Goal: Task Accomplishment & Management: Use online tool/utility

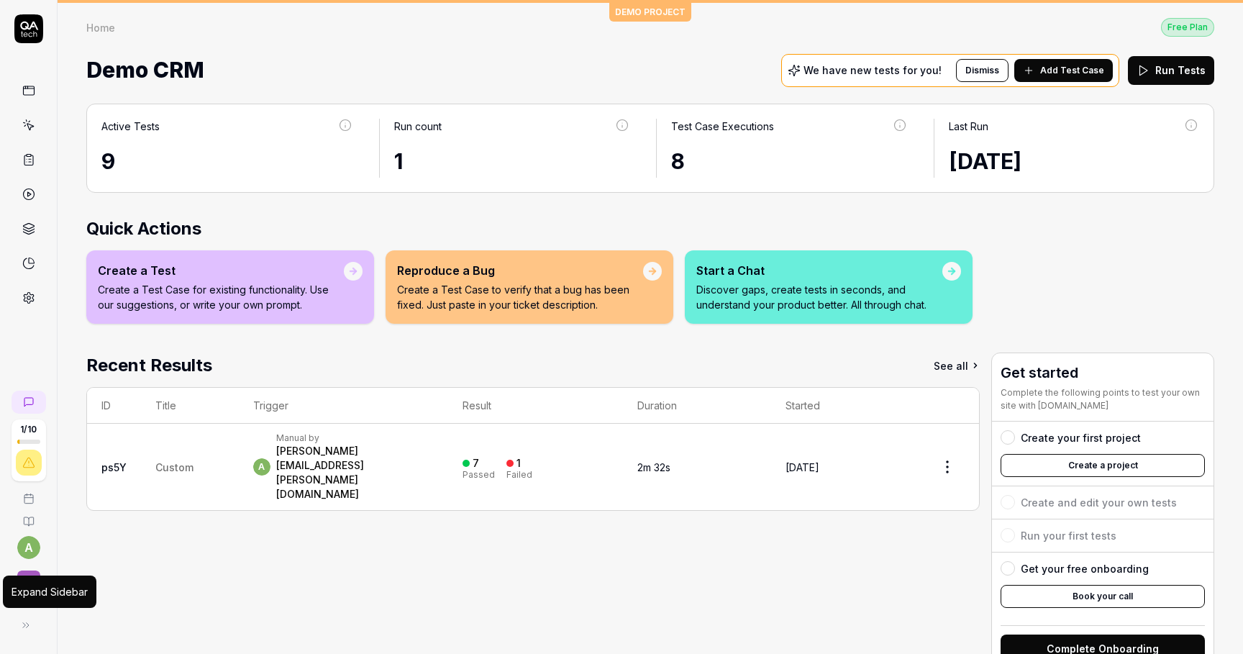
click at [29, 615] on button at bounding box center [26, 625] width 29 height 29
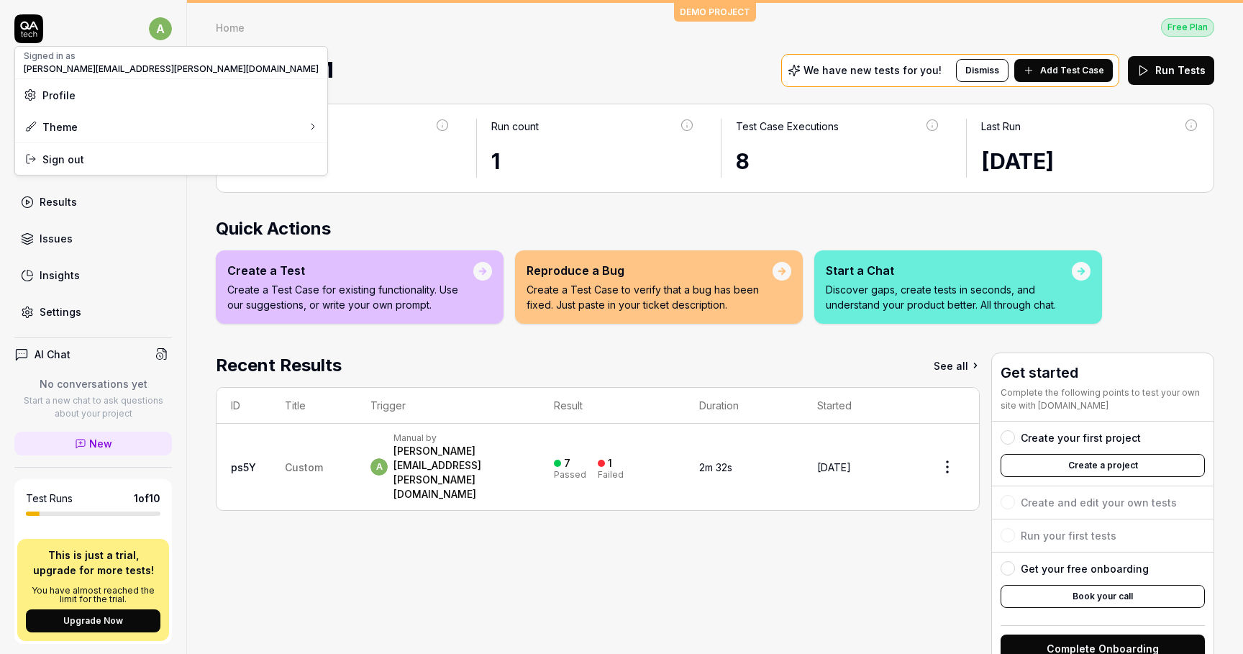
click at [158, 27] on html "a Dashboard Test Cases Test Plans Results Issues Insights Settings AI Chat No c…" at bounding box center [621, 327] width 1243 height 654
click at [80, 160] on span "Sign out" at bounding box center [63, 159] width 42 height 15
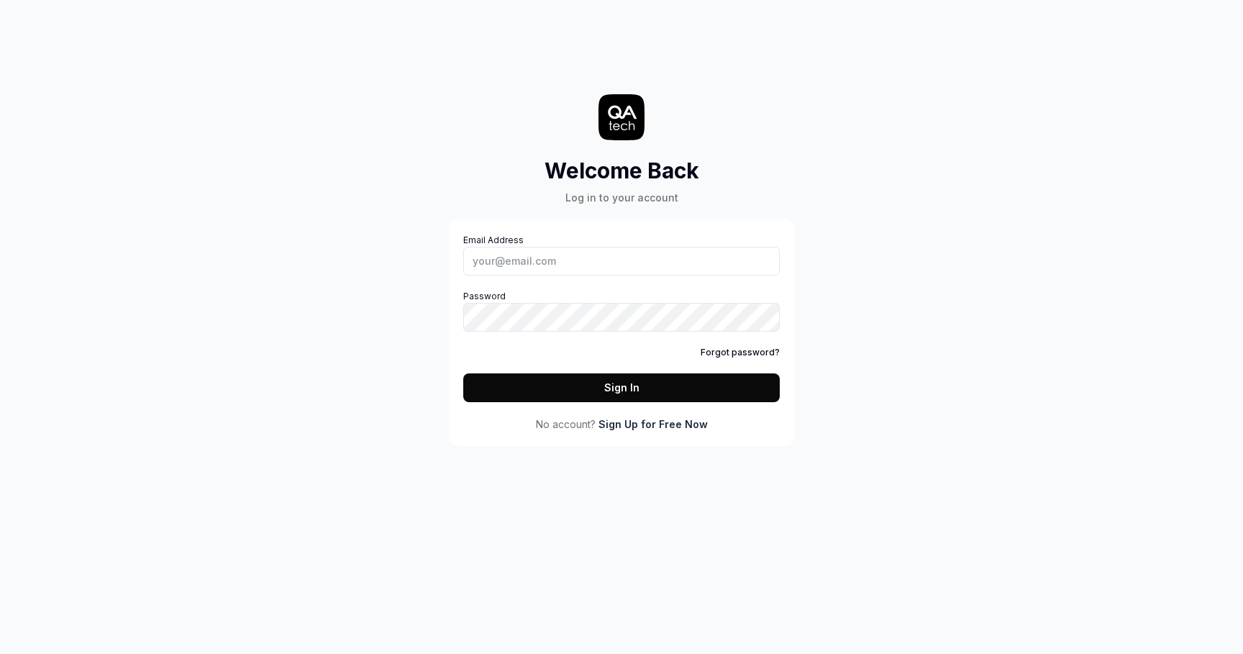
click at [447, 266] on div "Welcome Back Log in to your account Email Address Password Forgot password? Sig…" at bounding box center [622, 237] width 432 height 417
click at [502, 255] on input "Email Address" at bounding box center [621, 261] width 317 height 29
type input "[PERSON_NAME][EMAIL_ADDRESS][PERSON_NAME][DOMAIN_NAME]"
click at [463, 373] on button "Sign In" at bounding box center [621, 387] width 317 height 29
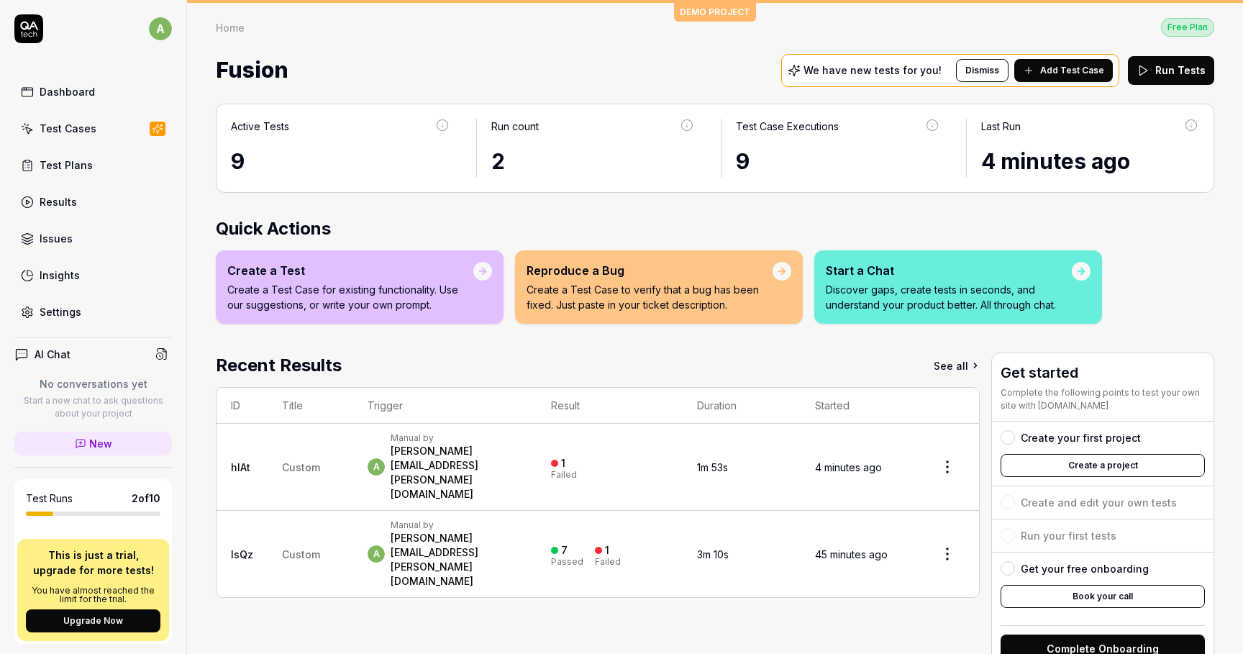
click at [636, 456] on div "1 Failed" at bounding box center [609, 468] width 117 height 24
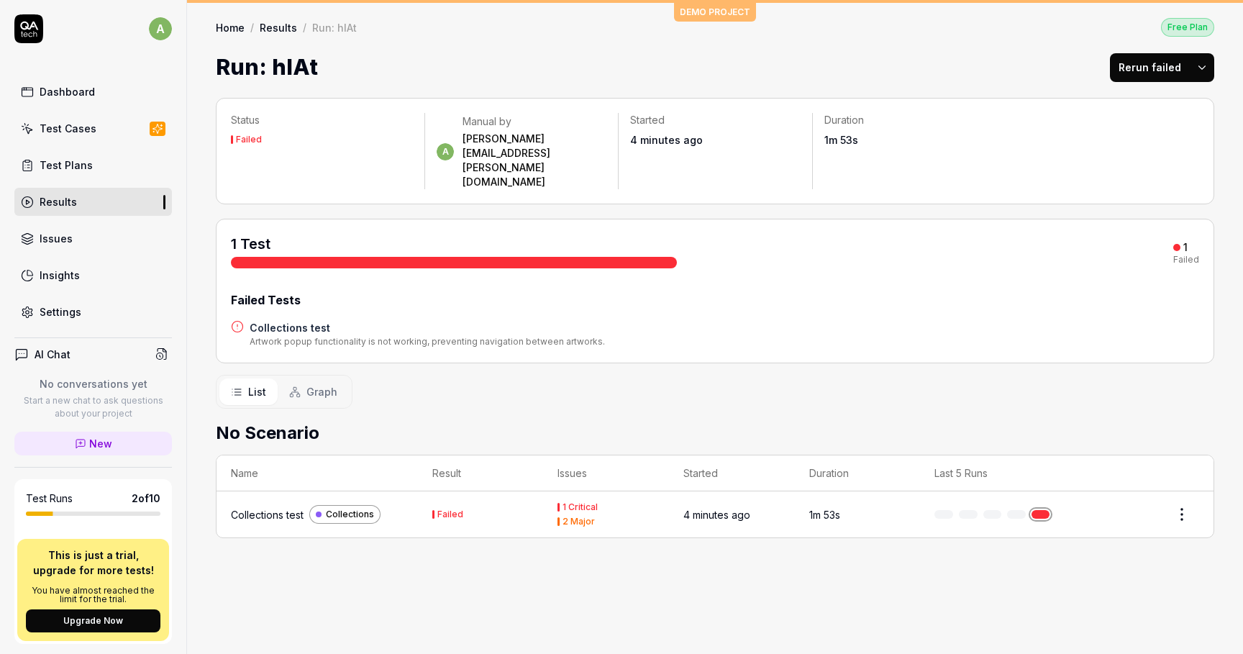
click at [901, 491] on td "1m 53s" at bounding box center [858, 514] width 126 height 46
click at [1041, 510] on link at bounding box center [1041, 514] width 19 height 9
click at [1182, 466] on html "a Dashboard Test Cases Test Plans Results Issues Insights Settings AI Chat No c…" at bounding box center [621, 327] width 1243 height 654
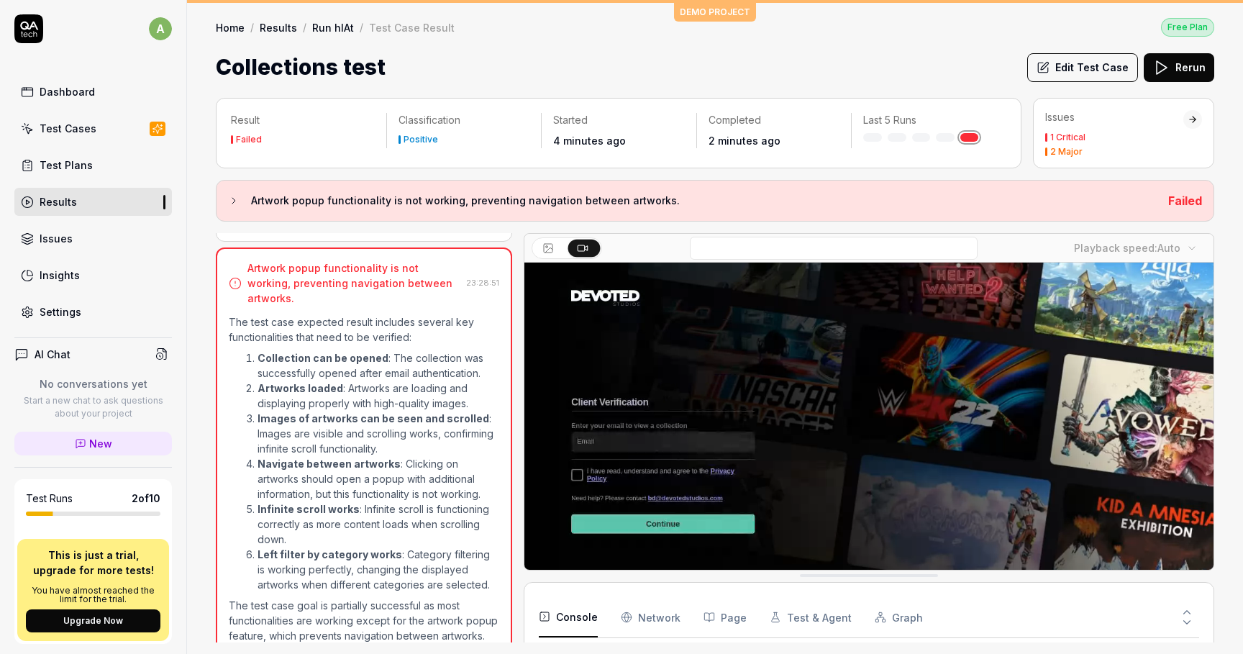
scroll to position [23, 0]
click at [576, 237] on div at bounding box center [567, 248] width 71 height 22
click at [579, 242] on icon at bounding box center [582, 248] width 12 height 12
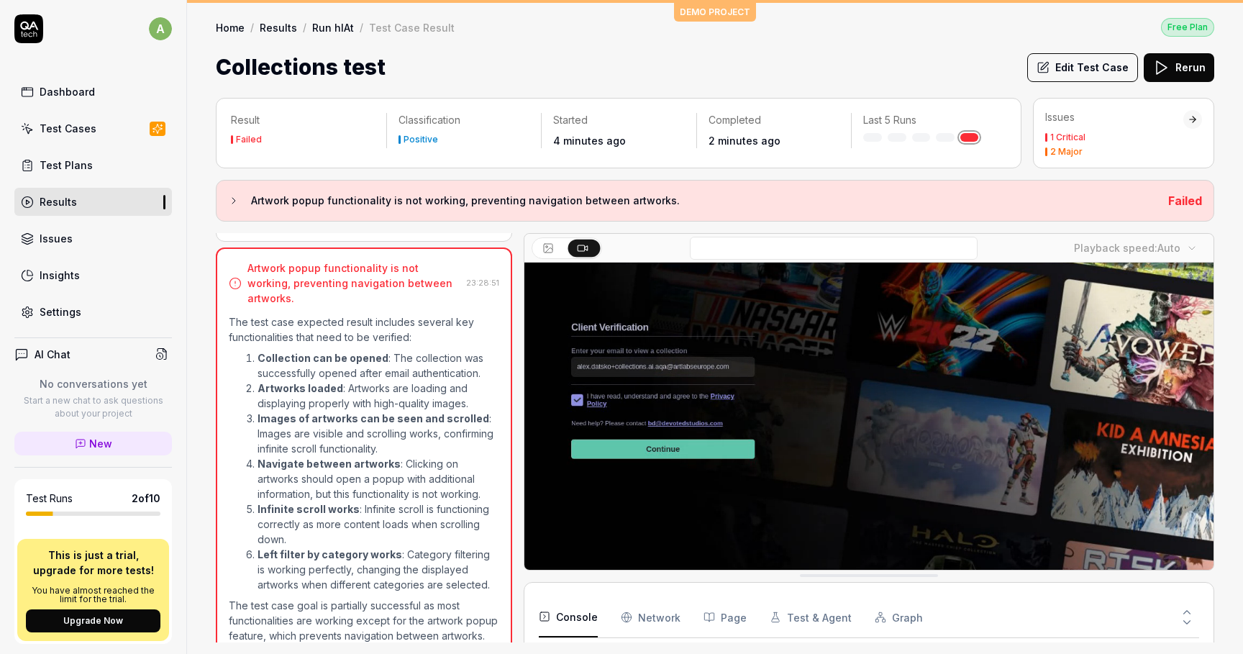
scroll to position [77, 0]
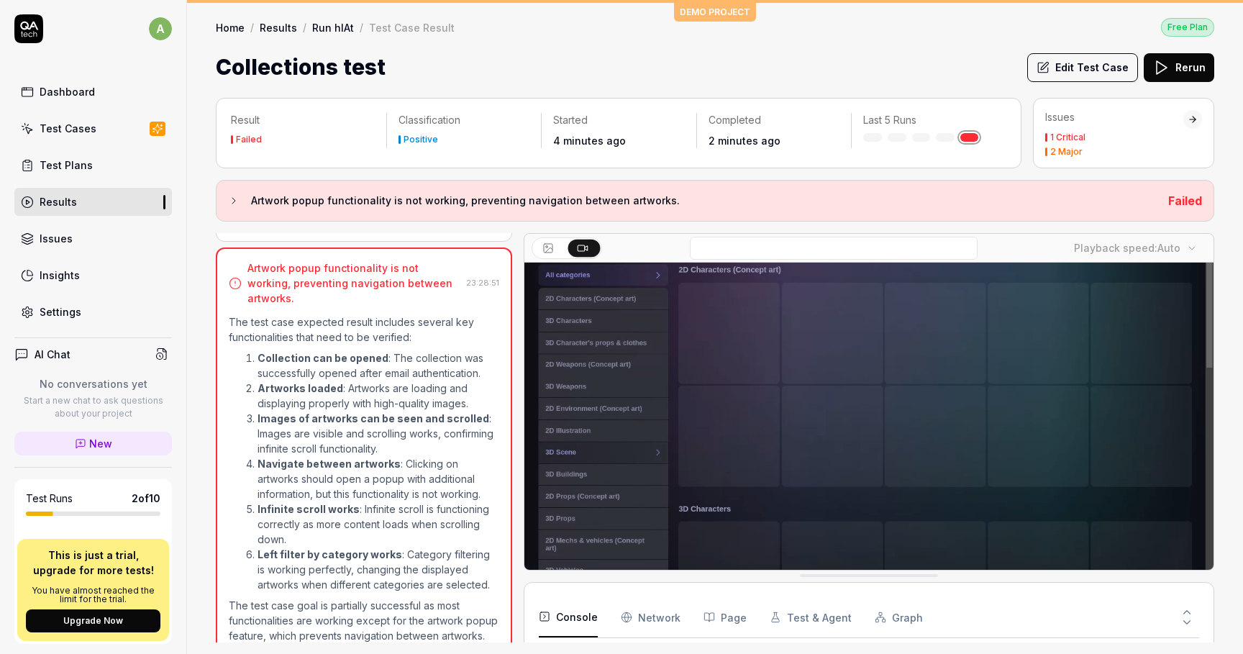
click at [60, 171] on div "Test Plans" at bounding box center [66, 165] width 53 height 15
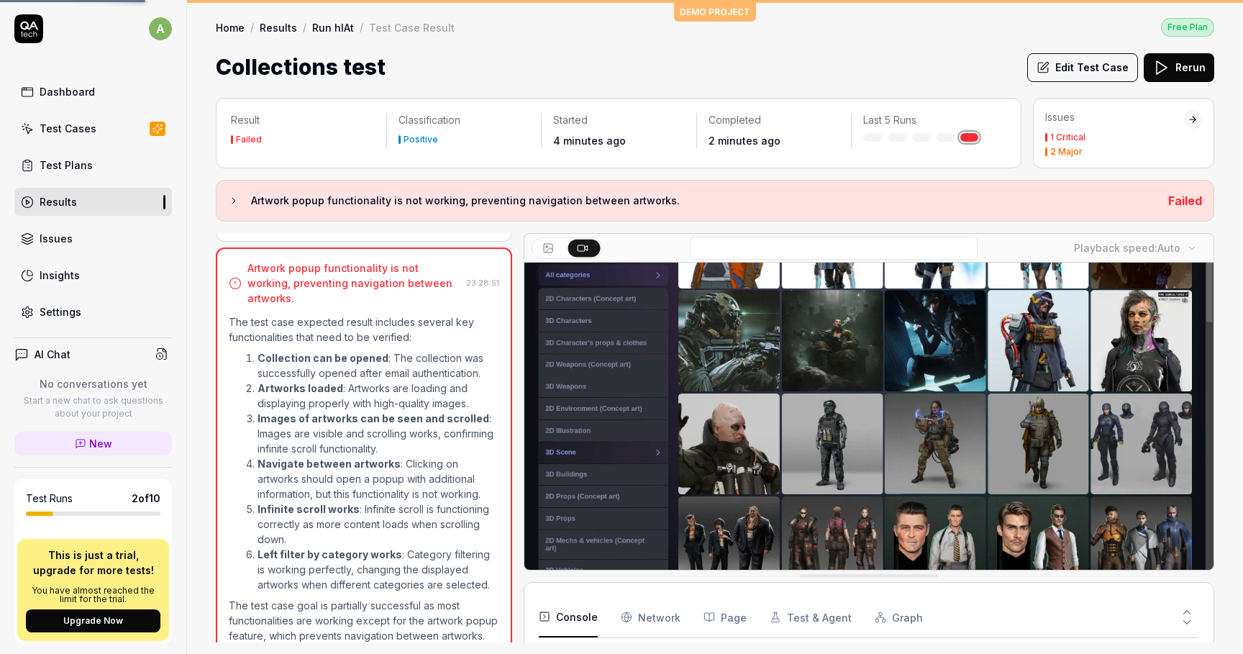
click at [86, 127] on div "Test Cases" at bounding box center [68, 128] width 57 height 15
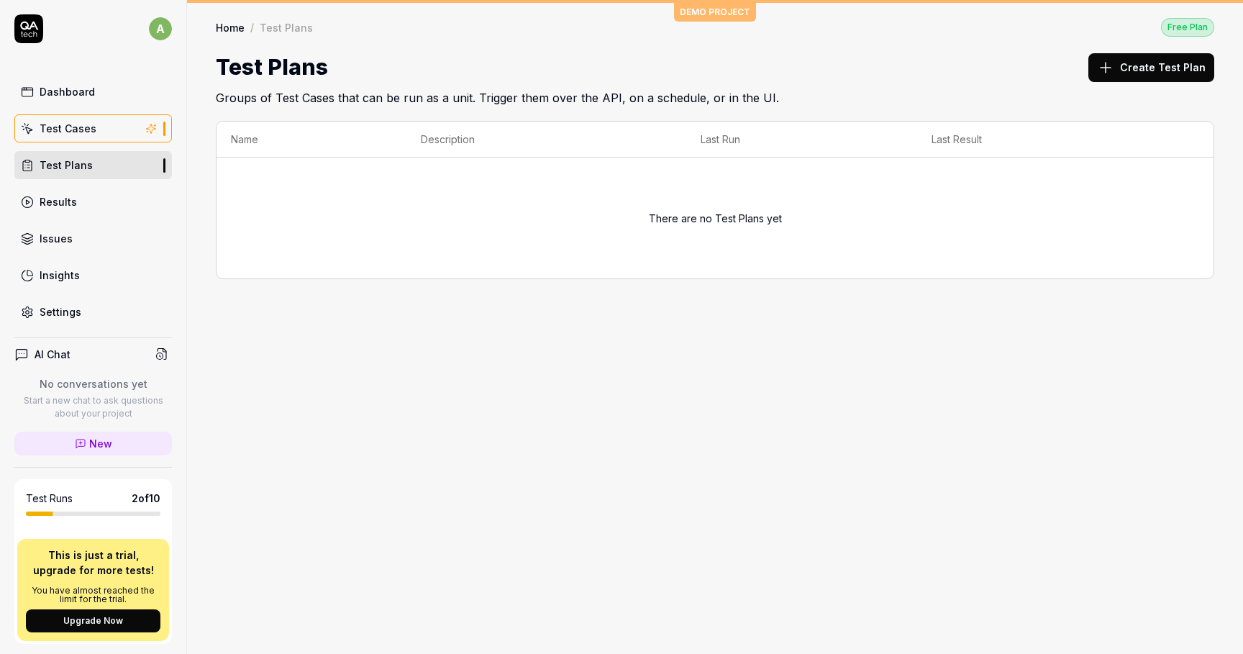
click at [66, 313] on div "Settings" at bounding box center [61, 311] width 42 height 15
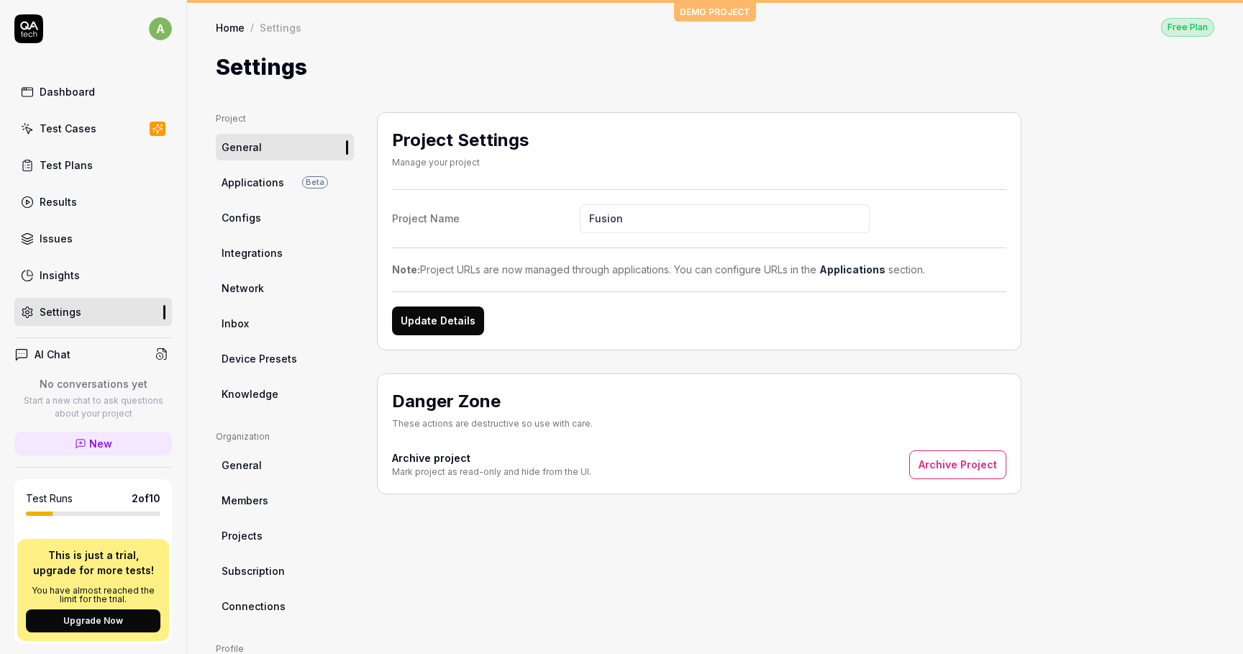
click at [283, 249] on link "Integrations" at bounding box center [285, 253] width 138 height 27
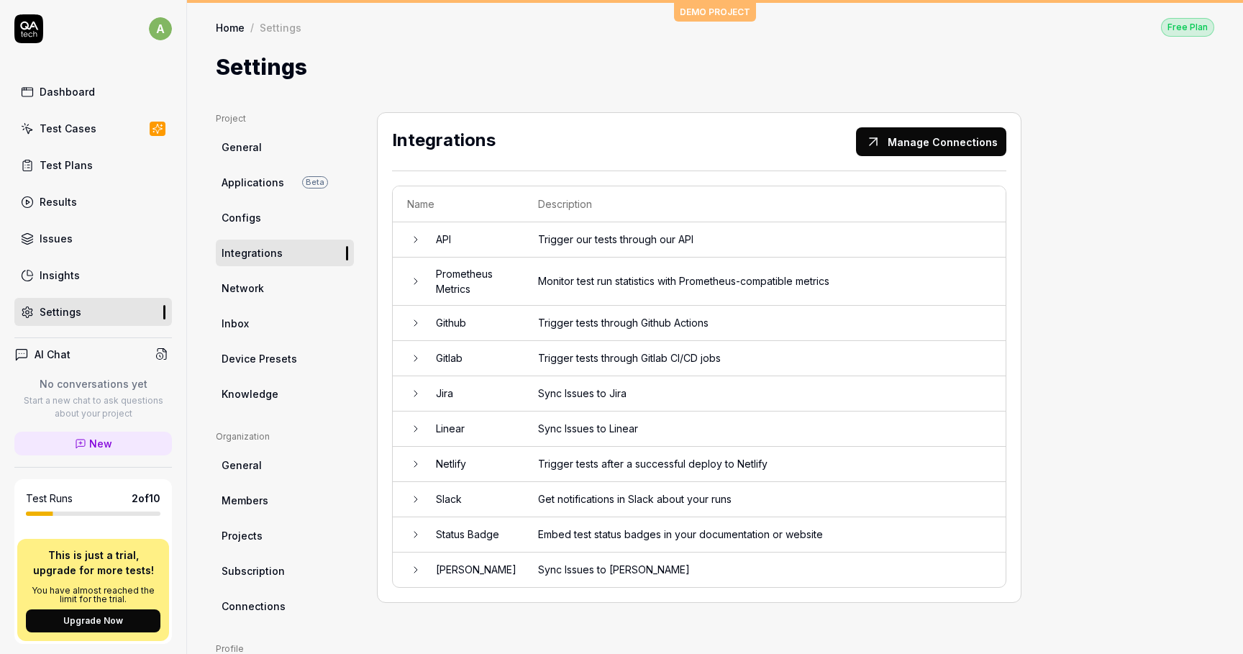
click at [471, 499] on td "Slack" at bounding box center [473, 499] width 102 height 35
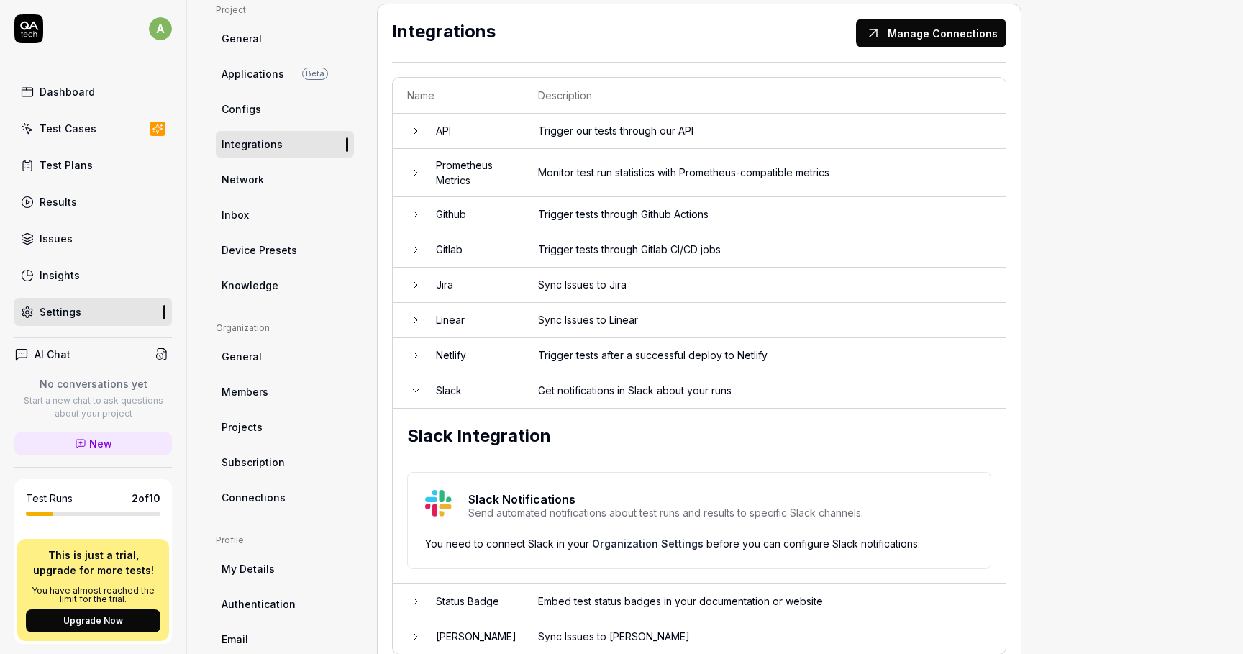
scroll to position [171, 0]
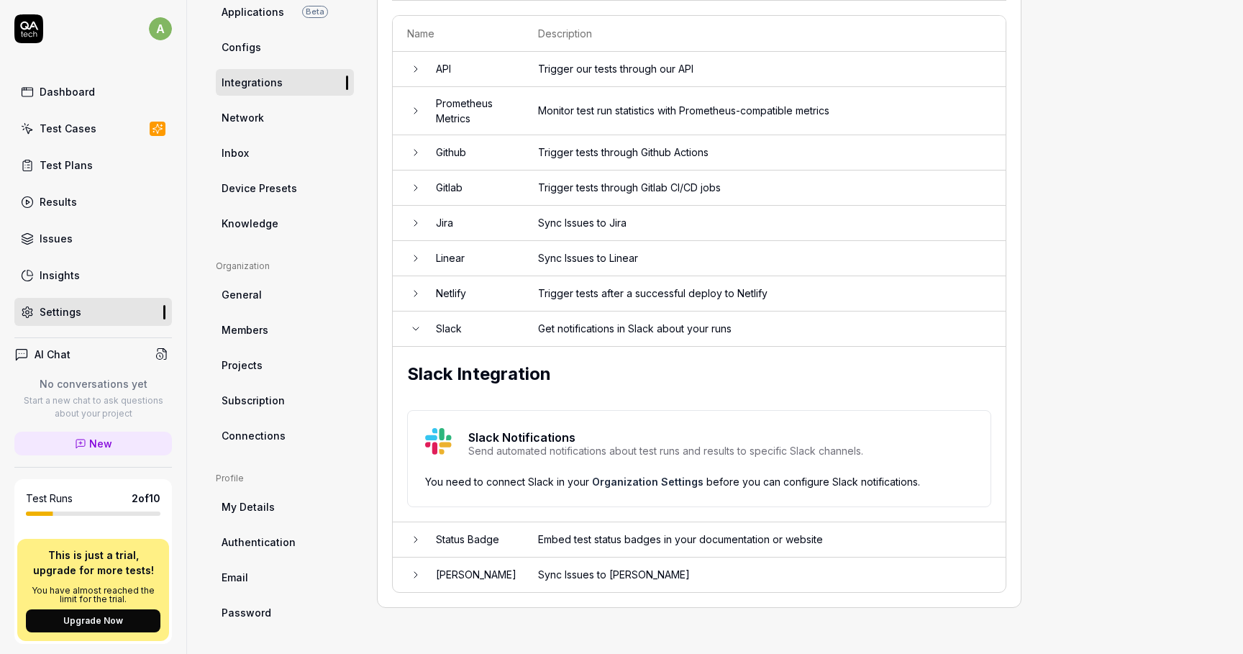
click at [638, 486] on div "Slack Notifications Send automated notifications about test runs and results to…" at bounding box center [699, 458] width 584 height 97
click at [638, 485] on div "Slack Notifications Send automated notifications about test runs and results to…" at bounding box center [699, 458] width 584 height 97
click at [633, 476] on link "Organization Settings" at bounding box center [648, 482] width 112 height 12
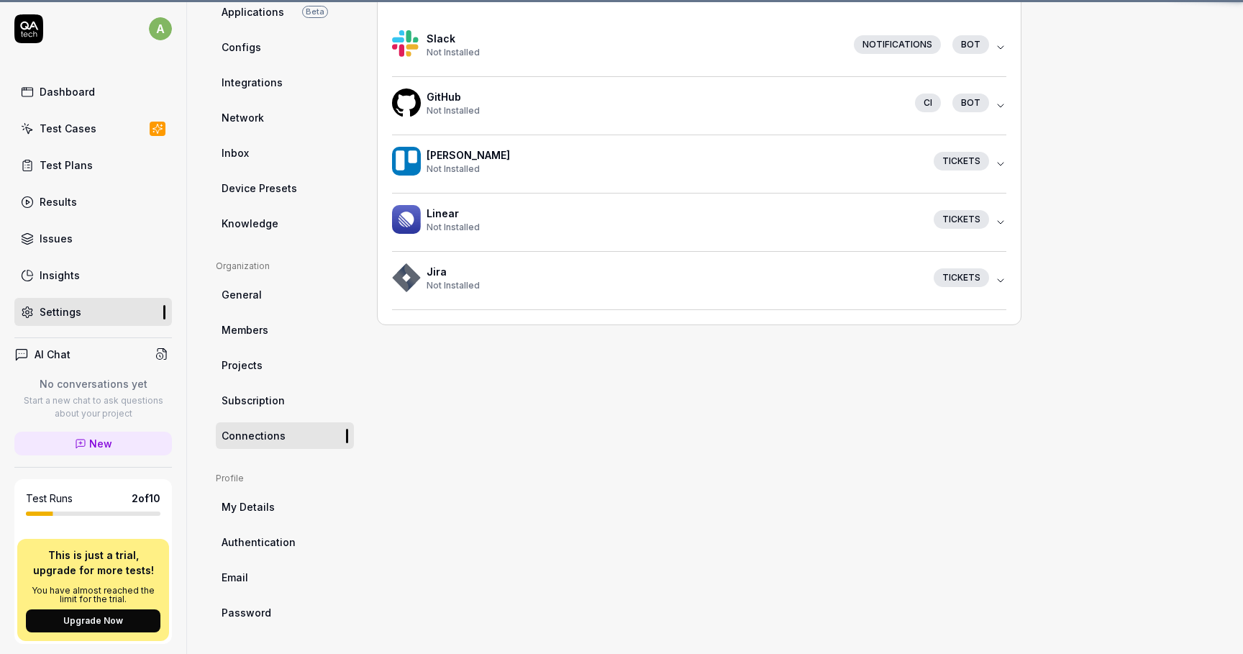
scroll to position [112, 0]
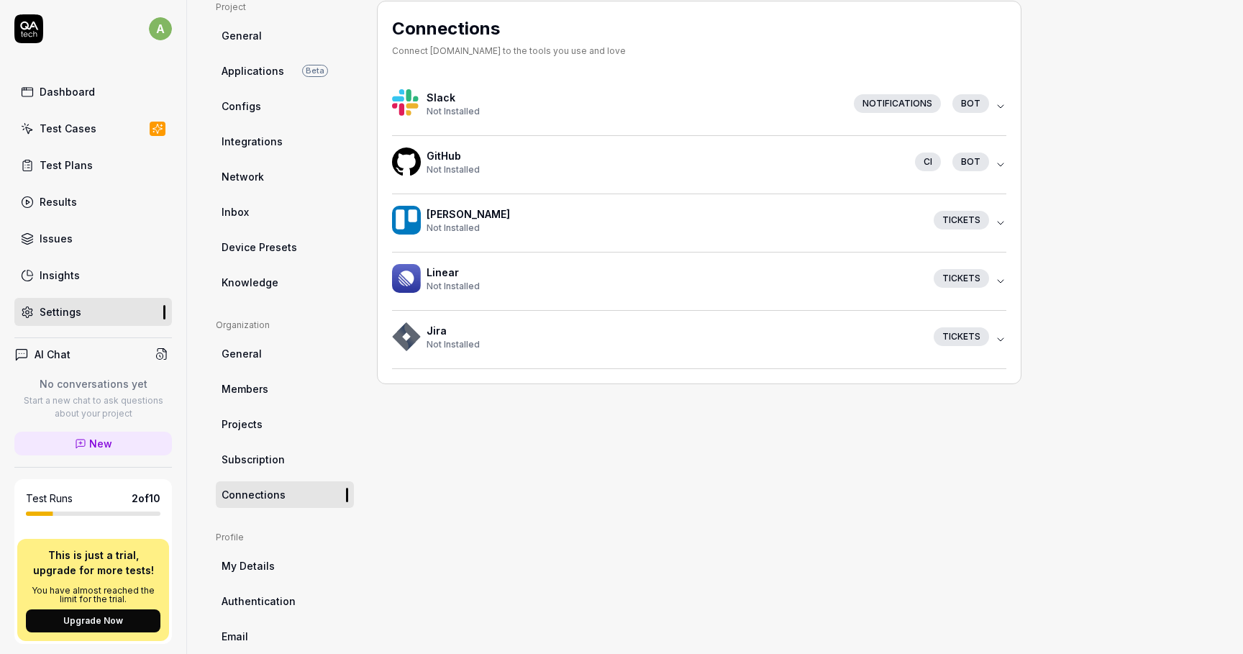
click at [1009, 103] on div "Connections Connect QA.tech to the tools you use and love Slack Not Installed N…" at bounding box center [699, 193] width 645 height 384
click at [986, 104] on div "bot" at bounding box center [971, 103] width 37 height 19
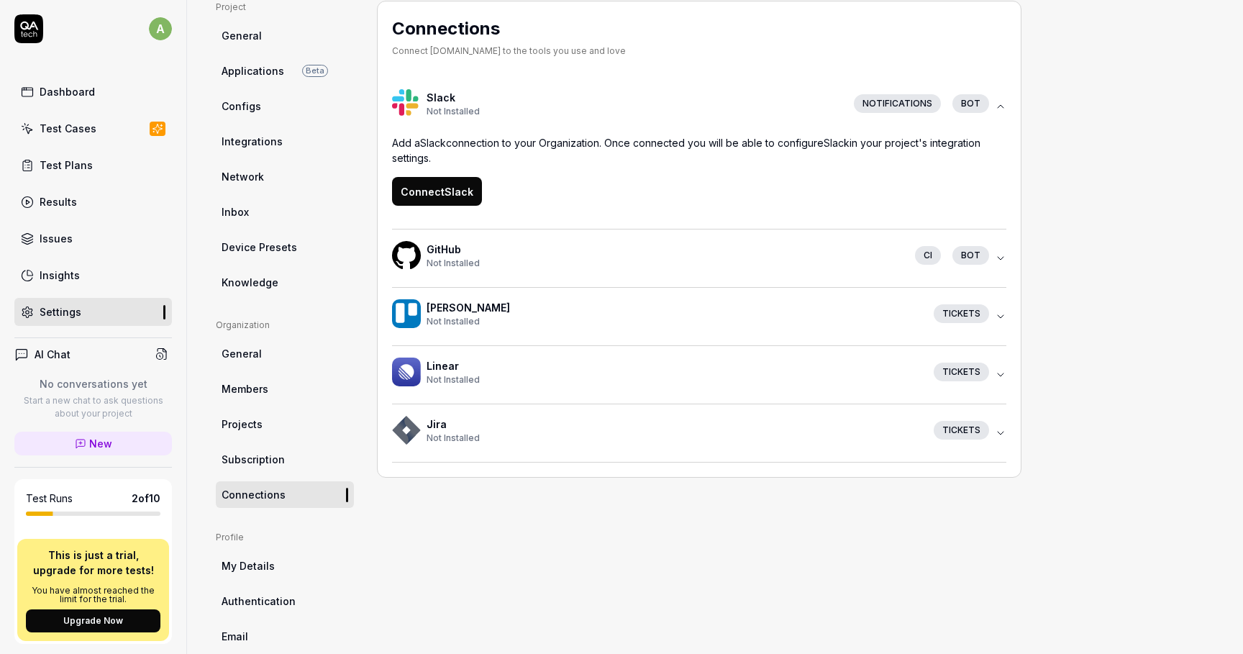
click at [442, 198] on button "Connect Slack" at bounding box center [437, 191] width 90 height 29
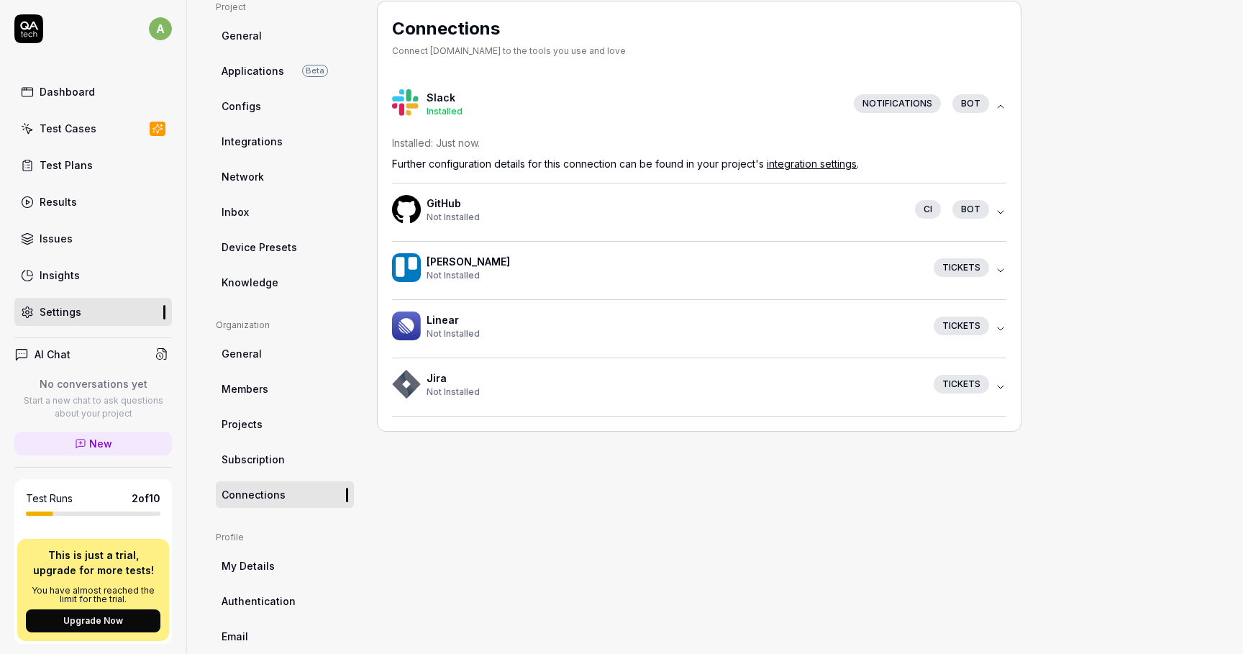
click at [828, 163] on link "integration settings" at bounding box center [812, 164] width 90 height 12
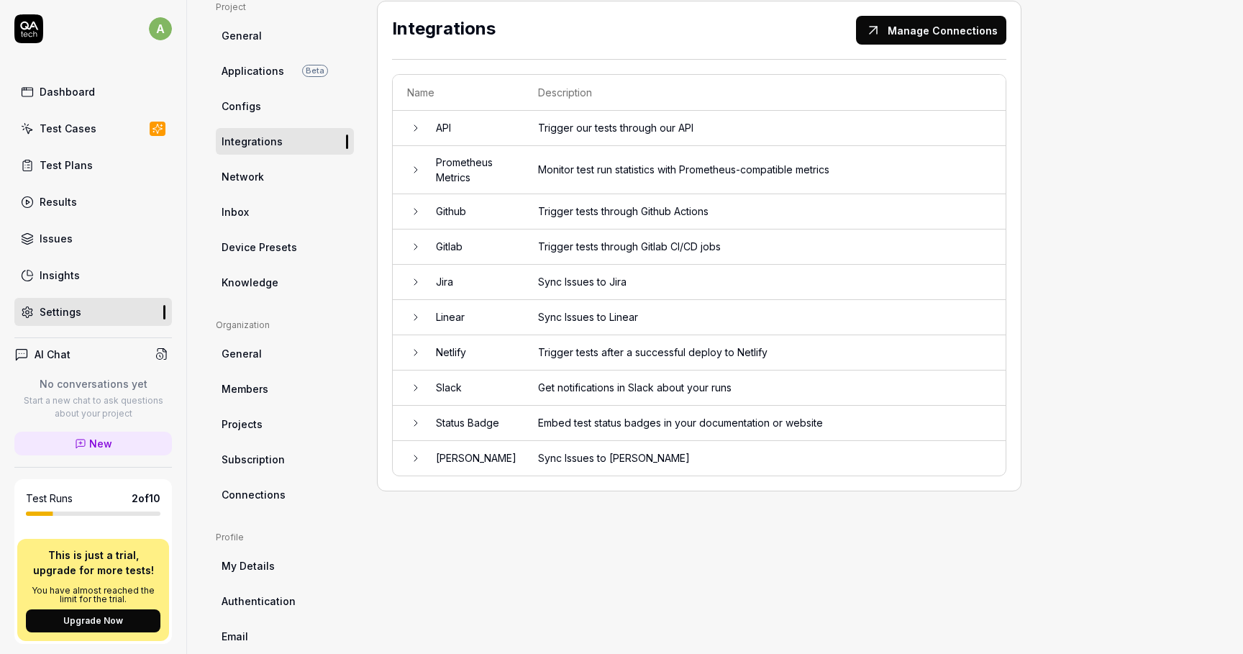
click at [476, 383] on td "Slack" at bounding box center [473, 388] width 102 height 35
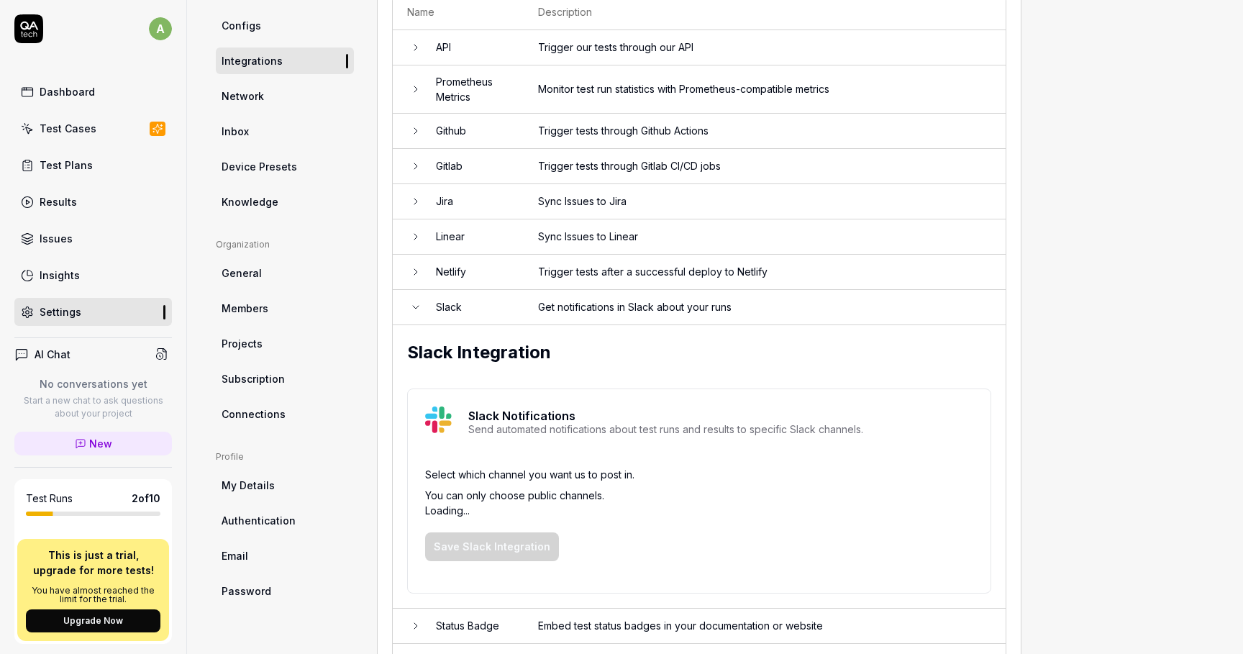
scroll to position [255, 0]
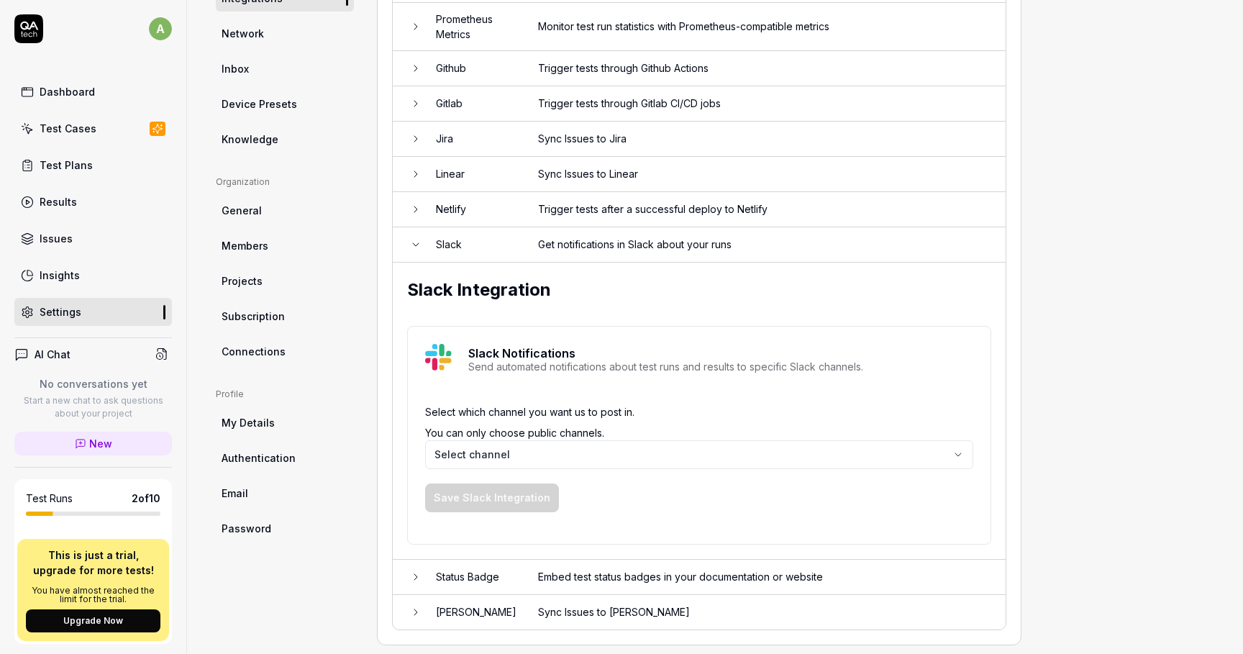
click at [501, 453] on body "a Dashboard Test Cases Test Plans Results Issues Insights Settings AI Chat No c…" at bounding box center [621, 327] width 1243 height 654
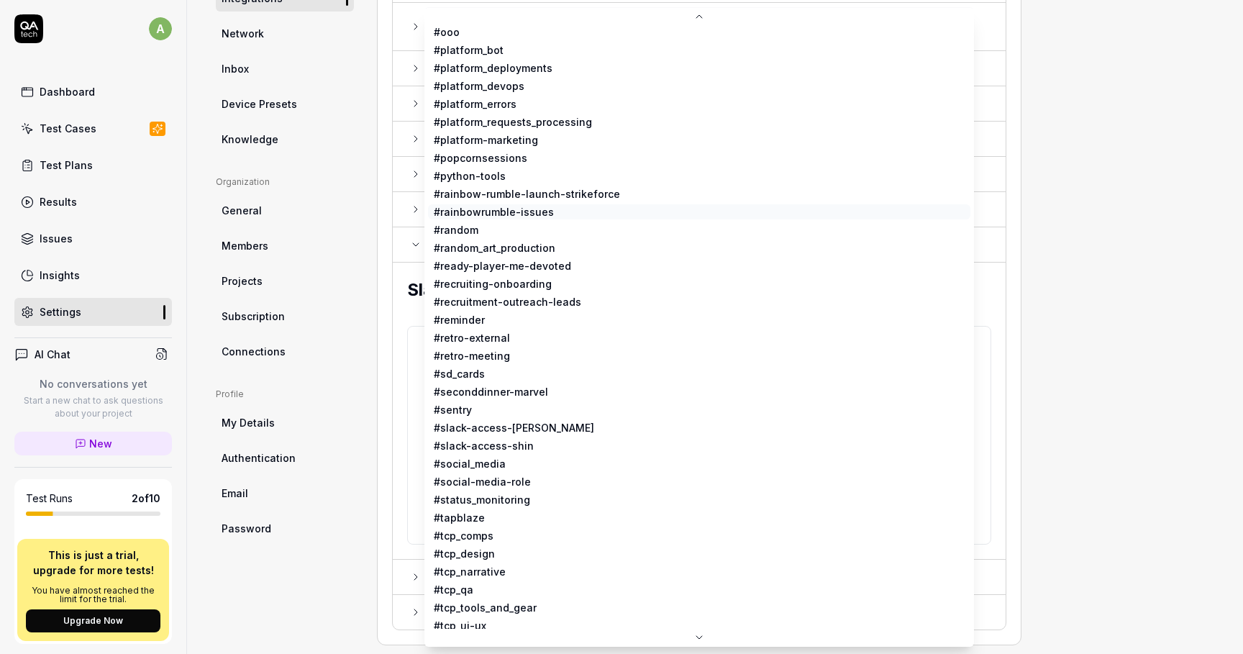
scroll to position [1076, 0]
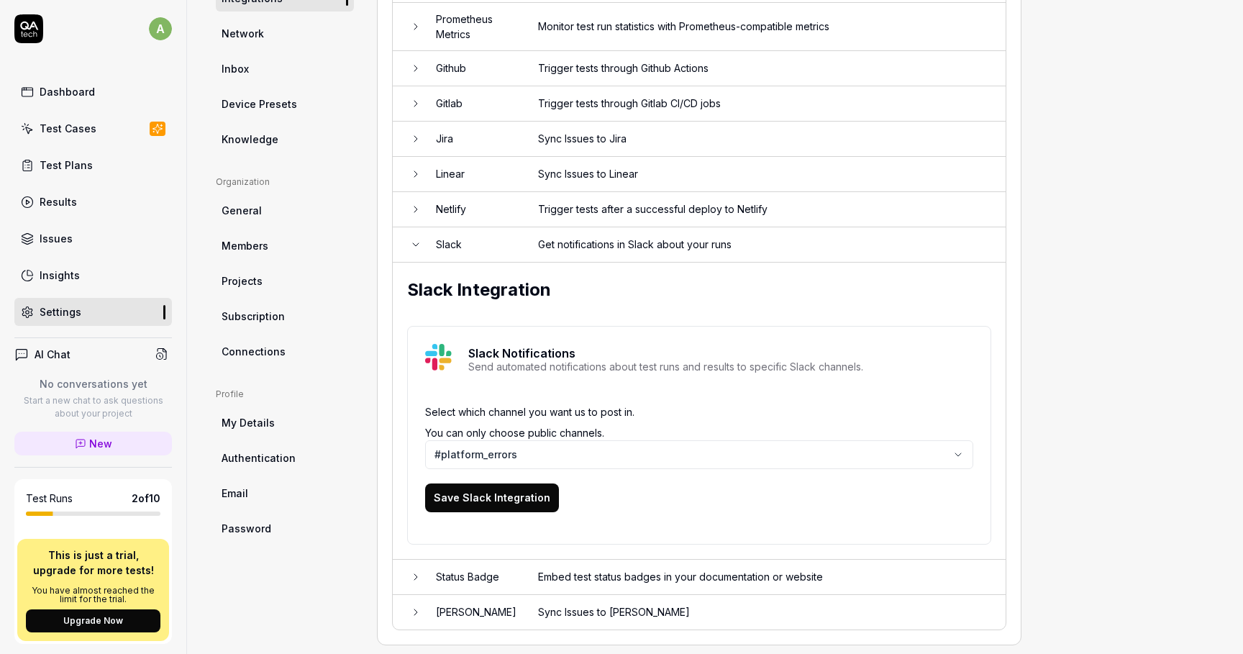
click at [471, 502] on button "Save Slack Integration" at bounding box center [492, 498] width 134 height 29
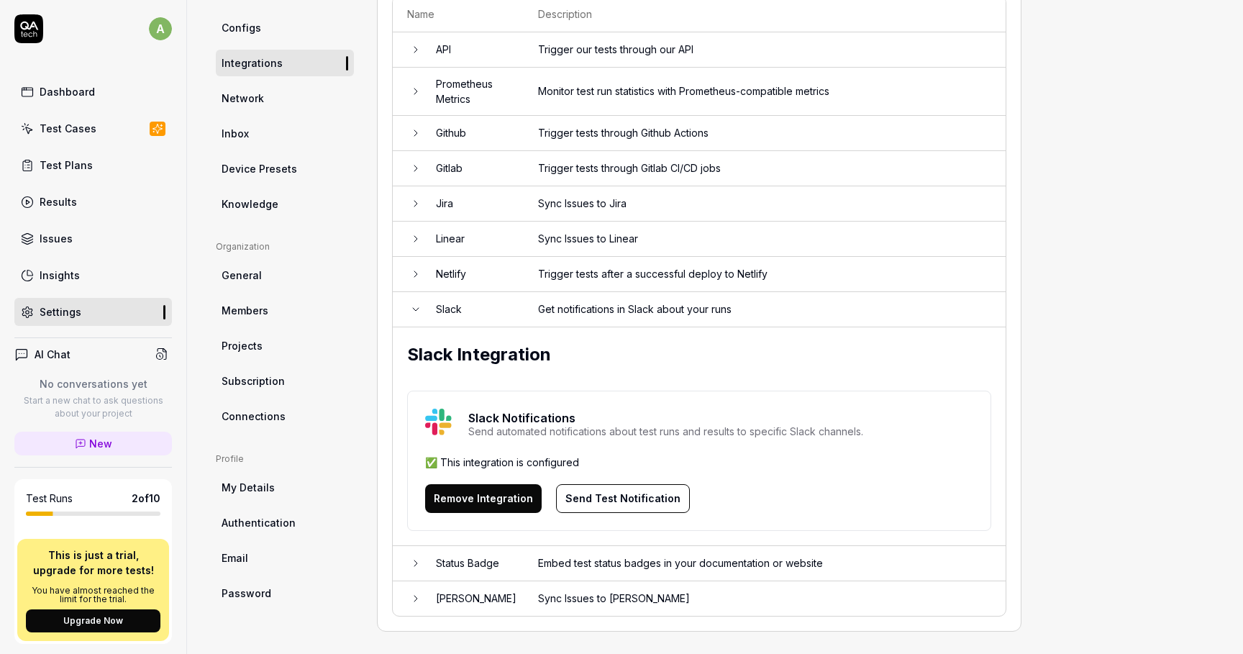
click at [617, 499] on button "Send Test Notification" at bounding box center [623, 498] width 134 height 29
click at [460, 309] on td "Slack" at bounding box center [473, 309] width 102 height 35
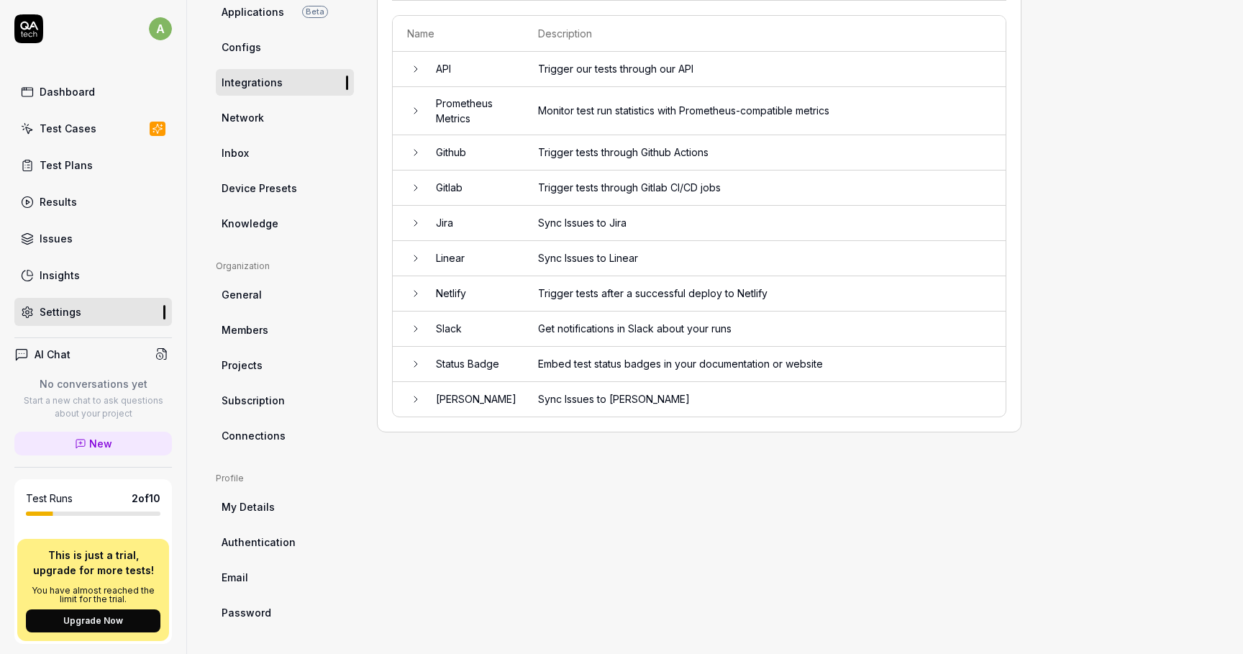
click at [264, 110] on link "Network" at bounding box center [285, 117] width 138 height 27
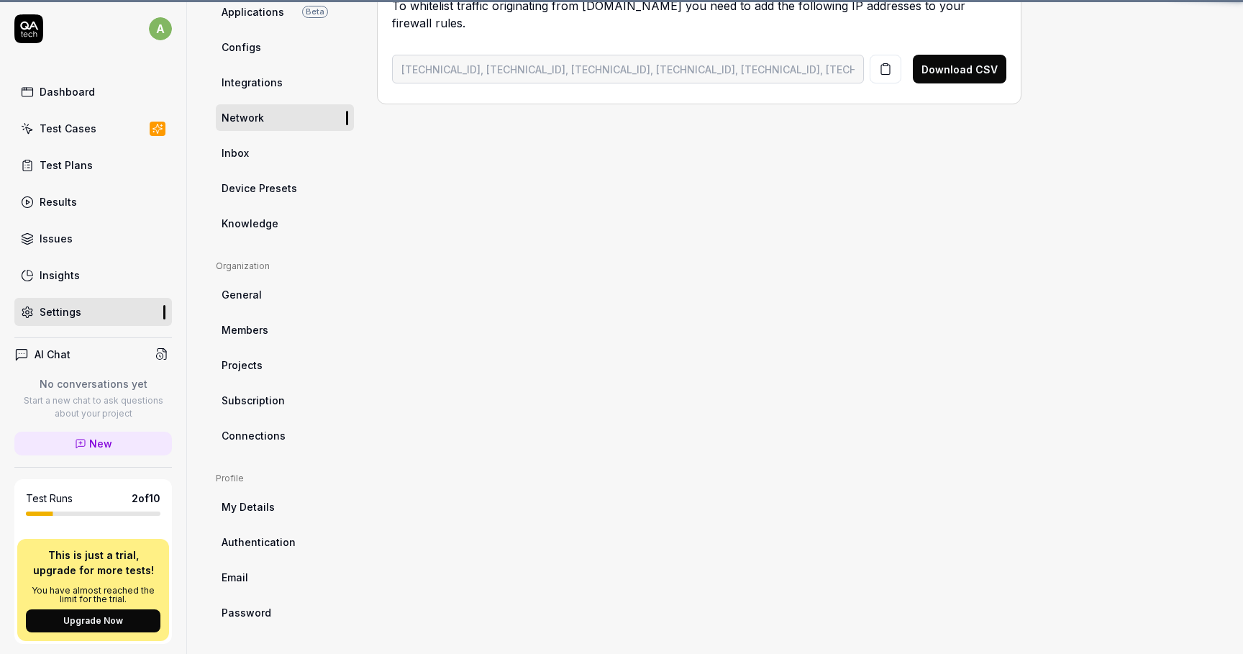
scroll to position [112, 0]
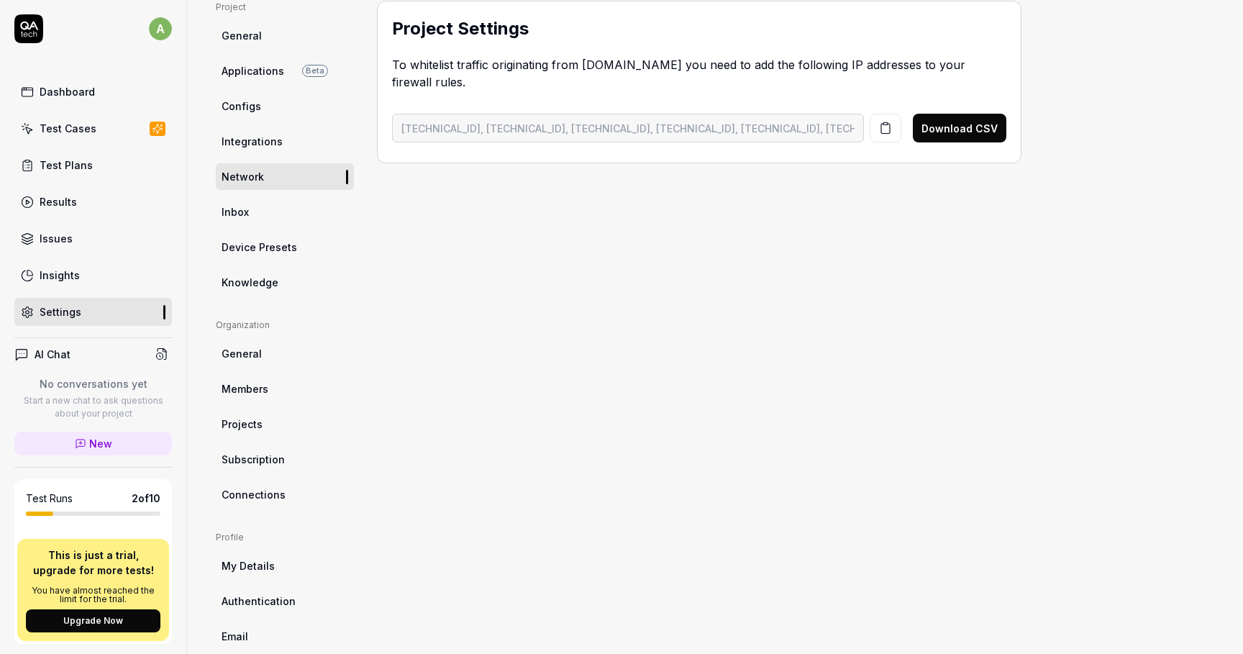
click at [243, 217] on span "Inbox" at bounding box center [235, 211] width 27 height 15
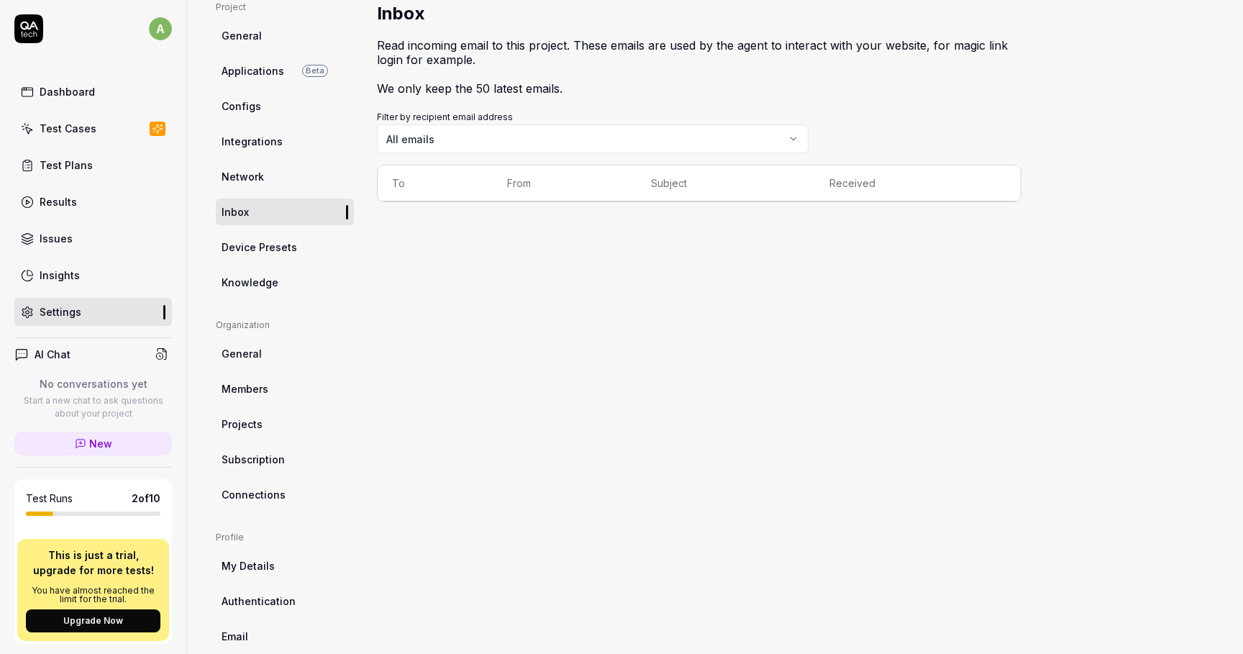
click at [264, 249] on span "Device Presets" at bounding box center [260, 247] width 76 height 15
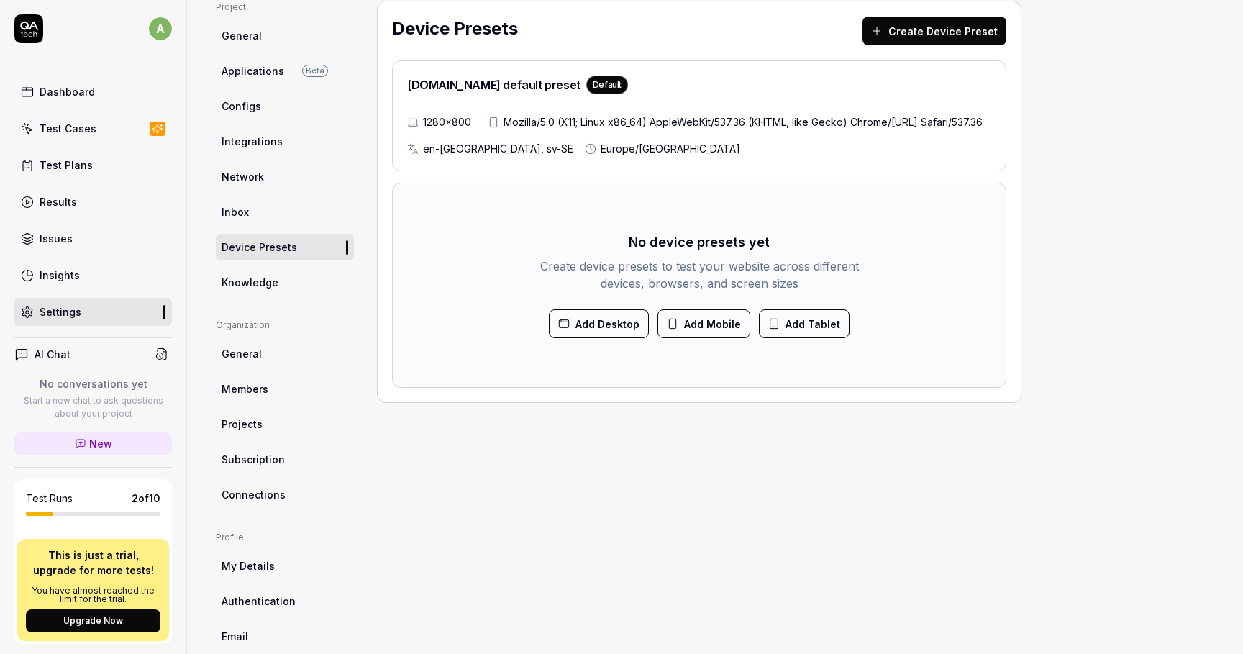
click at [262, 285] on span "Knowledge" at bounding box center [250, 282] width 57 height 15
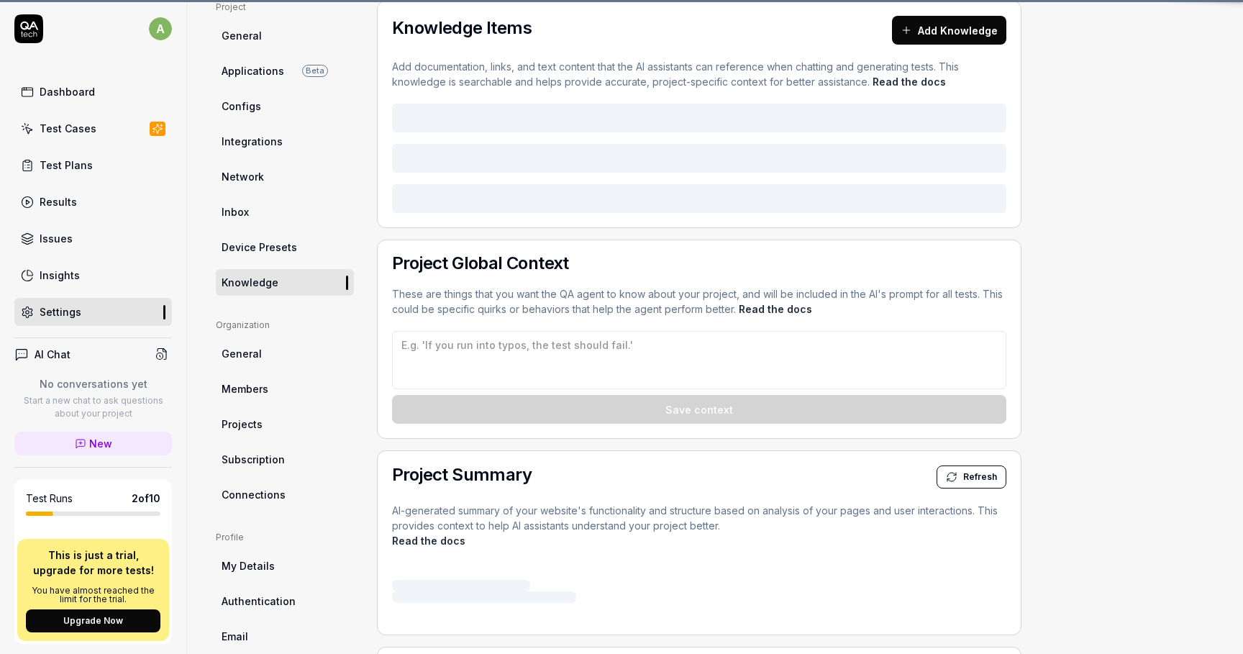
type textarea "*"
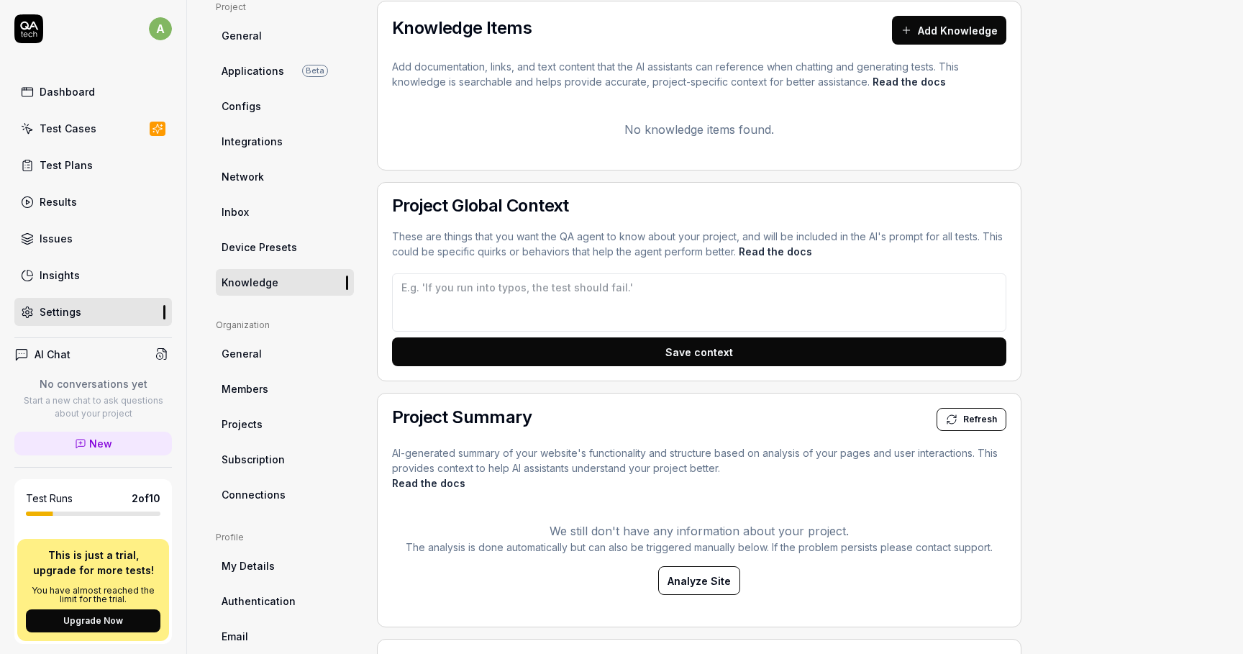
click at [267, 357] on link "General" at bounding box center [285, 353] width 138 height 27
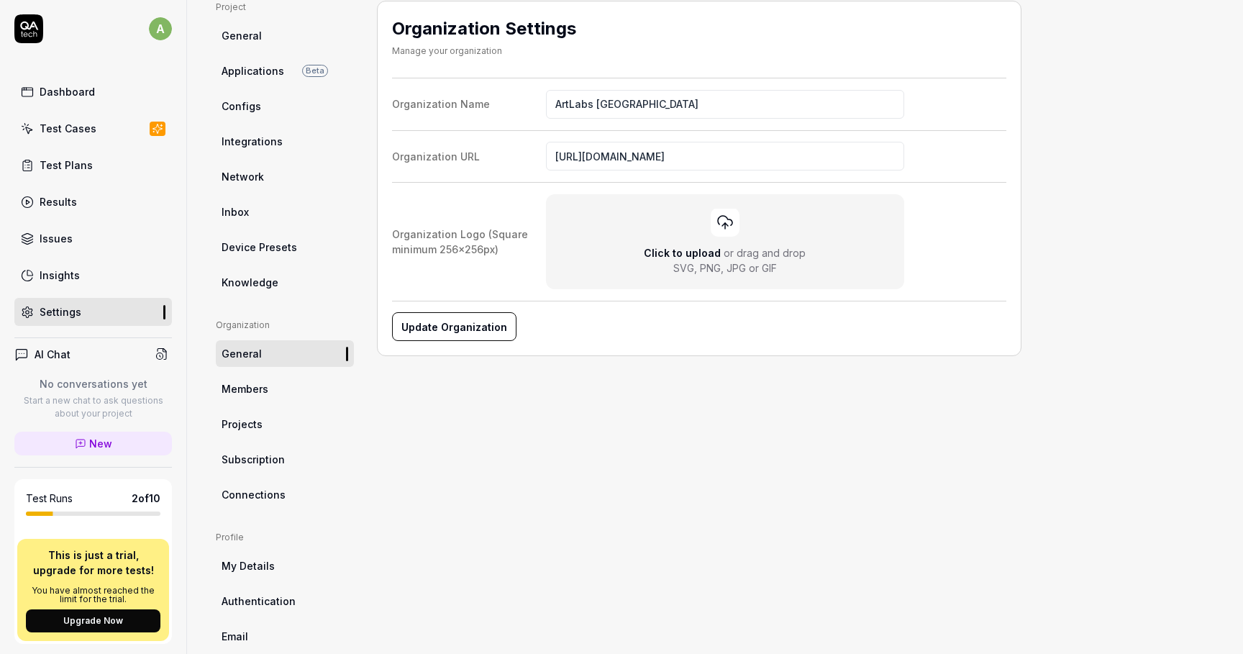
click at [265, 386] on span "Members" at bounding box center [245, 388] width 47 height 15
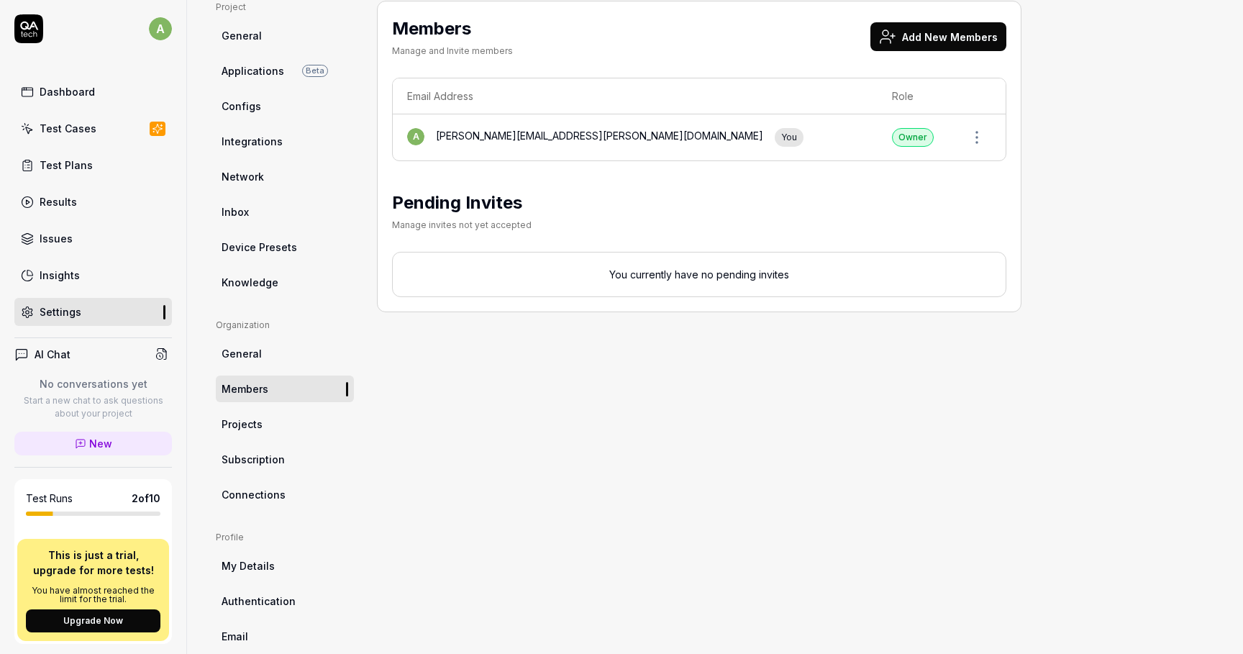
click at [952, 47] on button "Add New Members" at bounding box center [939, 36] width 136 height 29
click at [276, 414] on link "Projects" at bounding box center [285, 424] width 138 height 27
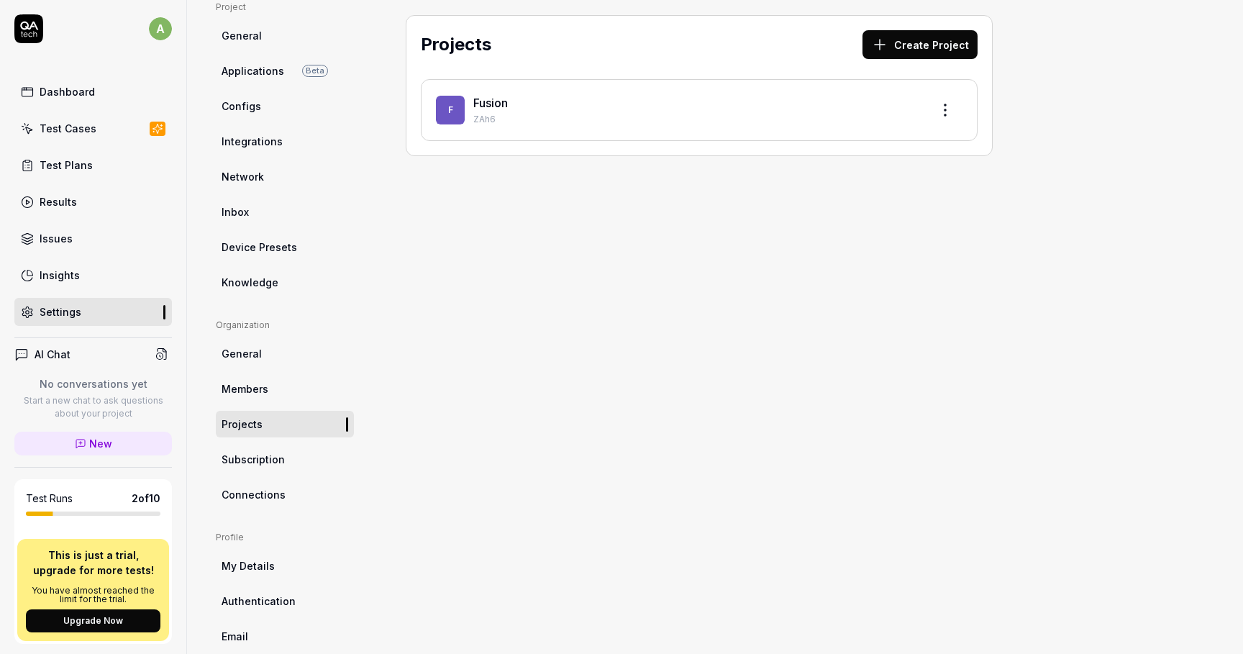
click at [938, 62] on div "Projects Create Project" at bounding box center [699, 47] width 557 height 35
click at [943, 104] on html "a Dashboard Test Cases Test Plans Results Issues Insights Settings AI Chat No c…" at bounding box center [621, 327] width 1243 height 654
click at [845, 178] on div "Edit" at bounding box center [891, 176] width 137 height 32
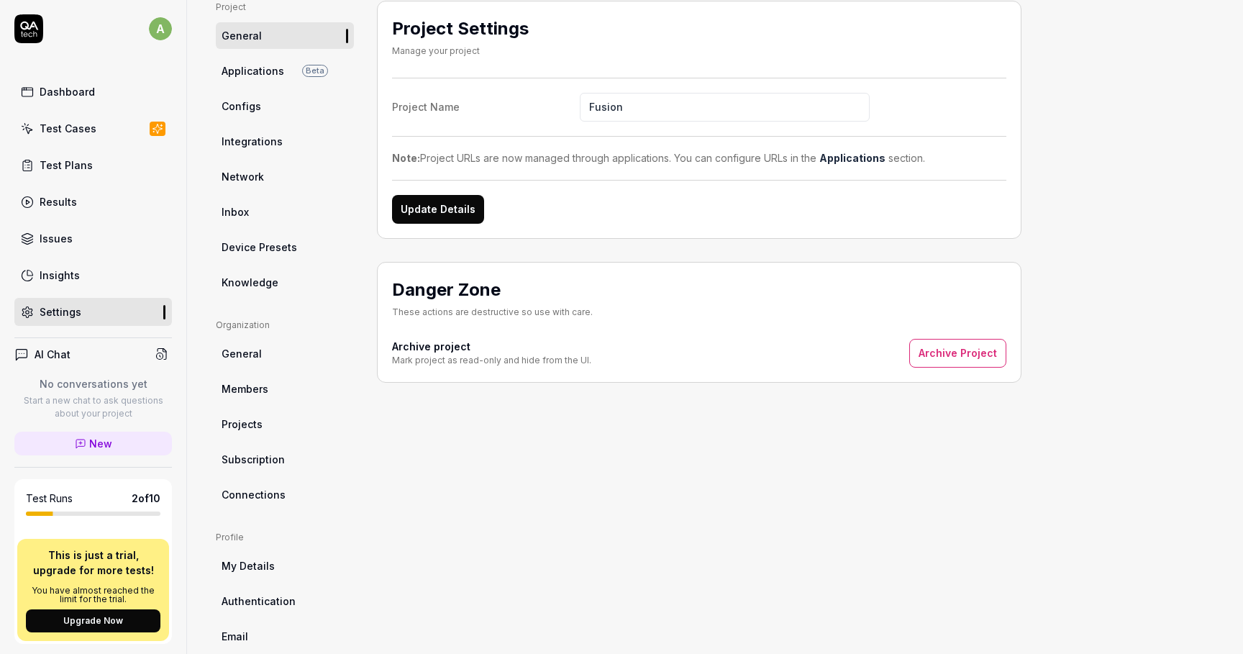
click at [626, 108] on input "Fusion" at bounding box center [725, 107] width 290 height 29
type input "С"
type input "Ы"
click at [430, 213] on button "Update Details" at bounding box center [438, 209] width 92 height 29
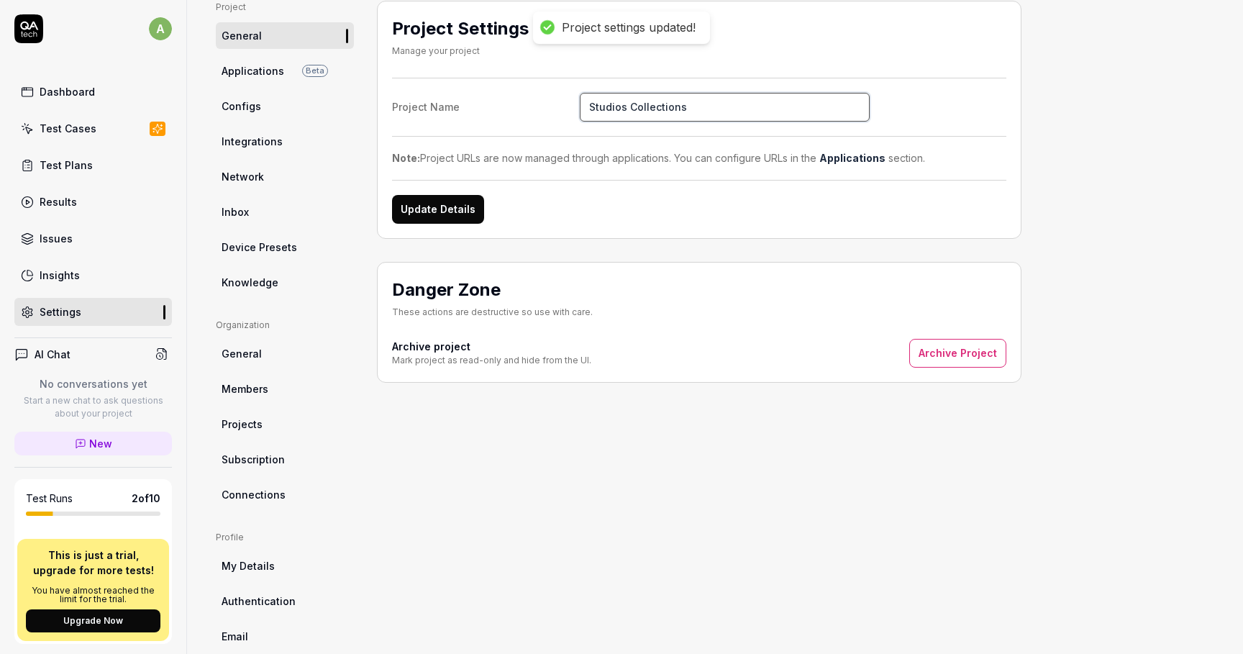
drag, startPoint x: 621, startPoint y: 104, endPoint x: 204, endPoint y: 104, distance: 417.4
click at [224, 102] on div "Project General Applications Beta Configs Integrations Network Inbox Device Pre…" at bounding box center [715, 343] width 999 height 684
type input "Collections"
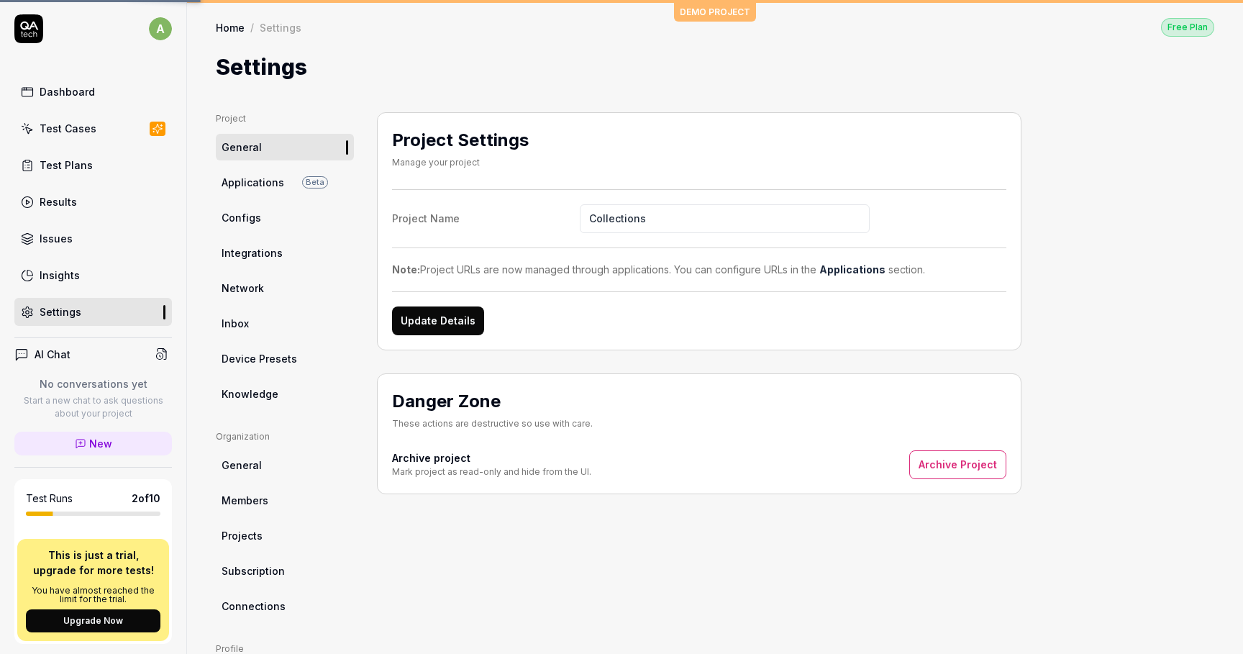
scroll to position [171, 0]
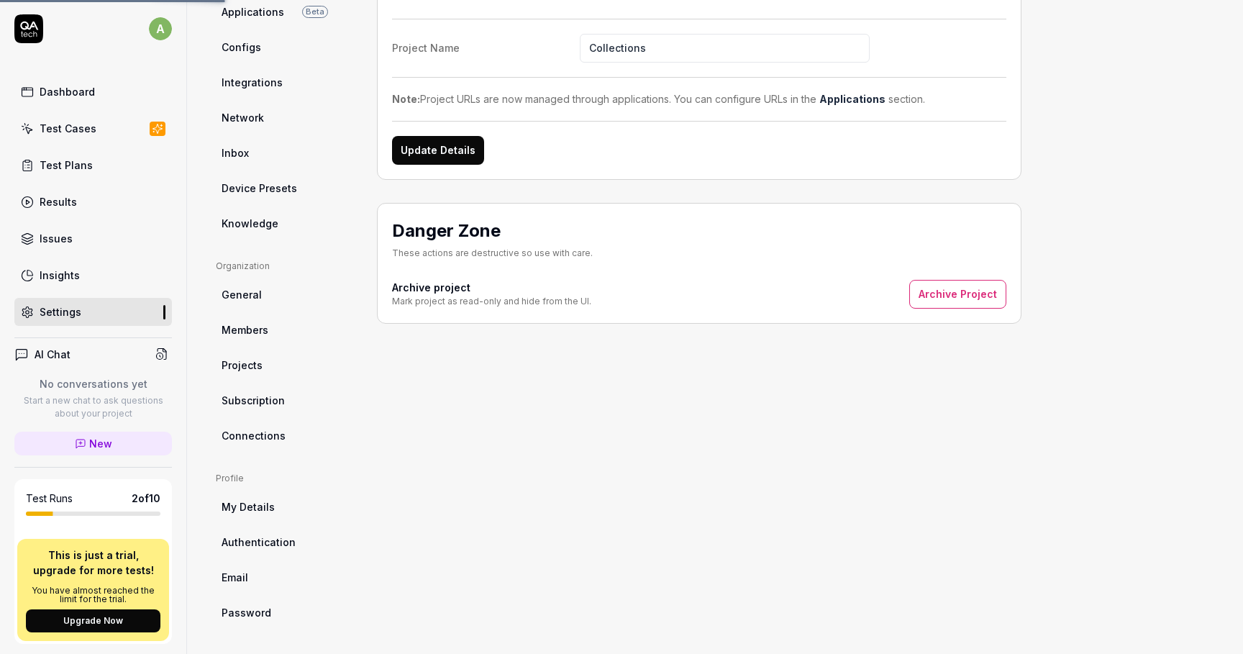
scroll to position [112, 0]
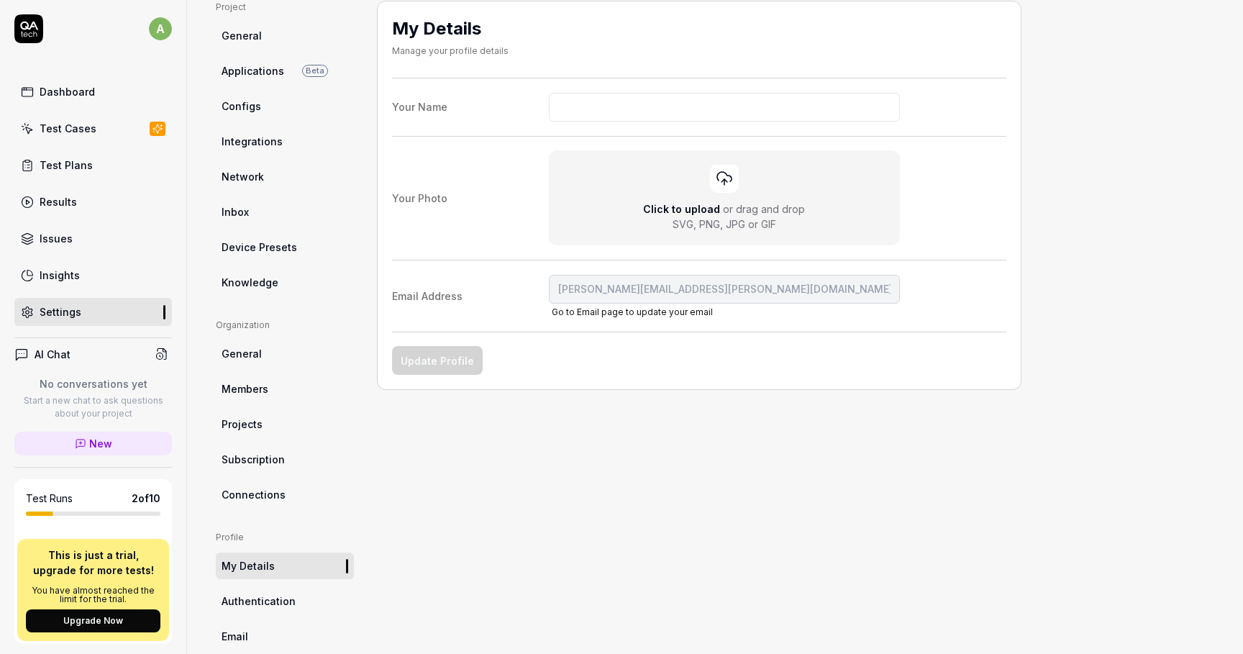
click at [73, 267] on link "Insights" at bounding box center [93, 275] width 158 height 28
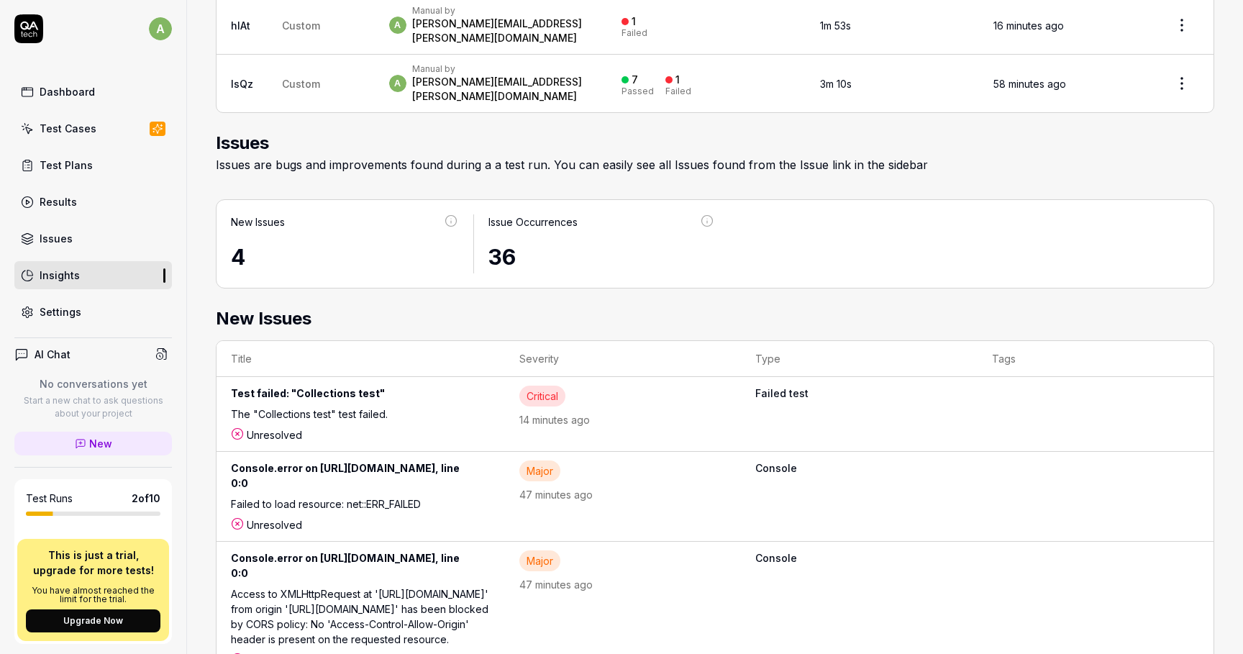
scroll to position [590, 0]
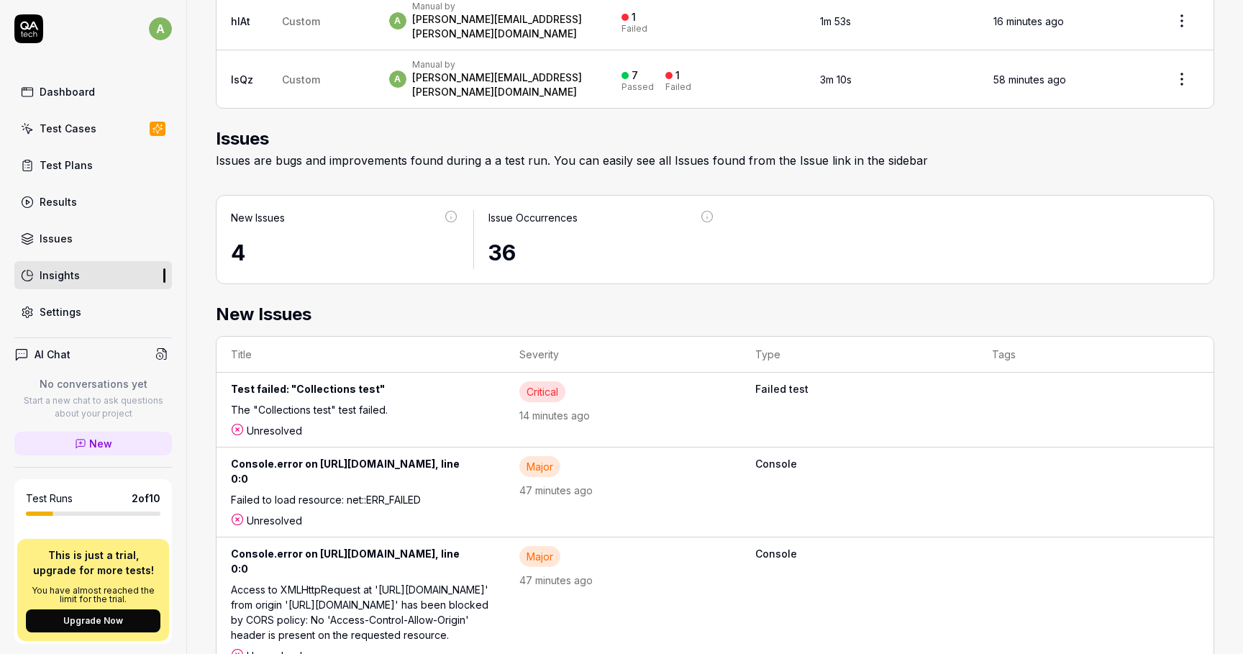
click at [54, 245] on div "Issues" at bounding box center [56, 238] width 33 height 15
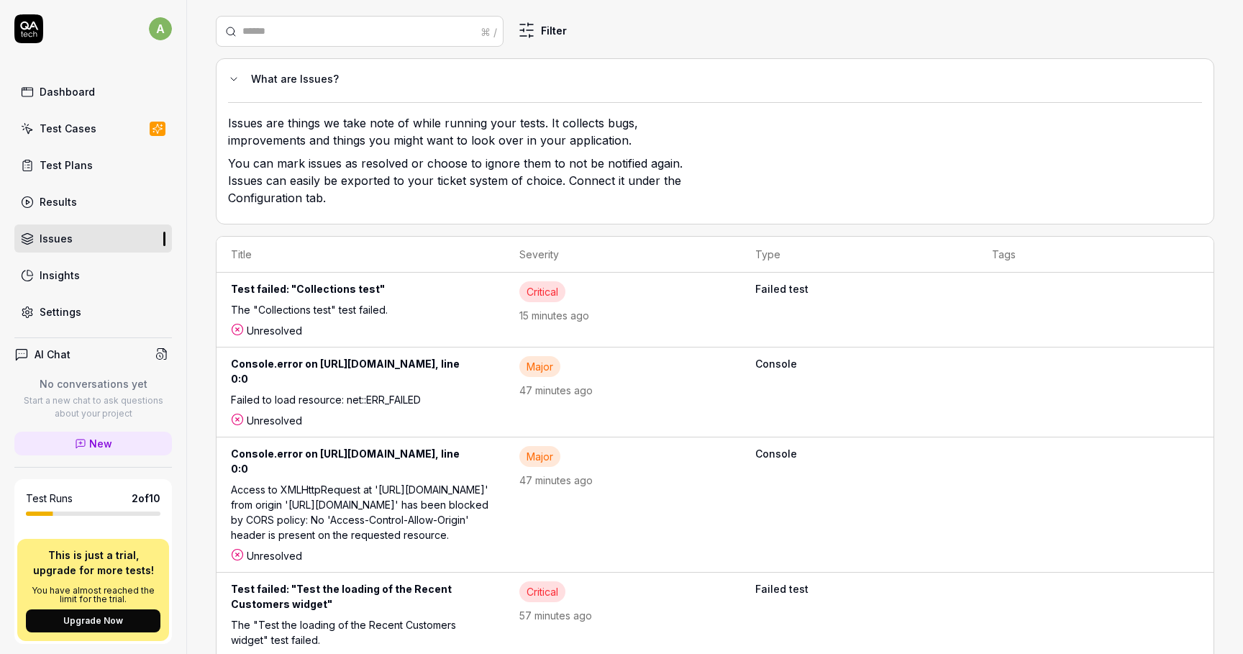
scroll to position [100, 0]
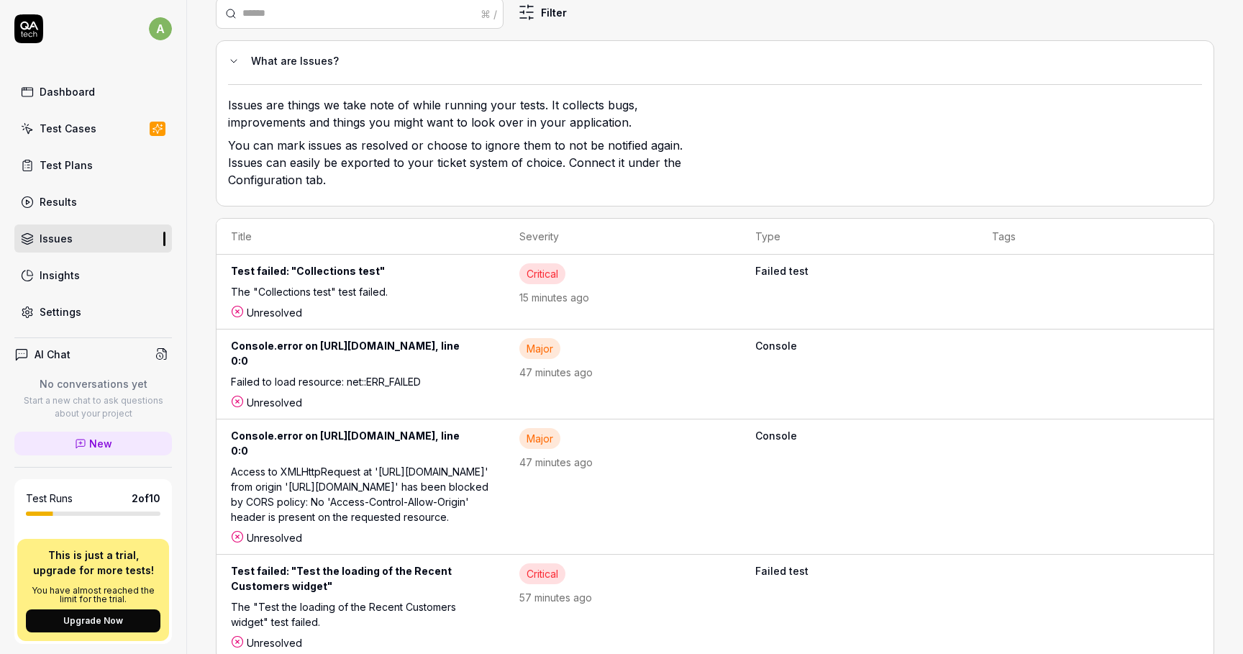
click at [106, 319] on link "Settings" at bounding box center [93, 312] width 158 height 28
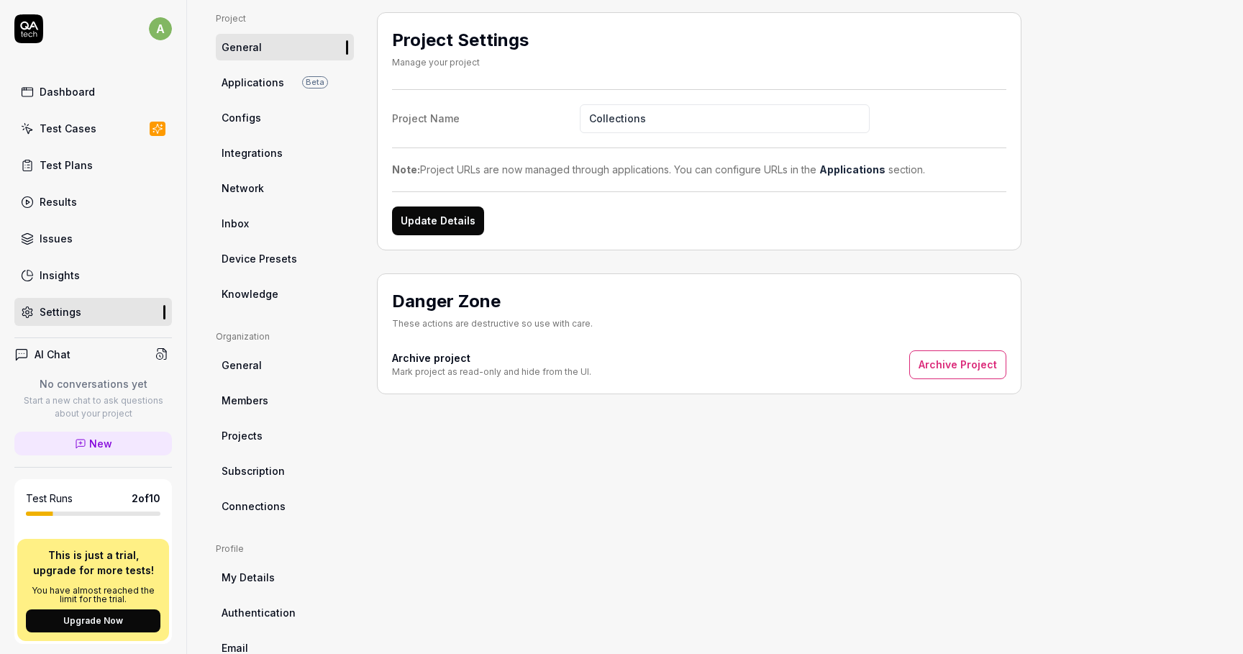
scroll to position [171, 0]
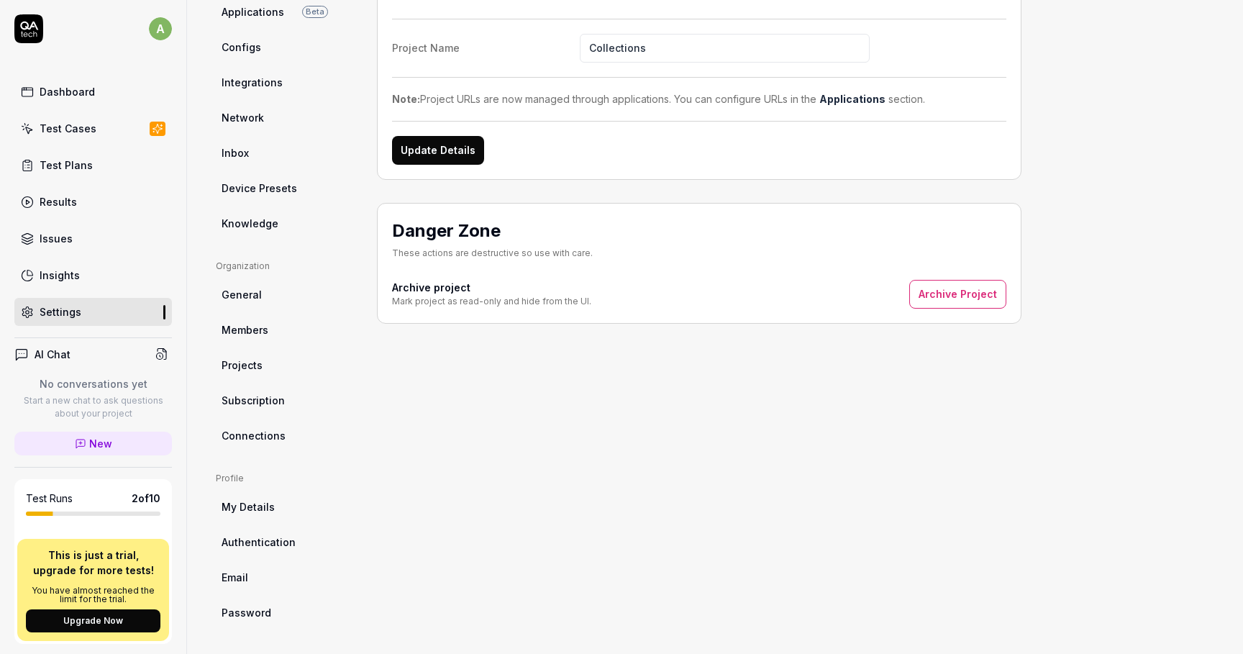
click at [266, 500] on span "My Details" at bounding box center [248, 506] width 53 height 15
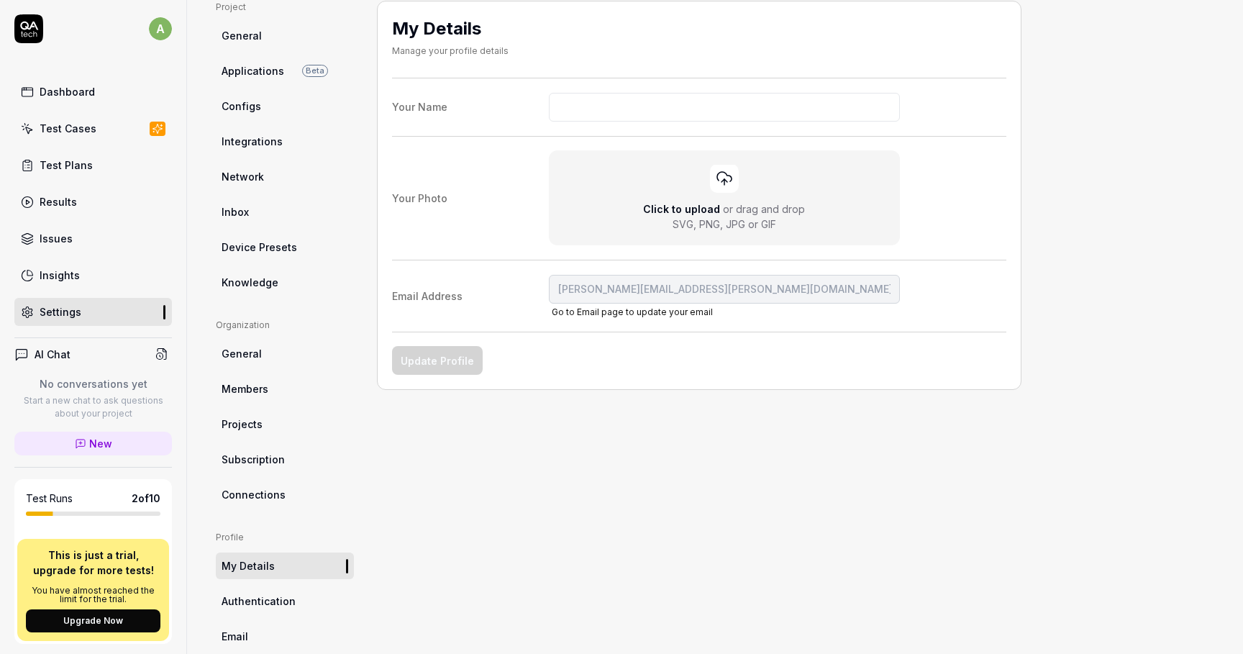
click at [266, 594] on span "Authentication" at bounding box center [259, 601] width 74 height 15
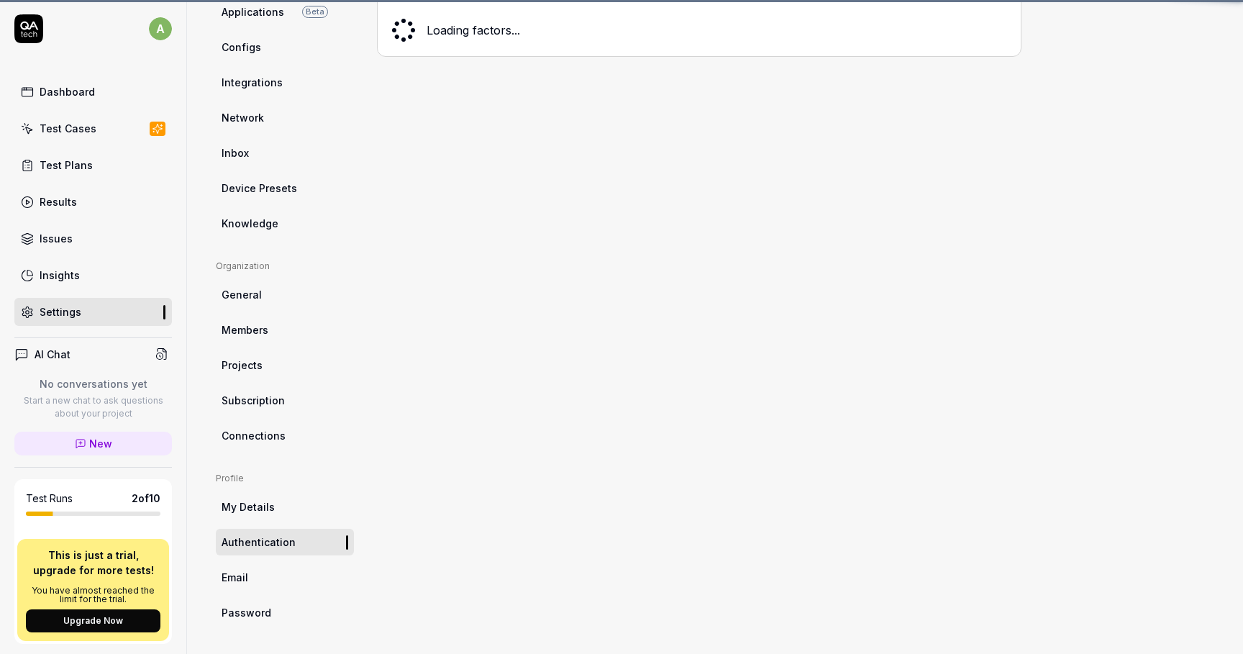
scroll to position [112, 0]
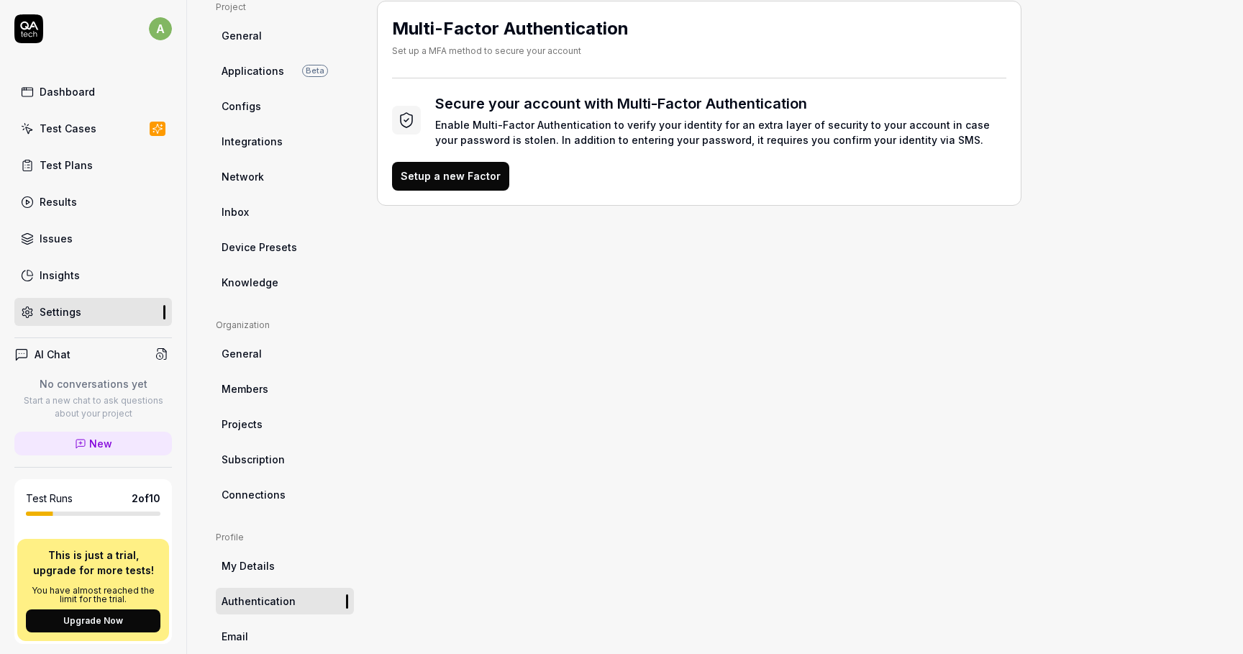
click at [270, 636] on link "Email" at bounding box center [285, 636] width 138 height 27
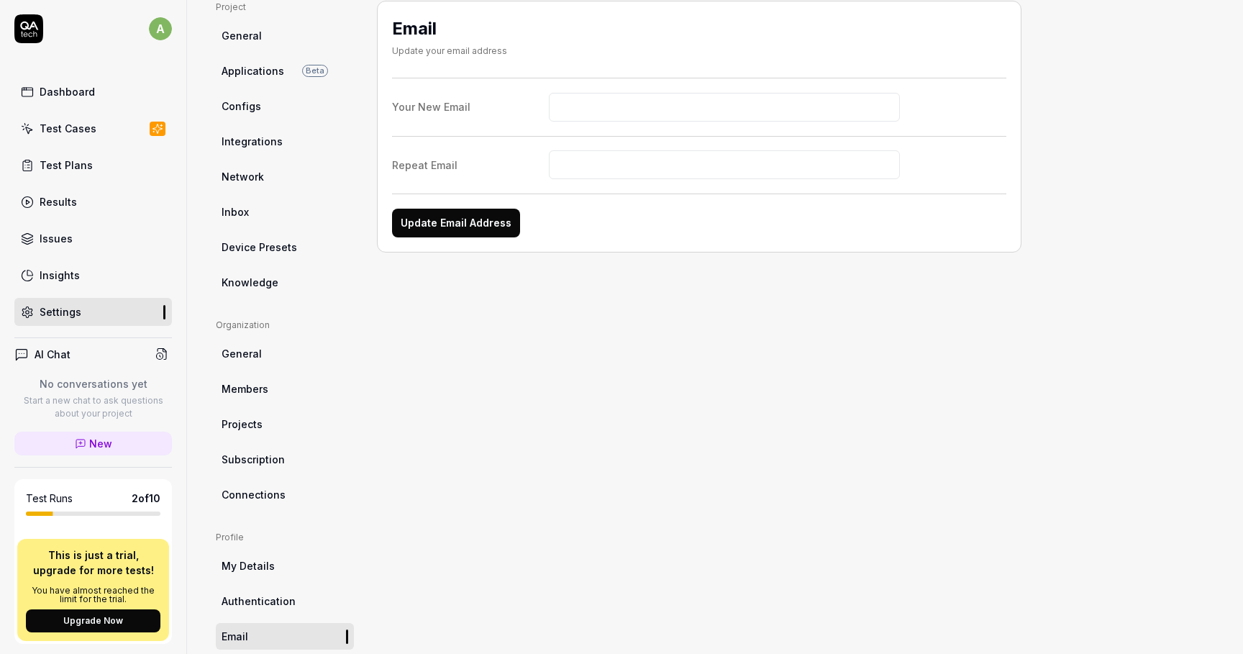
scroll to position [171, 0]
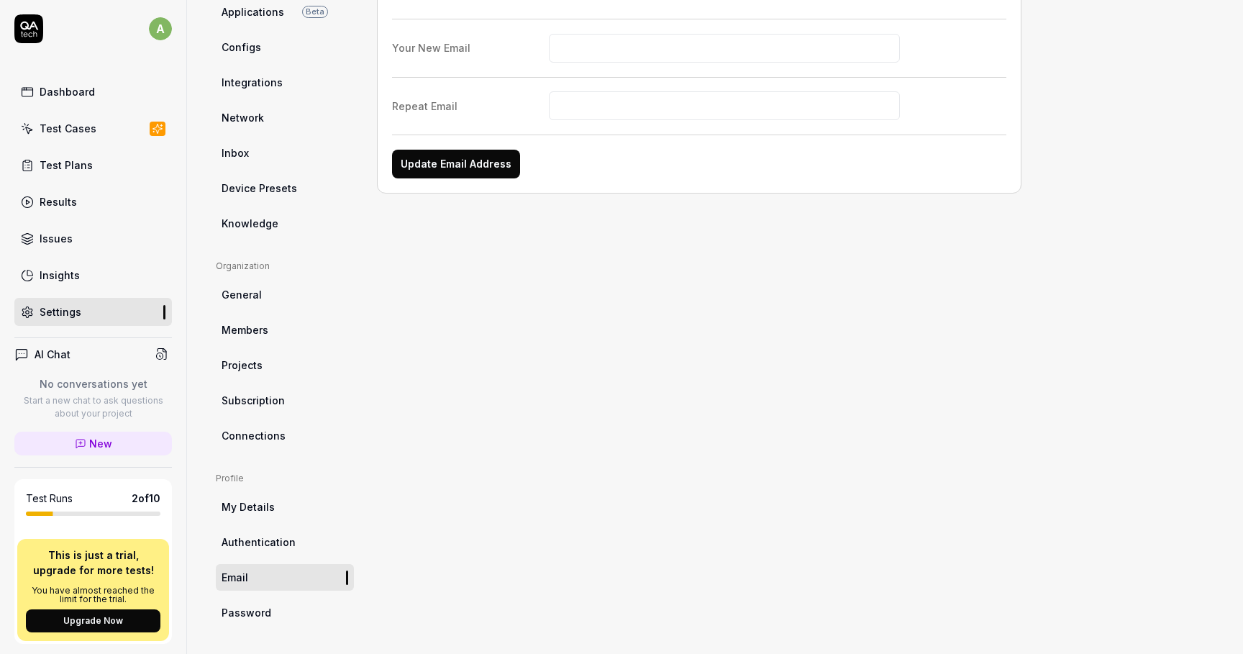
click at [253, 615] on span "Password" at bounding box center [247, 612] width 50 height 15
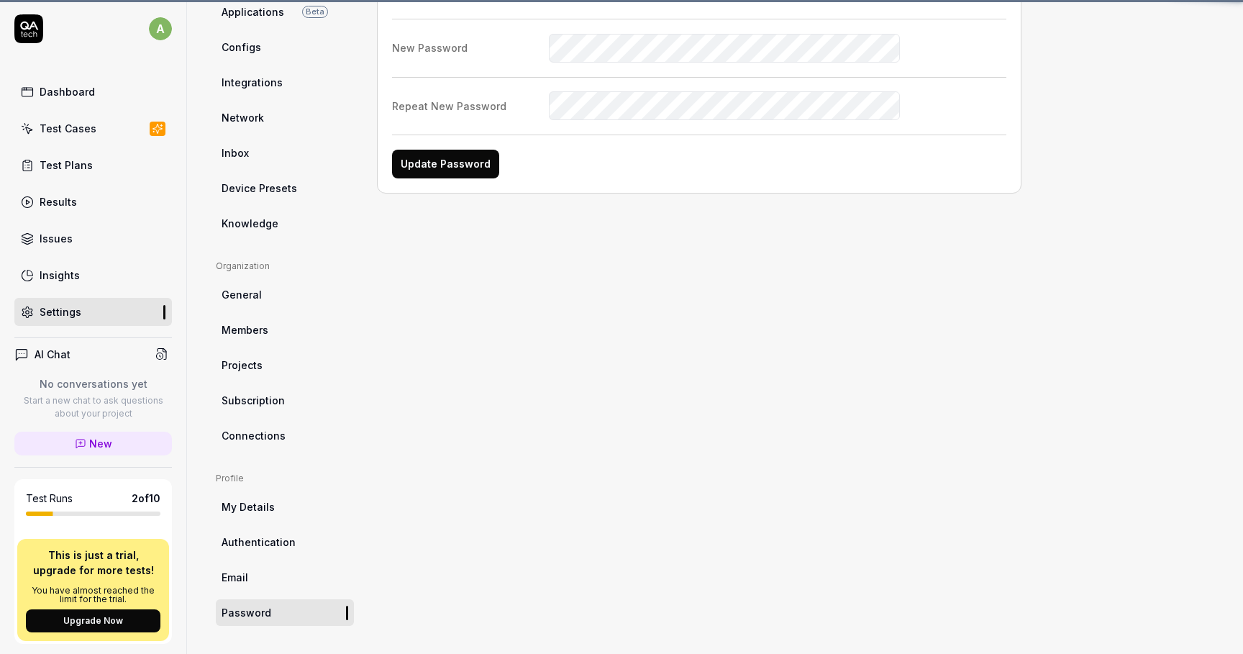
scroll to position [112, 0]
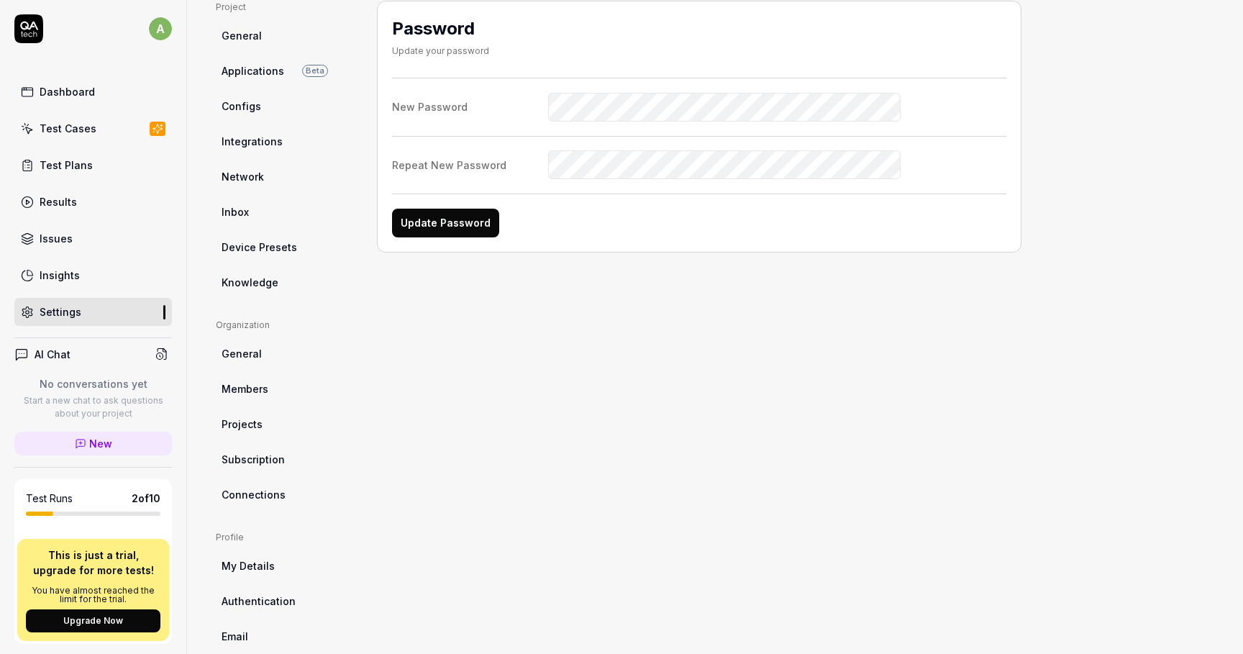
click at [71, 178] on link "Test Plans" at bounding box center [93, 165] width 158 height 28
click at [71, 173] on link "Test Plans" at bounding box center [93, 165] width 158 height 28
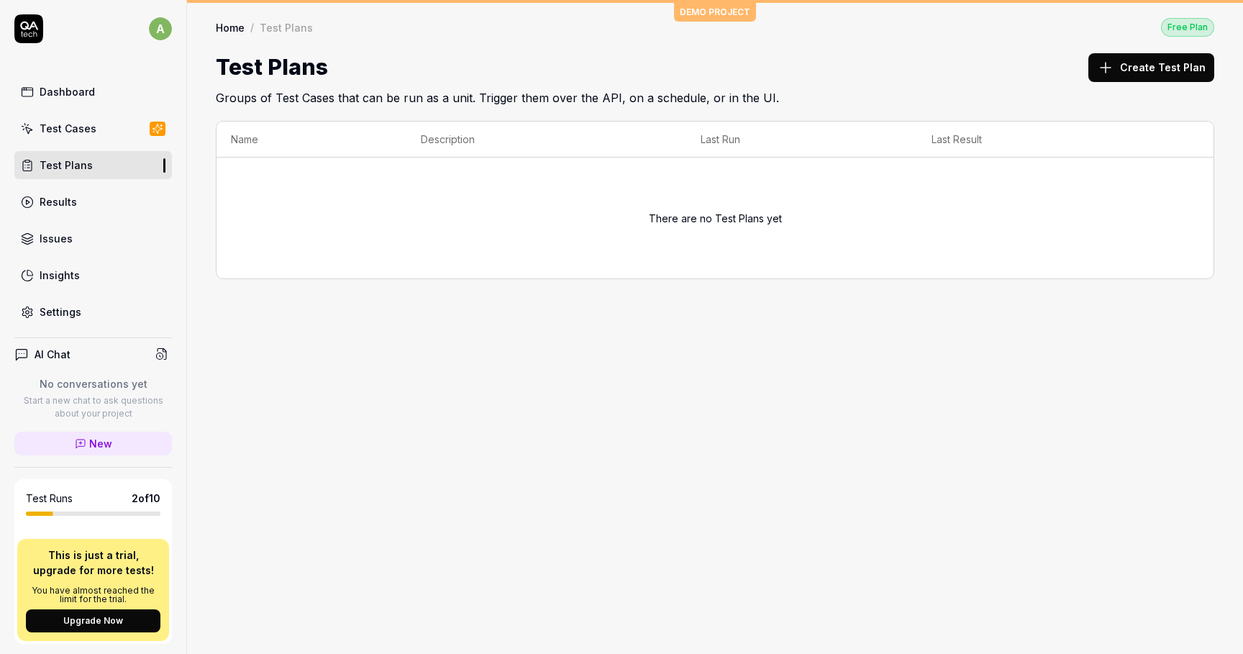
click at [70, 132] on div "Test Cases" at bounding box center [68, 128] width 57 height 15
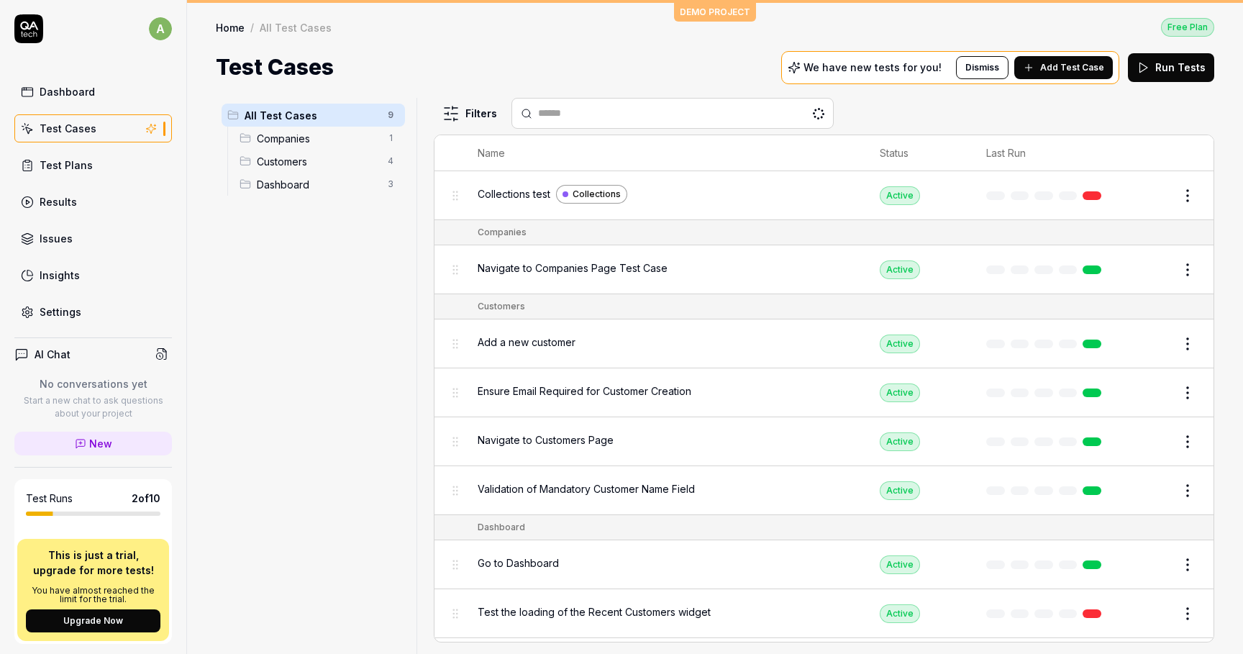
click at [67, 156] on link "Test Plans" at bounding box center [93, 165] width 158 height 28
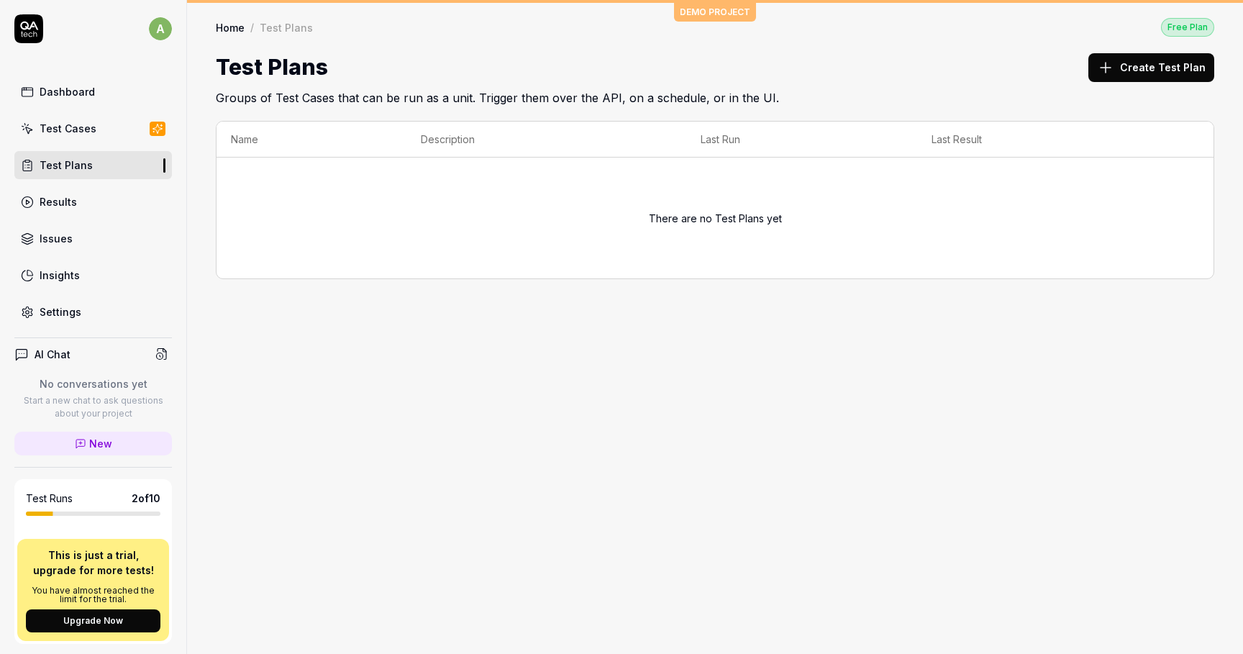
click at [1153, 69] on button "Create Test Plan" at bounding box center [1152, 67] width 126 height 29
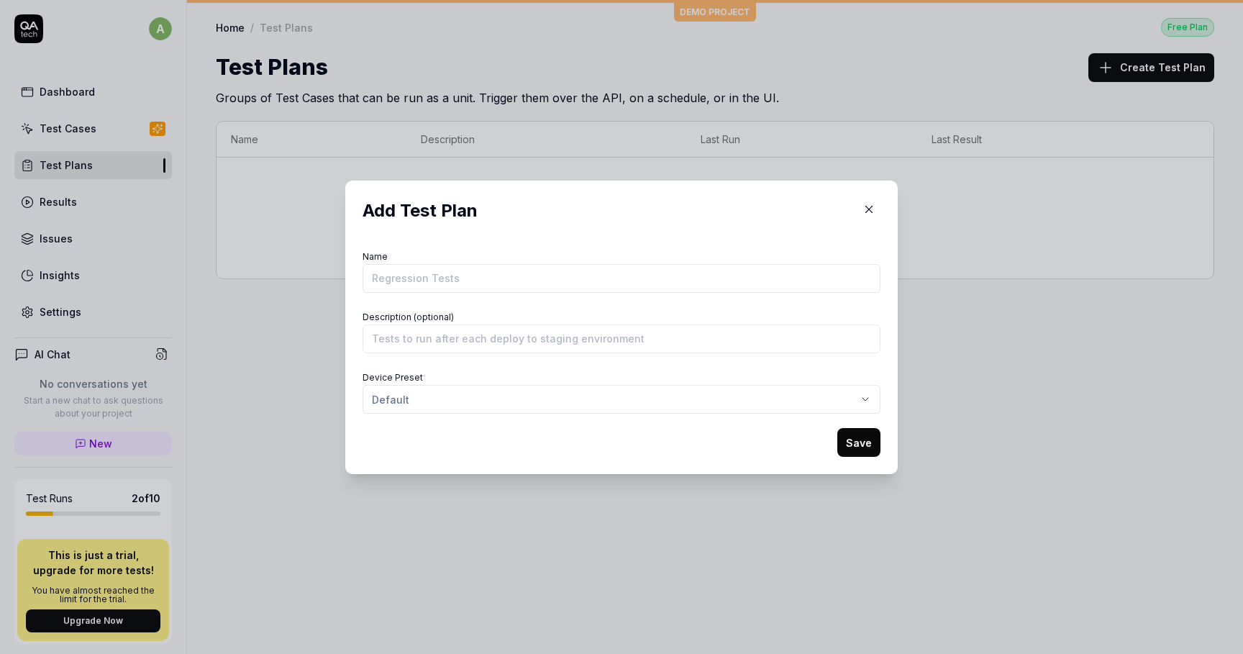
click at [543, 286] on input "Name" at bounding box center [622, 278] width 518 height 29
type input "Collections"
click at [486, 351] on input "Description (optional)" at bounding box center [622, 339] width 518 height 29
click at [421, 365] on form "Name Collections Description (optional) Device Preset Default Save" at bounding box center [622, 352] width 518 height 210
click at [421, 391] on div "​ Add Test Plan Name Collections Description (optional) Device Preset Default S…" at bounding box center [621, 327] width 1243 height 654
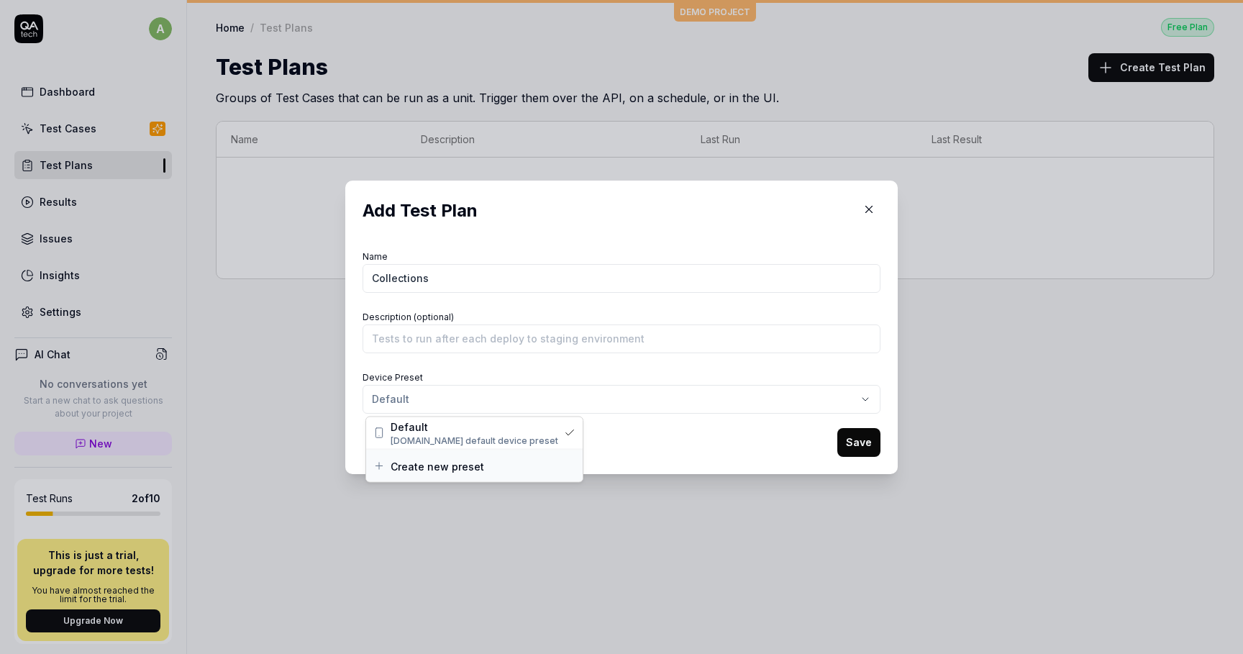
click at [439, 461] on span "Create new preset" at bounding box center [438, 465] width 94 height 15
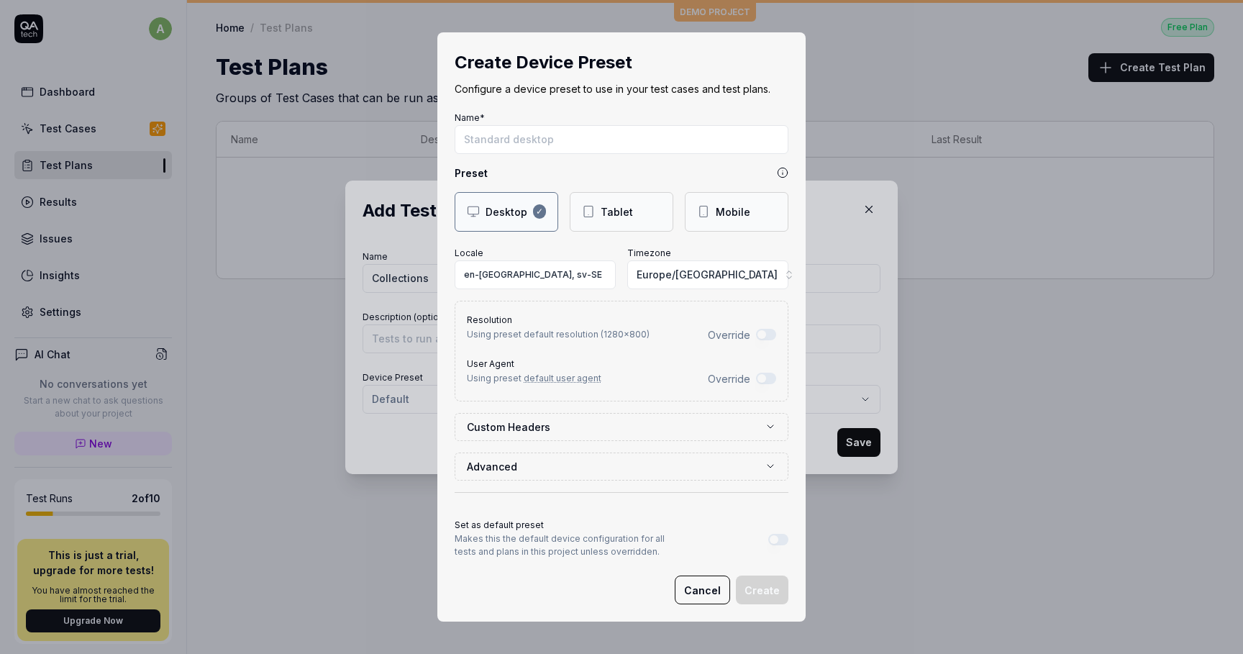
click at [566, 143] on input "Name*" at bounding box center [622, 139] width 334 height 29
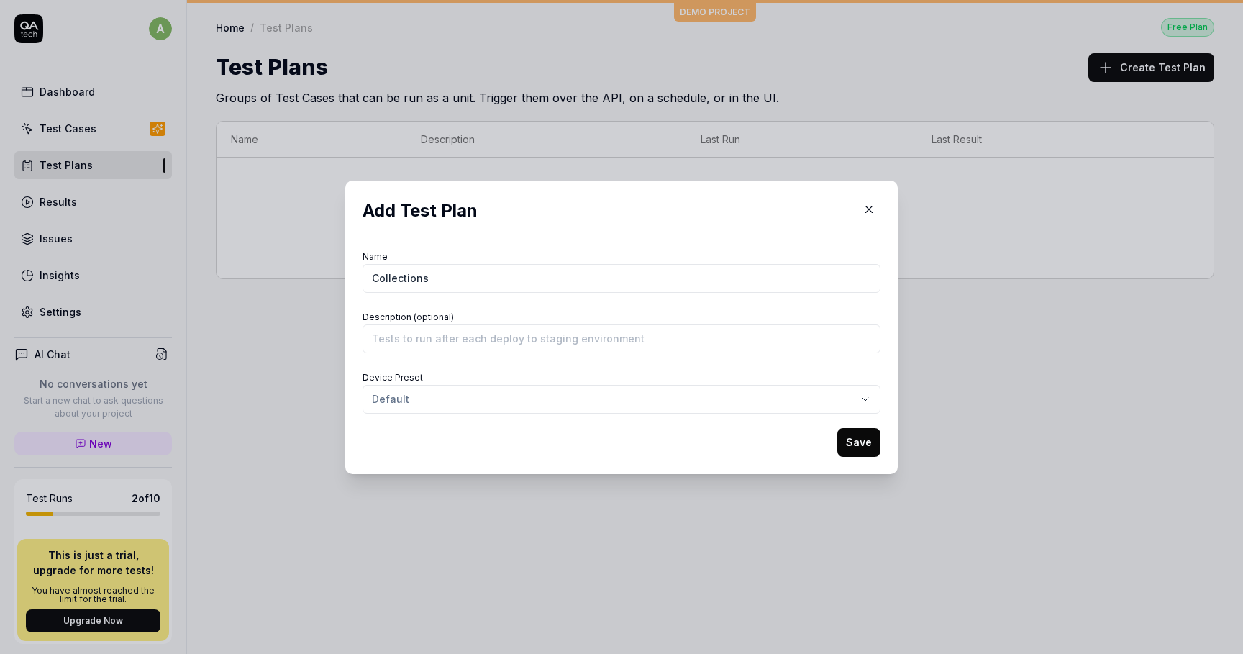
click at [846, 453] on button "Save" at bounding box center [859, 442] width 43 height 29
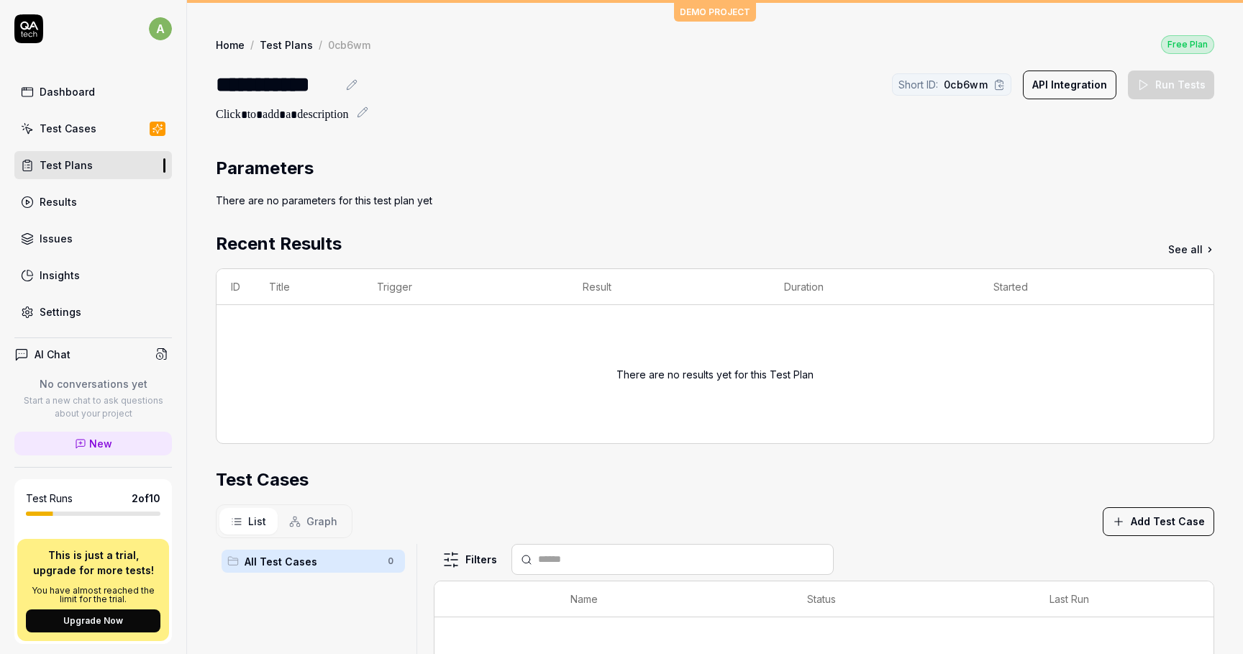
click at [1079, 87] on button "API Integration" at bounding box center [1070, 85] width 94 height 29
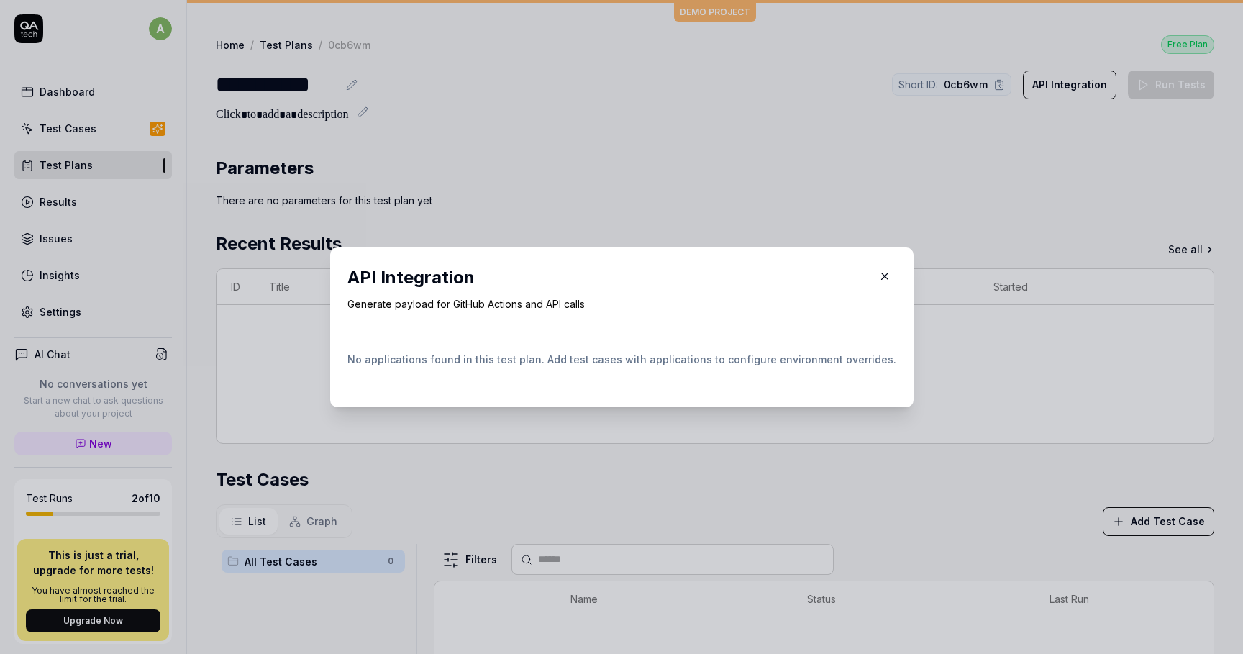
click at [879, 279] on icon "button" at bounding box center [885, 276] width 13 height 13
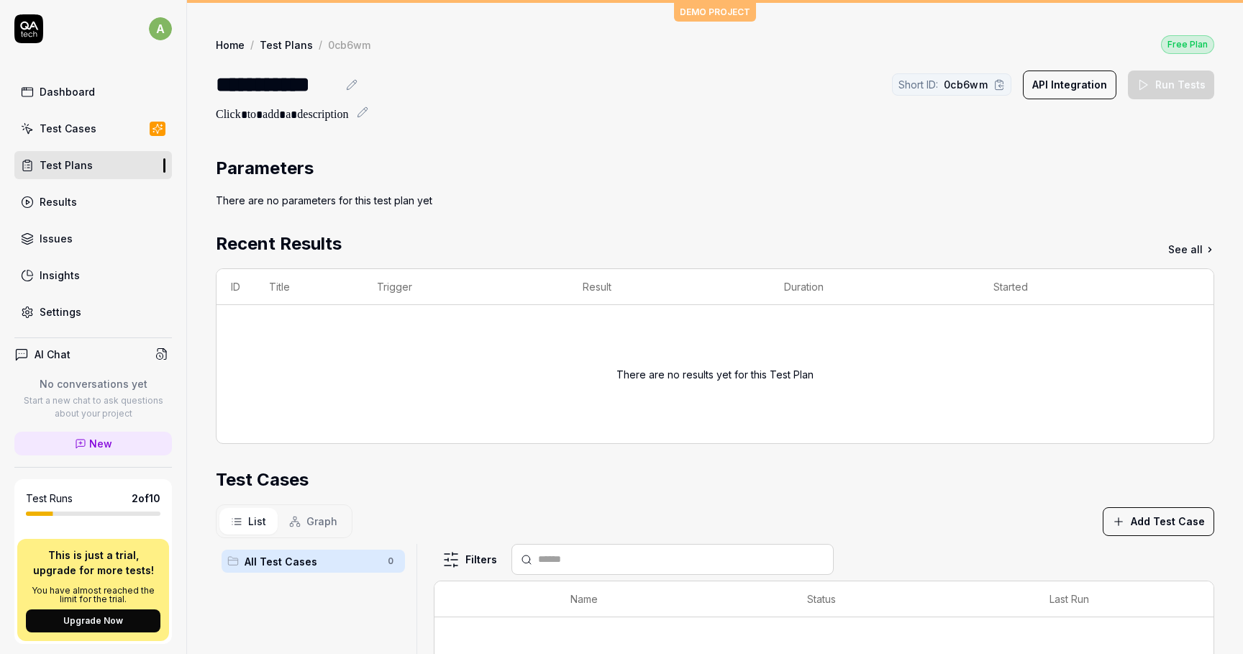
click at [303, 517] on button "Graph" at bounding box center [313, 521] width 71 height 27
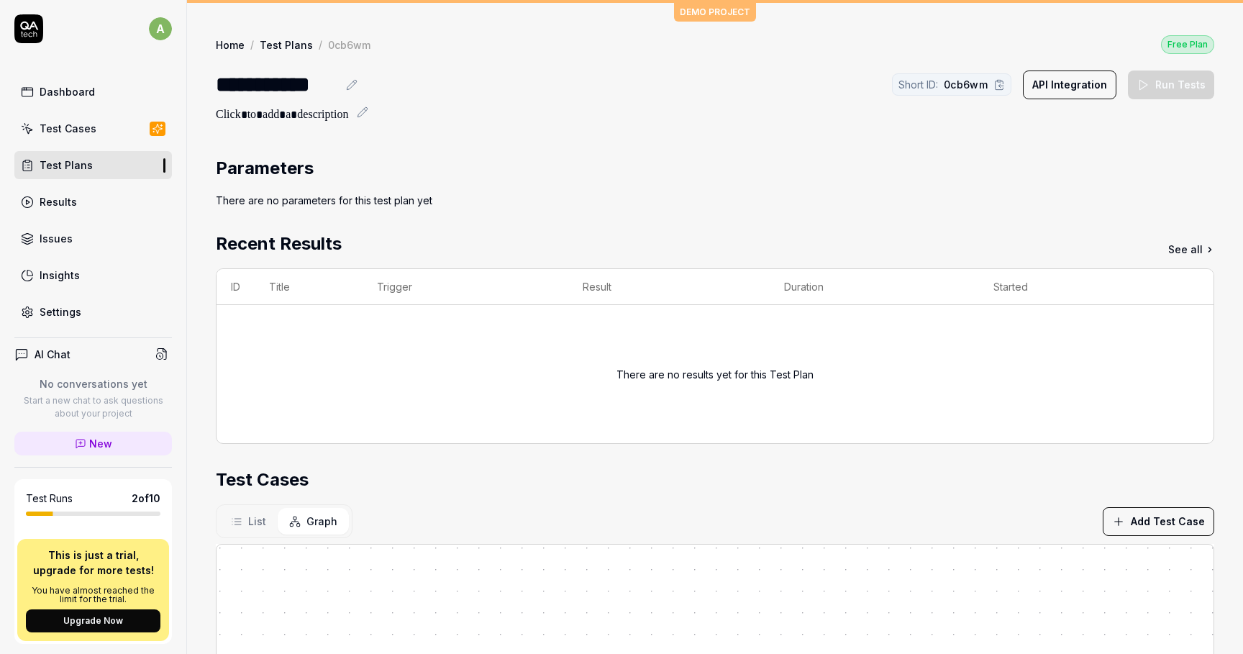
click at [236, 527] on button "List" at bounding box center [248, 521] width 58 height 27
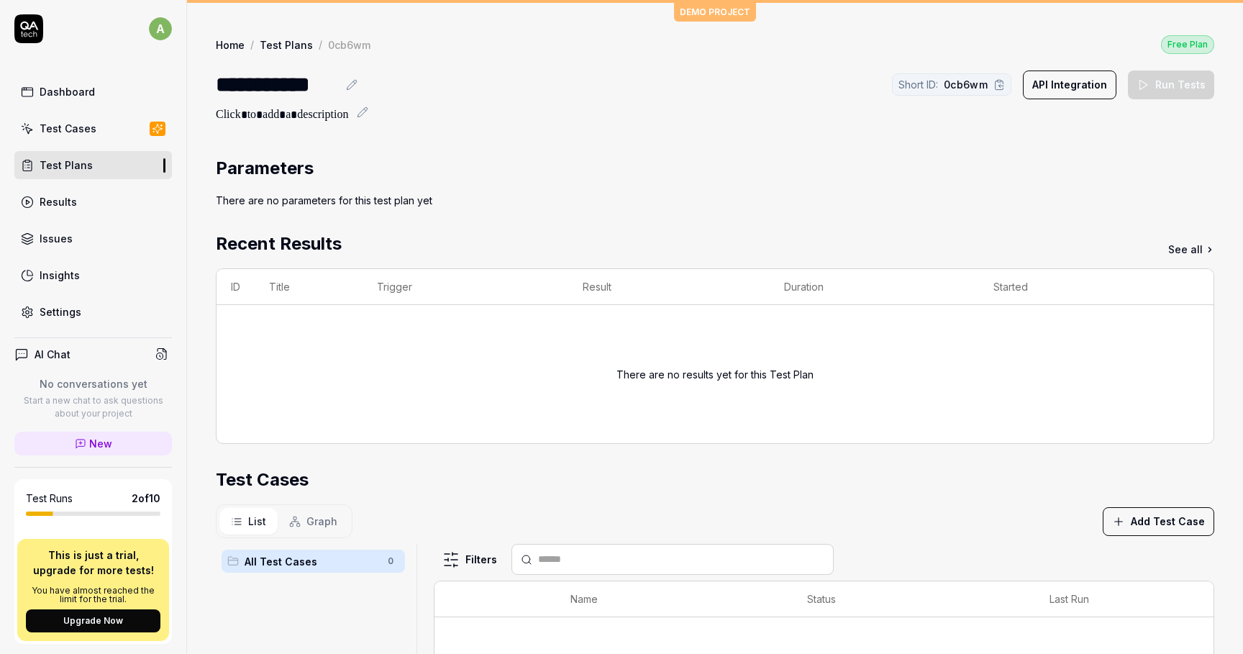
click at [71, 133] on div "Test Cases" at bounding box center [68, 128] width 57 height 15
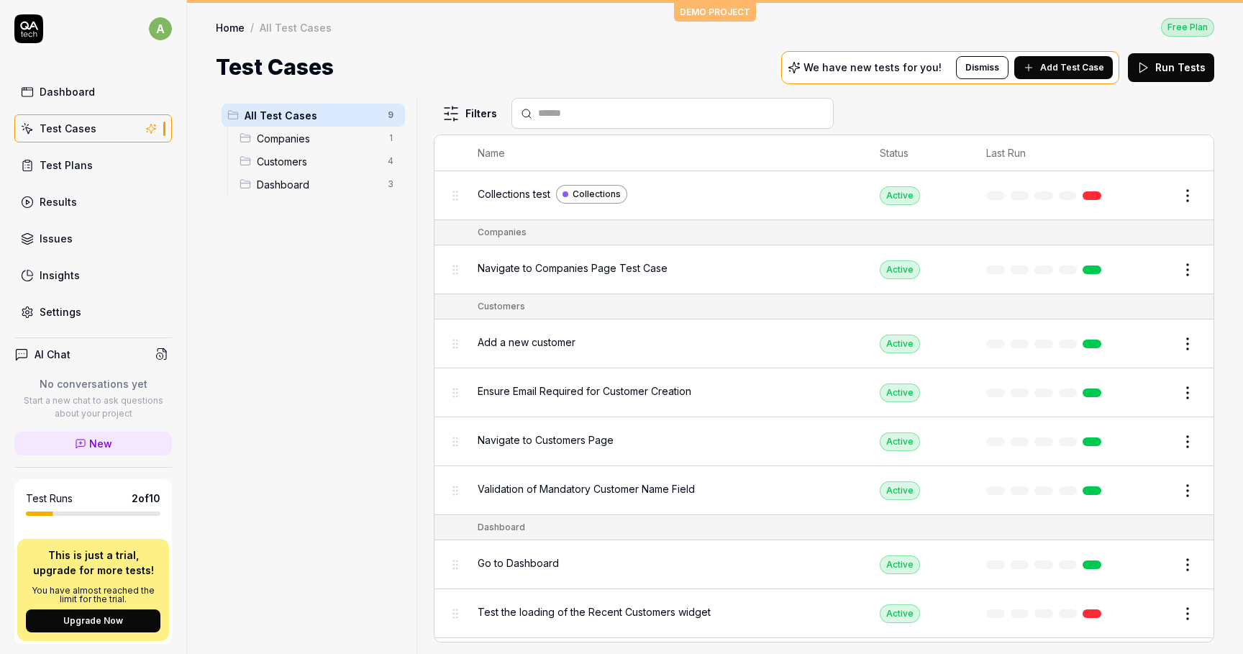
click at [1185, 196] on html "a Dashboard Test Cases Test Plans Results Issues Insights Settings AI Chat No c…" at bounding box center [621, 327] width 1243 height 654
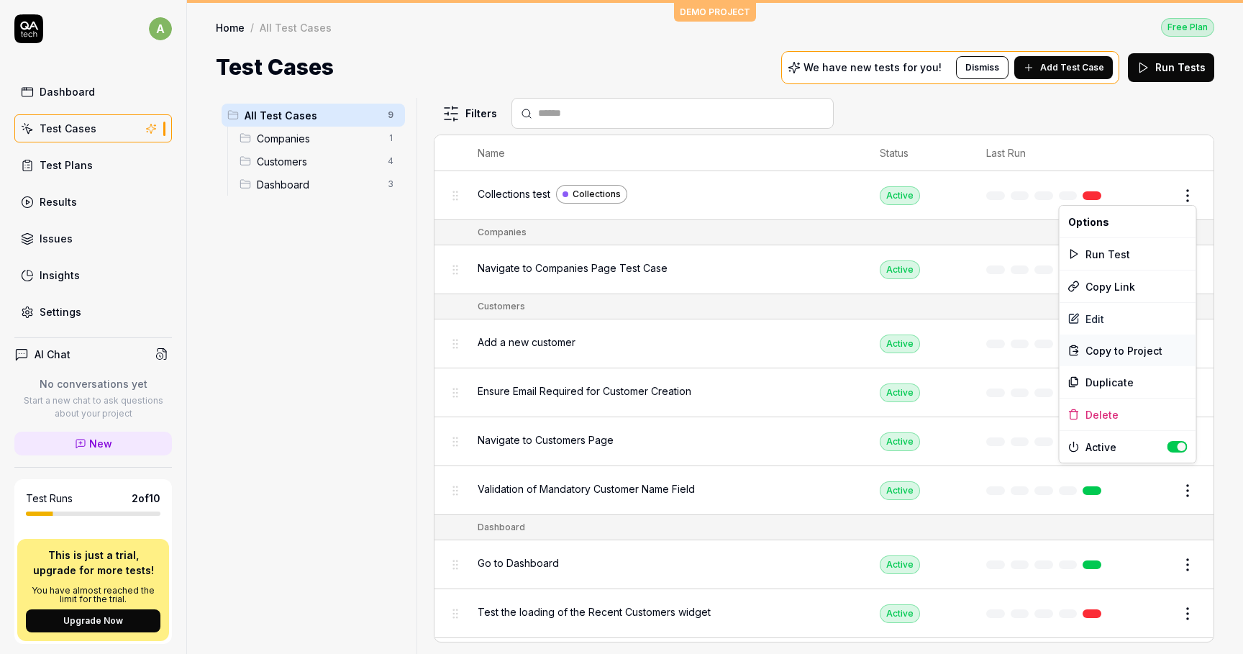
click at [1120, 350] on span "Copy to Project" at bounding box center [1124, 350] width 77 height 15
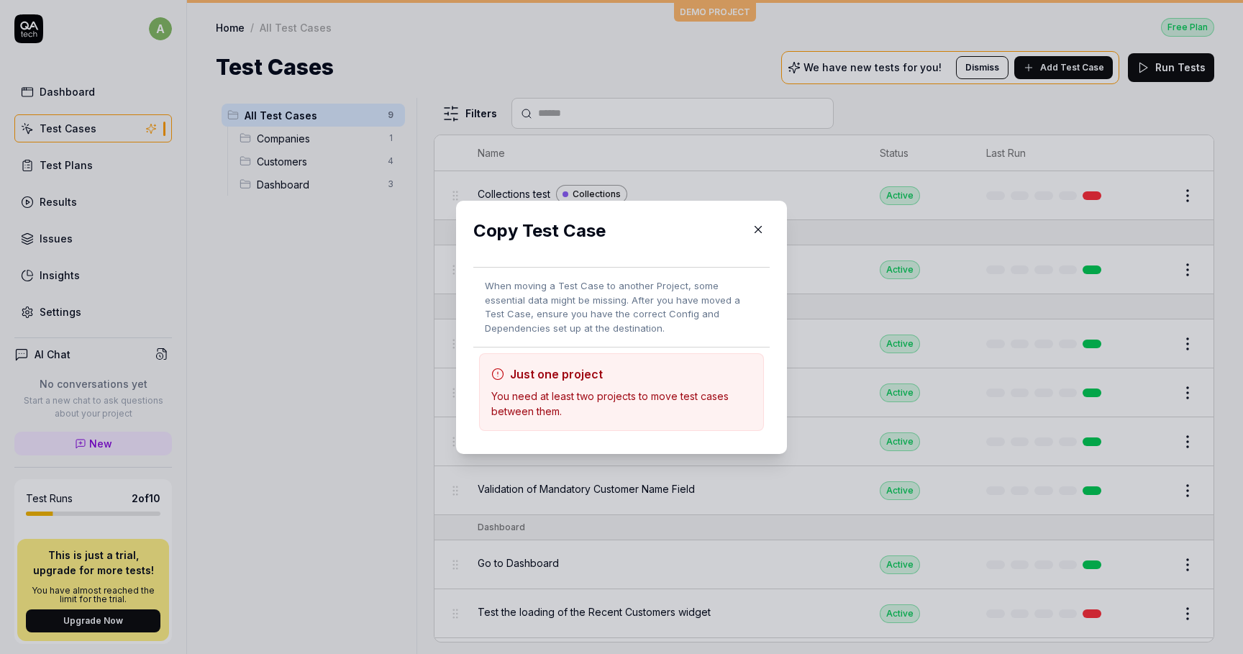
click at [586, 375] on span "Just one project" at bounding box center [556, 374] width 93 height 14
click at [757, 230] on icon "button" at bounding box center [759, 229] width 6 height 6
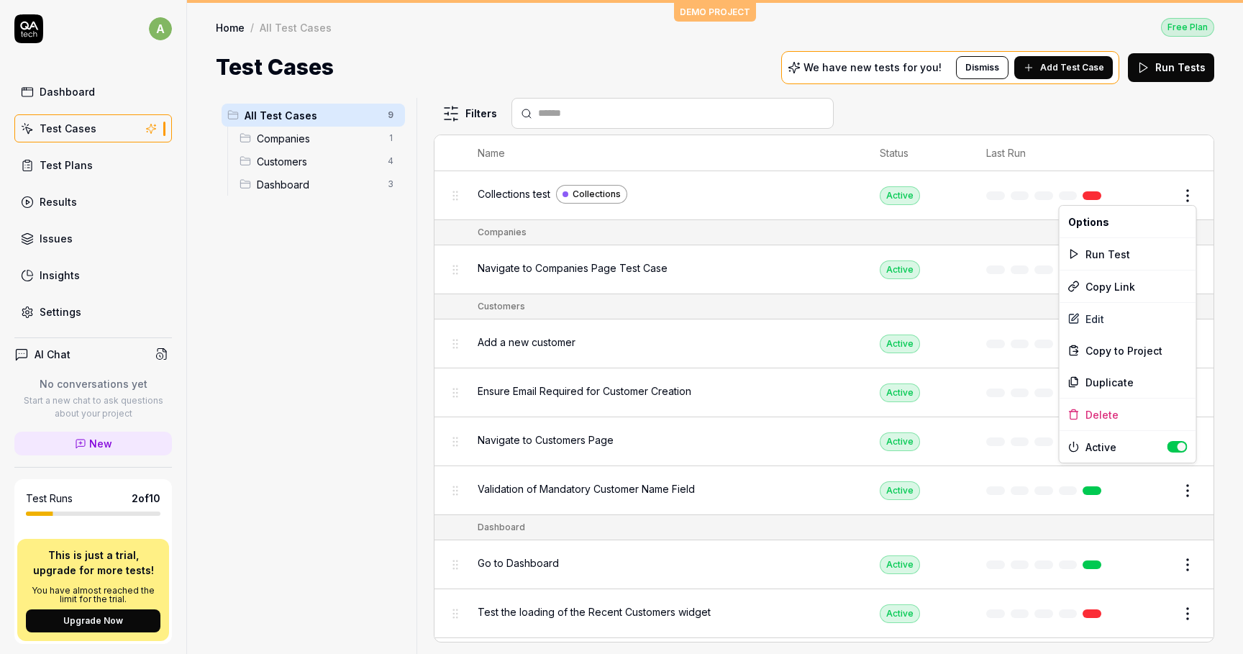
click at [1195, 181] on html "a Dashboard Test Cases Test Plans Results Issues Insights Settings AI Chat No c…" at bounding box center [621, 327] width 1243 height 654
click at [1100, 317] on div "Edit" at bounding box center [1128, 319] width 137 height 32
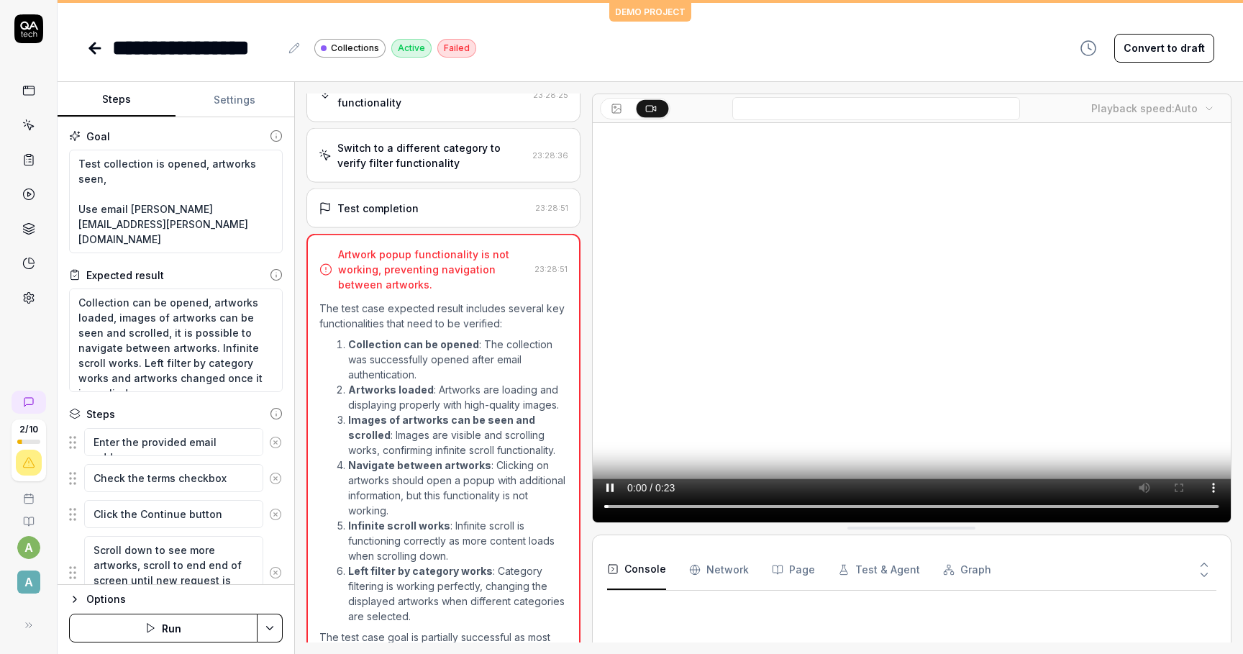
click at [243, 101] on button "Settings" at bounding box center [235, 100] width 118 height 35
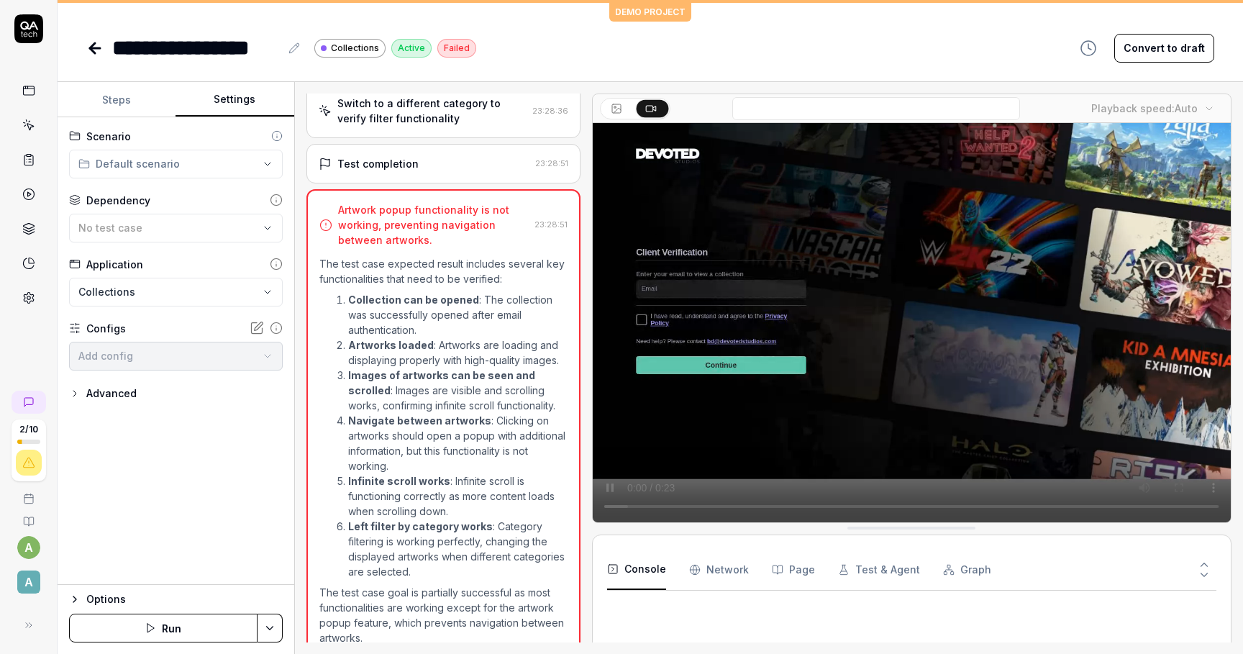
scroll to position [504, 0]
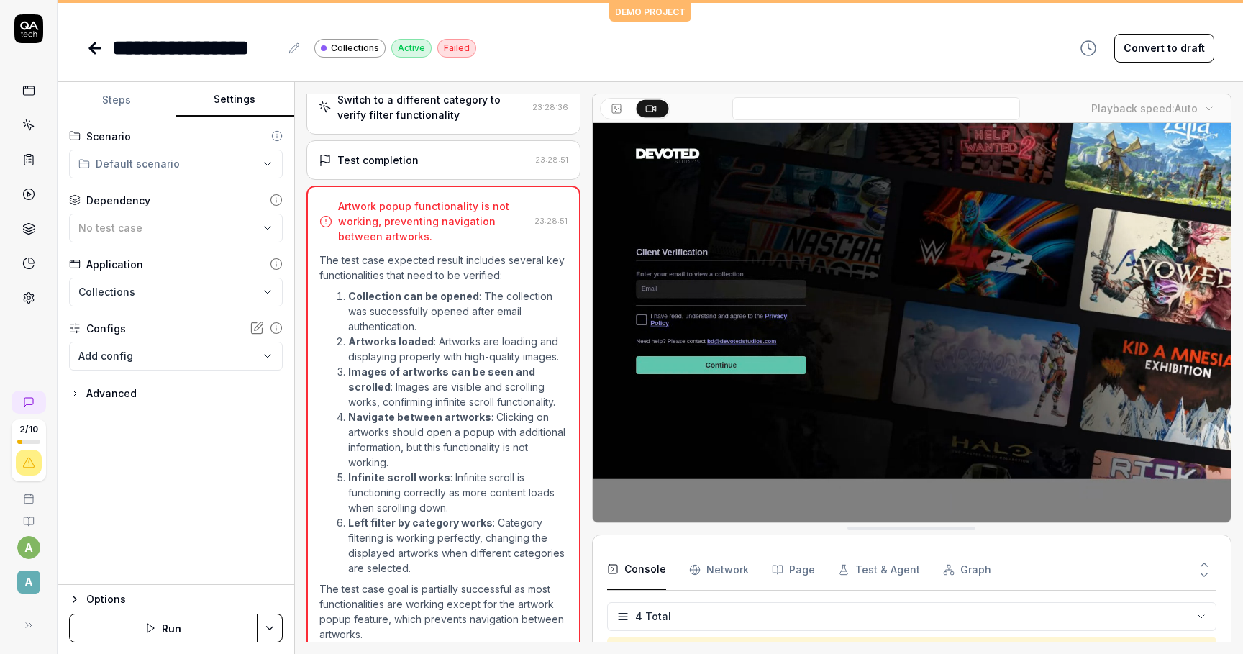
scroll to position [23, 0]
click at [174, 155] on html "**********" at bounding box center [621, 327] width 1243 height 654
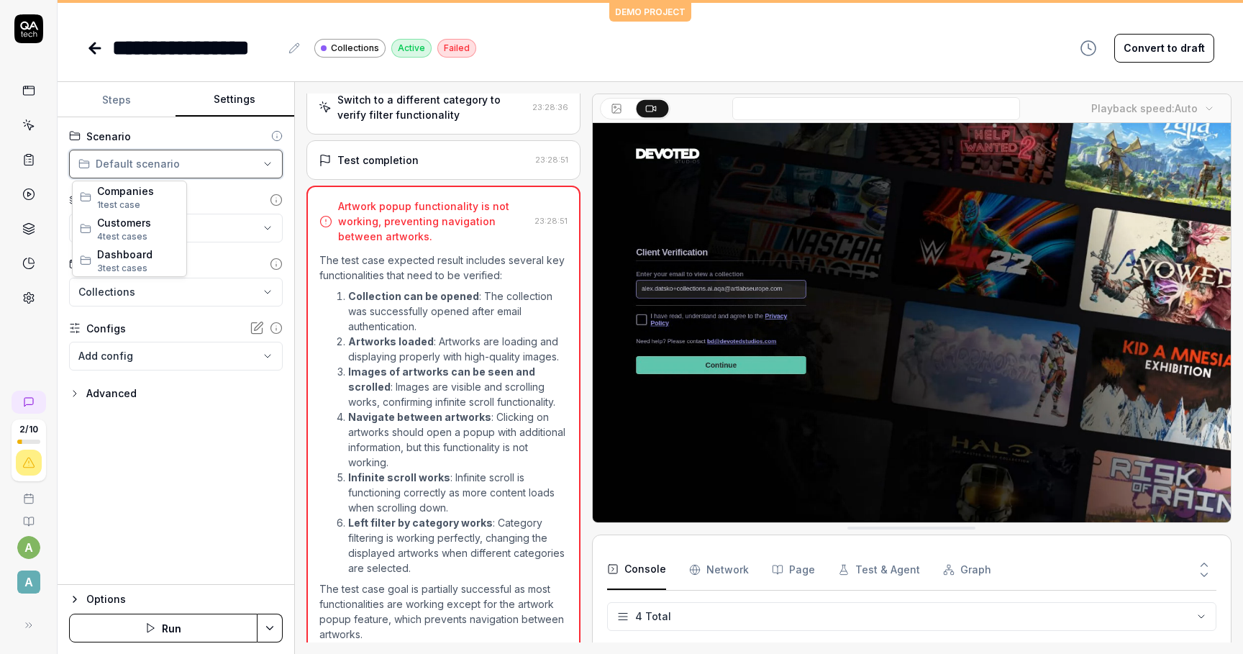
click at [191, 142] on html "**********" at bounding box center [621, 327] width 1243 height 654
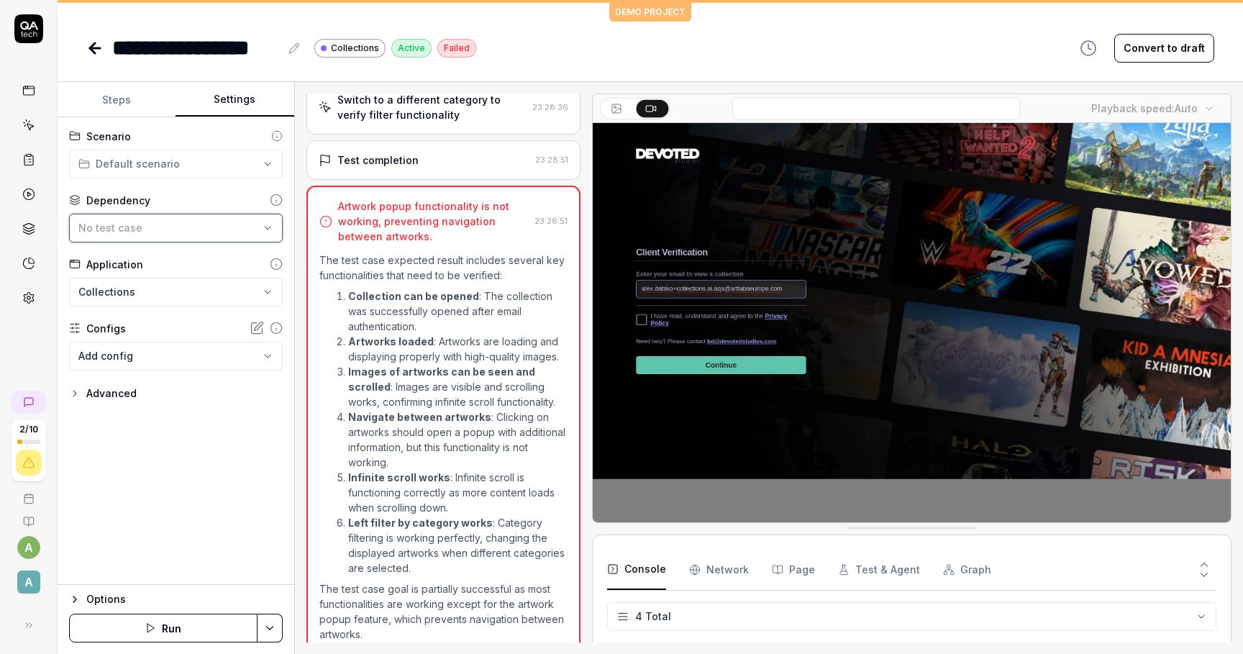
click at [155, 234] on div "No test case" at bounding box center [168, 227] width 181 height 15
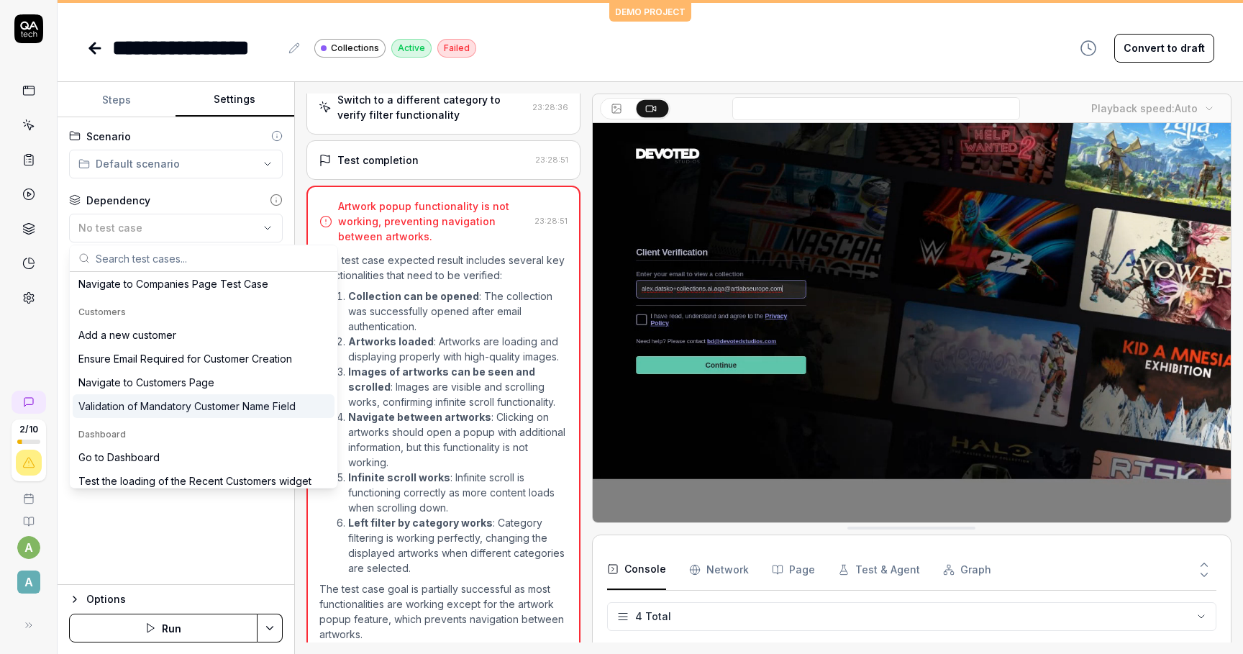
scroll to position [56, 0]
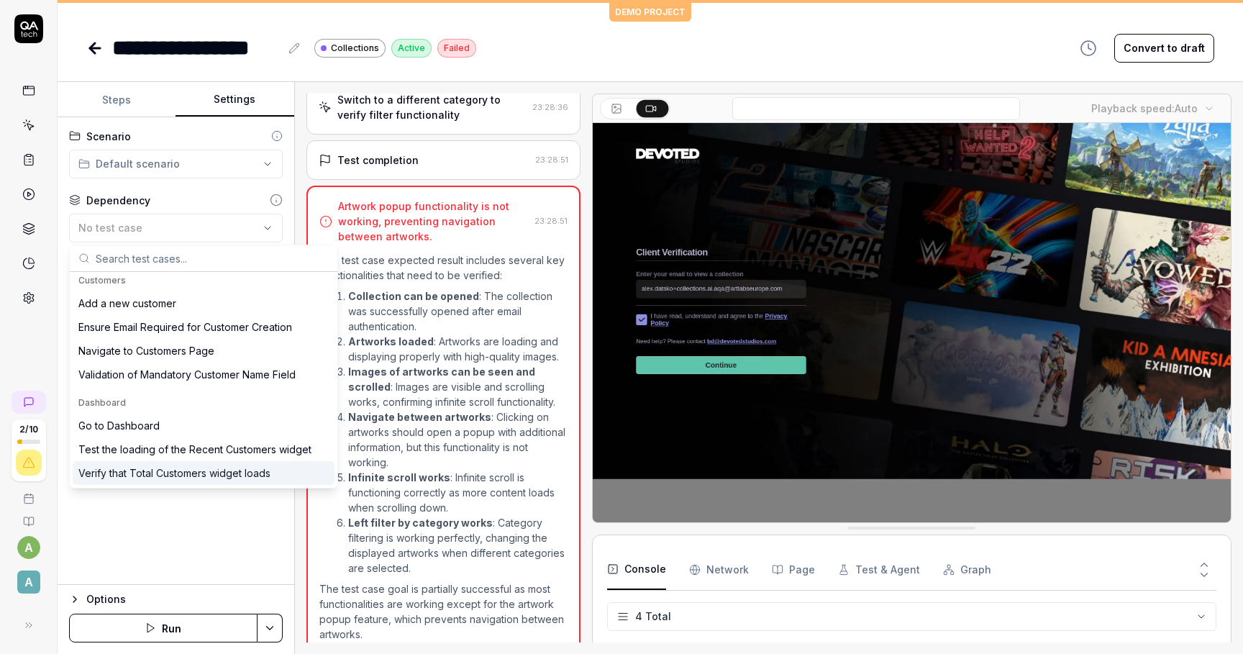
click at [117, 587] on div "Options Run" at bounding box center [176, 619] width 237 height 70
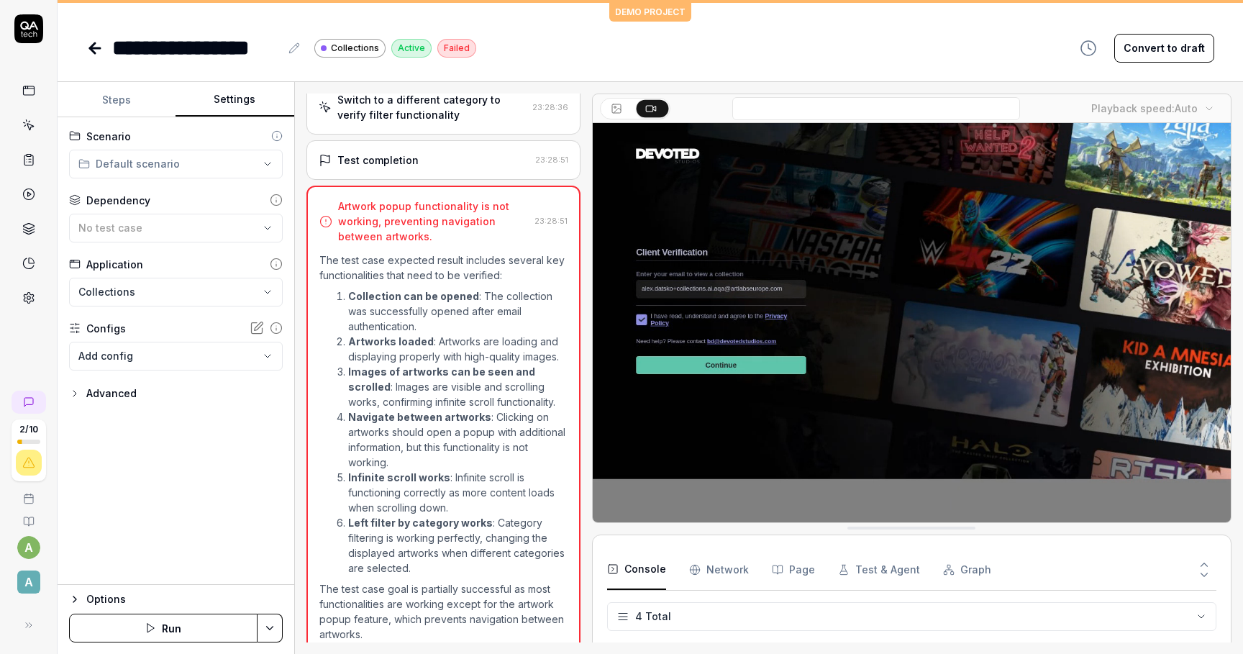
click at [138, 360] on body "**********" at bounding box center [621, 327] width 1243 height 654
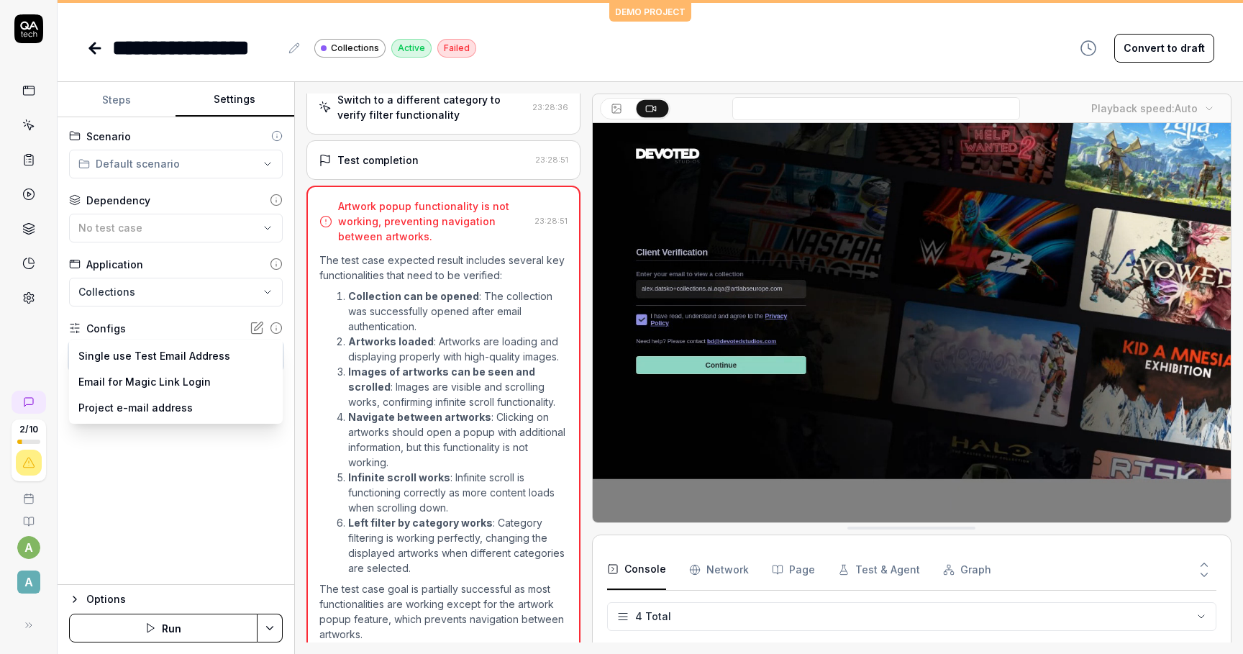
click at [101, 482] on html "**********" at bounding box center [621, 327] width 1243 height 654
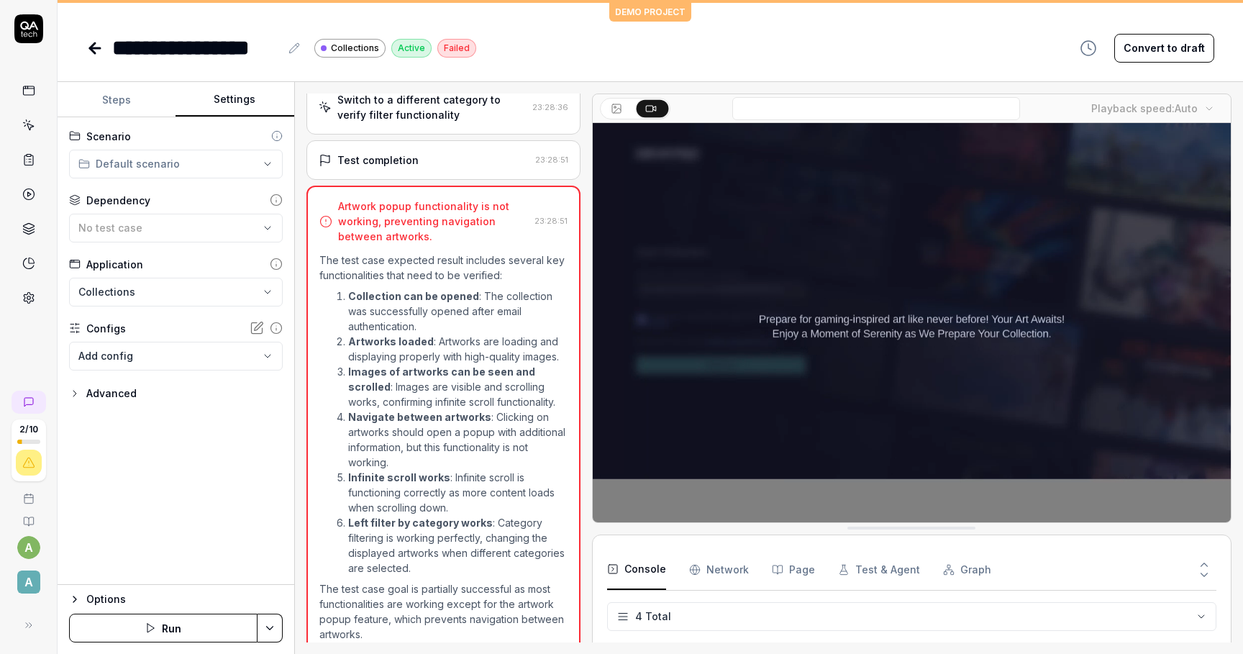
click at [115, 404] on div "**********" at bounding box center [176, 351] width 237 height 468
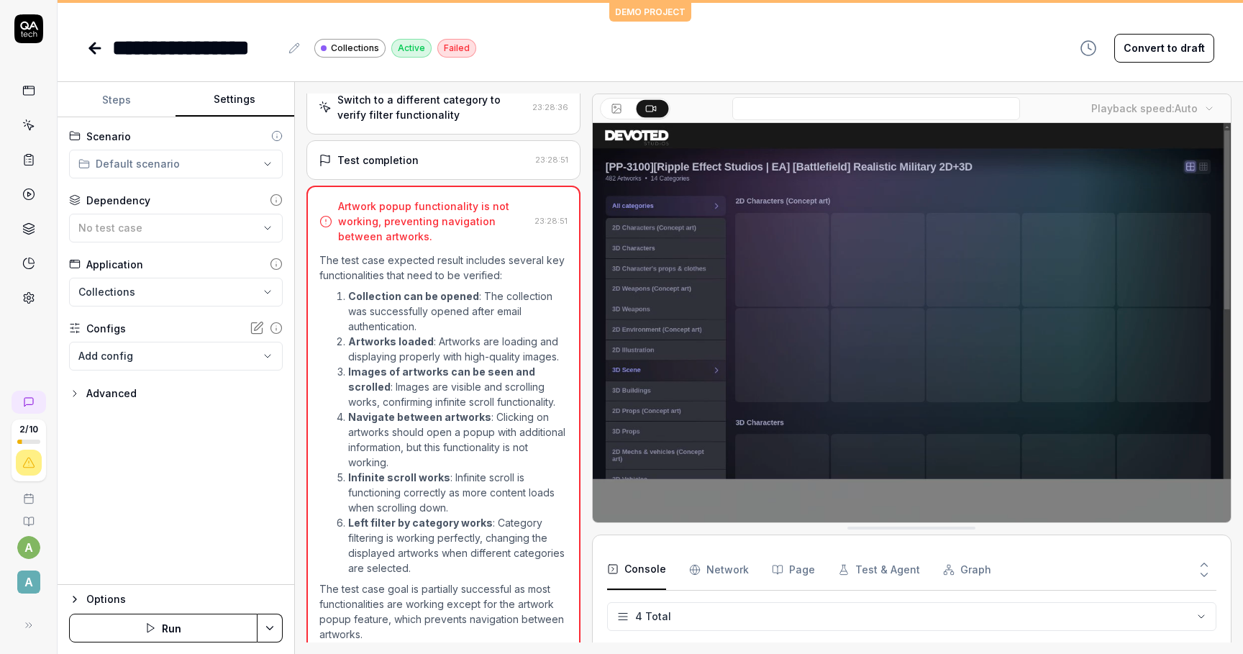
click at [115, 394] on div "Advanced" at bounding box center [111, 393] width 50 height 17
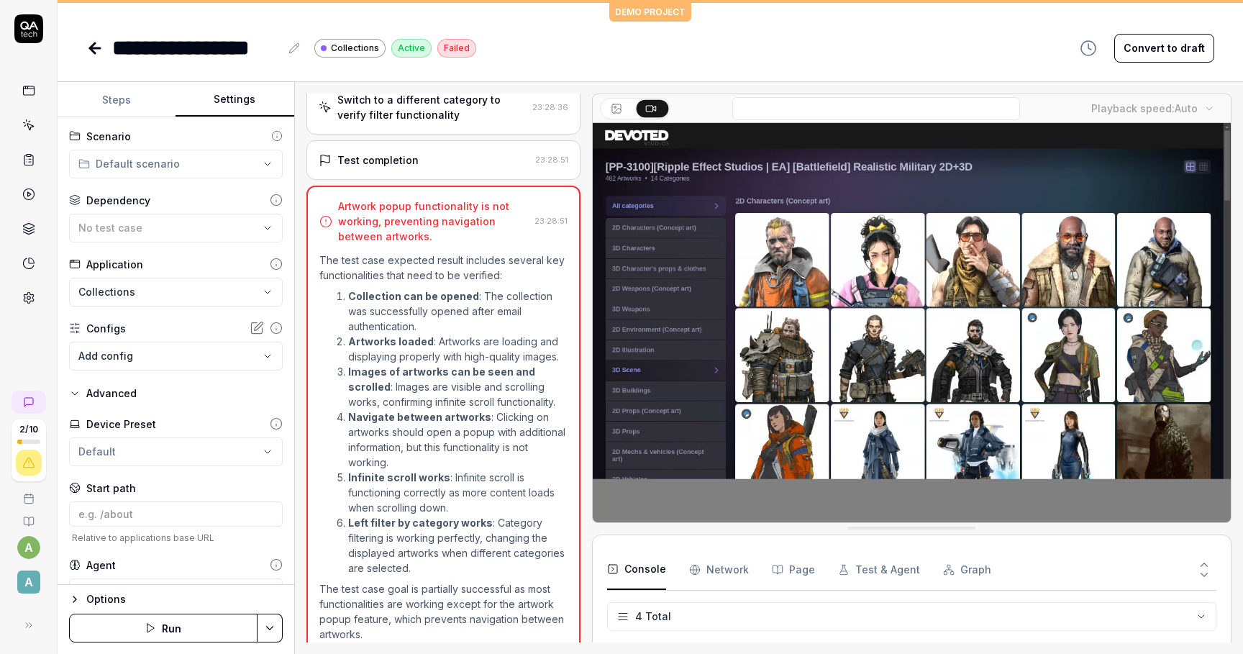
scroll to position [34, 0]
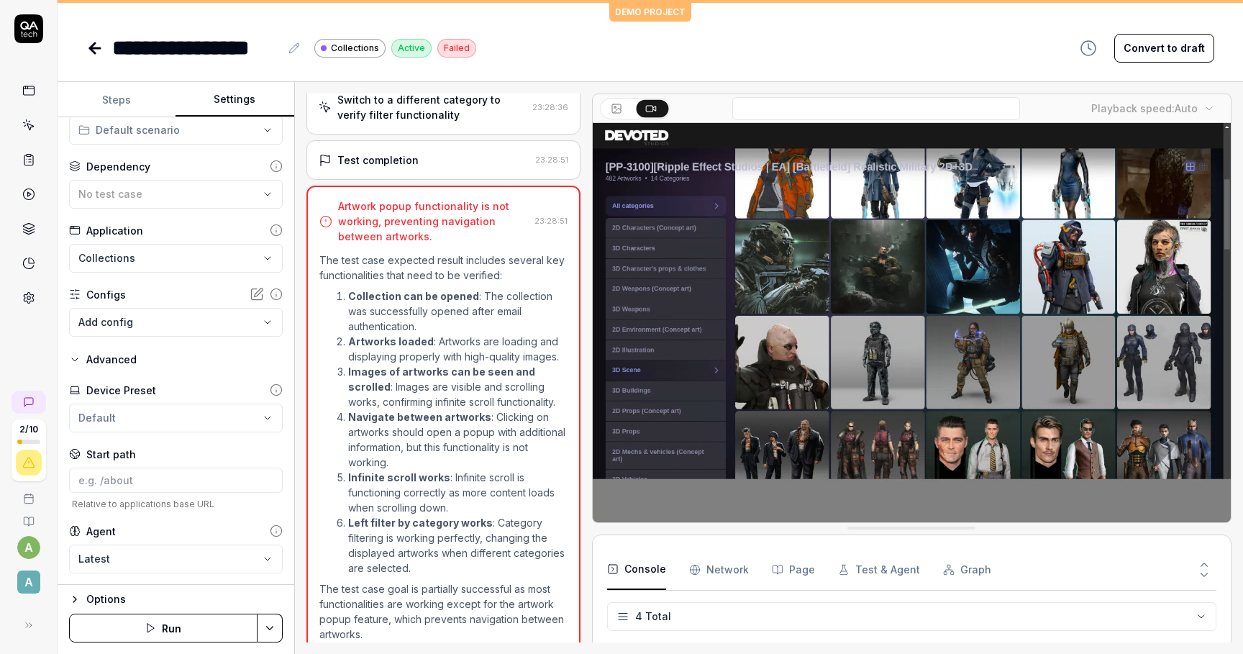
click at [115, 599] on div "Options" at bounding box center [184, 599] width 196 height 17
click at [136, 523] on html "**********" at bounding box center [621, 327] width 1243 height 654
click at [169, 484] on html "**********" at bounding box center [621, 327] width 1243 height 654
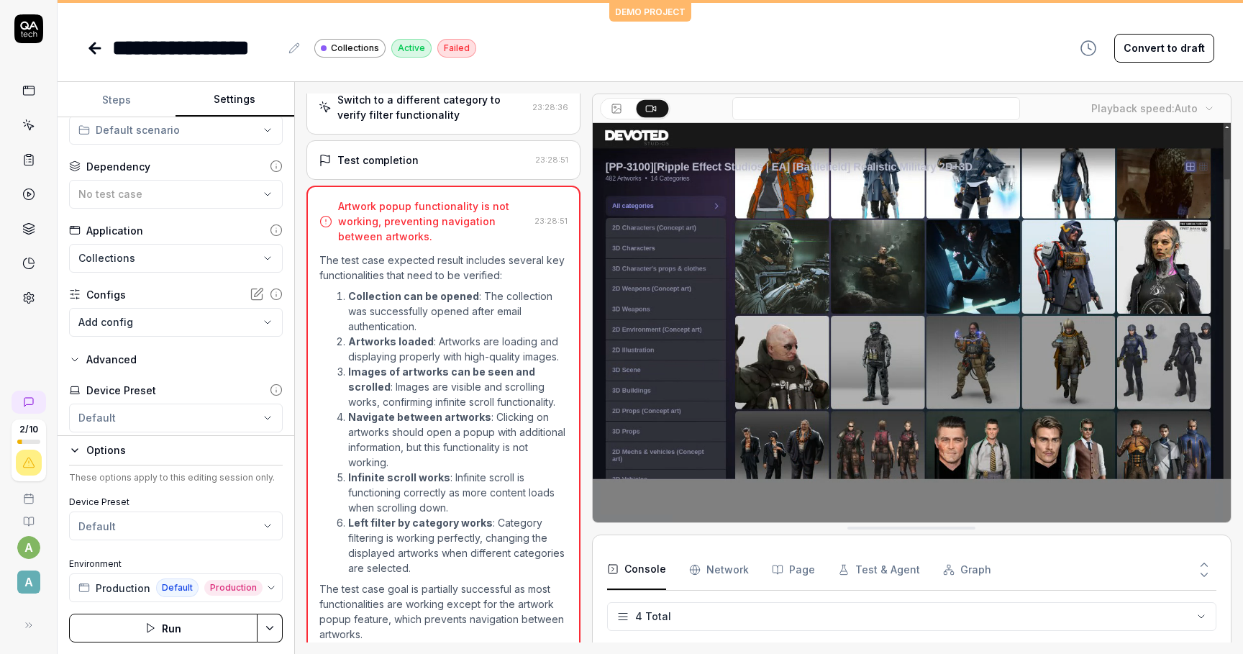
click at [143, 516] on html "**********" at bounding box center [621, 327] width 1243 height 654
click at [191, 298] on html "**********" at bounding box center [621, 327] width 1243 height 654
click at [183, 257] on html "**********" at bounding box center [621, 327] width 1243 height 654
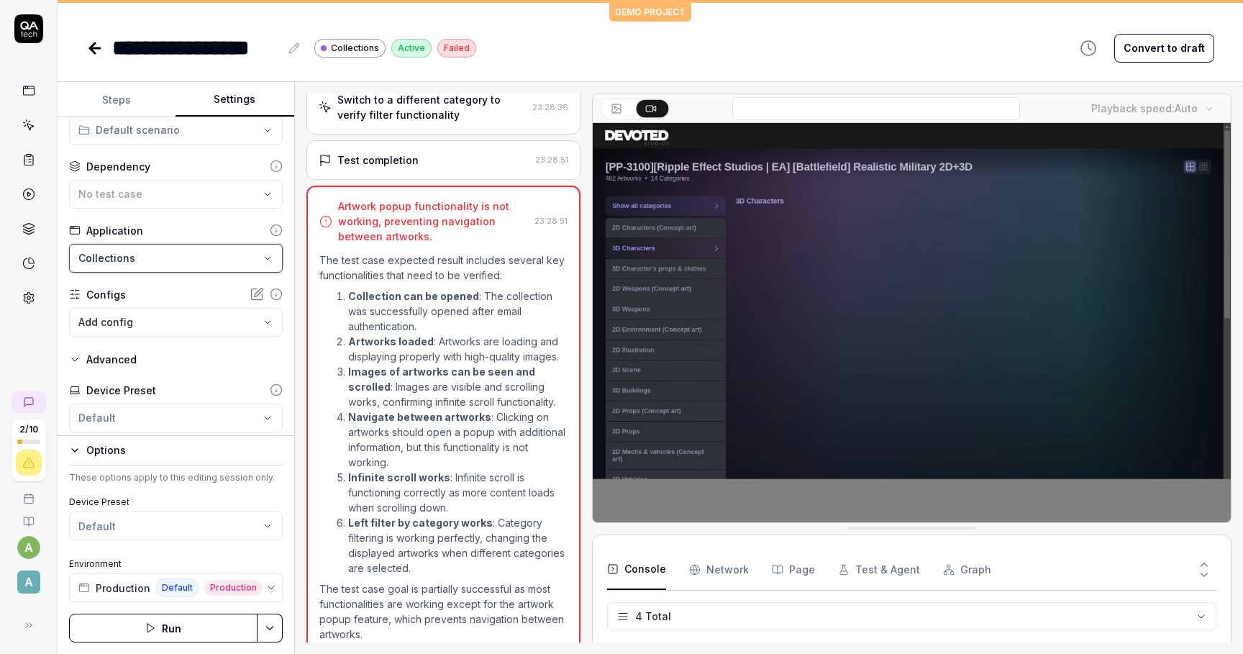
click at [183, 257] on html "**********" at bounding box center [621, 327] width 1243 height 654
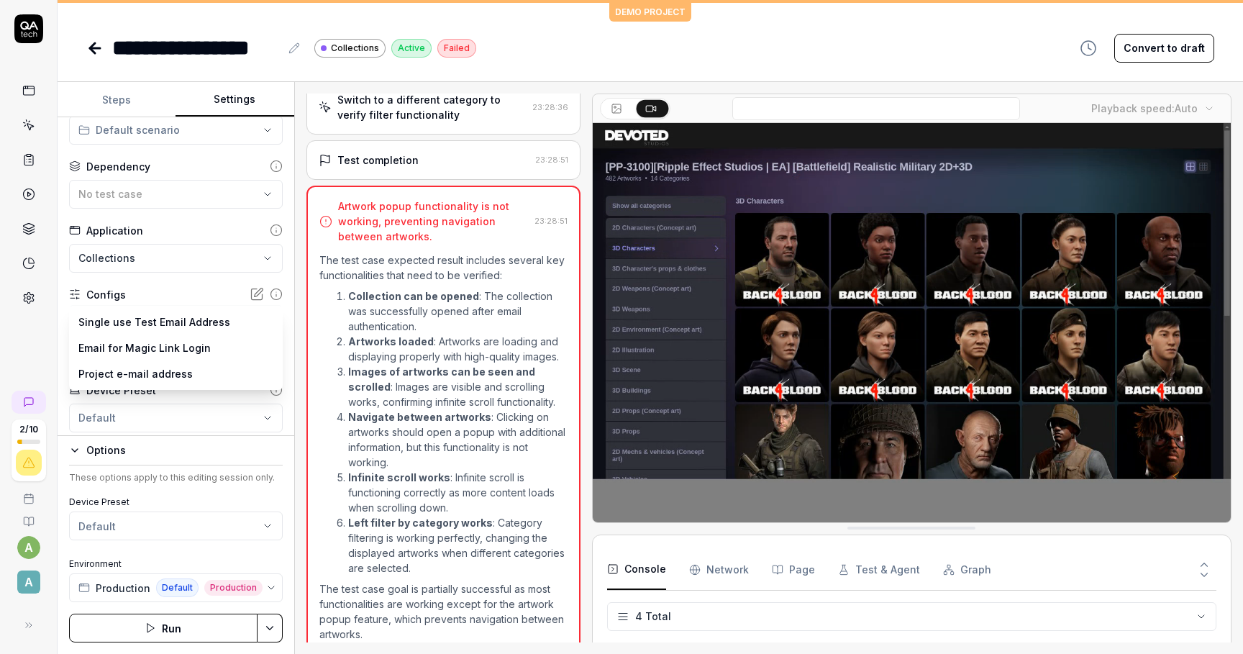
click at [181, 322] on body "**********" at bounding box center [621, 327] width 1243 height 654
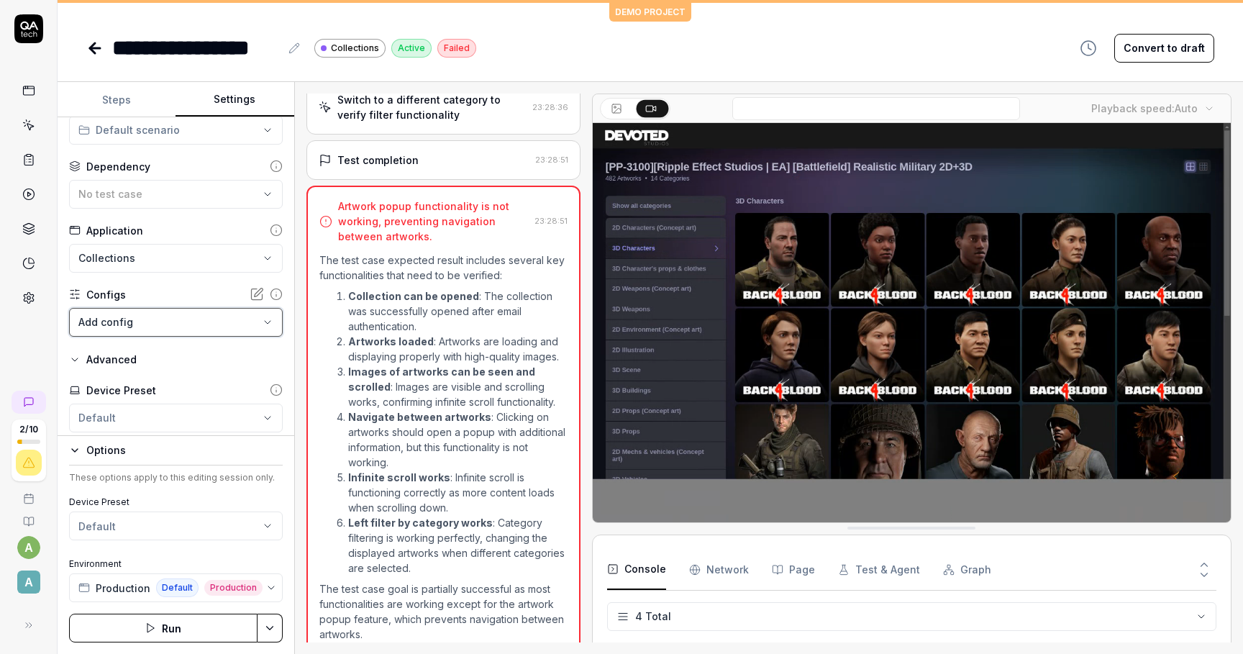
click at [219, 255] on html "**********" at bounding box center [621, 327] width 1243 height 654
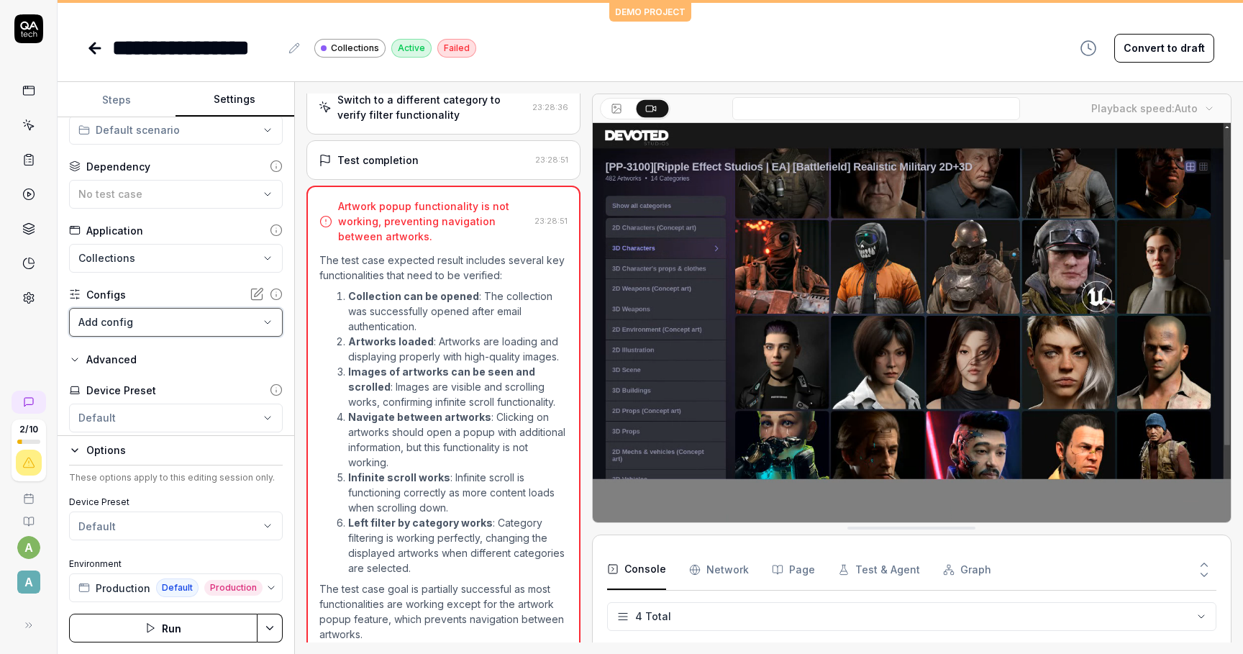
scroll to position [0, 0]
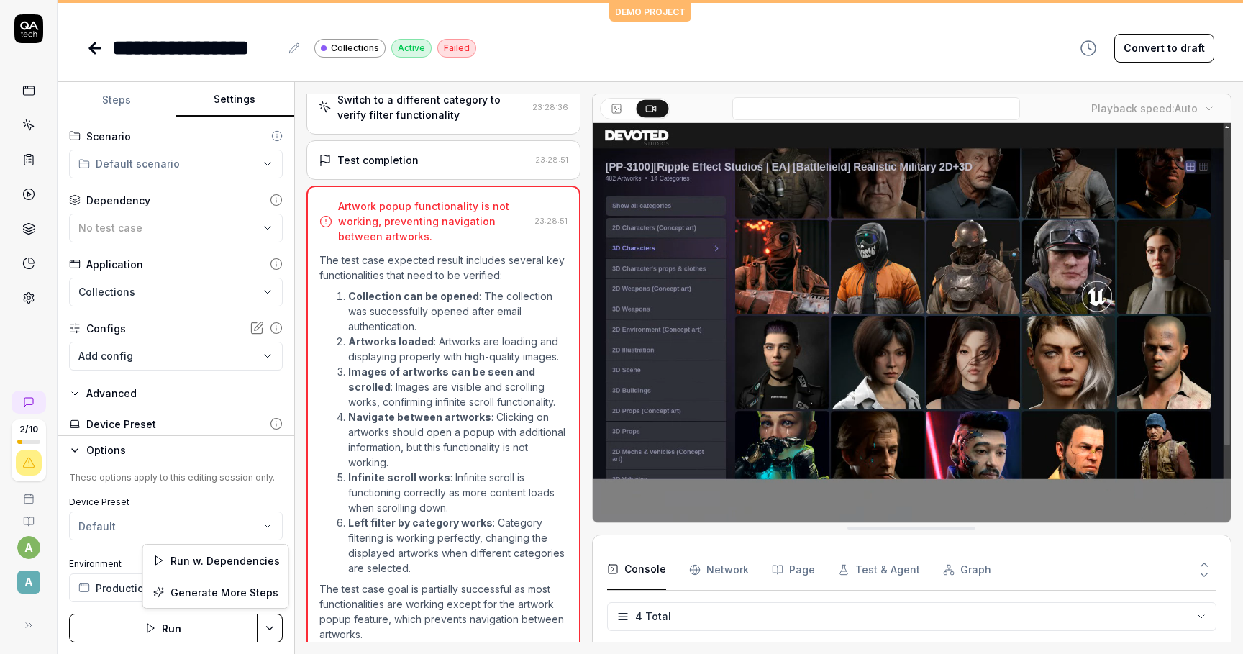
click at [268, 627] on html "**********" at bounding box center [621, 327] width 1243 height 654
click at [209, 461] on html "**********" at bounding box center [621, 327] width 1243 height 654
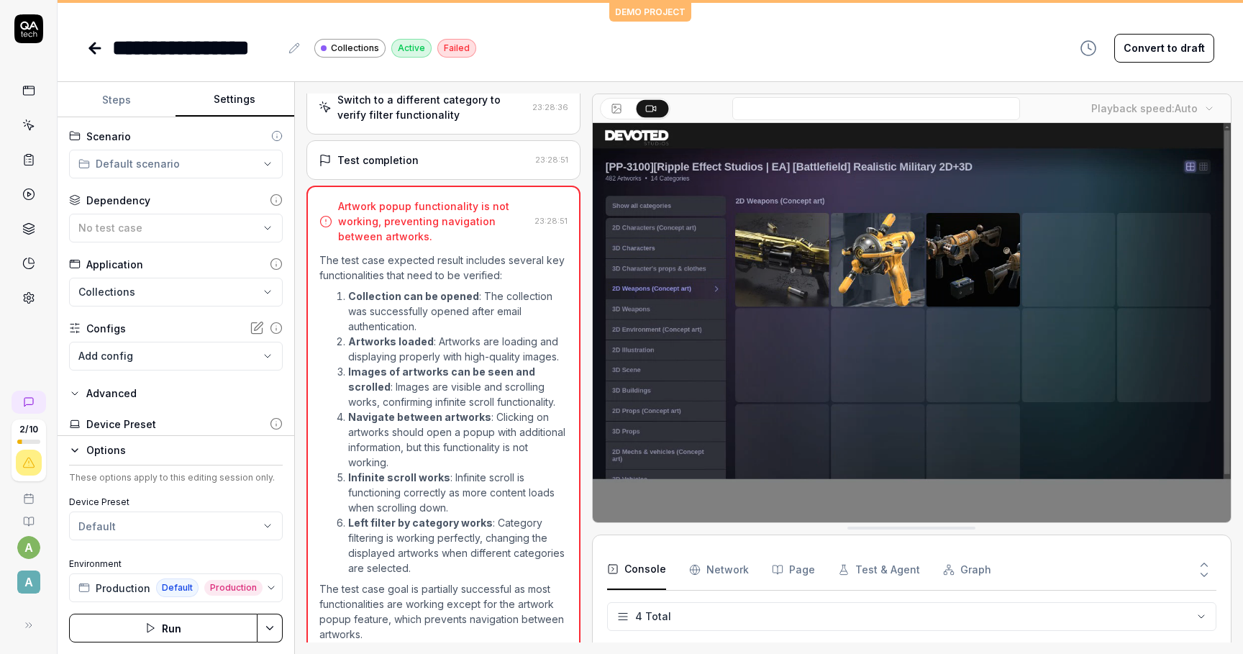
click at [389, 153] on div "Test completion" at bounding box center [377, 160] width 81 height 15
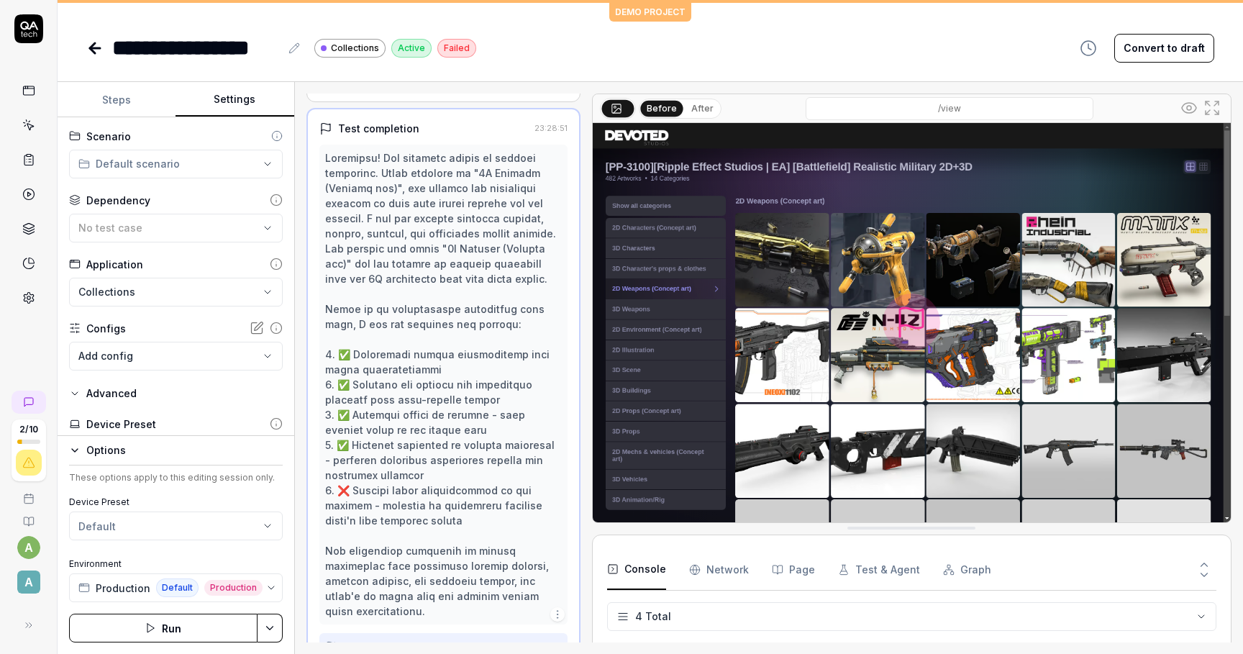
scroll to position [547, 0]
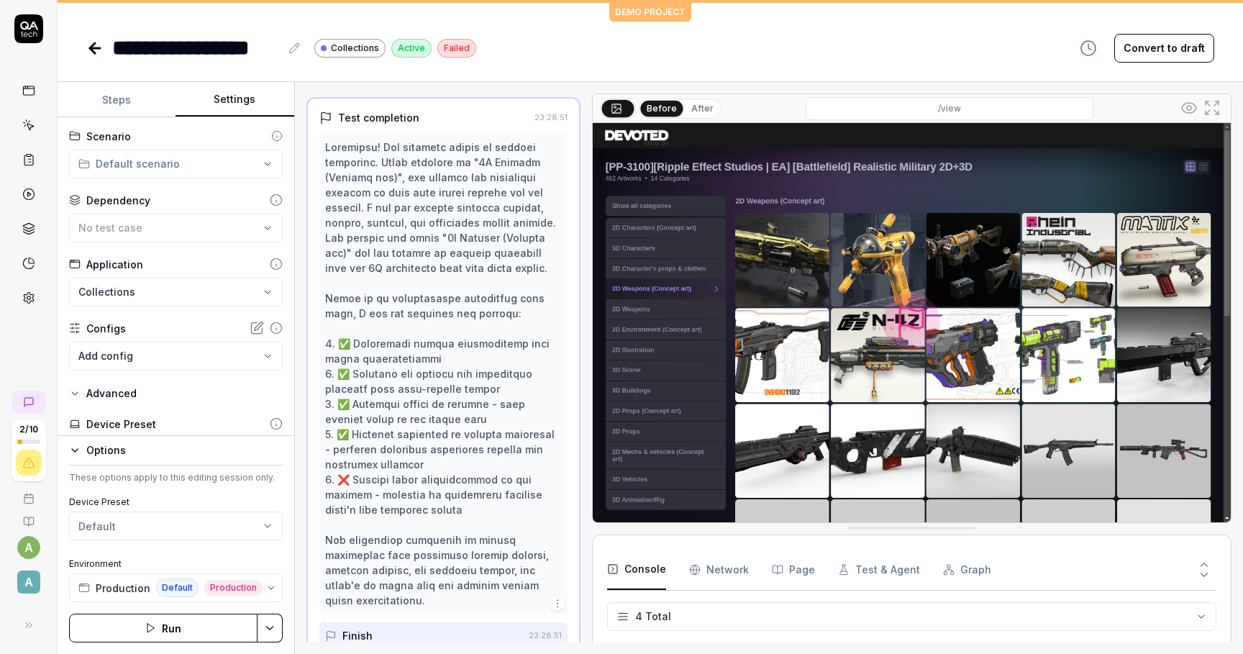
click at [350, 461] on div at bounding box center [443, 374] width 237 height 468
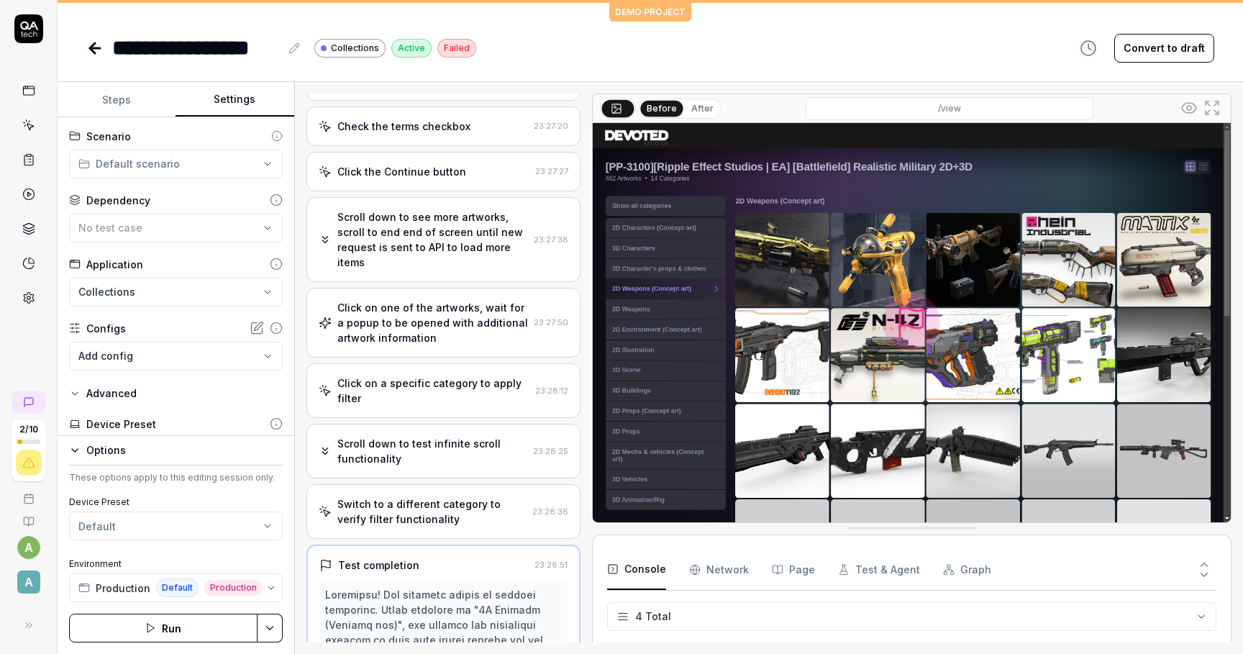
scroll to position [195, 0]
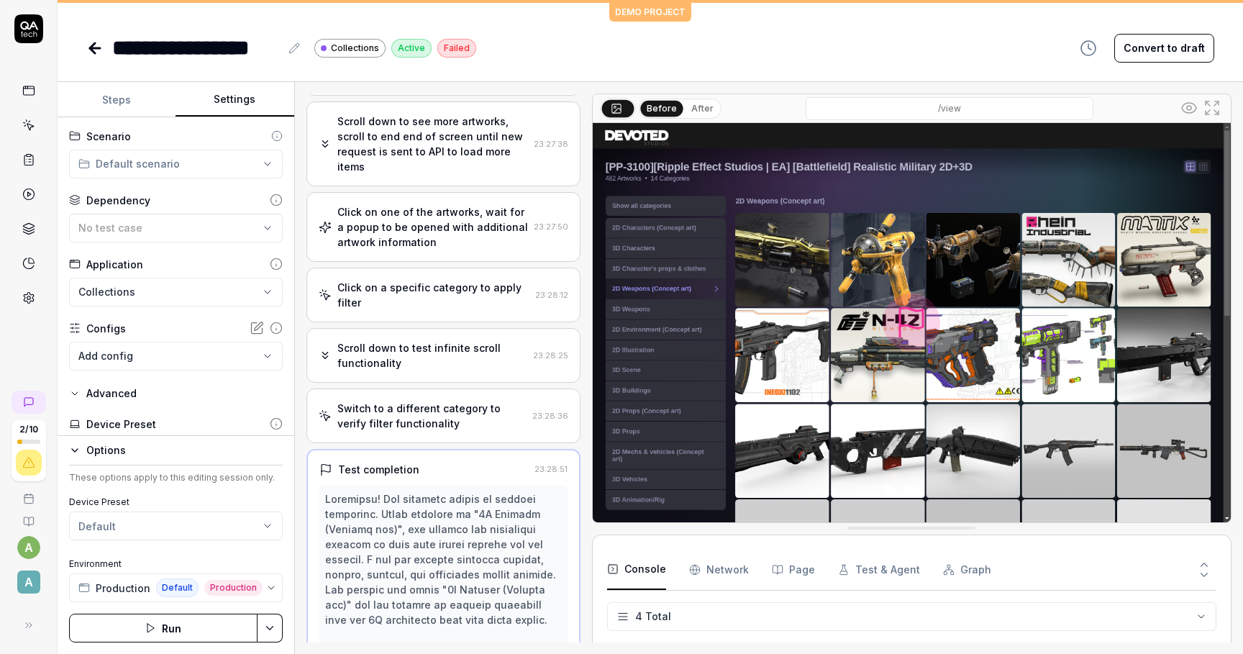
click at [386, 407] on div "Switch to a different category to verify filter functionality" at bounding box center [431, 416] width 189 height 30
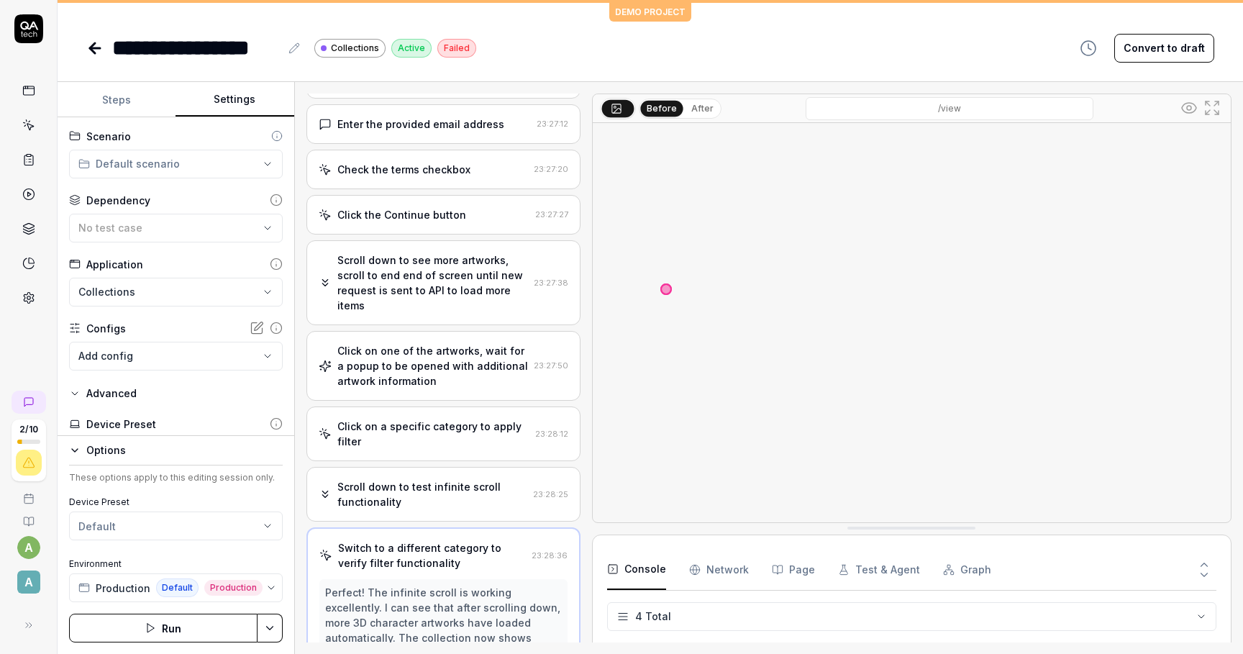
scroll to position [0, 0]
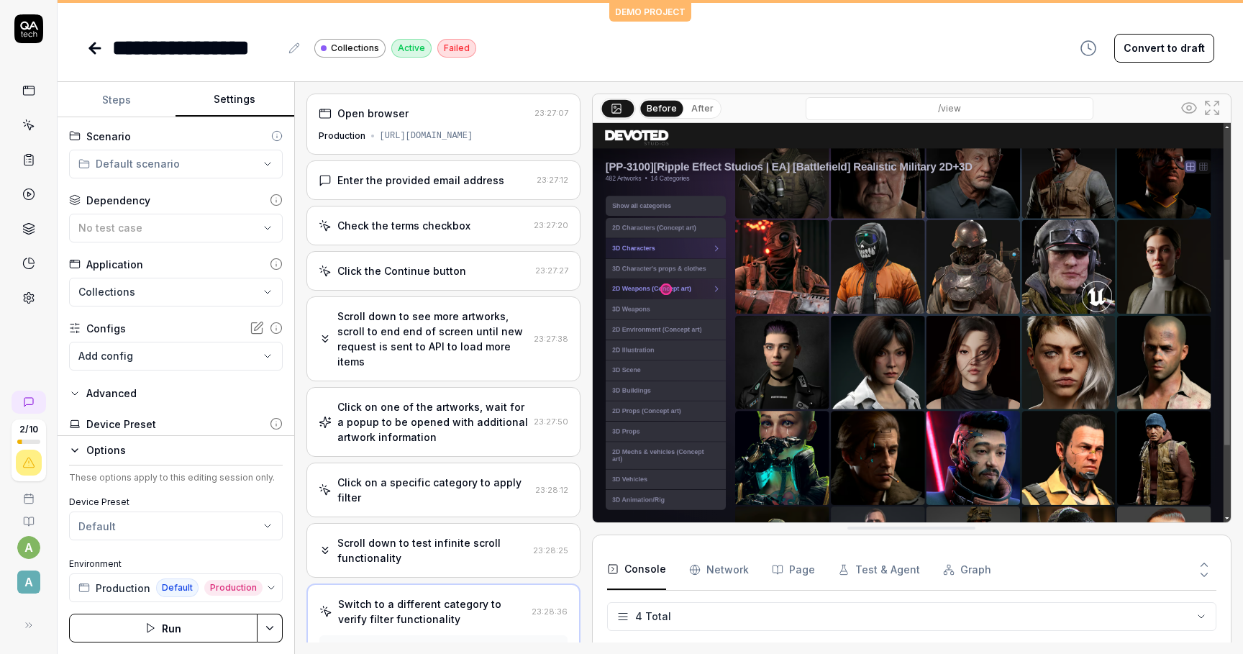
click at [396, 417] on div "Click on one of the artworks, wait for a popup to be opened with additional art…" at bounding box center [432, 421] width 191 height 45
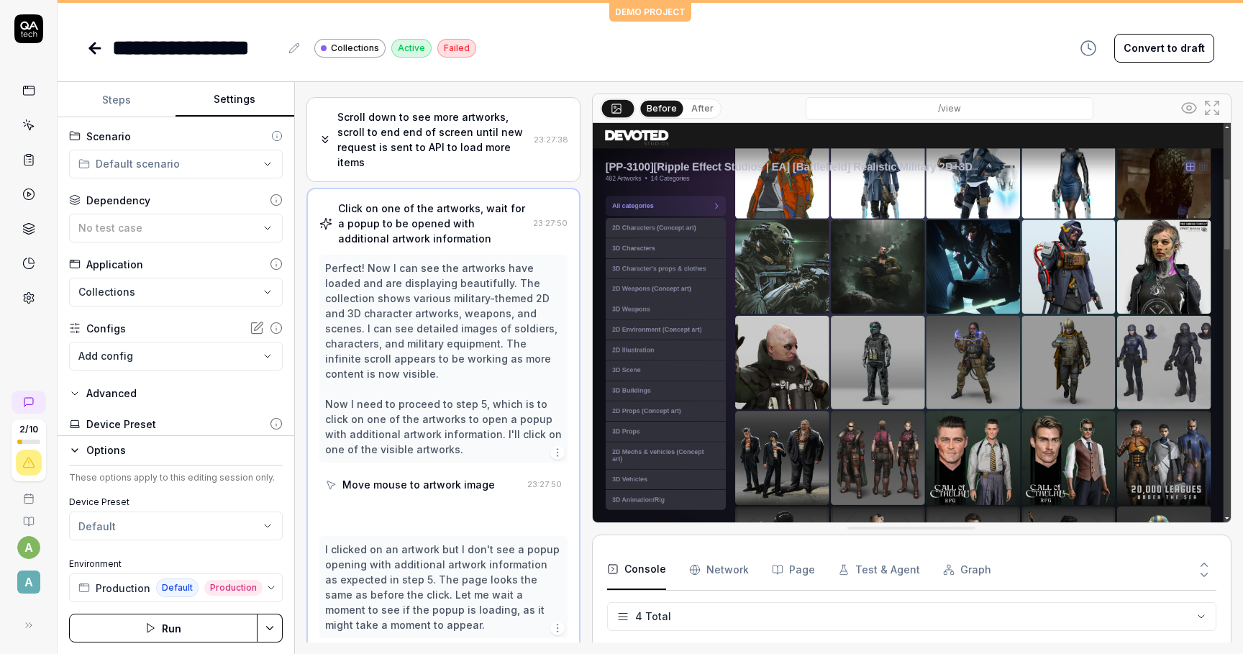
scroll to position [213, 0]
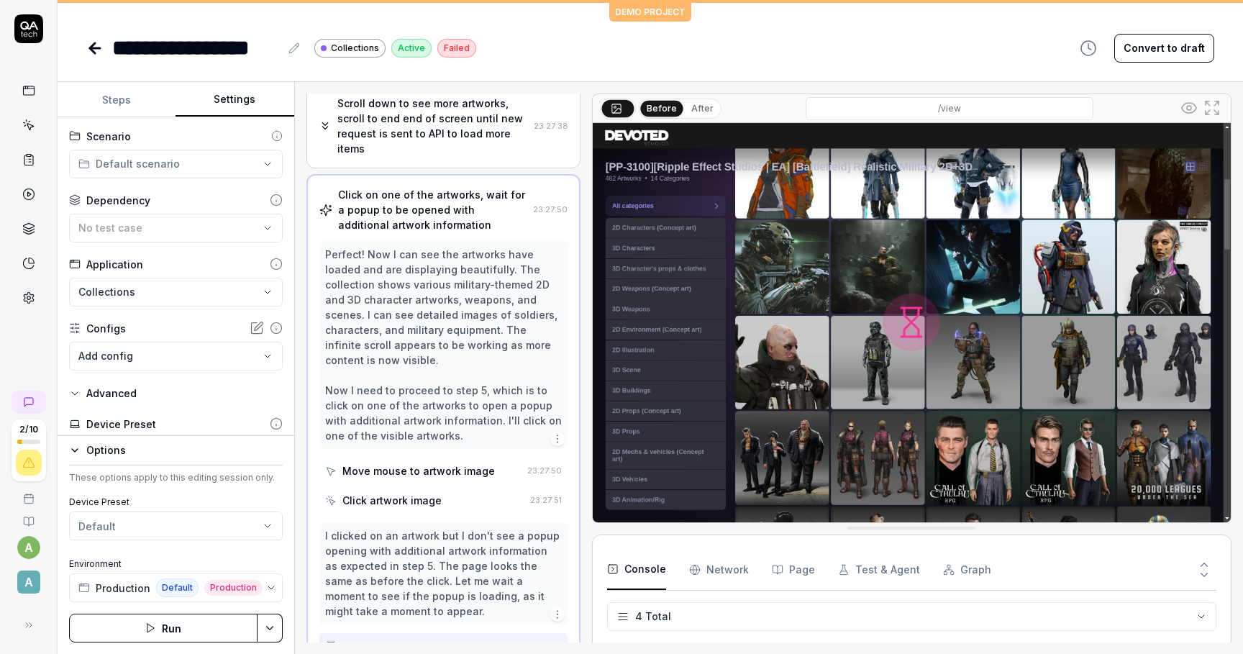
click at [133, 116] on button "Steps" at bounding box center [117, 100] width 118 height 35
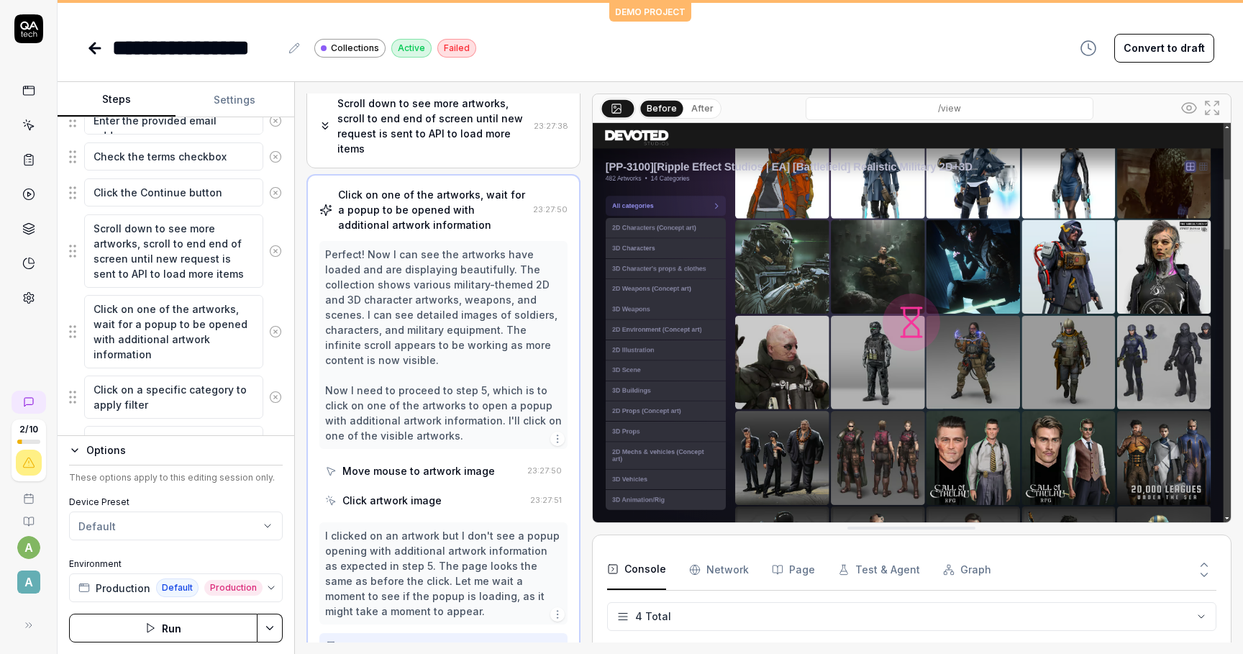
scroll to position [333, 0]
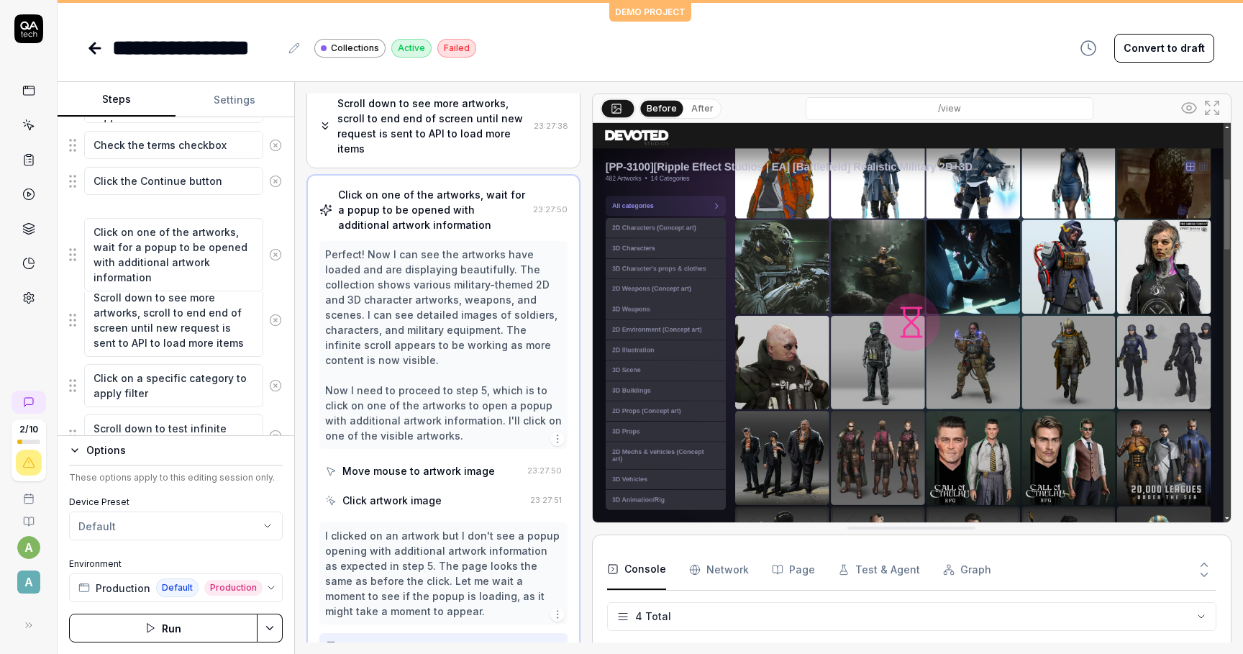
drag, startPoint x: 76, startPoint y: 319, endPoint x: 76, endPoint y: 254, distance: 64.8
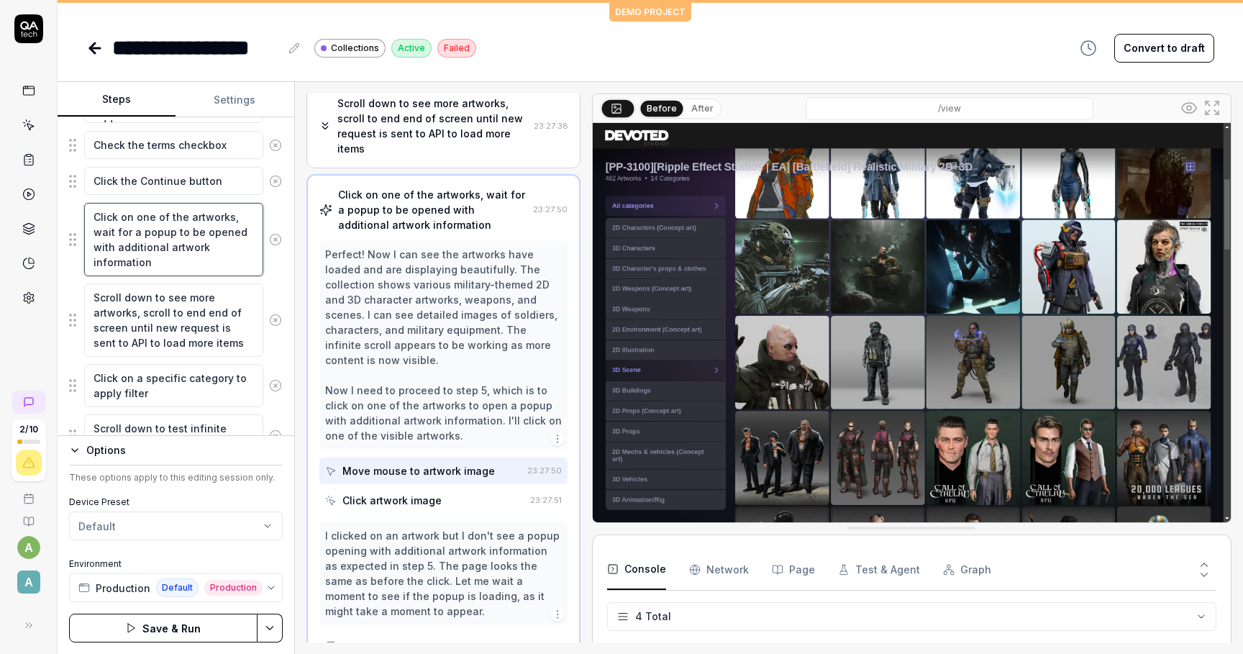
click at [191, 250] on textarea "Click on one of the artworks, wait for a popup to be opened with additional art…" at bounding box center [173, 239] width 179 height 73
click at [692, 98] on div "Before After" at bounding box center [661, 109] width 122 height 22
click at [695, 108] on button "After" at bounding box center [703, 109] width 34 height 16
click at [666, 109] on button "Before" at bounding box center [662, 109] width 42 height 16
click at [171, 234] on textarea "Click on one of the artworks, wait for a popup to be opened with additional art…" at bounding box center [173, 239] width 179 height 73
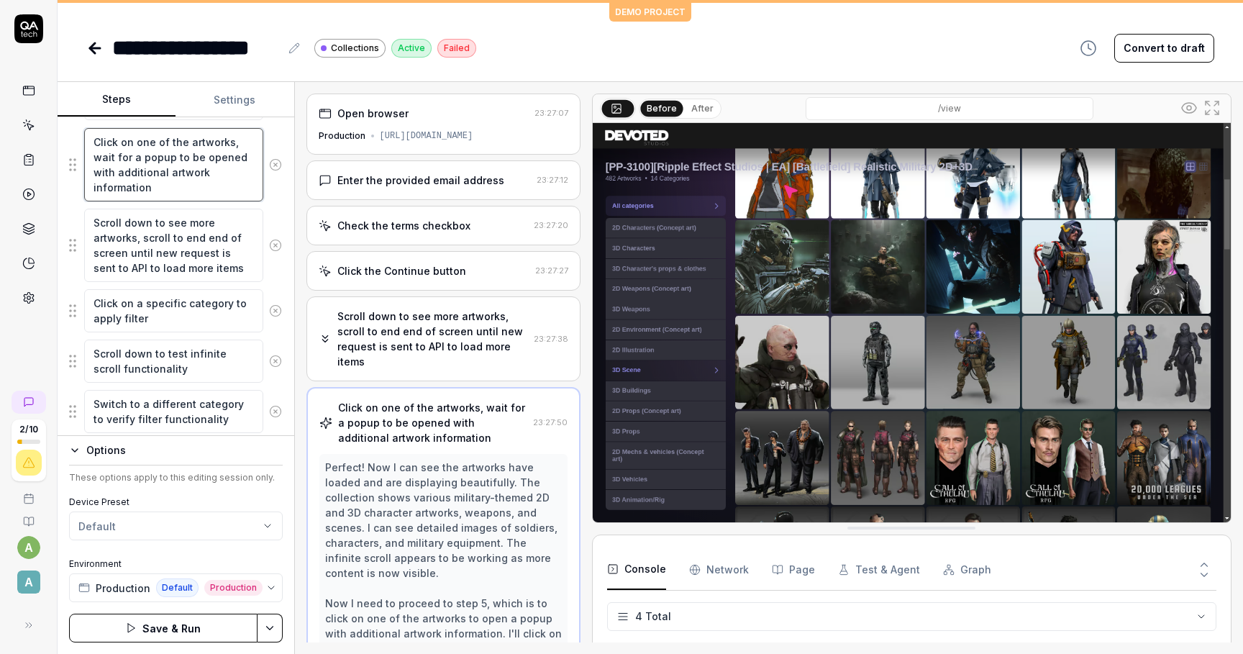
scroll to position [412, 0]
click at [67, 459] on div "Options These options apply to this editing session only. Device Preset Default…" at bounding box center [176, 544] width 237 height 219
click at [80, 449] on icon "button" at bounding box center [75, 451] width 12 height 12
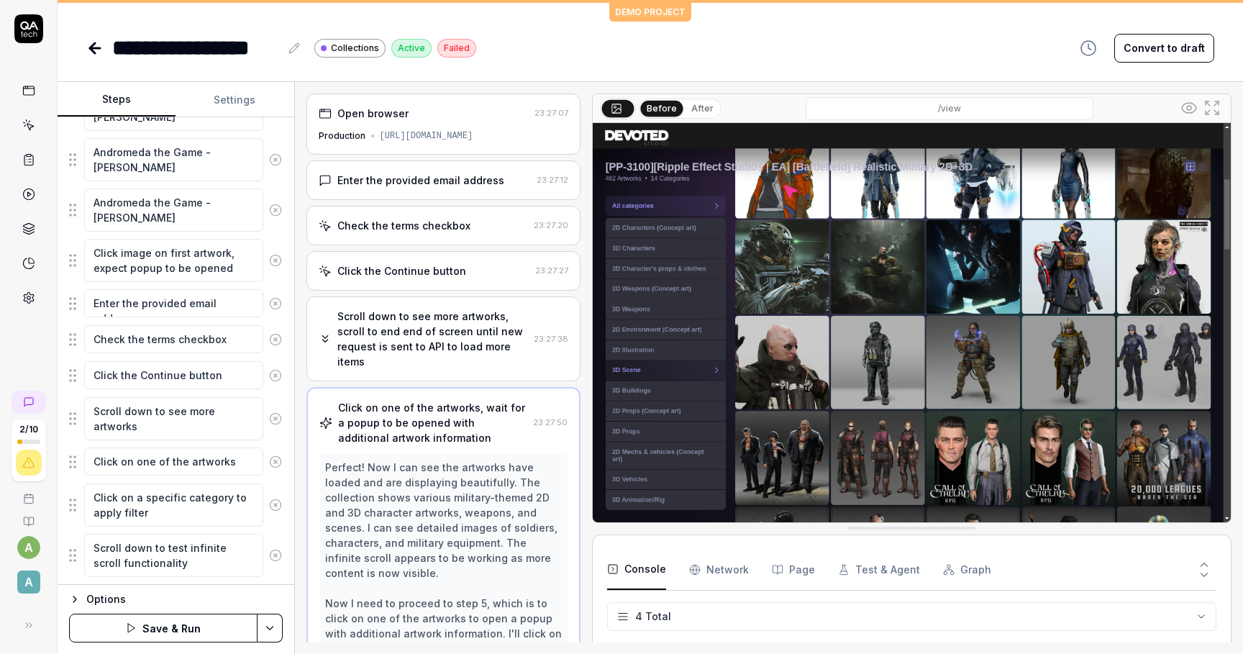
scroll to position [1035, 0]
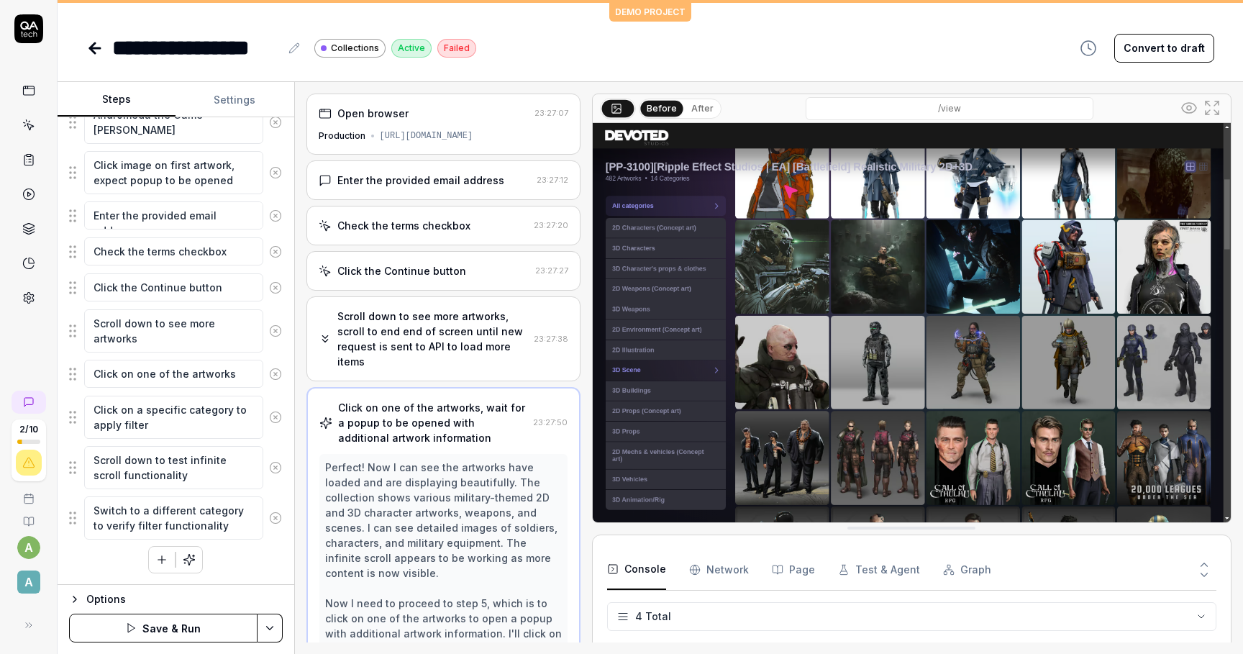
click at [281, 374] on circle at bounding box center [275, 373] width 11 height 11
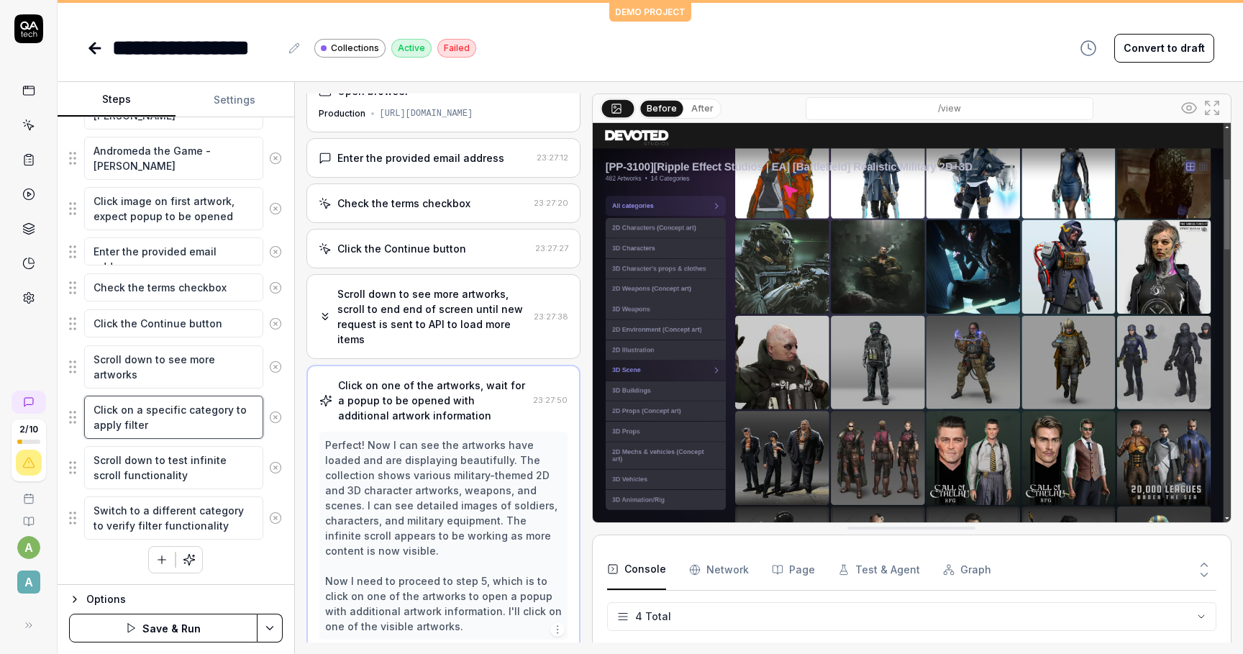
click at [225, 420] on textarea "Click on a specific category to apply filter" at bounding box center [173, 417] width 179 height 43
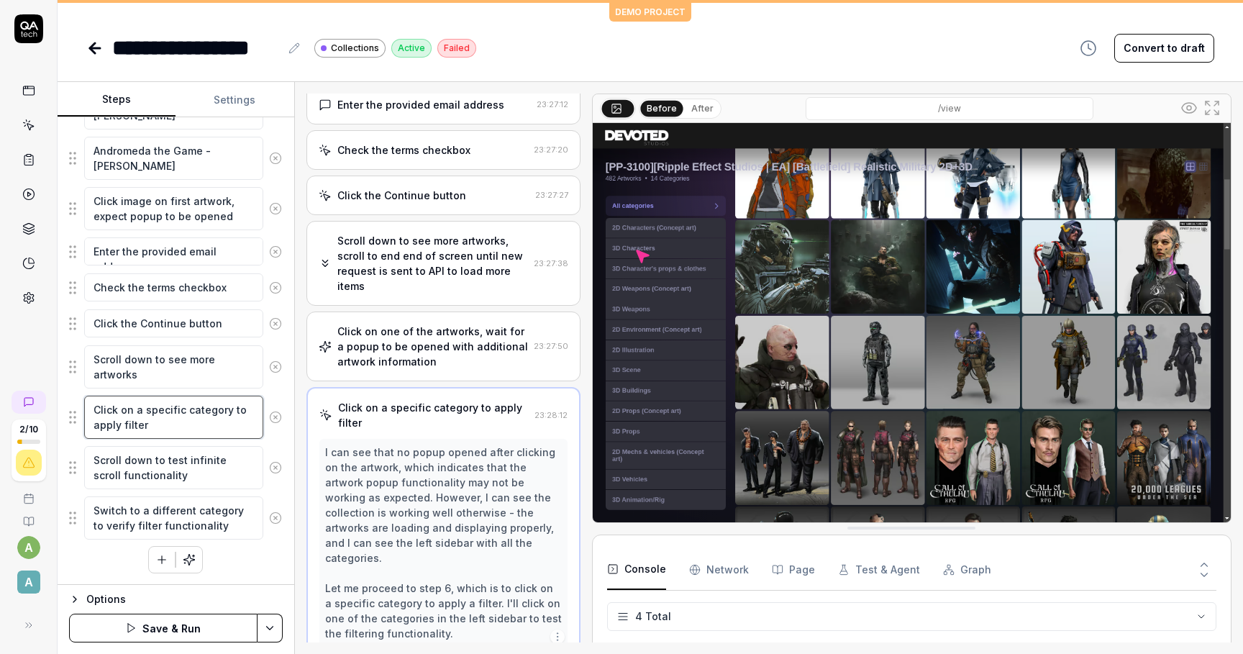
scroll to position [127, 0]
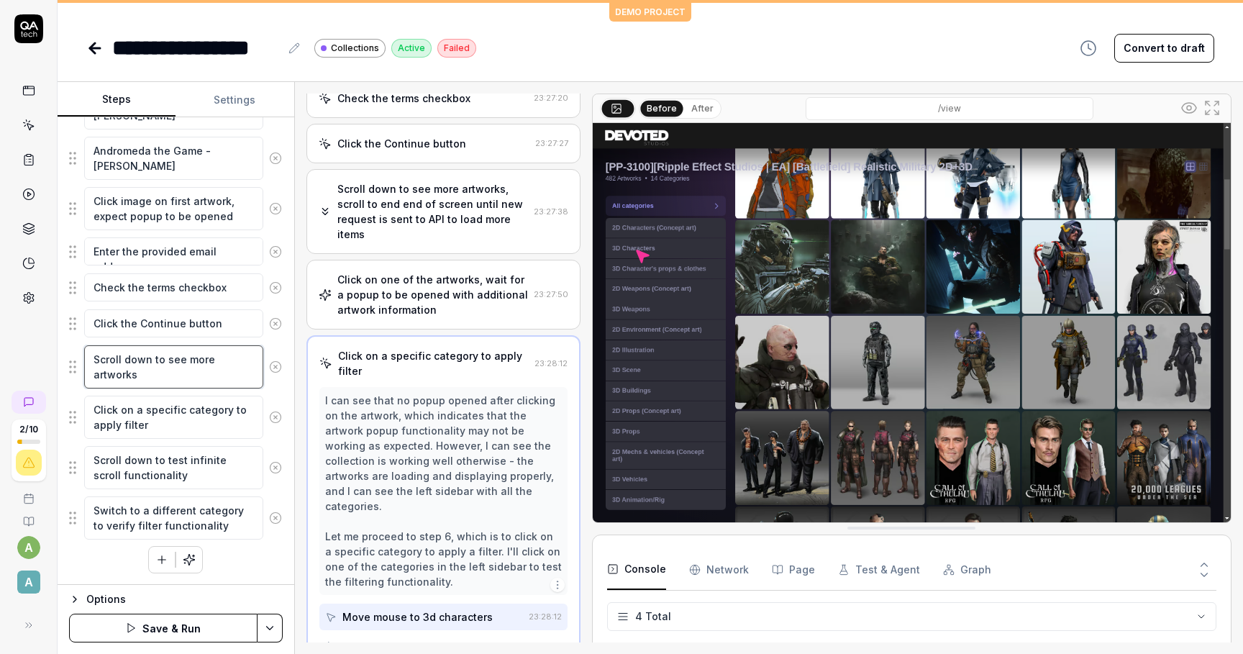
click at [213, 350] on textarea "Scroll down to see more artworks" at bounding box center [173, 366] width 179 height 43
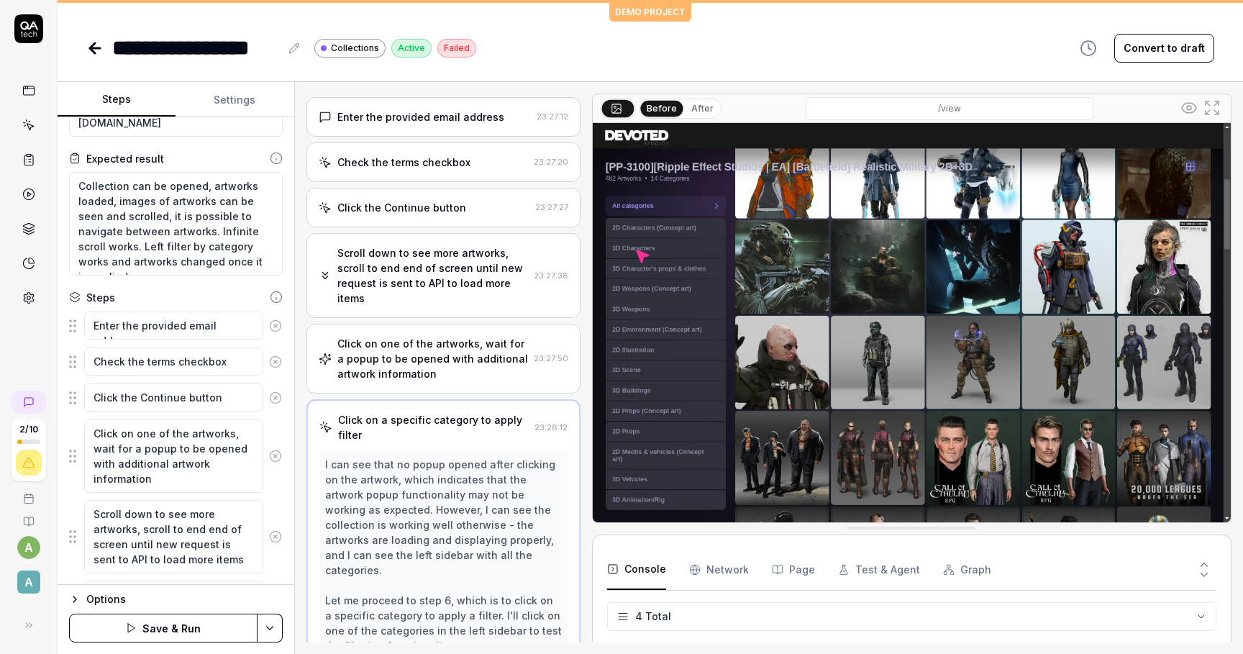
scroll to position [0, 0]
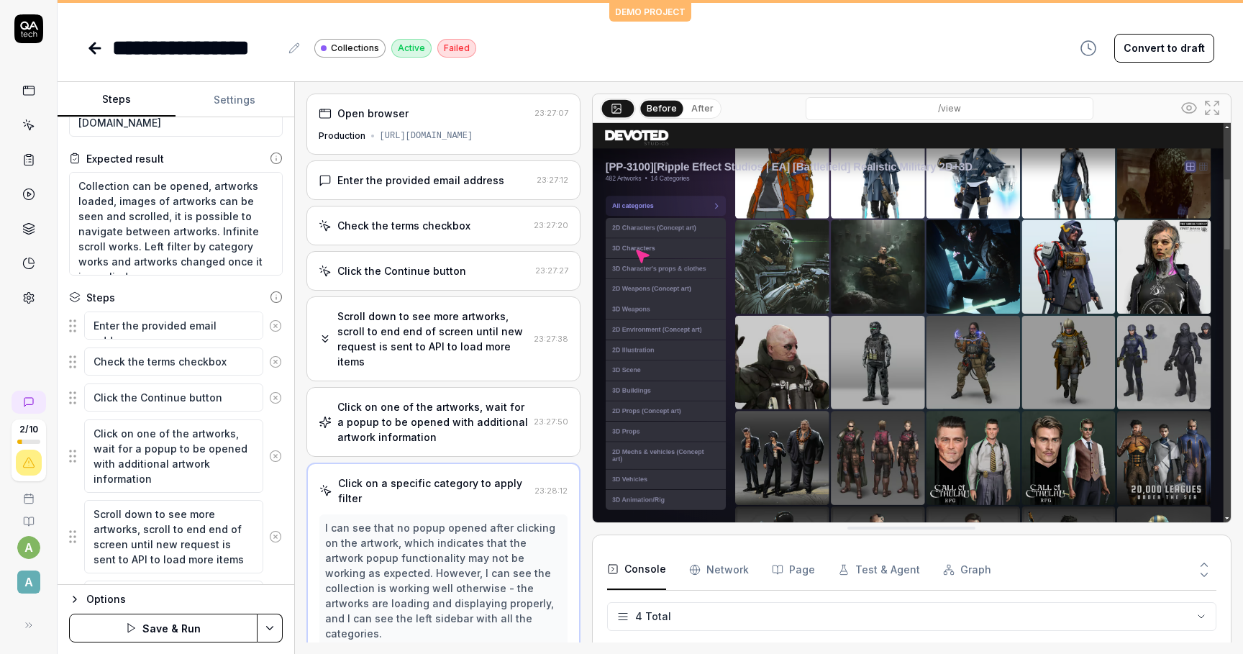
type textarea "*"
click at [448, 136] on div "https://collections.devotedstudios.com/MTc0NjYyMTgyMjE1Y2EwNDAx" at bounding box center [427, 136] width 94 height 13
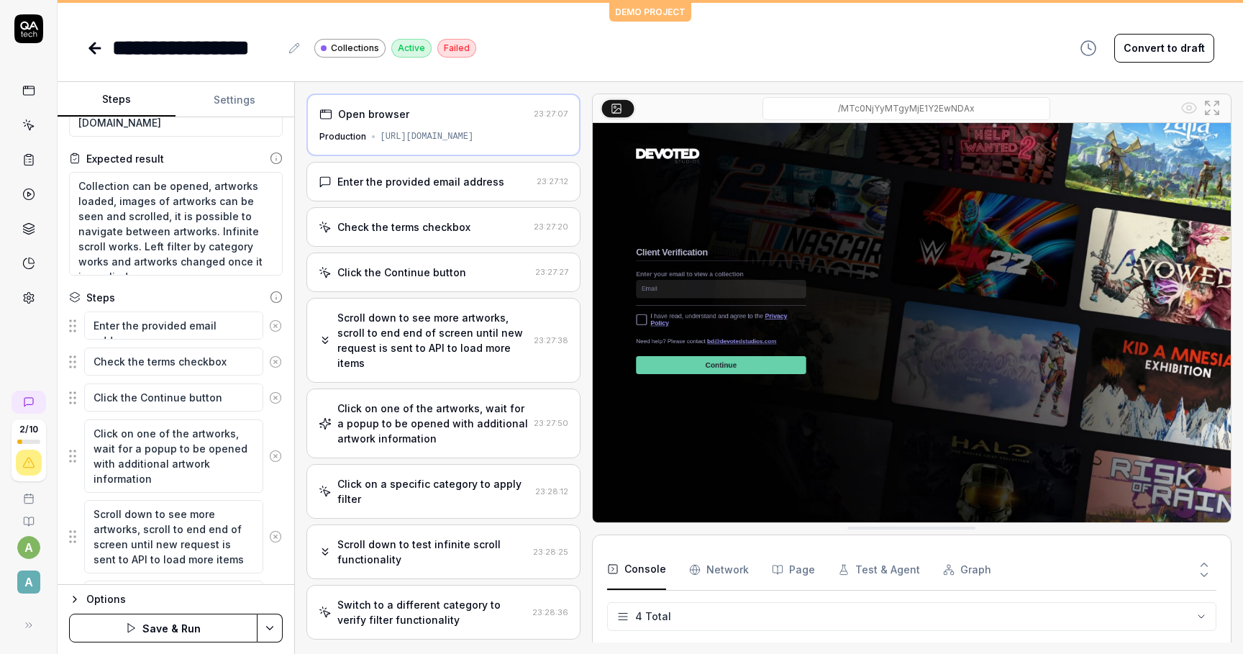
click at [440, 179] on div "Enter the provided email address" at bounding box center [420, 181] width 167 height 15
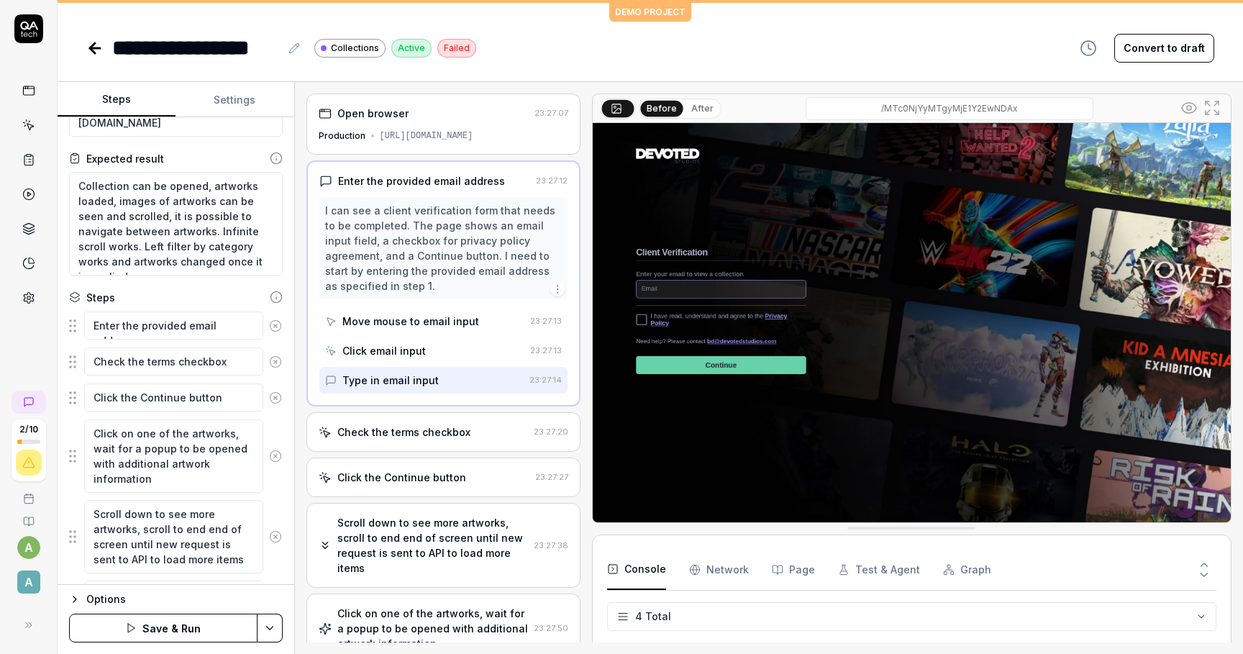
click at [432, 425] on div "Check the terms checkbox" at bounding box center [403, 432] width 133 height 15
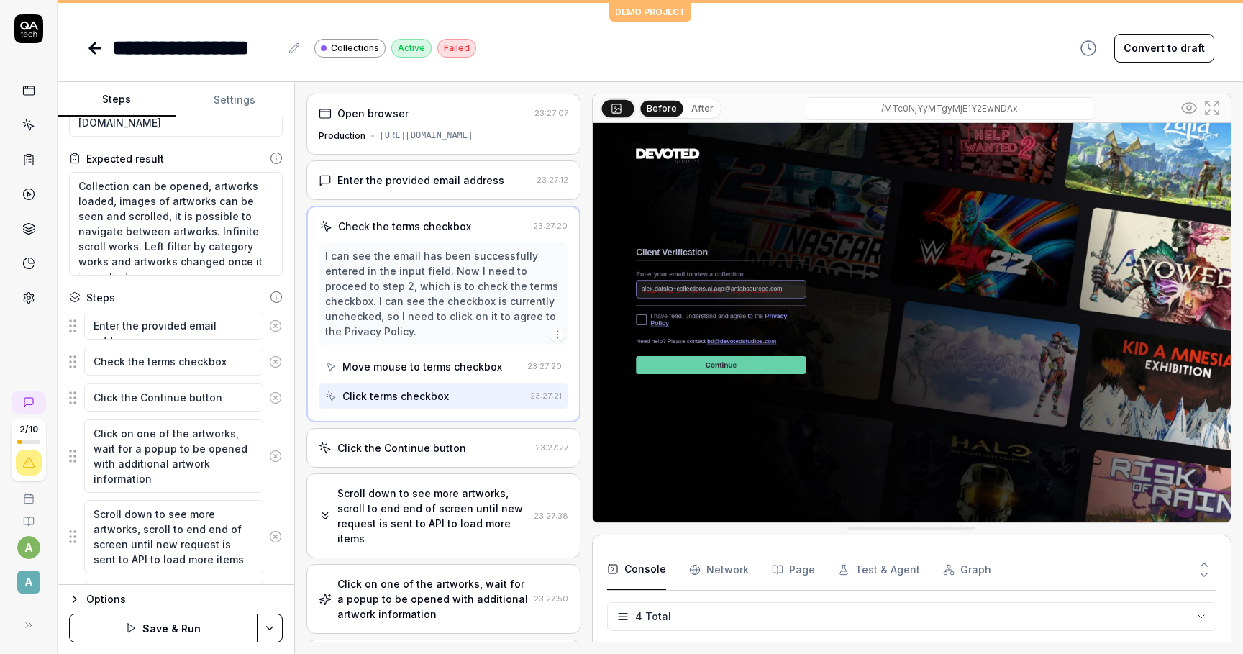
click at [436, 456] on div "Click the Continue button 23:27:27" at bounding box center [444, 448] width 274 height 40
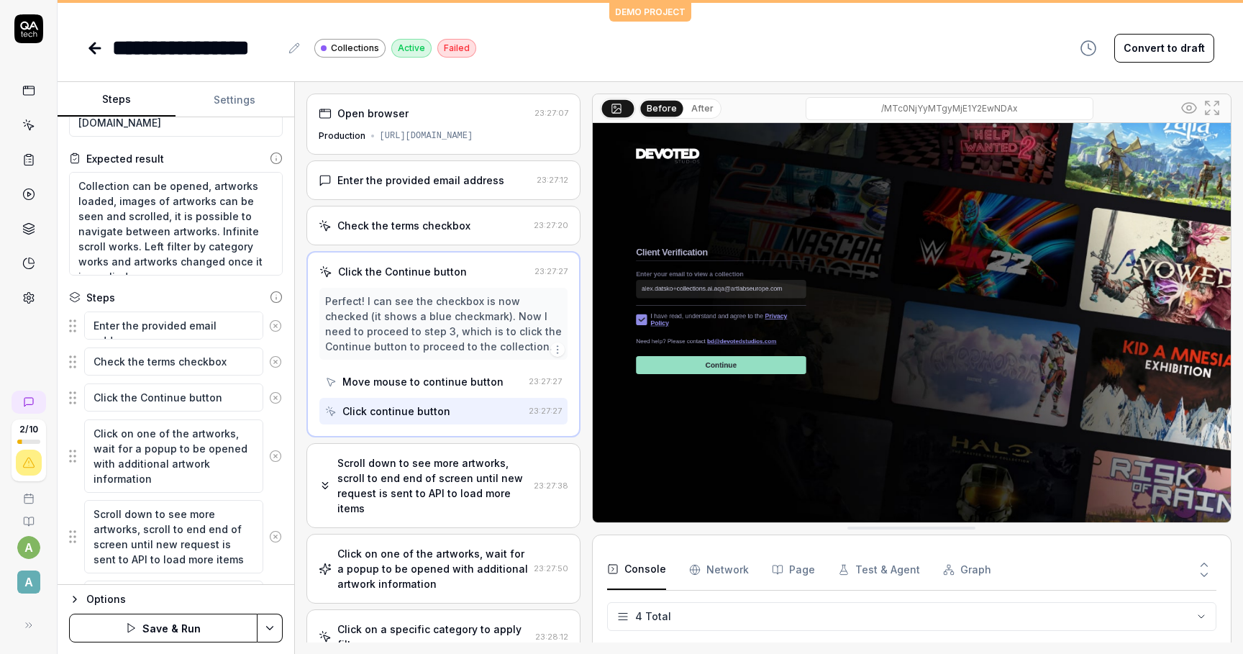
click at [440, 500] on div "Scroll down to see more artworks, scroll to end end of screen until new request…" at bounding box center [432, 486] width 191 height 60
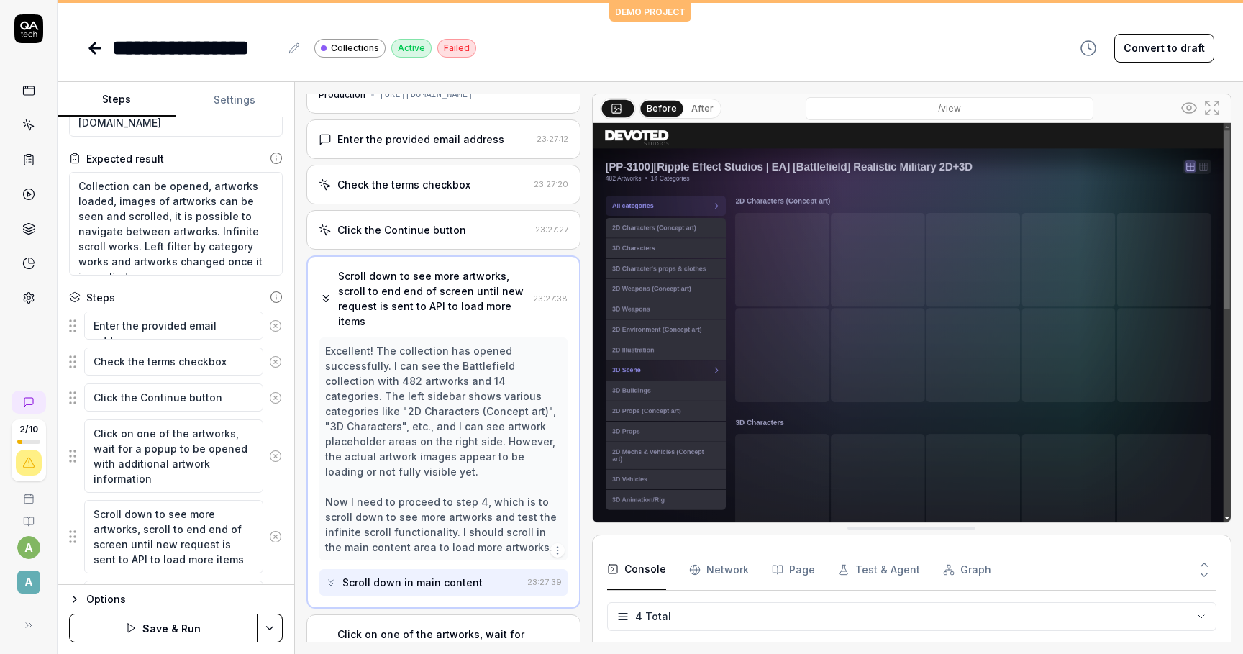
scroll to position [56, 0]
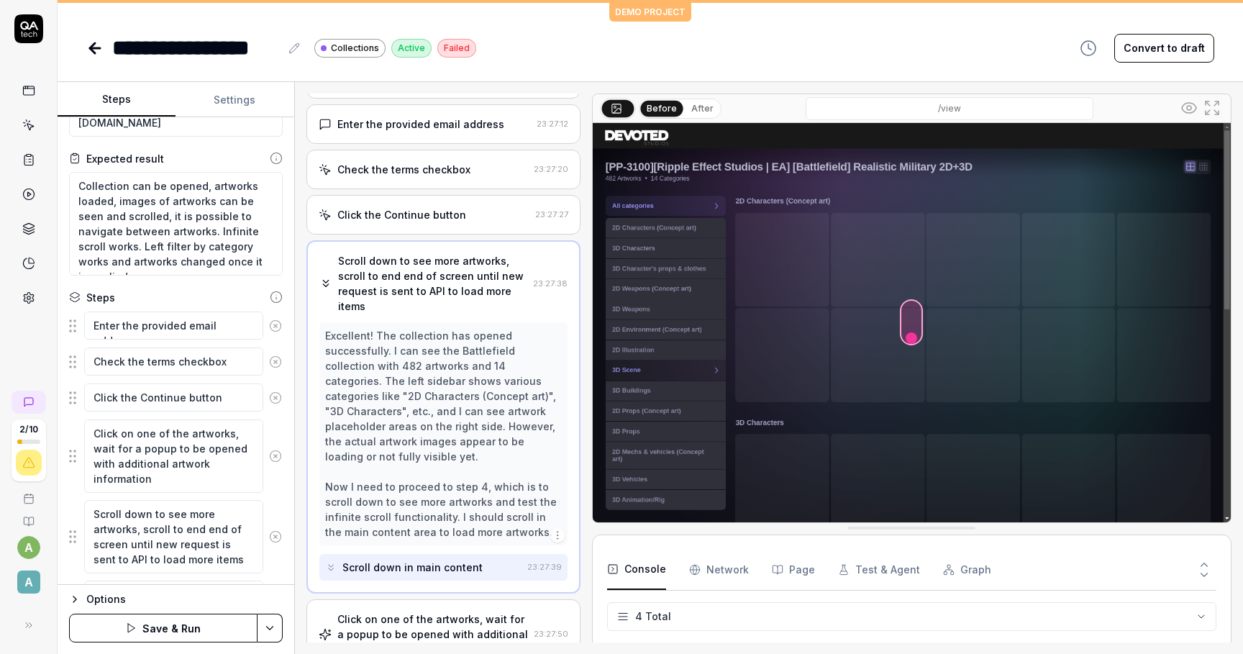
click at [333, 268] on div "Scroll down to see more artworks, scroll to end end of screen until new request…" at bounding box center [424, 283] width 208 height 60
click at [407, 612] on div "Click on one of the artworks, wait for a popup to be opened with additional art…" at bounding box center [432, 634] width 191 height 45
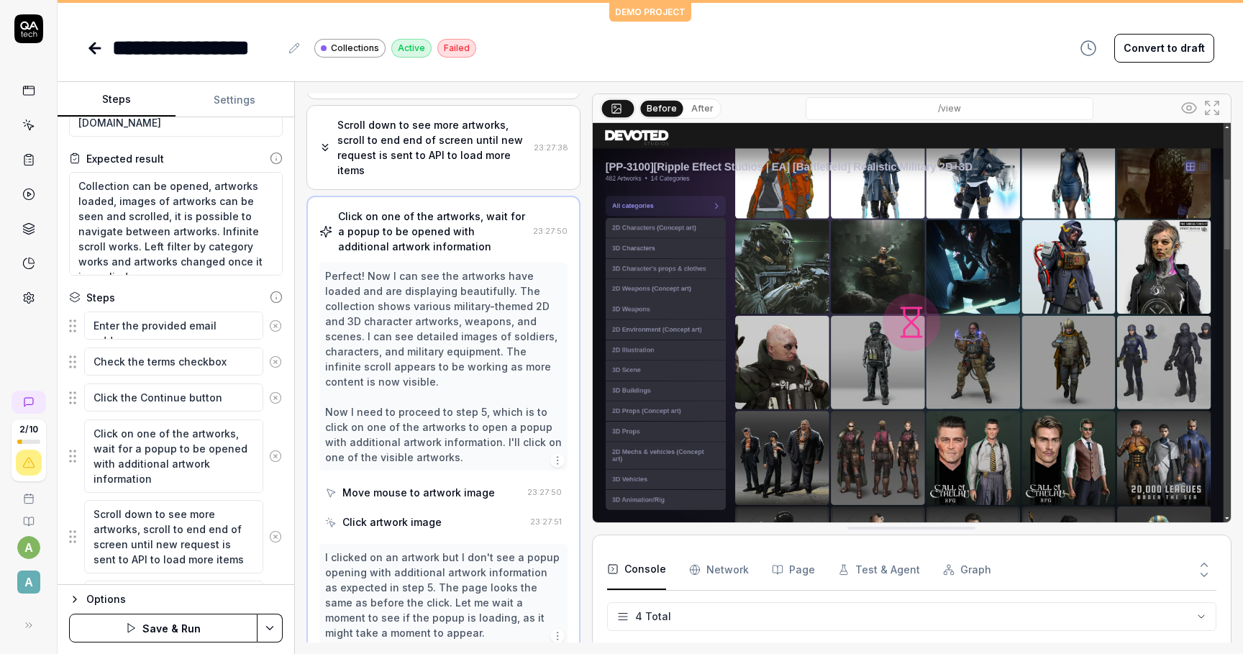
scroll to position [213, 0]
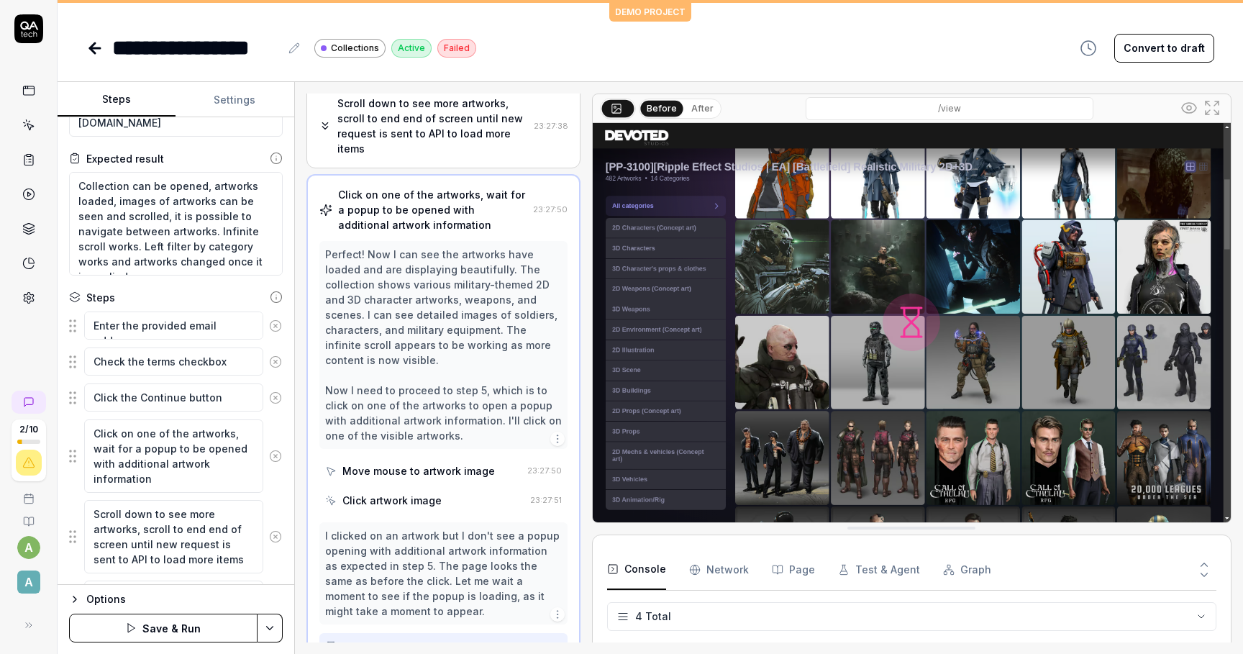
click at [380, 463] on div "Move mouse to artwork image" at bounding box center [419, 470] width 153 height 15
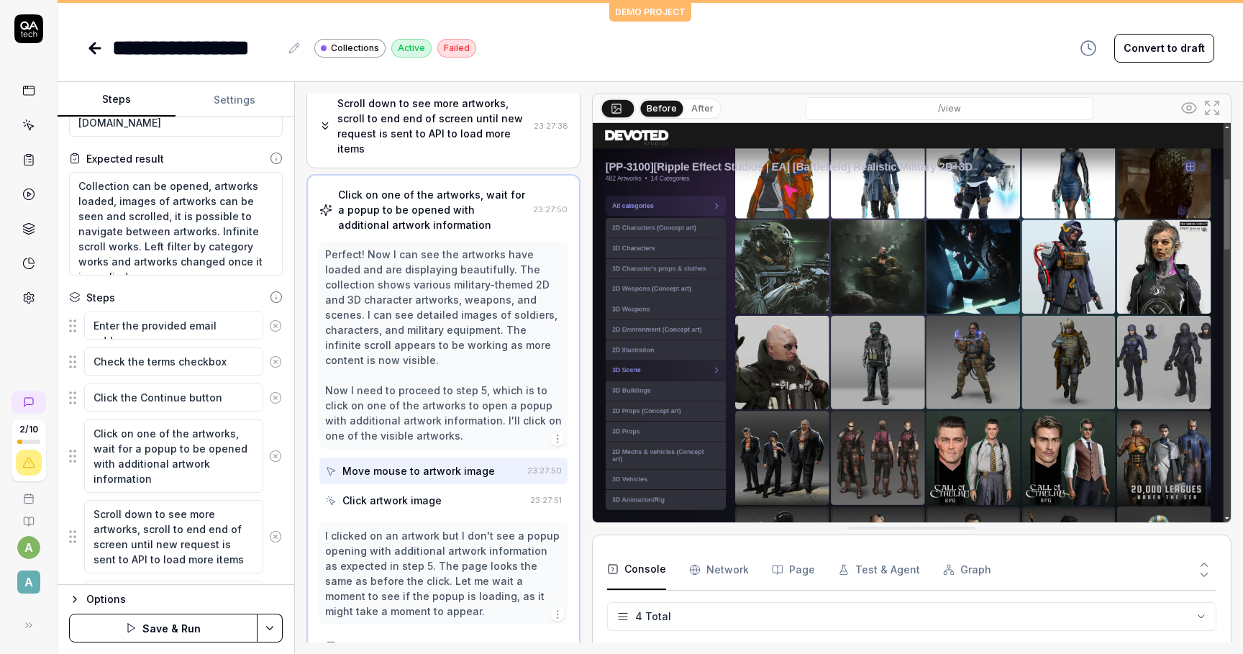
click at [380, 463] on div "Move mouse to artwork image" at bounding box center [419, 470] width 153 height 15
click at [400, 493] on div "Click artwork image" at bounding box center [392, 500] width 99 height 15
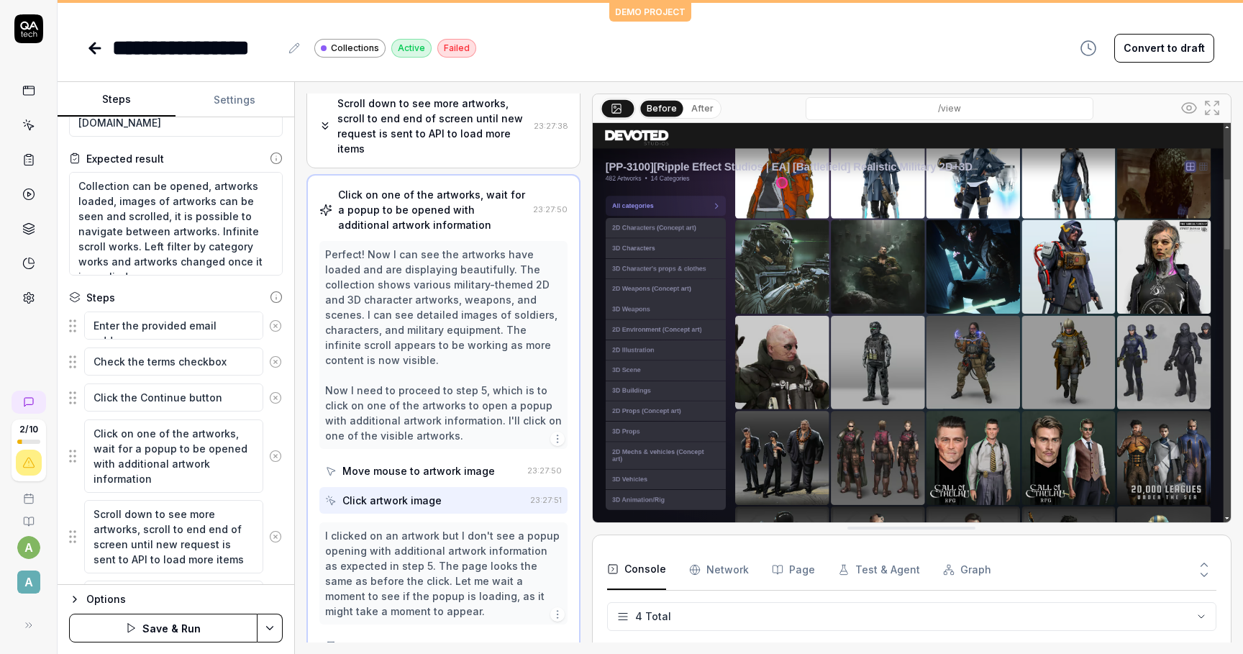
click at [400, 493] on div "Click artwork image" at bounding box center [392, 500] width 99 height 15
click at [396, 528] on div "I clicked on an artwork but I don't see a popup opening with additional artwork…" at bounding box center [443, 573] width 237 height 91
click at [421, 538] on div "I clicked on an artwork but I don't see a popup opening with additional artwork…" at bounding box center [443, 573] width 237 height 91
click at [555, 609] on icon "button" at bounding box center [558, 615] width 12 height 12
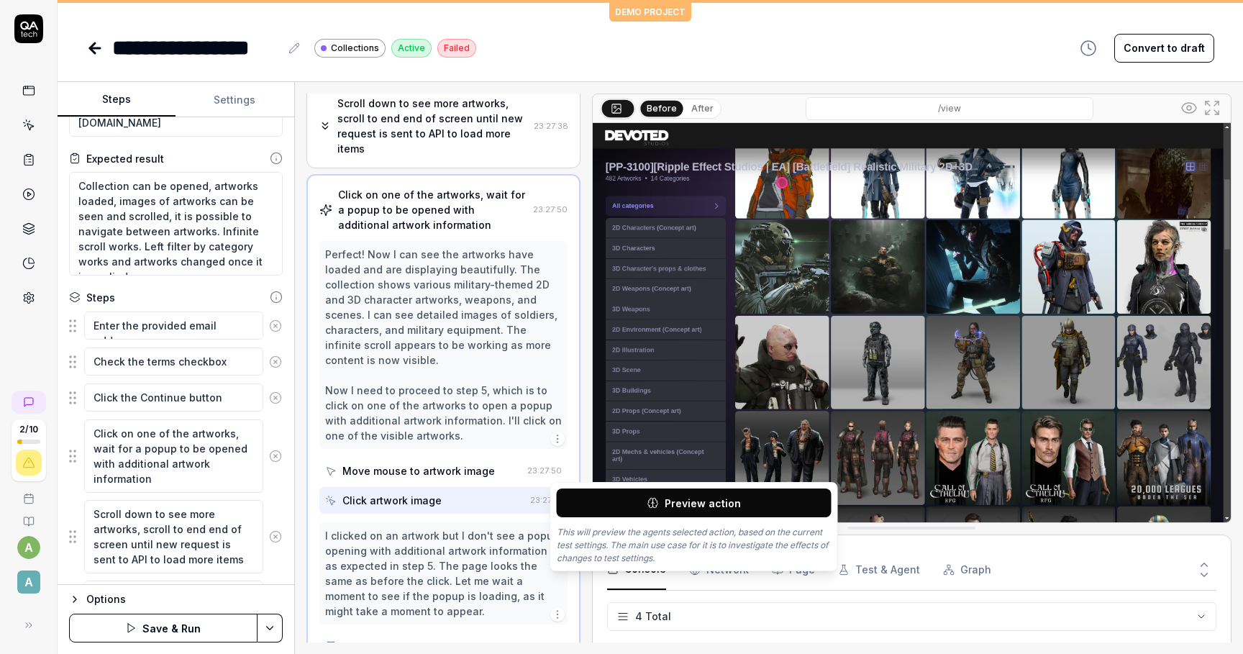
click at [602, 510] on button "Preview action" at bounding box center [694, 503] width 275 height 29
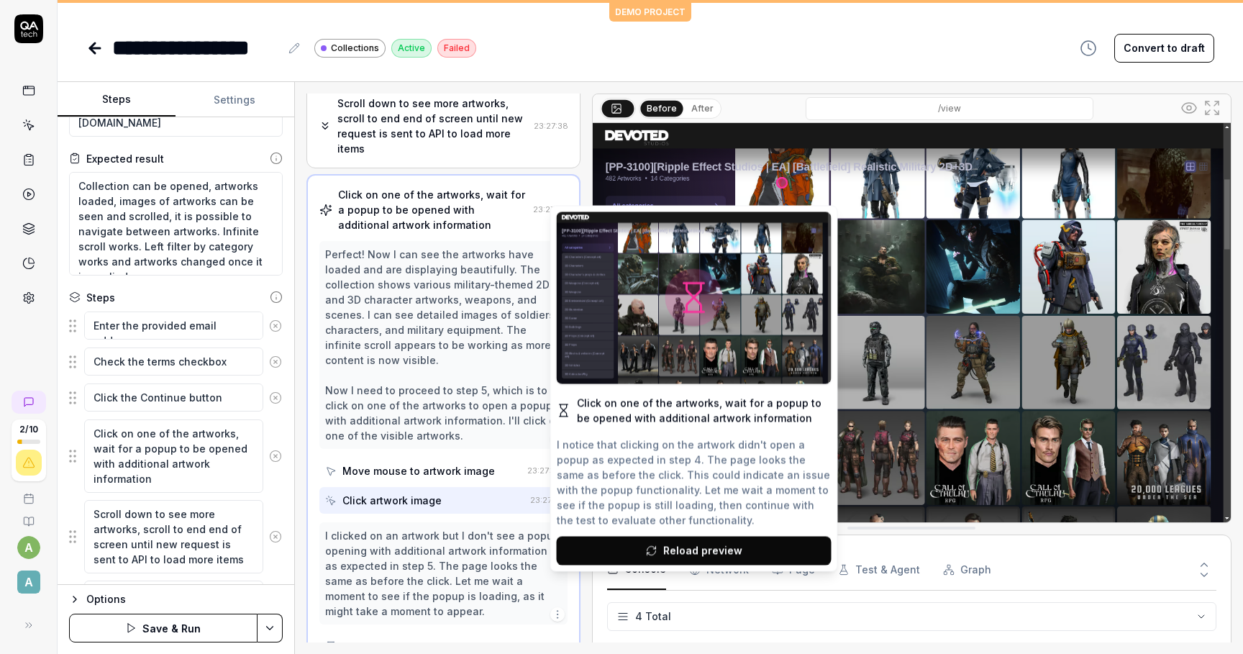
click at [691, 296] on icon at bounding box center [694, 297] width 13 height 13
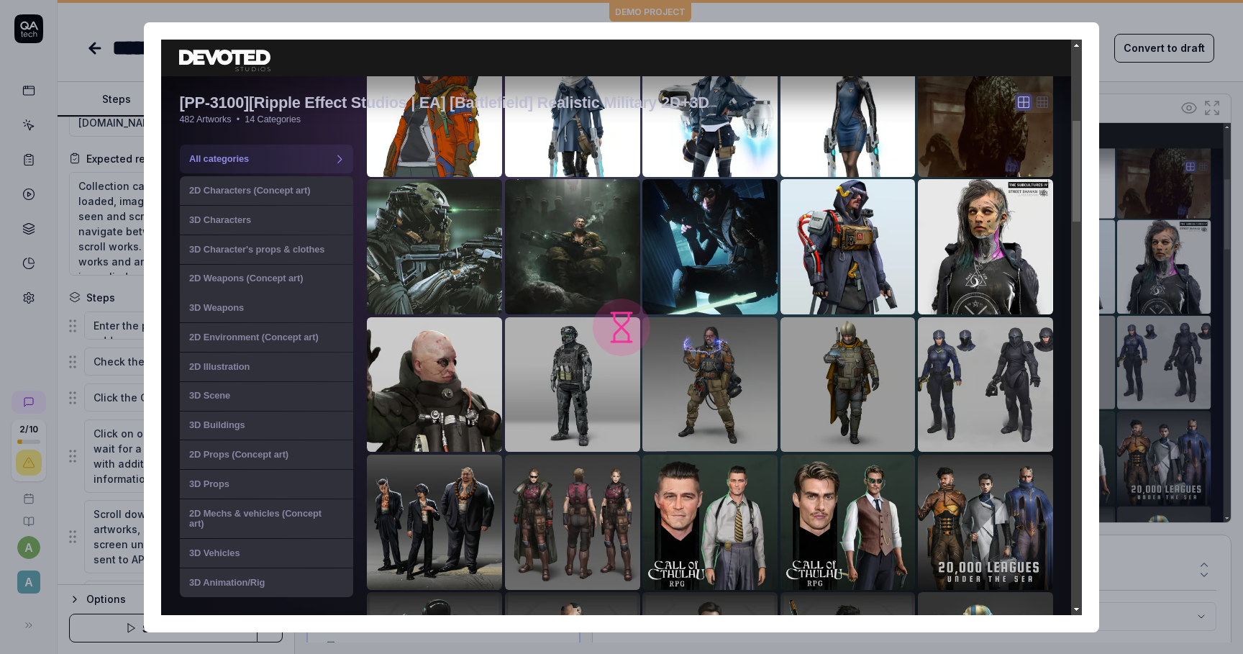
click at [622, 331] on img at bounding box center [621, 328] width 921 height 576
click at [573, 294] on img at bounding box center [621, 328] width 921 height 576
click at [613, 338] on img at bounding box center [621, 328] width 921 height 576
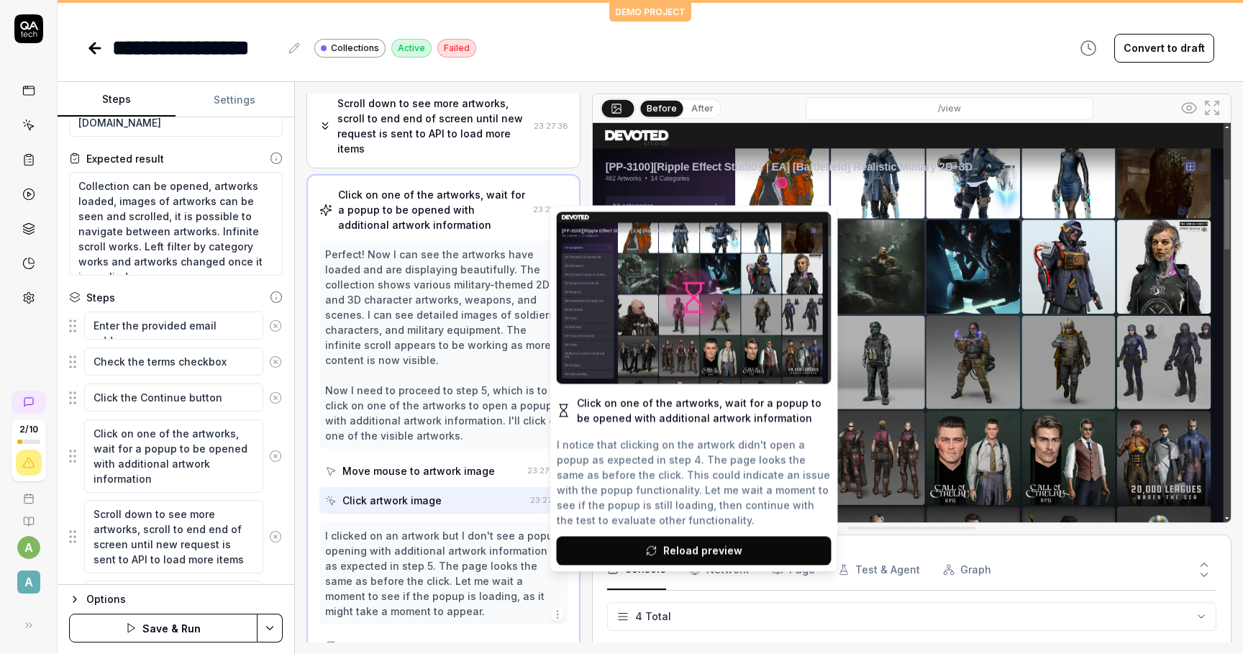
click at [430, 458] on div "Move mouse to artwork image" at bounding box center [423, 471] width 196 height 27
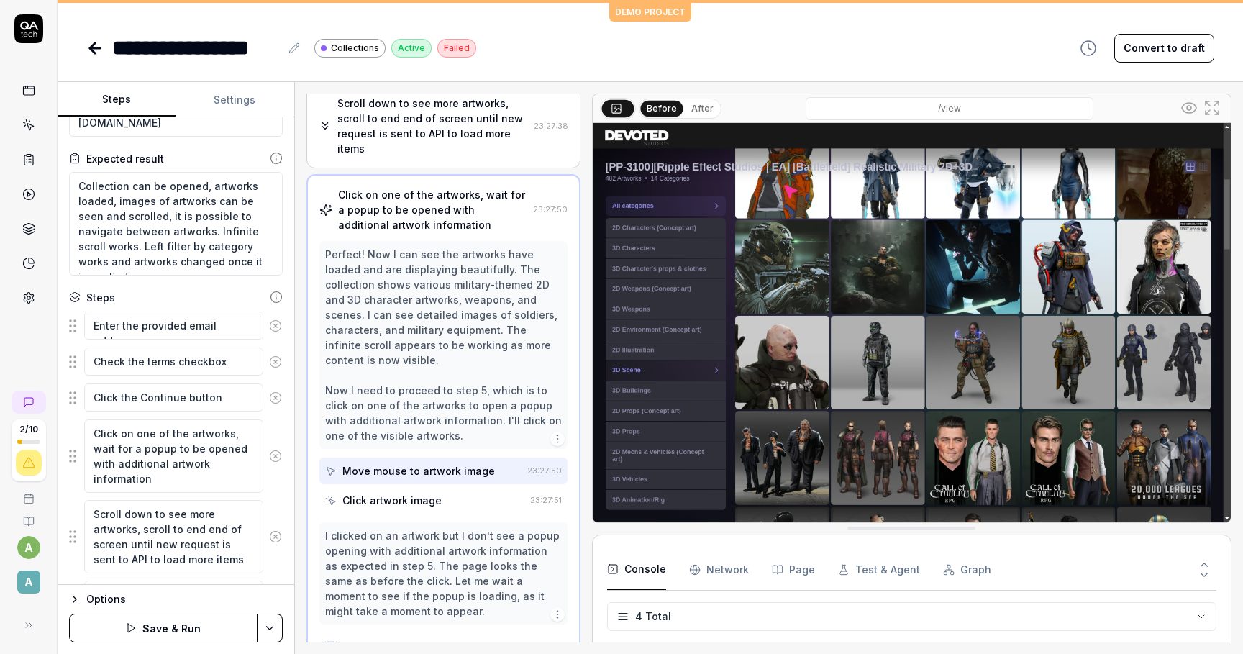
click at [433, 463] on div "Move mouse to artwork image" at bounding box center [419, 470] width 153 height 15
click at [556, 433] on icon "button" at bounding box center [558, 439] width 12 height 12
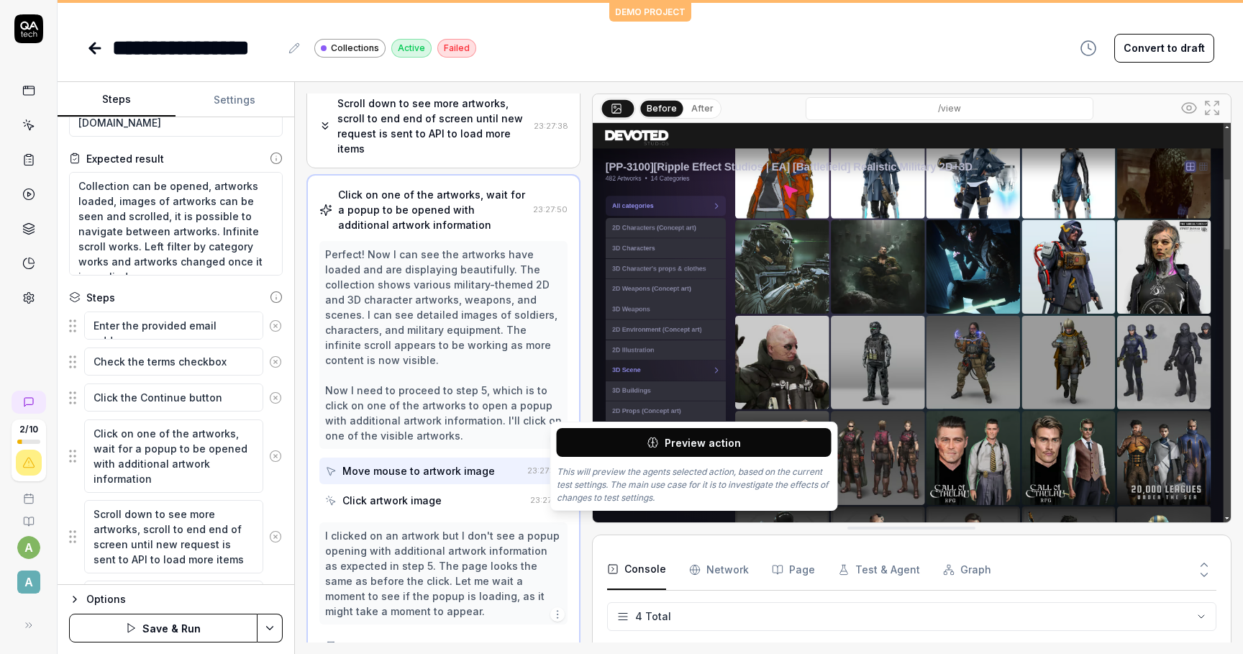
click at [545, 387] on div "Perfect! Now I can see the artworks have loaded and are displaying beautifully.…" at bounding box center [443, 345] width 237 height 196
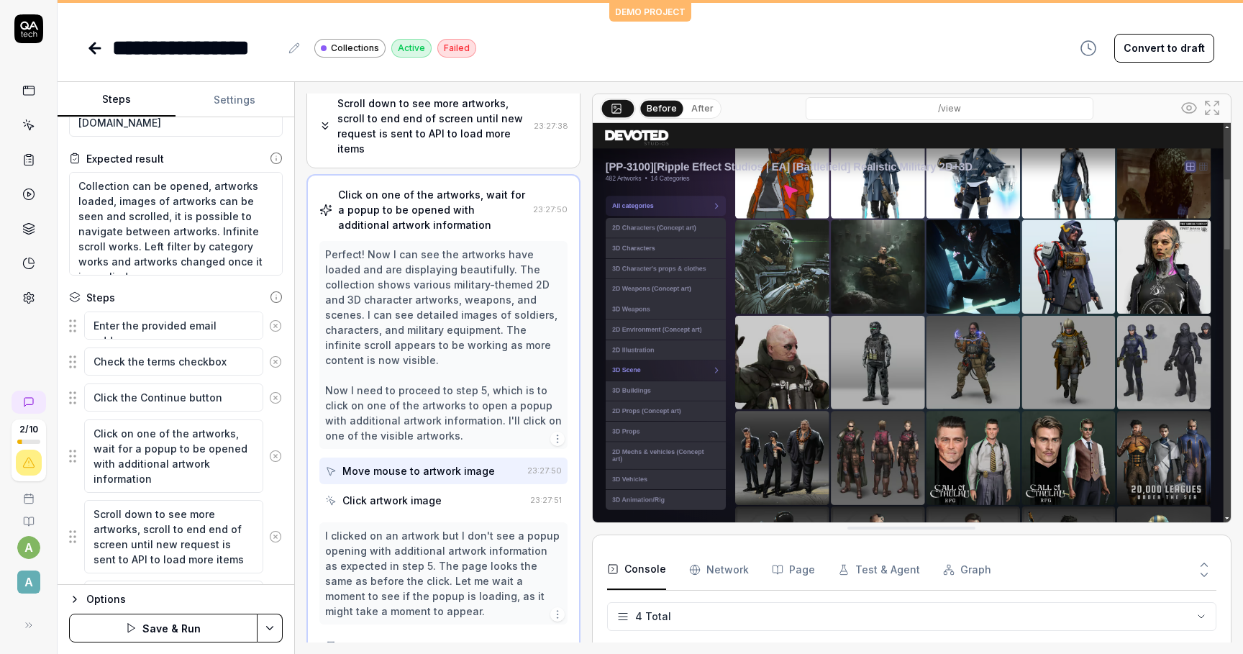
click at [558, 466] on time "23:27:50" at bounding box center [544, 471] width 35 height 10
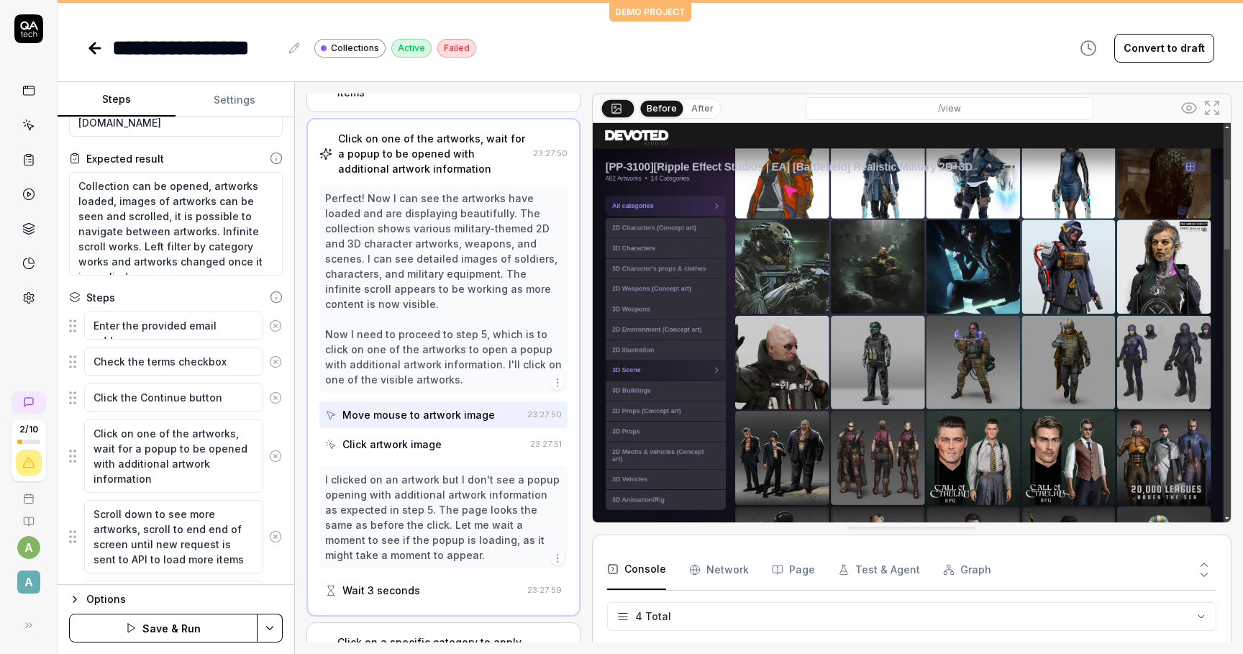
scroll to position [275, 0]
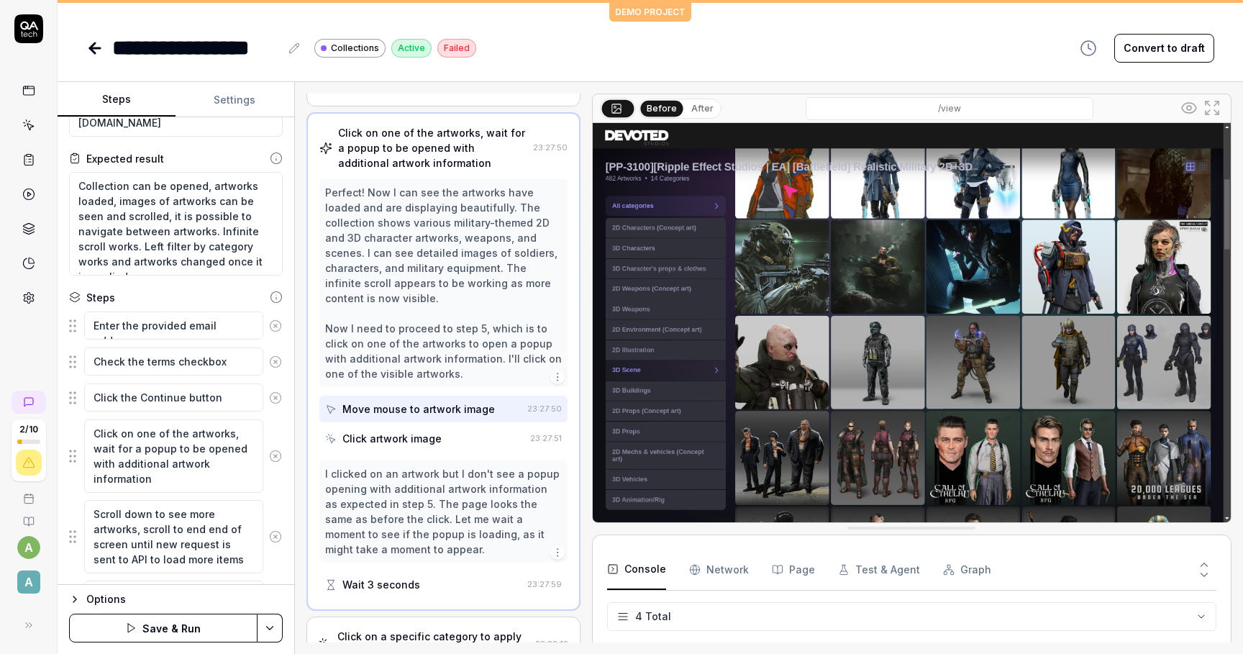
click at [495, 571] on div "Wait 3 seconds" at bounding box center [423, 584] width 196 height 27
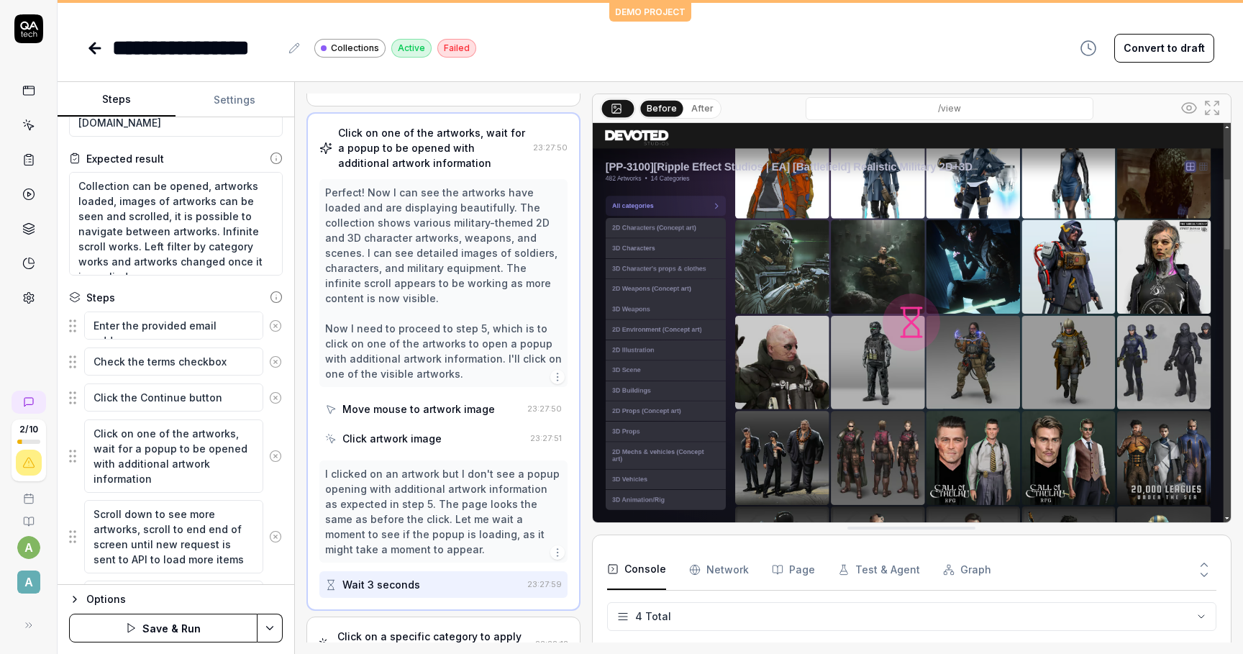
click at [412, 577] on div "Wait 3 seconds" at bounding box center [382, 584] width 78 height 15
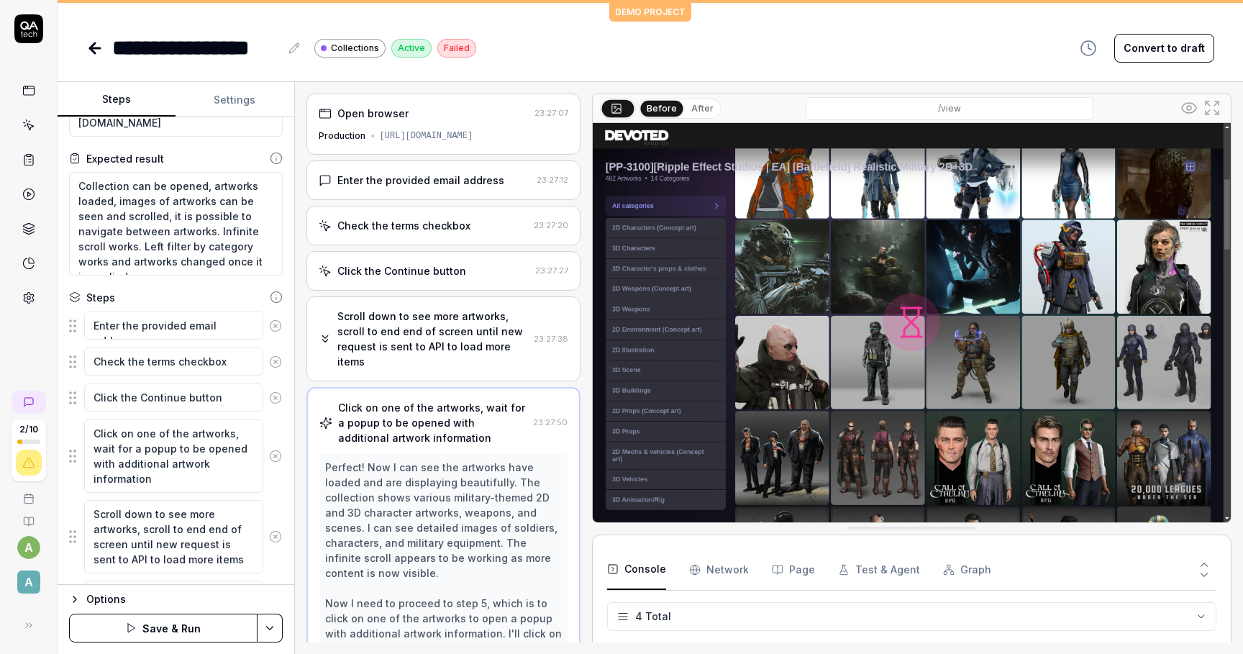
click at [240, 98] on button "Settings" at bounding box center [235, 100] width 118 height 35
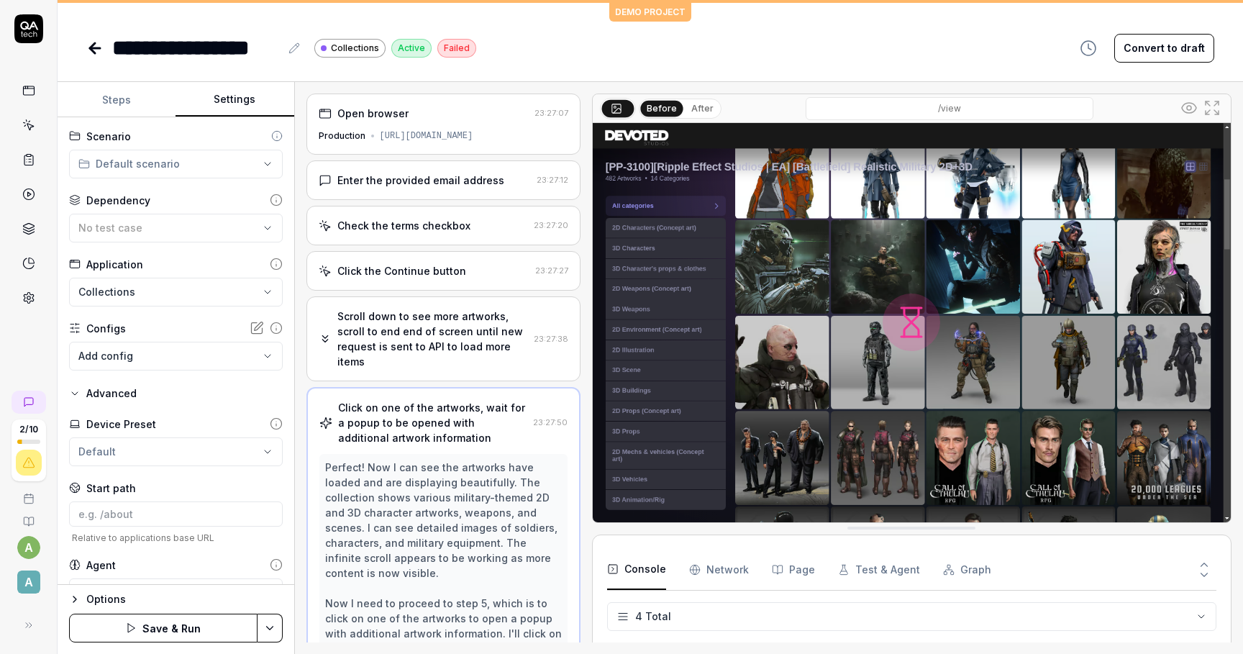
type textarea "*"
click at [143, 105] on button "Steps" at bounding box center [117, 100] width 118 height 35
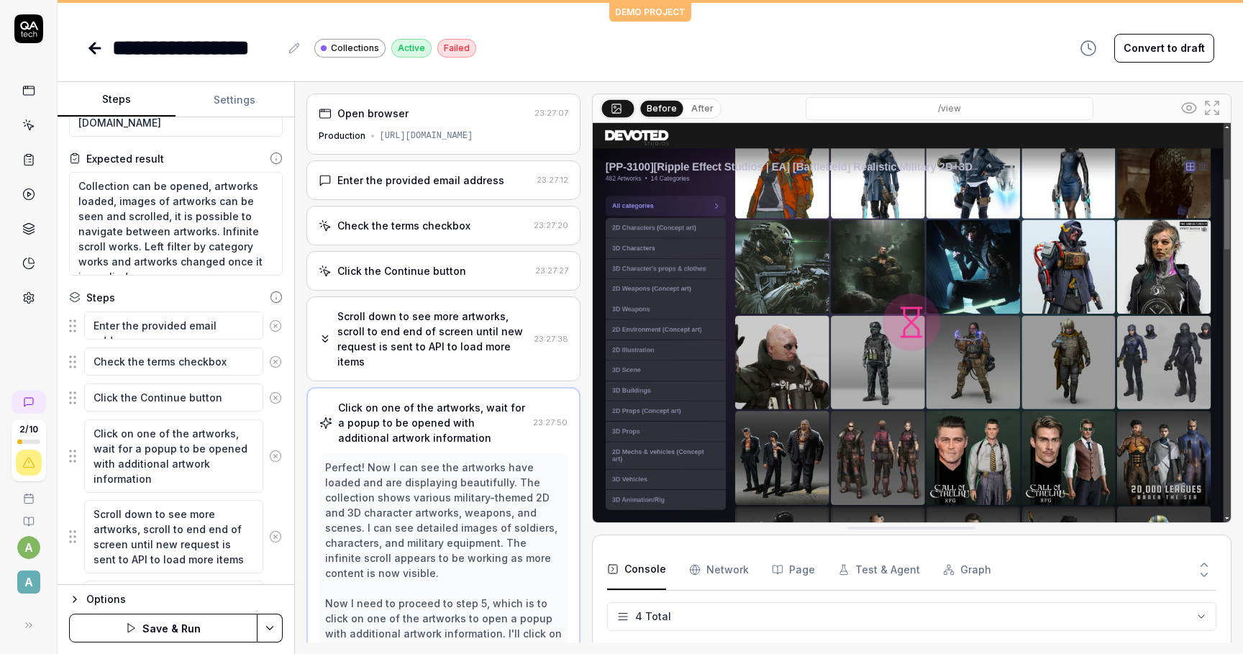
scroll to position [177, 0]
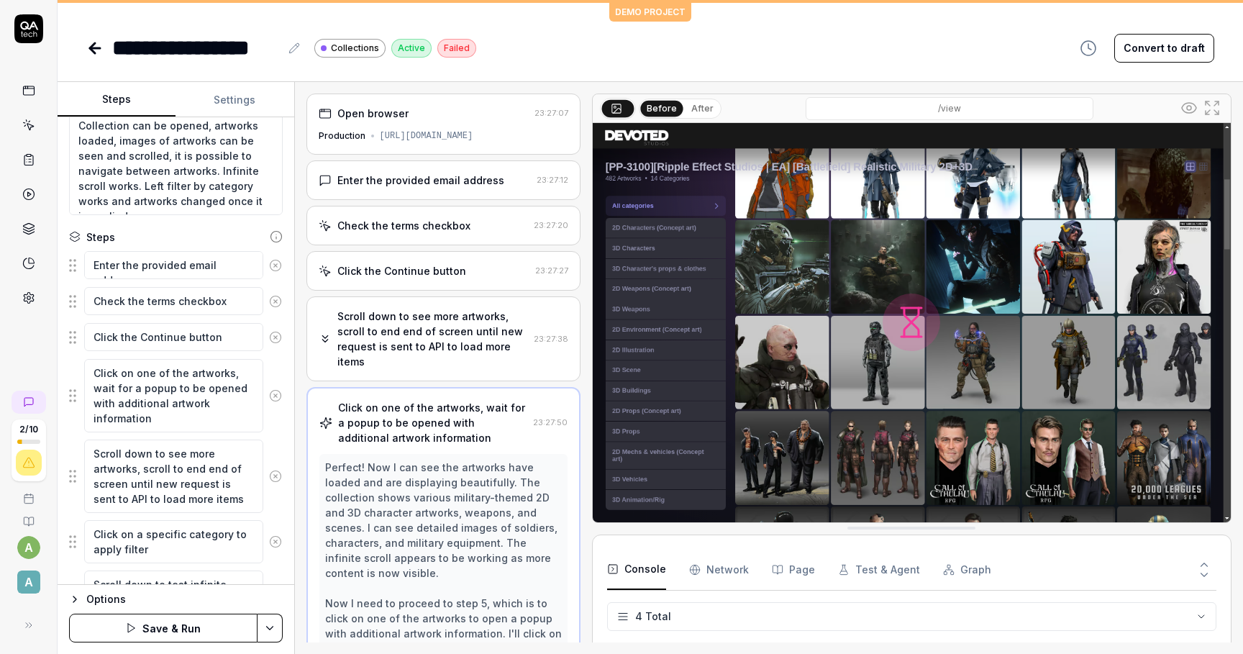
click at [292, 49] on icon at bounding box center [293, 47] width 9 height 9
click at [282, 49] on div "**********" at bounding box center [207, 48] width 191 height 32
click at [276, 47] on div "**********" at bounding box center [196, 48] width 168 height 32
click at [286, 48] on button at bounding box center [294, 48] width 17 height 17
click at [266, 48] on div "**********" at bounding box center [196, 48] width 168 height 32
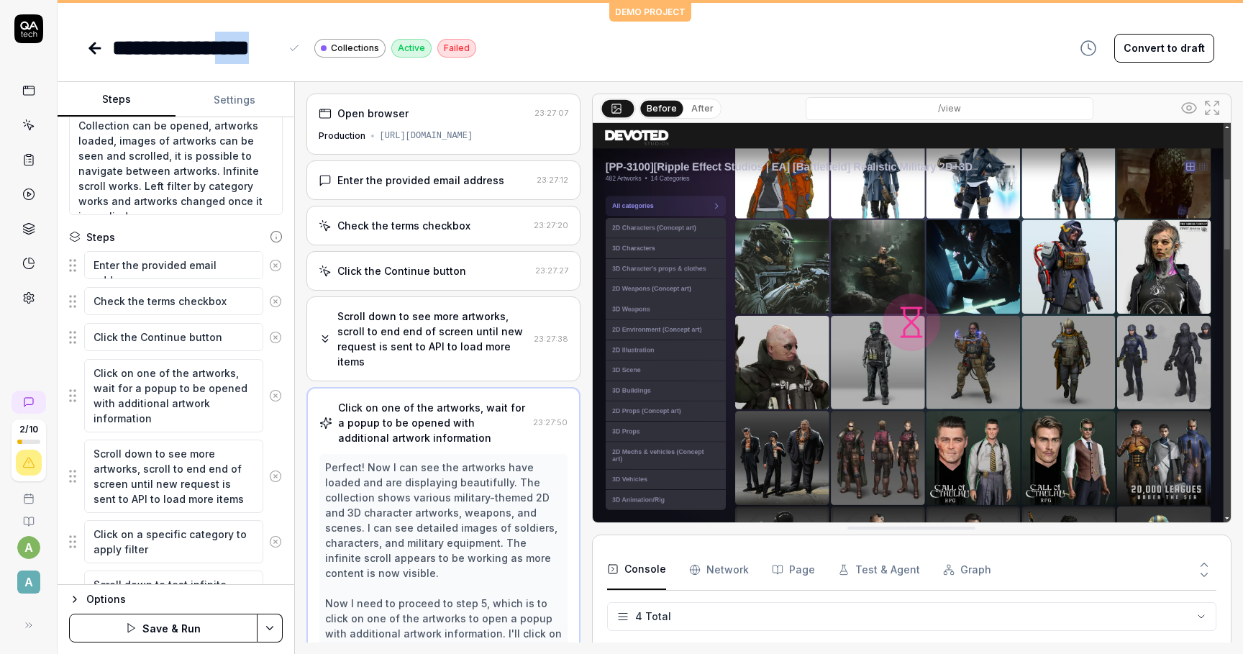
click at [266, 48] on div "**********" at bounding box center [196, 48] width 168 height 32
click at [552, 57] on div "**********" at bounding box center [650, 48] width 1128 height 32
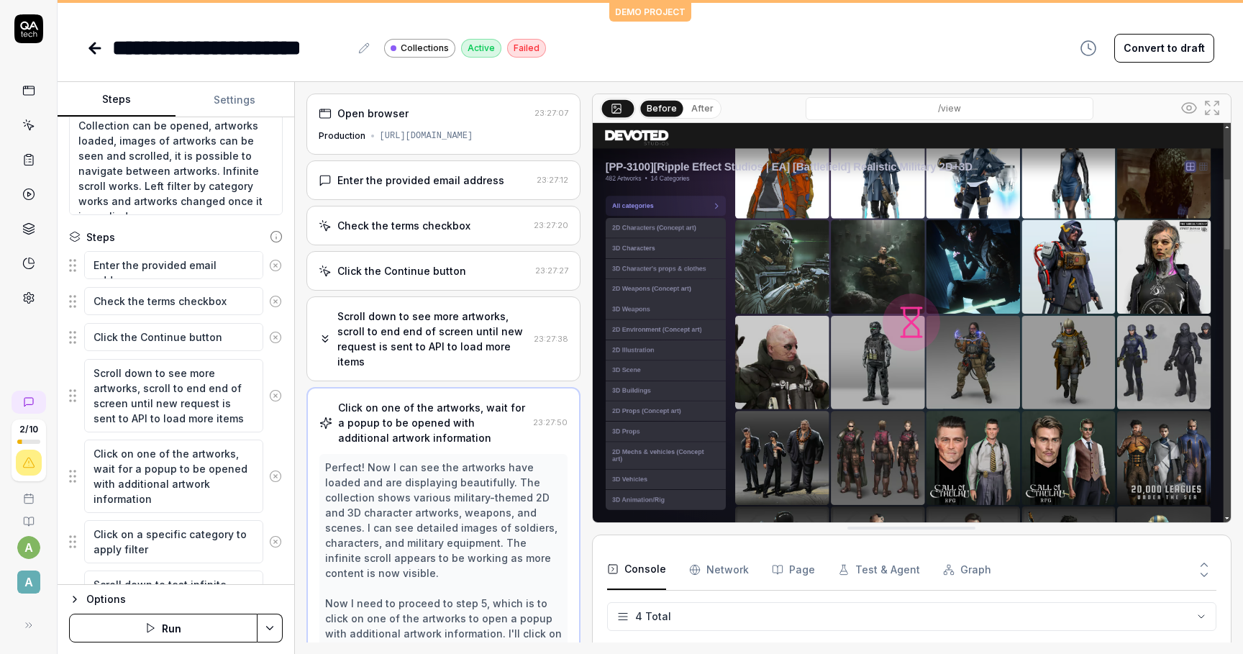
click at [1177, 42] on button "Convert to draft" at bounding box center [1165, 48] width 100 height 29
click at [444, 136] on div "https://collections.devotedstudios.com/MTc0NjYyMTgyMjE1Y2EwNDAx" at bounding box center [427, 136] width 94 height 13
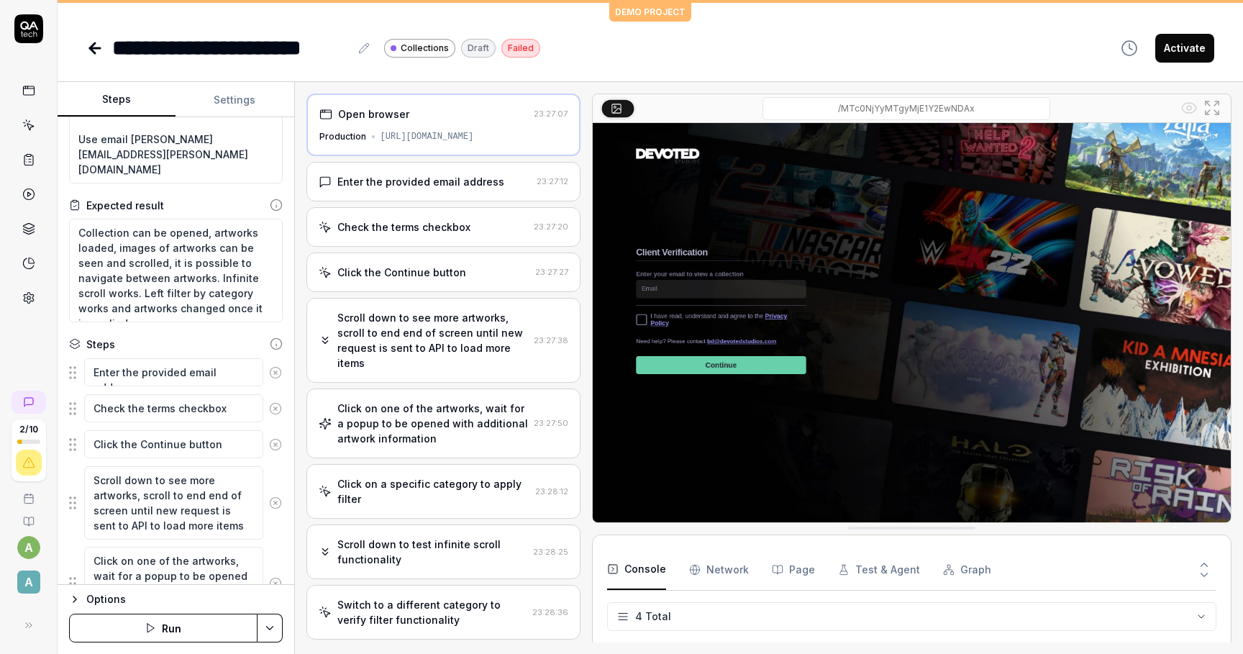
scroll to position [0, 0]
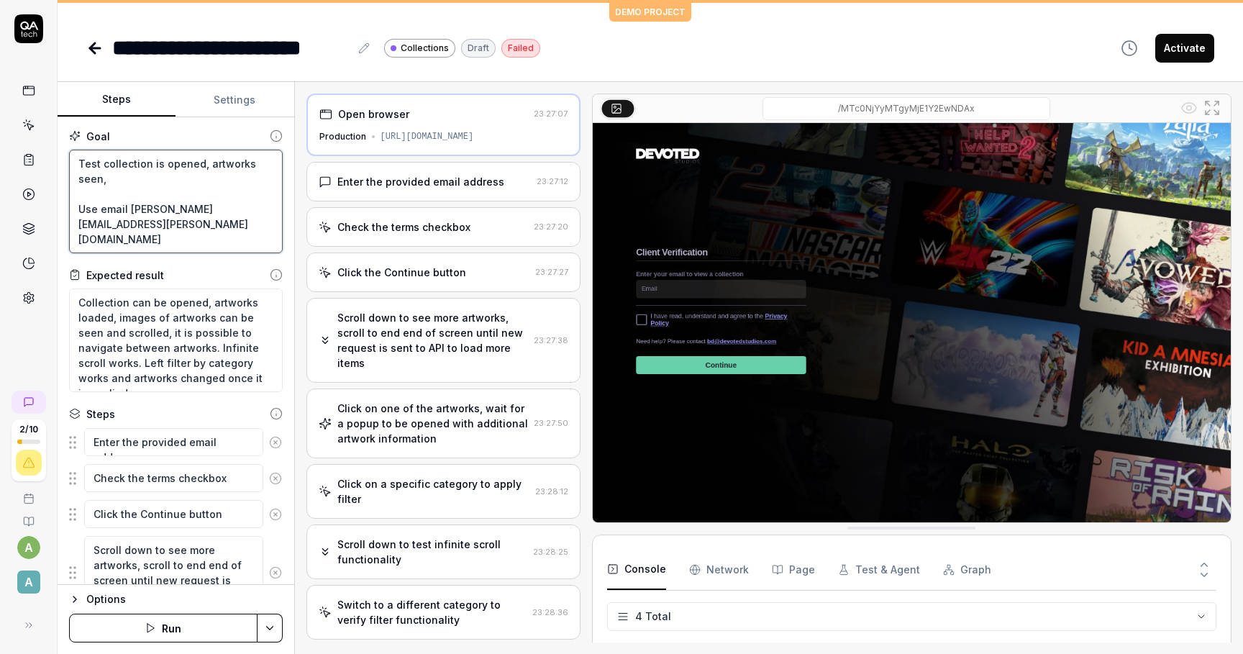
click at [209, 178] on textarea "Test collection is opened, artworks seen, Use email [PERSON_NAME][EMAIL_ADDRESS…" at bounding box center [176, 202] width 214 height 104
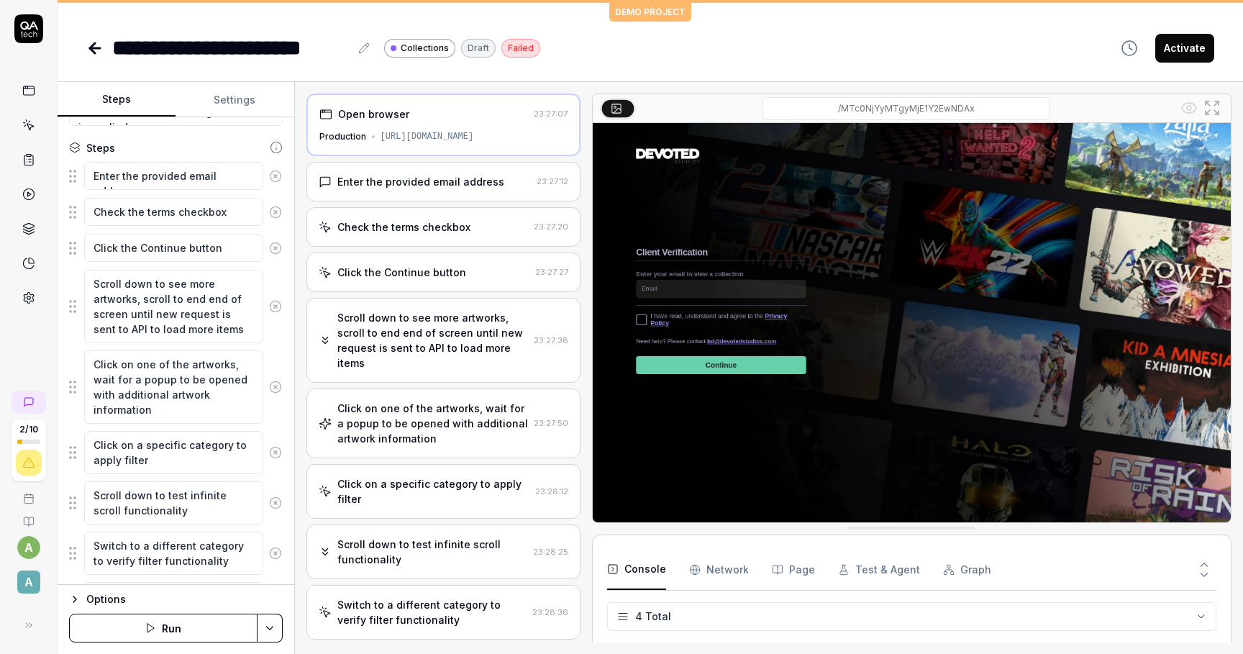
scroll to position [255, 0]
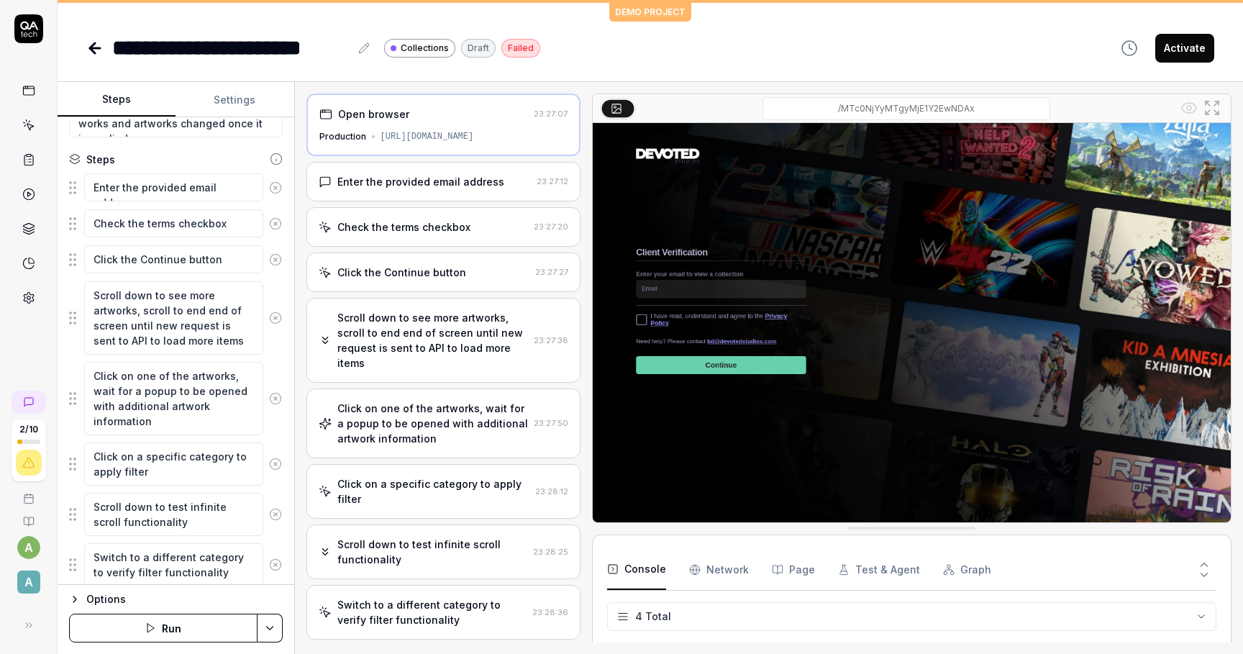
click at [384, 266] on div "Click the Continue button" at bounding box center [401, 272] width 129 height 15
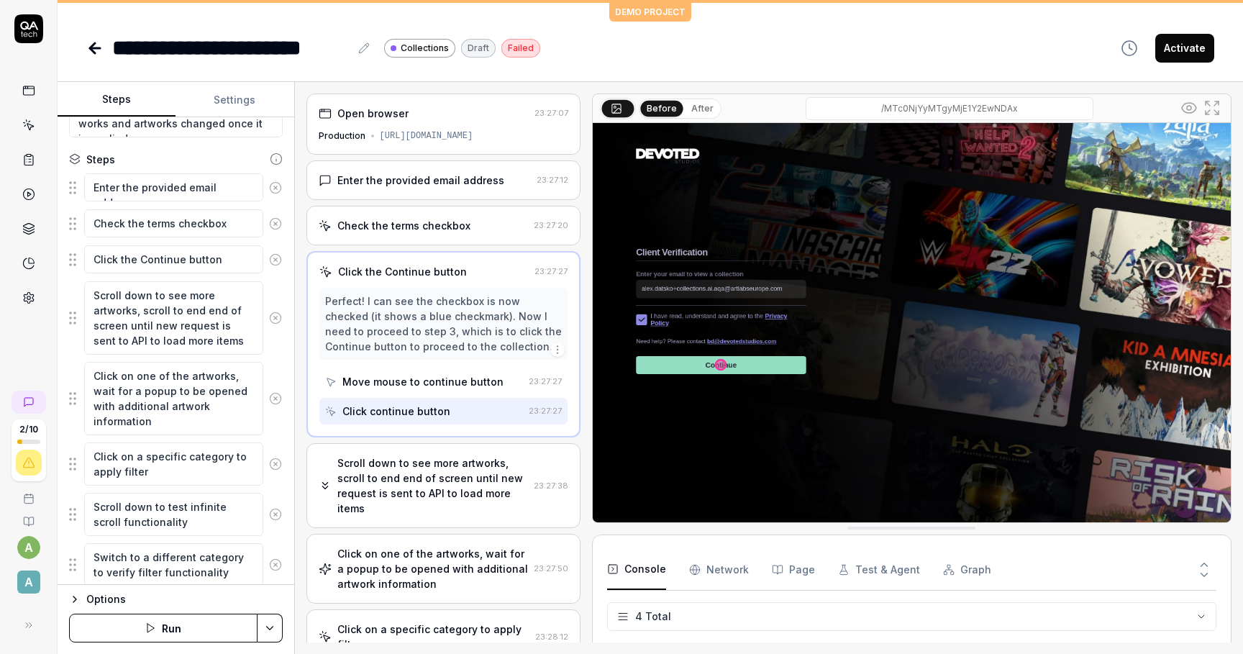
click at [384, 266] on div "Click the Continue button" at bounding box center [402, 271] width 129 height 15
click at [406, 276] on div "Click the Continue button" at bounding box center [402, 271] width 129 height 15
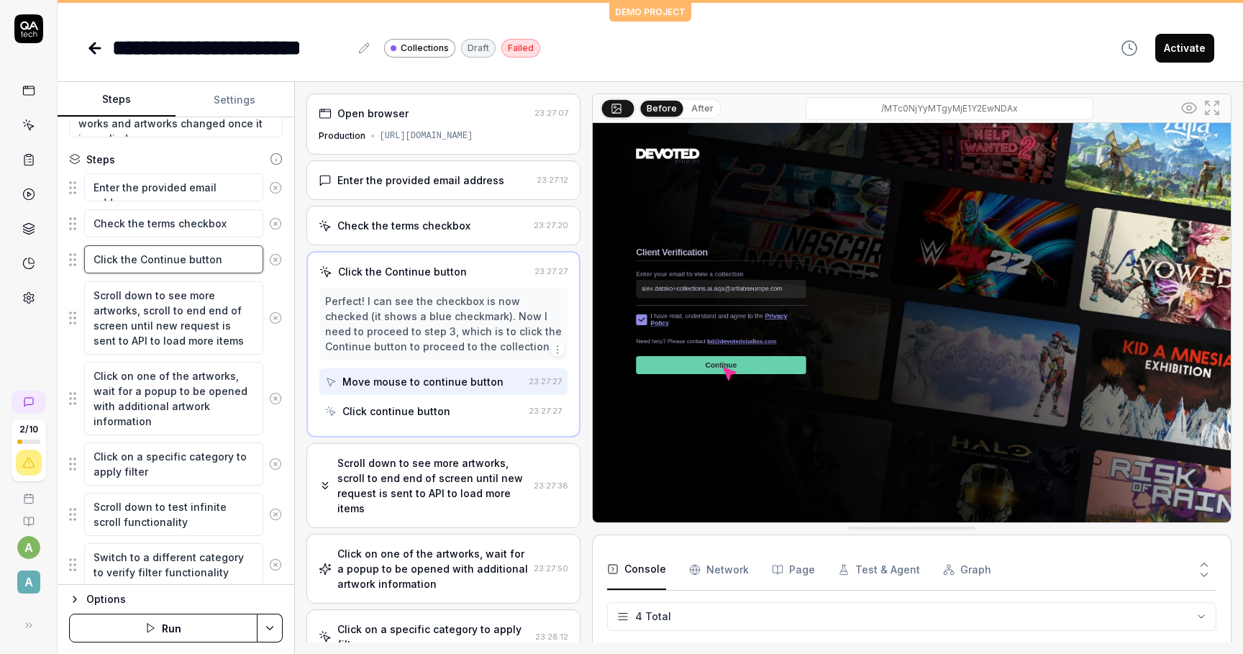
click at [140, 267] on textarea "Click the Continue button" at bounding box center [173, 259] width 179 height 28
type textarea "*"
click at [99, 161] on div "Steps" at bounding box center [100, 159] width 29 height 15
click at [278, 157] on icon at bounding box center [276, 159] width 13 height 13
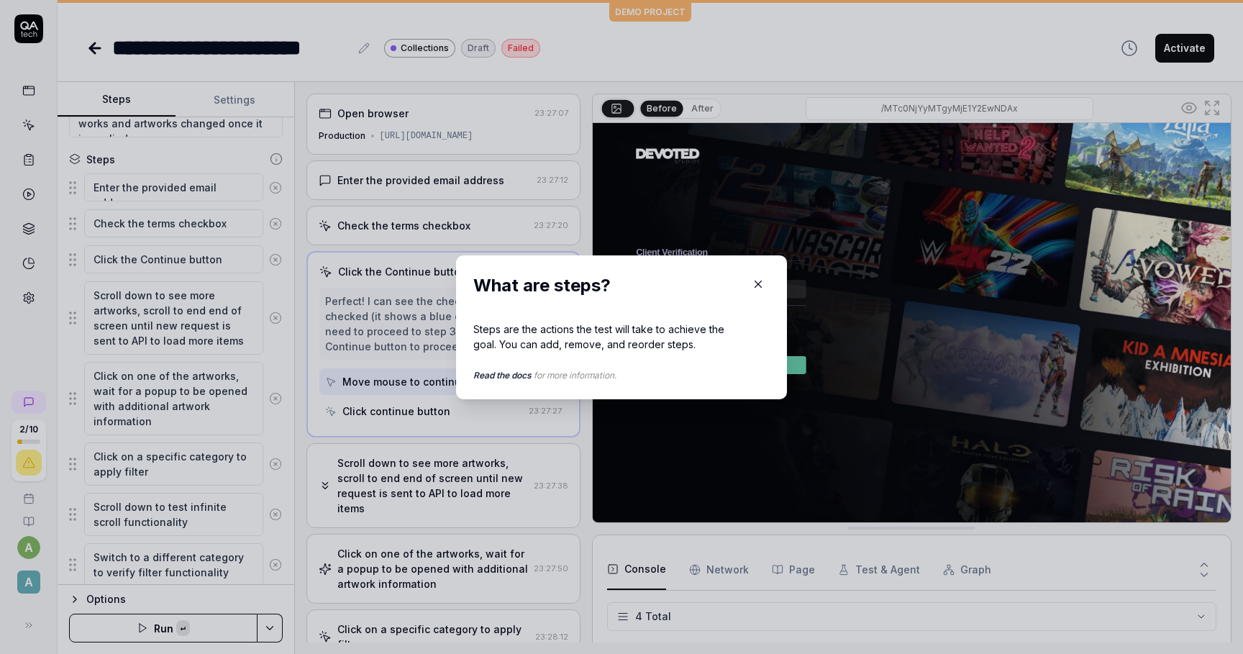
click at [520, 375] on link "Read the docs" at bounding box center [502, 375] width 58 height 11
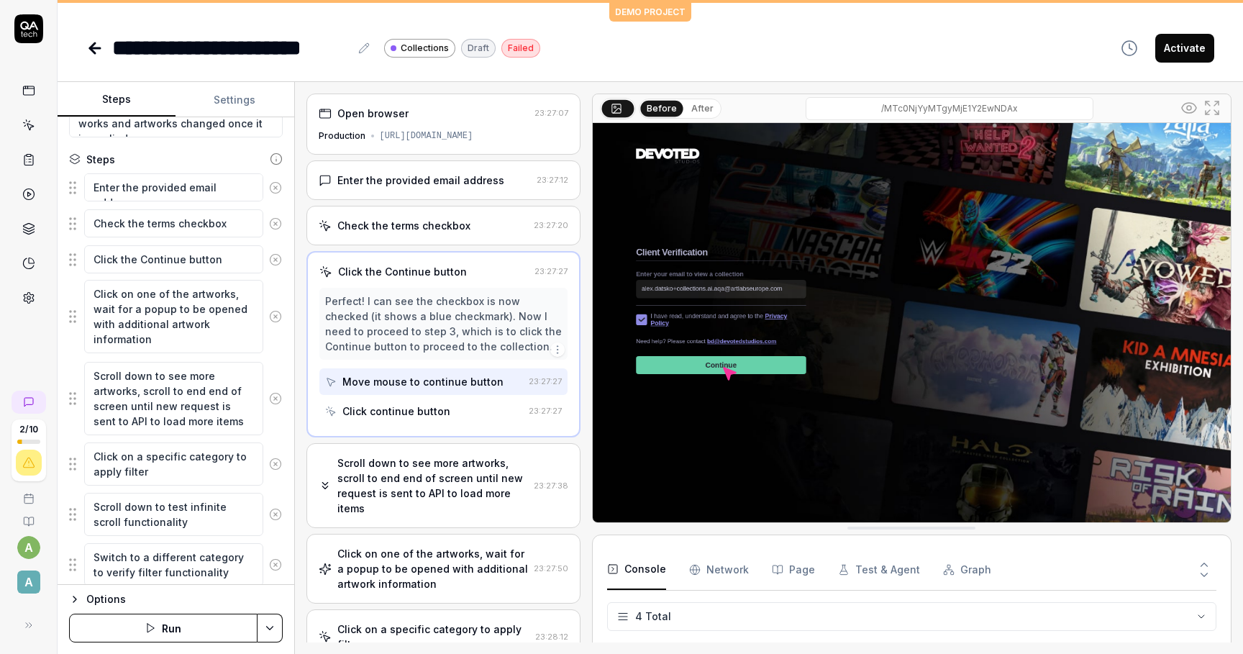
drag, startPoint x: 76, startPoint y: 399, endPoint x: 76, endPoint y: 317, distance: 81.3
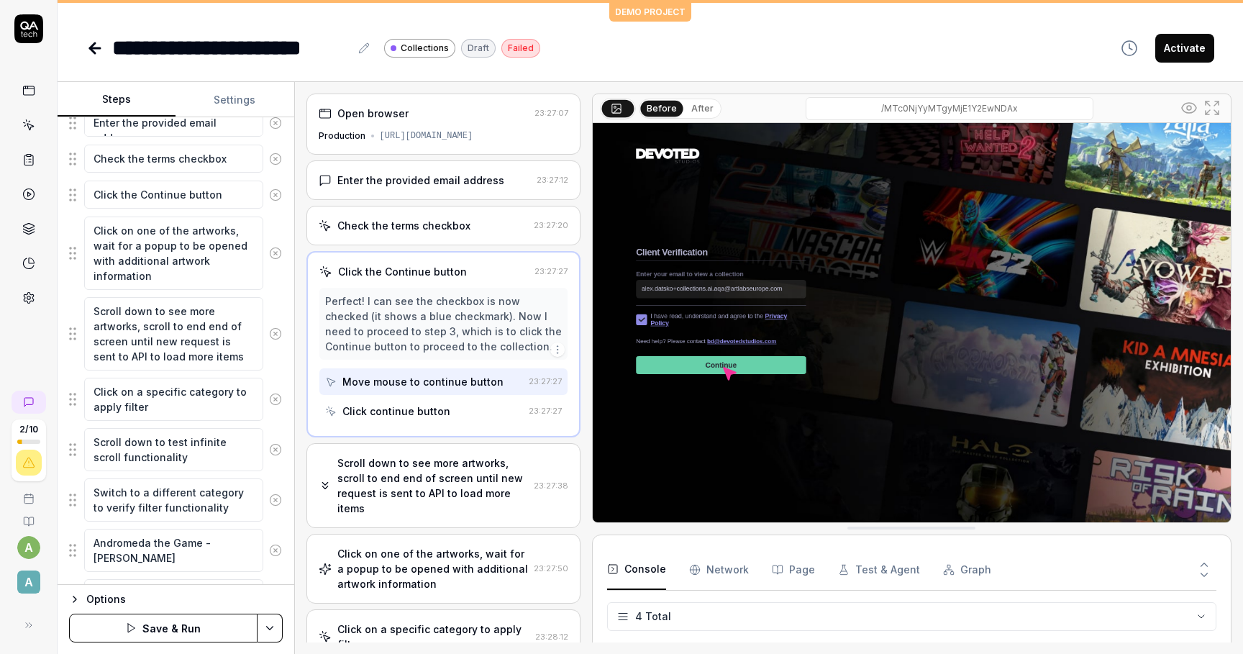
scroll to position [361, 0]
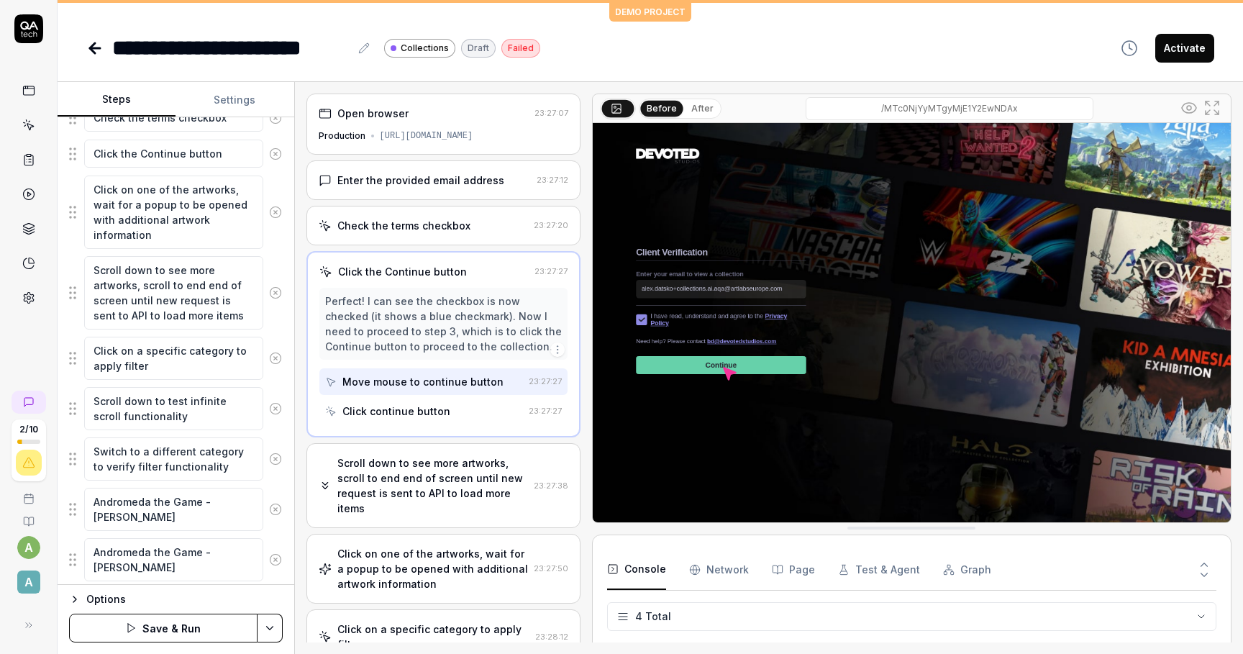
click at [276, 634] on html "**********" at bounding box center [621, 327] width 1243 height 654
click at [211, 527] on div "Save" at bounding box center [198, 529] width 183 height 32
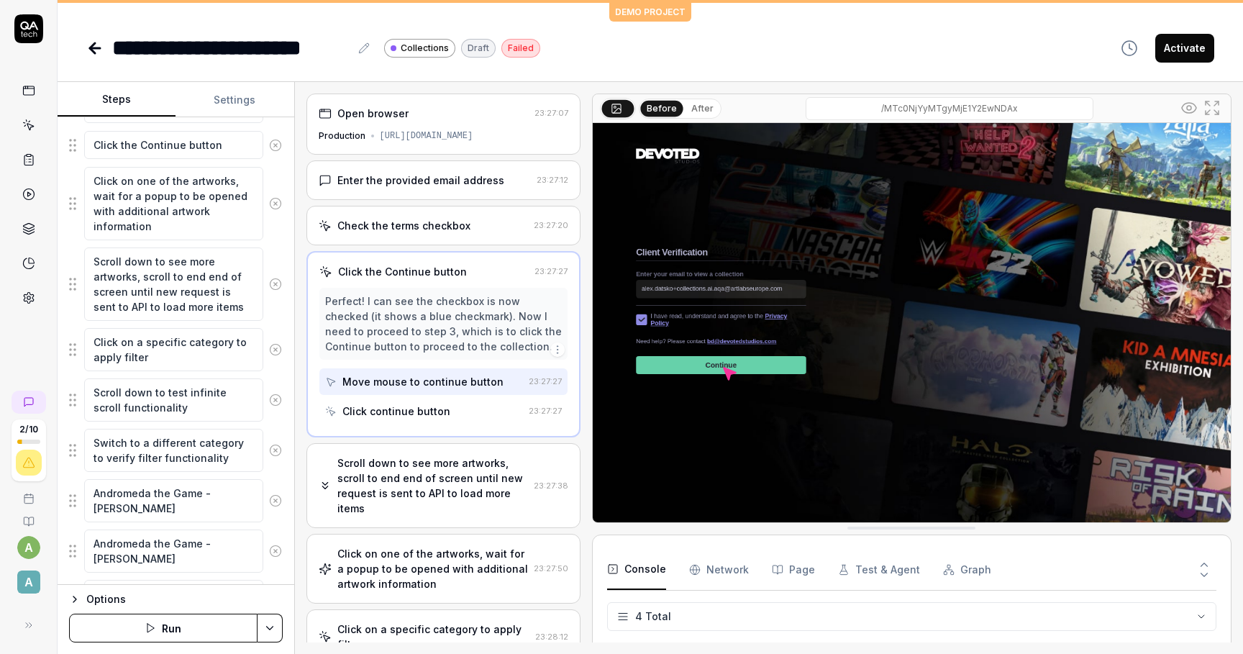
scroll to position [354, 0]
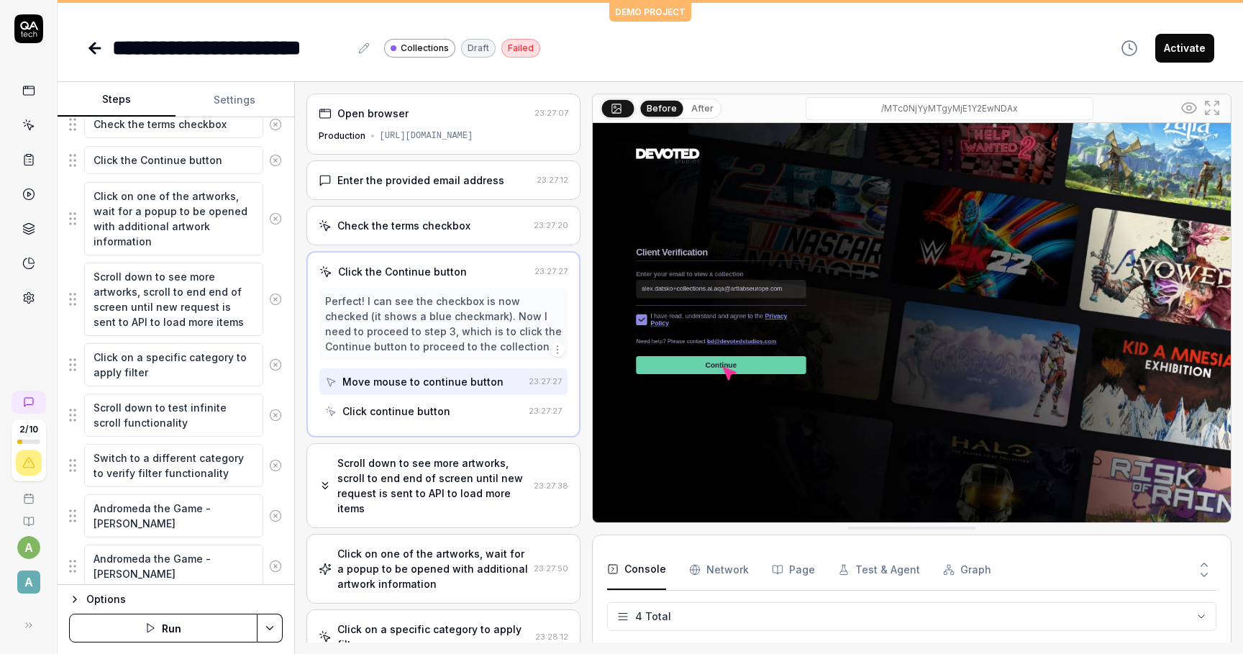
click at [74, 298] on fieldset "Enter the provided email address Check the terms checkbox Click the Continue bu…" at bounding box center [176, 647] width 214 height 1148
click at [458, 245] on div "Open browser 23:27:07 Production https://collections.devotedstudios.com/MTc0NjY…" at bounding box center [444, 368] width 274 height 549
click at [448, 230] on div "Check the terms checkbox" at bounding box center [403, 225] width 133 height 15
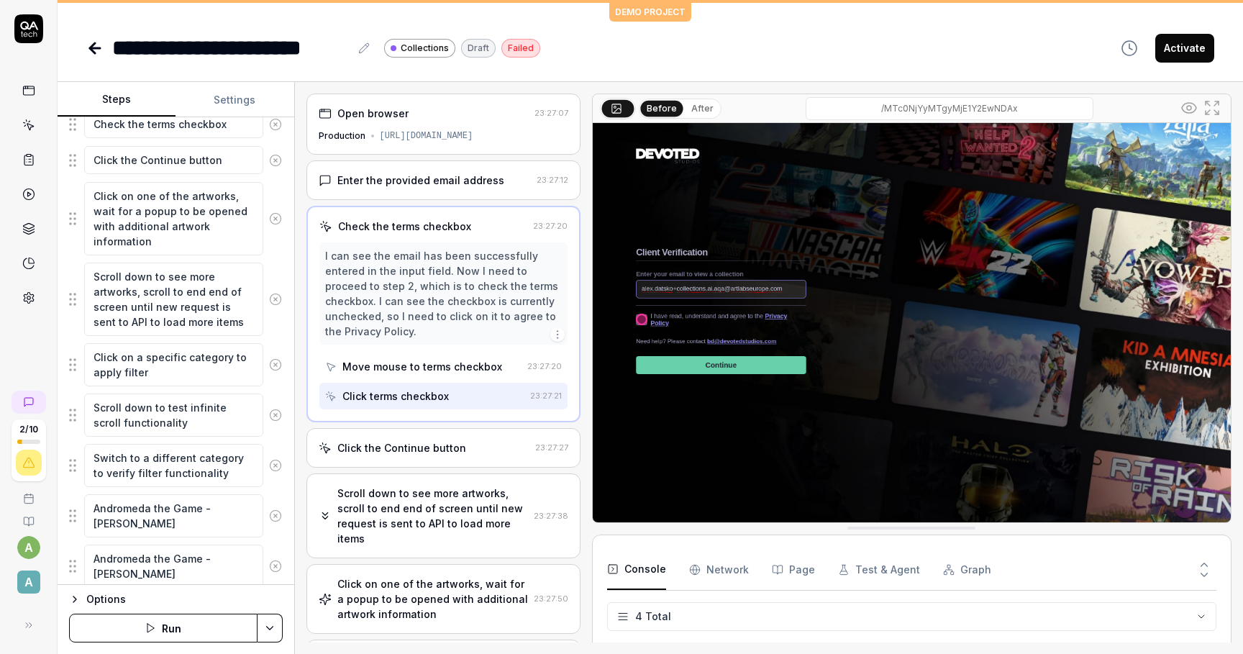
click at [448, 400] on div "Click terms checkbox" at bounding box center [424, 396] width 199 height 27
click at [422, 370] on div "Move mouse to terms checkbox" at bounding box center [423, 366] width 160 height 15
click at [426, 387] on div "Click terms checkbox" at bounding box center [424, 396] width 199 height 27
click at [408, 443] on div "Click the Continue button" at bounding box center [401, 447] width 129 height 15
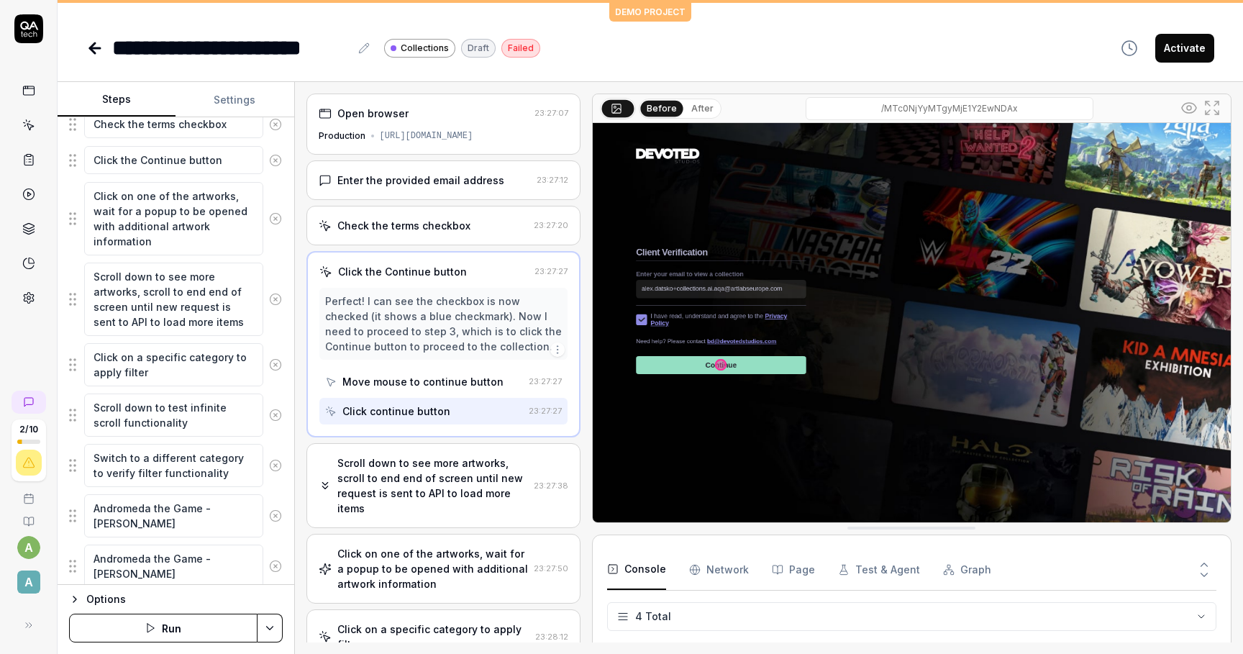
click at [441, 485] on div "Scroll down to see more artworks, scroll to end end of screen until new request…" at bounding box center [432, 486] width 191 height 60
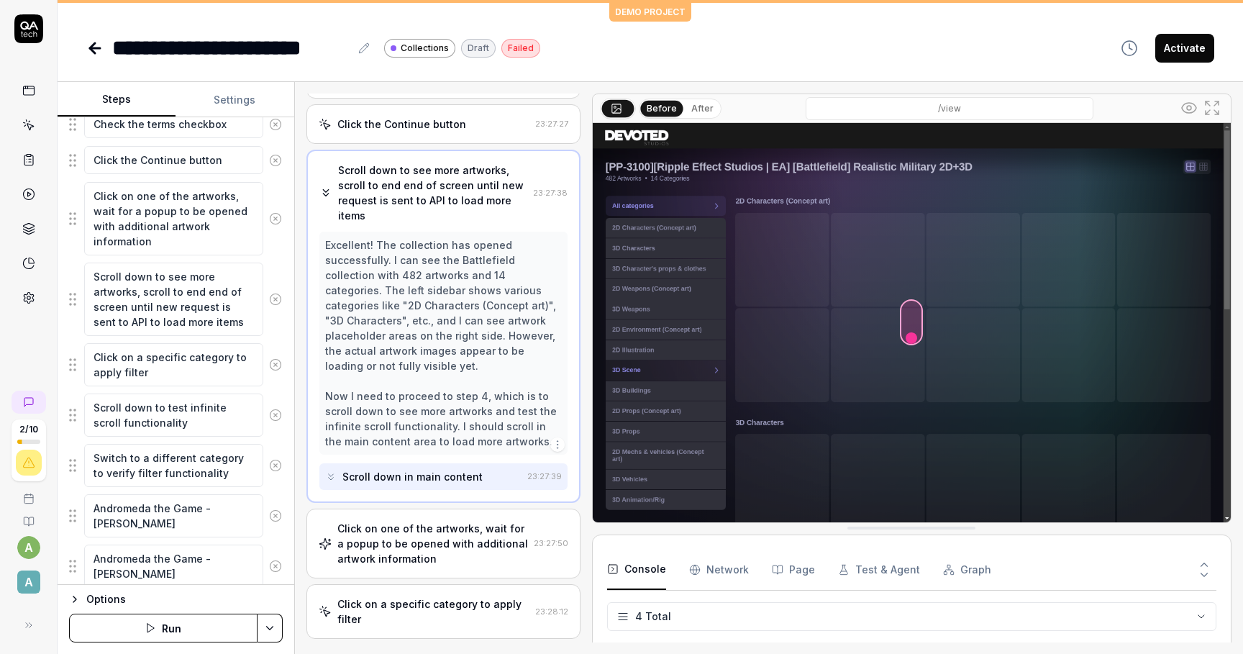
scroll to position [189, 0]
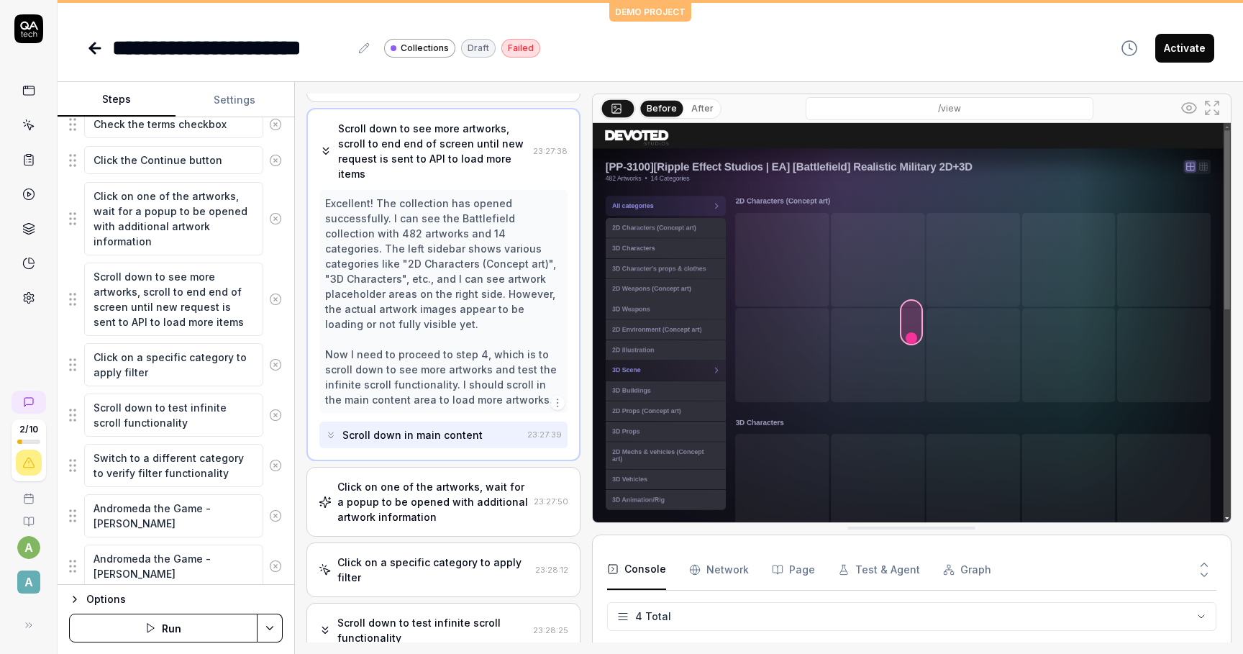
click at [397, 427] on div "Scroll down in main content" at bounding box center [413, 434] width 140 height 15
click at [399, 479] on div "Click on one of the artworks, wait for a popup to be opened with additional art…" at bounding box center [432, 501] width 191 height 45
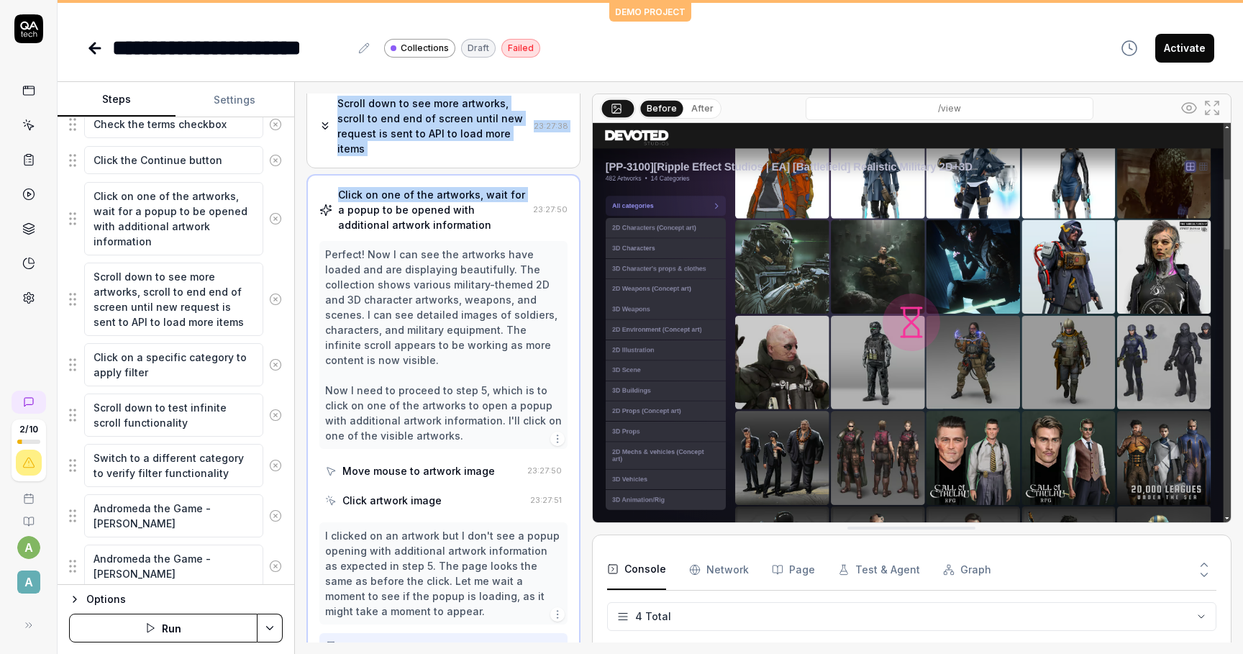
scroll to position [0, 0]
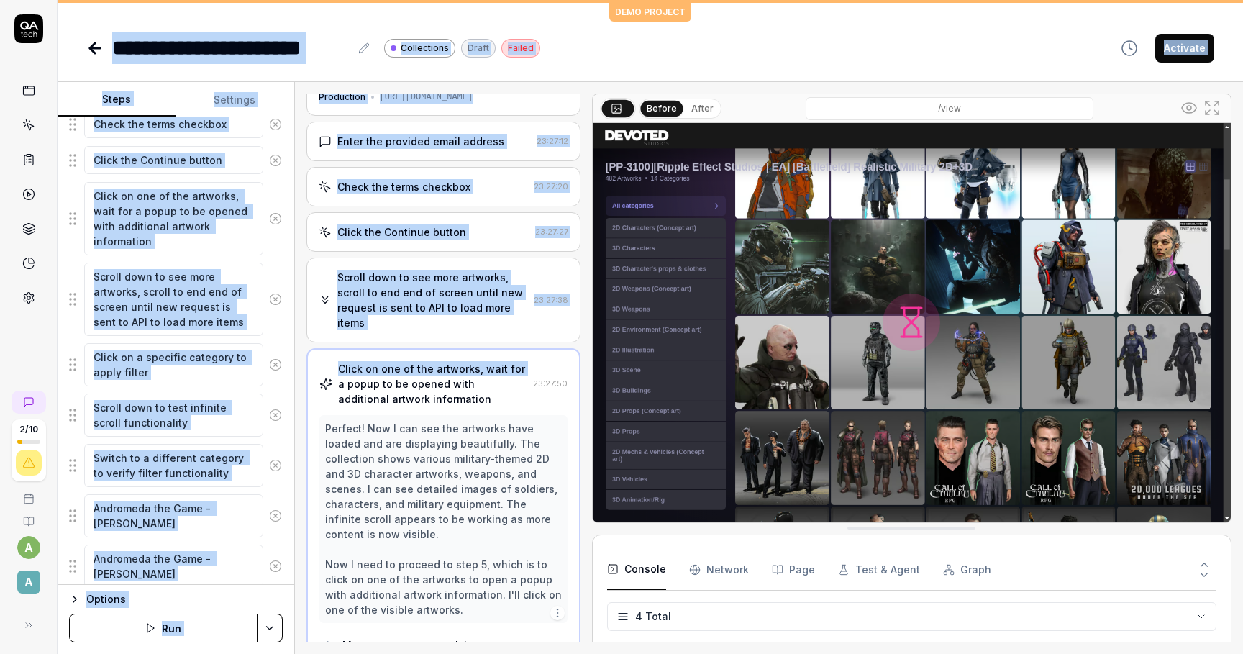
drag, startPoint x: 518, startPoint y: 175, endPoint x: 517, endPoint y: 72, distance: 102.9
click at [517, 72] on div "**********" at bounding box center [651, 327] width 1186 height 654
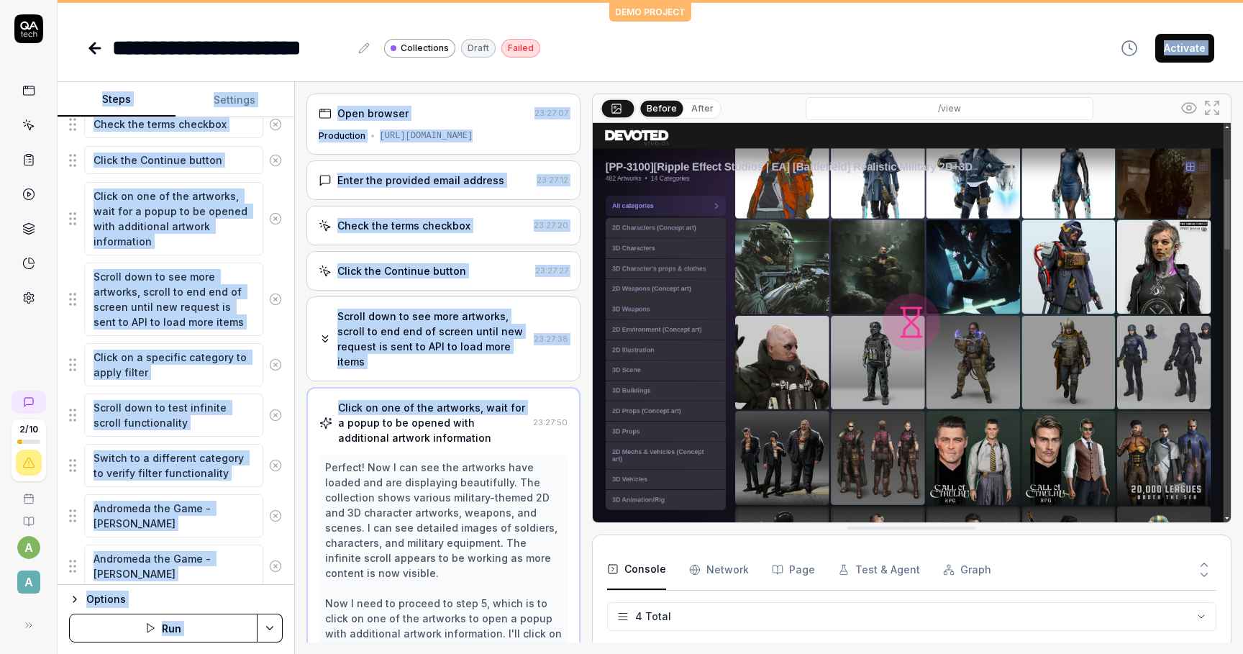
click at [290, 73] on div "**********" at bounding box center [651, 327] width 1186 height 654
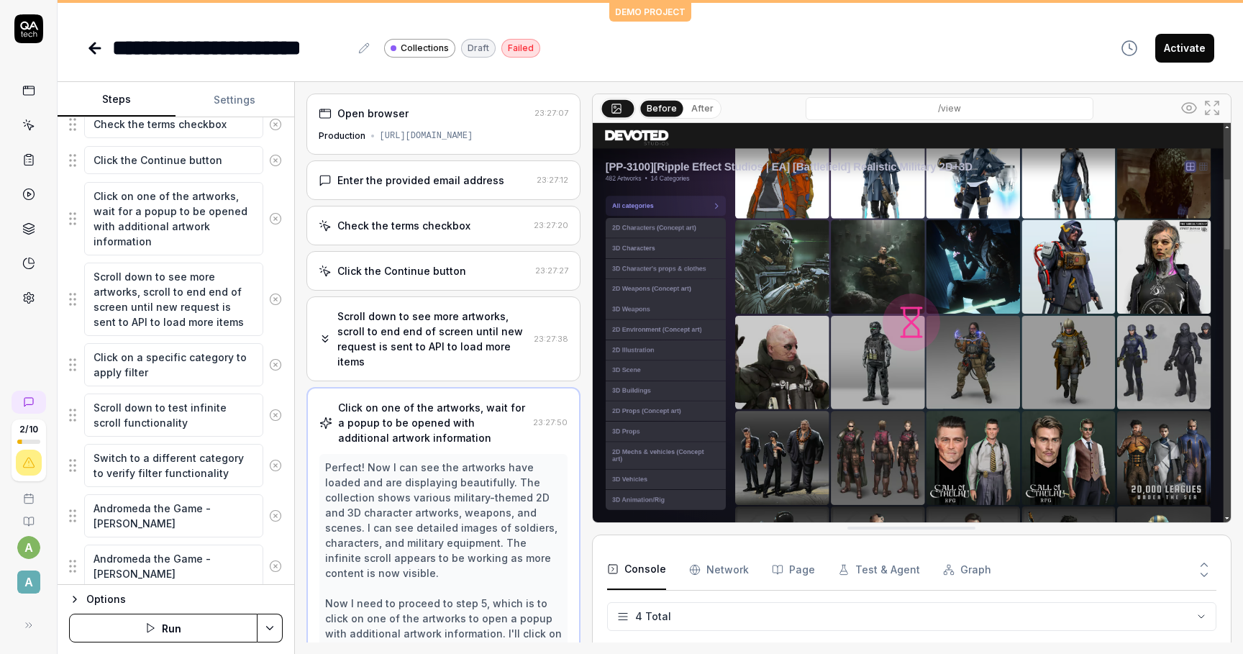
click at [28, 621] on icon at bounding box center [29, 626] width 12 height 12
type textarea "*"
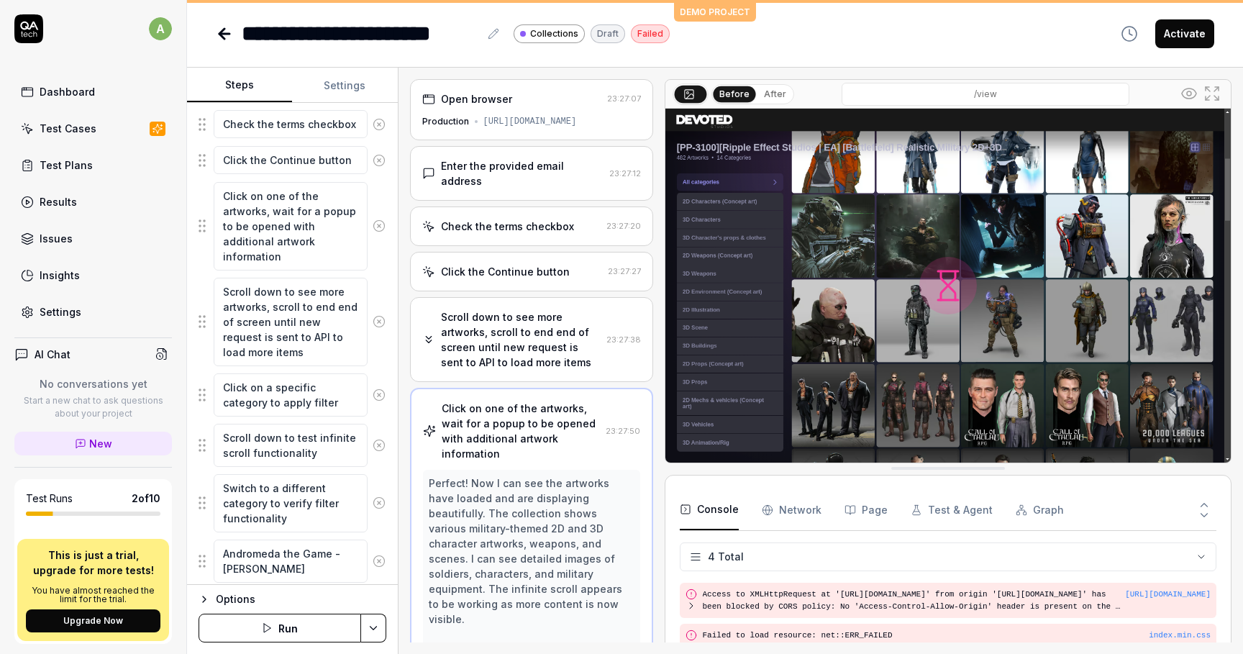
click at [88, 169] on div "Test Plans" at bounding box center [66, 165] width 53 height 15
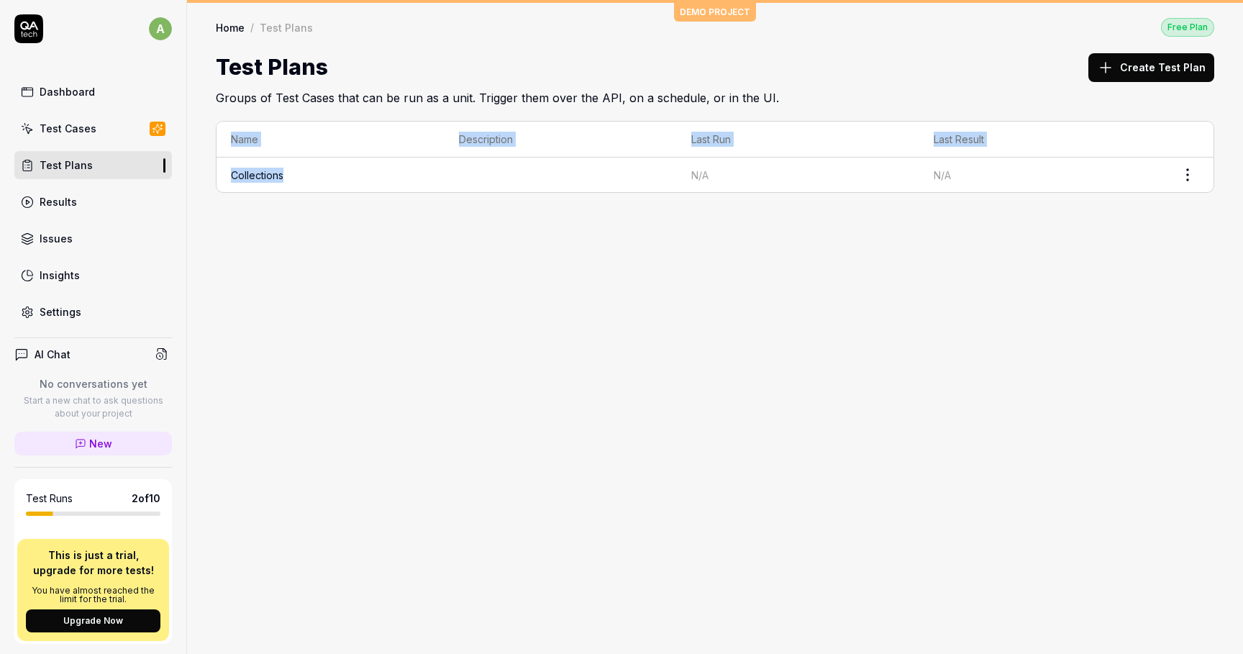
drag, startPoint x: 284, startPoint y: 176, endPoint x: 213, endPoint y: 172, distance: 71.3
click at [213, 172] on div "Name Description Last Run Last Result Collections N/A N/A" at bounding box center [715, 164] width 1056 height 115
click at [101, 125] on link "Test Cases" at bounding box center [93, 128] width 158 height 28
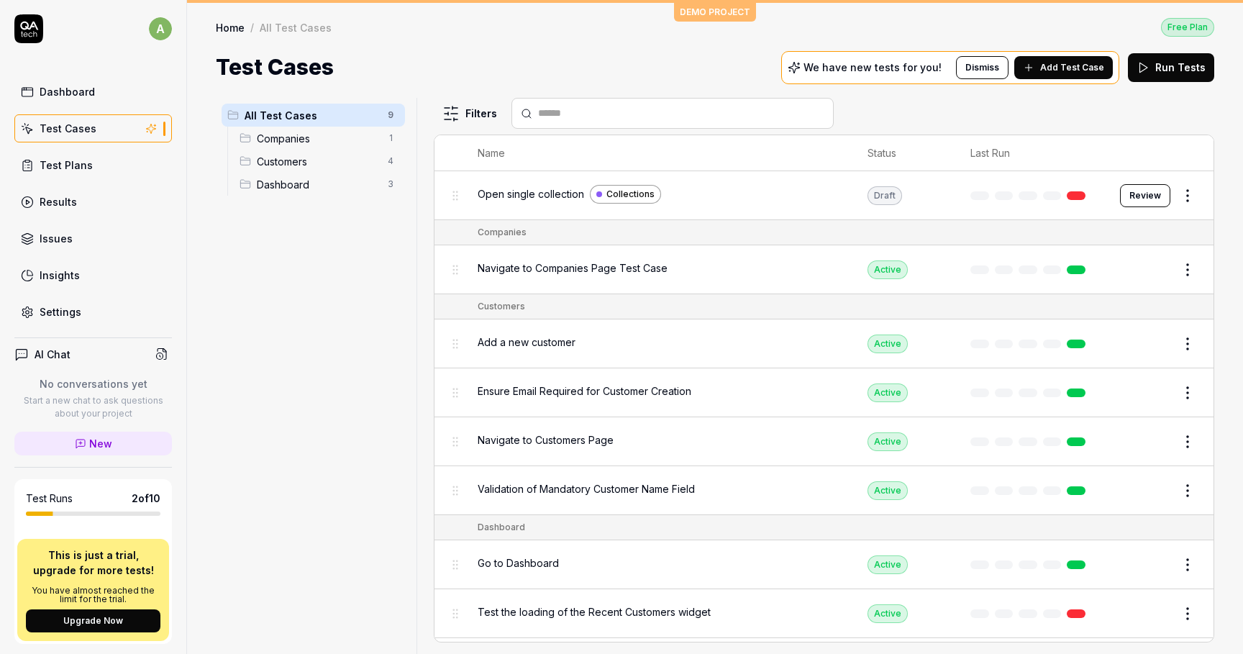
click at [349, 112] on span "All Test Cases" at bounding box center [312, 115] width 135 height 15
click at [389, 135] on html "a Dashboard Test Cases Test Plans Results Issues Insights Settings AI Chat No c…" at bounding box center [621, 327] width 1243 height 654
click at [374, 117] on html "a Dashboard Test Cases Test Plans Results Issues Insights Settings AI Chat No c…" at bounding box center [621, 327] width 1243 height 654
click at [374, 117] on span "All Test Cases" at bounding box center [312, 115] width 135 height 15
click at [392, 117] on html "a Dashboard Test Cases Test Plans Results Issues Insights Settings AI Chat No c…" at bounding box center [621, 327] width 1243 height 654
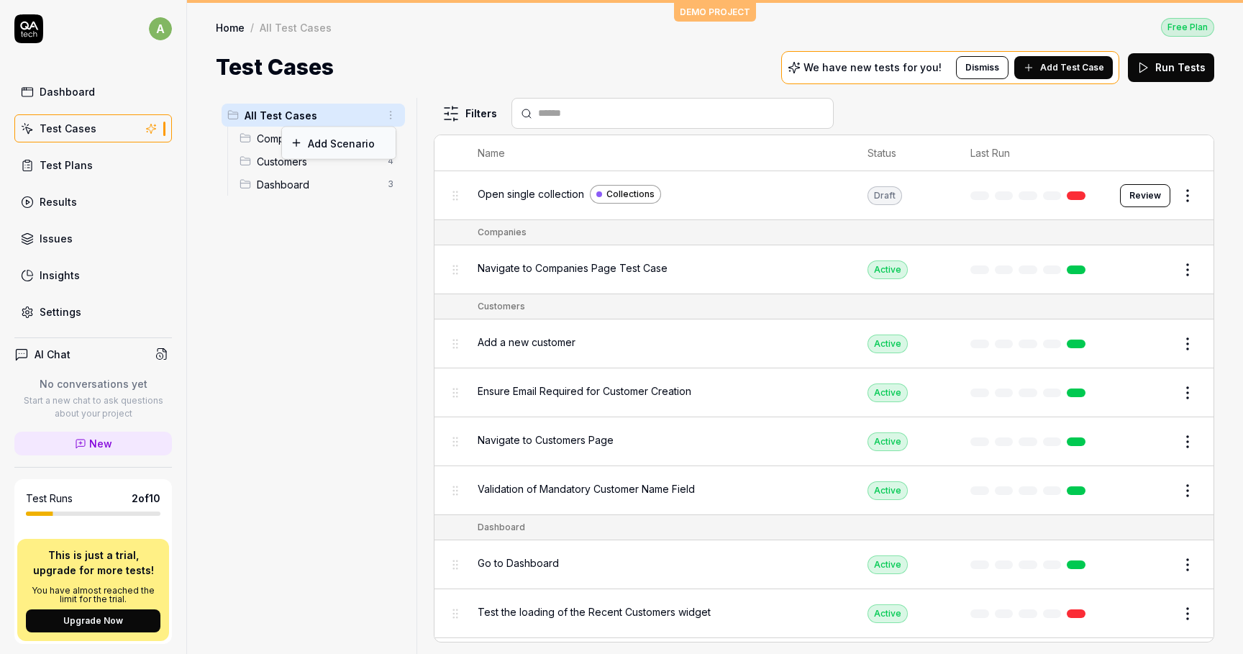
click at [360, 148] on div "Add Scenario" at bounding box center [339, 143] width 114 height 32
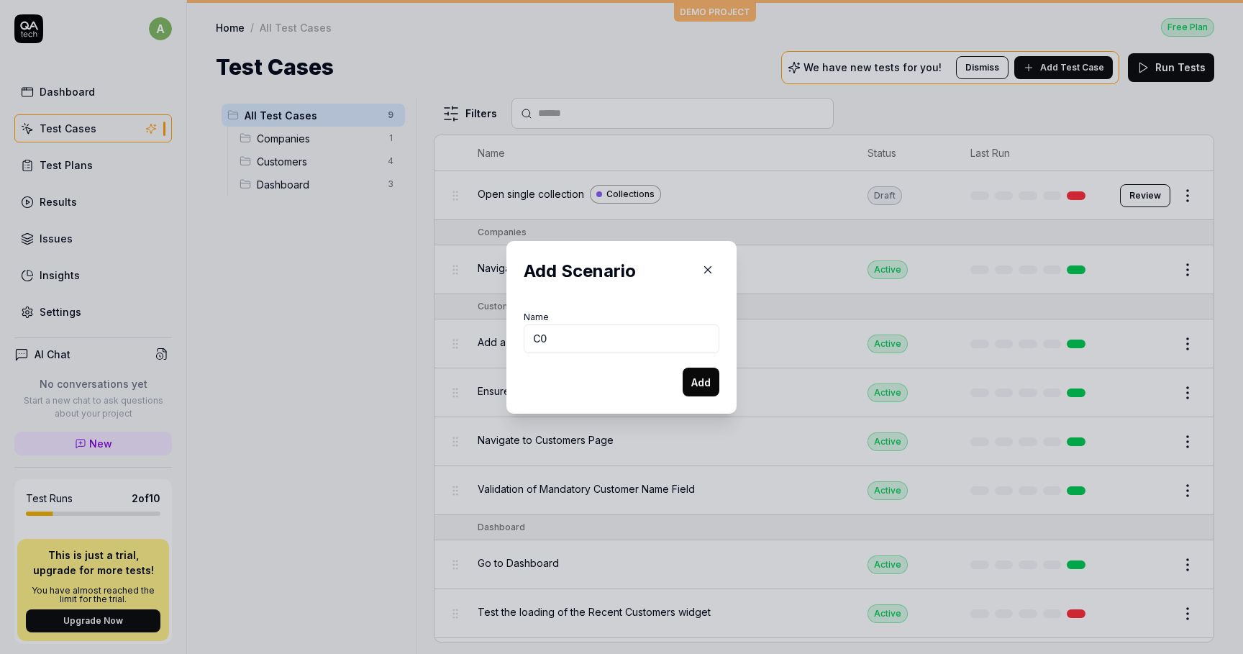
type input "C"
type input "Collections"
click at [683, 368] on button "Add" at bounding box center [701, 382] width 37 height 29
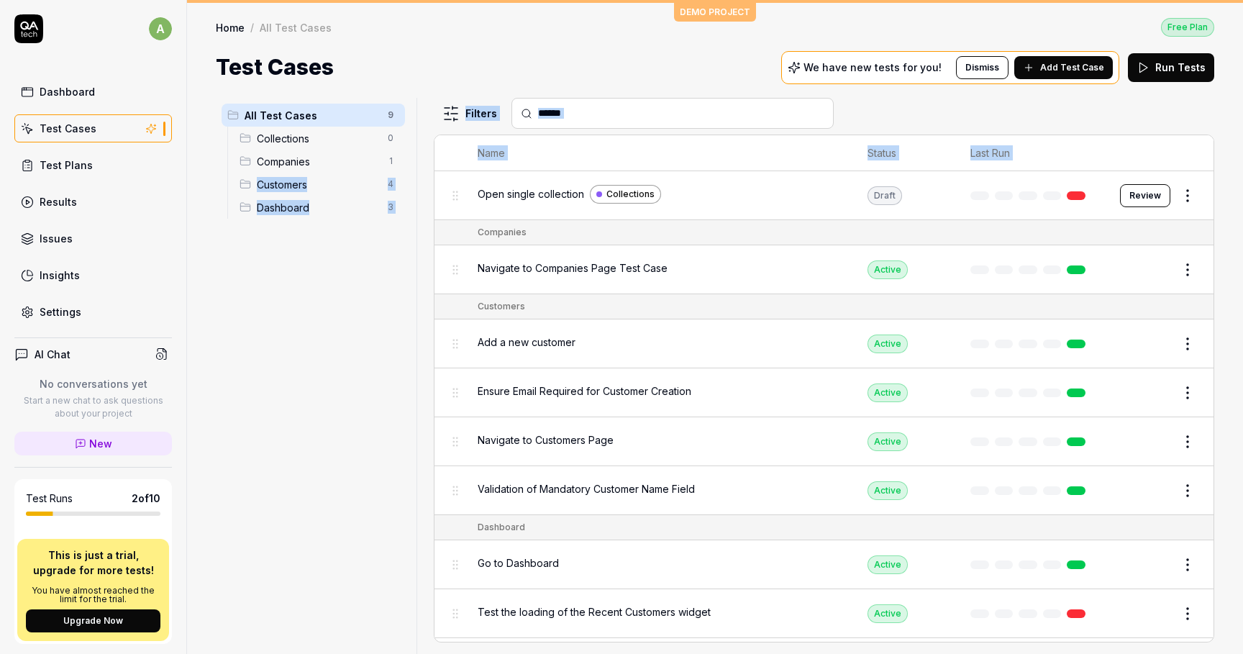
drag, startPoint x: 475, startPoint y: 189, endPoint x: 409, endPoint y: 160, distance: 72.5
click at [409, 160] on div "All Test Cases 9 Collections 0 Companies 1 Customers 4 Dashboard 3 Filters Name…" at bounding box center [715, 376] width 999 height 556
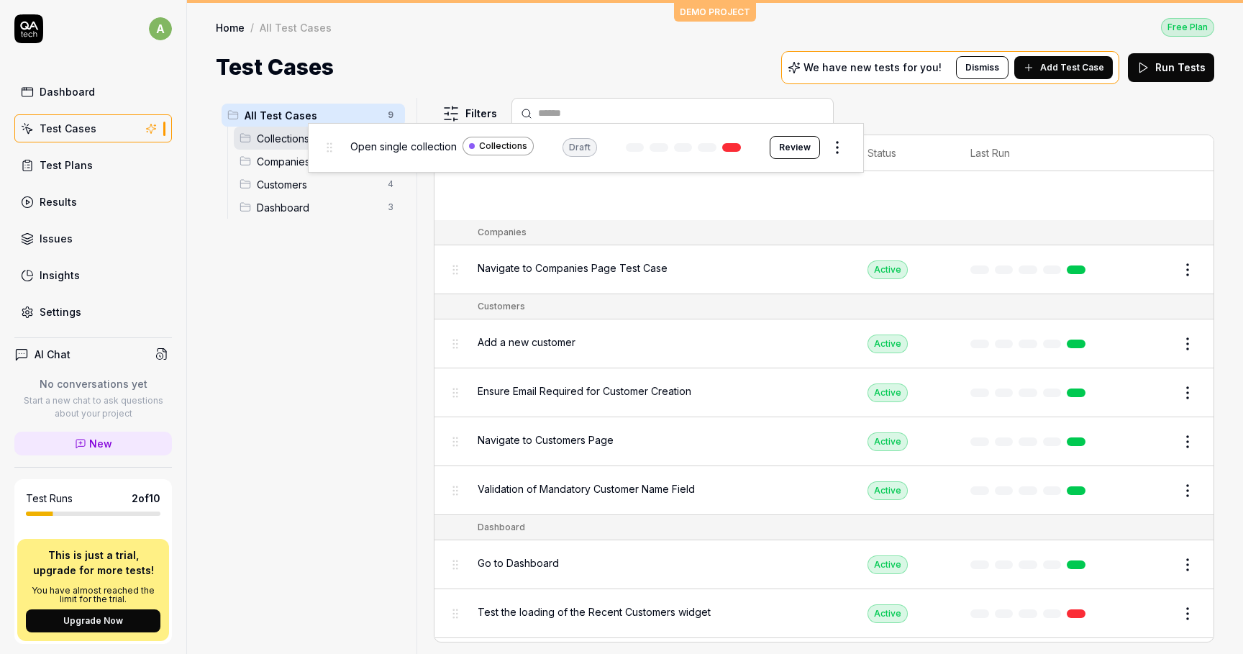
drag, startPoint x: 450, startPoint y: 189, endPoint x: 324, endPoint y: 142, distance: 135.0
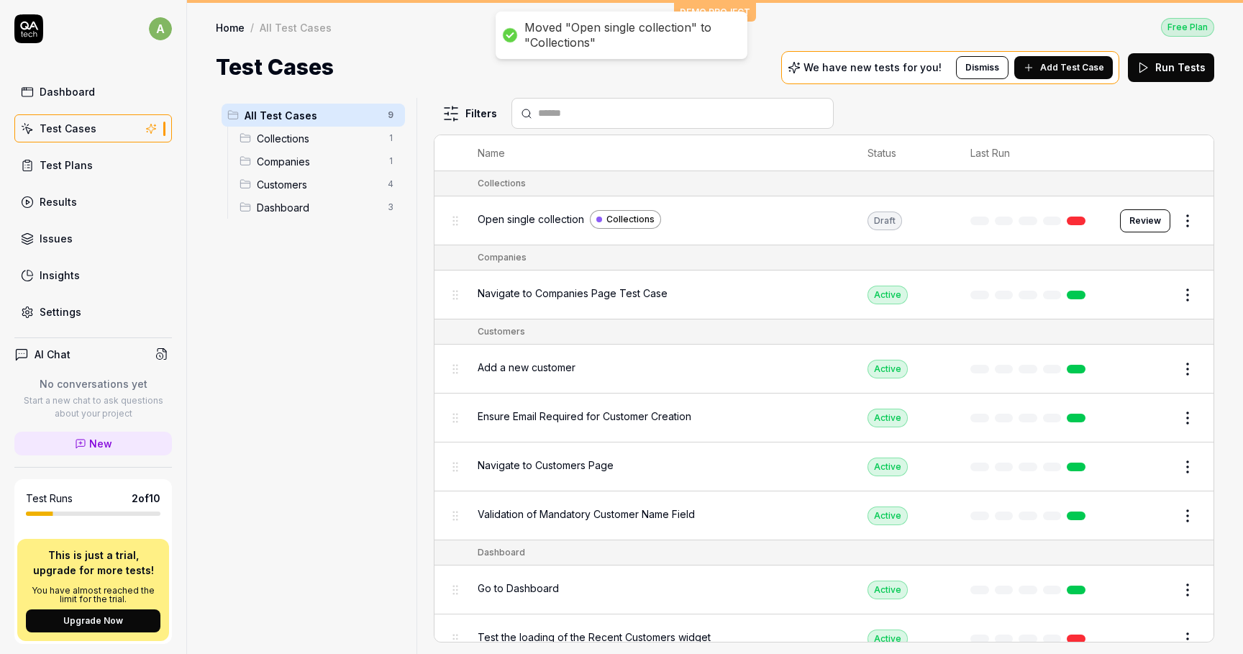
click at [324, 142] on span "Collections" at bounding box center [318, 138] width 122 height 15
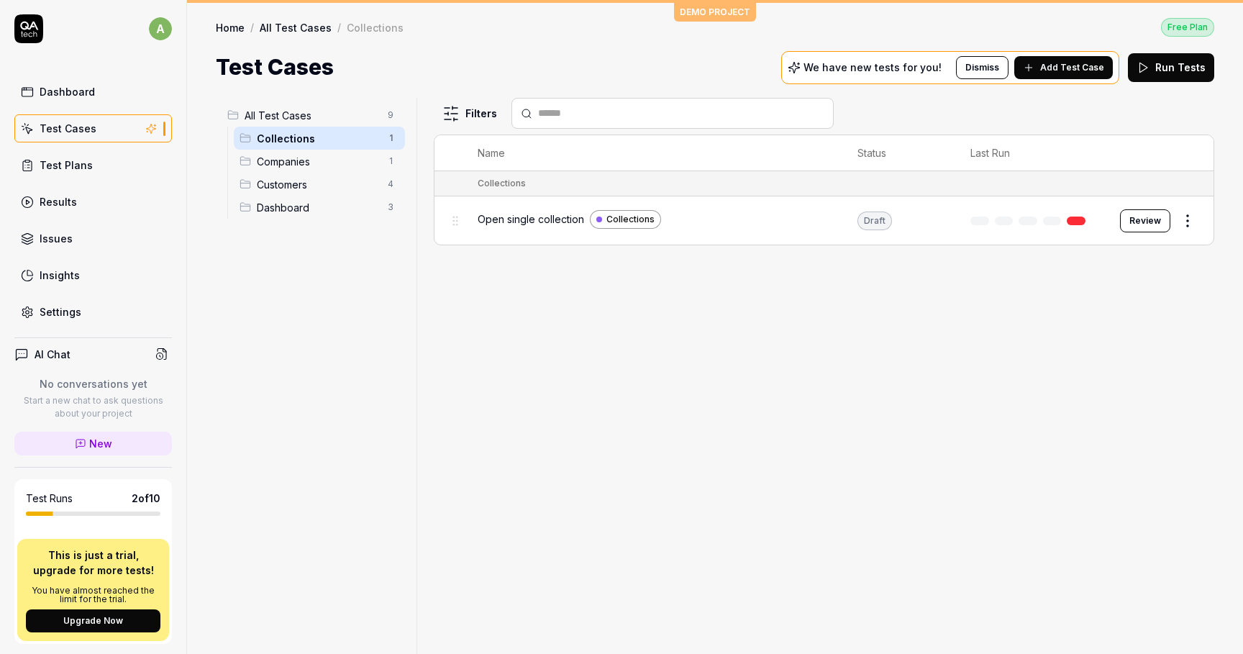
click at [1079, 217] on link at bounding box center [1076, 221] width 19 height 9
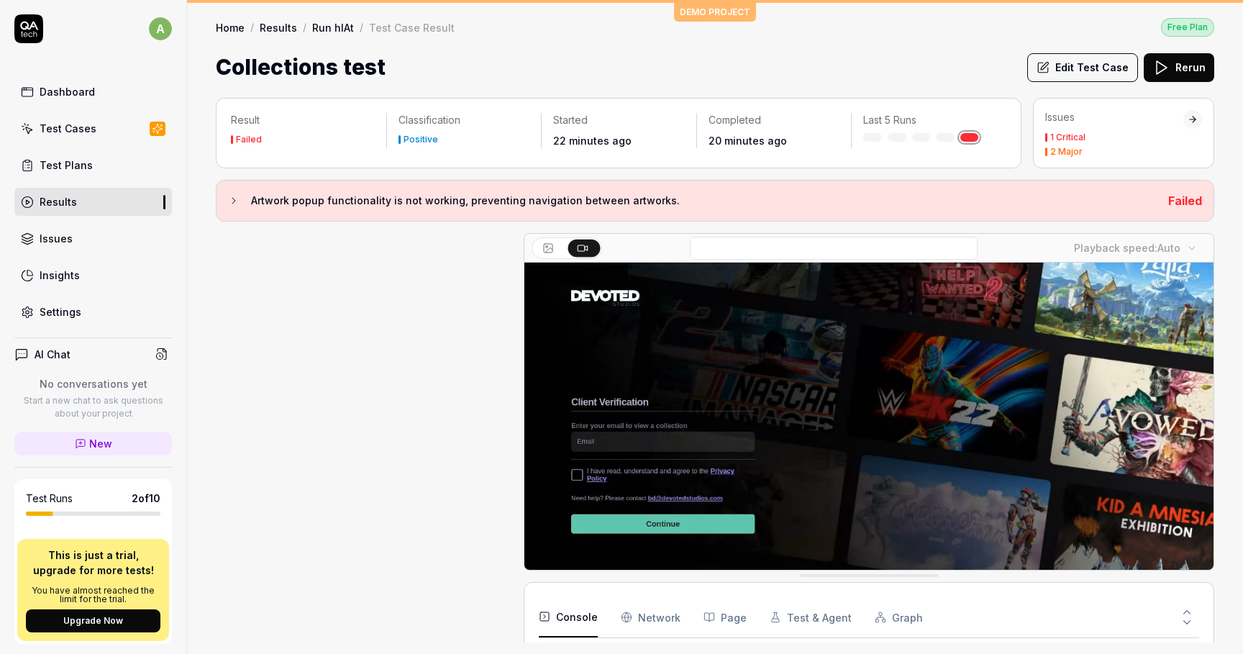
scroll to position [551, 0]
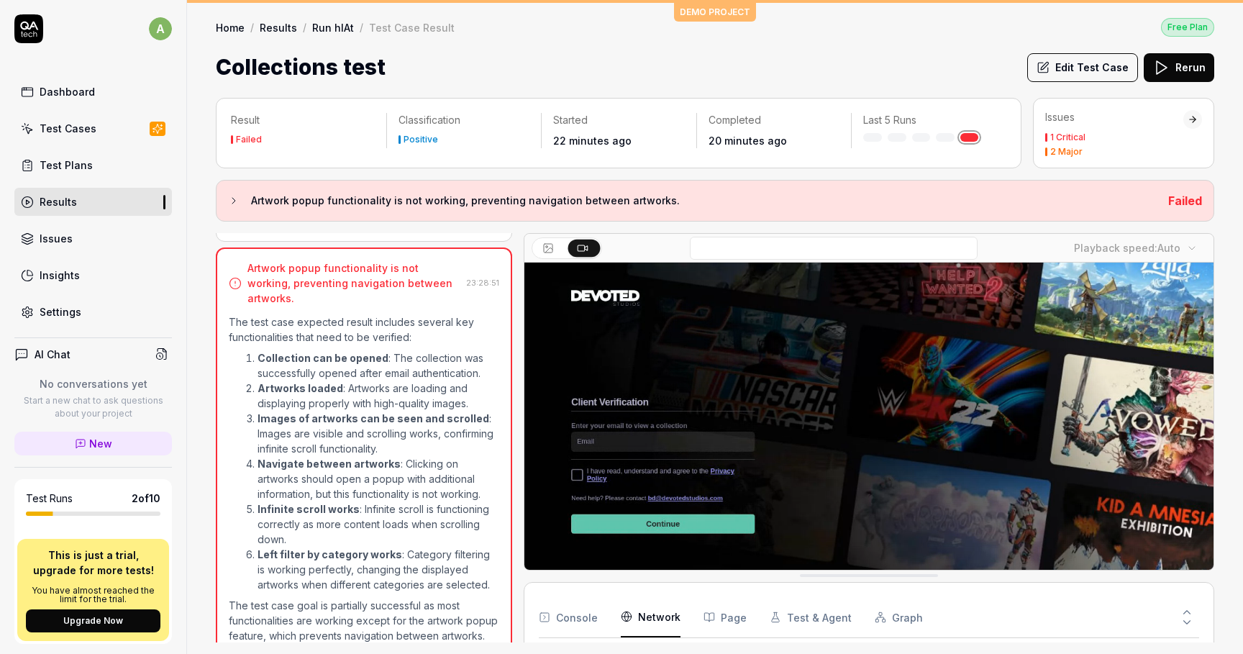
click at [673, 614] on Requests "Network" at bounding box center [651, 617] width 60 height 40
click at [729, 617] on button "Page" at bounding box center [725, 617] width 43 height 40
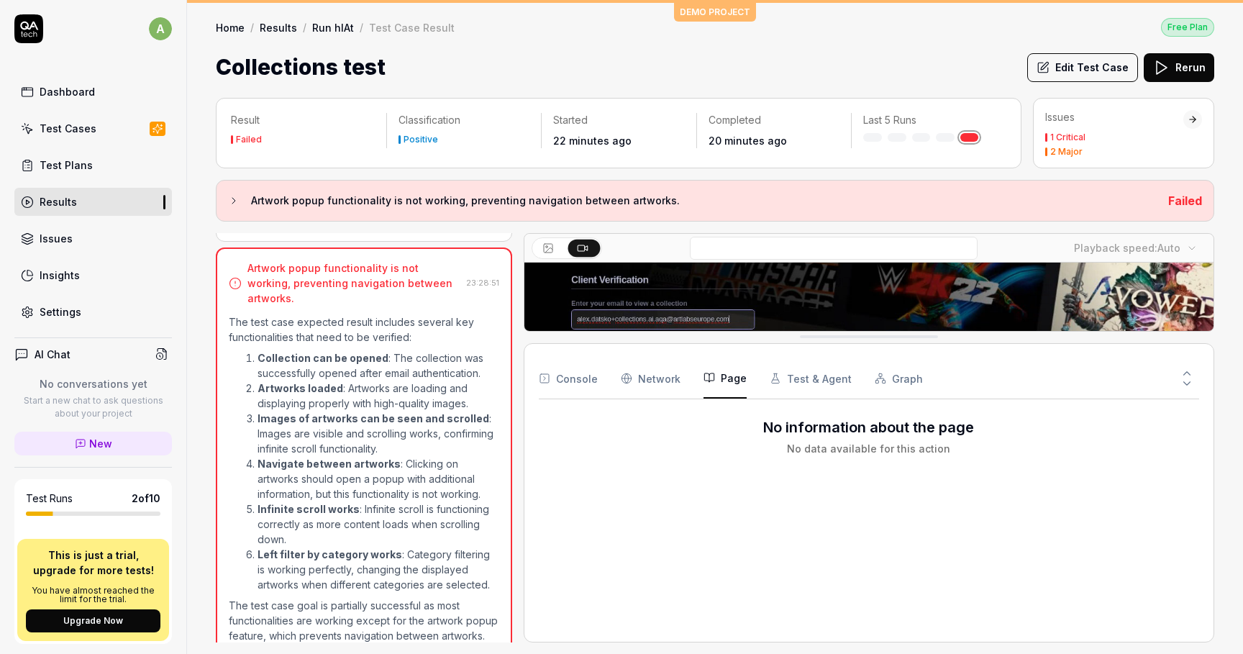
drag, startPoint x: 766, startPoint y: 574, endPoint x: 769, endPoint y: 331, distance: 242.5
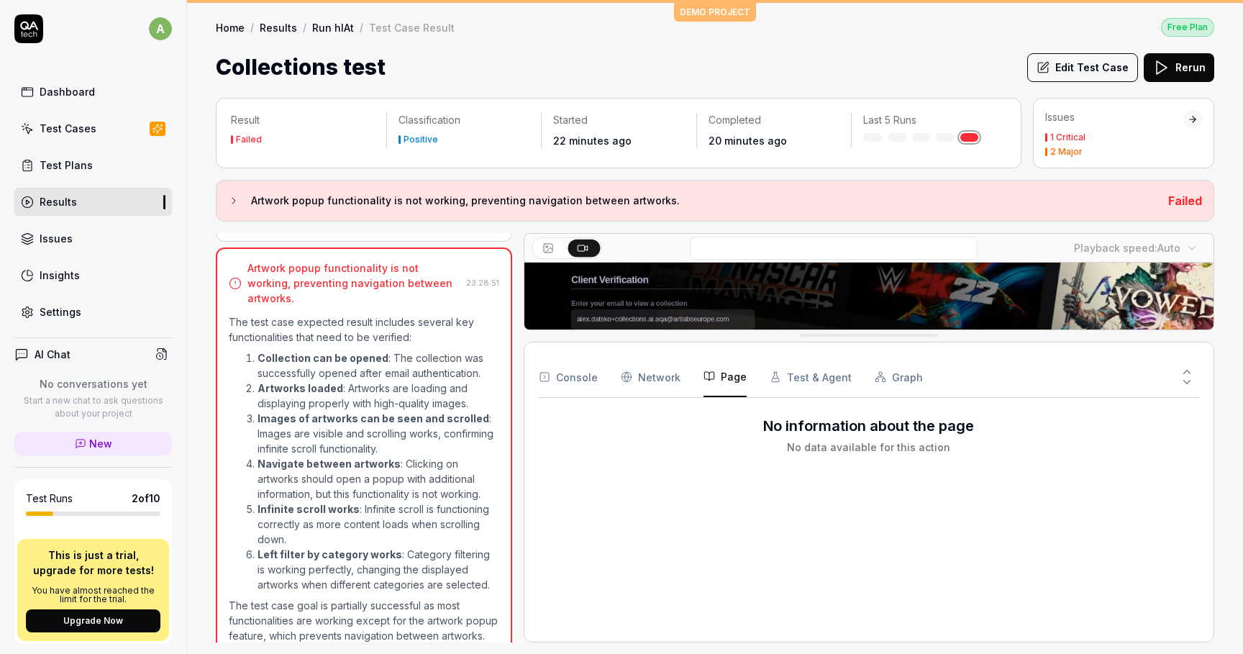
click at [607, 378] on div "Console Network Page Test & Agent Graph" at bounding box center [869, 377] width 661 height 41
click at [650, 378] on Requests "Network" at bounding box center [651, 377] width 60 height 40
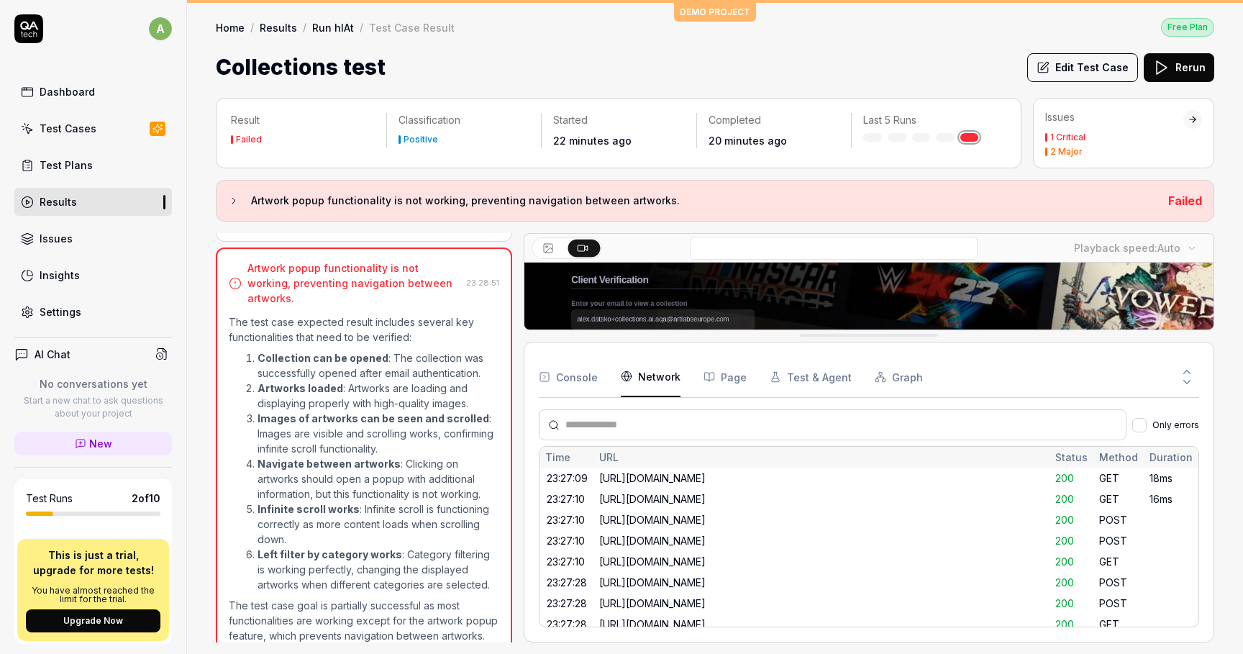
scroll to position [171, 0]
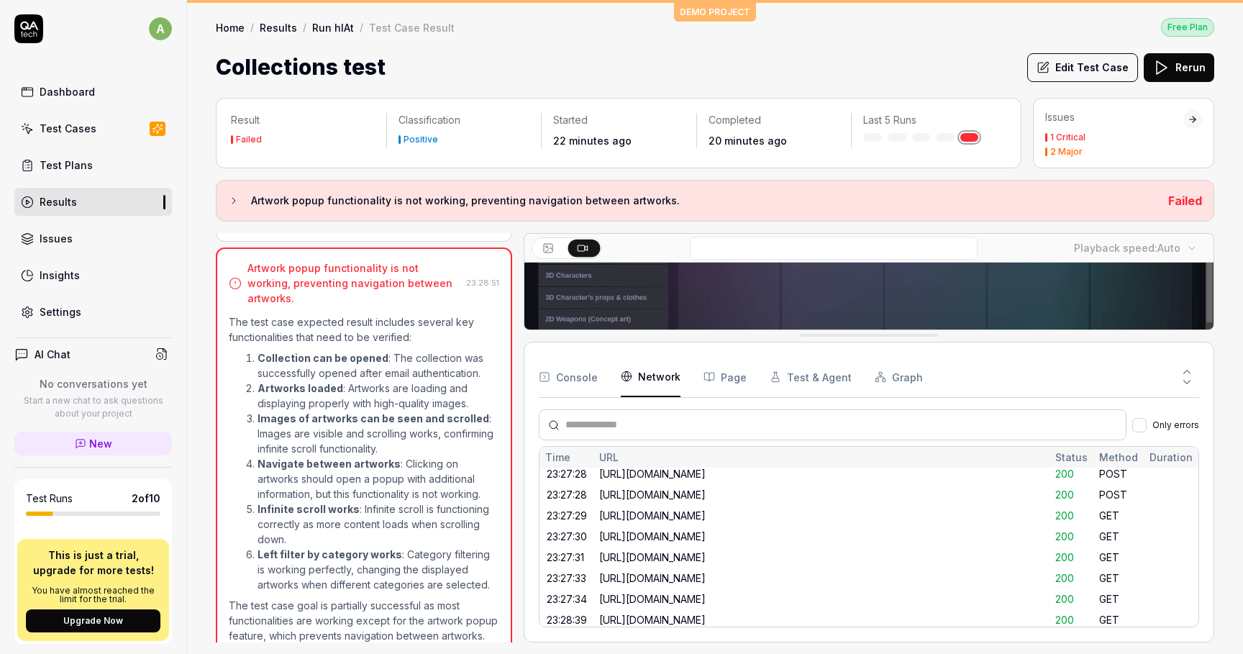
click at [734, 383] on button "Page" at bounding box center [725, 377] width 43 height 40
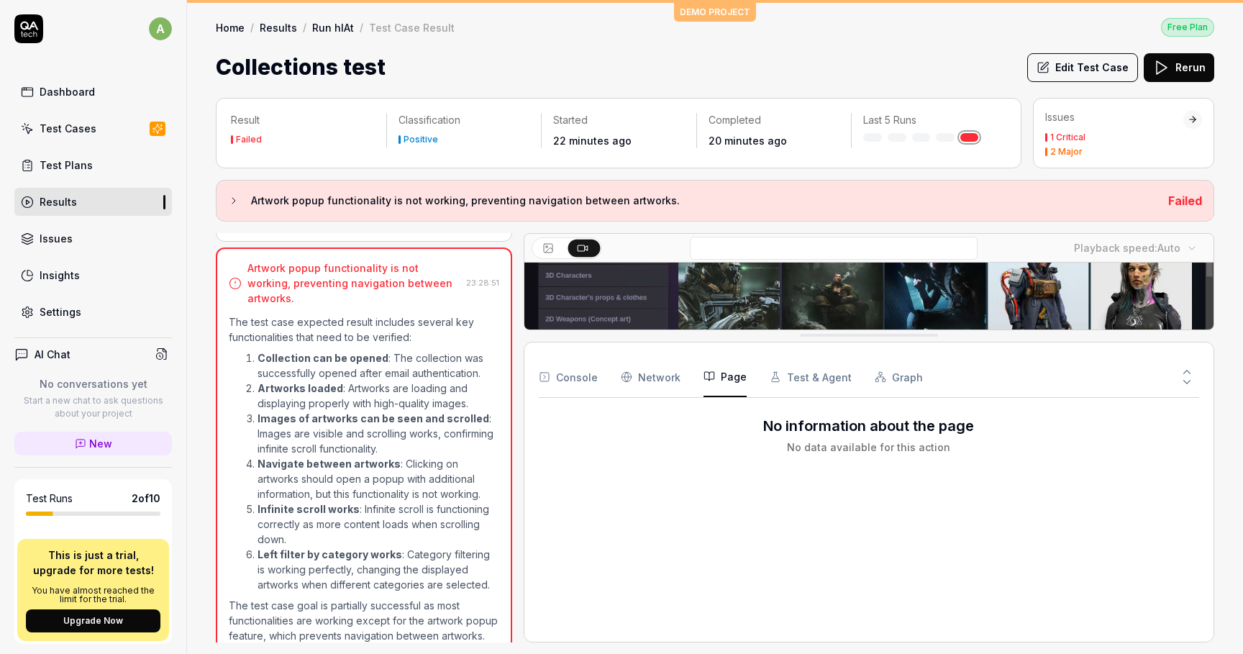
click at [797, 381] on button "Test & Agent" at bounding box center [811, 377] width 82 height 40
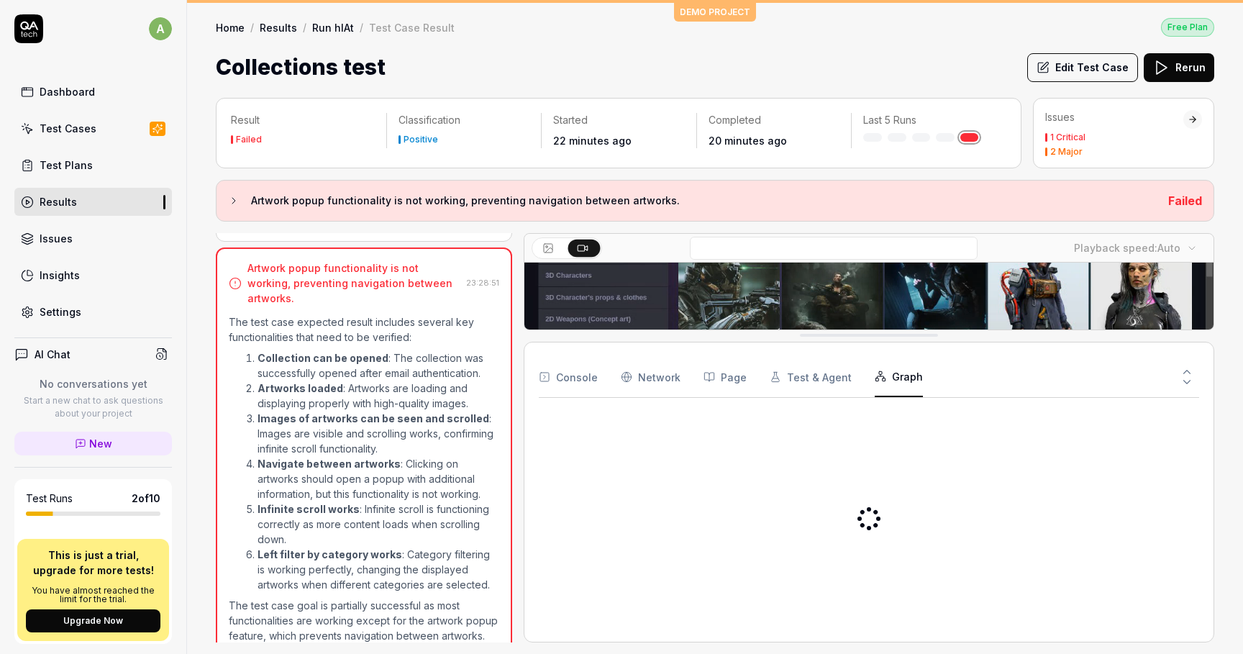
click at [907, 372] on button "Graph" at bounding box center [899, 377] width 48 height 40
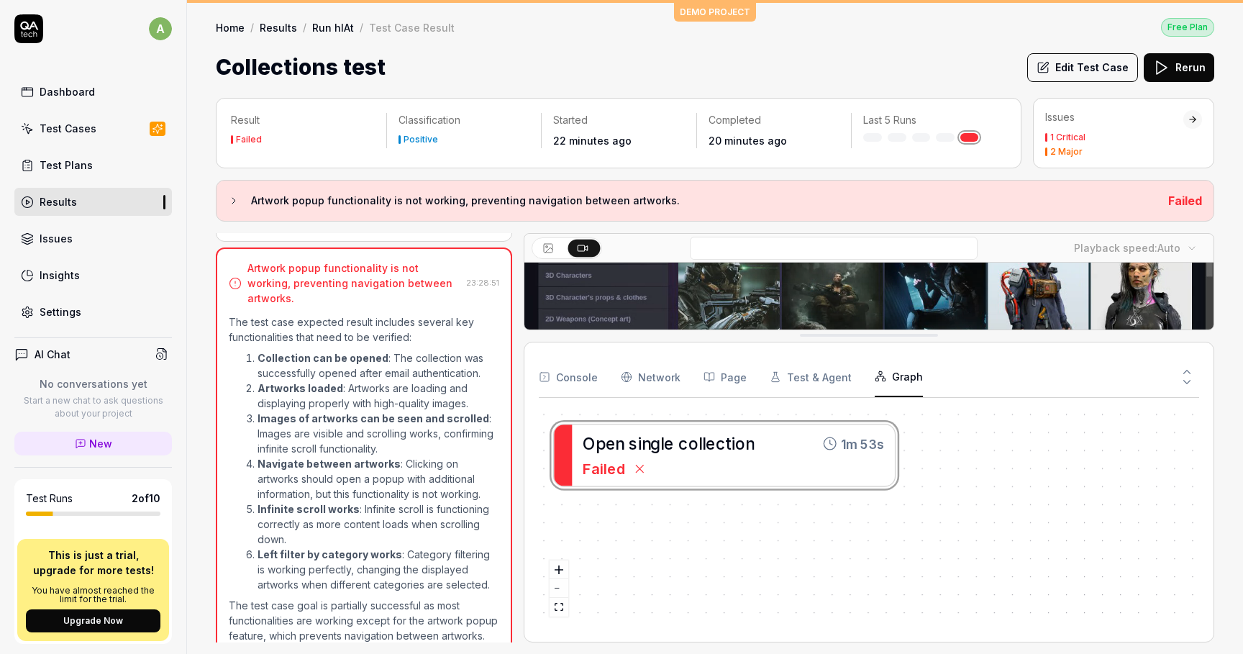
click at [801, 378] on button "Test & Agent" at bounding box center [811, 377] width 82 height 40
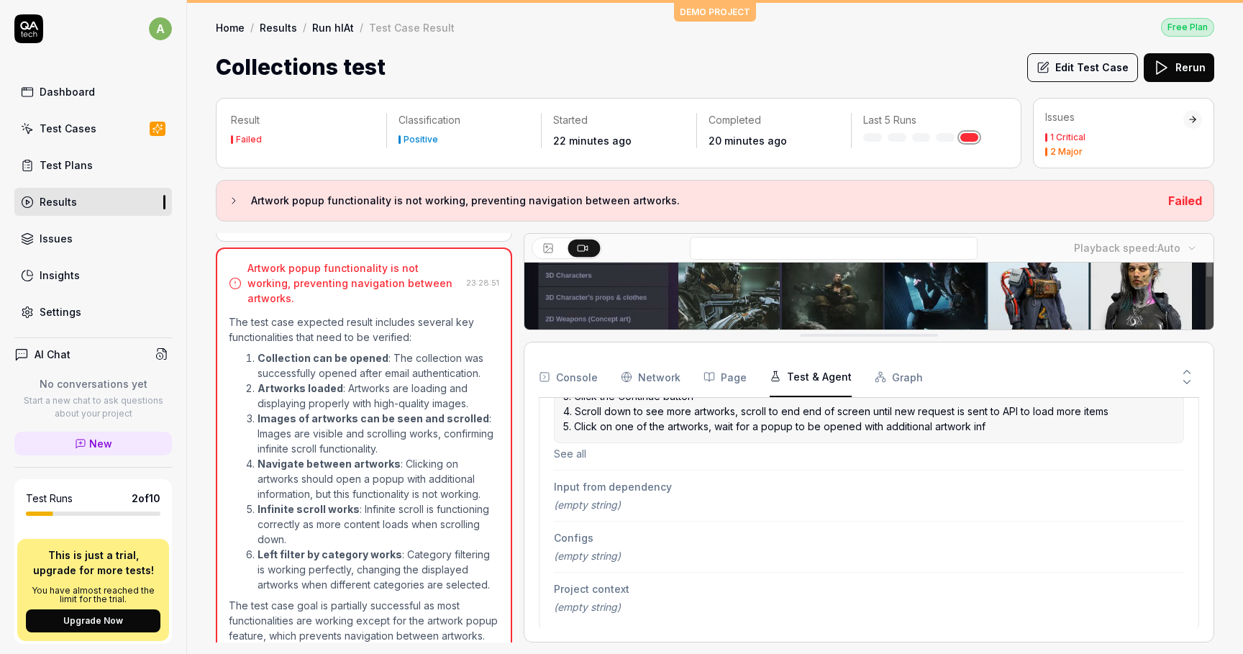
scroll to position [403, 0]
click at [1163, 343] on div "Console Network Page Test & Agent Graph Test & Agent Information Test started 2…" at bounding box center [869, 492] width 691 height 301
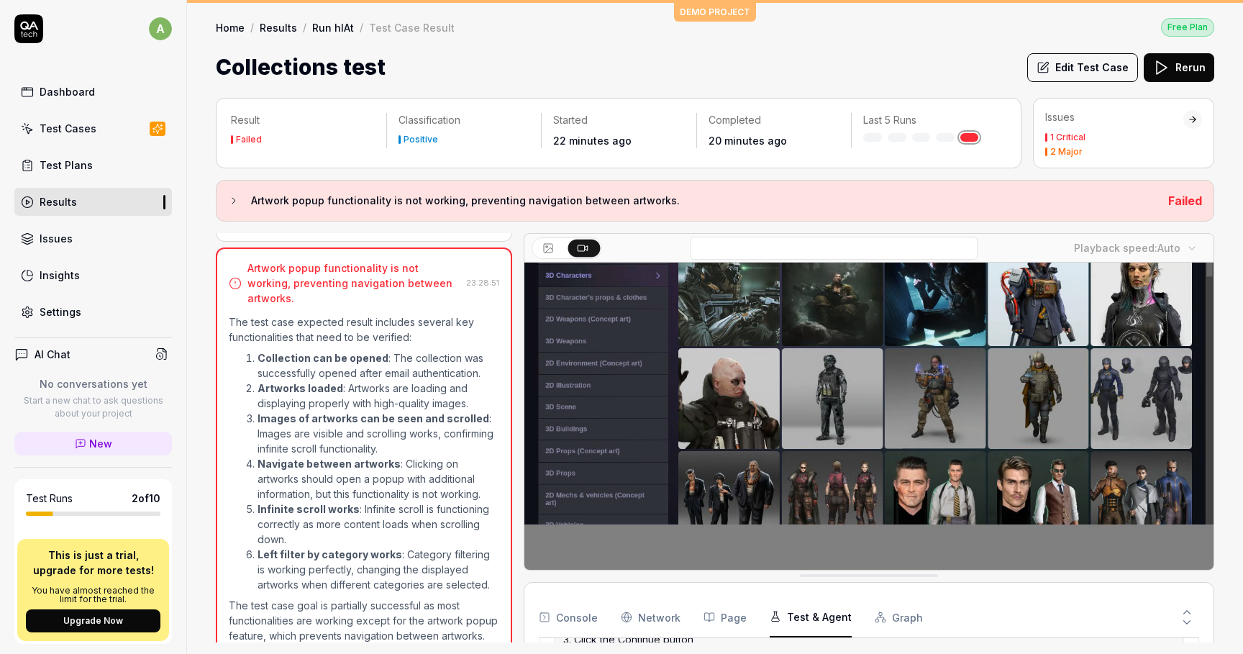
drag, startPoint x: 1154, startPoint y: 340, endPoint x: 1117, endPoint y: 604, distance: 266.7
click at [1184, 258] on body "a Dashboard Test Cases Test Plans Results Issues Insights Settings AI Chat No c…" at bounding box center [621, 327] width 1243 height 654
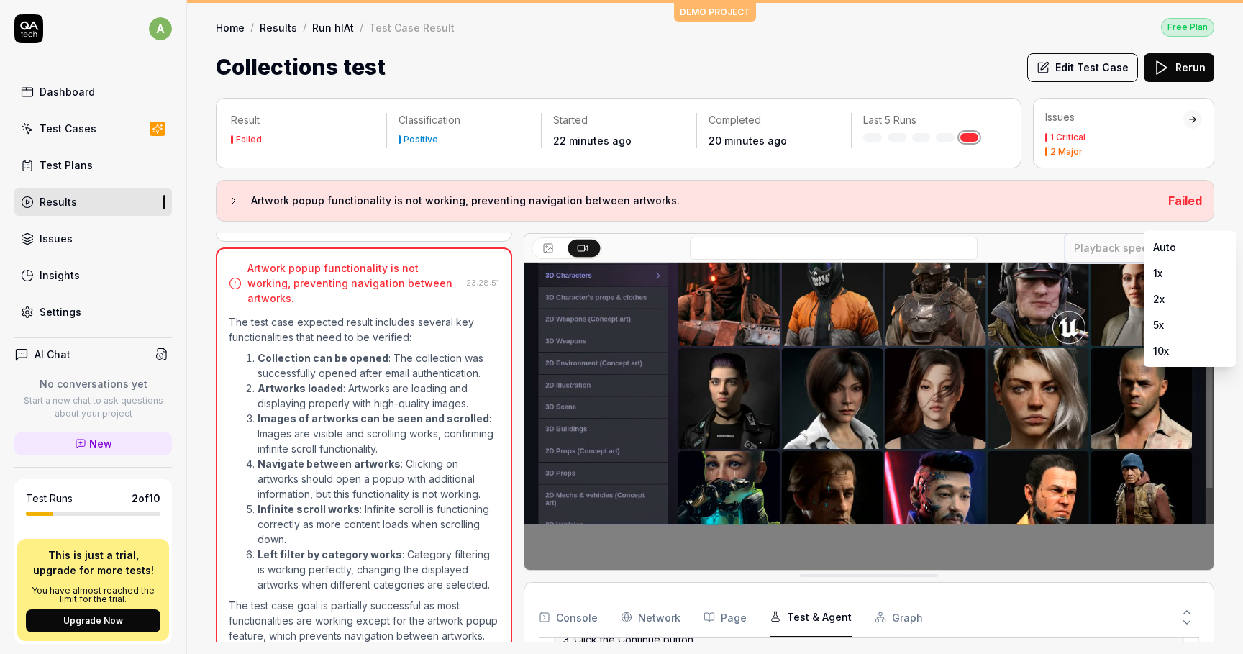
click at [1080, 227] on html "a Dashboard Test Cases Test Plans Results Issues Insights Settings AI Chat No c…" at bounding box center [621, 327] width 1243 height 654
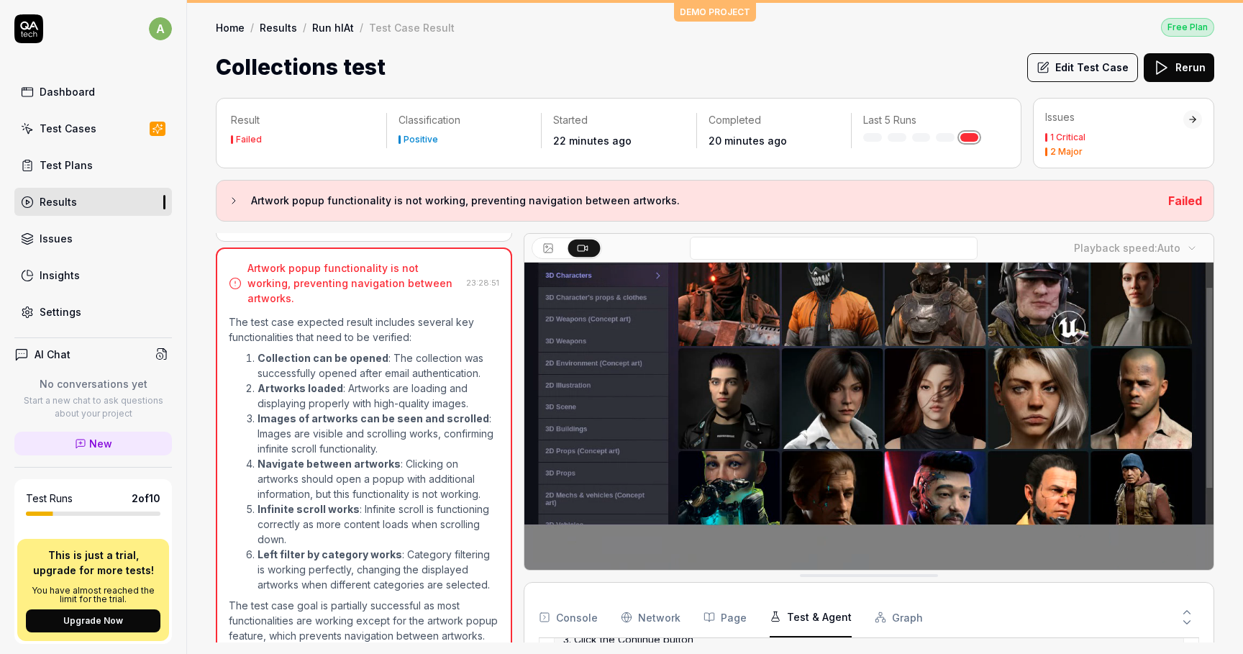
click at [1079, 66] on button "Edit Test Case" at bounding box center [1083, 67] width 111 height 29
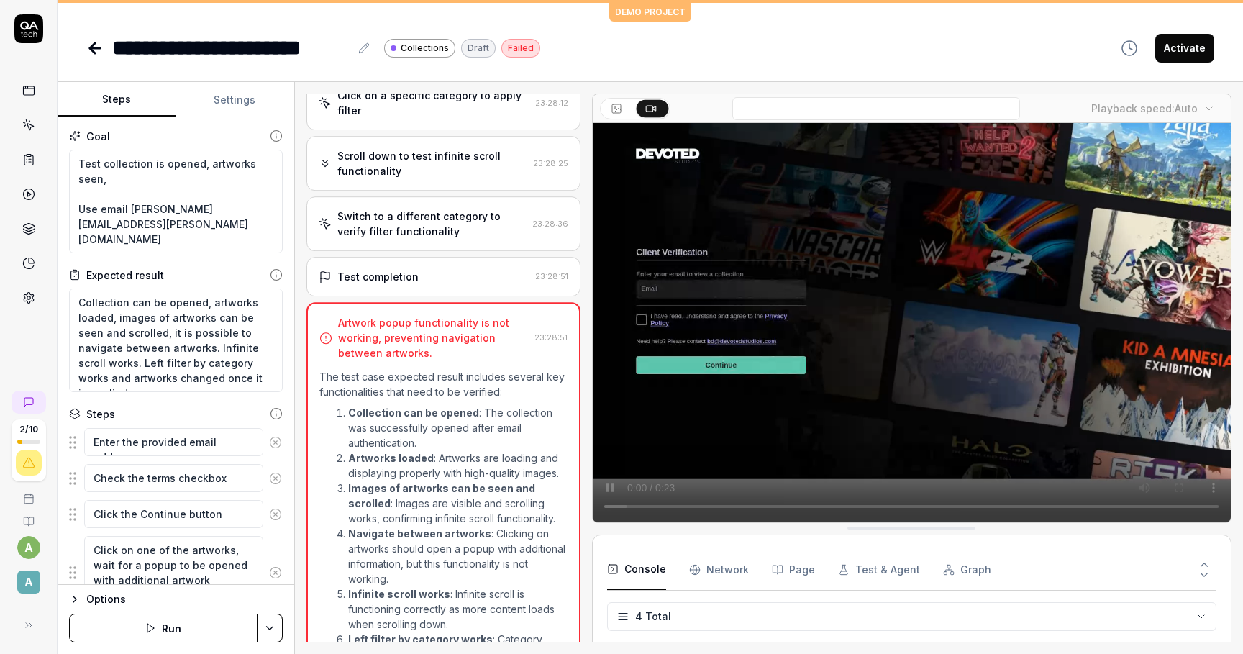
scroll to position [504, 0]
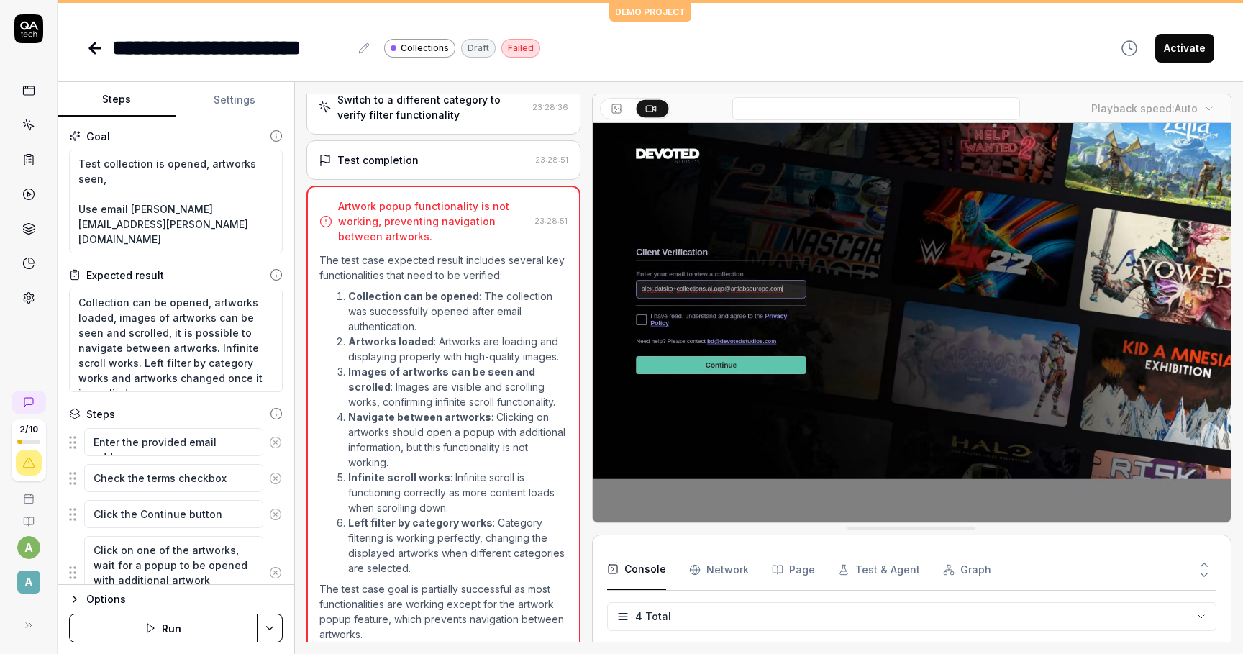
click at [230, 104] on button "Settings" at bounding box center [235, 100] width 118 height 35
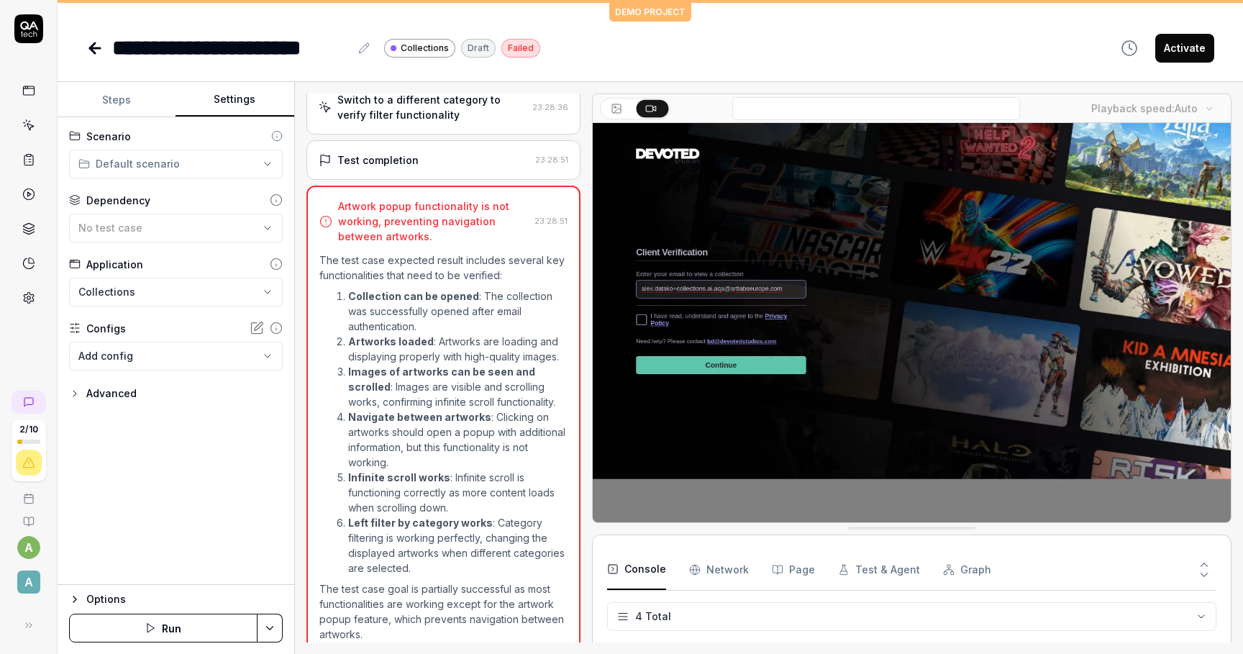
click at [116, 393] on div "Advanced" at bounding box center [111, 393] width 50 height 17
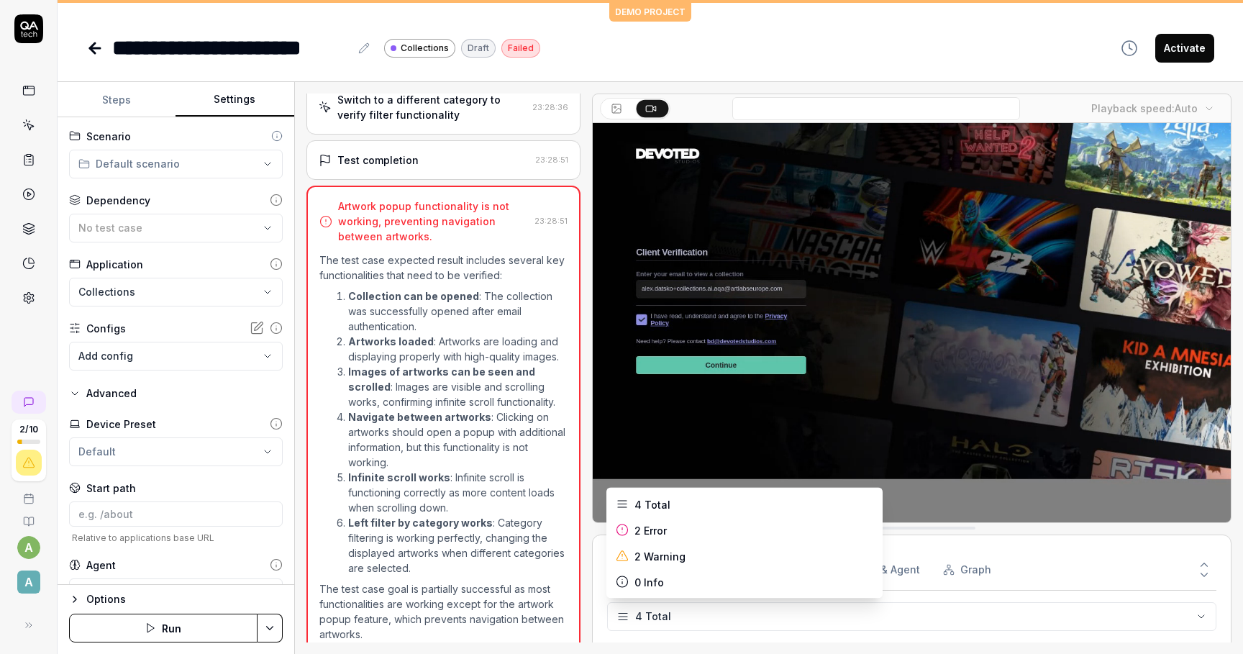
click at [689, 614] on html "**********" at bounding box center [621, 327] width 1243 height 654
click at [686, 614] on html "**********" at bounding box center [621, 327] width 1243 height 654
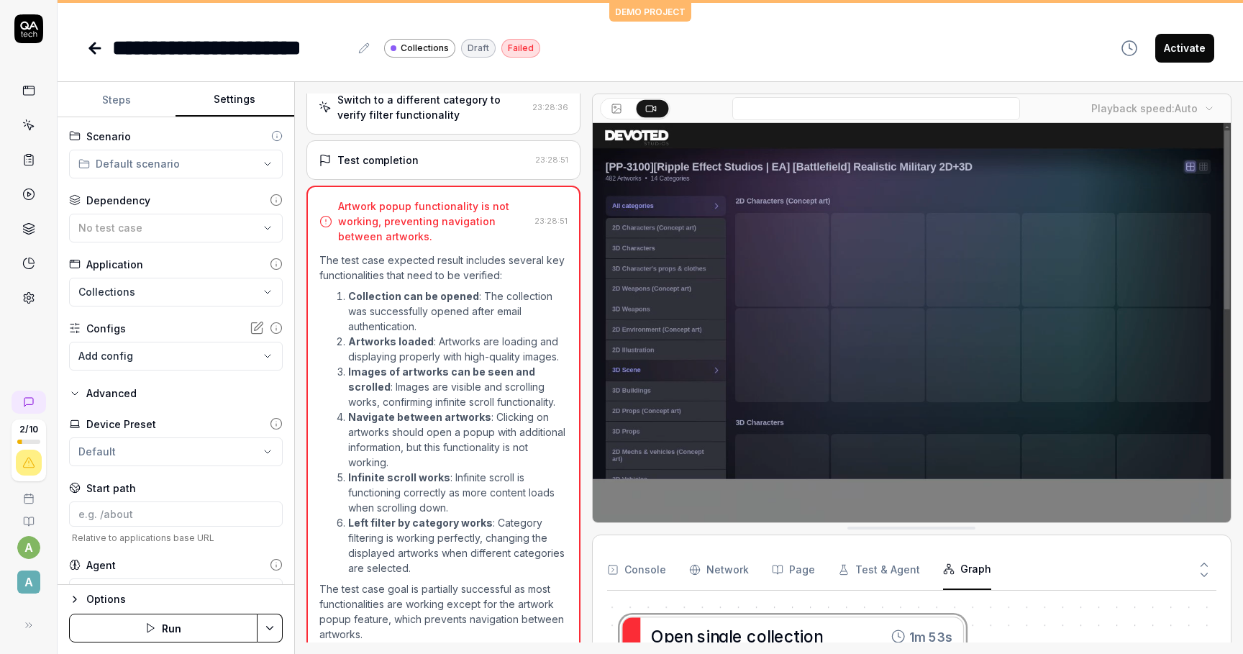
click at [943, 584] on button "Graph" at bounding box center [967, 570] width 48 height 40
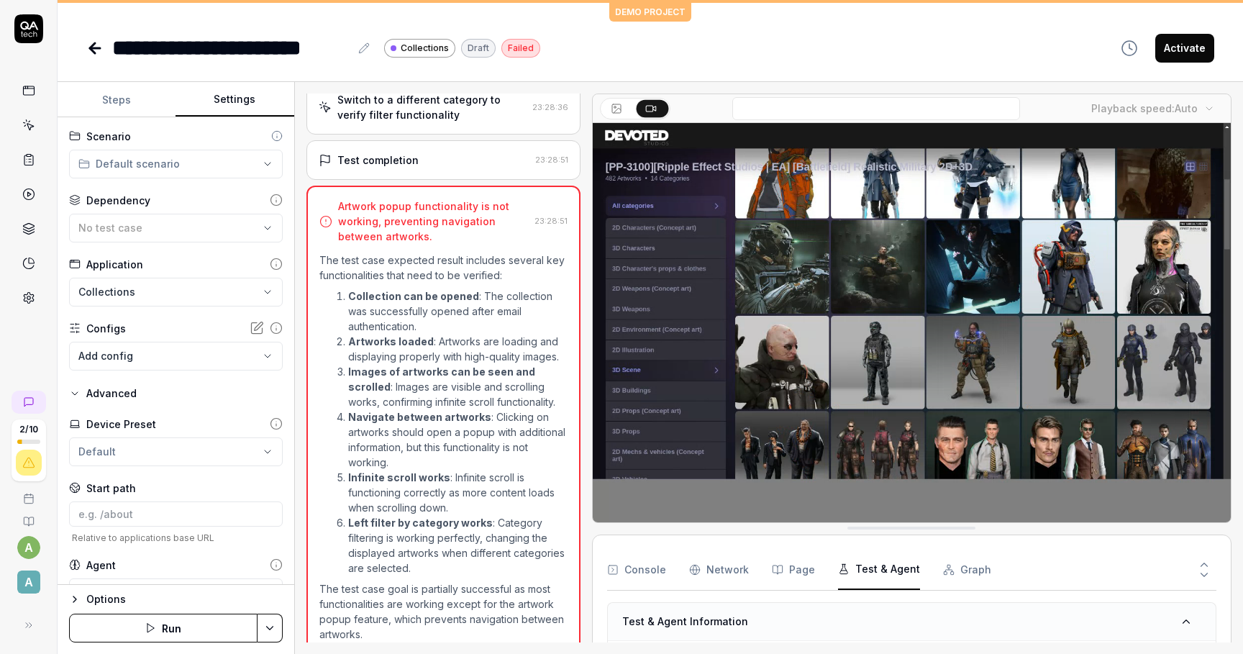
click at [879, 565] on button "Test & Agent" at bounding box center [879, 570] width 82 height 40
click at [726, 568] on Requests "Network" at bounding box center [719, 570] width 60 height 40
click at [780, 561] on button "Page" at bounding box center [793, 570] width 43 height 40
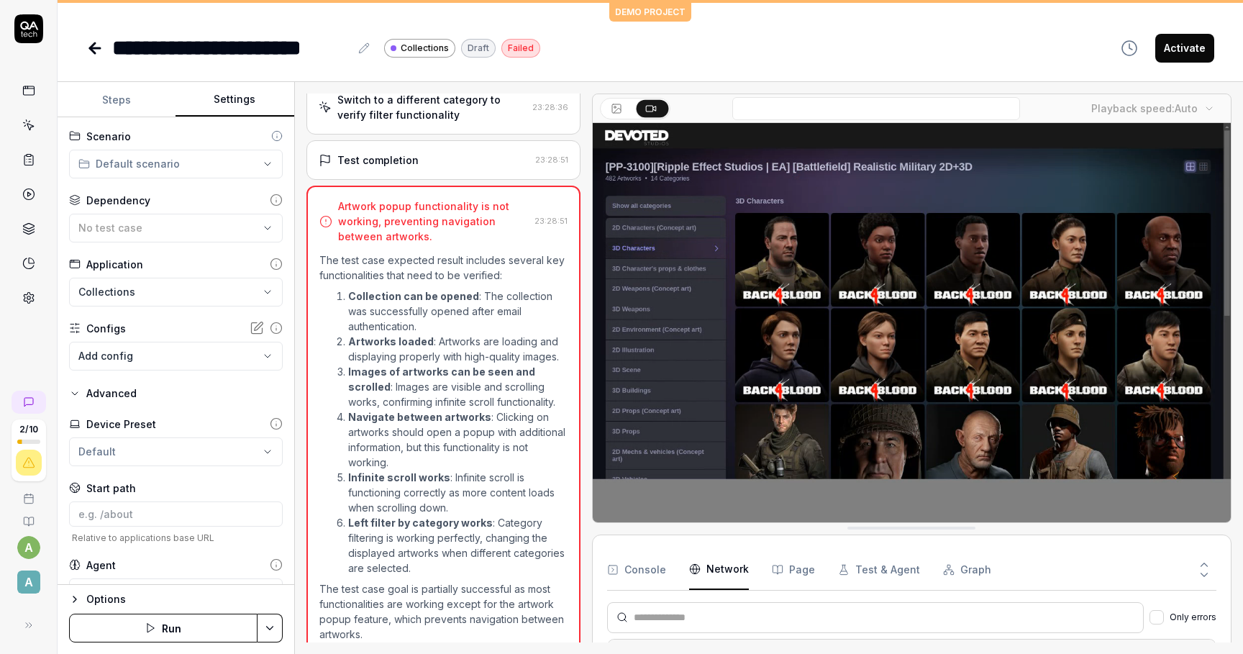
click at [710, 566] on Requests "Network" at bounding box center [719, 570] width 60 height 40
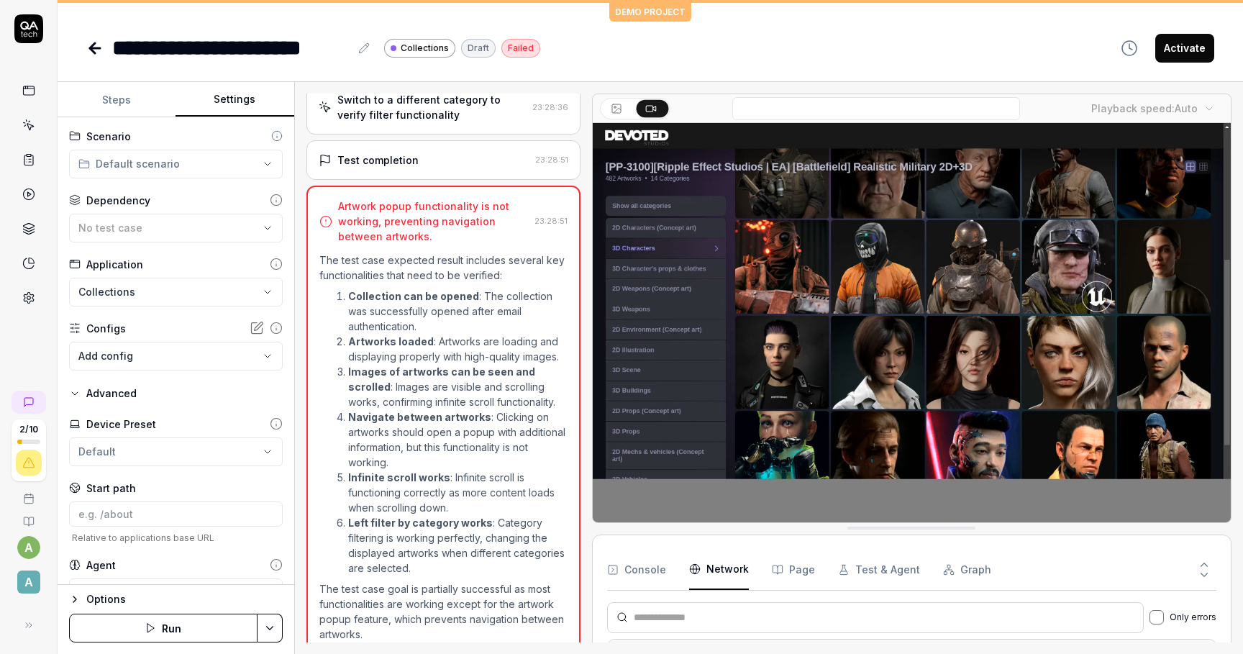
click at [1159, 622] on button "Only errors" at bounding box center [1157, 617] width 14 height 14
click at [1159, 619] on button "Only errors" at bounding box center [1157, 617] width 14 height 14
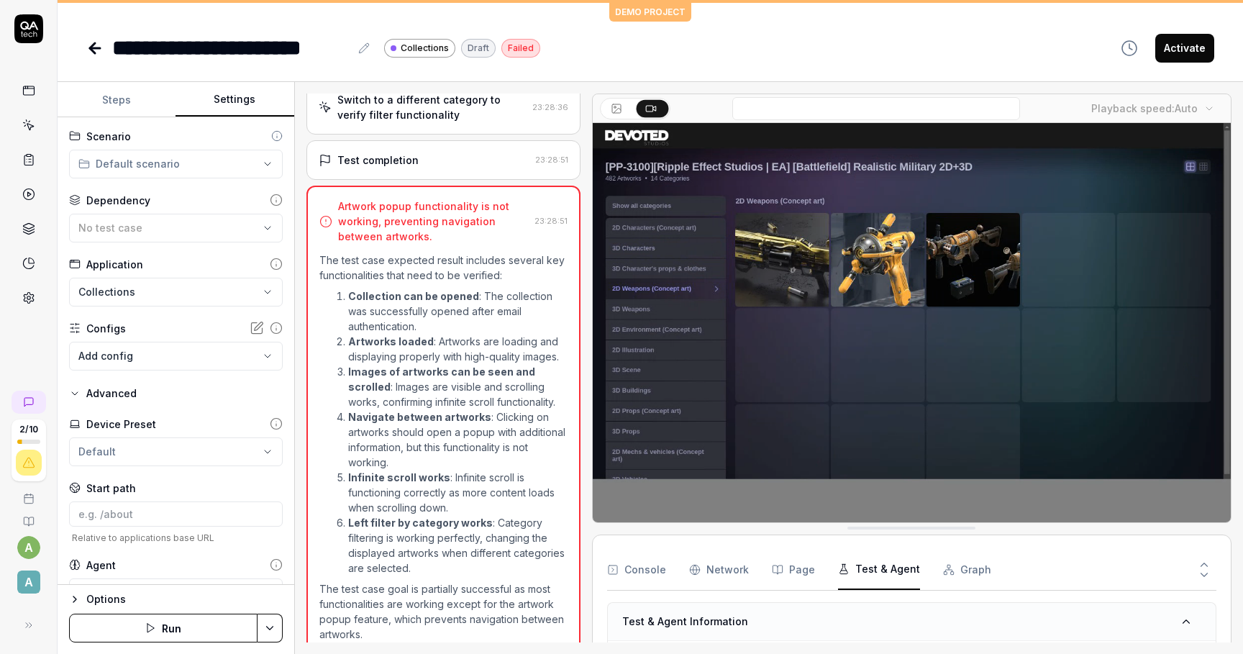
click at [853, 574] on button "Test & Agent" at bounding box center [879, 570] width 82 height 40
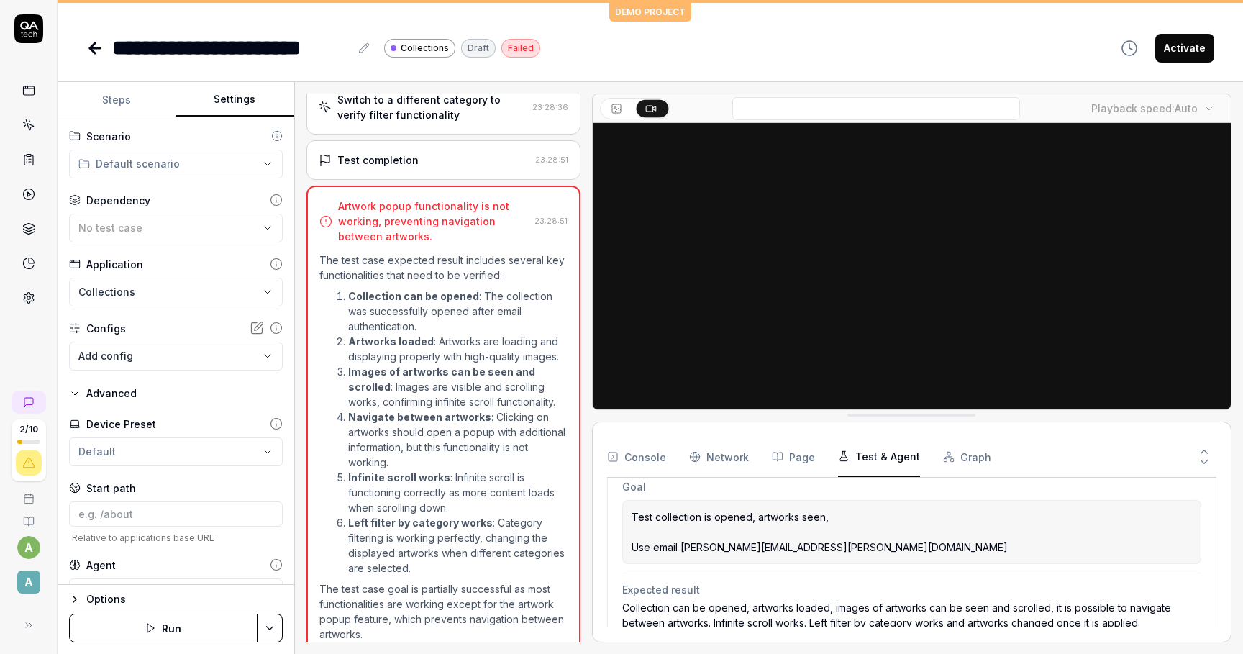
drag, startPoint x: 828, startPoint y: 523, endPoint x: 828, endPoint y: 412, distance: 111.5
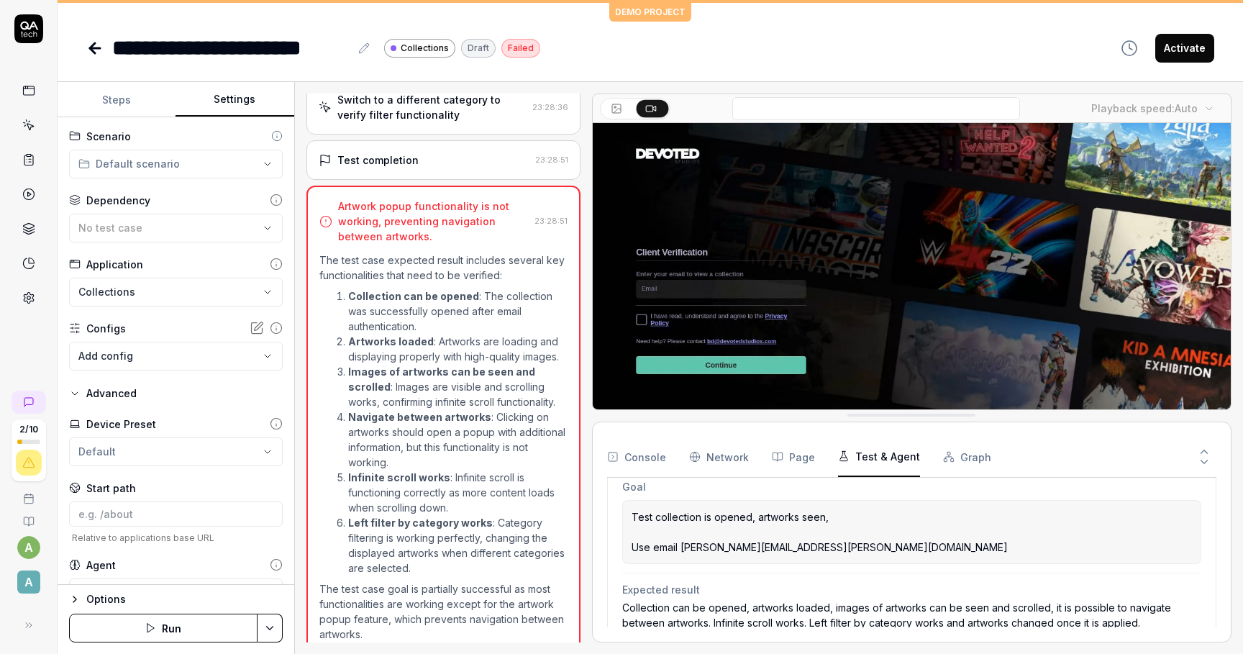
click at [805, 453] on button "Page" at bounding box center [793, 457] width 43 height 40
click at [886, 460] on button "Test & Agent" at bounding box center [879, 457] width 82 height 40
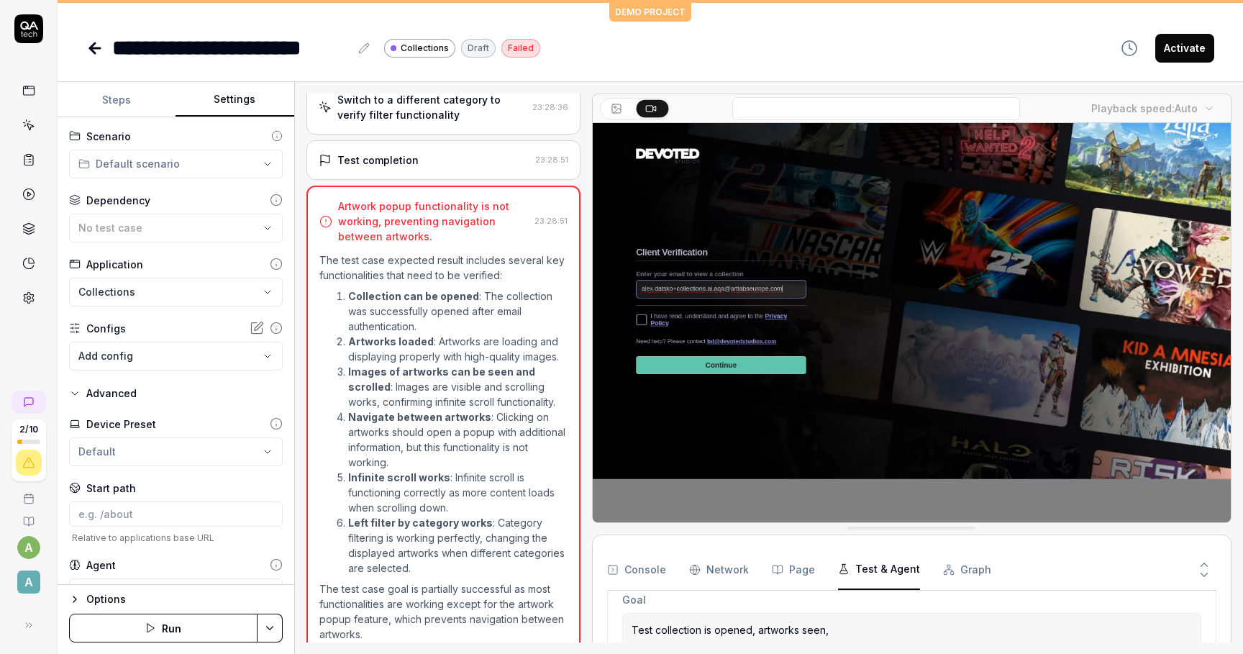
drag, startPoint x: 1160, startPoint y: 417, endPoint x: 1158, endPoint y: 614, distance: 196.5
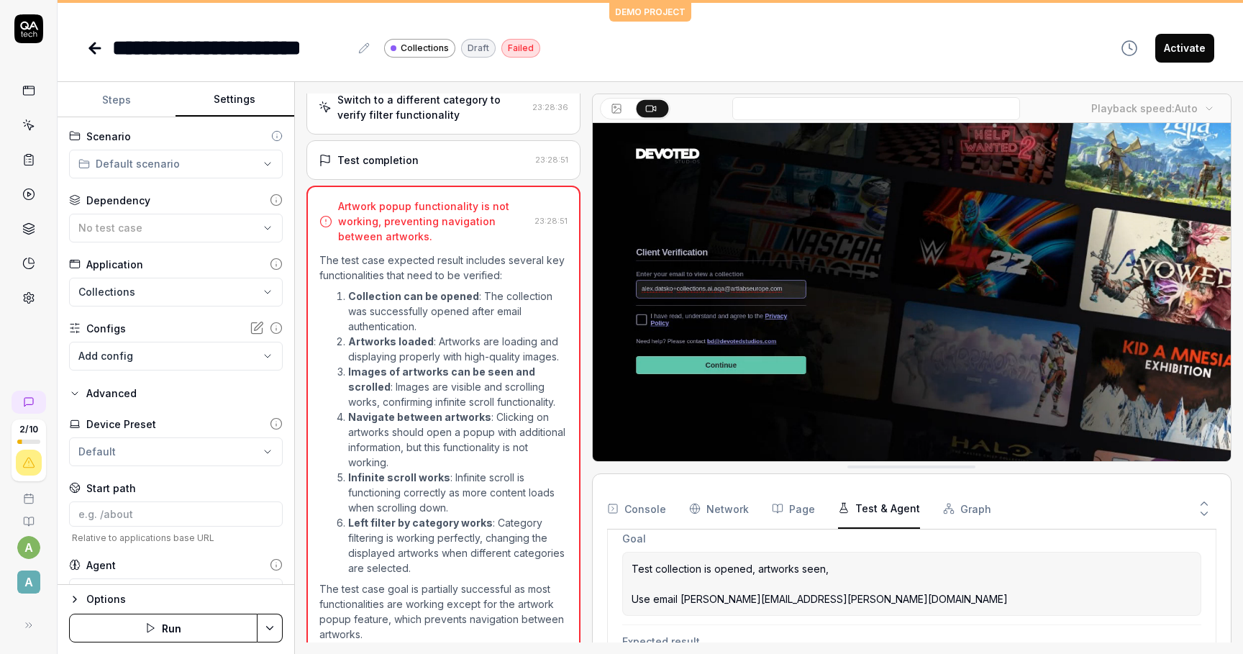
drag, startPoint x: 1112, startPoint y: 522, endPoint x: 1112, endPoint y: 436, distance: 85.6
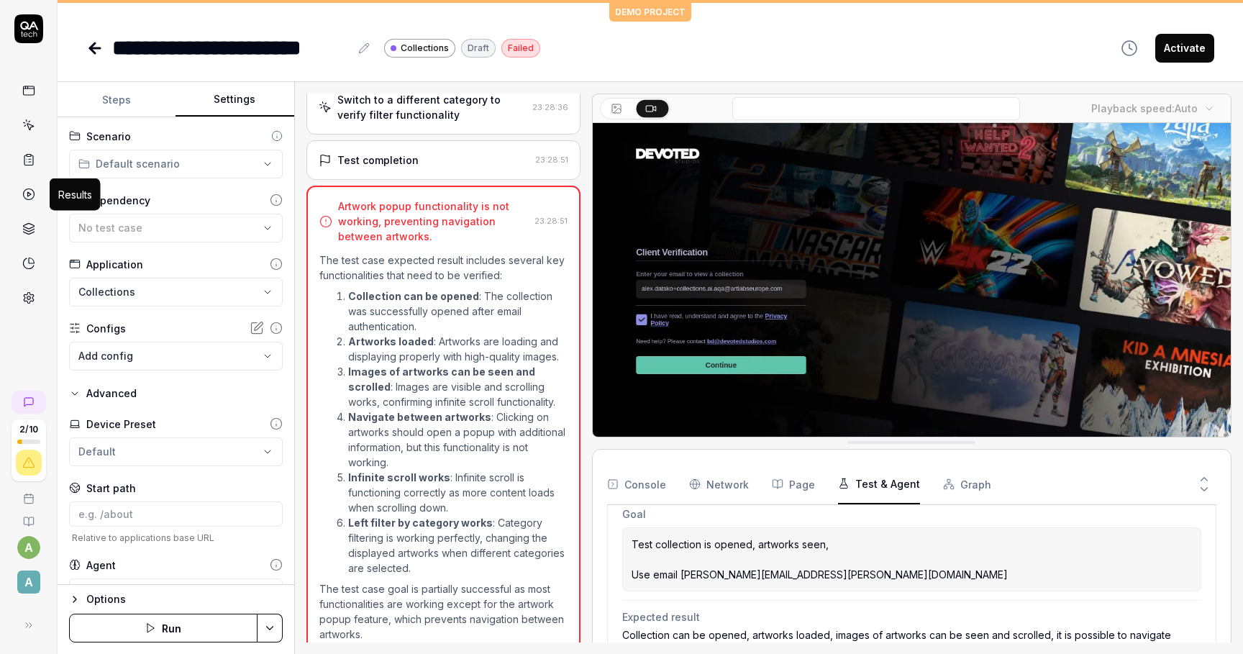
click at [28, 191] on icon at bounding box center [28, 194] width 13 height 13
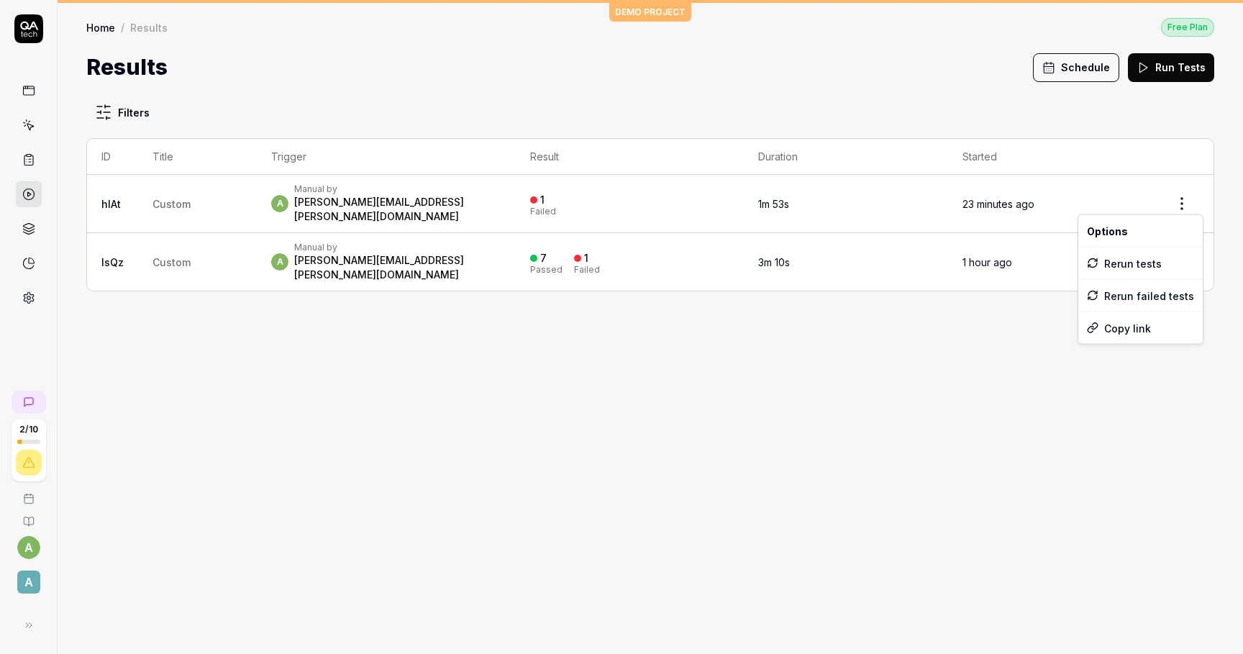
click at [1182, 194] on html "2 / 10 a A DEMO PROJECT Home / Results Free Plan Home / Results Free Plan Resul…" at bounding box center [621, 327] width 1243 height 654
click at [201, 204] on html "2 / 10 a A DEMO PROJECT Home / Results Free Plan Home / Results Free Plan Resul…" at bounding box center [621, 327] width 1243 height 654
click at [103, 200] on link "hIAt" at bounding box center [110, 204] width 19 height 12
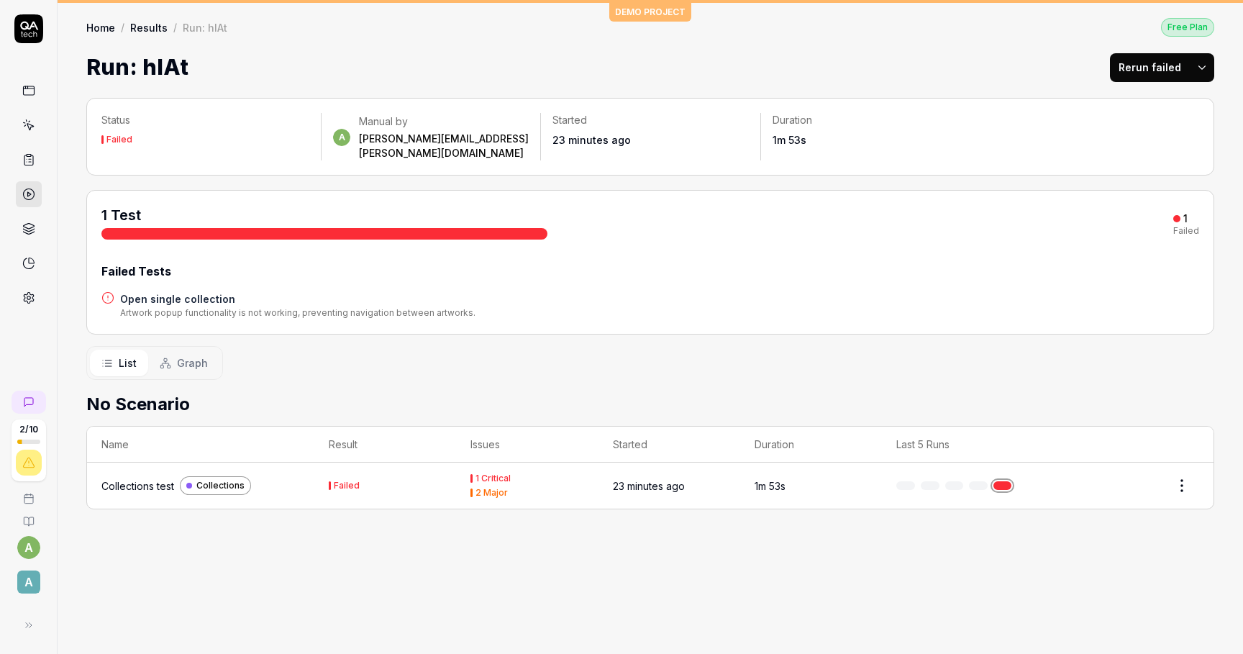
click at [198, 291] on h4 "Open single collection" at bounding box center [297, 298] width 355 height 15
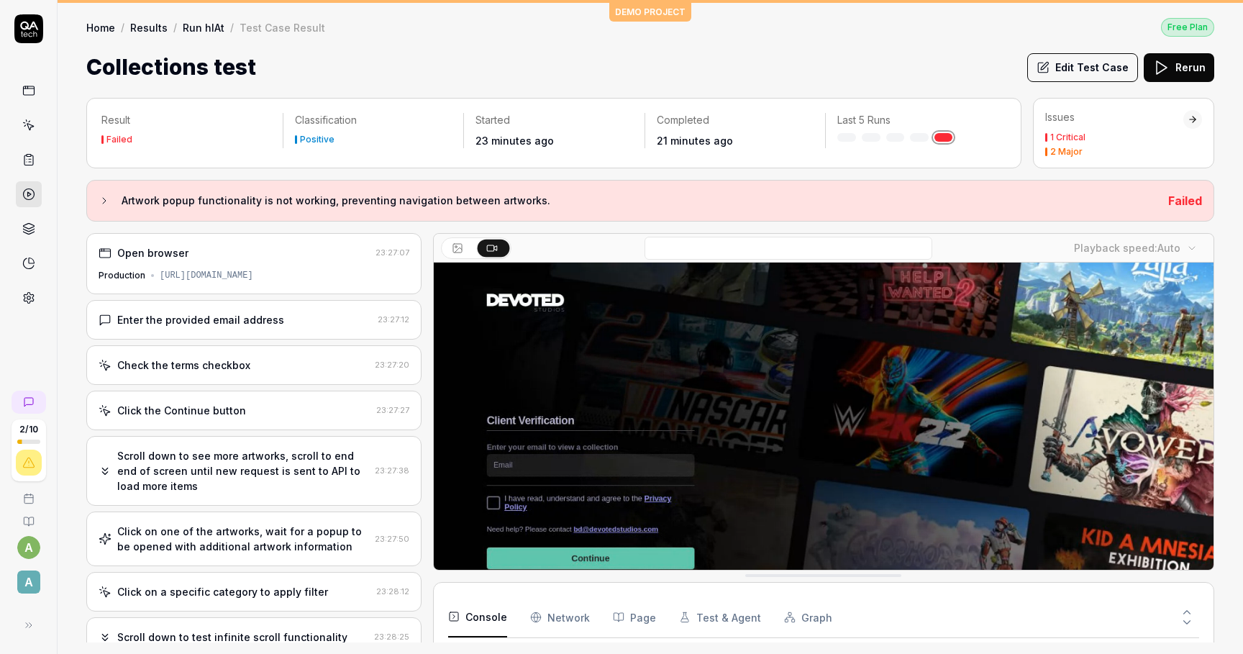
click at [463, 250] on icon at bounding box center [458, 249] width 12 height 12
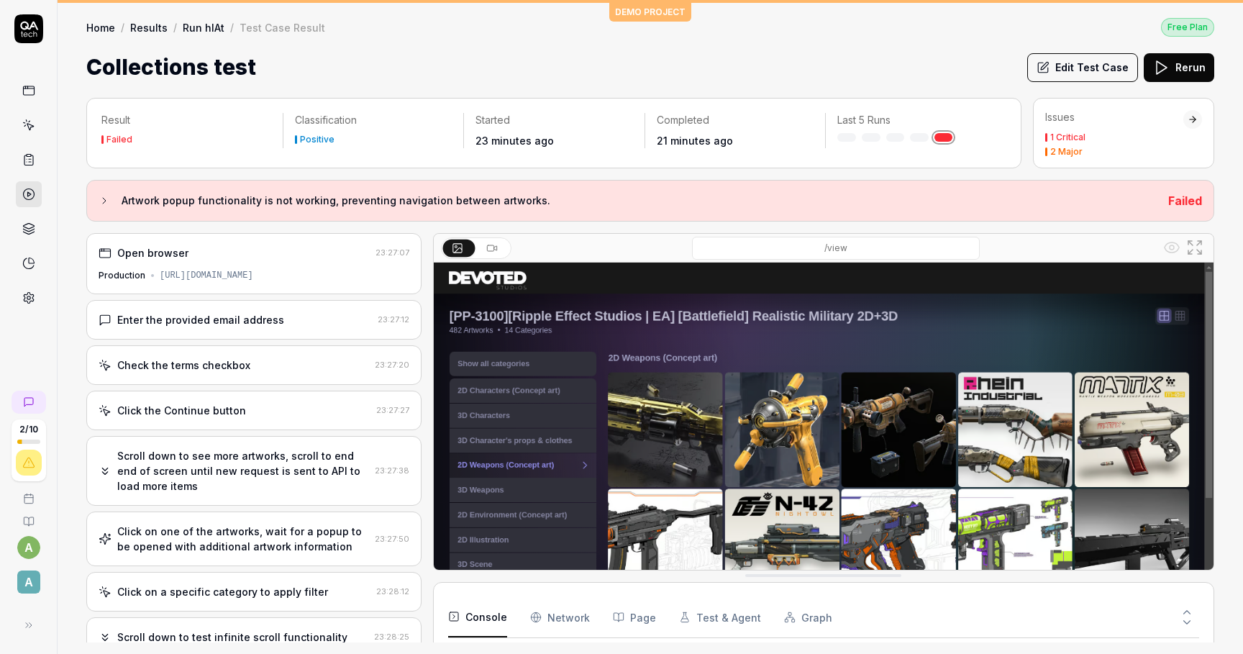
click at [495, 250] on icon at bounding box center [492, 249] width 12 height 12
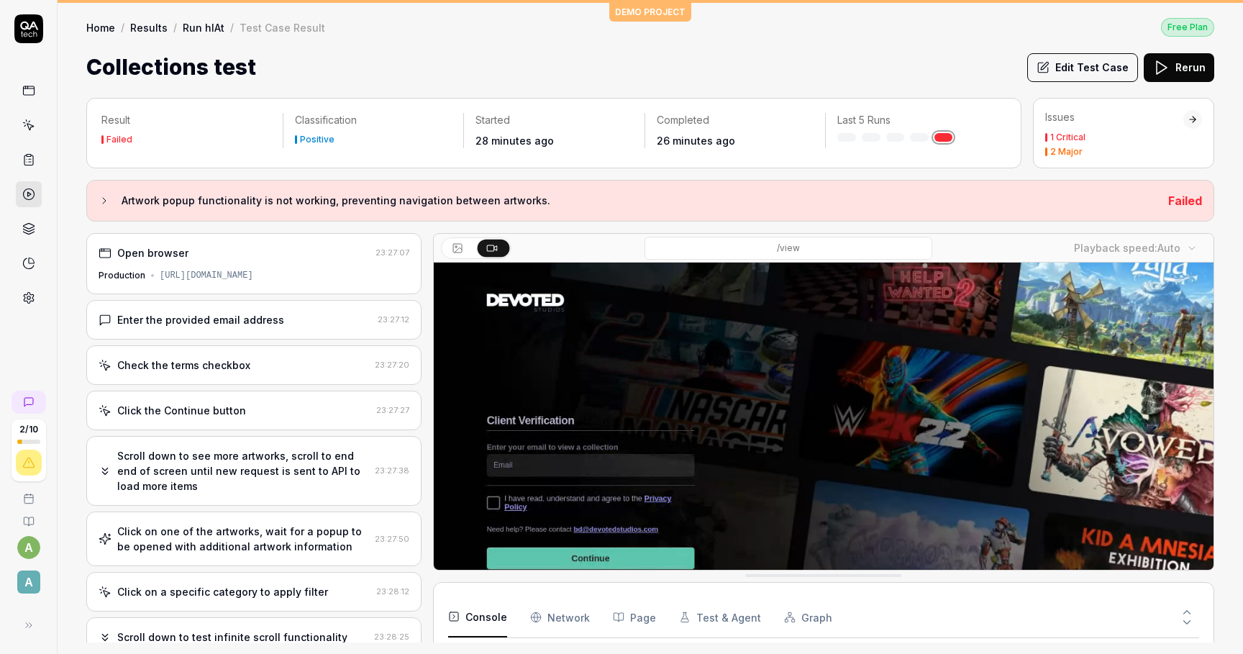
click at [253, 273] on div "https://collections.devotedstudios.com/MTc0NjYyMTgyMjE1Y2EwNDAx" at bounding box center [207, 275] width 94 height 13
click at [381, 258] on div "Open browser 23:27:07" at bounding box center [253, 253] width 309 height 15
click at [368, 299] on div "Open browser 23:27:07 Production https://collections.devotedstudios.com/MTc0NjY…" at bounding box center [253, 437] width 335 height 409
click at [254, 271] on div "https://collections.devotedstudios.com/MTc0NjYyMTgyMjE1Y2EwNDAx" at bounding box center [207, 276] width 94 height 13
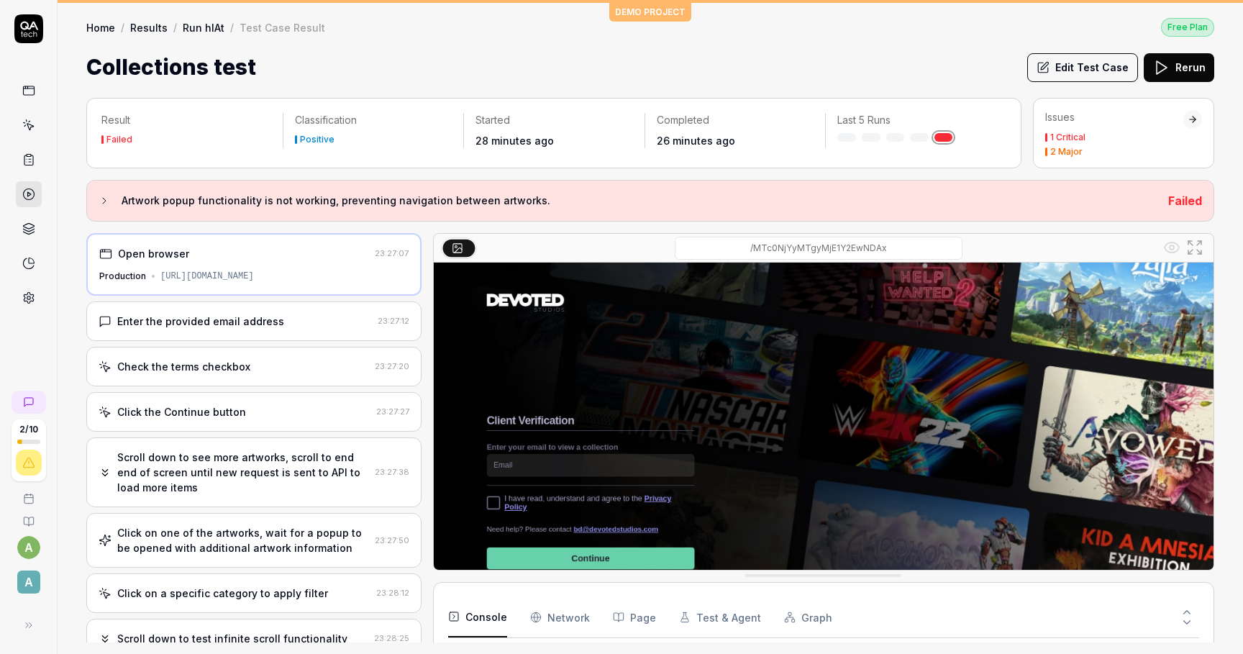
click at [254, 273] on div "https://collections.devotedstudios.com/MTc0NjYyMTgyMjE1Y2EwNDAx" at bounding box center [207, 276] width 94 height 13
click at [1097, 70] on button "Edit Test Case" at bounding box center [1083, 67] width 111 height 29
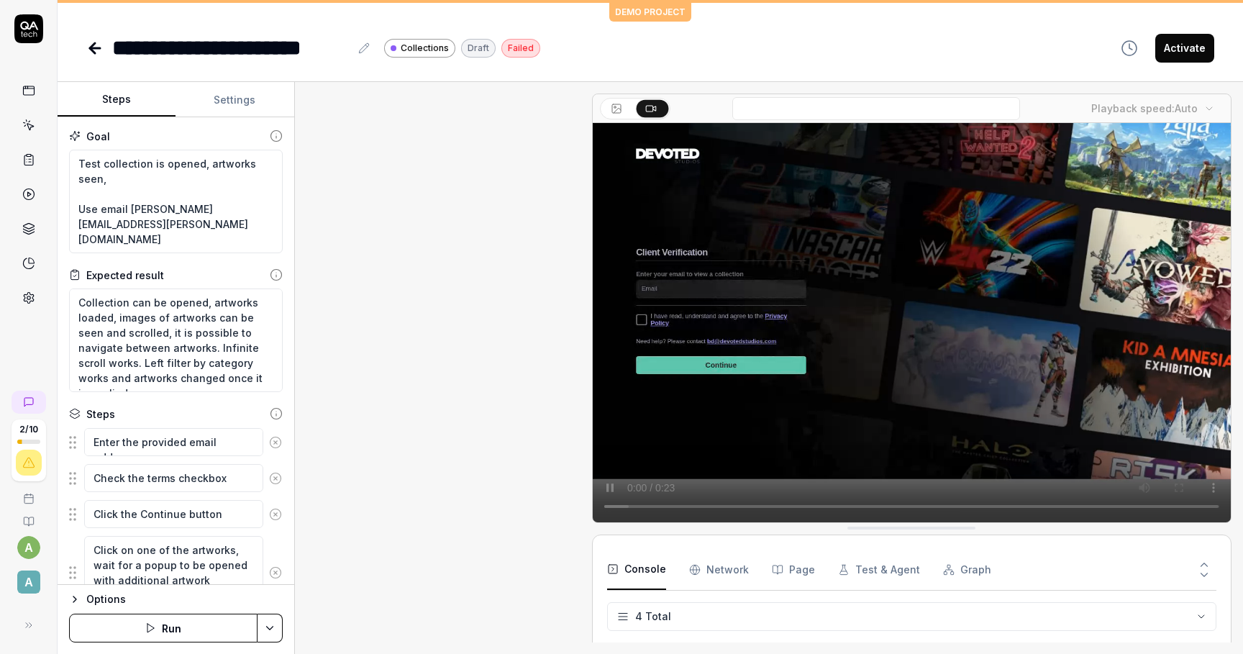
scroll to position [504, 0]
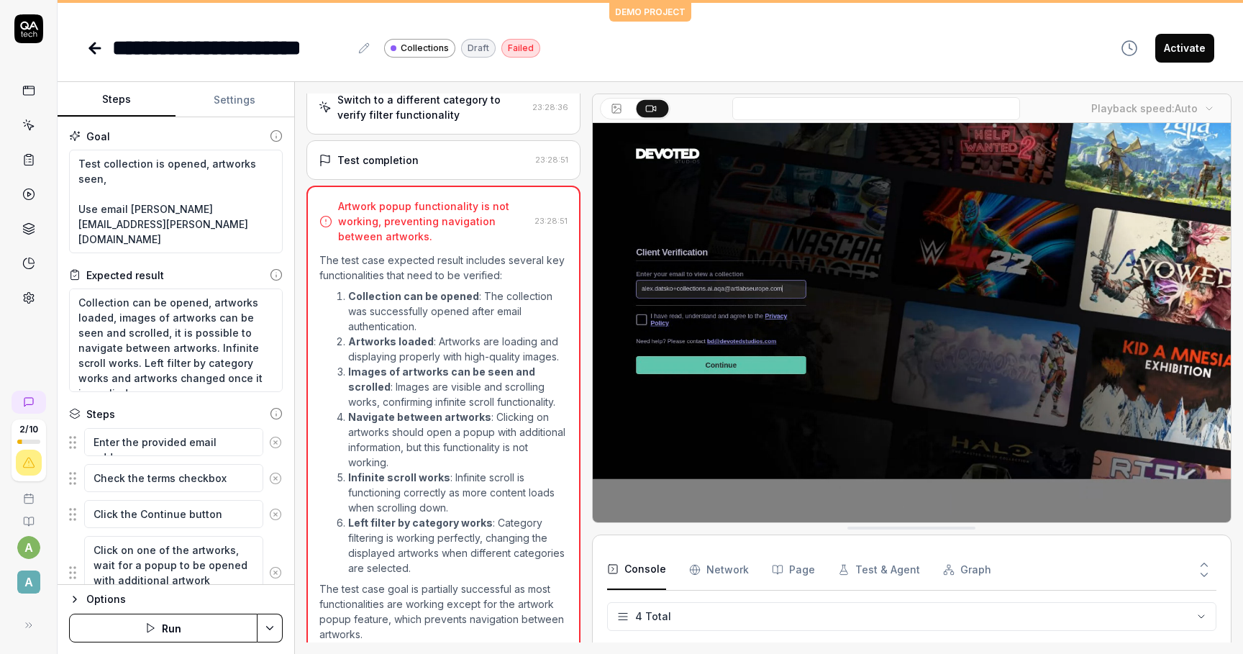
type textarea "*"
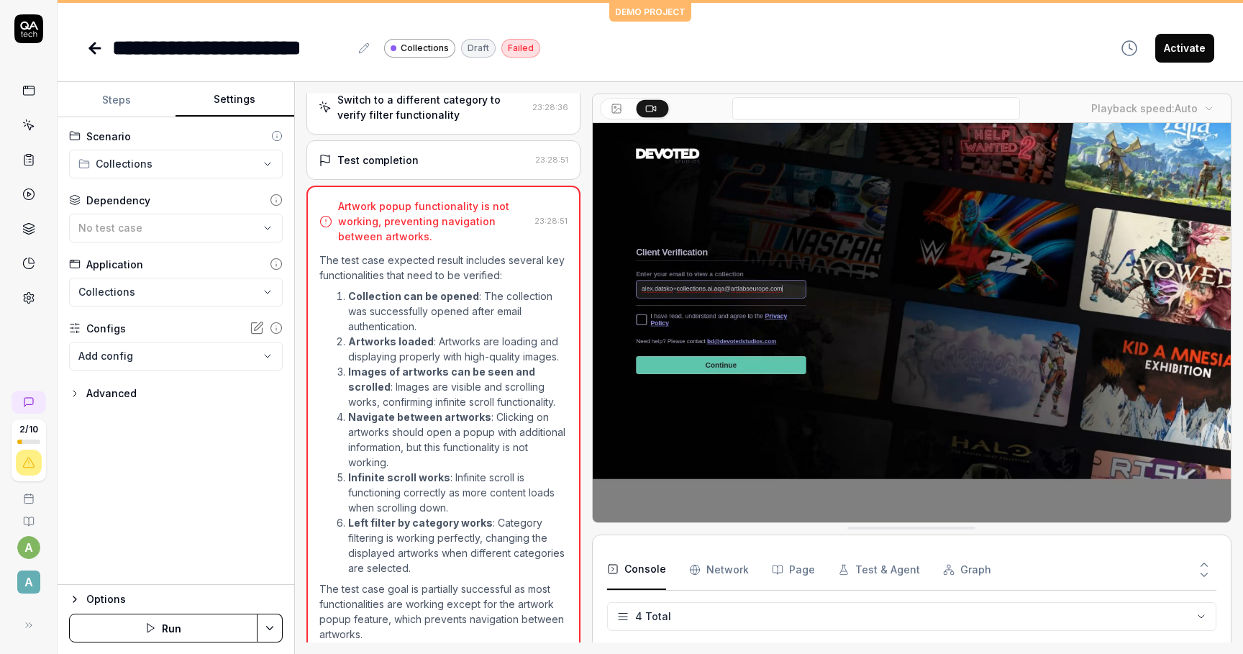
click at [238, 100] on button "Settings" at bounding box center [235, 100] width 118 height 35
click at [144, 291] on html "**********" at bounding box center [621, 327] width 1243 height 654
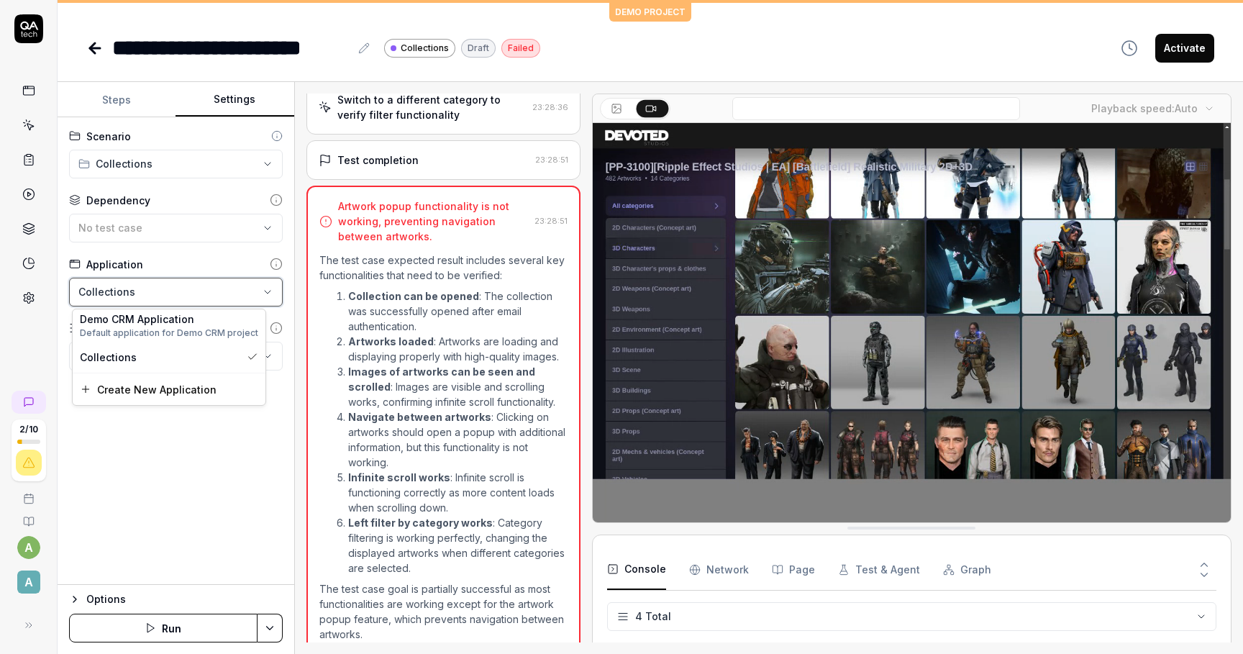
click at [210, 286] on html "**********" at bounding box center [621, 327] width 1243 height 654
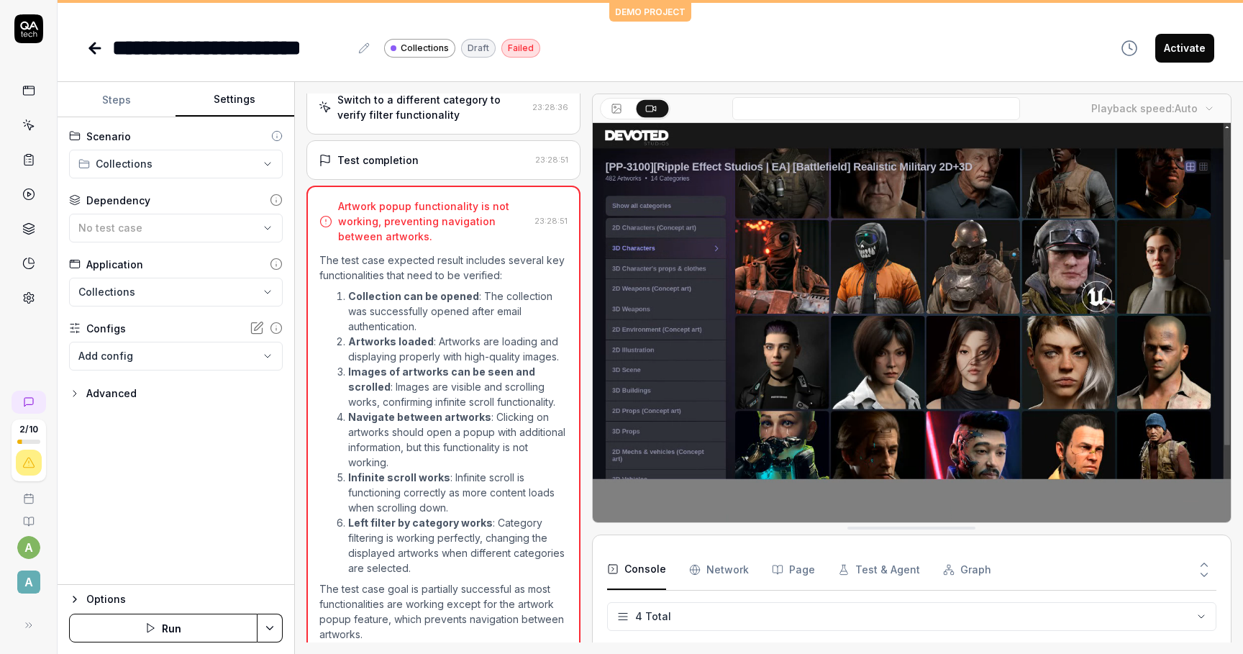
click at [277, 263] on icon at bounding box center [276, 264] width 13 height 13
click at [231, 284] on html "**********" at bounding box center [621, 327] width 1243 height 654
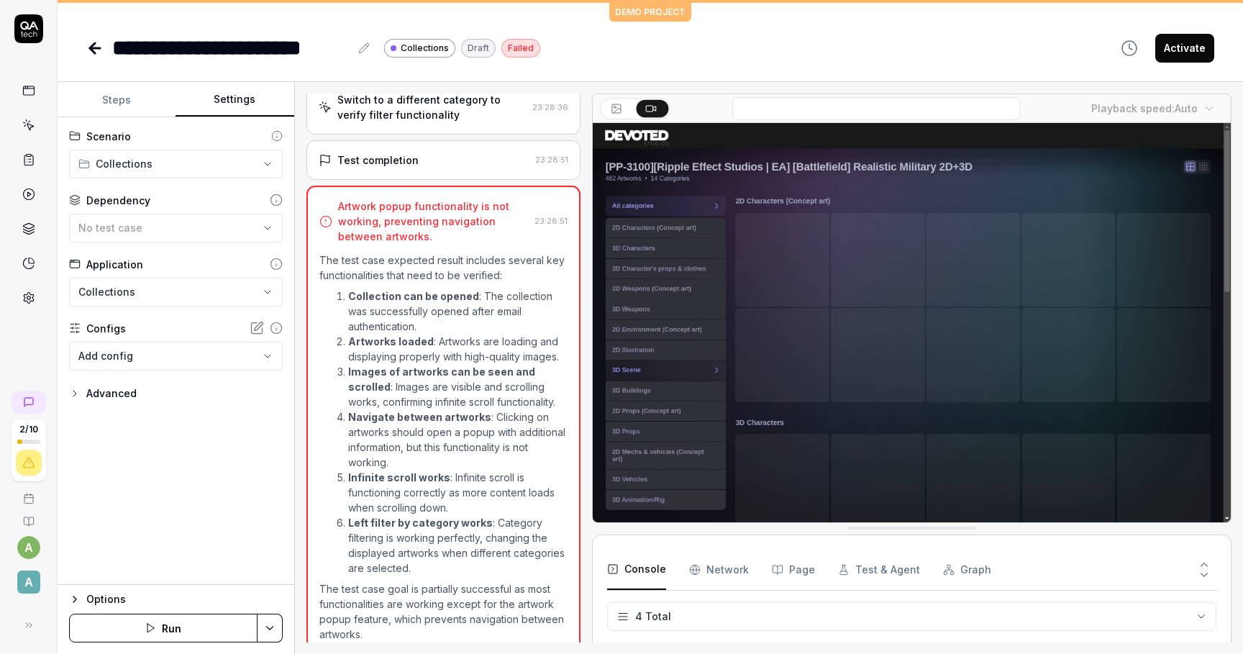
click at [146, 396] on div "Advanced" at bounding box center [176, 393] width 214 height 17
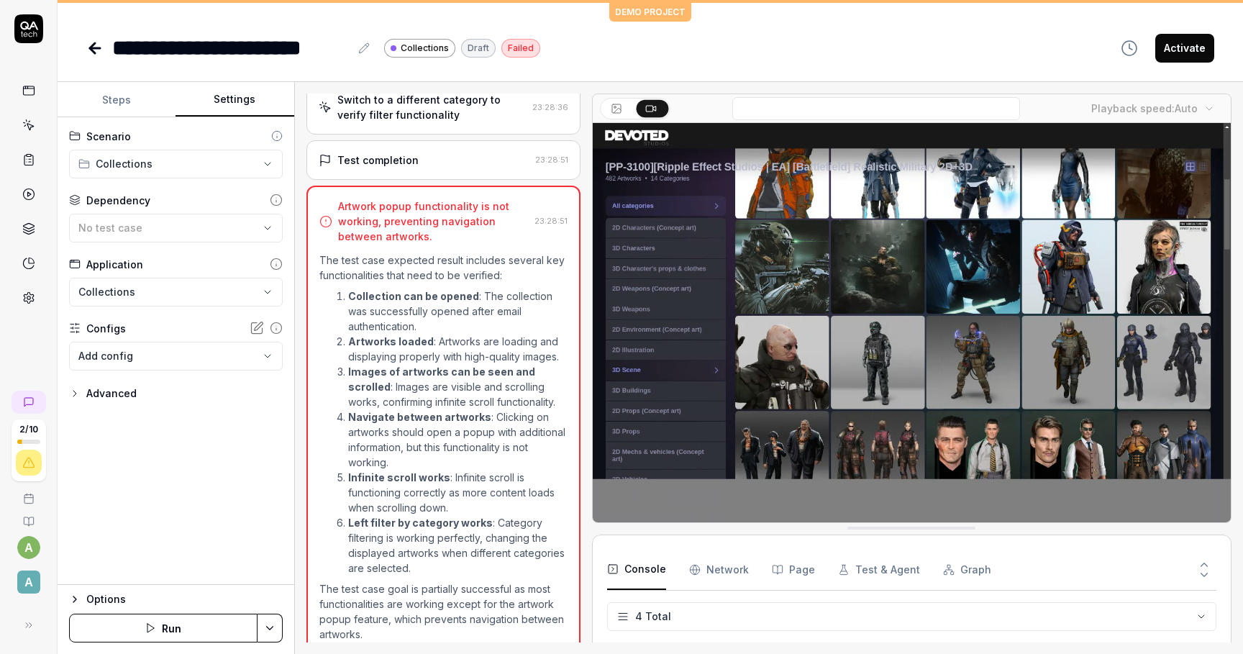
click at [112, 386] on div "Advanced" at bounding box center [111, 393] width 50 height 17
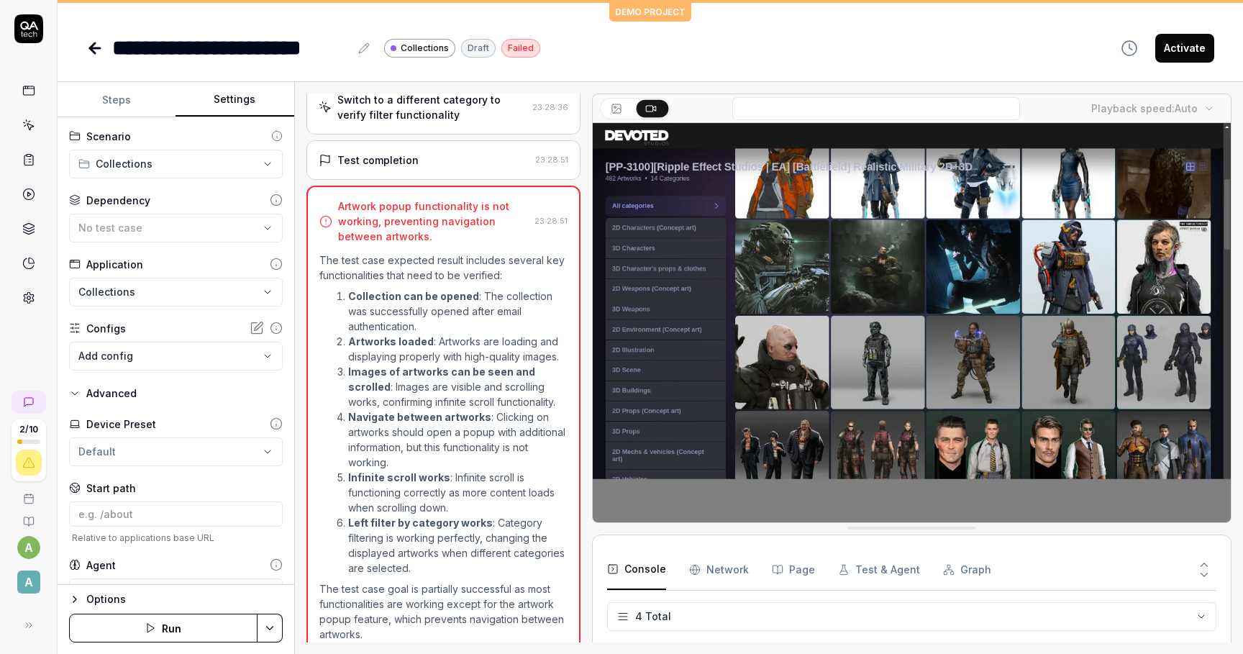
scroll to position [34, 0]
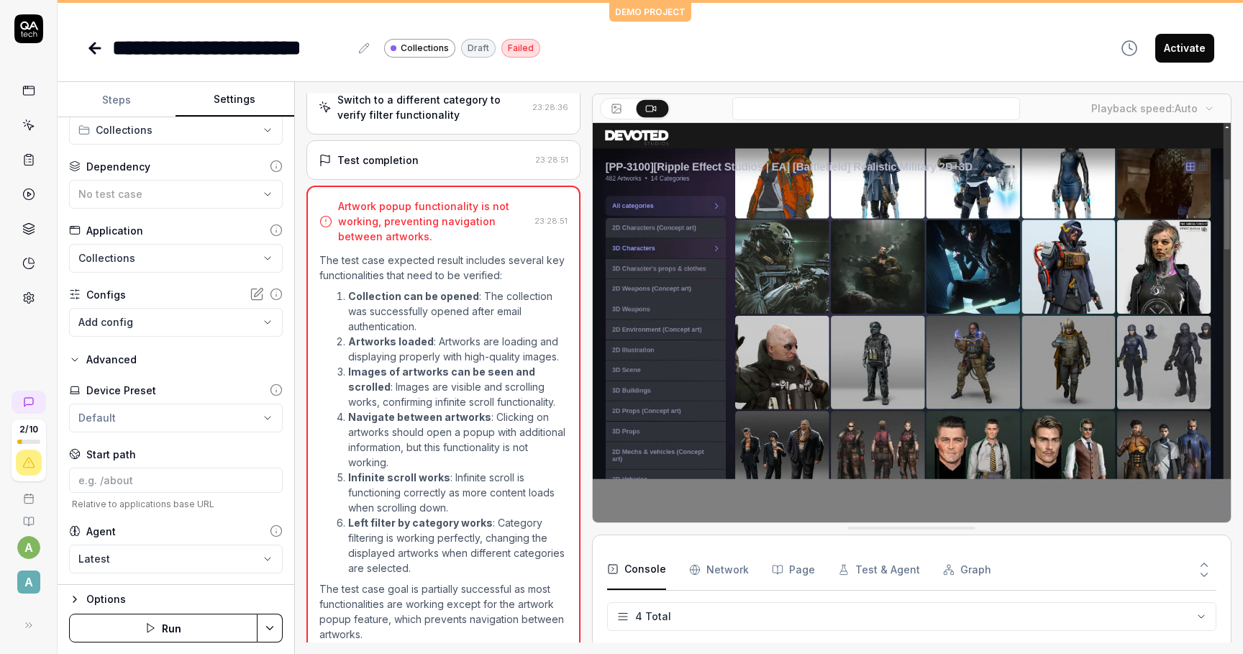
click at [111, 594] on div "Options" at bounding box center [184, 599] width 196 height 17
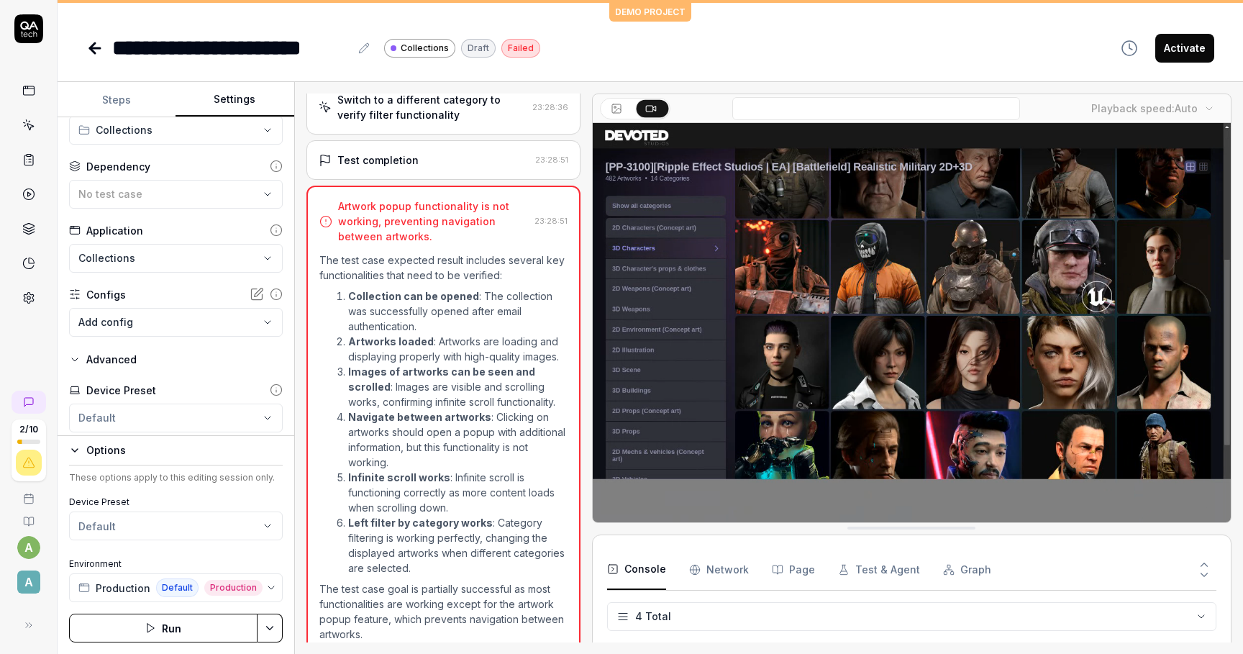
click at [129, 86] on button "Steps" at bounding box center [117, 100] width 118 height 35
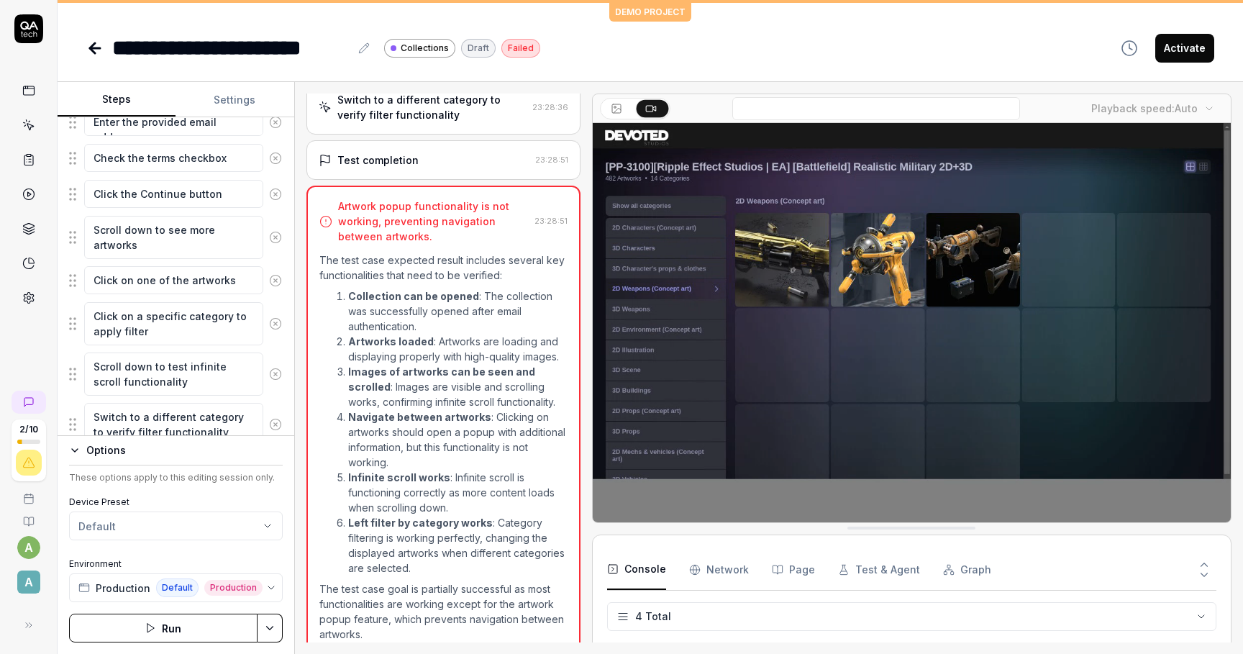
click at [104, 461] on div "Options These options apply to this editing session only. Device Preset Default…" at bounding box center [176, 522] width 214 height 160
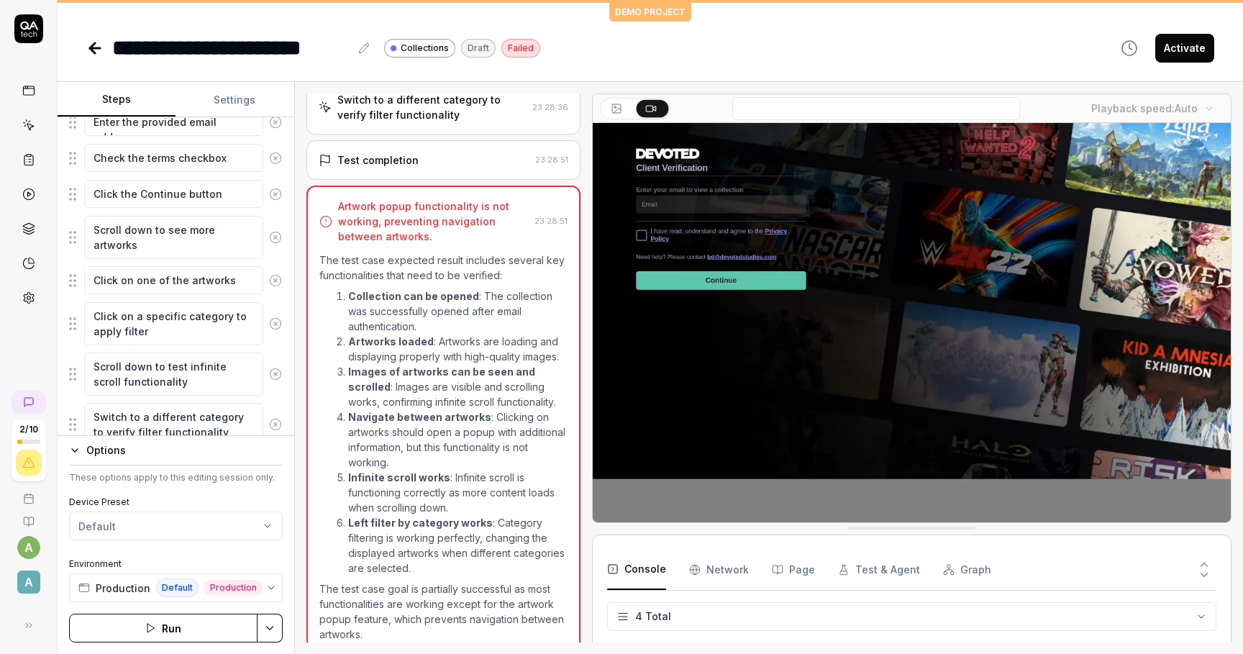
click at [104, 448] on div "Options" at bounding box center [184, 450] width 196 height 17
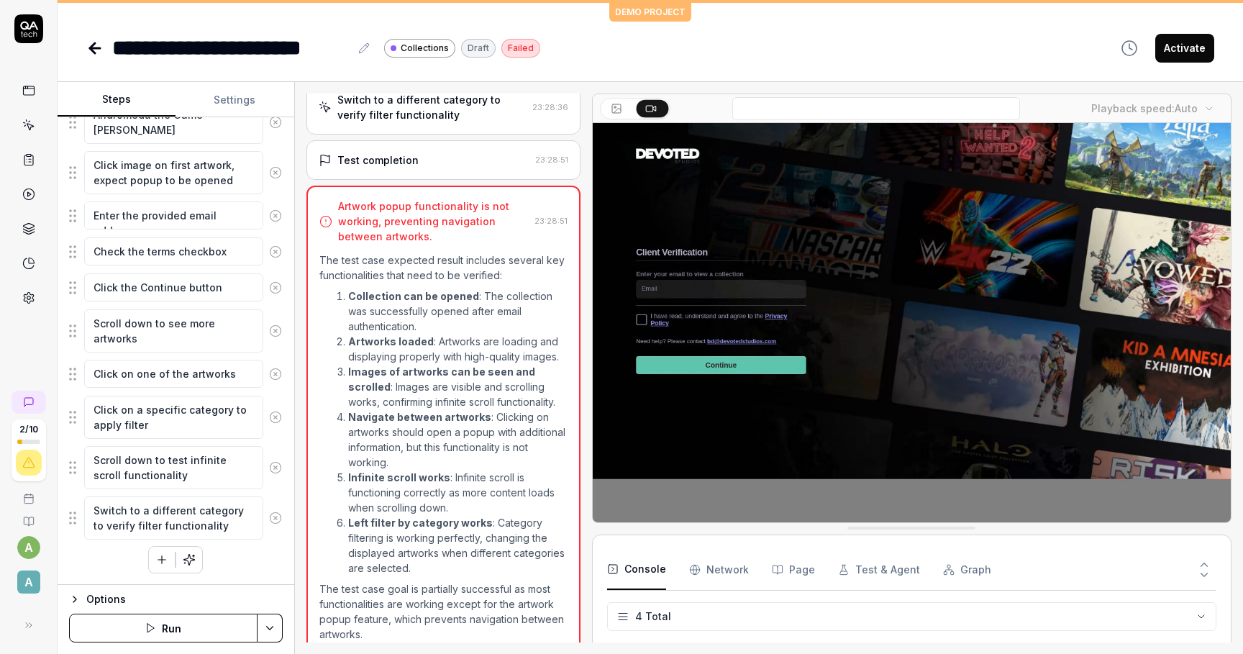
scroll to position [1035, 0]
click at [101, 601] on div "Options" at bounding box center [184, 599] width 196 height 17
type textarea "*"
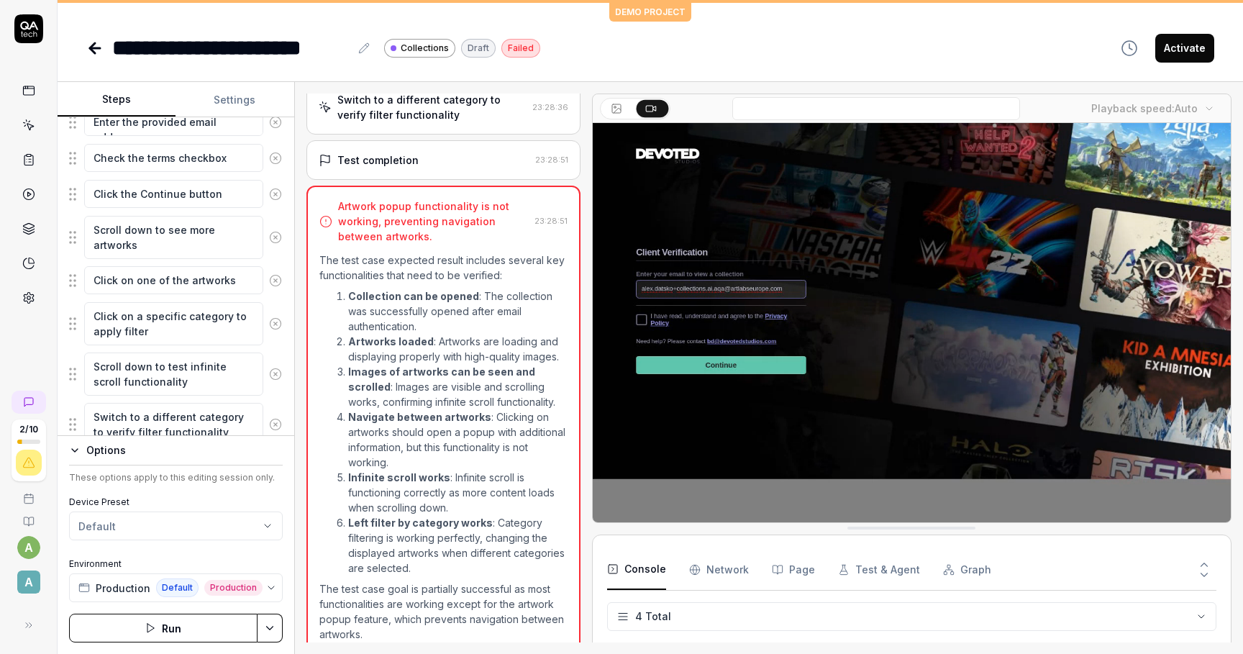
click at [106, 524] on html "**********" at bounding box center [621, 327] width 1243 height 654
click at [111, 520] on html "**********" at bounding box center [621, 327] width 1243 height 654
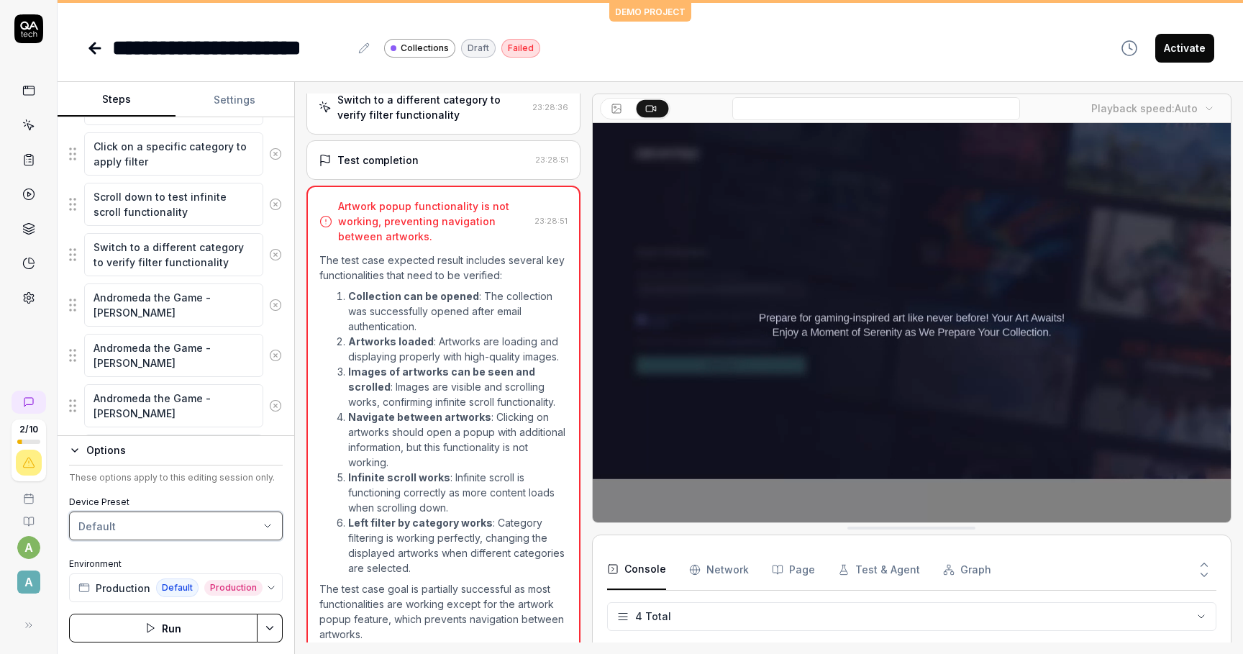
scroll to position [0, 0]
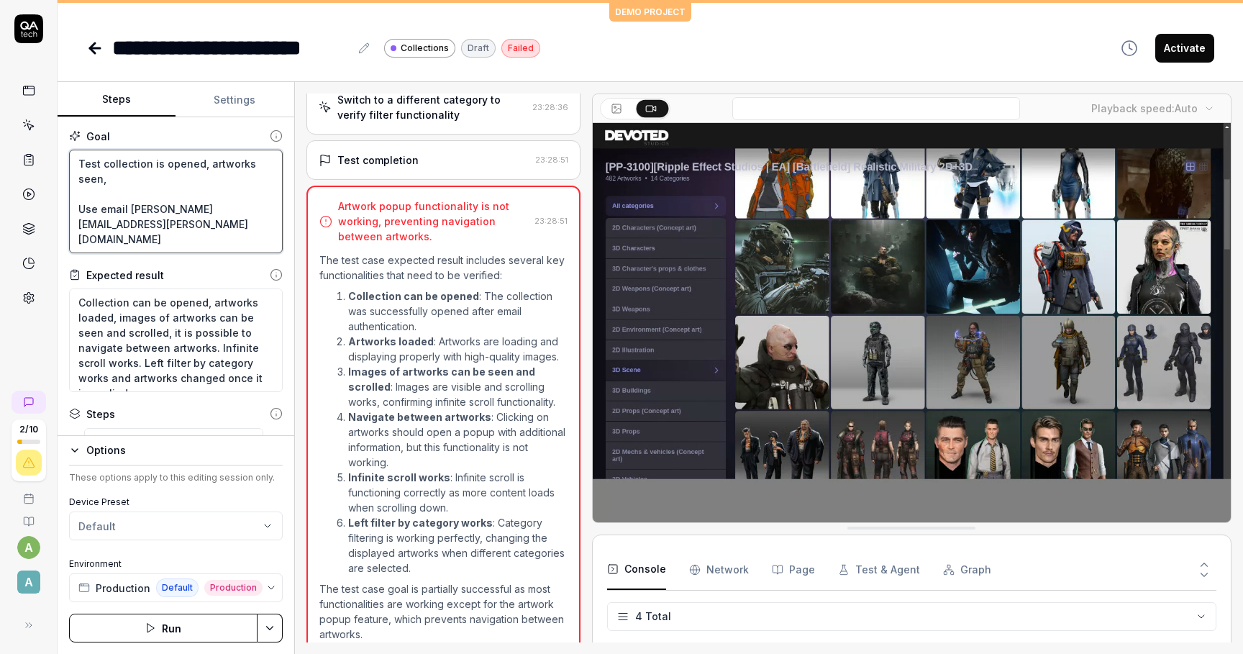
click at [181, 232] on textarea "Test collection is opened, artworks seen, Use email [PERSON_NAME][EMAIL_ADDRESS…" at bounding box center [176, 202] width 214 height 104
click at [30, 302] on icon at bounding box center [29, 298] width 10 height 11
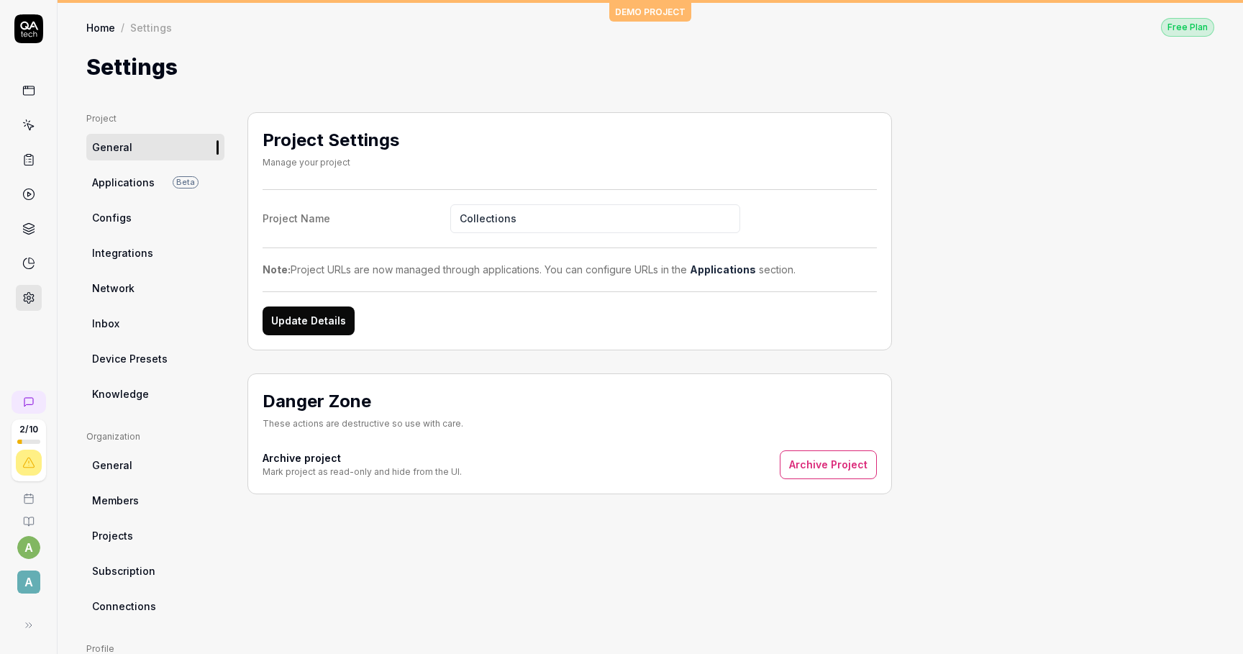
click at [140, 181] on span "Applications" at bounding box center [123, 182] width 63 height 15
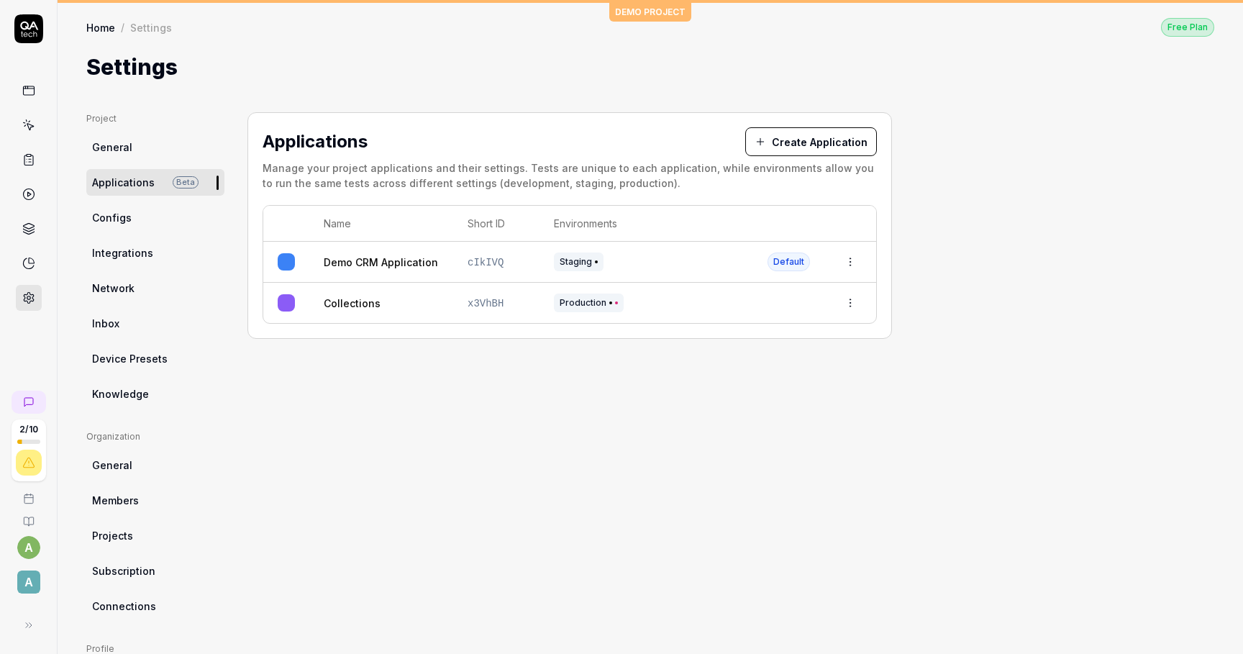
click at [665, 306] on div "Production" at bounding box center [646, 303] width 185 height 19
click at [376, 317] on td "Collections" at bounding box center [381, 303] width 144 height 40
click at [363, 303] on link "Collections" at bounding box center [352, 303] width 57 height 15
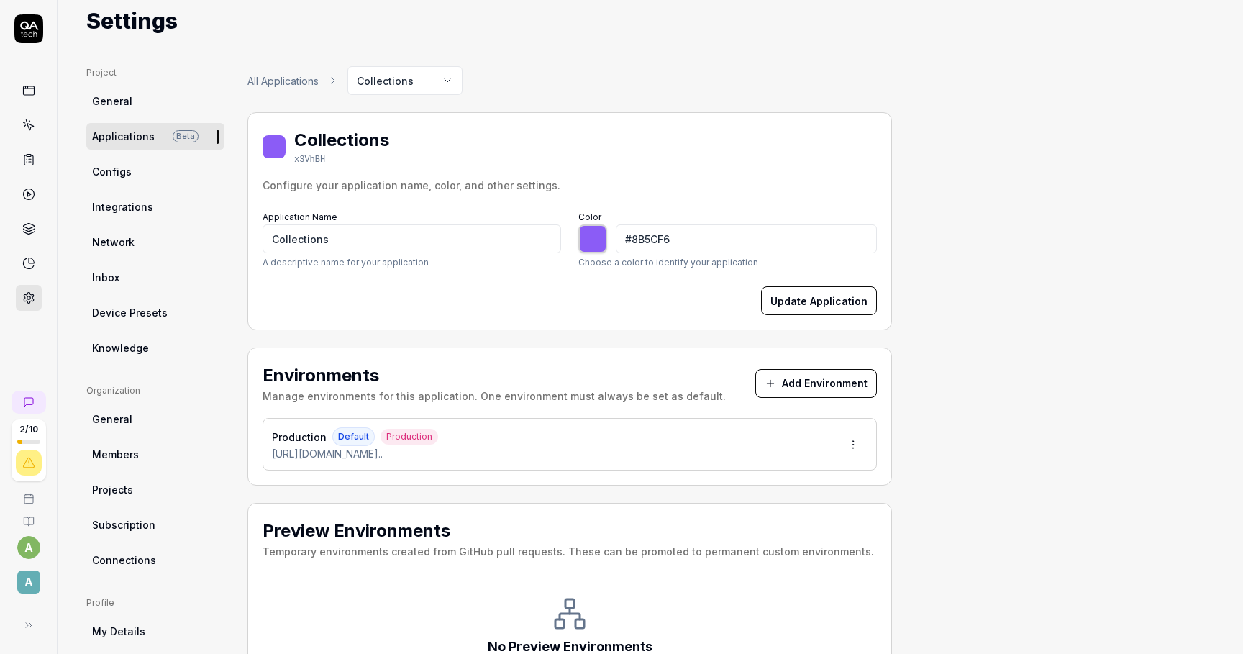
scroll to position [84, 0]
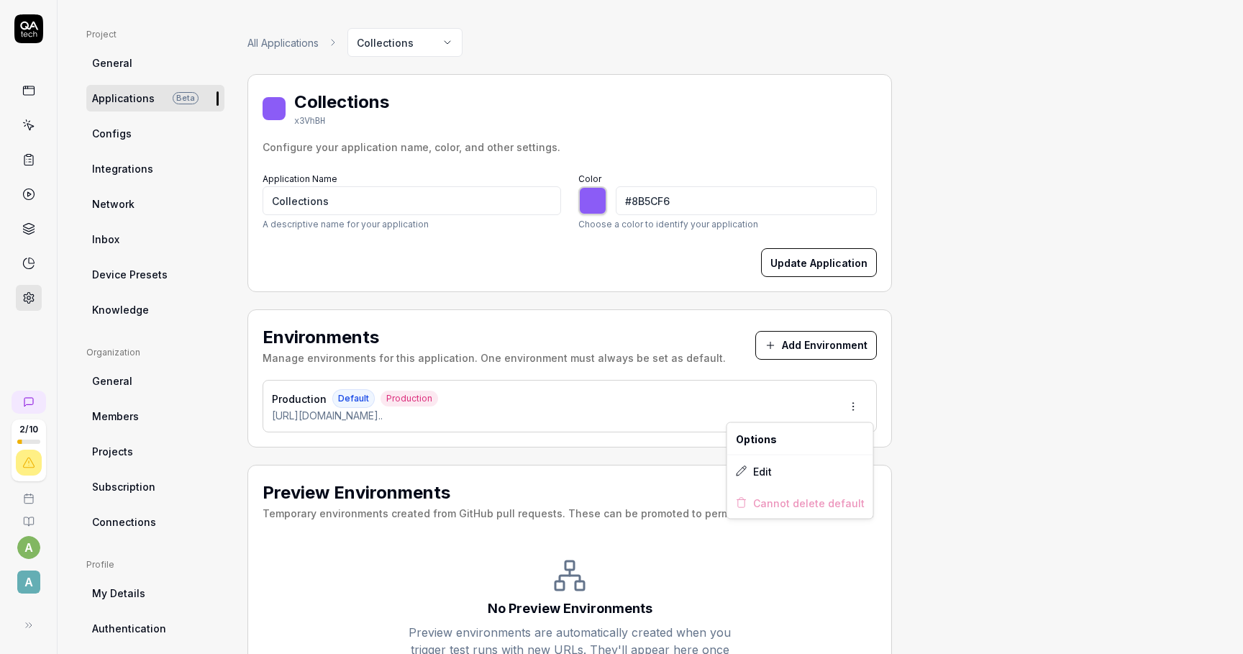
click at [855, 401] on html "2 / 10 a A DEMO PROJECT Home / Settings Free Plan Home / Settings Free Plan Set…" at bounding box center [621, 327] width 1243 height 654
click at [769, 471] on span "Edit" at bounding box center [762, 470] width 19 height 15
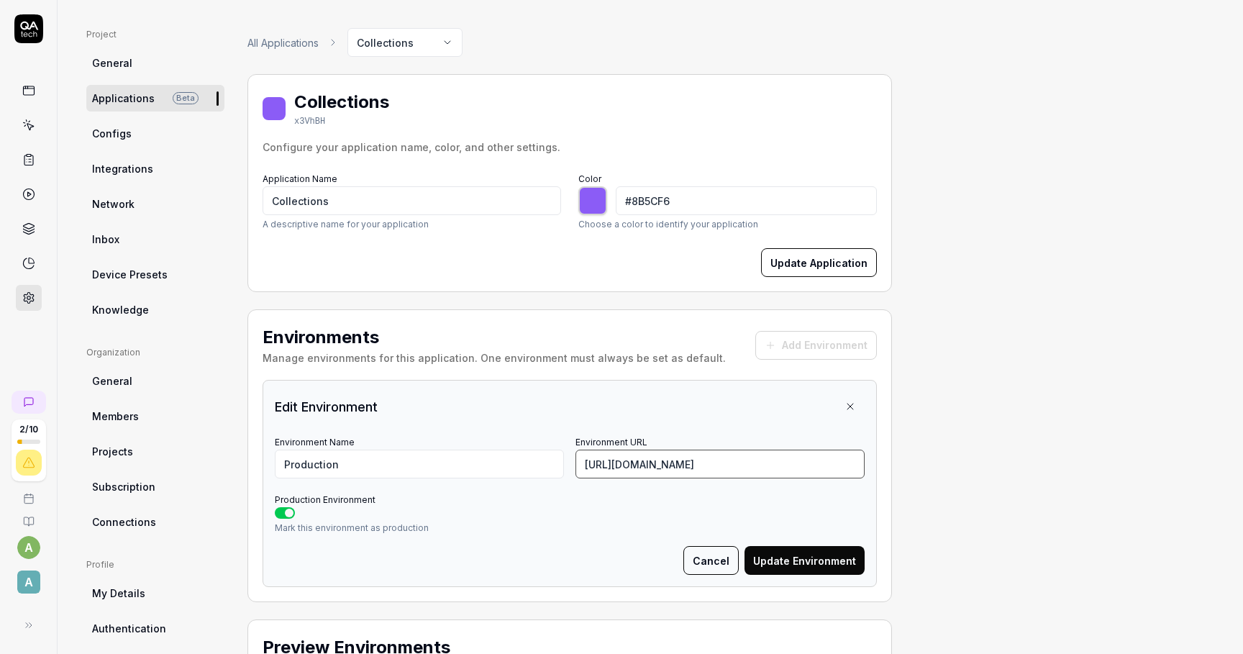
click at [646, 454] on input "https://collections.devotedstudios.com/MTc0NjYyMTgyMjE1Y2EwNDAx" at bounding box center [720, 464] width 289 height 29
paste input "Y4MzIyMjc4MzExYTEwM2Ew/view"
type input "[URL][DOMAIN_NAME]"
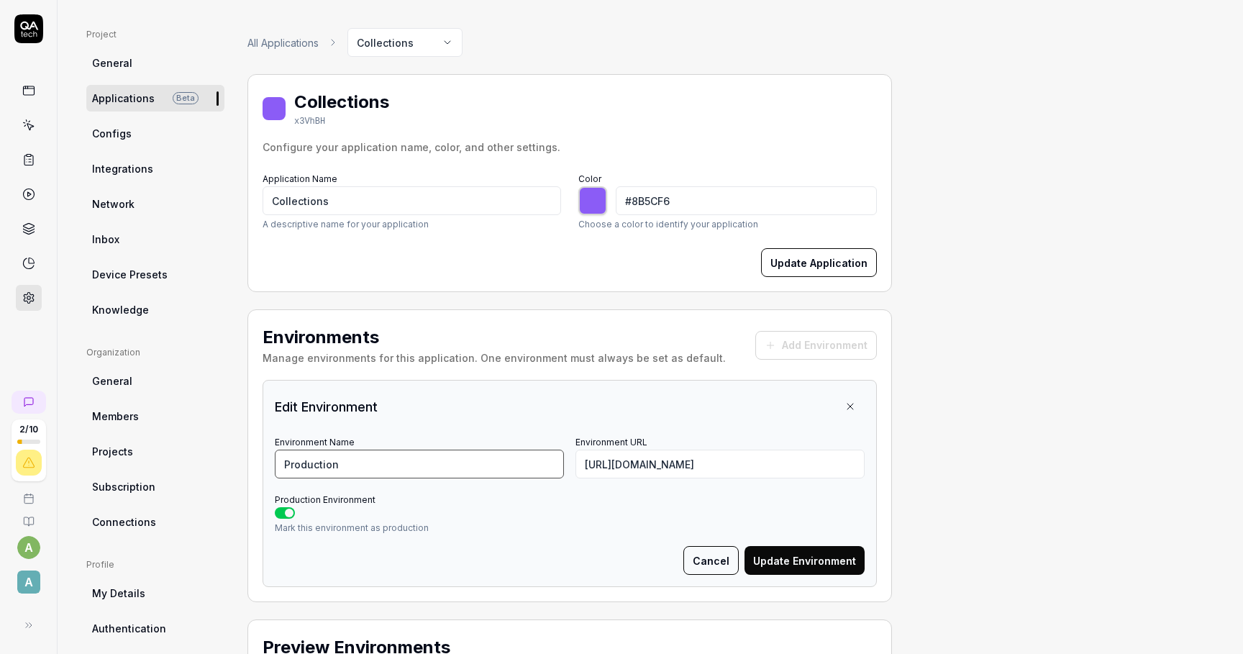
click at [387, 450] on input "Production" at bounding box center [419, 464] width 289 height 29
click at [820, 563] on button "Update Environment" at bounding box center [805, 560] width 120 height 29
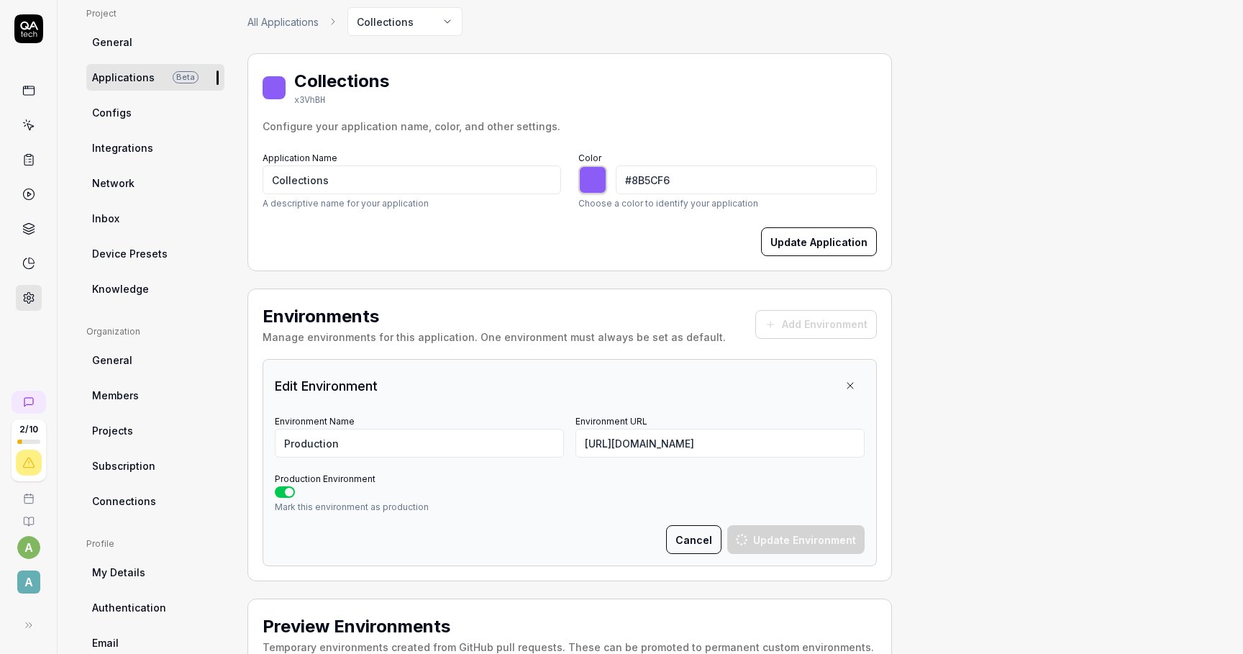
scroll to position [107, 0]
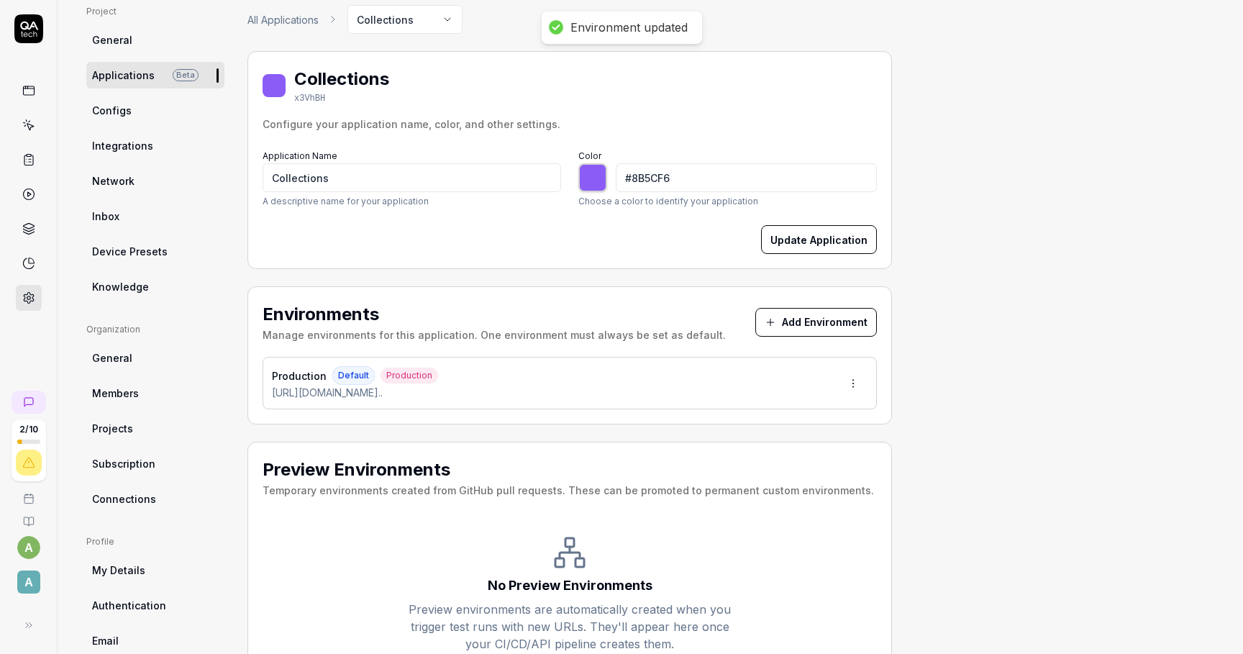
type input "*******"
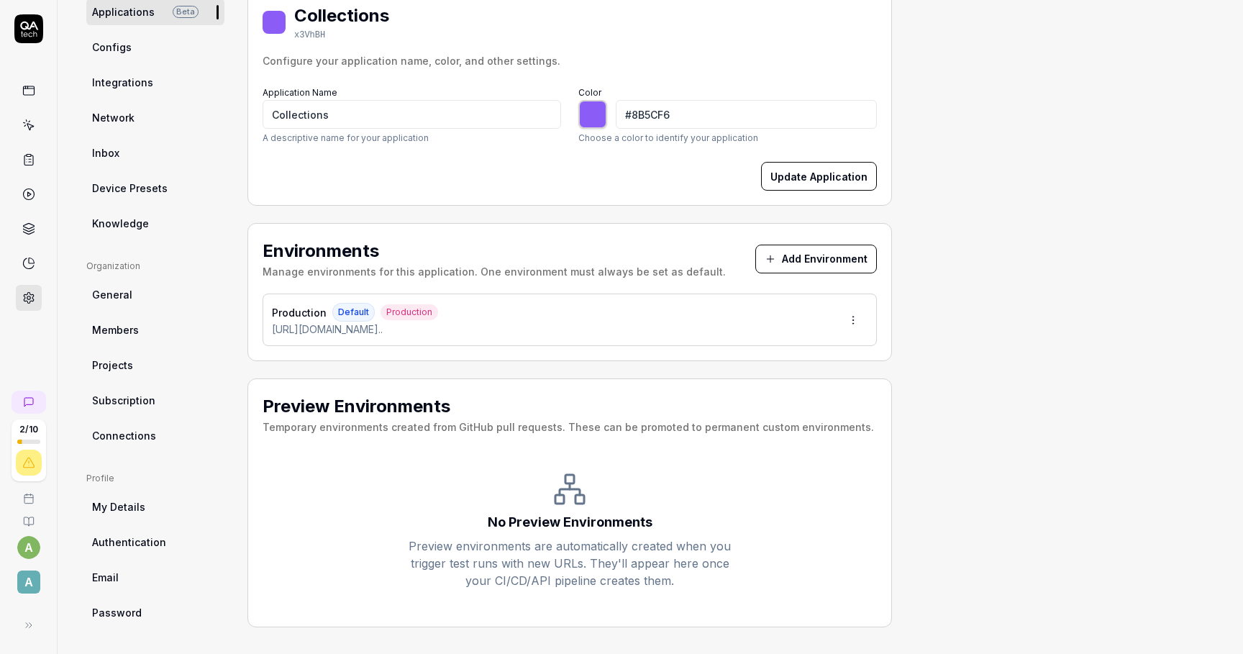
click at [584, 528] on div "No Preview Environments" at bounding box center [570, 521] width 165 height 19
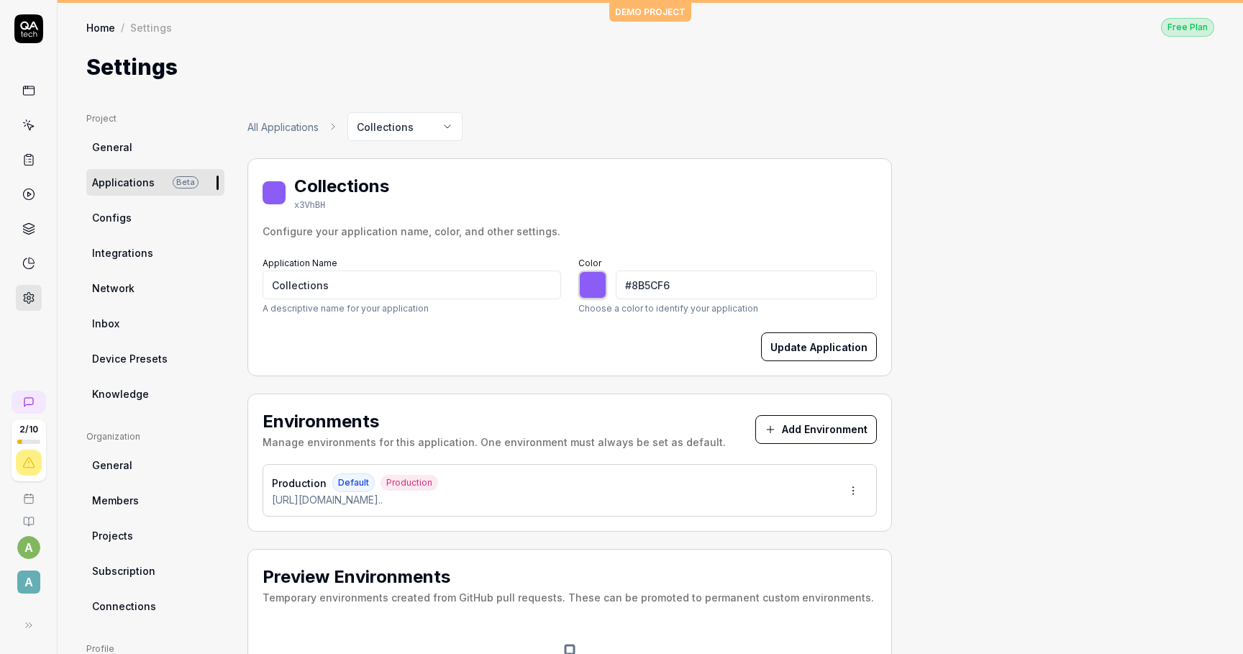
click at [100, 27] on link "Home" at bounding box center [100, 27] width 29 height 14
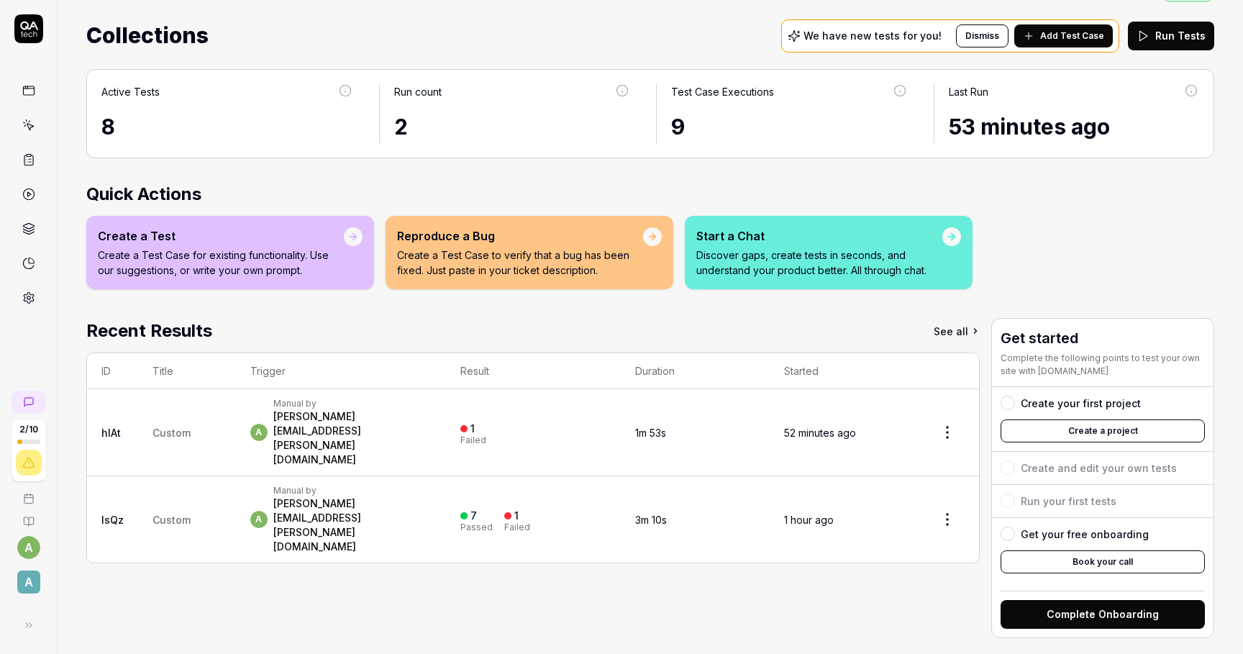
scroll to position [45, 0]
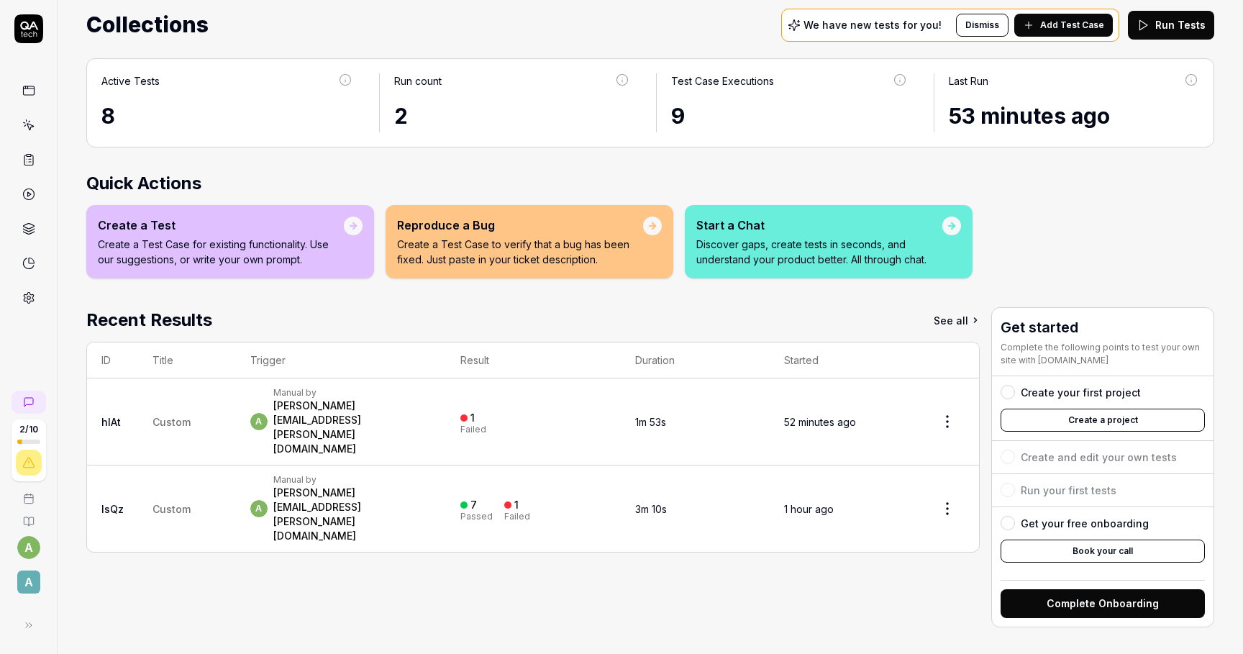
click at [1056, 404] on div "Create your first project Create a project" at bounding box center [1103, 408] width 222 height 65
click at [1056, 412] on button "Create a project" at bounding box center [1103, 420] width 204 height 23
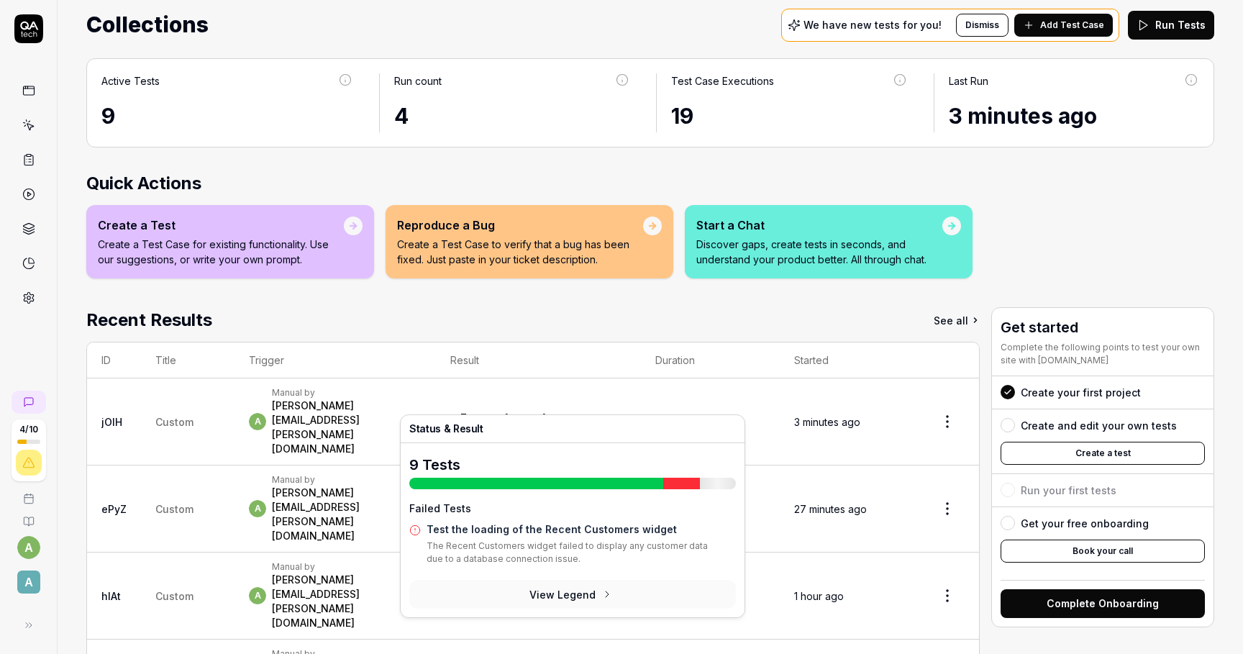
click at [566, 410] on div "1 Running" at bounding box center [549, 422] width 34 height 24
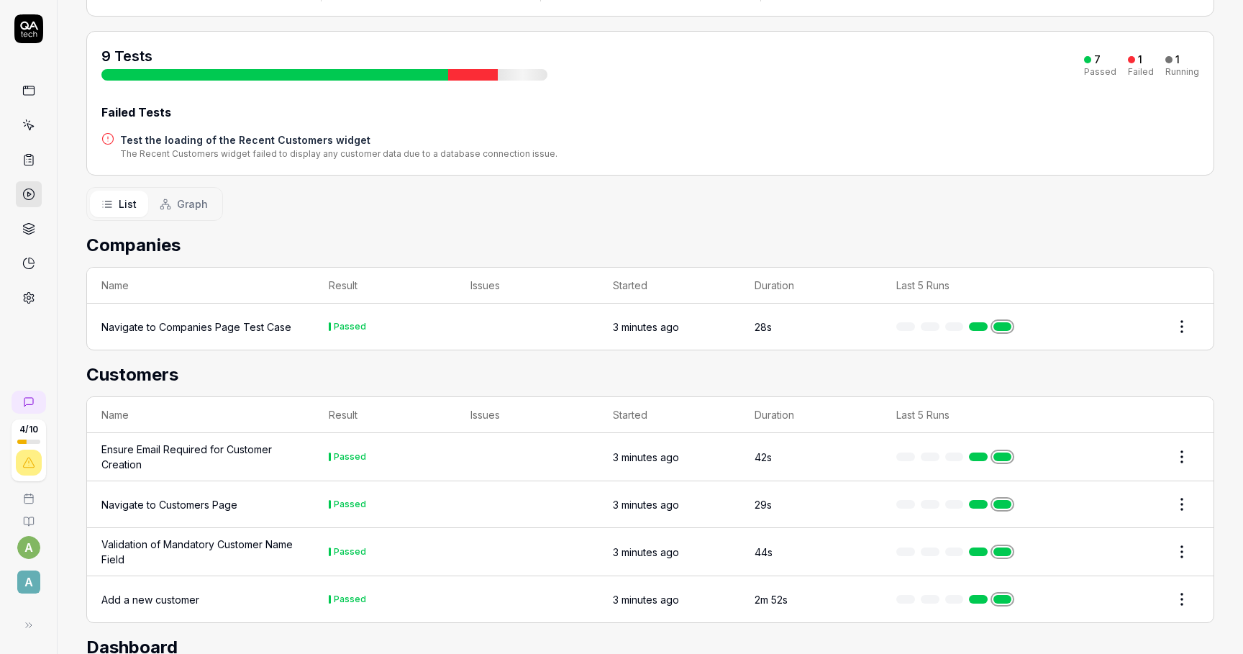
scroll to position [490, 0]
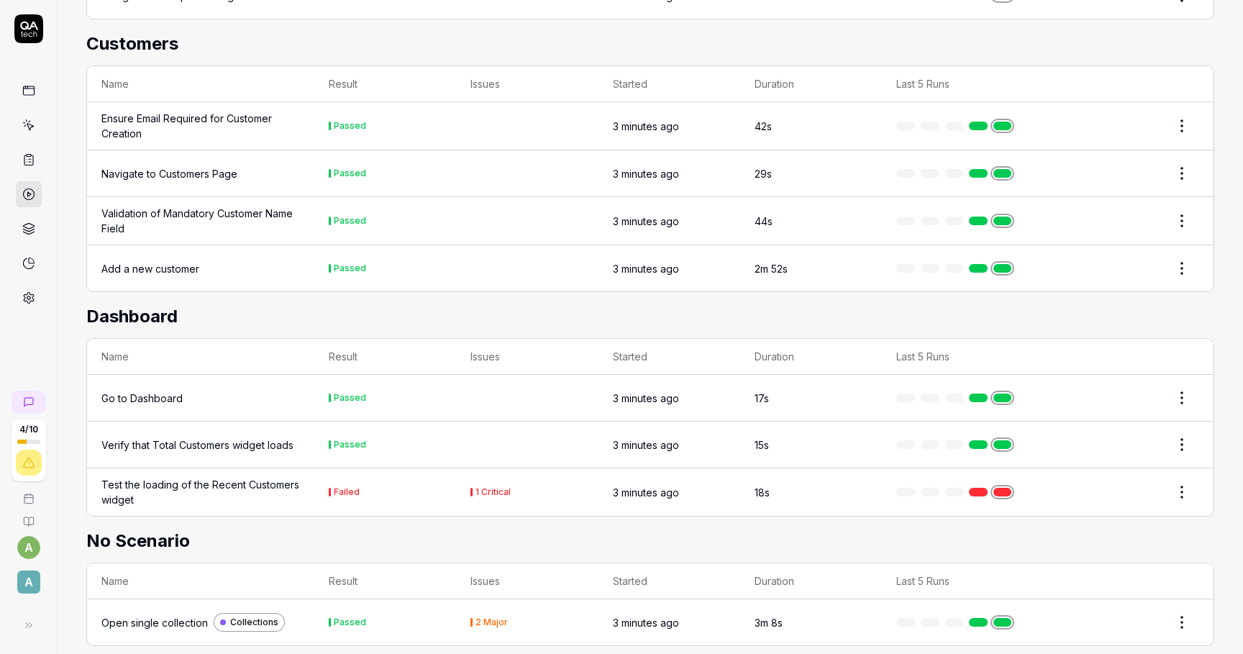
click at [378, 603] on td "Passed" at bounding box center [385, 622] width 142 height 46
click at [1191, 604] on html "4 / 10 a A DEMO PROJECT Home / Results / Run: jOIH Free Plan Home / Results / R…" at bounding box center [621, 327] width 1243 height 654
click at [168, 602] on html "4 / 10 a A DEMO PROJECT Home / Results / Run: jOIH Free Plan Home / Results / R…" at bounding box center [621, 327] width 1243 height 654
click at [160, 615] on div "Open single collection" at bounding box center [154, 622] width 107 height 15
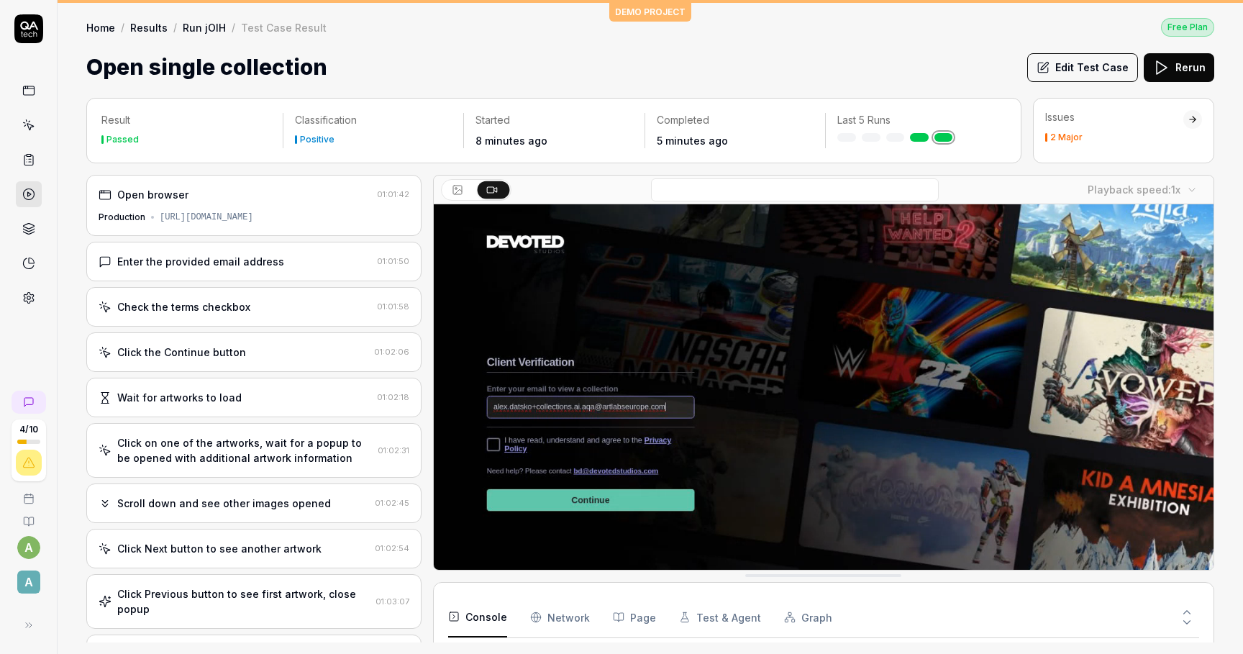
click at [27, 125] on icon at bounding box center [30, 127] width 6 height 6
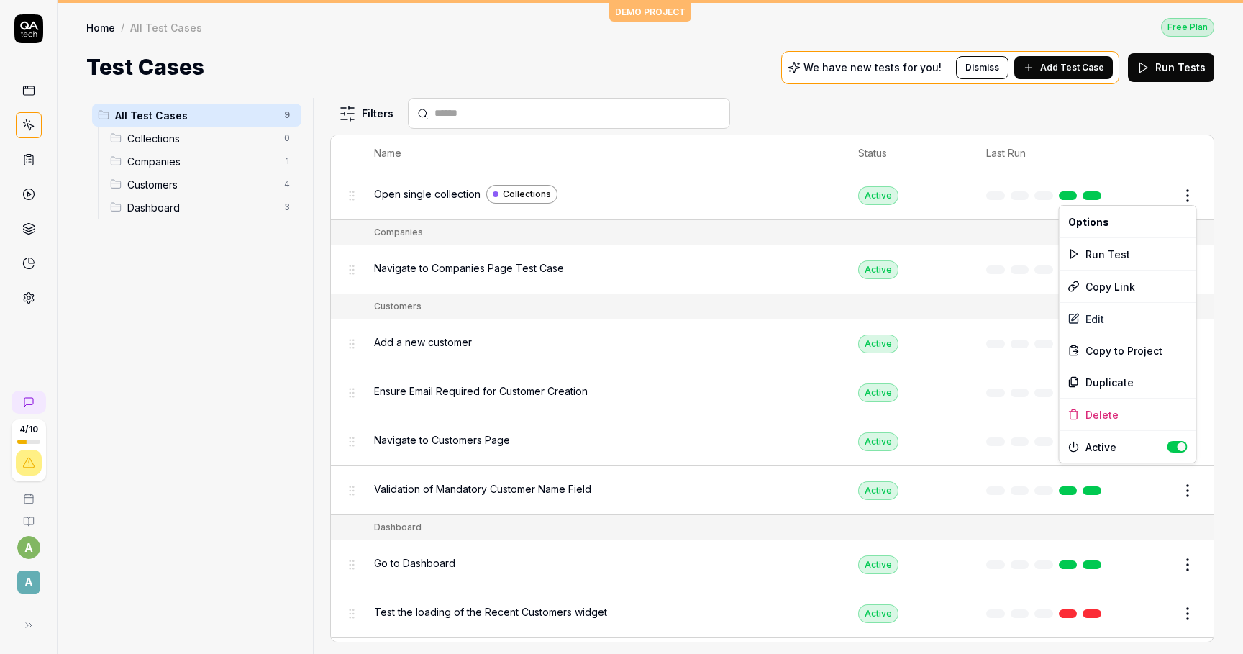
click at [1184, 183] on html "4 / 10 a A DEMO PROJECT Home / All Test Cases Free Plan Home / All Test Cases F…" at bounding box center [621, 327] width 1243 height 654
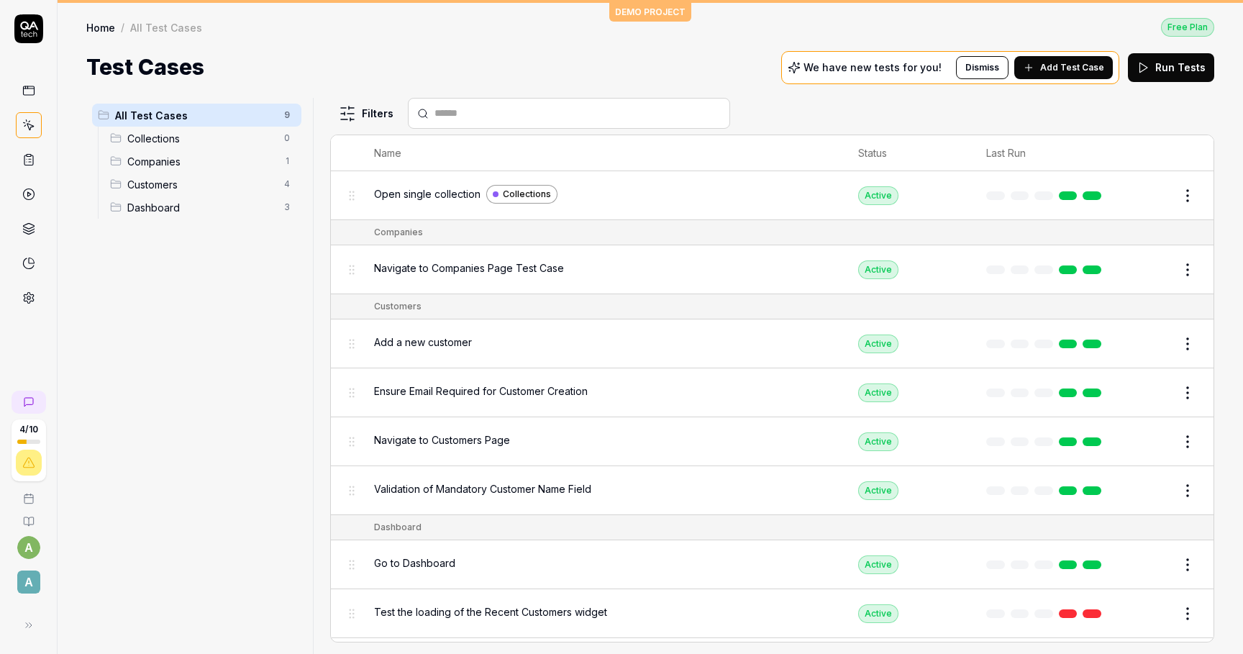
click at [341, 196] on html "4 / 10 a A DEMO PROJECT Home / All Test Cases Free Plan Home / All Test Cases F…" at bounding box center [621, 327] width 1243 height 654
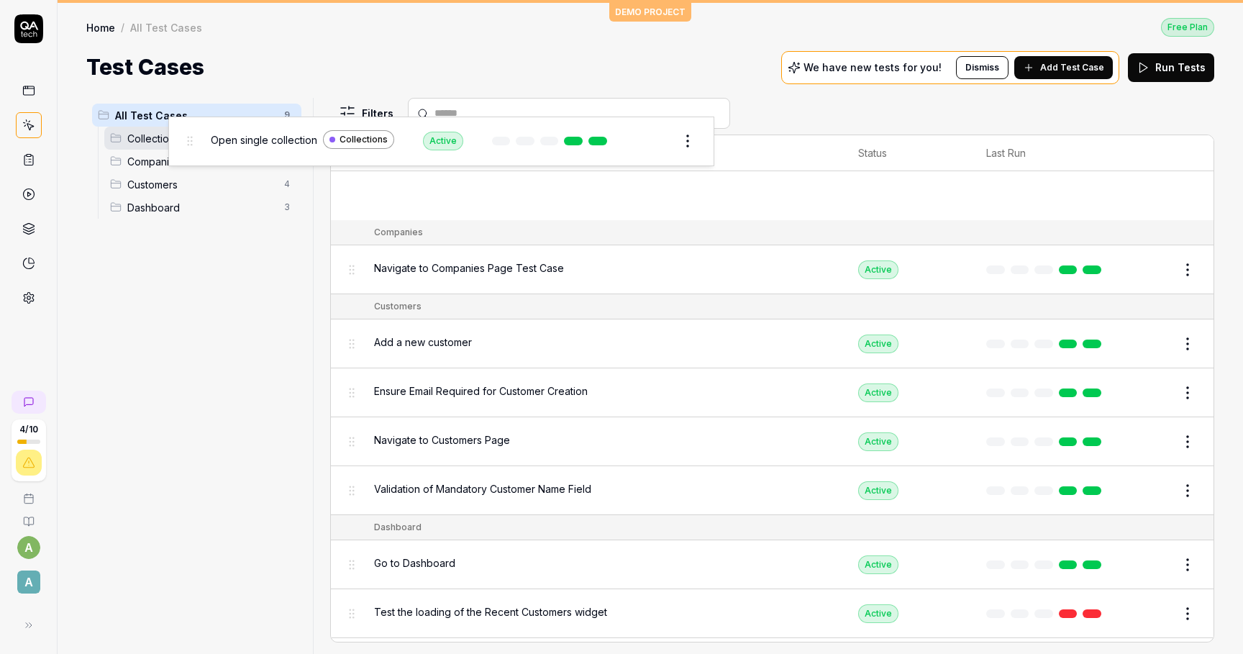
drag, startPoint x: 351, startPoint y: 195, endPoint x: 189, endPoint y: 142, distance: 171.1
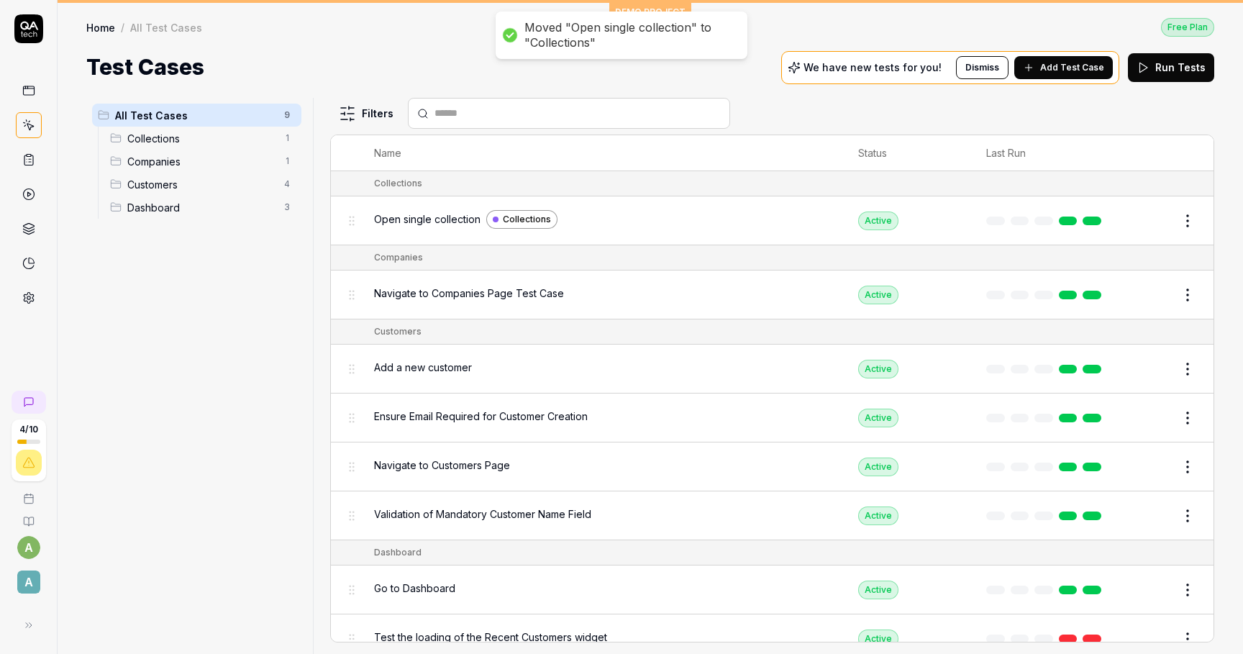
click at [464, 217] on span "Open single collection" at bounding box center [427, 219] width 107 height 15
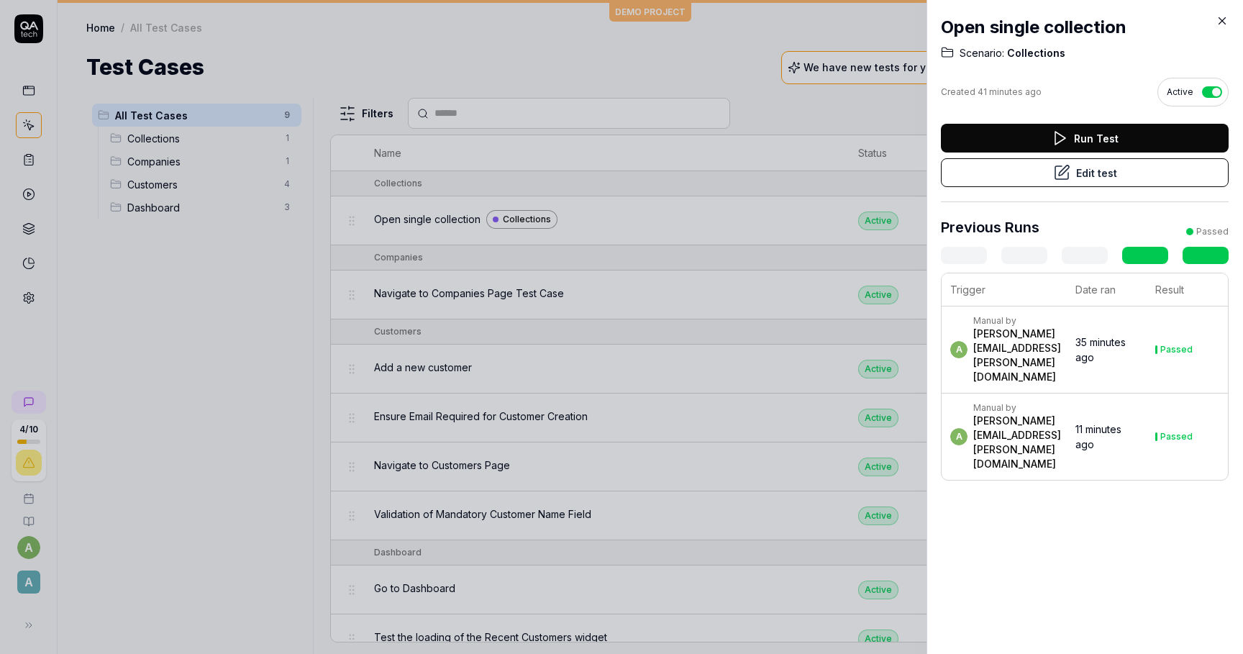
click at [1128, 166] on button "Edit test" at bounding box center [1085, 172] width 288 height 29
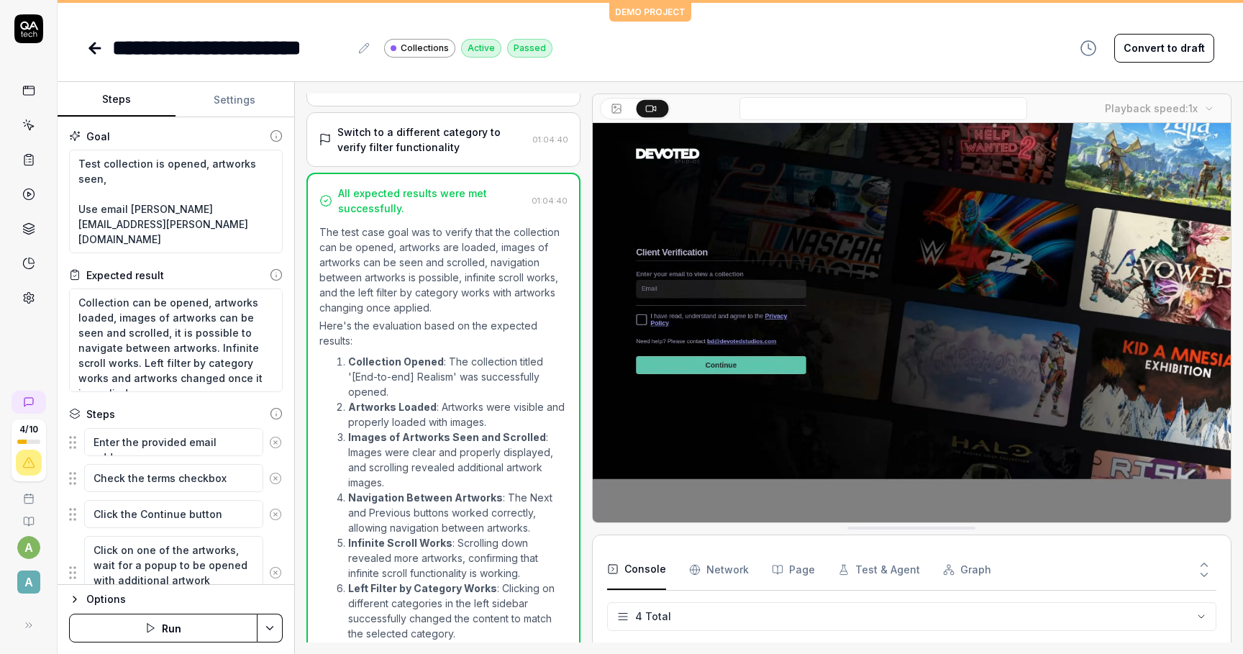
scroll to position [824, 0]
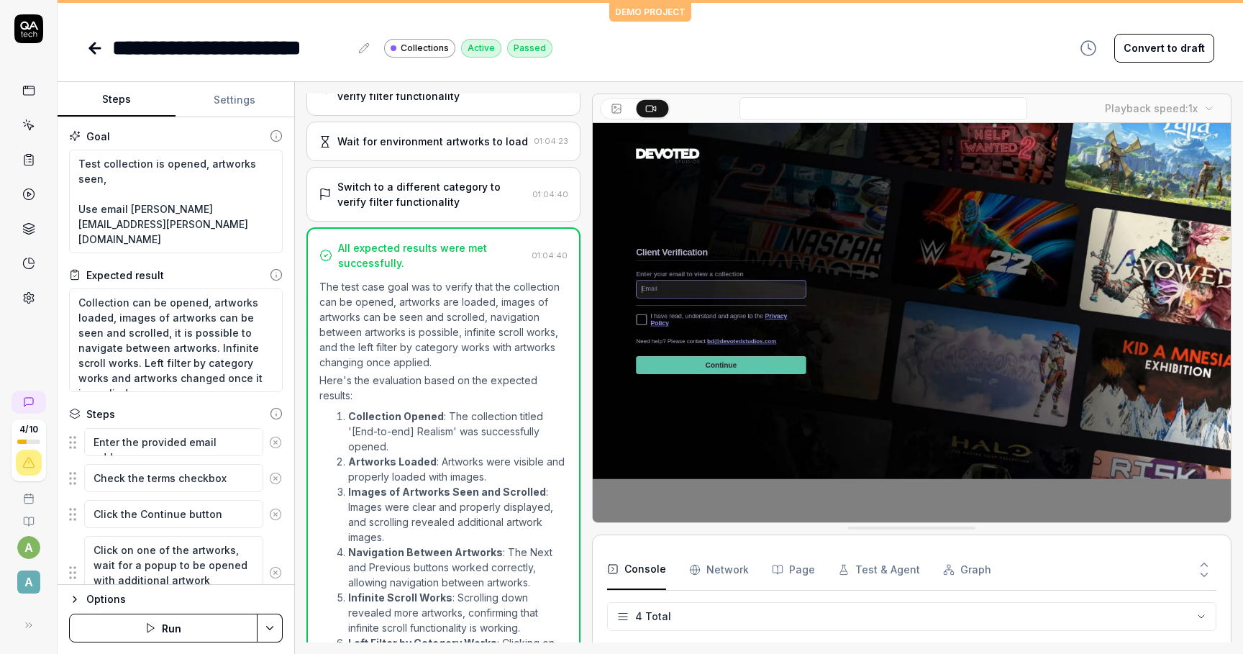
scroll to position [824, 0]
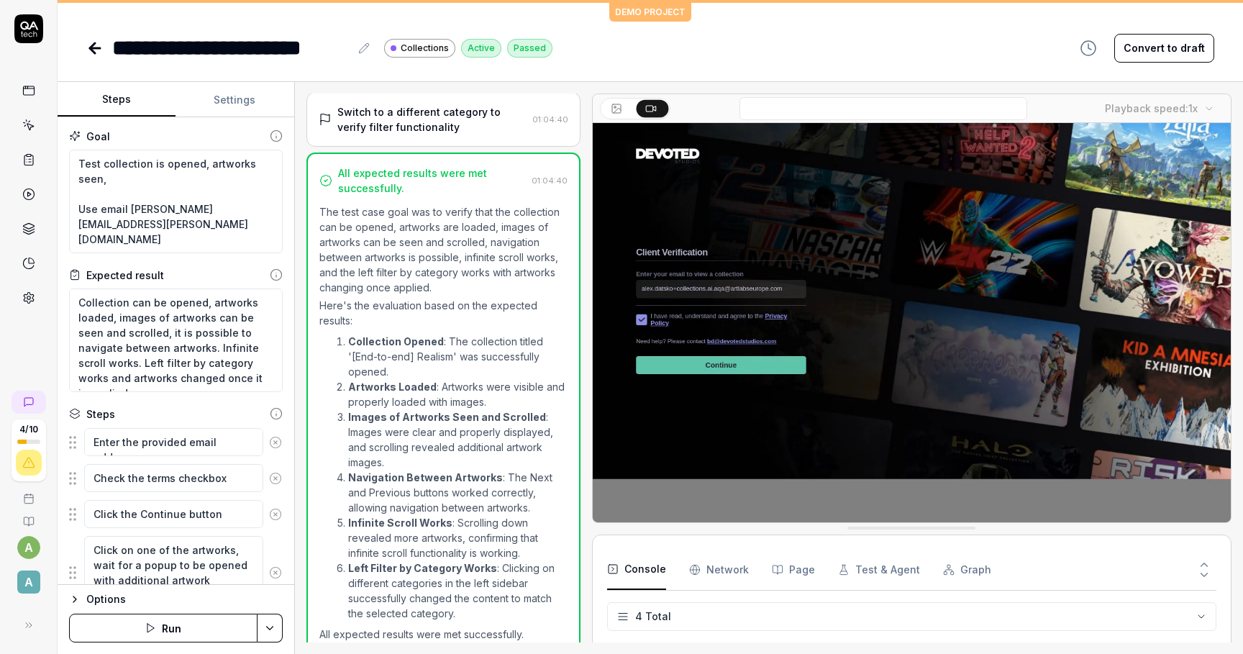
click at [1205, 574] on icon at bounding box center [1204, 574] width 13 height 13
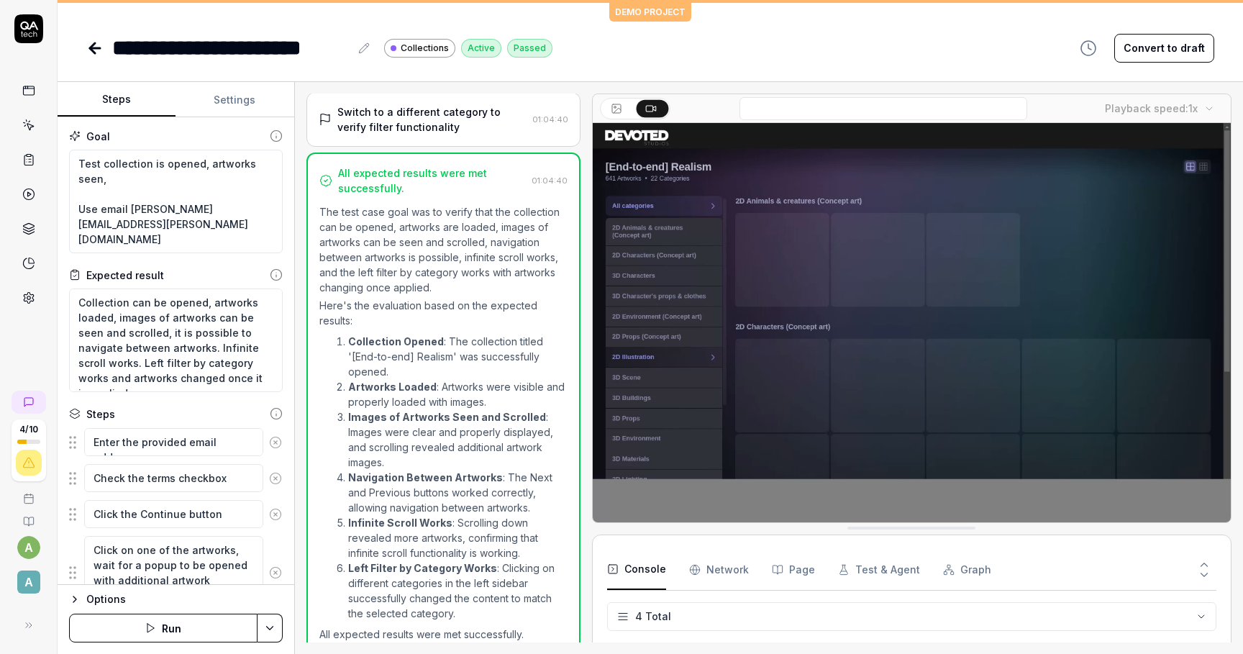
click at [1207, 563] on icon at bounding box center [1204, 564] width 13 height 13
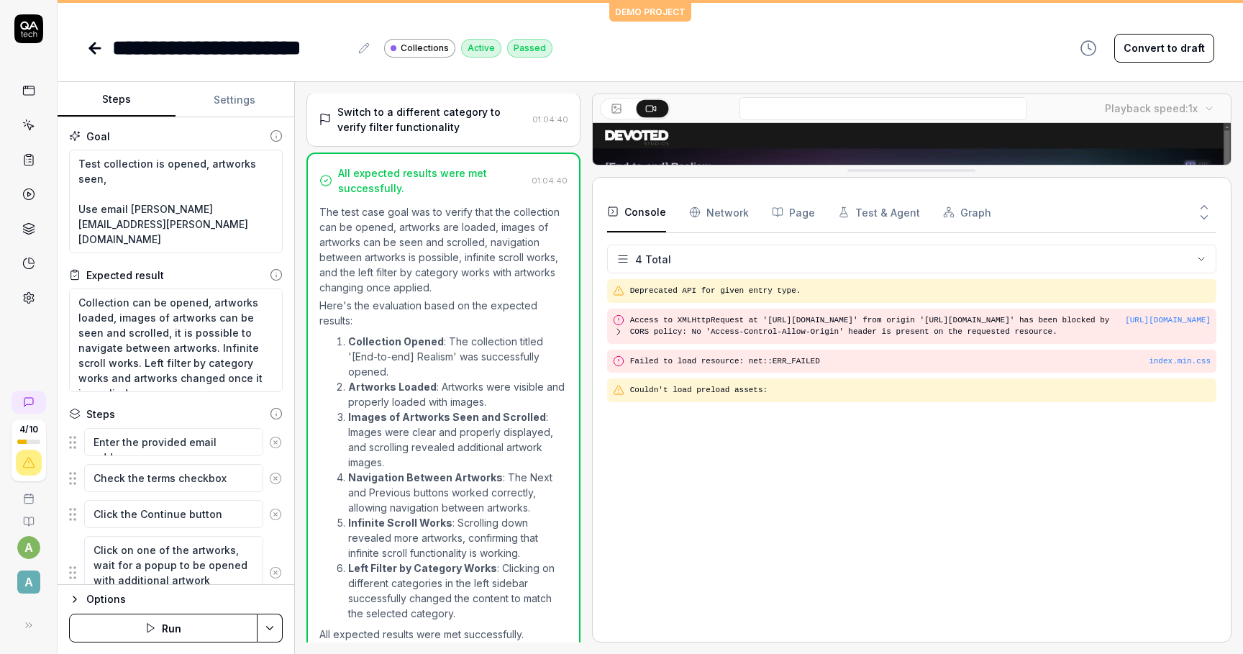
scroll to position [0, 0]
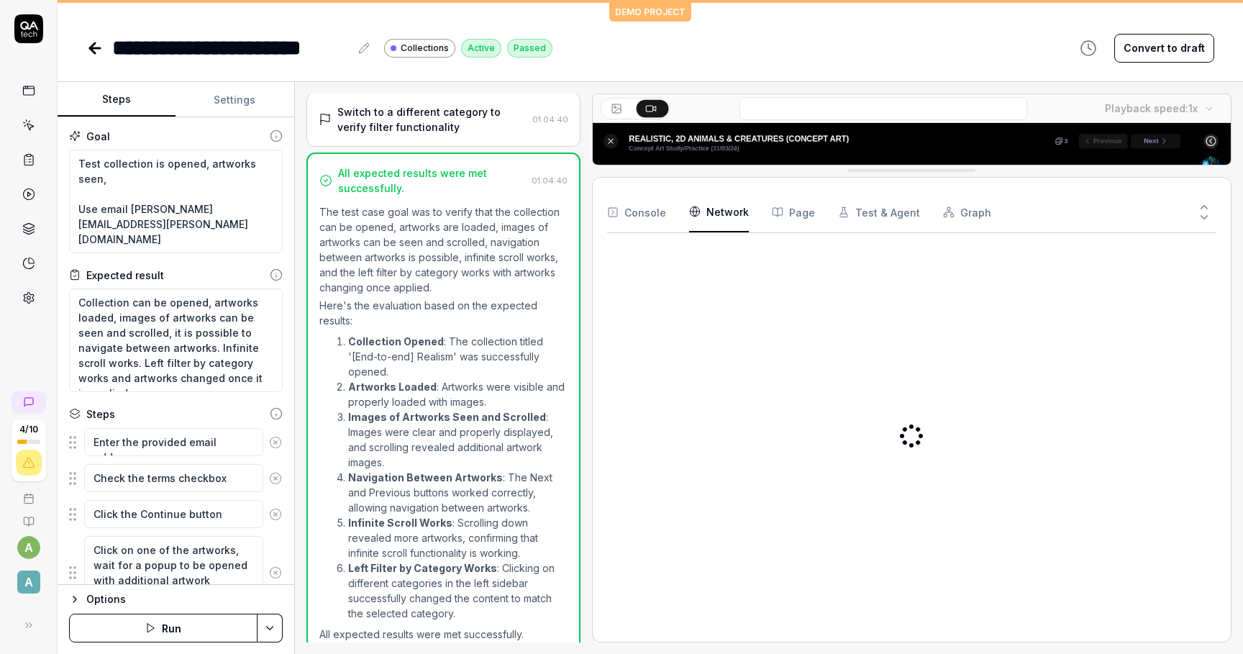
click at [723, 209] on Requests "Network" at bounding box center [719, 212] width 60 height 40
click at [790, 208] on button "Page" at bounding box center [793, 212] width 43 height 40
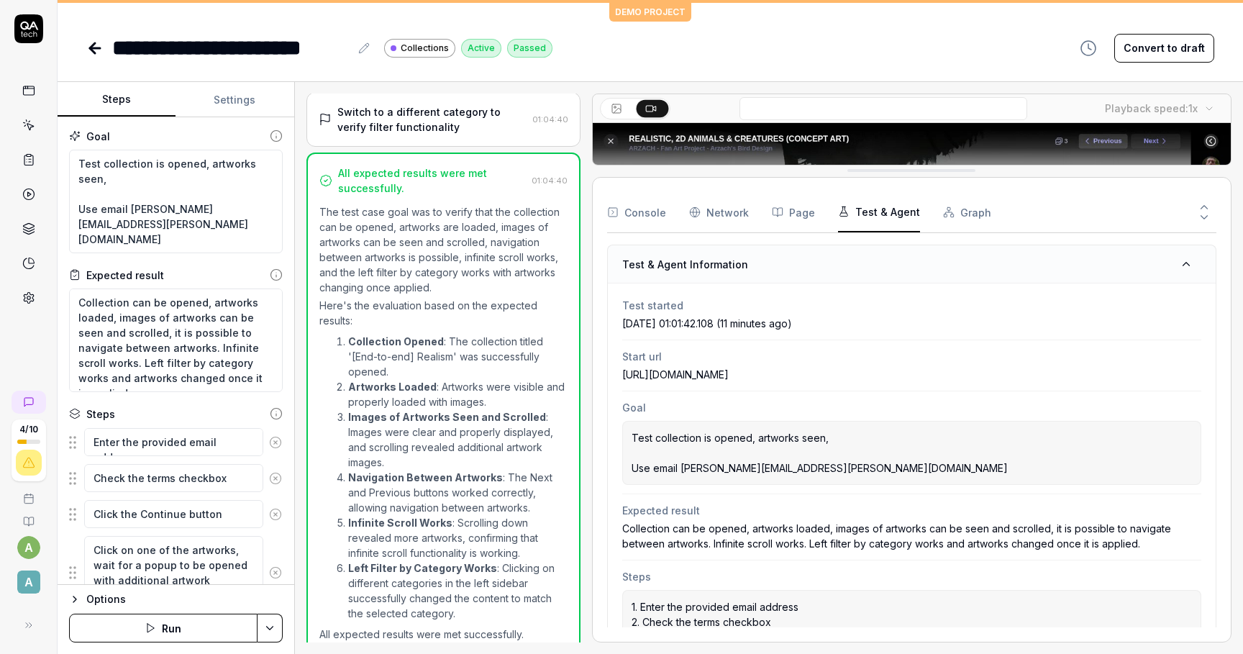
click at [867, 199] on button "Test & Agent" at bounding box center [879, 212] width 82 height 40
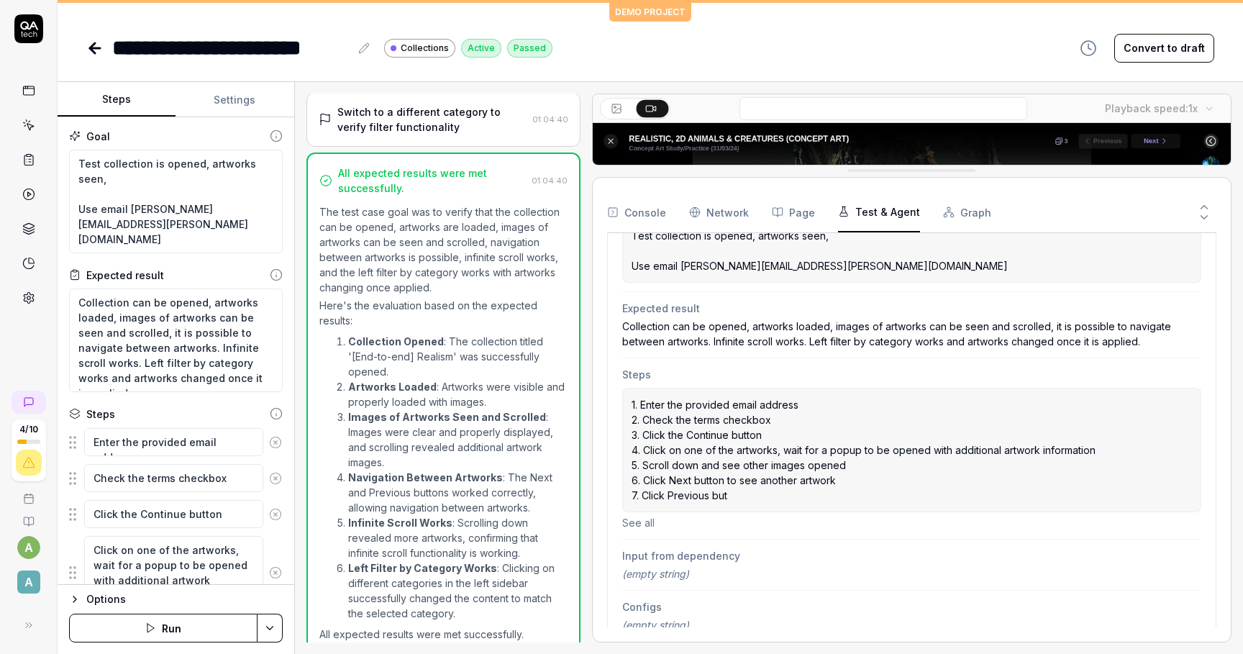
scroll to position [272, 0]
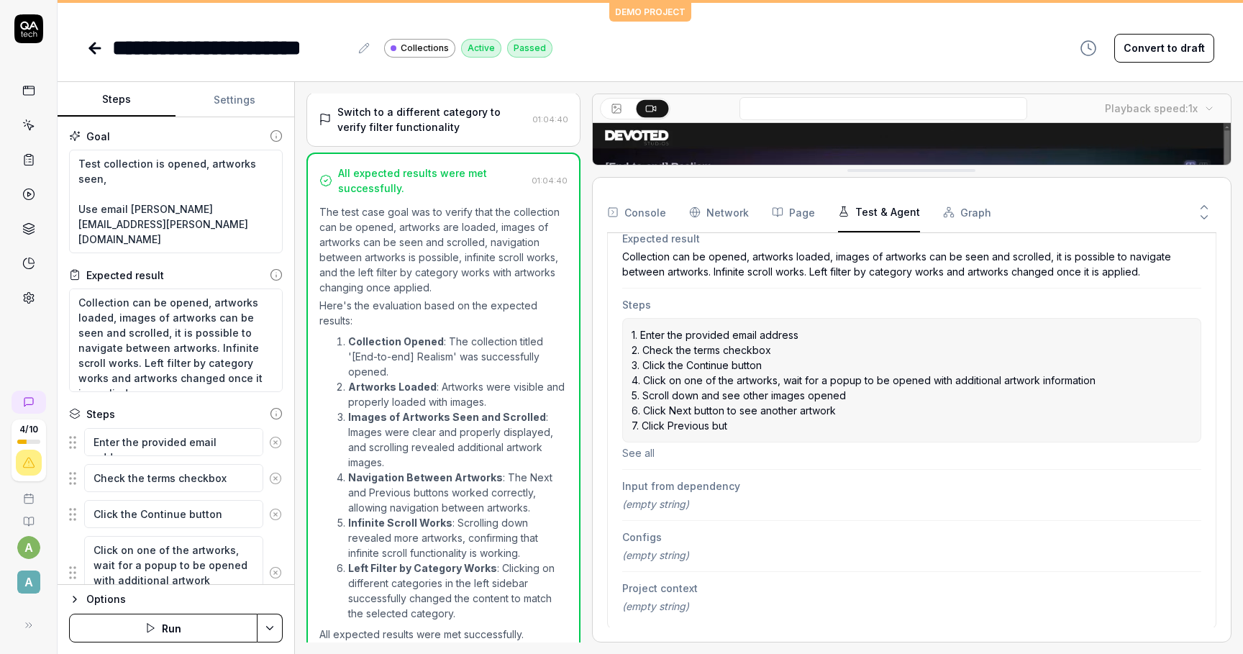
click at [638, 450] on button "See all" at bounding box center [911, 452] width 579 height 15
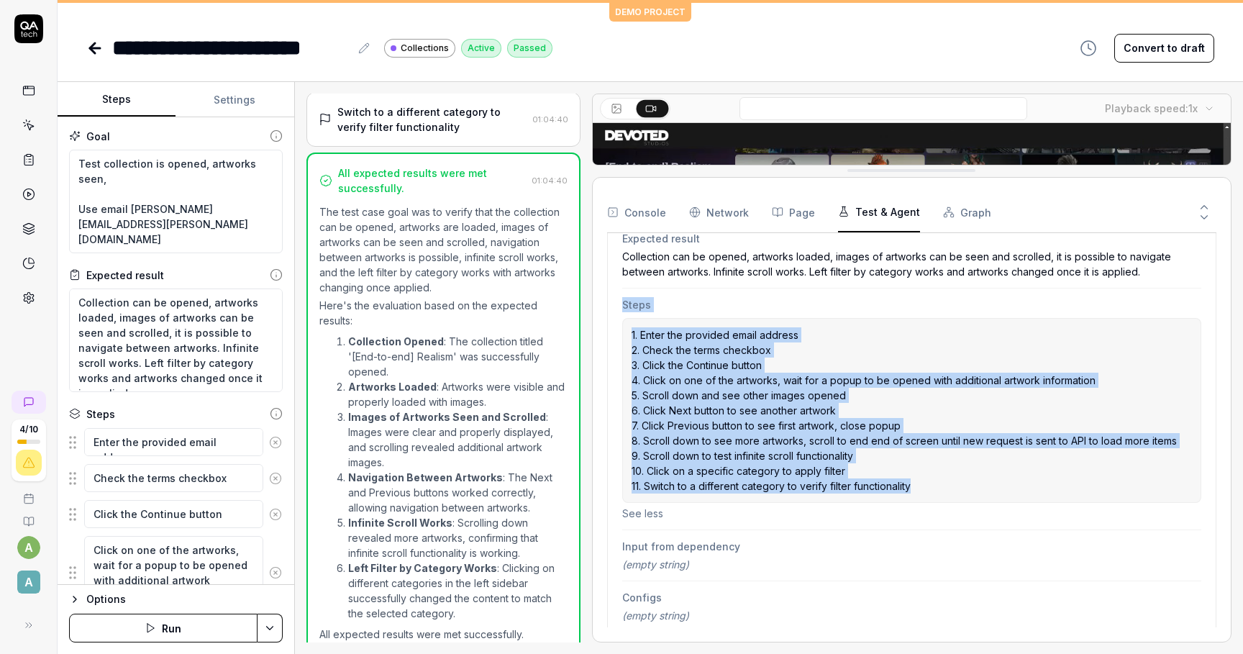
drag, startPoint x: 622, startPoint y: 302, endPoint x: 956, endPoint y: 483, distance: 380.6
click at [956, 483] on div "Steps 1. Enter the provided email address 2. Check the terms checkbox 3. Click …" at bounding box center [911, 410] width 579 height 242
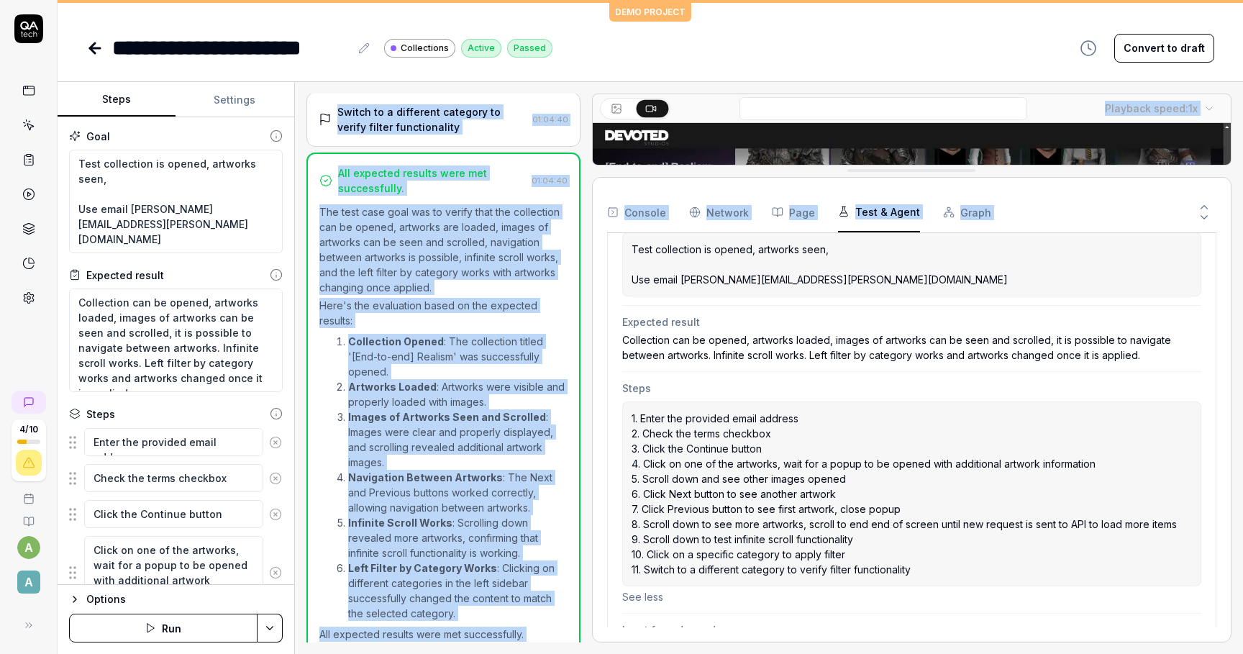
scroll to position [332, 0]
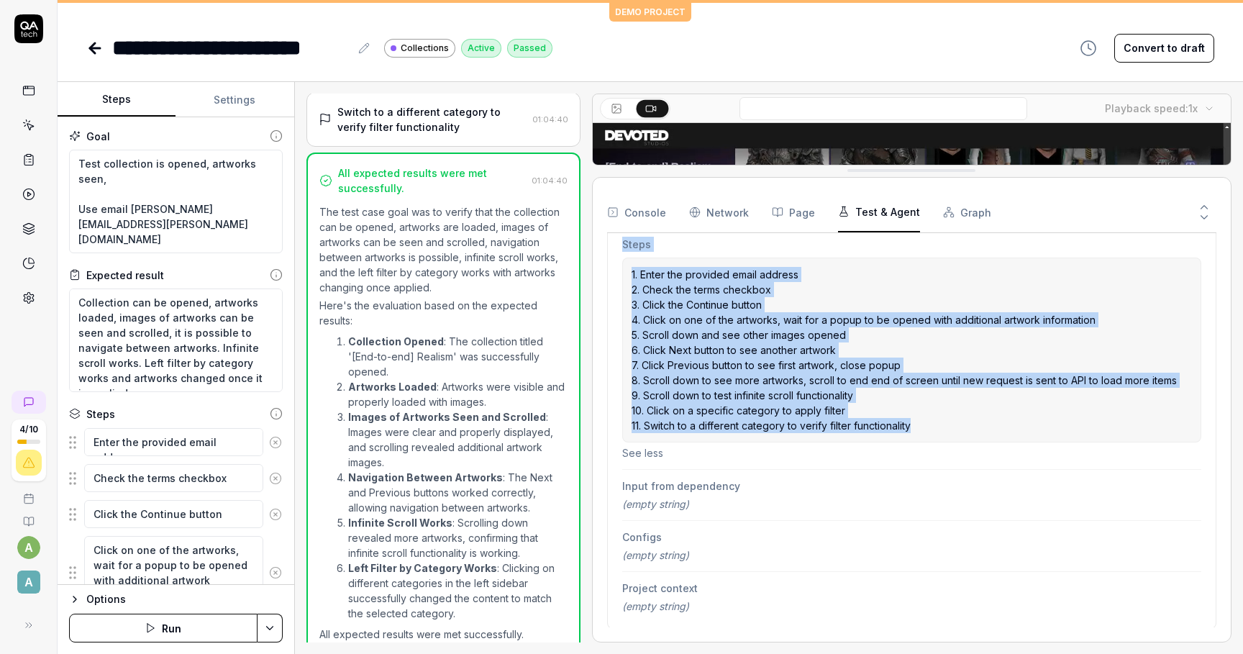
drag, startPoint x: 621, startPoint y: 353, endPoint x: 931, endPoint y: 424, distance: 318.1
click at [931, 424] on div "Test started 2025-08-12 01:01:42.108 (11 minutes ago) Start url https://collect…" at bounding box center [912, 289] width 608 height 677
copy div "Start url https://collections.devotedstudios.com/MTY4MzIyMjc4MzExYTEwM2Ew/view …"
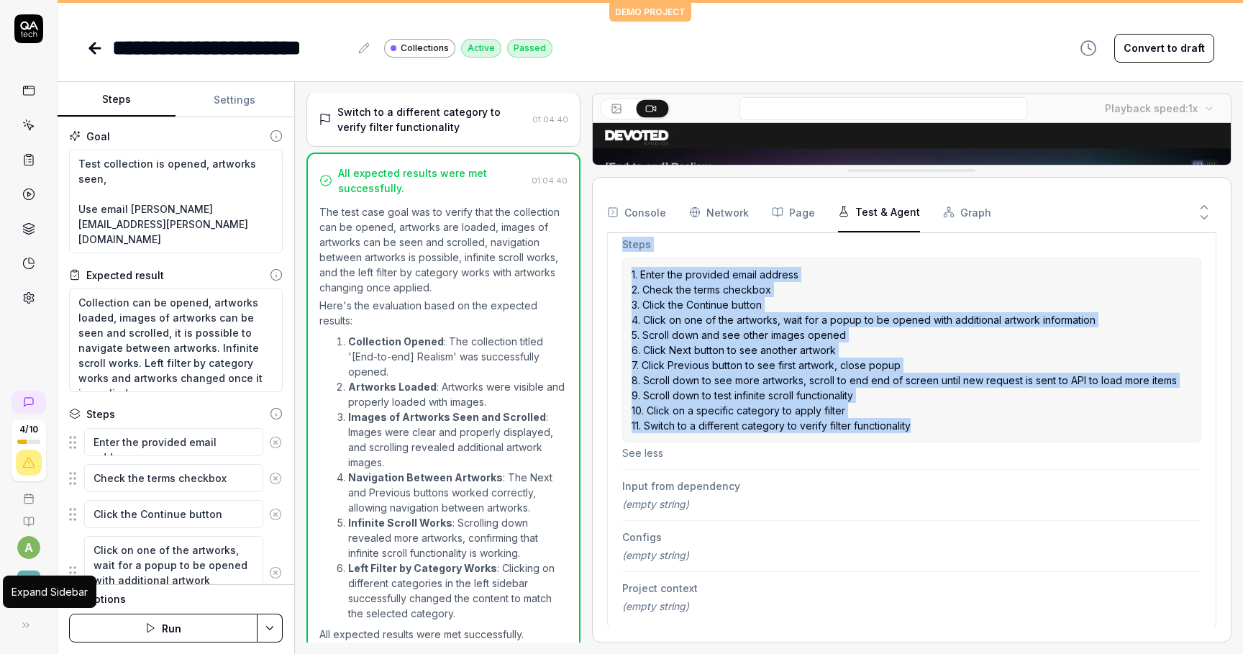
click at [30, 620] on icon at bounding box center [26, 626] width 12 height 12
type textarea "*"
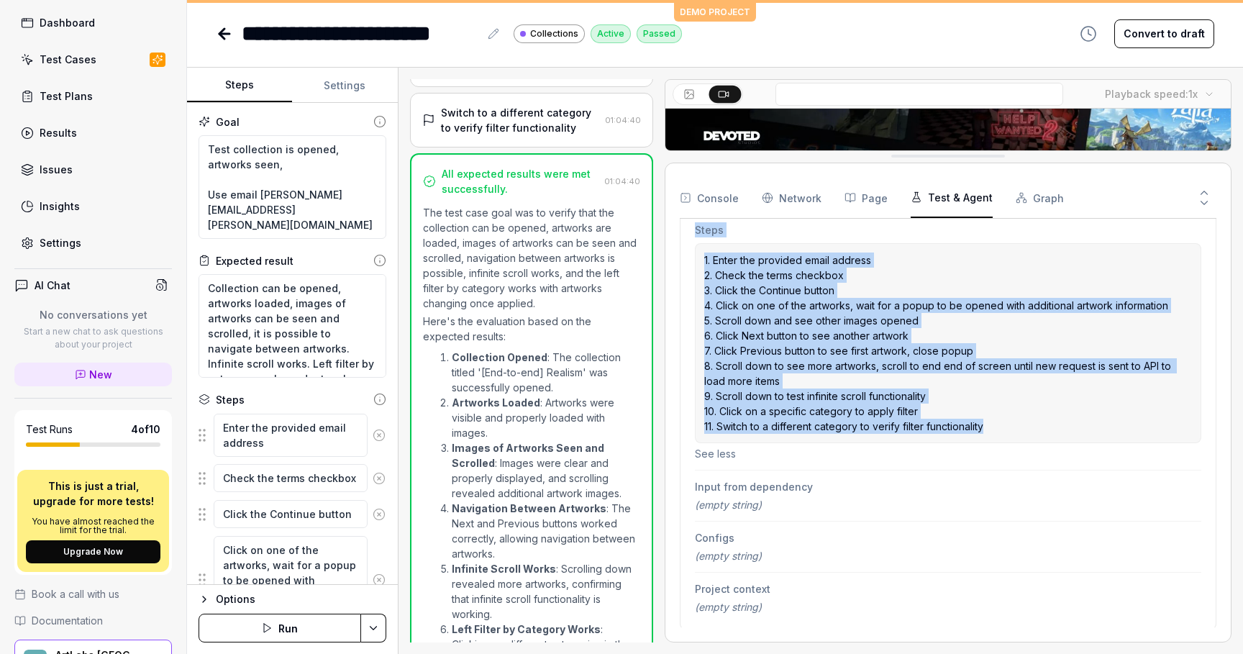
scroll to position [0, 0]
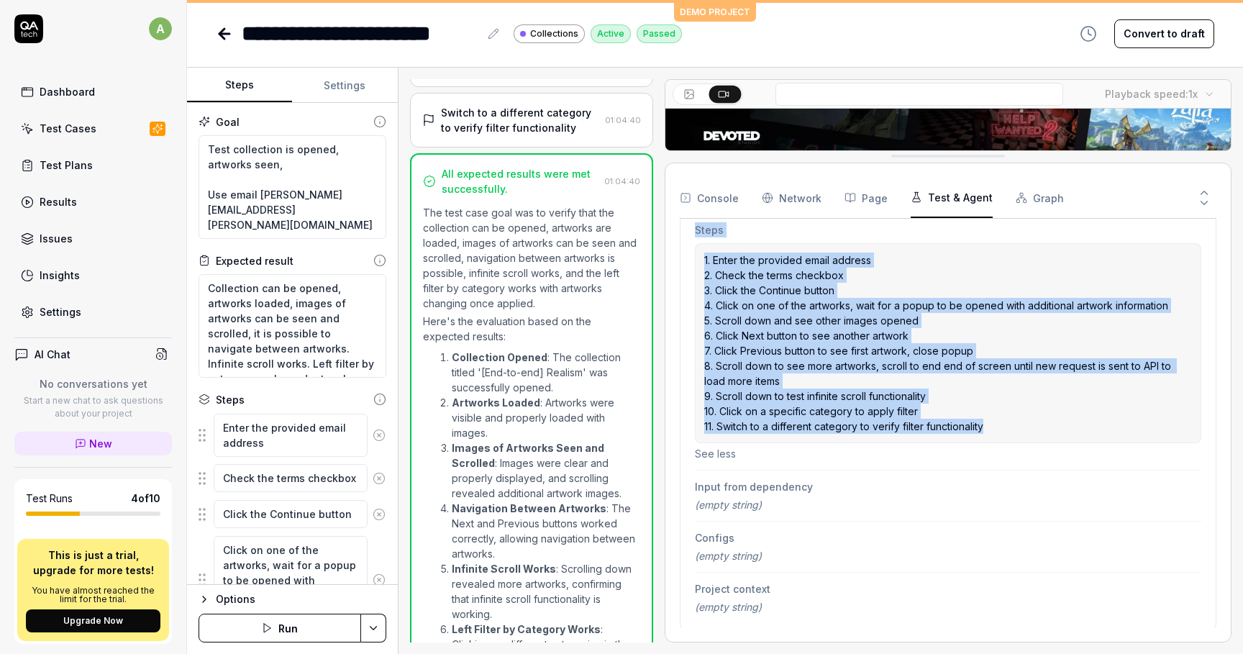
click at [73, 315] on div "Settings" at bounding box center [61, 311] width 42 height 15
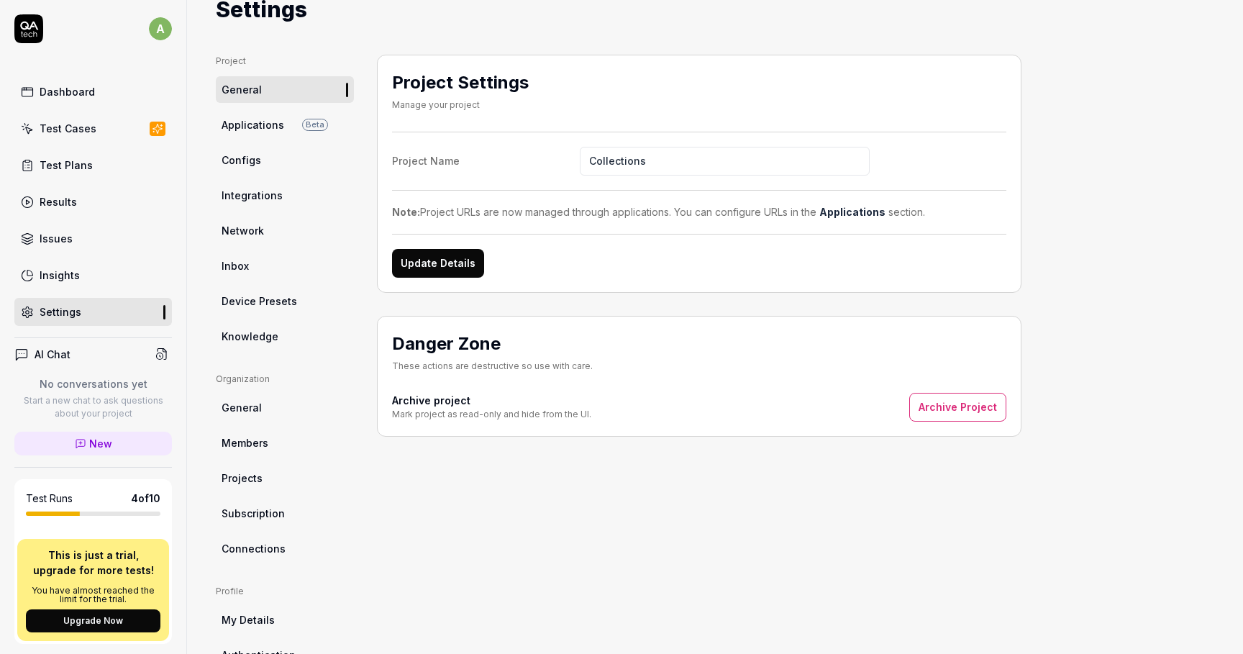
scroll to position [87, 0]
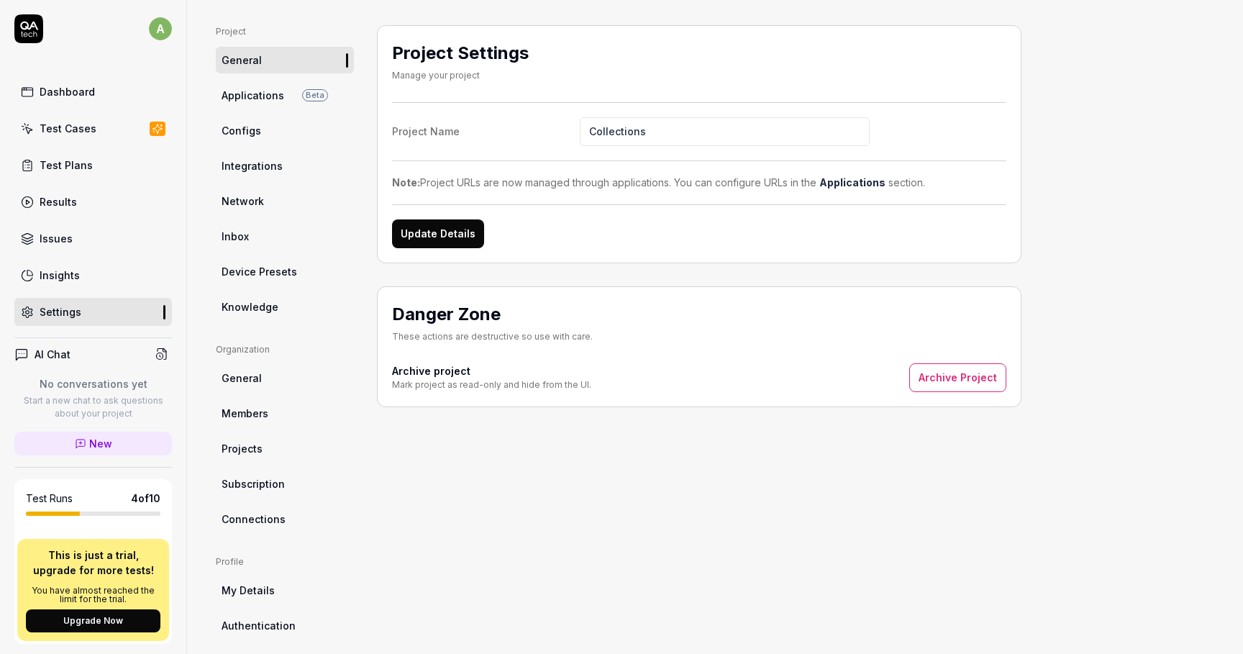
click at [258, 413] on span "Members" at bounding box center [245, 413] width 47 height 15
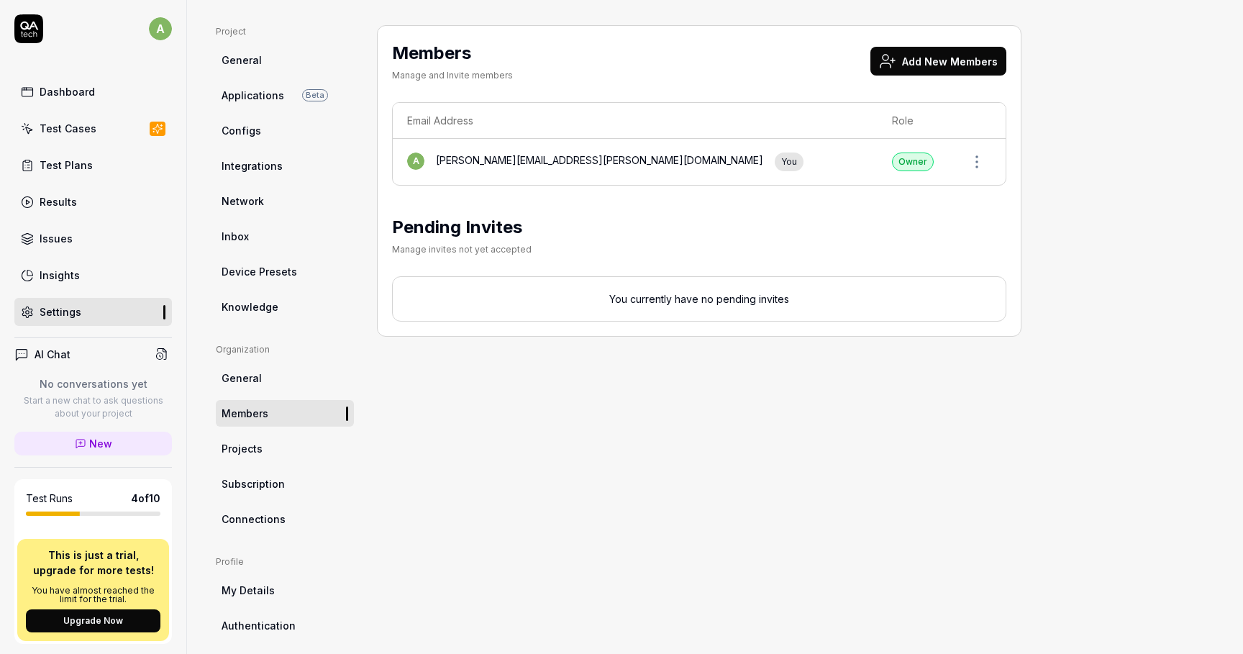
click at [925, 52] on button "Add New Members" at bounding box center [939, 61] width 136 height 29
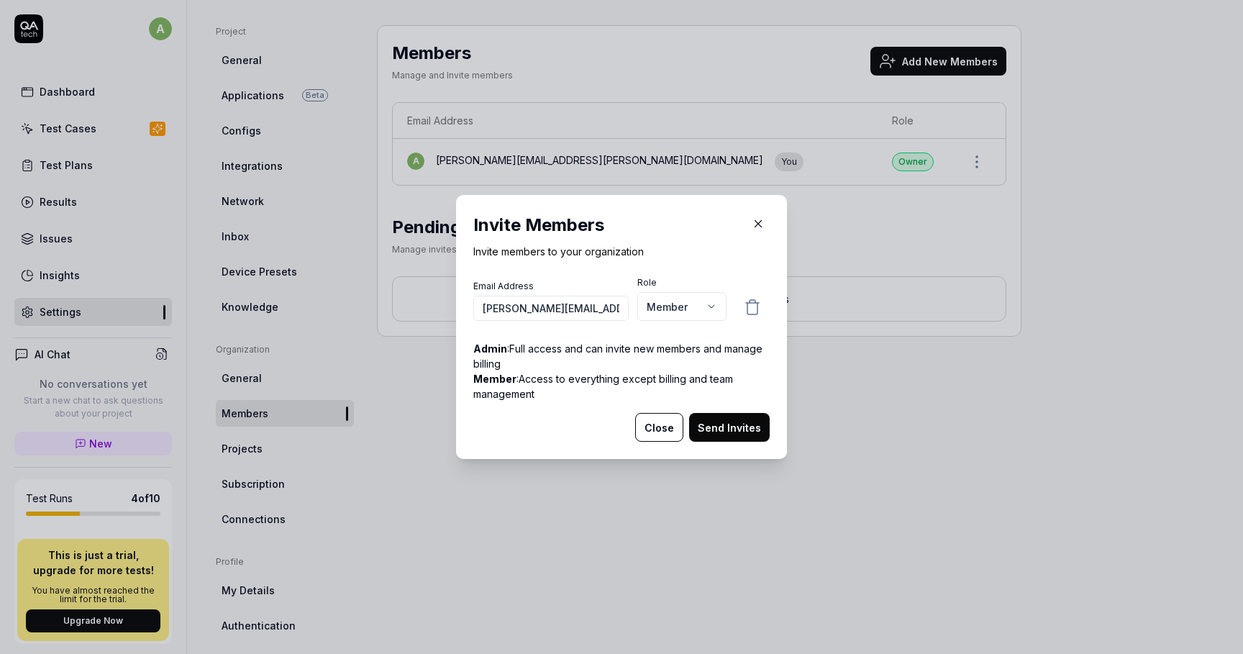
scroll to position [0, 32]
type input "y.ivashchenko@artlabseurope.com"
click at [670, 312] on body "a Dashboard Test Cases Test Plans Results Issues Insights Settings AI Chat No c…" at bounding box center [621, 327] width 1243 height 654
click at [727, 423] on button "Send Invites" at bounding box center [729, 427] width 81 height 29
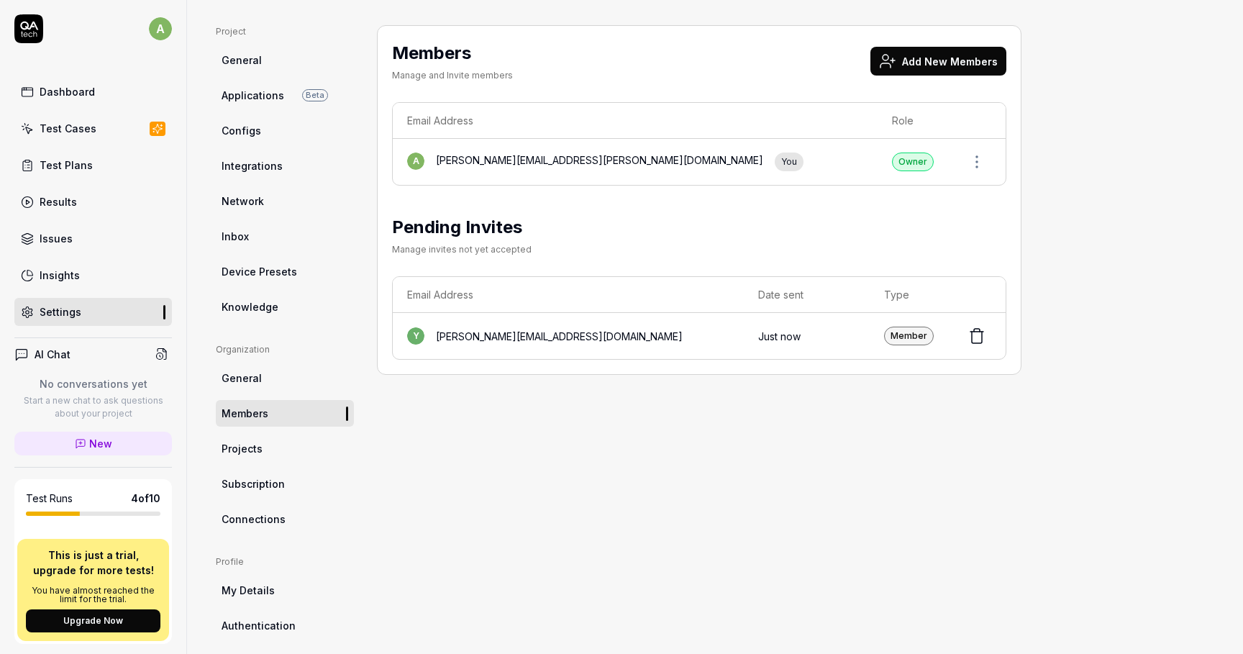
click at [954, 55] on button "Add New Members" at bounding box center [939, 61] width 136 height 29
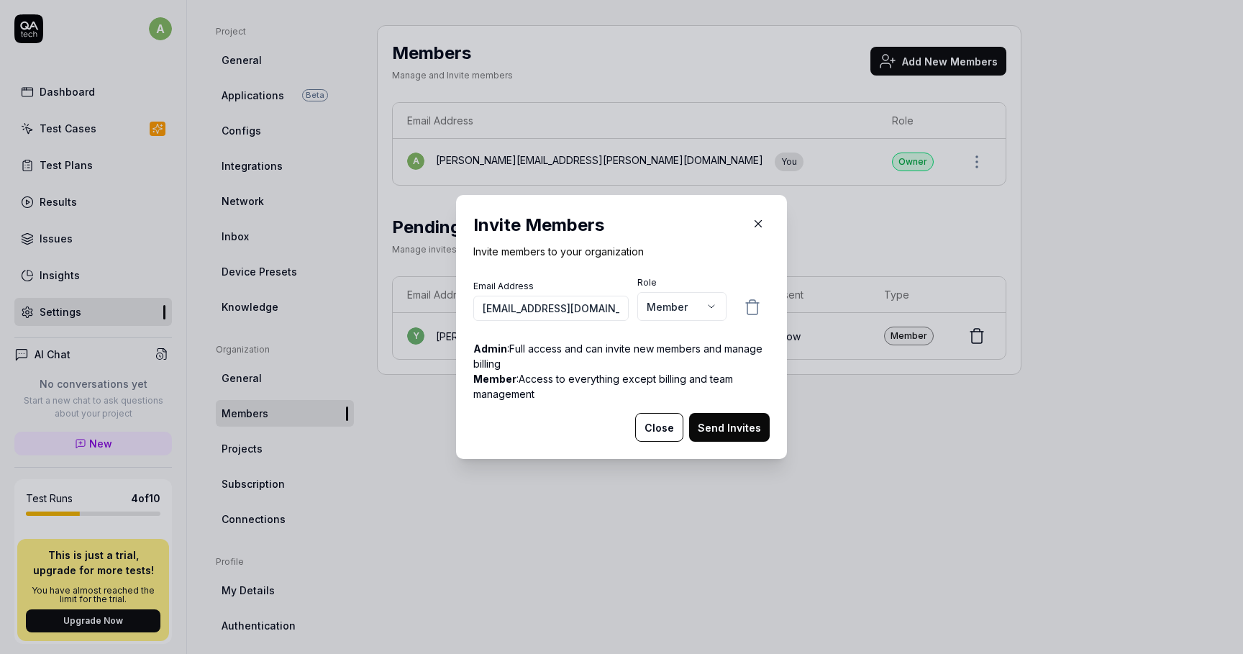
scroll to position [0, 4]
type input "r.yatsyk@artlabseurope.com"
click at [743, 421] on button "Send Invites" at bounding box center [729, 427] width 81 height 29
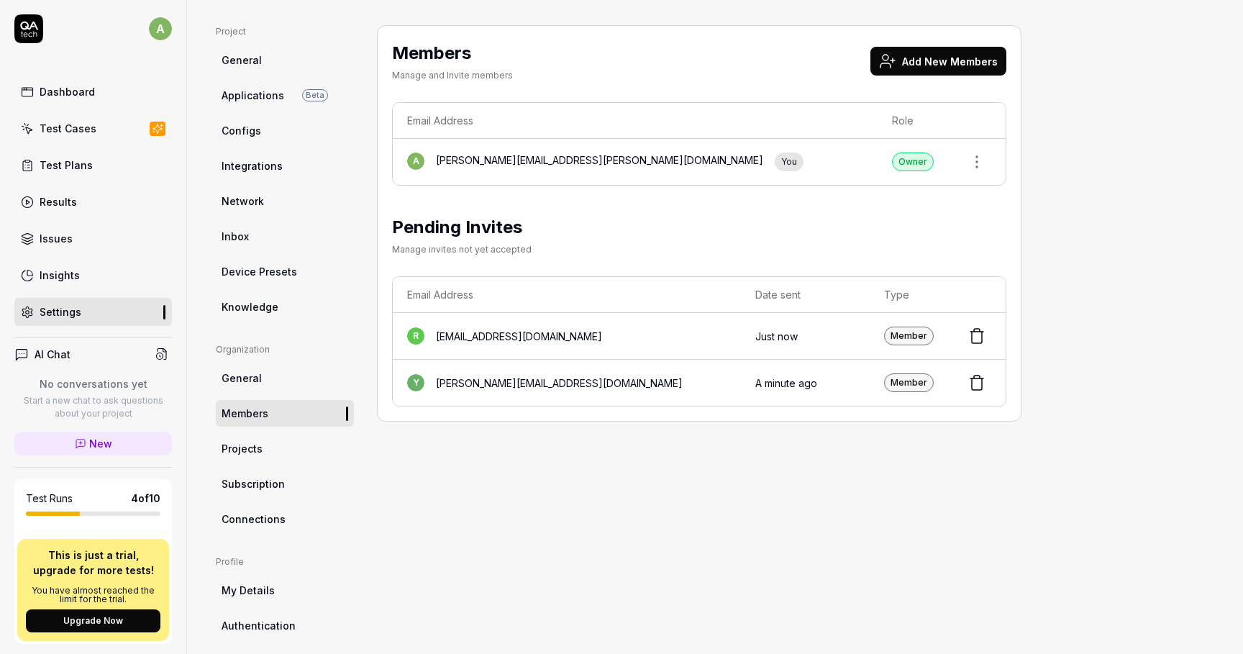
click at [979, 334] on icon at bounding box center [977, 335] width 17 height 17
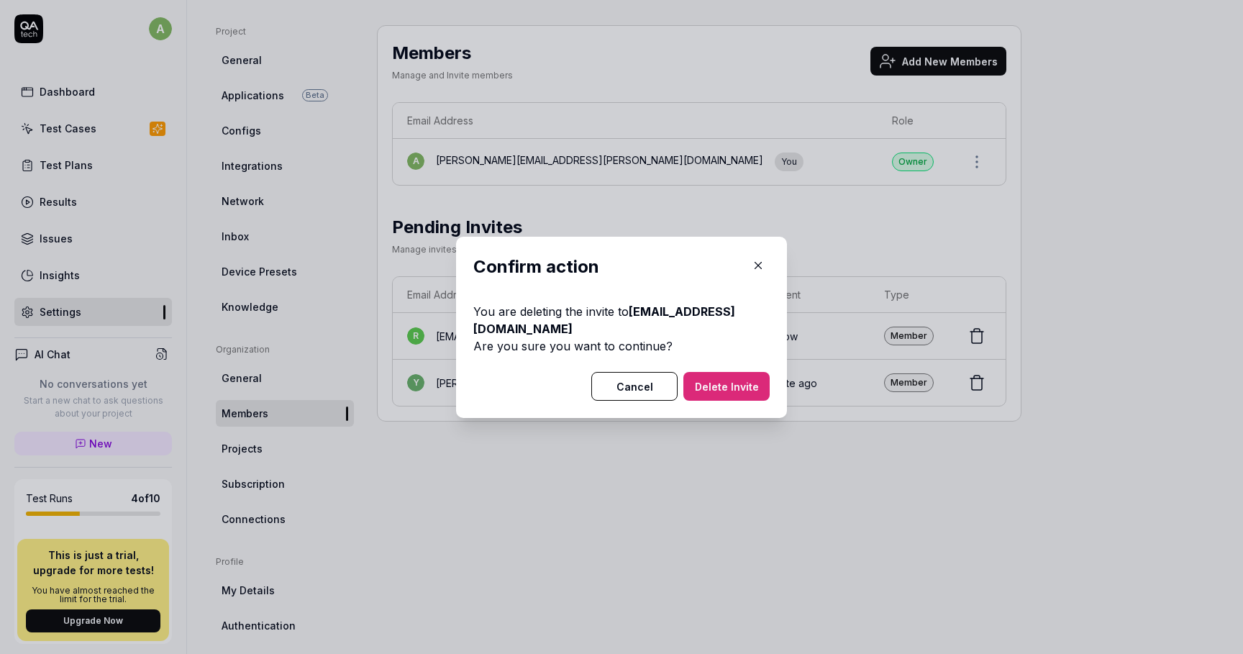
click at [710, 394] on button "Delete Invite" at bounding box center [727, 386] width 86 height 29
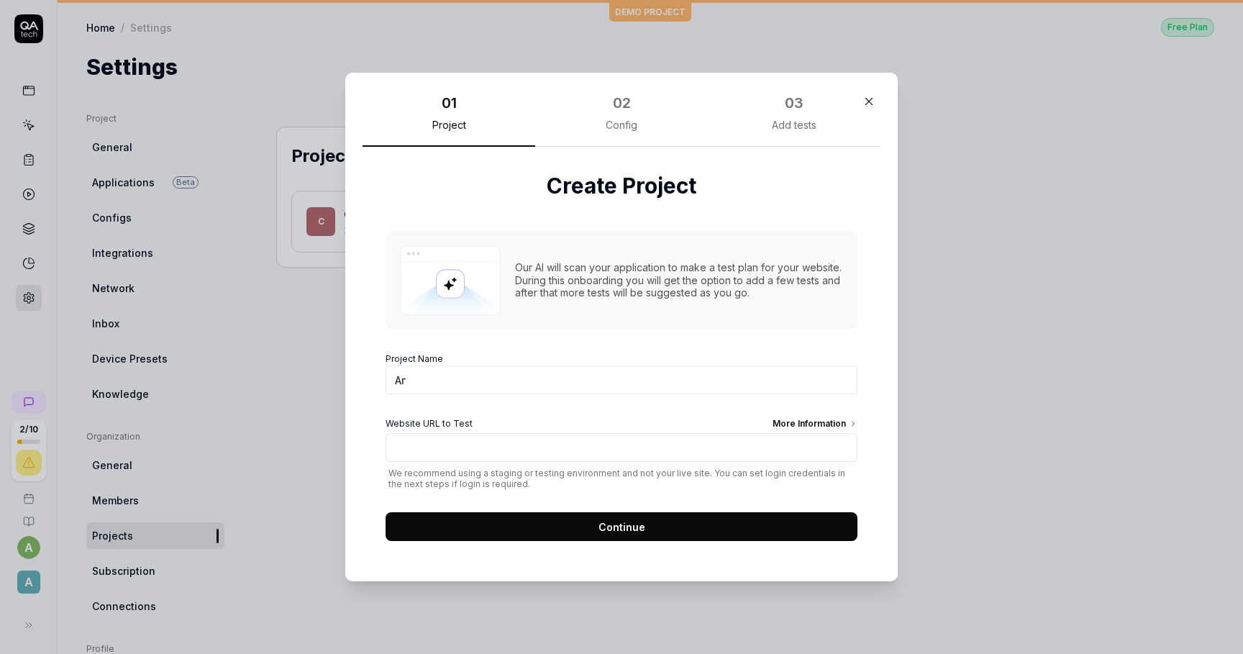
type input "[PERSON_NAME]"
type input "Fusion"
click at [517, 455] on input "Website URL to Test More Information" at bounding box center [622, 447] width 472 height 29
click at [586, 450] on input "[DOMAIN_NAME][URL]" at bounding box center [622, 447] width 472 height 29
type input "[URL][DOMAIN_NAME]"
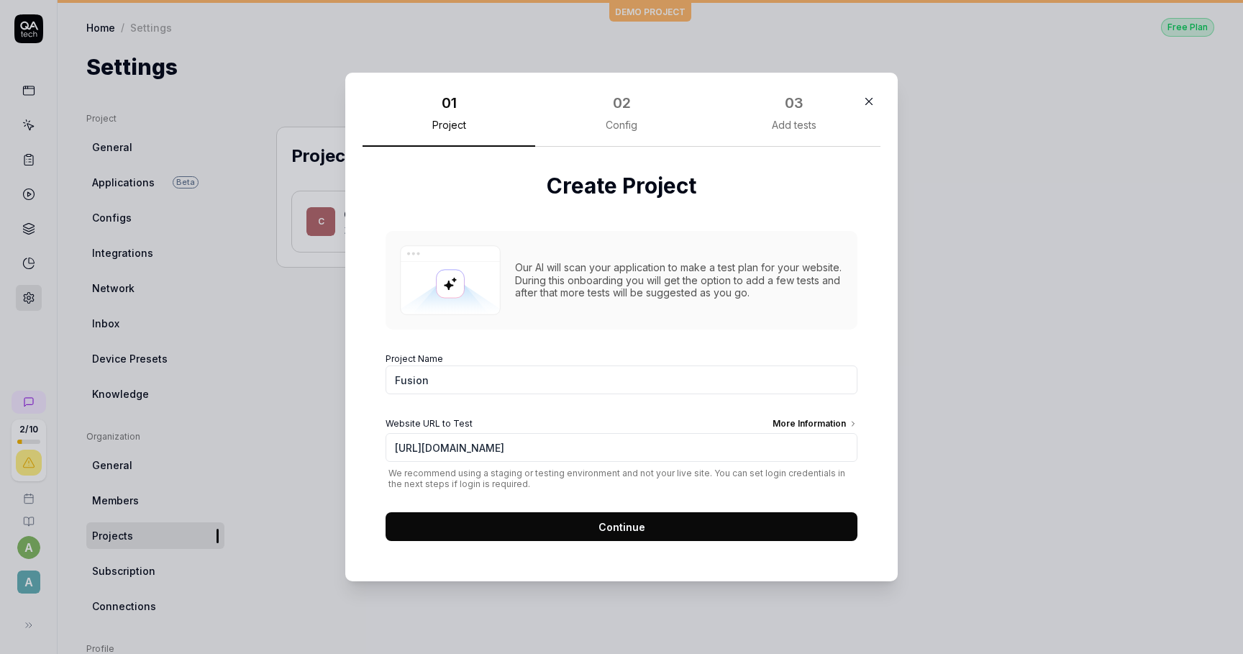
click at [809, 417] on div "More Information" at bounding box center [815, 425] width 85 height 16
click at [809, 433] on input "[URL][DOMAIN_NAME]" at bounding box center [622, 447] width 472 height 29
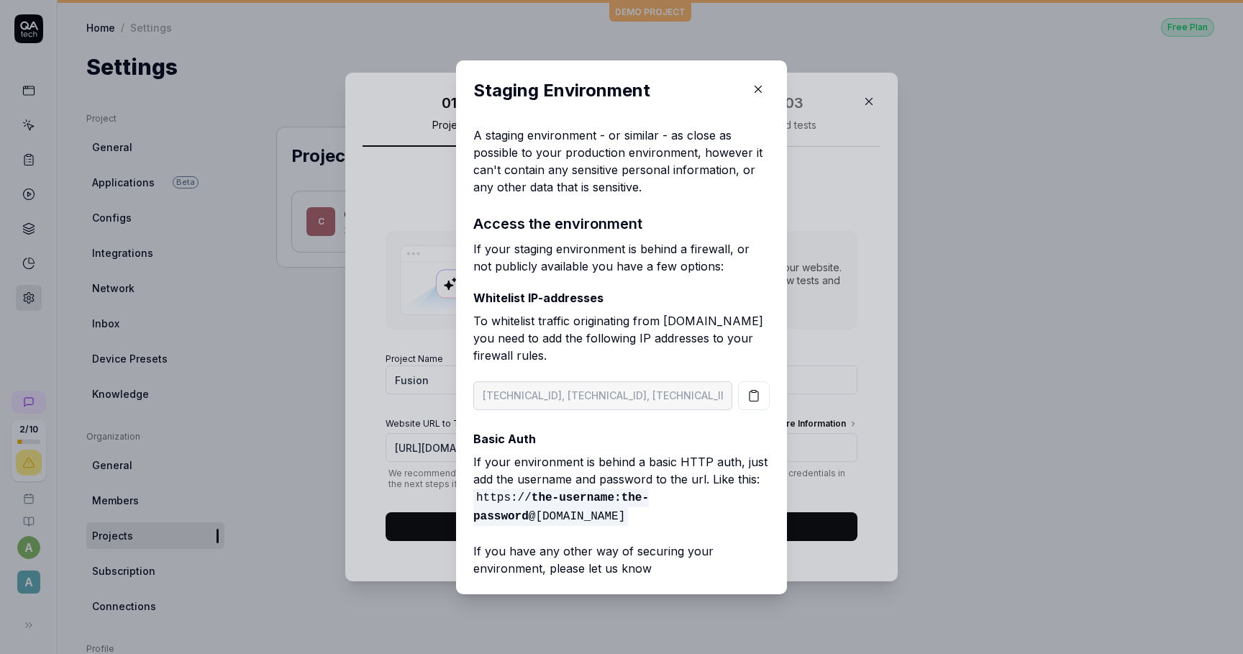
click at [761, 395] on button "button" at bounding box center [754, 395] width 32 height 29
click at [756, 83] on icon "button" at bounding box center [758, 89] width 13 height 13
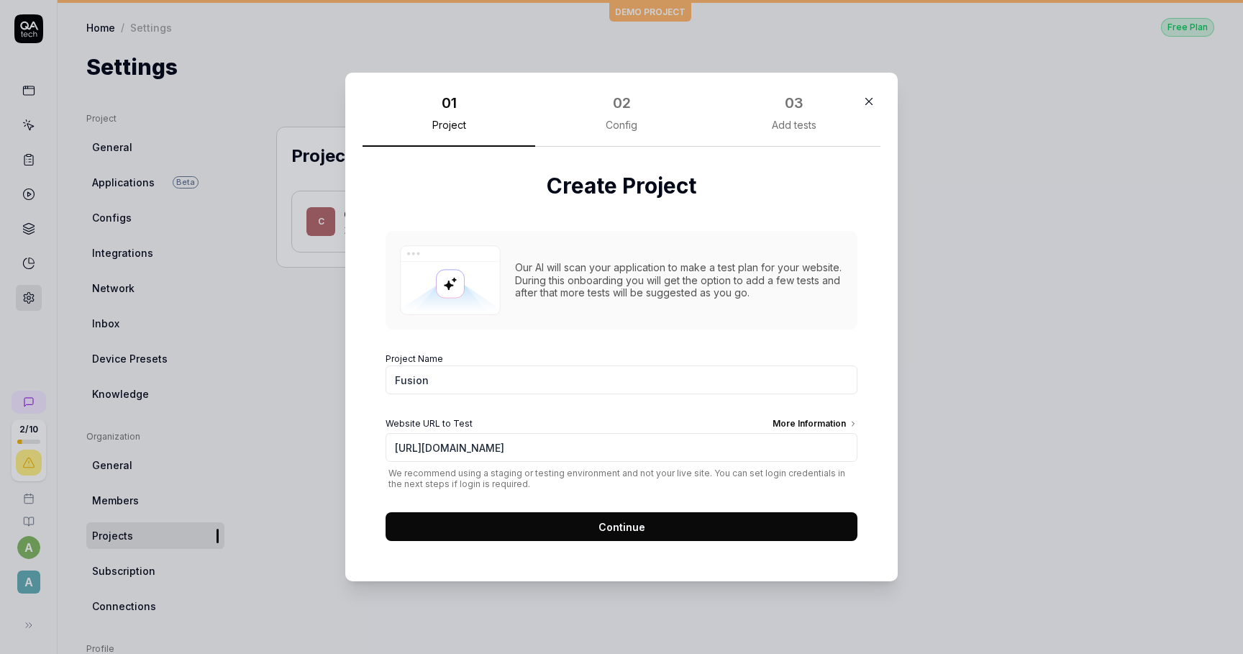
click at [593, 530] on button "Continue" at bounding box center [622, 526] width 472 height 29
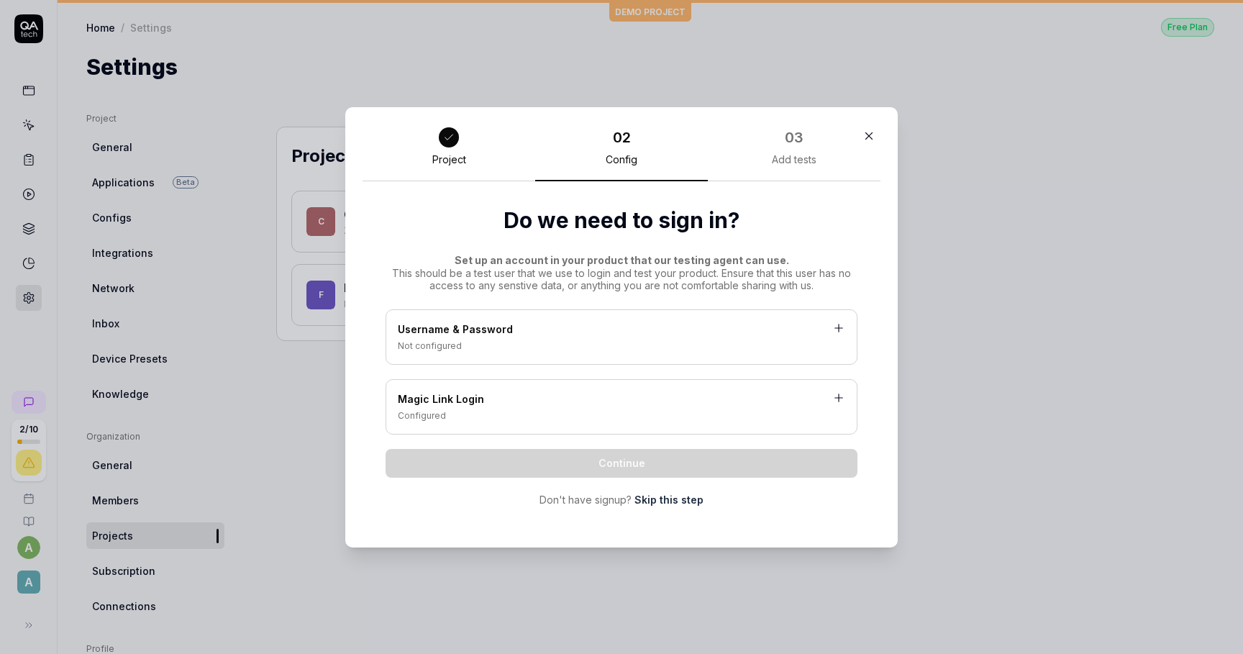
click at [657, 498] on link "Skip this step" at bounding box center [669, 499] width 69 height 15
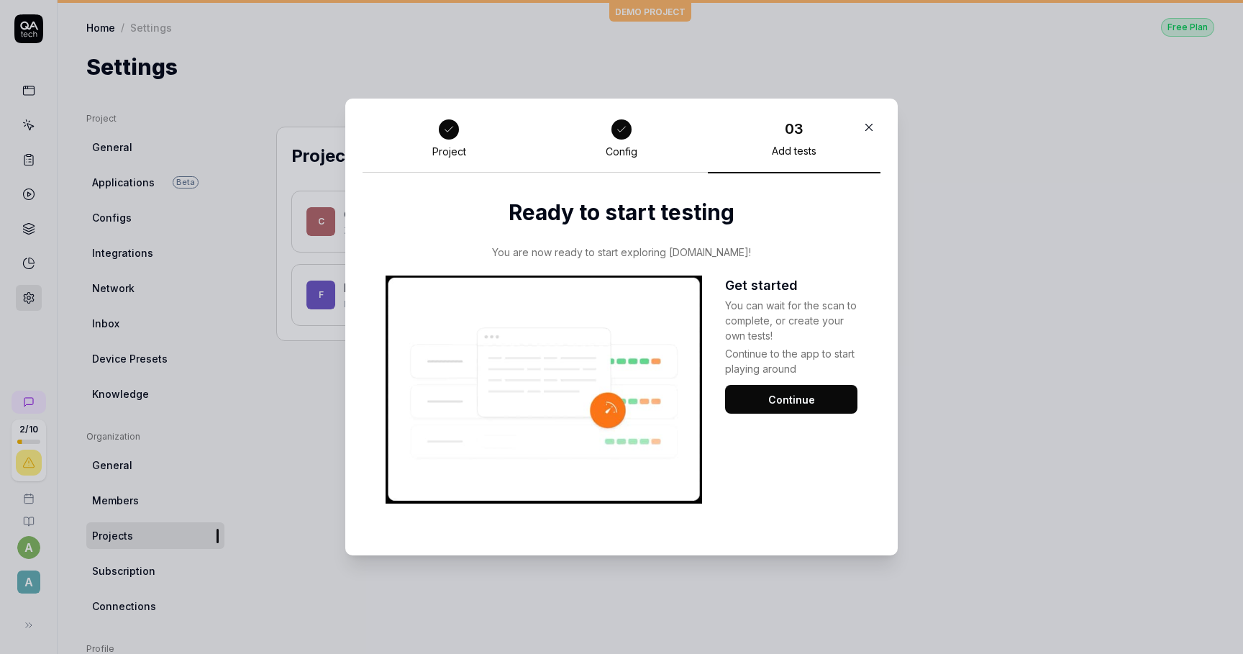
click at [779, 396] on button "Continue" at bounding box center [791, 399] width 132 height 29
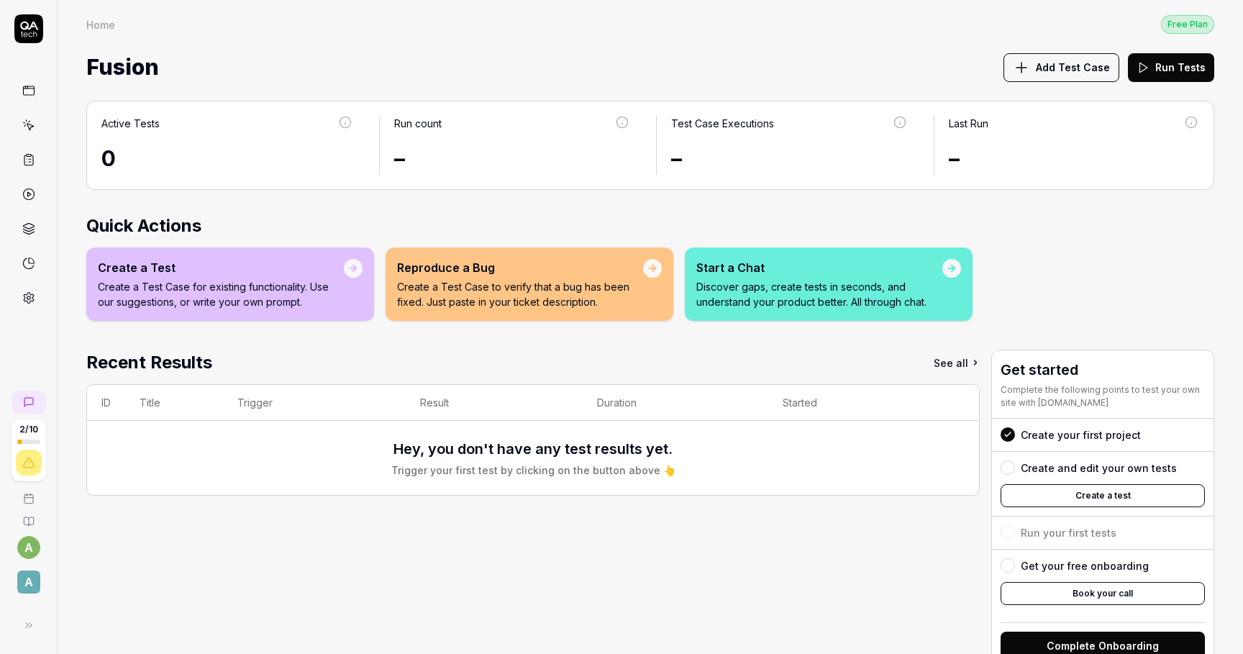
scroll to position [5, 0]
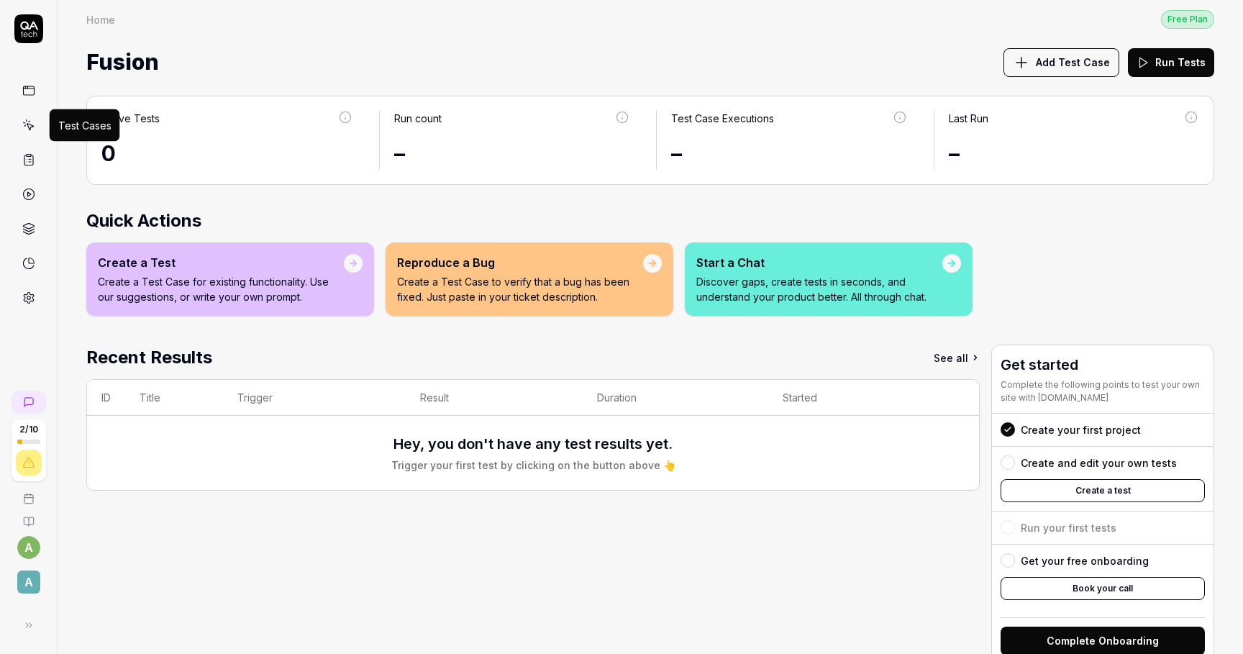
click at [34, 127] on icon at bounding box center [28, 125] width 13 height 13
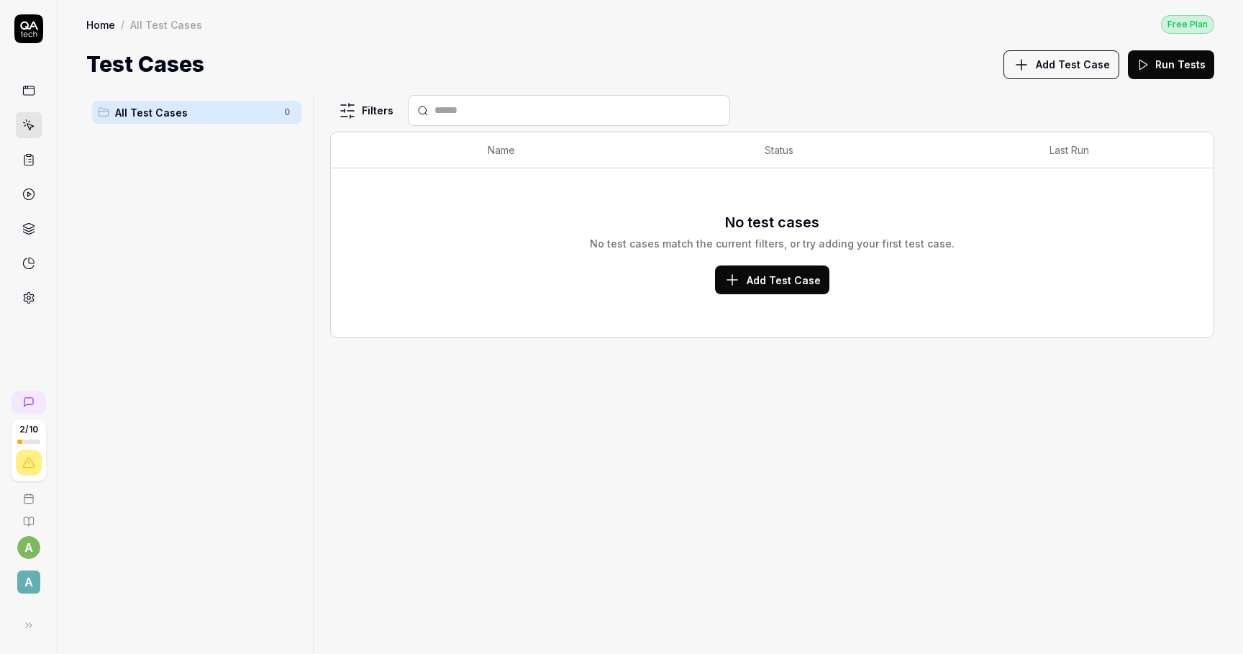
click at [96, 26] on link "Home" at bounding box center [100, 24] width 29 height 14
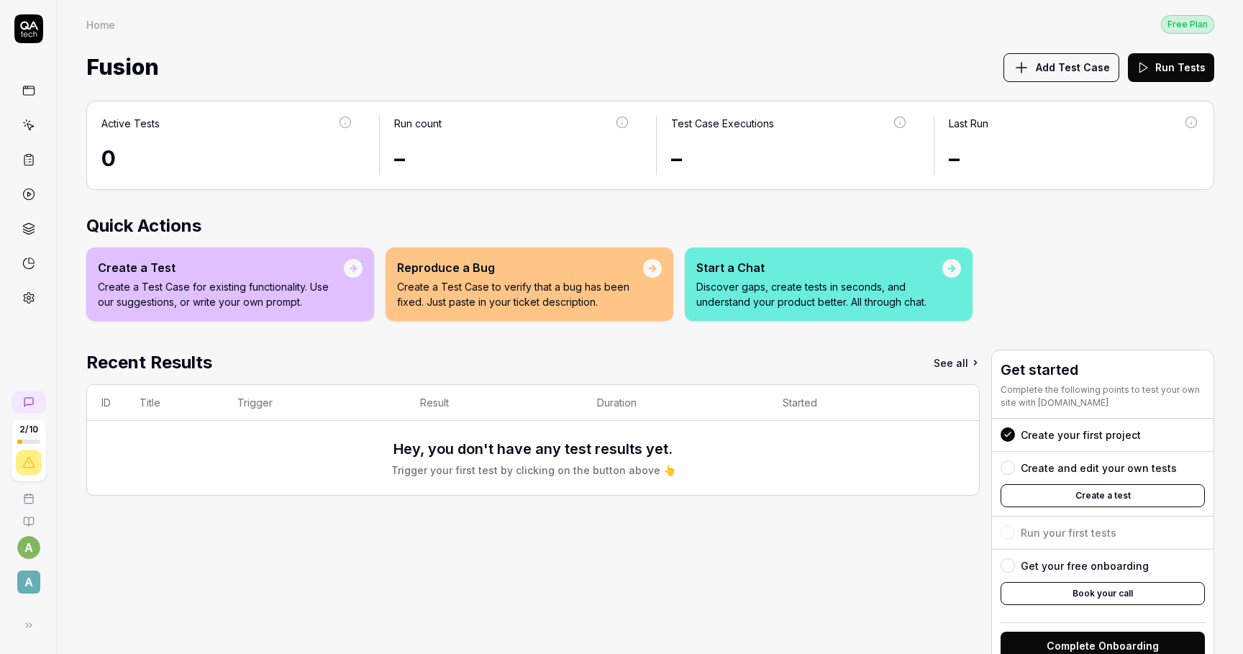
click at [30, 399] on icon at bounding box center [29, 402] width 12 height 12
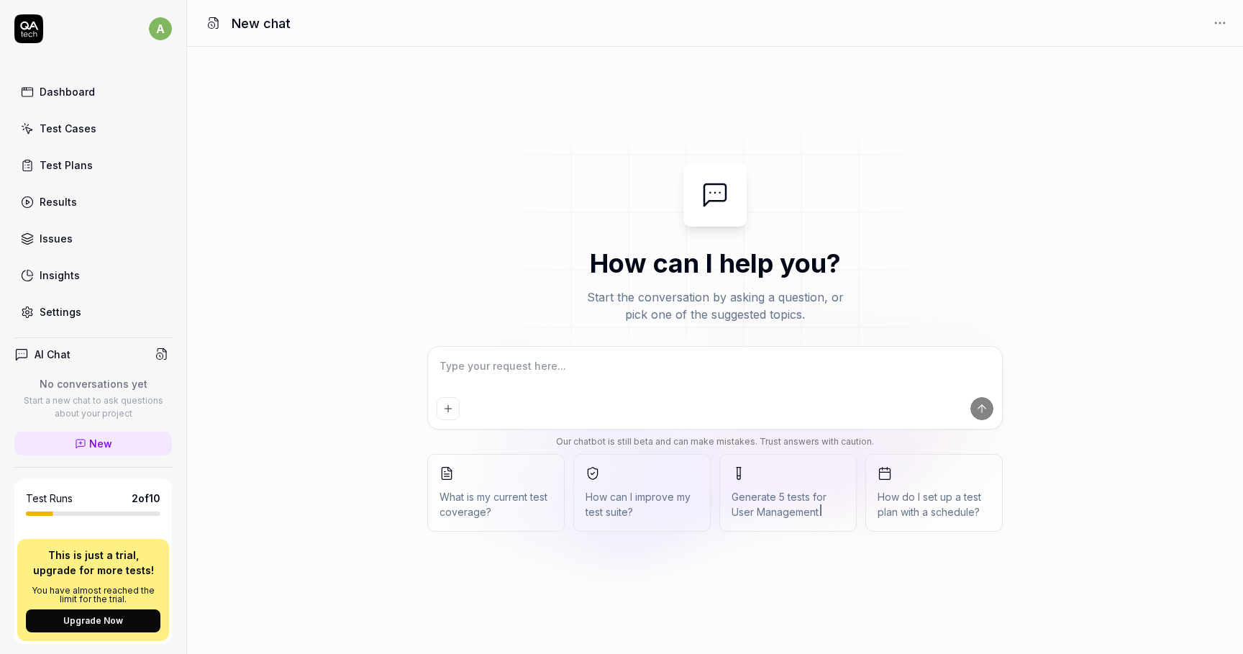
click at [170, 508] on div "Test Runs 2 of 10 This is just a trial, upgrade for more tests! You have almost…" at bounding box center [93, 561] width 158 height 165
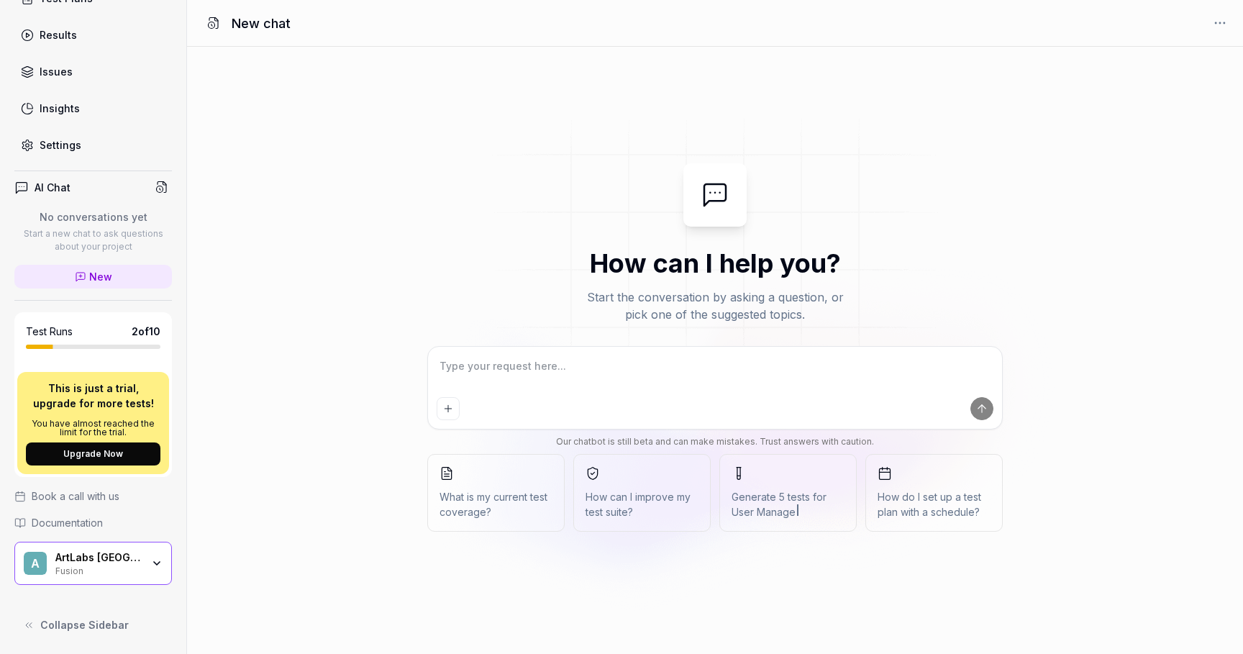
click at [158, 564] on icon "button" at bounding box center [157, 564] width 12 height 12
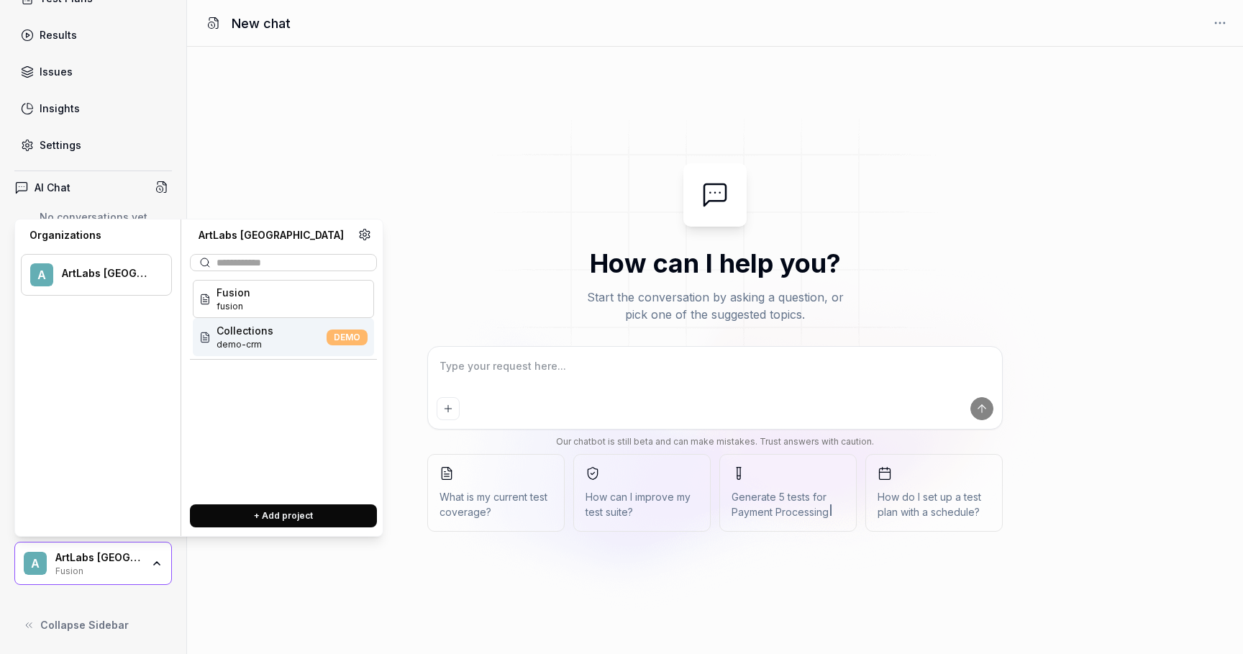
click at [259, 343] on span "demo-crm" at bounding box center [245, 344] width 57 height 13
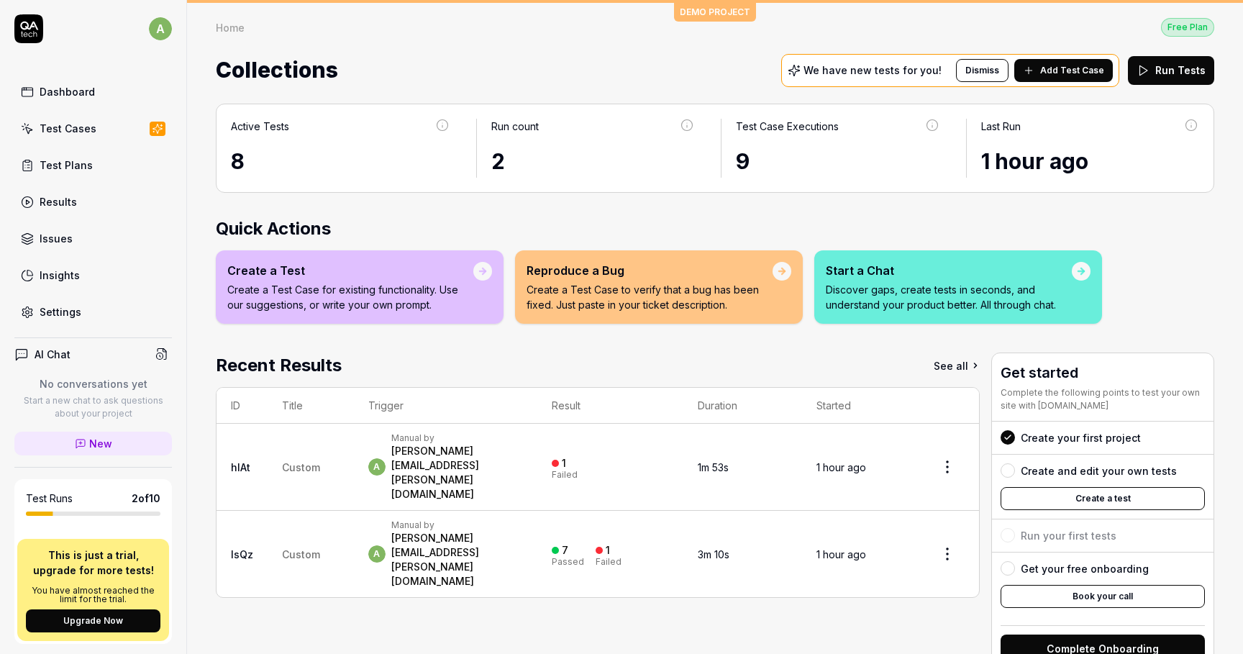
click at [72, 130] on div "Test Cases" at bounding box center [68, 128] width 57 height 15
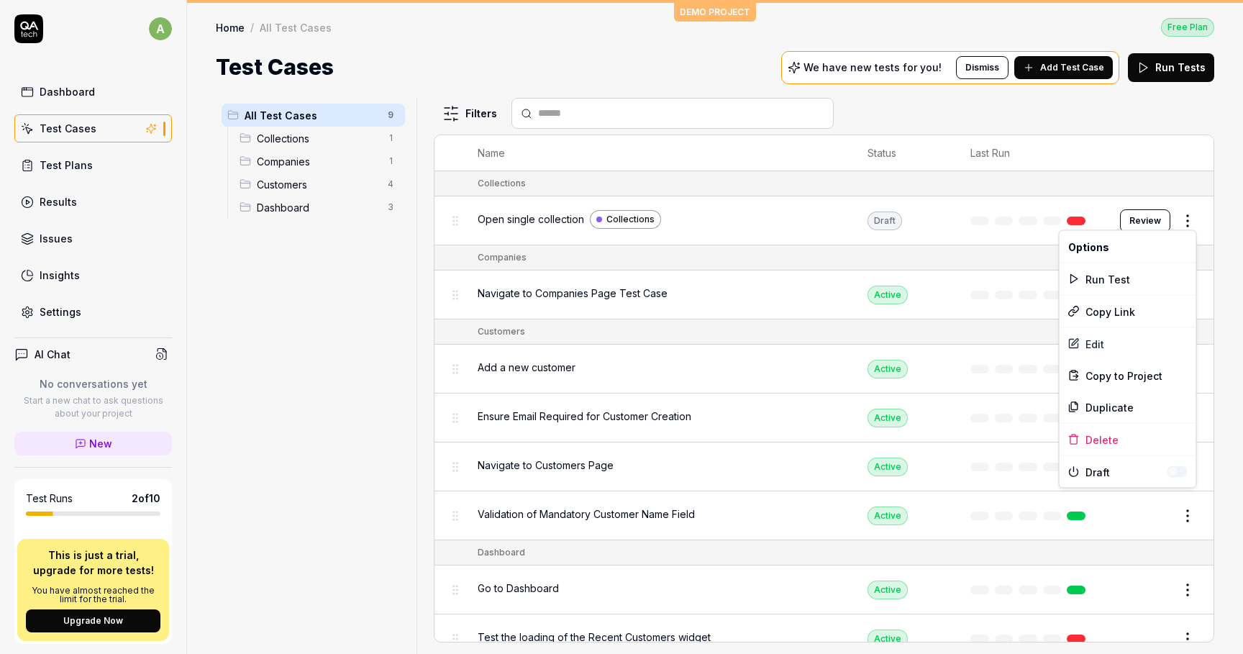
click at [1196, 219] on html "a Dashboard Test Cases Test Plans Results Issues Insights Settings AI Chat No c…" at bounding box center [621, 327] width 1243 height 654
click at [1116, 381] on span "Copy to Project" at bounding box center [1124, 375] width 77 height 15
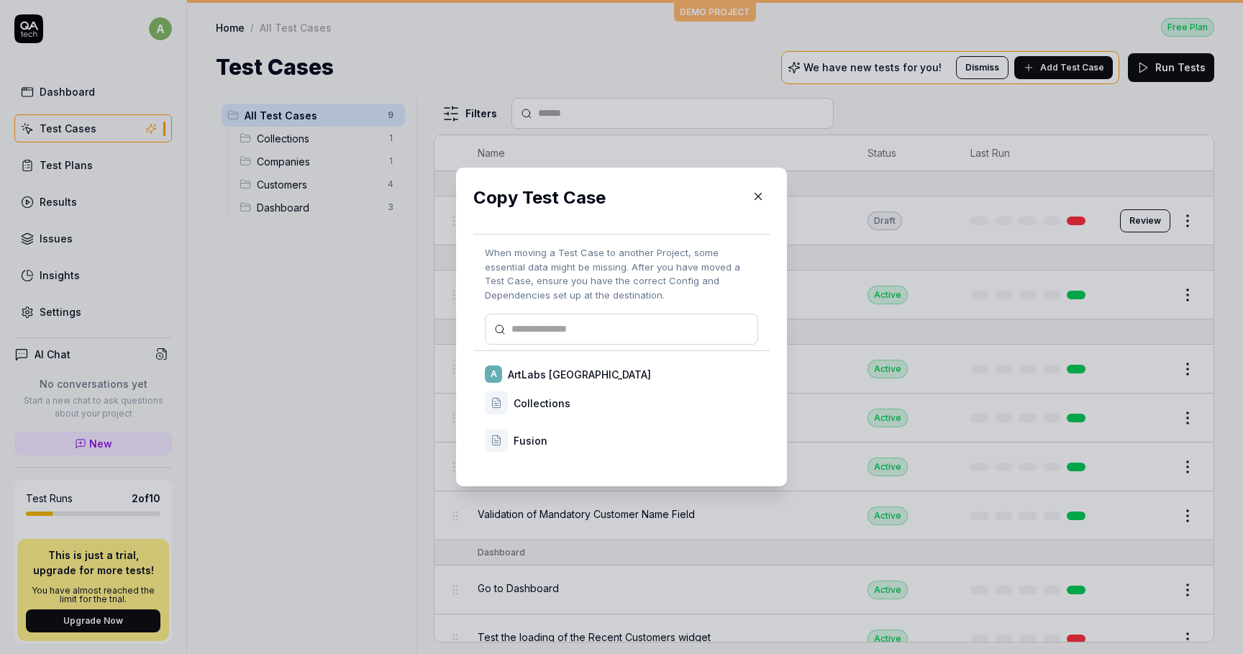
click at [542, 403] on div "Collections" at bounding box center [636, 403] width 245 height 15
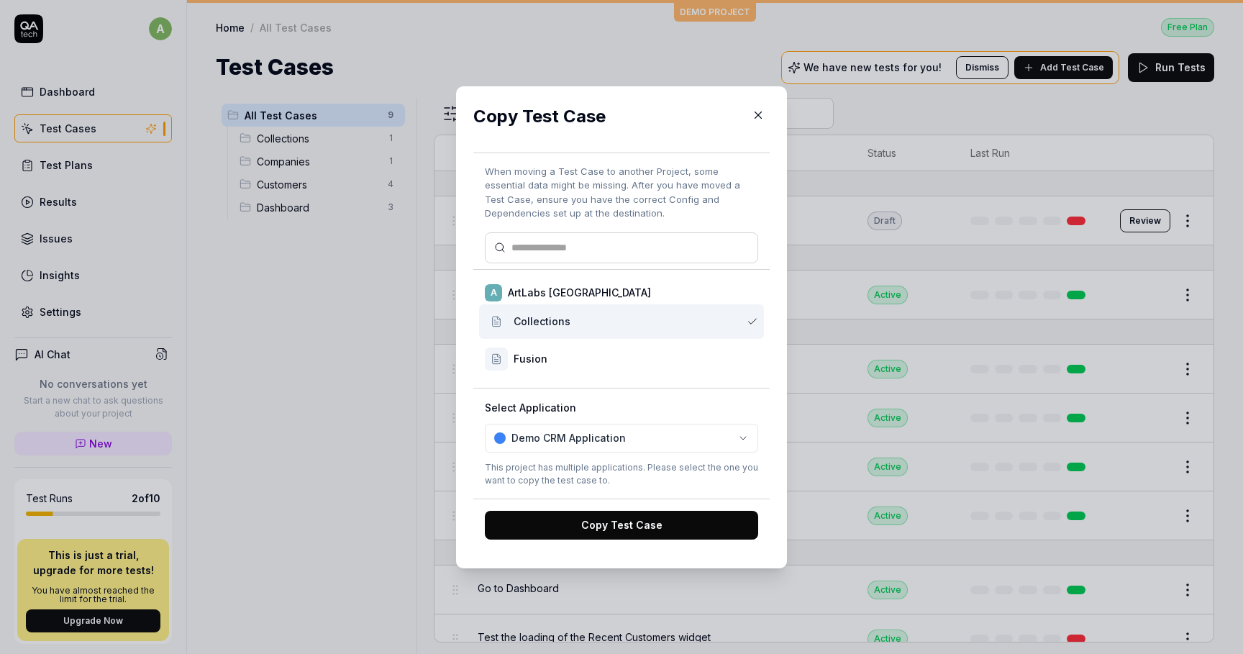
click at [591, 440] on body "a Dashboard Test Cases Test Plans Results Issues Insights Settings AI Chat No c…" at bounding box center [621, 327] width 1243 height 654
click at [610, 525] on button "Copy Test Case" at bounding box center [621, 525] width 273 height 29
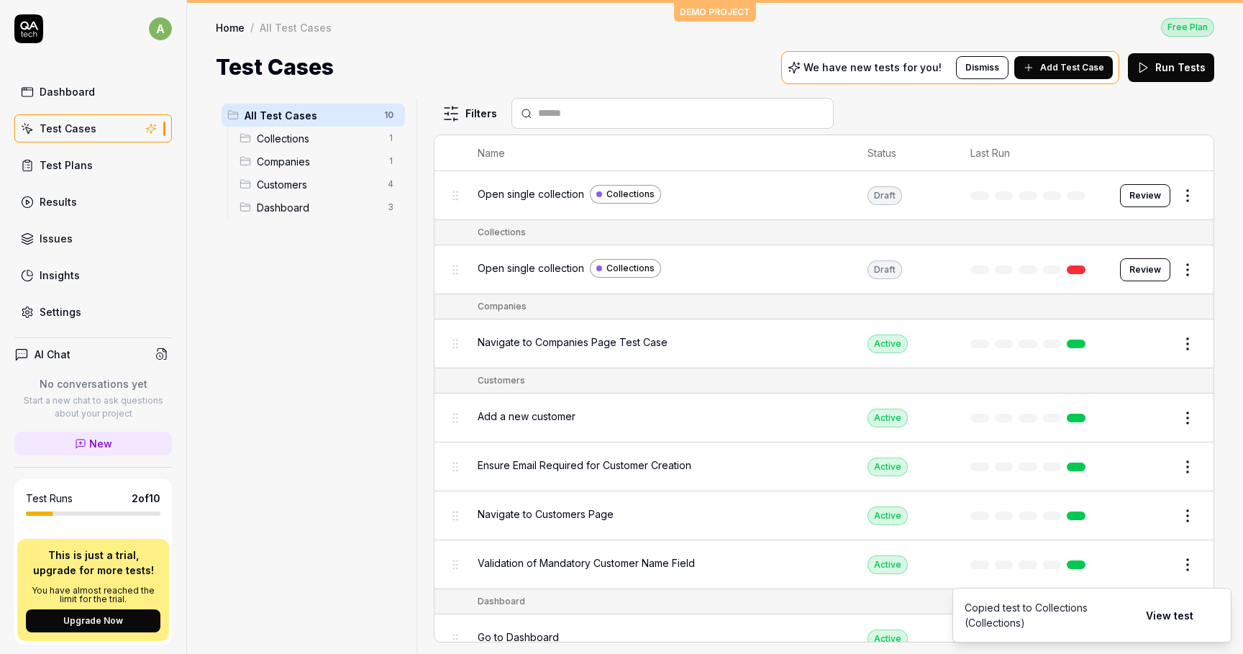
click at [1189, 264] on html "Test Case copied a Dashboard Test Cases Test Plans Results Issues Insights Sett…" at bounding box center [621, 327] width 1243 height 654
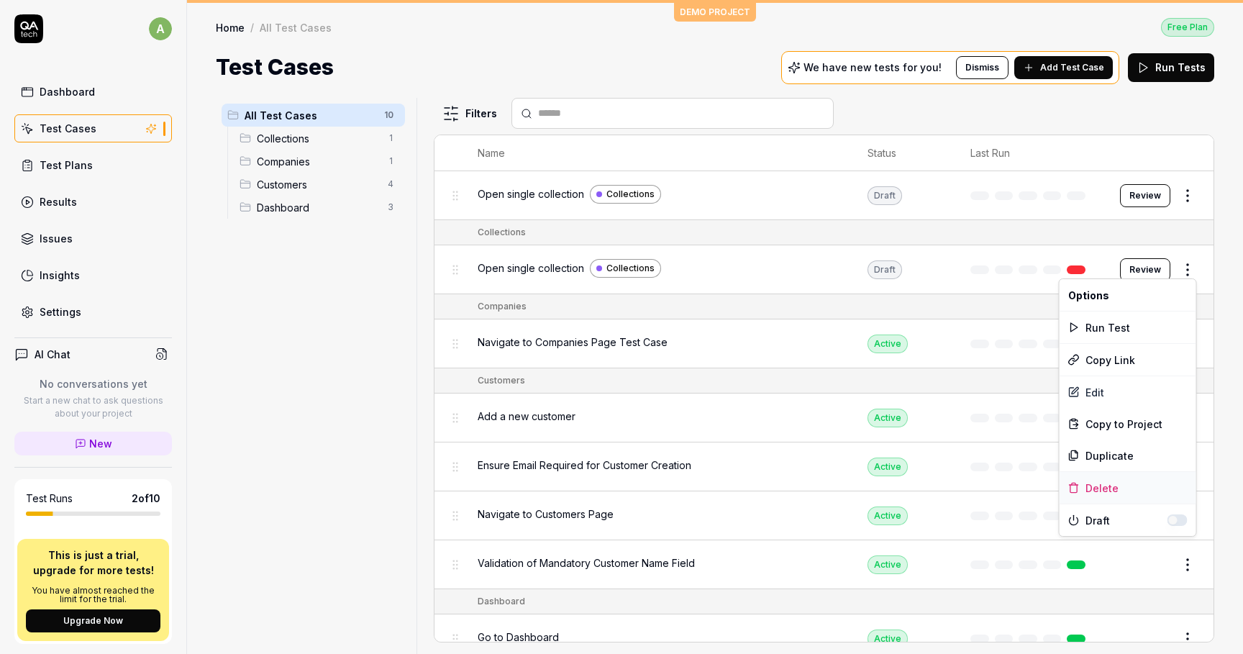
click at [1107, 486] on div "Delete" at bounding box center [1128, 488] width 137 height 32
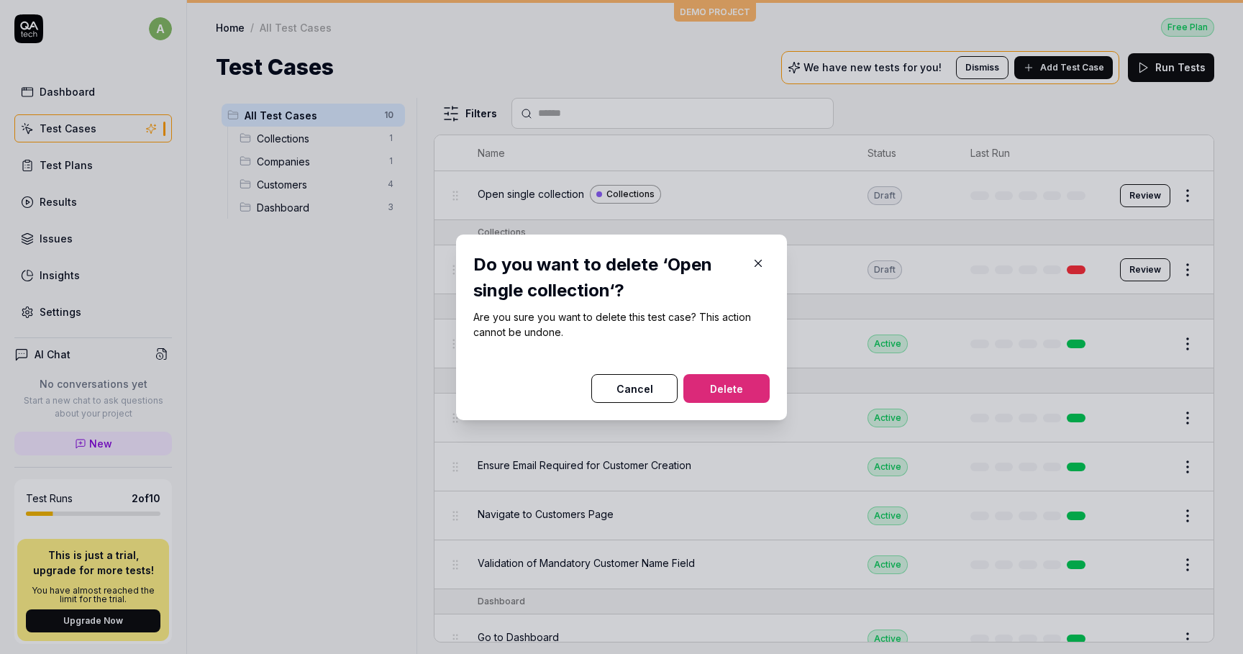
click at [738, 380] on button "Delete" at bounding box center [727, 388] width 86 height 29
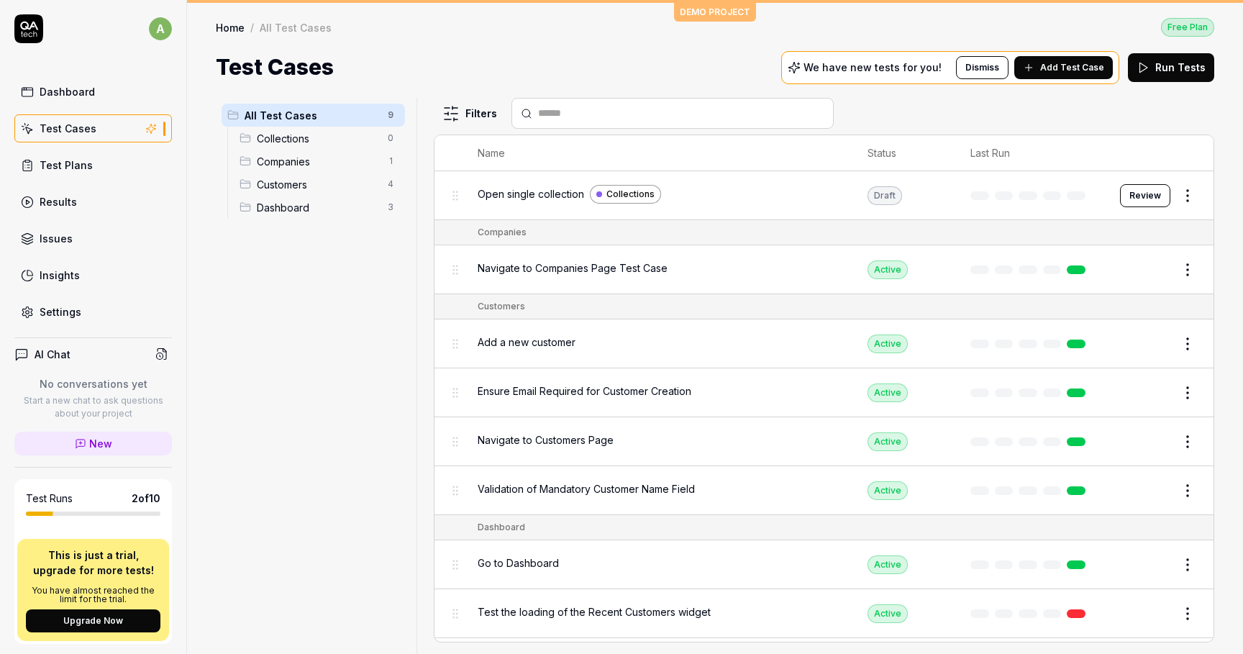
click at [733, 195] on div "Open single collection Collections" at bounding box center [658, 194] width 361 height 19
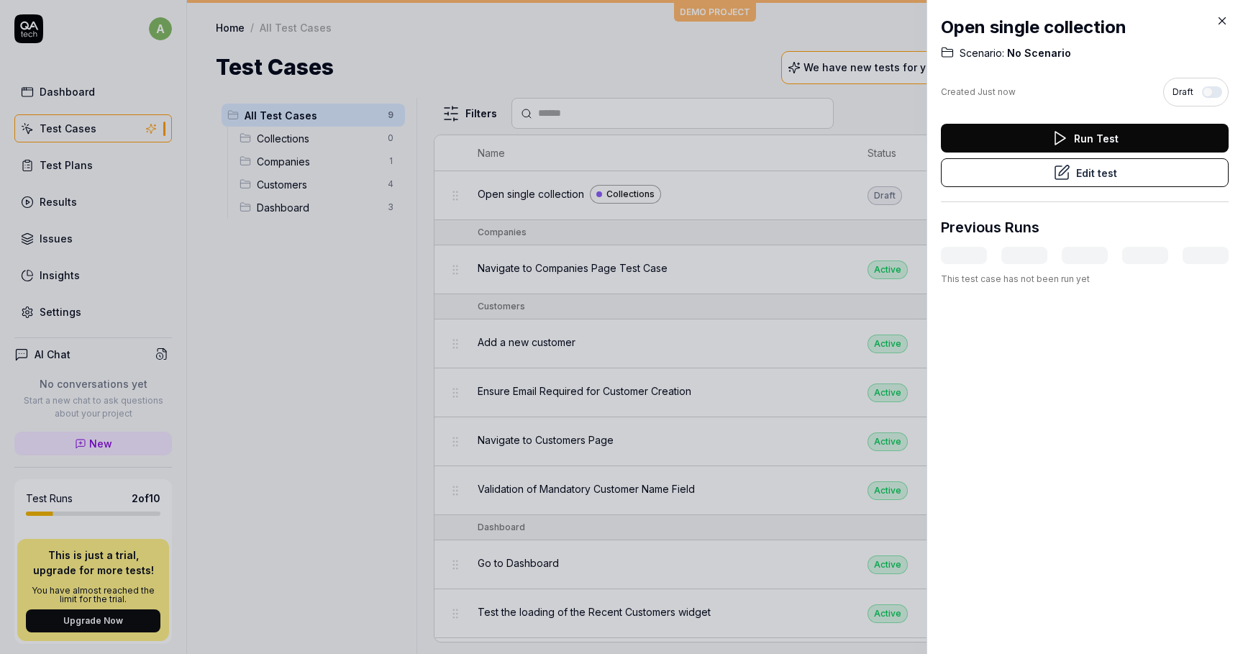
click at [1120, 166] on button "Edit test" at bounding box center [1085, 172] width 288 height 29
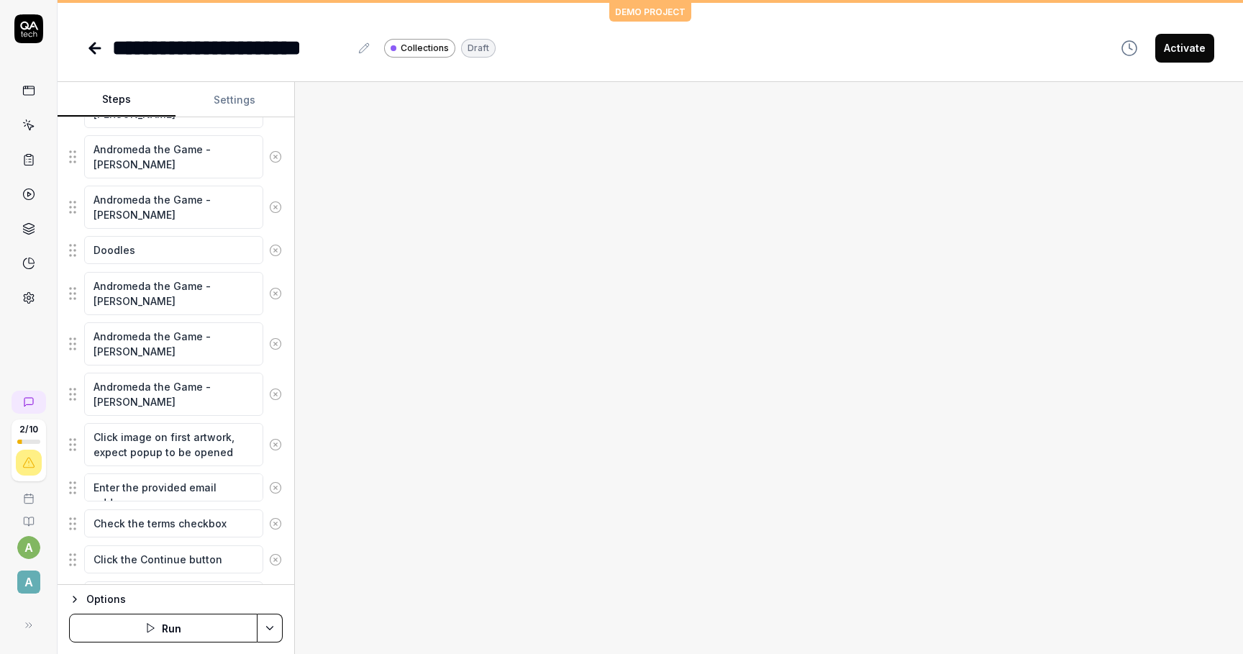
scroll to position [1035, 0]
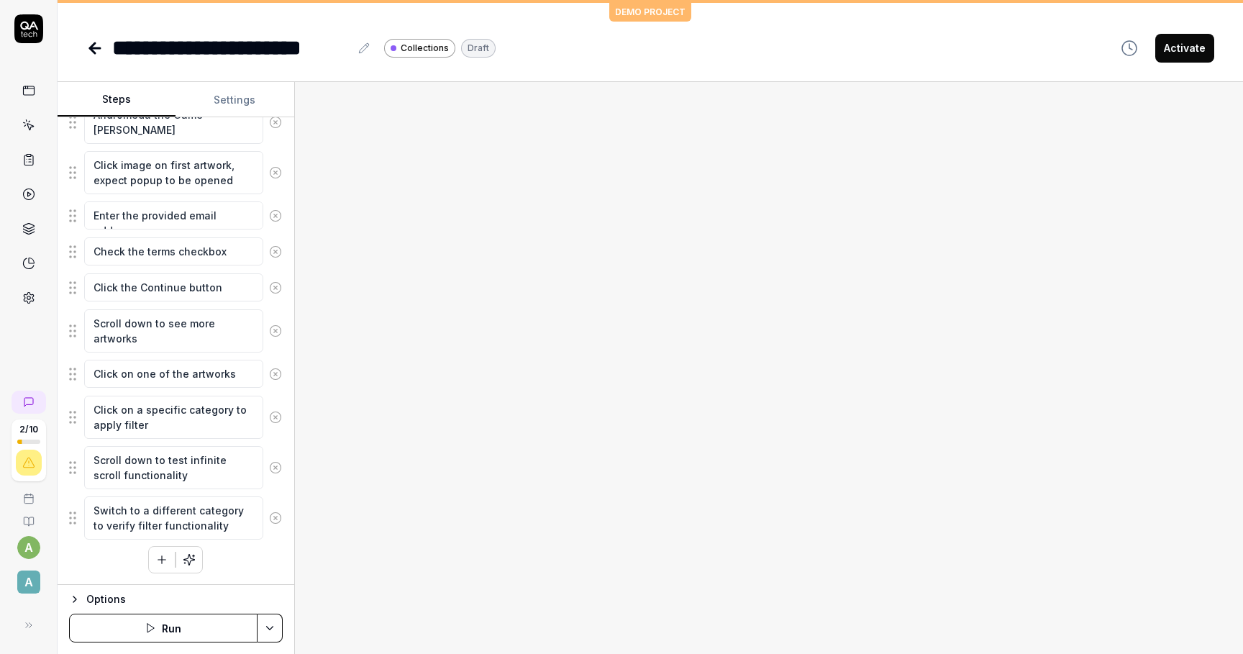
click at [266, 625] on html "**********" at bounding box center [621, 327] width 1243 height 654
click at [103, 599] on html "**********" at bounding box center [621, 327] width 1243 height 654
click at [112, 599] on div "Options" at bounding box center [184, 599] width 196 height 17
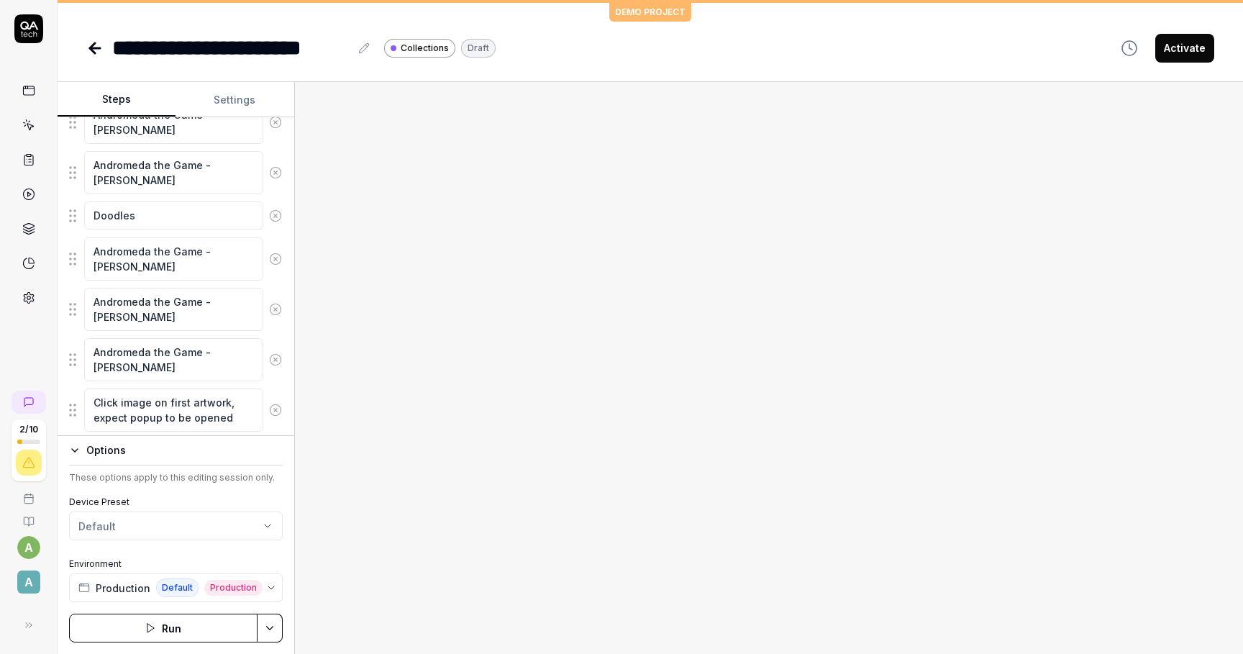
scroll to position [552, 0]
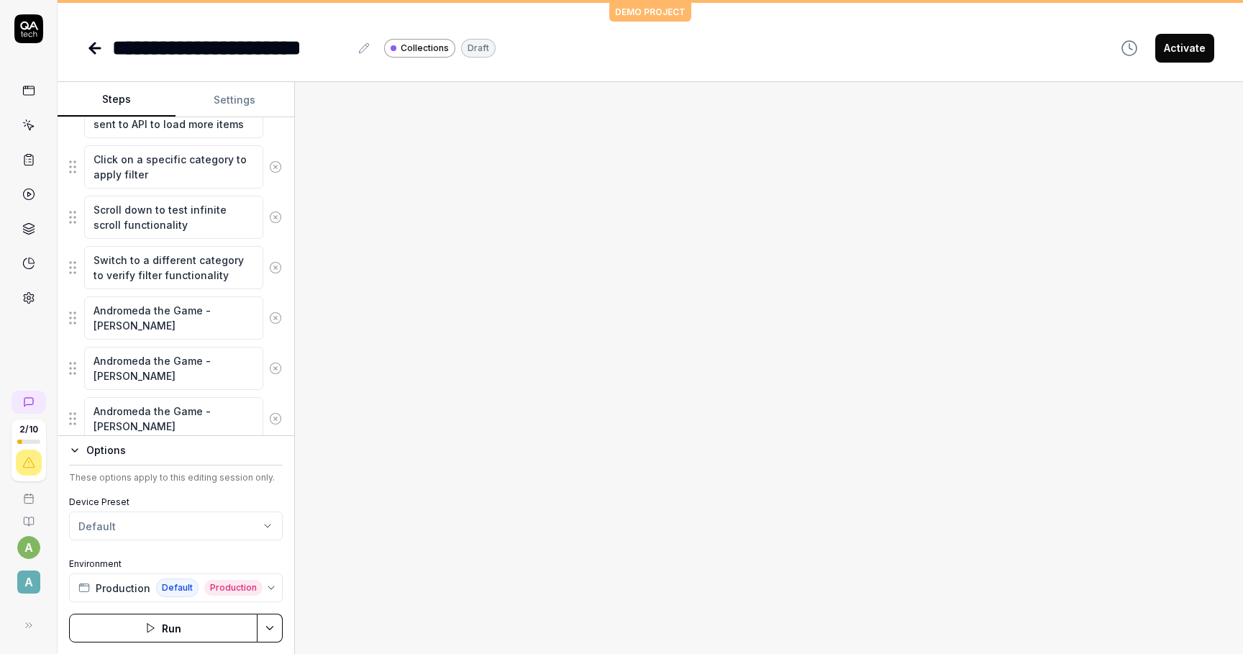
click at [235, 626] on button "Run" at bounding box center [163, 628] width 189 height 29
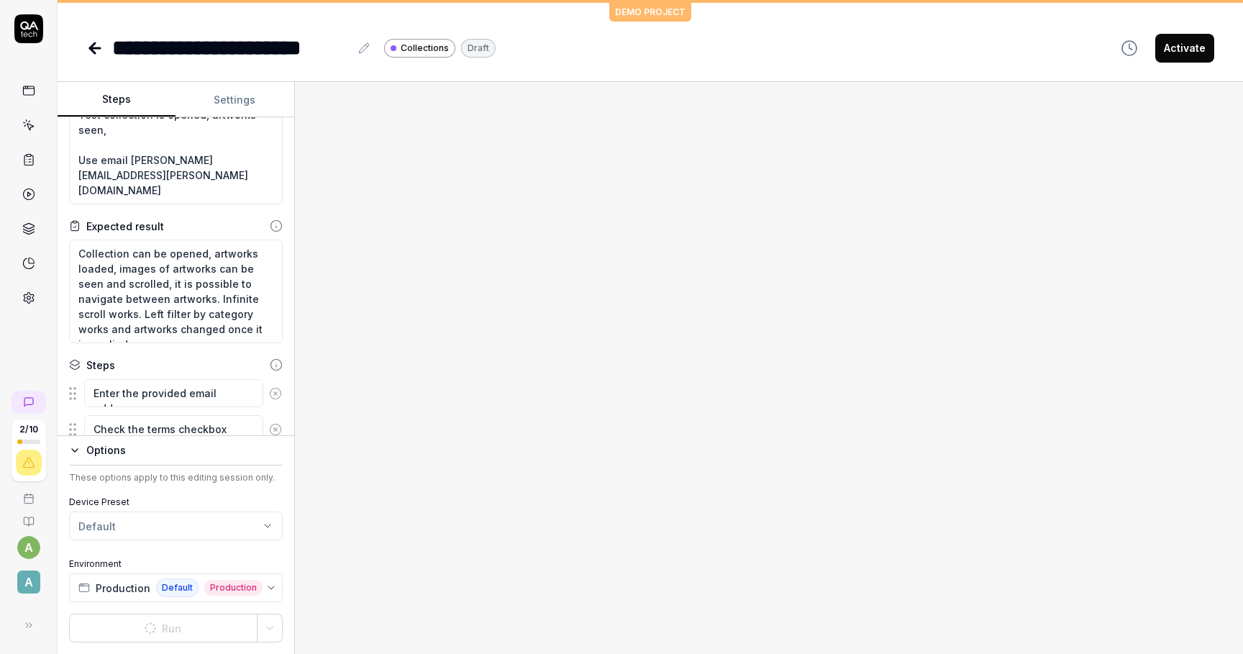
scroll to position [0, 0]
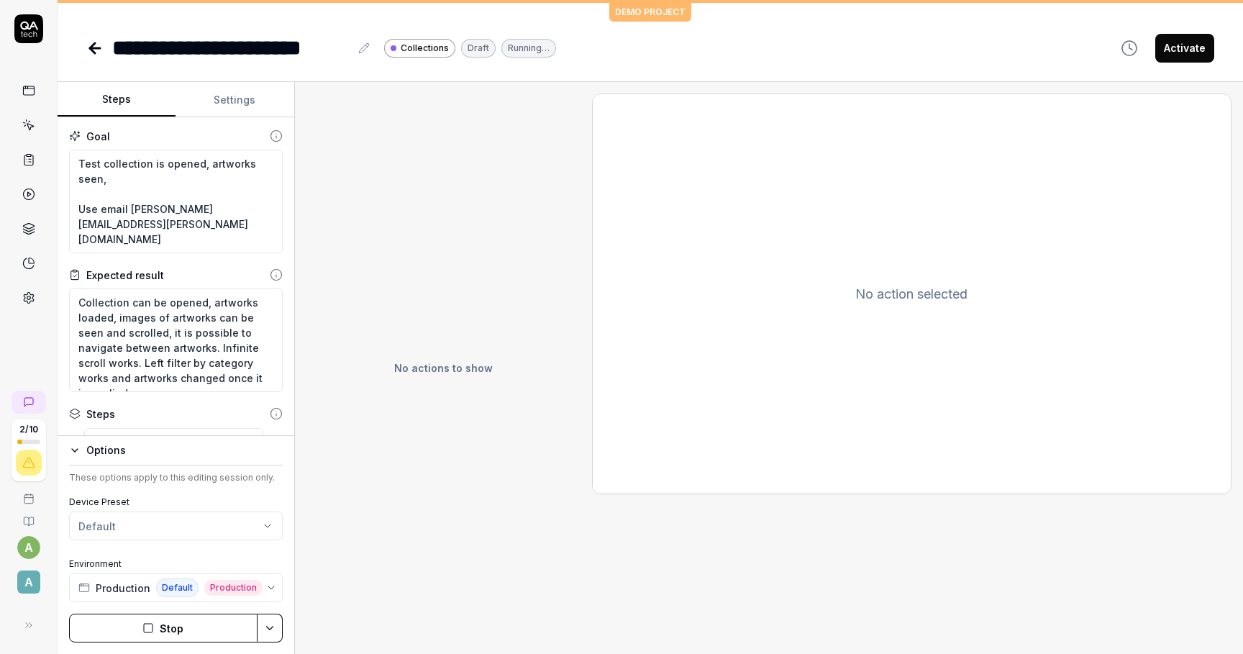
type textarea "*"
click at [237, 99] on button "Settings" at bounding box center [235, 100] width 118 height 35
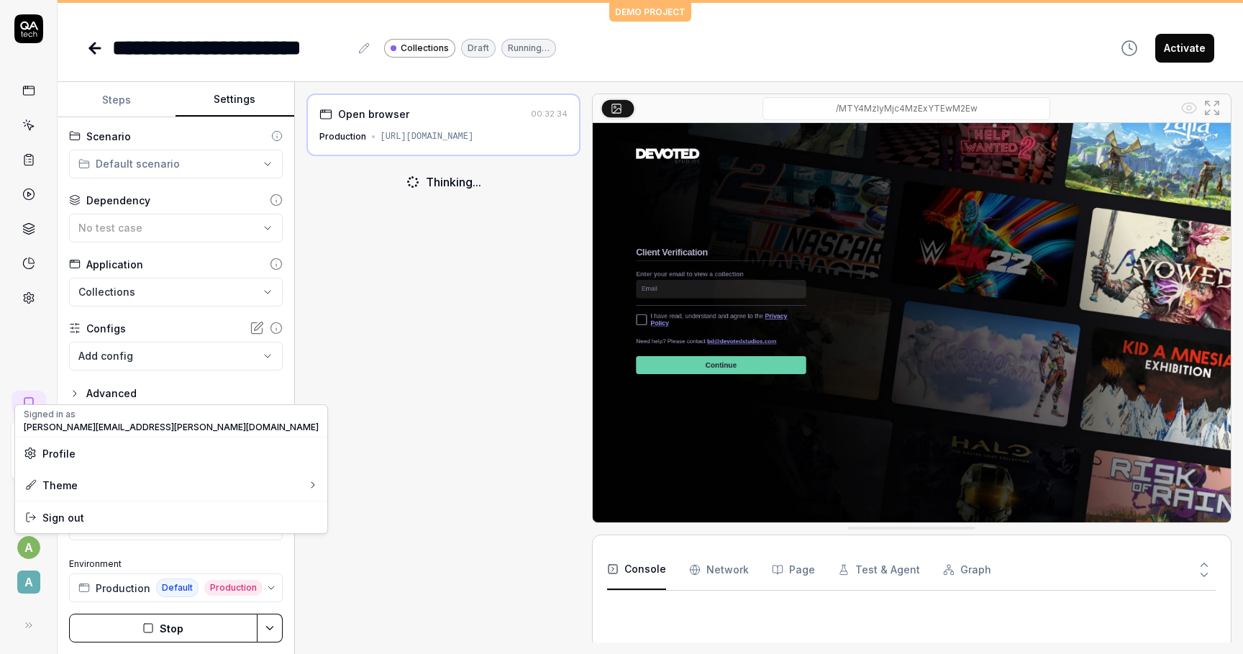
click at [30, 557] on html "**********" at bounding box center [621, 327] width 1243 height 654
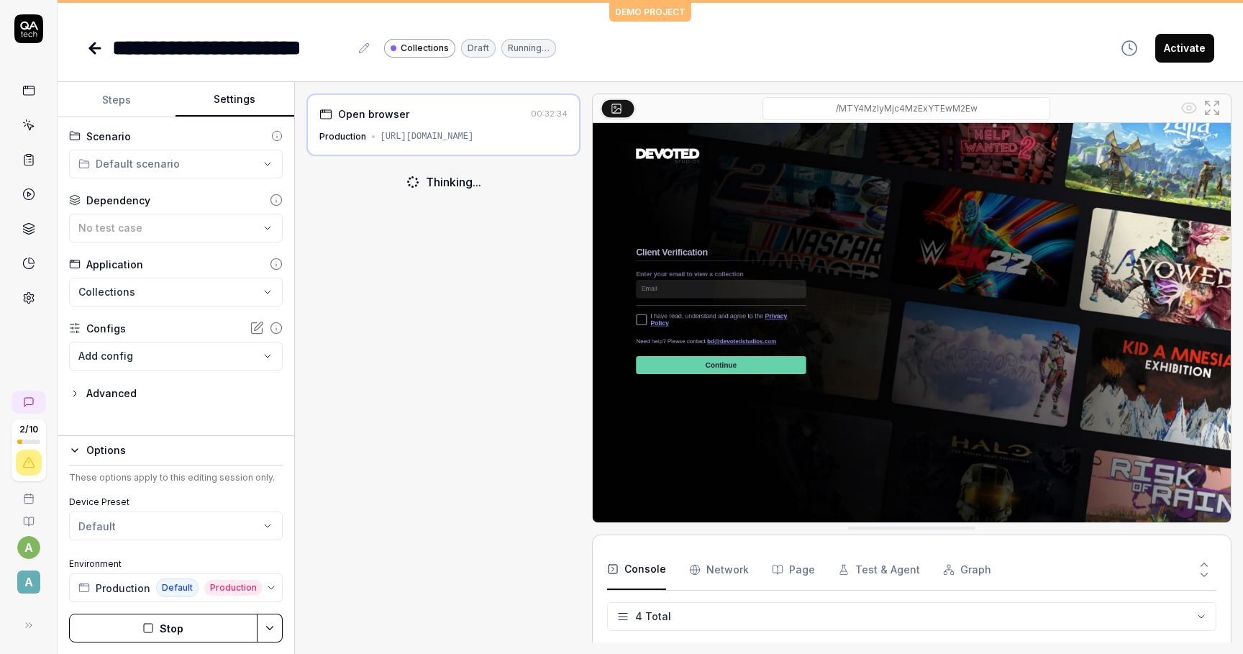
click at [31, 580] on html "**********" at bounding box center [621, 327] width 1243 height 654
click at [34, 581] on span "A" at bounding box center [28, 582] width 23 height 23
click at [36, 629] on button at bounding box center [26, 625] width 29 height 29
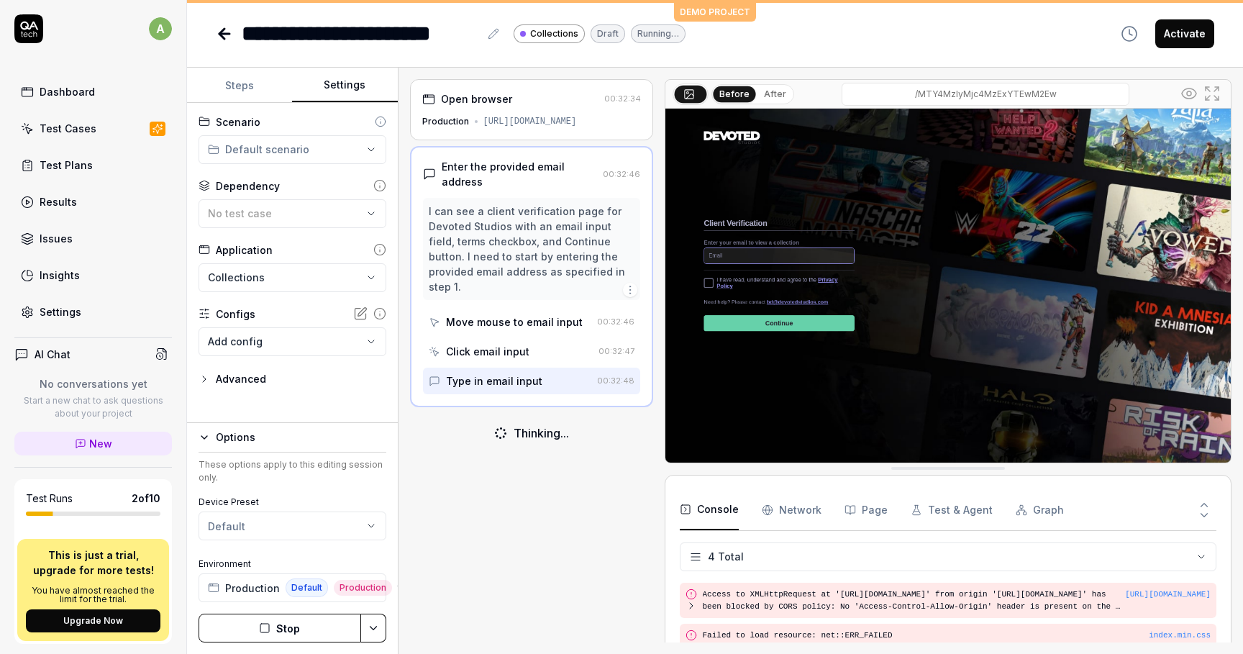
click at [73, 306] on div "Settings" at bounding box center [61, 311] width 42 height 15
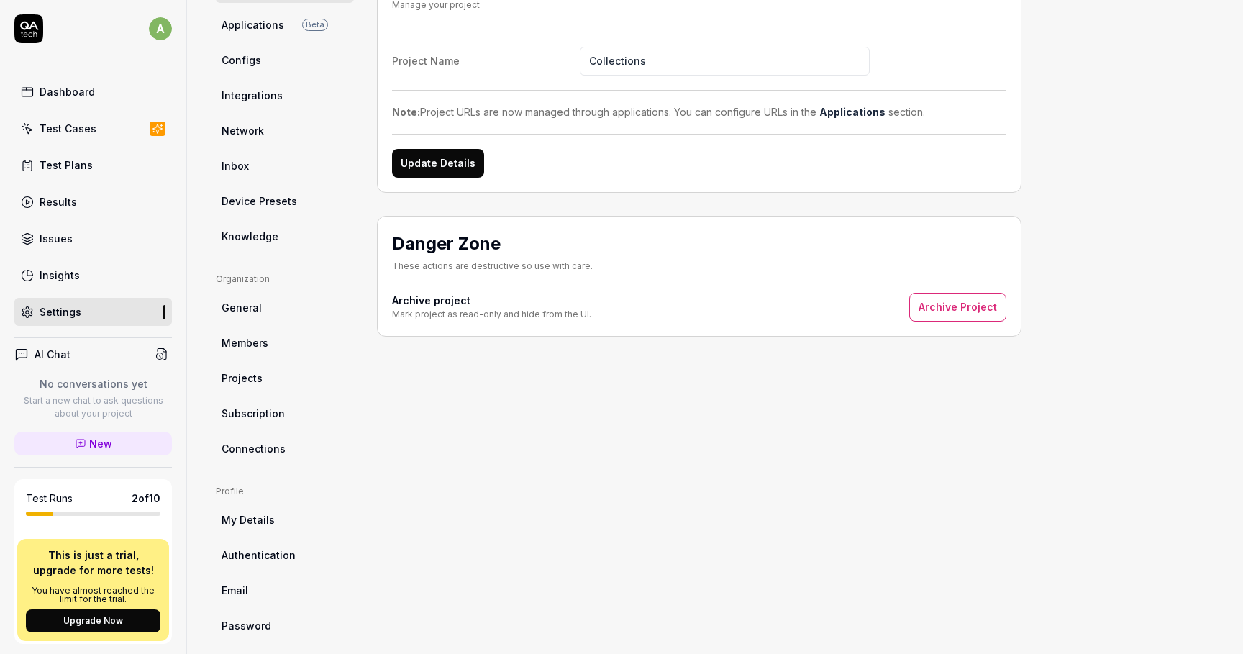
scroll to position [171, 0]
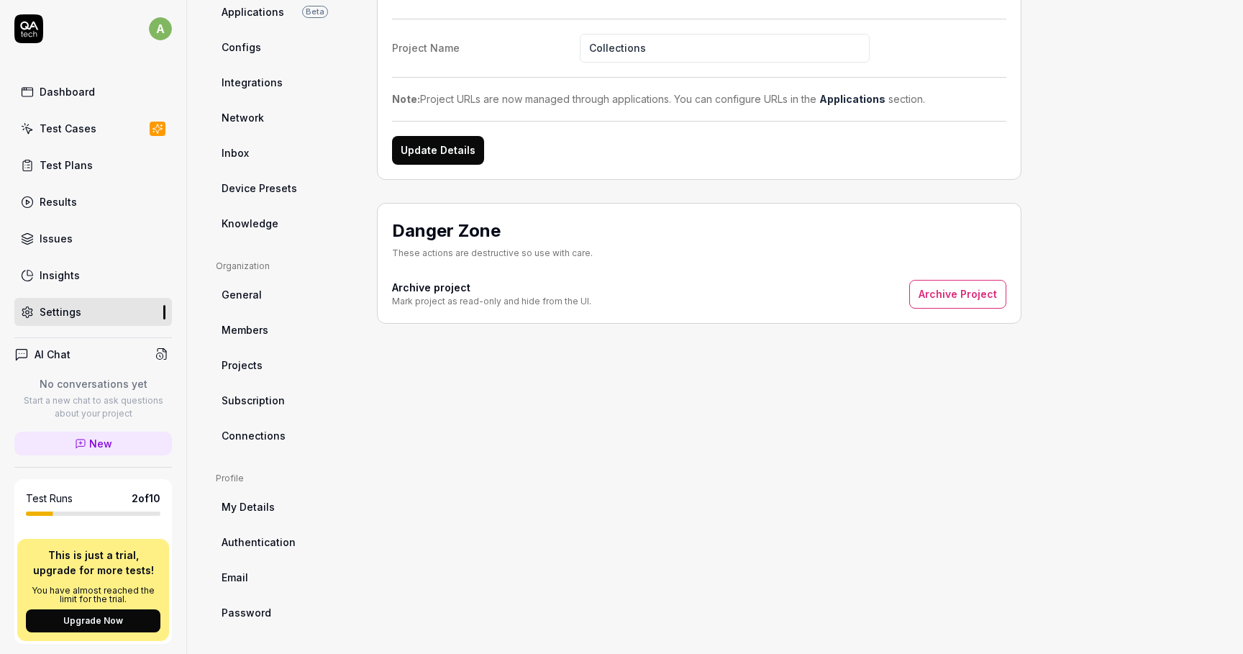
click at [68, 277] on div "Insights" at bounding box center [60, 275] width 40 height 15
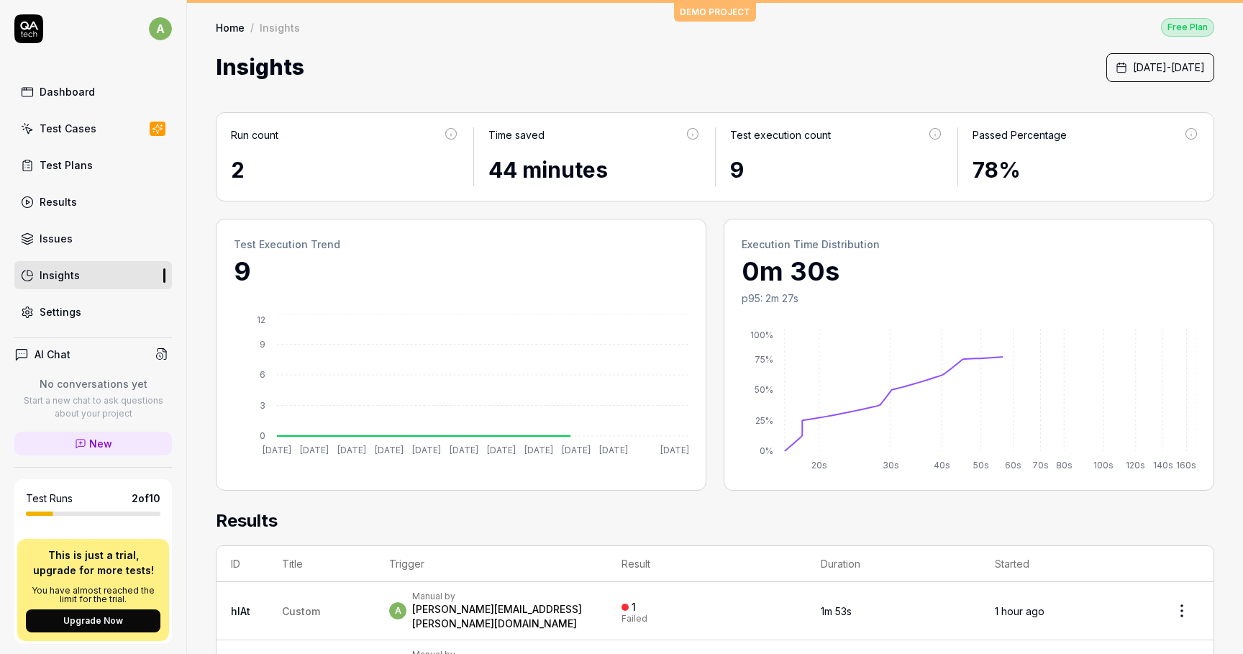
click at [71, 126] on div "Test Cases" at bounding box center [68, 128] width 57 height 15
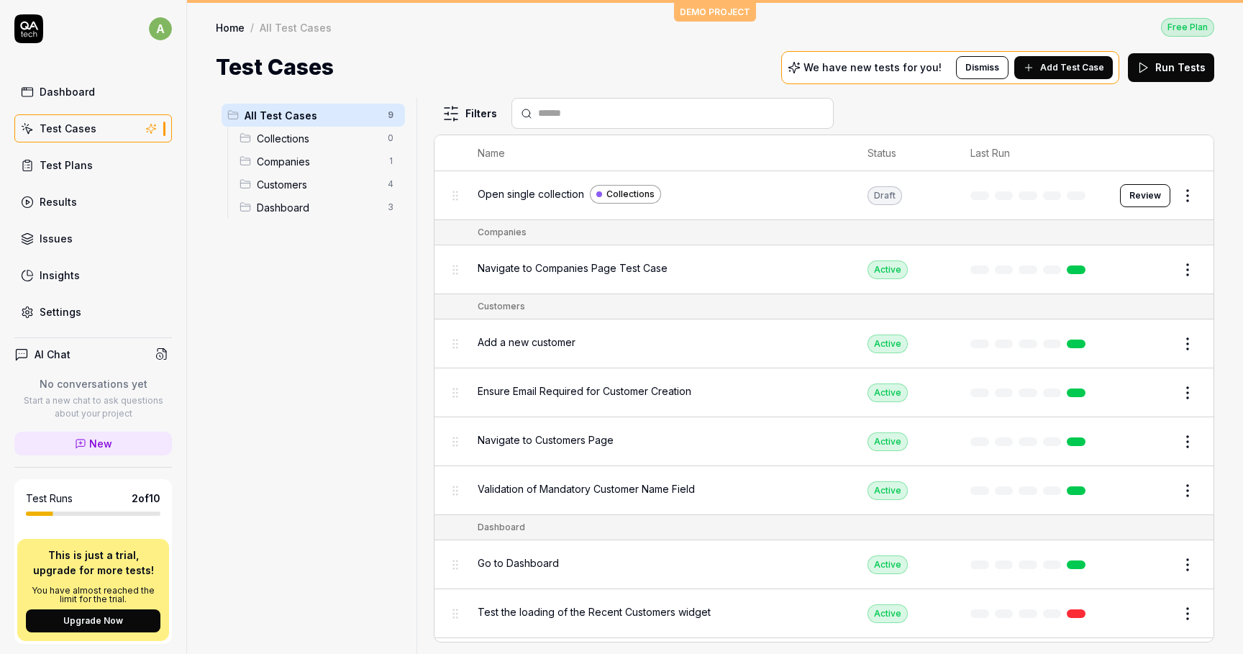
click at [527, 196] on span "Open single collection" at bounding box center [531, 193] width 107 height 15
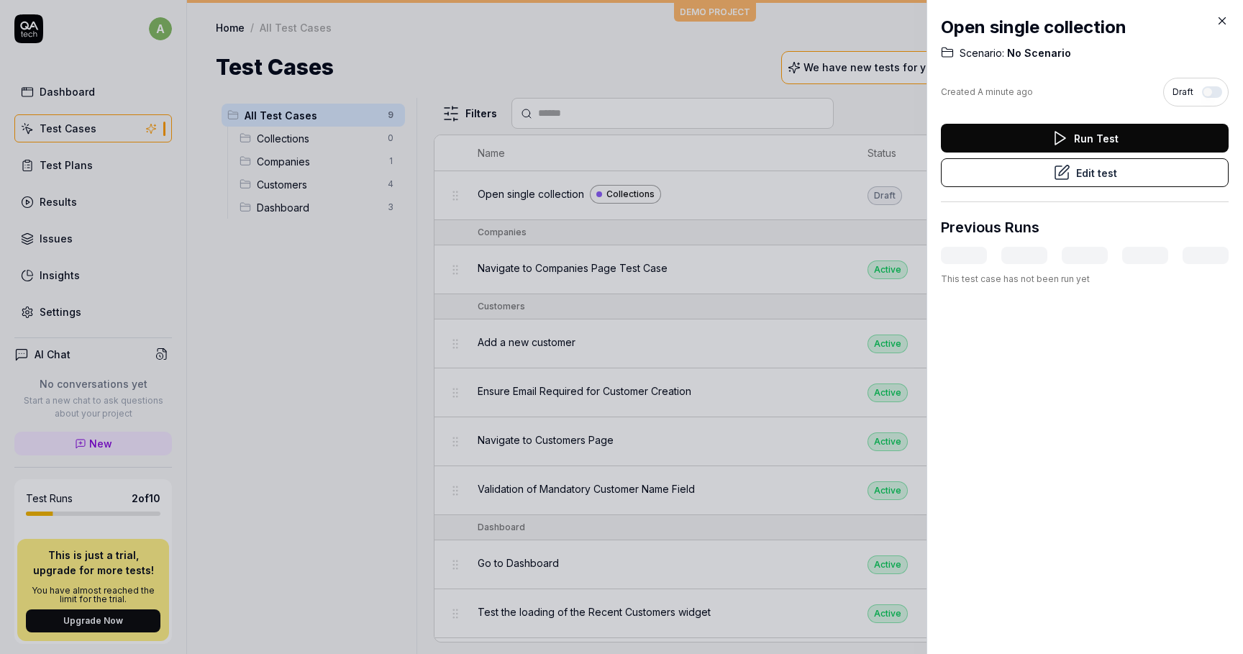
click at [1067, 168] on icon at bounding box center [1061, 172] width 17 height 17
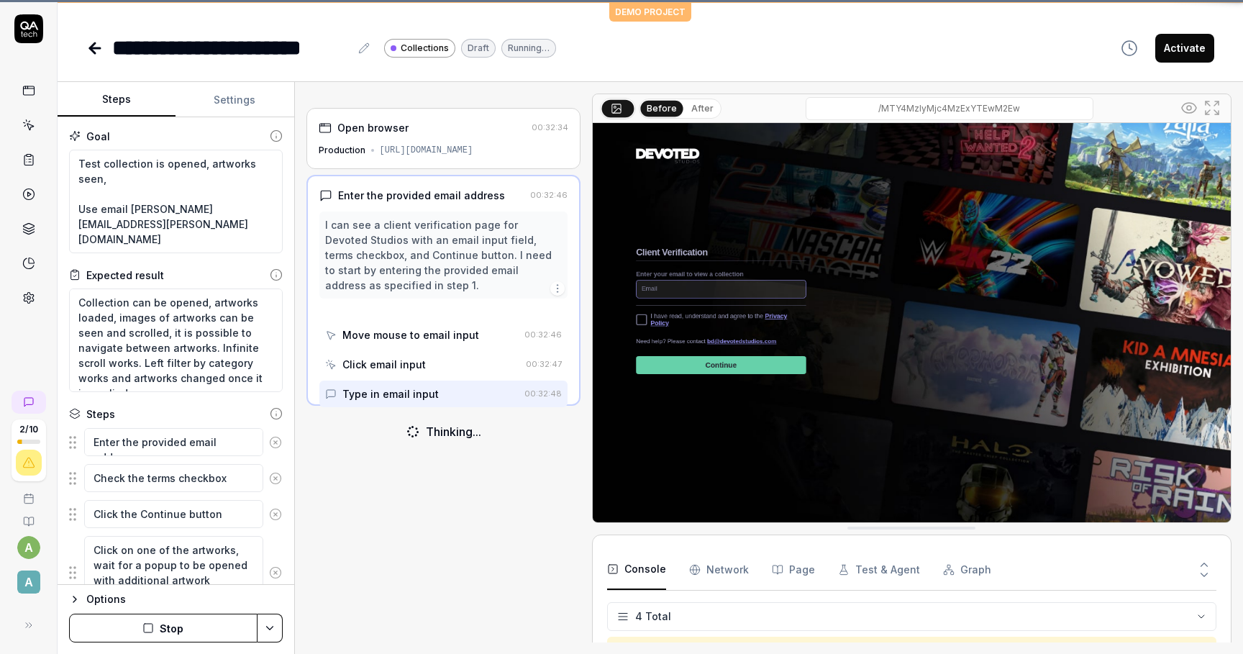
scroll to position [23, 0]
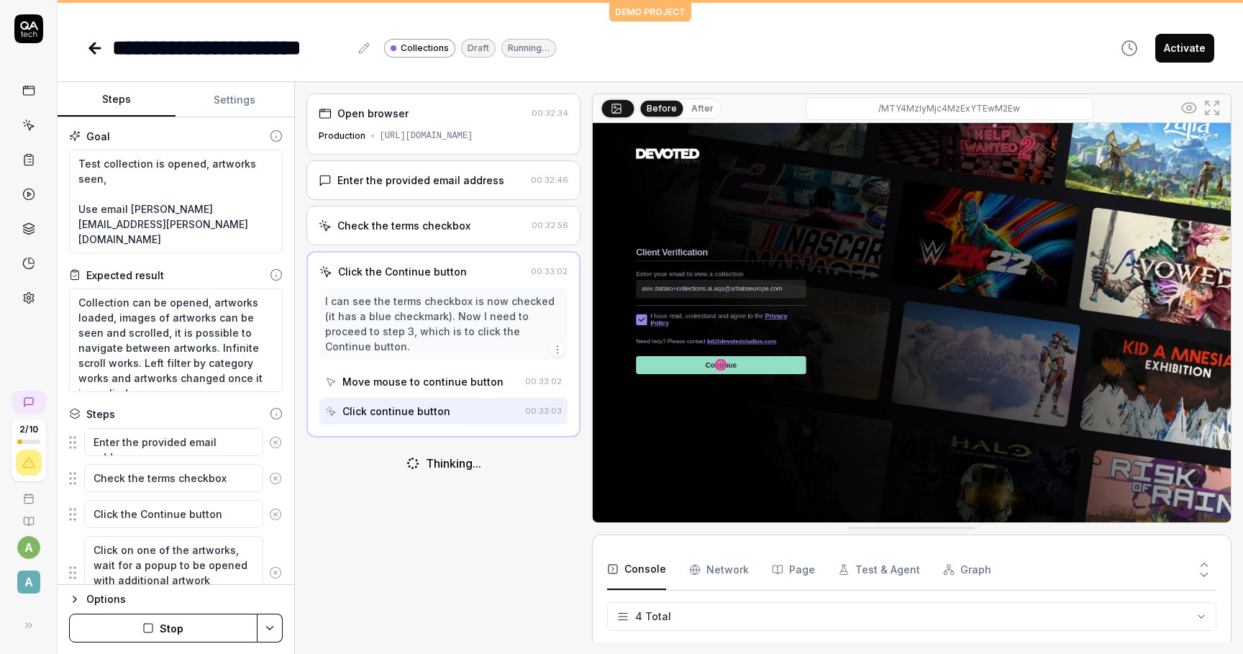
click at [486, 145] on div "Open browser 00:32:34 Production https://collections.devotedstudios.com/MTY4MzI…" at bounding box center [444, 124] width 274 height 61
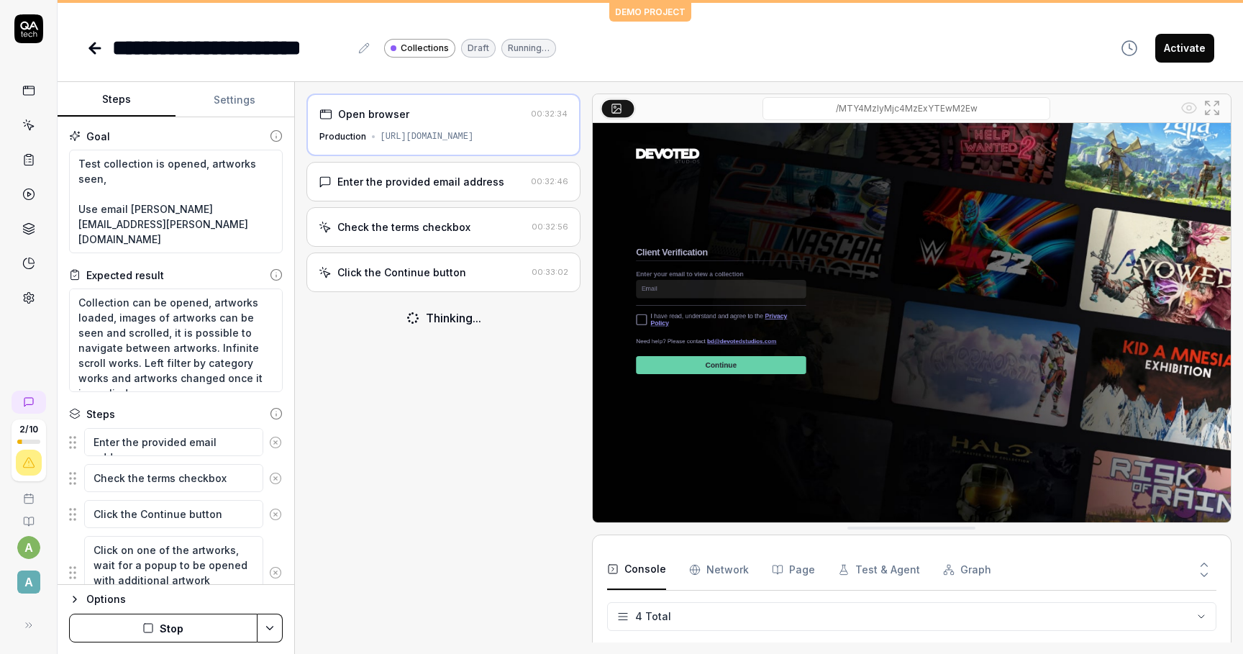
click at [426, 178] on div "Enter the provided email address" at bounding box center [420, 181] width 167 height 15
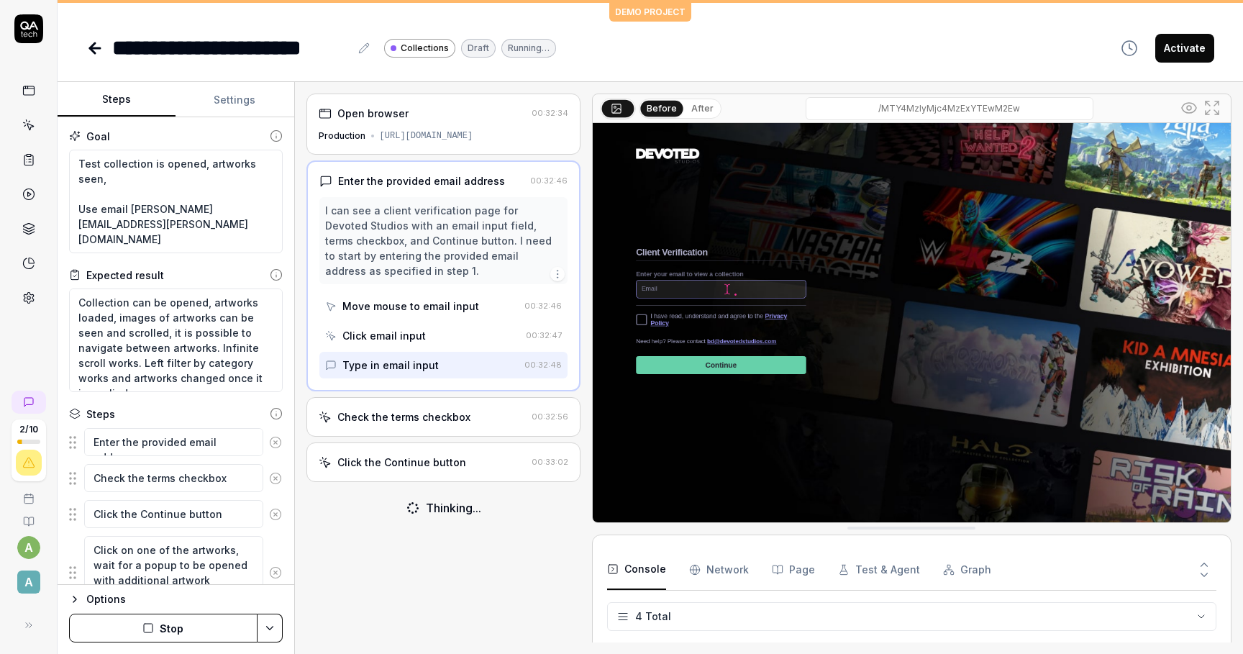
click at [447, 394] on div "Open browser 00:32:34 Production https://collections.devotedstudios.com/MTY4MzI…" at bounding box center [444, 368] width 274 height 549
click at [447, 424] on div "Check the terms checkbox" at bounding box center [403, 416] width 133 height 15
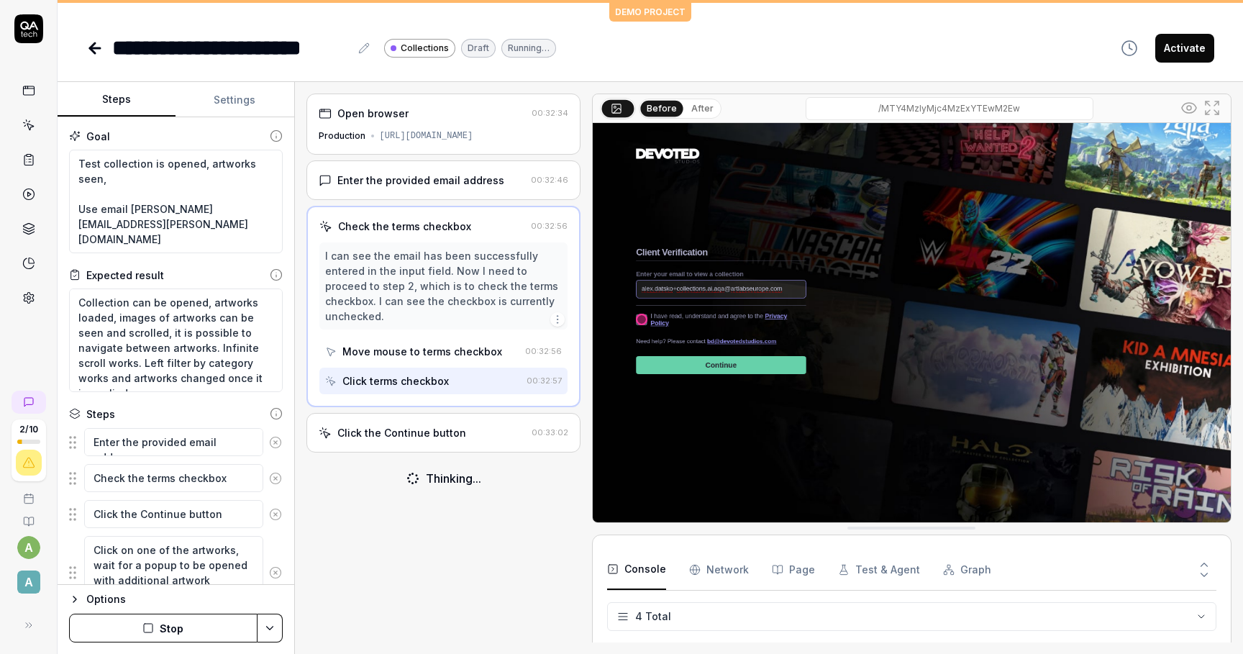
click at [438, 428] on div "Click the Continue button 00:33:02" at bounding box center [444, 433] width 274 height 40
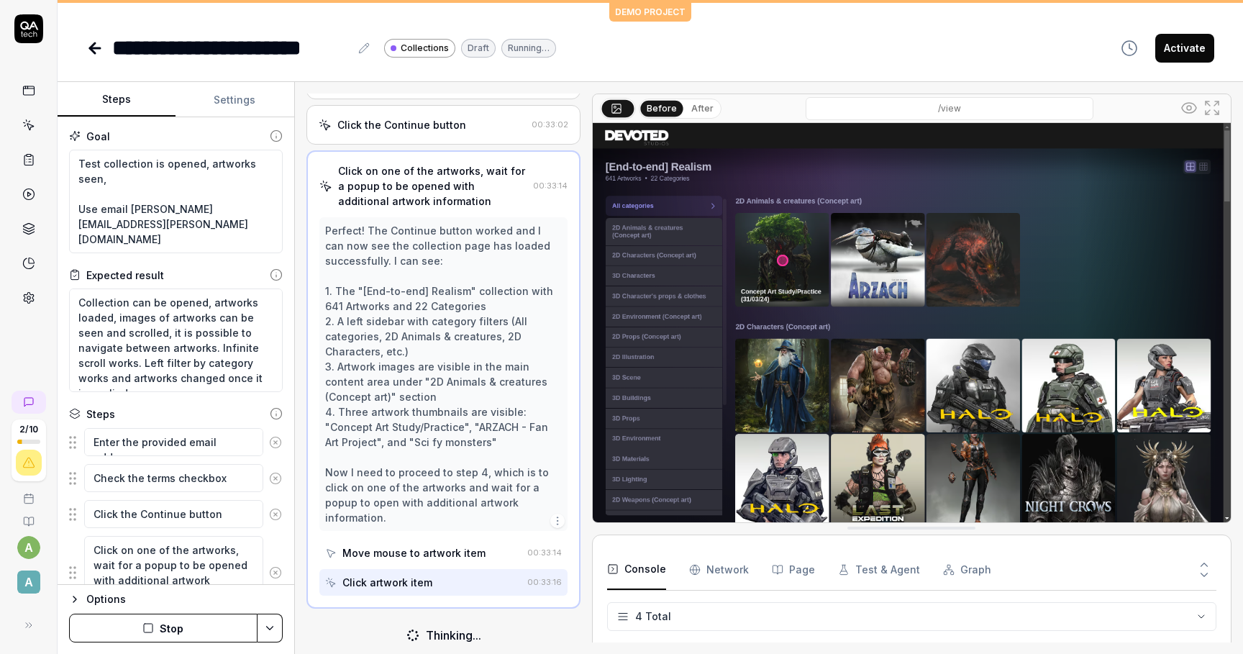
scroll to position [143, 0]
click at [486, 343] on div "Perfect! The Continue button worked and I can now see the collection page has l…" at bounding box center [443, 377] width 237 height 302
click at [454, 548] on div "Move mouse to artwork item" at bounding box center [414, 555] width 143 height 15
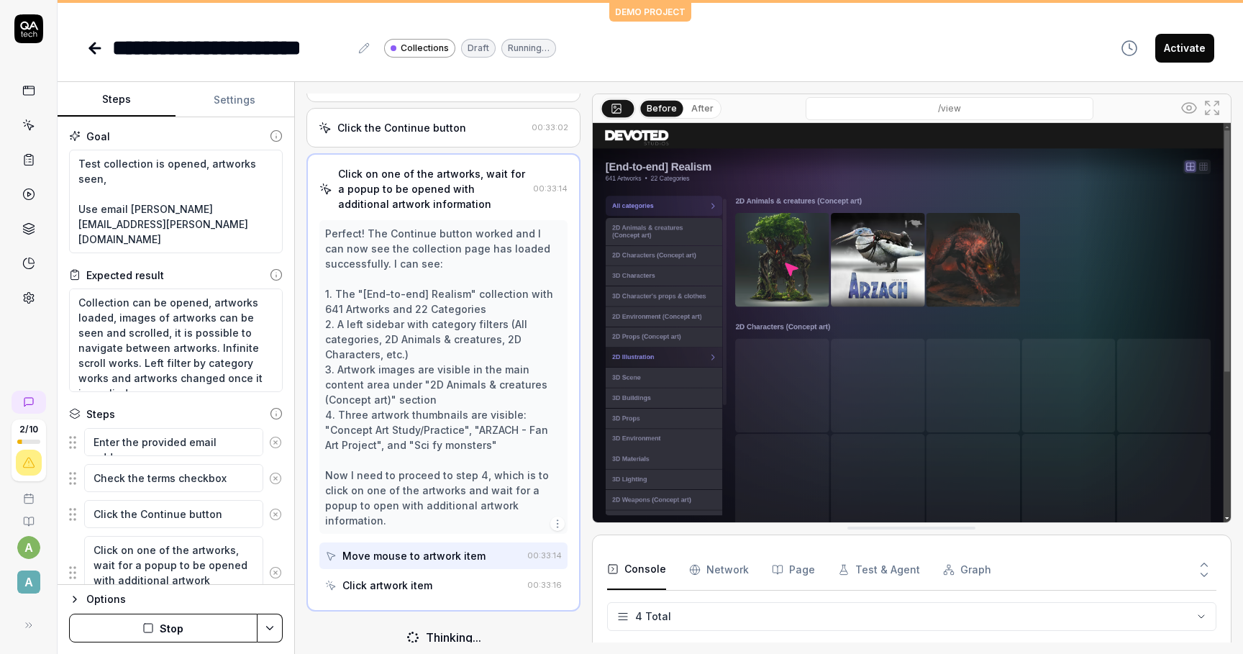
click at [460, 573] on div "Click artwork item" at bounding box center [423, 585] width 196 height 27
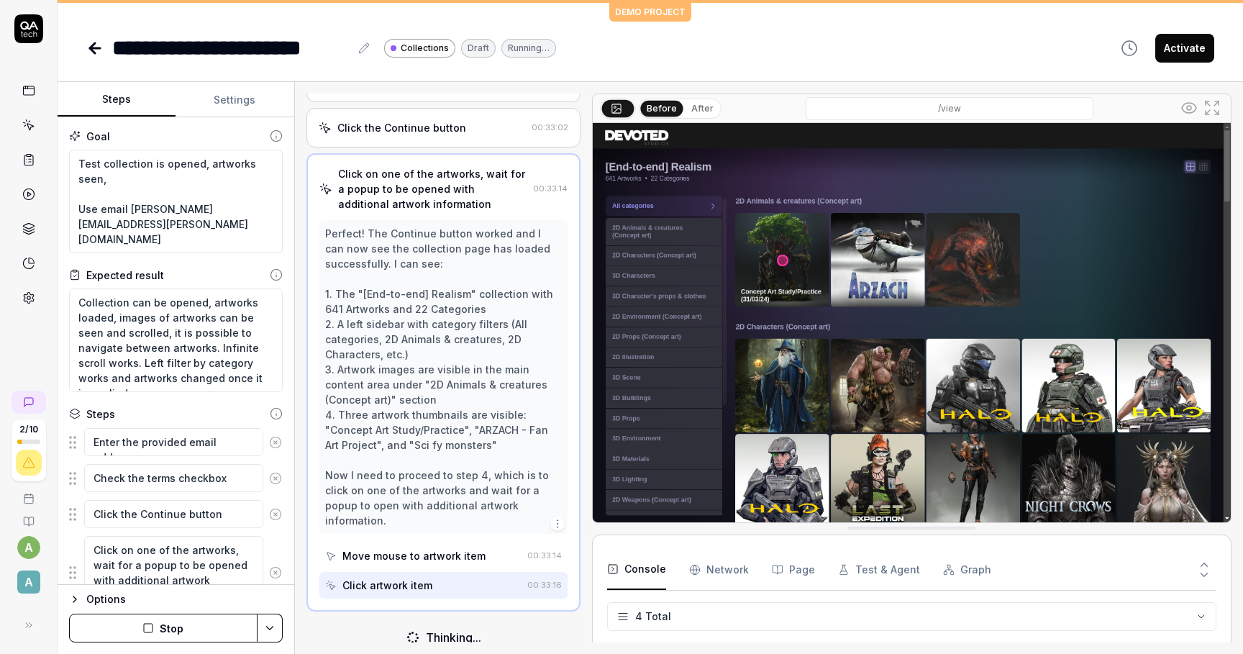
click at [705, 108] on button "After" at bounding box center [703, 109] width 34 height 16
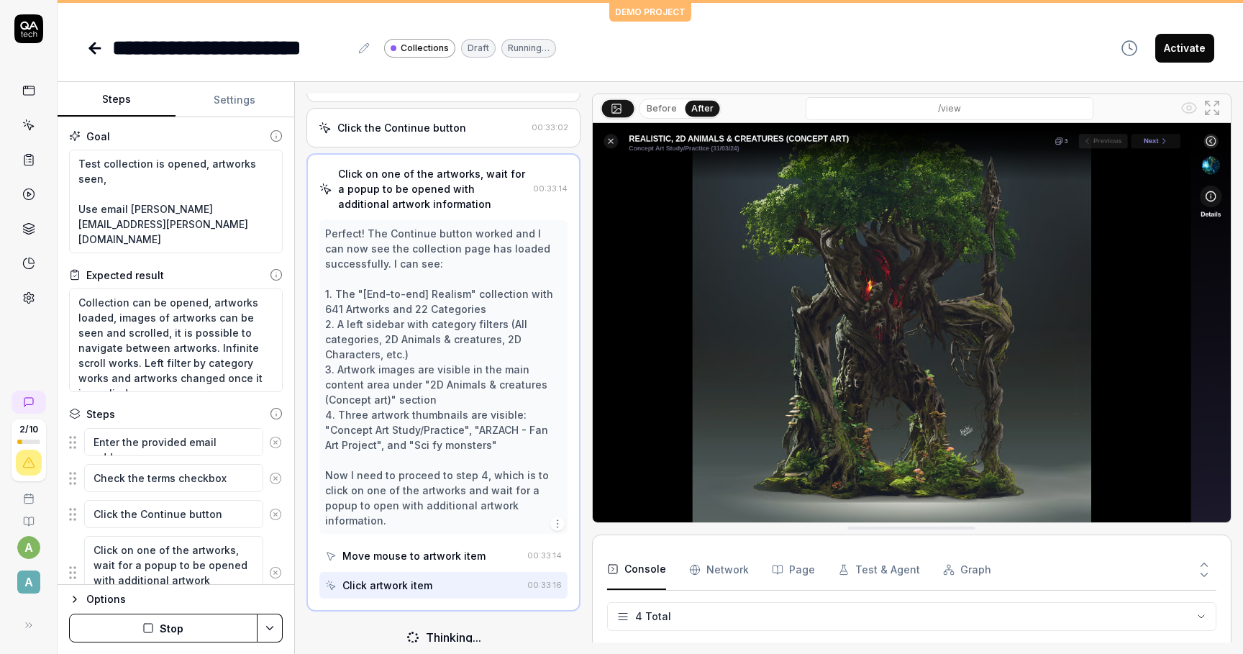
click at [668, 107] on button "Before" at bounding box center [662, 109] width 42 height 16
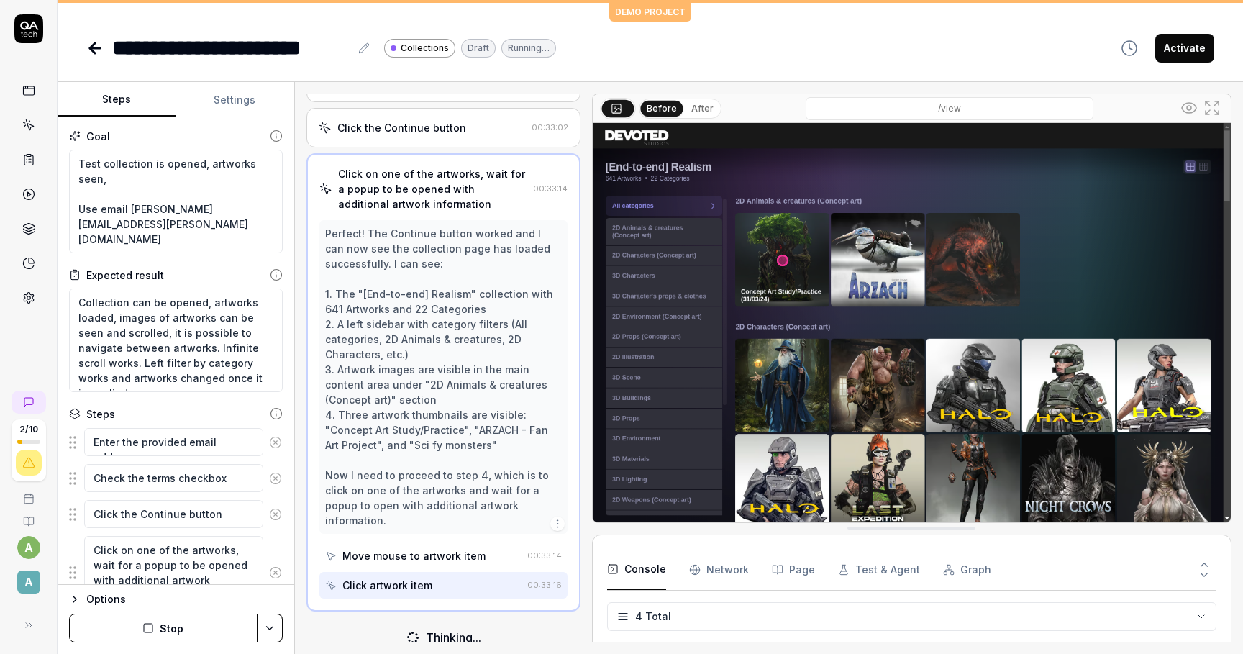
click at [704, 110] on button "After" at bounding box center [703, 109] width 34 height 16
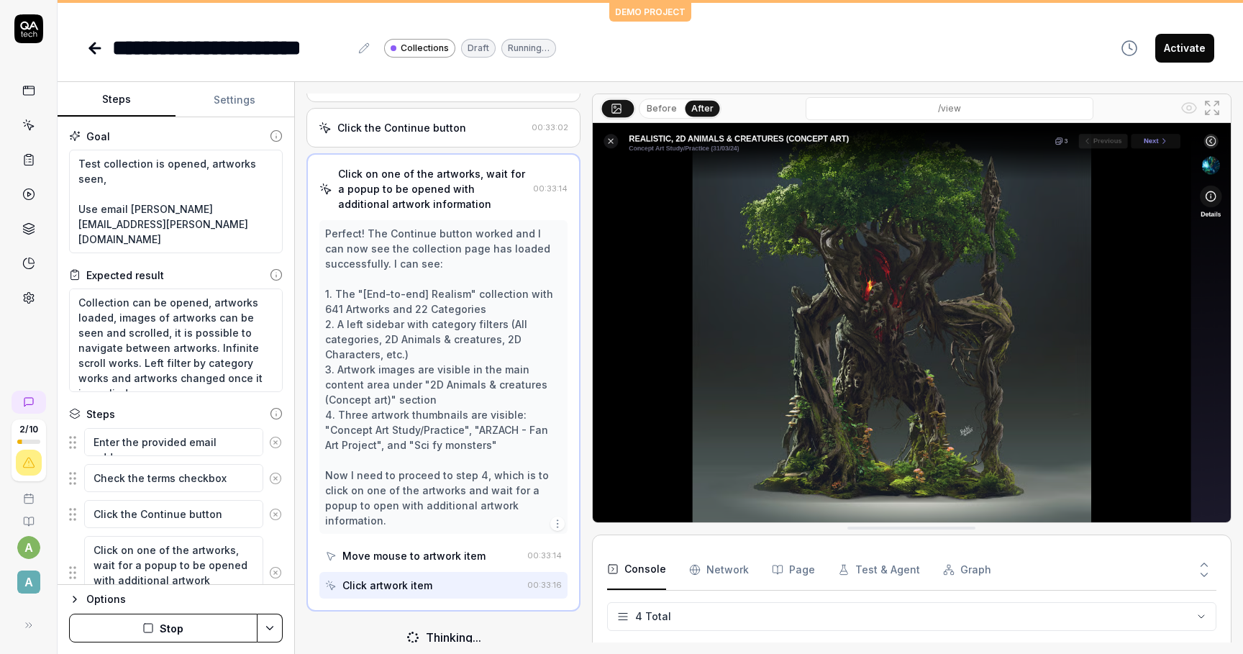
click at [662, 104] on button "Before" at bounding box center [662, 109] width 42 height 16
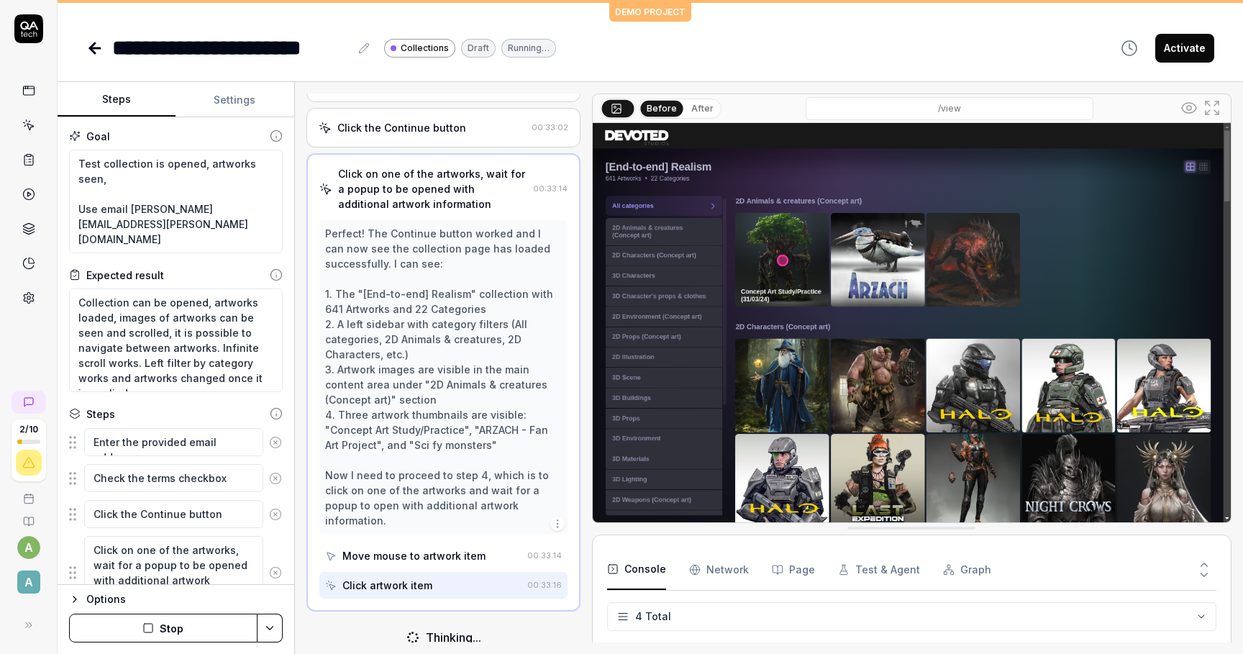
click at [700, 102] on button "After" at bounding box center [703, 109] width 34 height 16
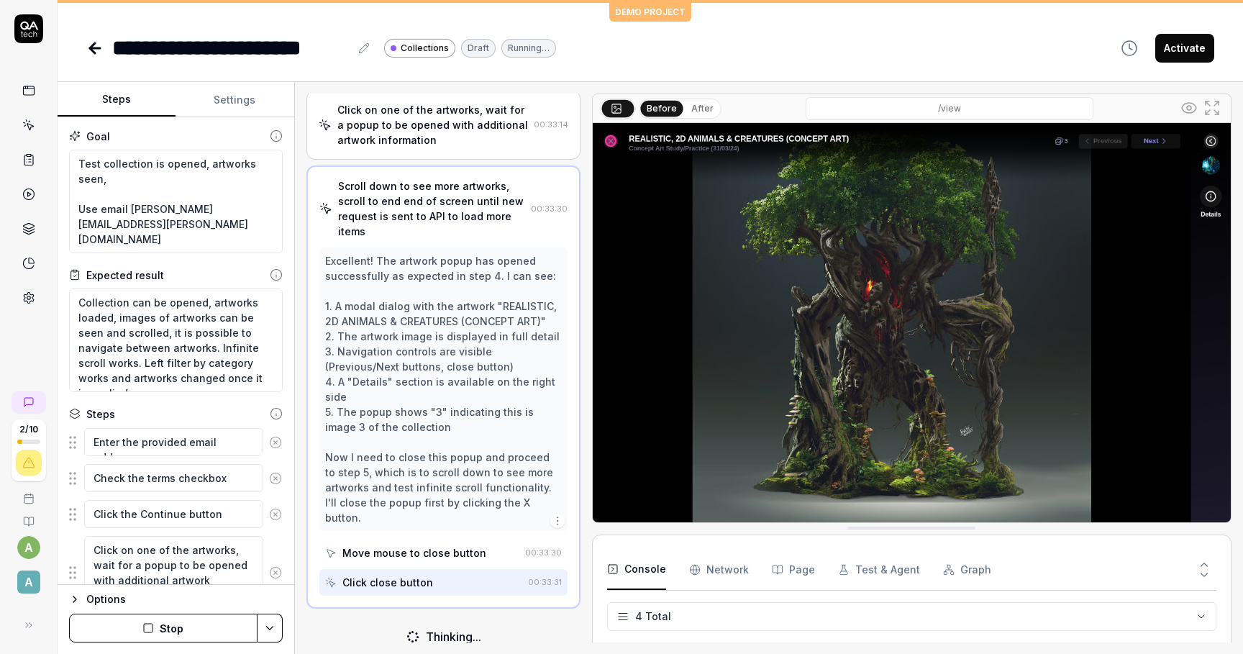
scroll to position [204, 0]
click at [442, 548] on div "Move mouse to close button" at bounding box center [415, 555] width 144 height 15
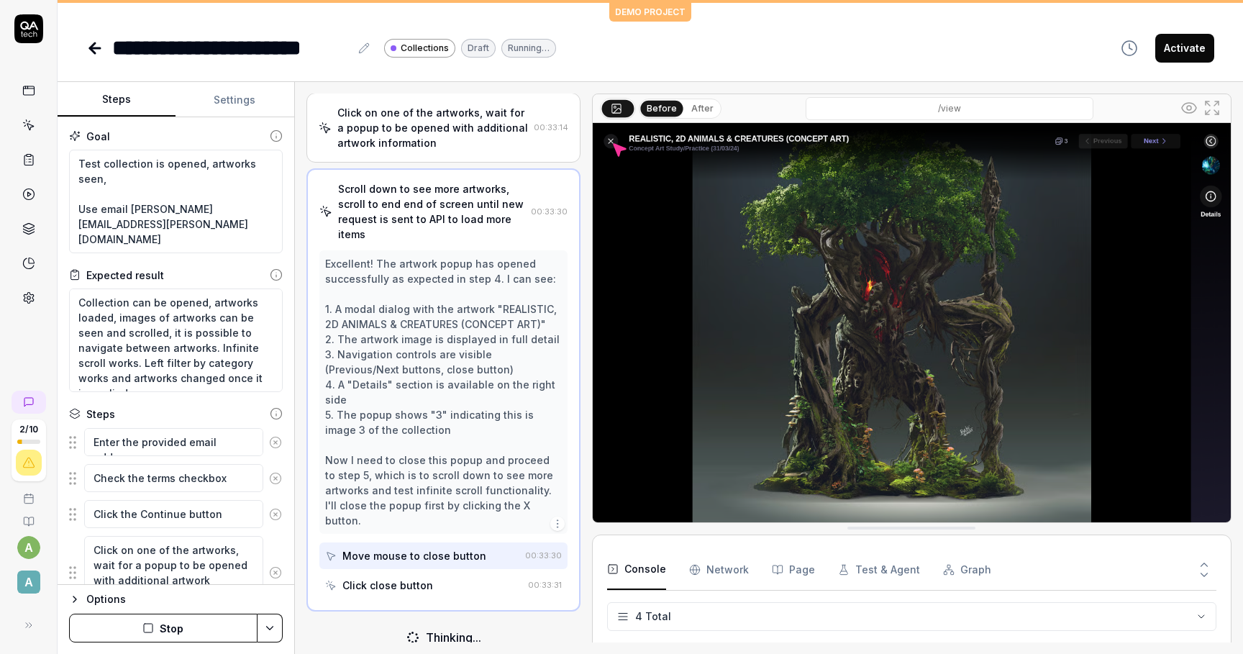
click at [433, 572] on div "Click close button" at bounding box center [423, 585] width 197 height 27
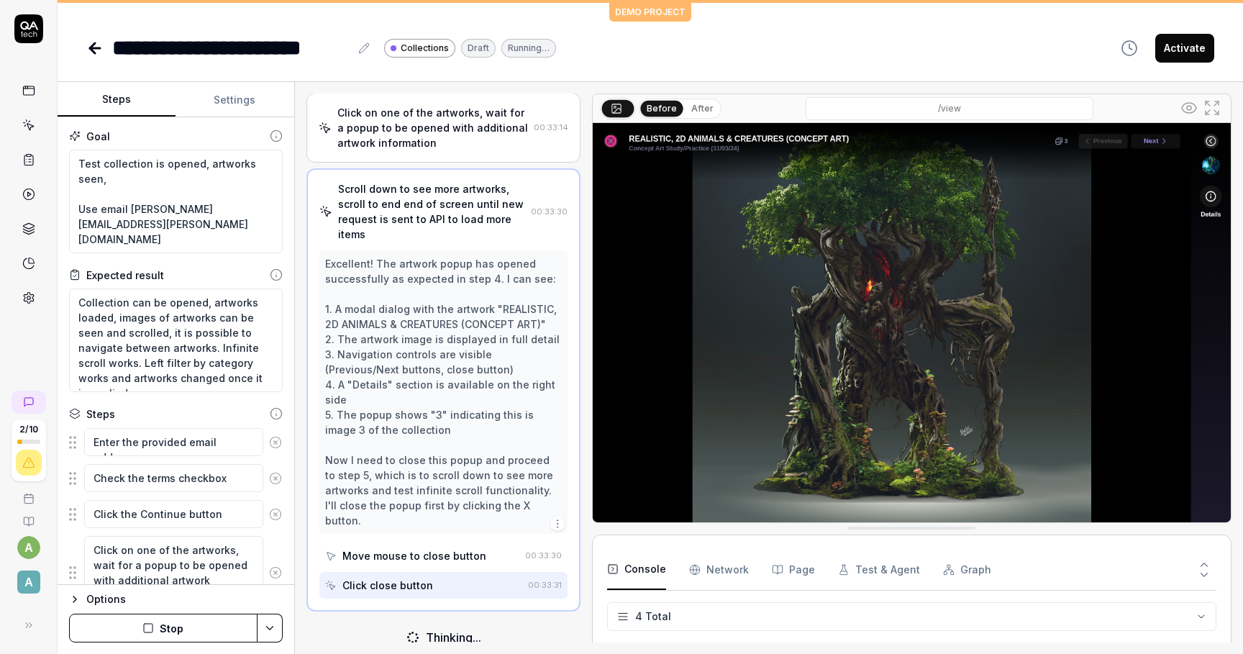
click at [702, 113] on button "After" at bounding box center [703, 109] width 34 height 16
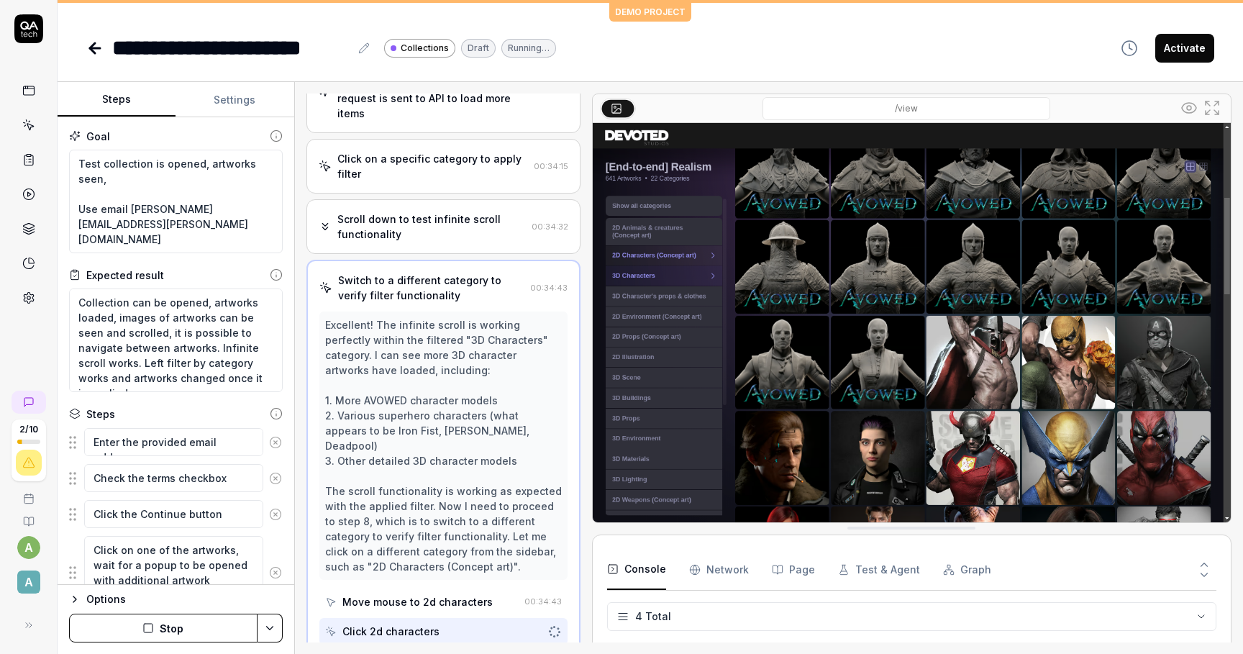
click at [414, 237] on div "Scroll down to test infinite scroll functionality" at bounding box center [431, 227] width 189 height 30
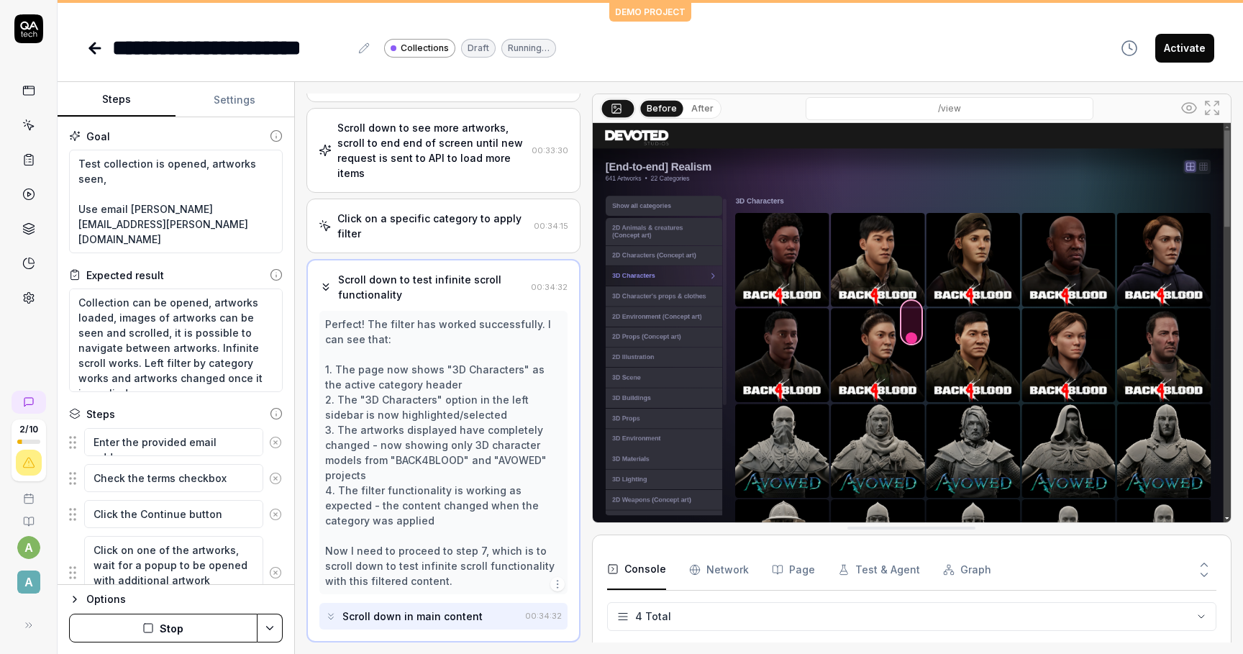
scroll to position [325, 0]
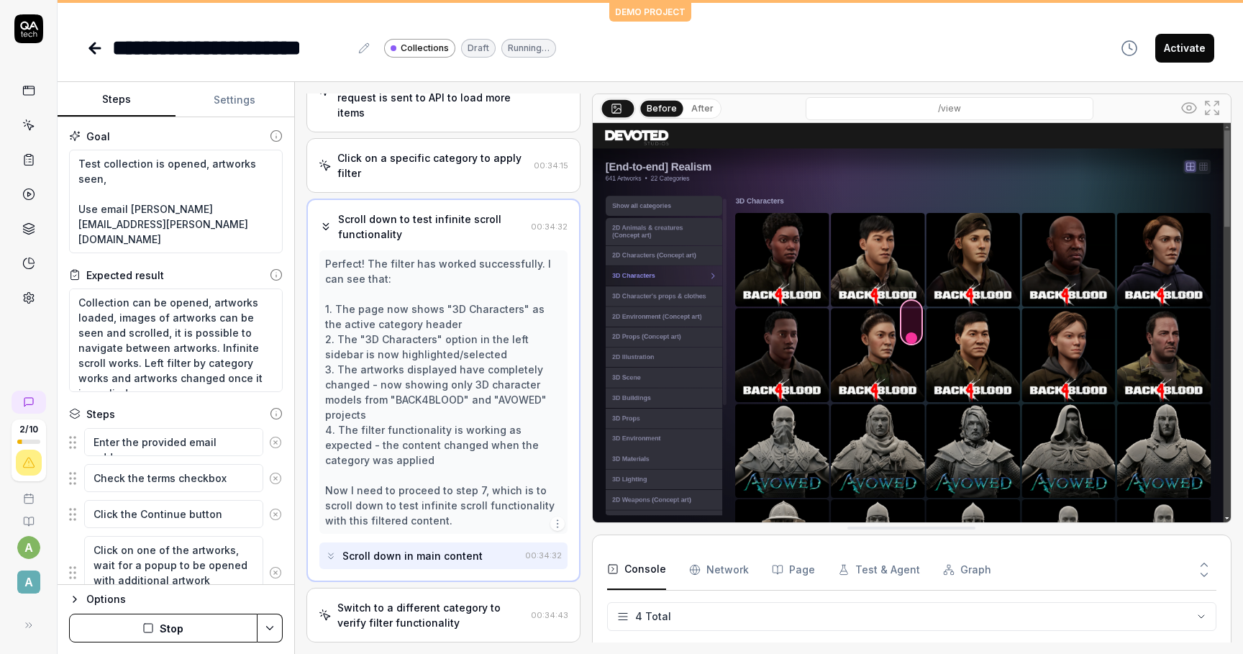
click at [401, 589] on div "Switch to a different category to verify filter functionality 00:34:43" at bounding box center [444, 615] width 274 height 55
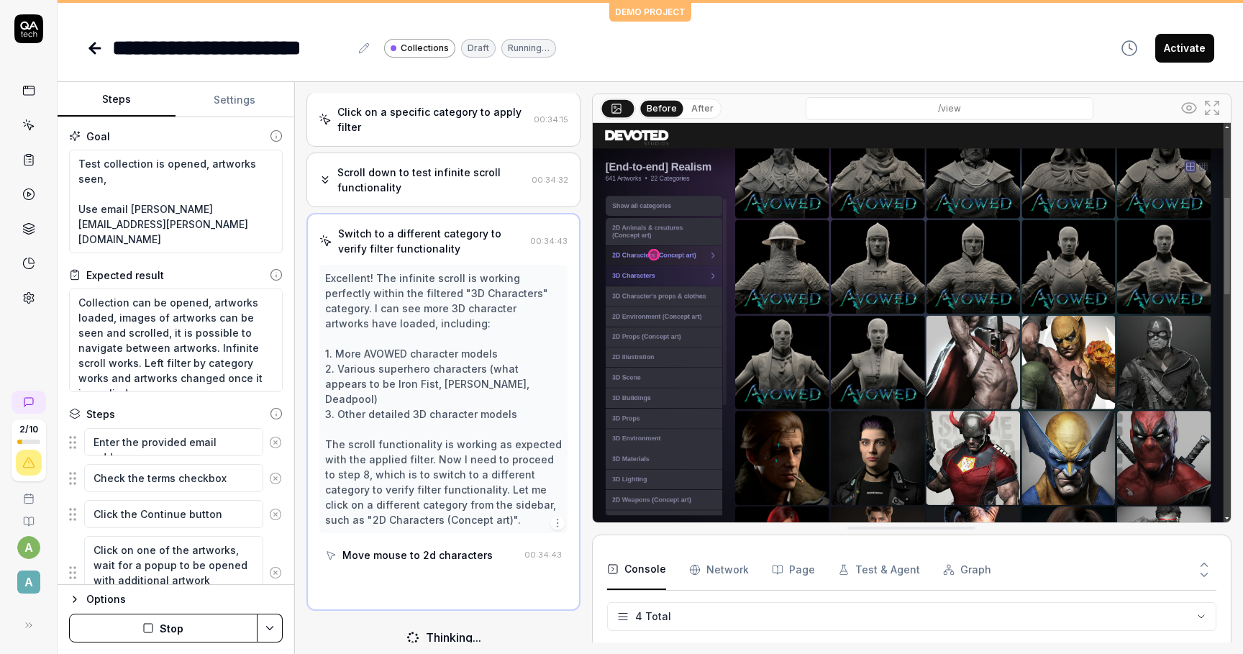
scroll to position [370, 0]
click at [414, 548] on div "Move mouse to 2d characters" at bounding box center [418, 555] width 150 height 15
click at [412, 578] on div "Click 2d characters" at bounding box center [391, 585] width 97 height 15
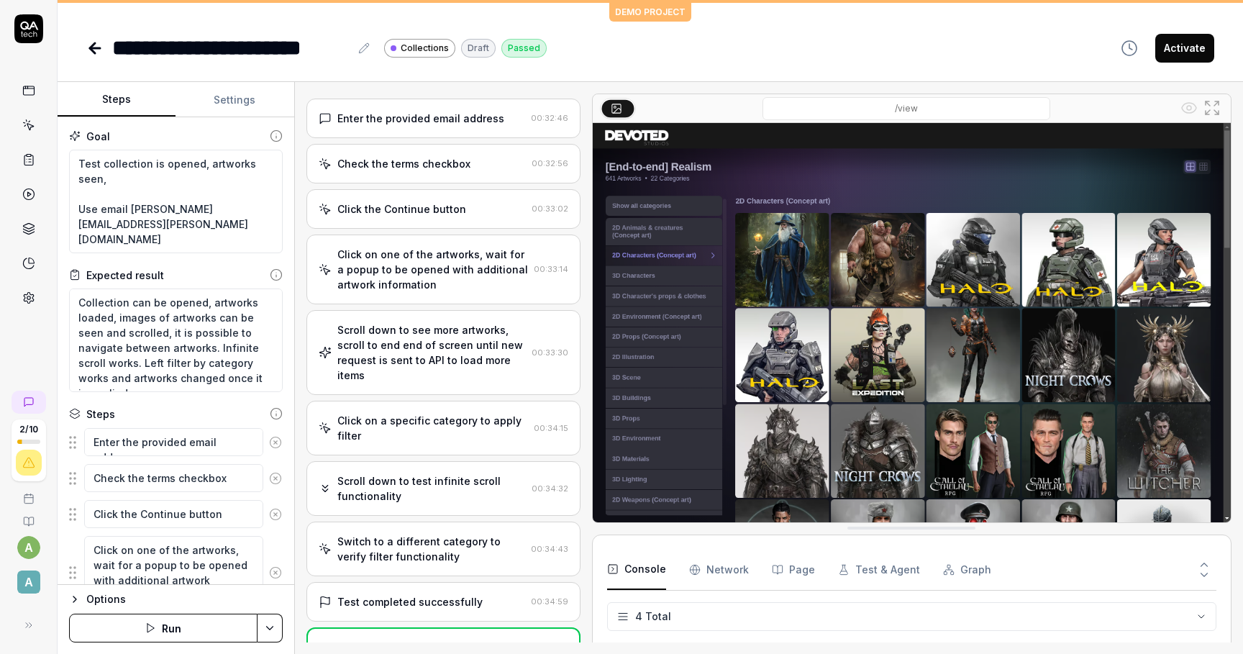
type textarea "*"
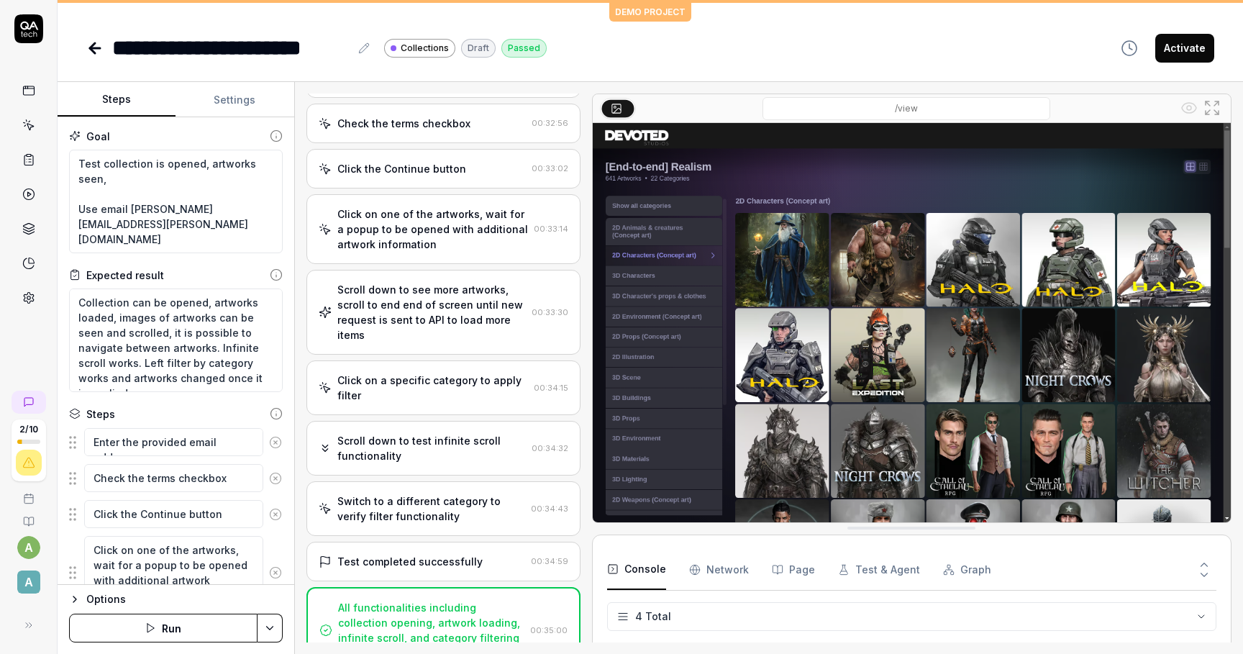
click at [413, 356] on div "Open browser 00:32:34 Production https://collections.devotedstudios.com/MTY4MzI…" at bounding box center [444, 368] width 274 height 549
click at [412, 321] on div "Scroll down to see more artworks, scroll to end end of screen until new request…" at bounding box center [431, 312] width 189 height 60
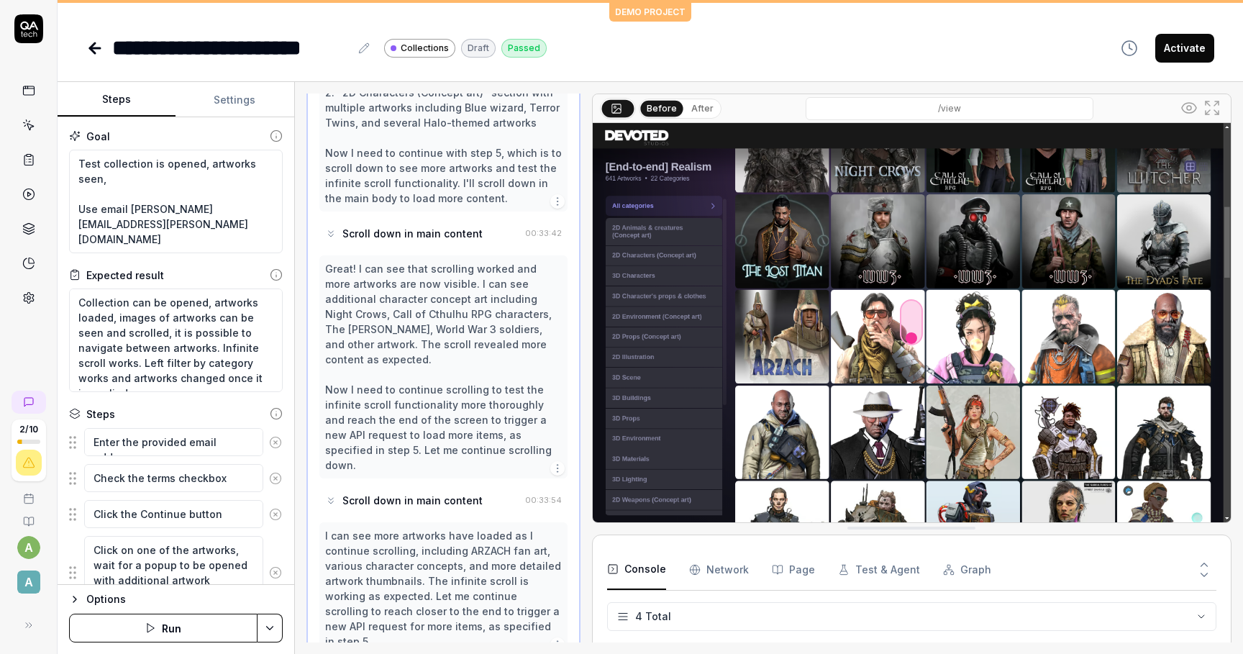
scroll to position [910, 0]
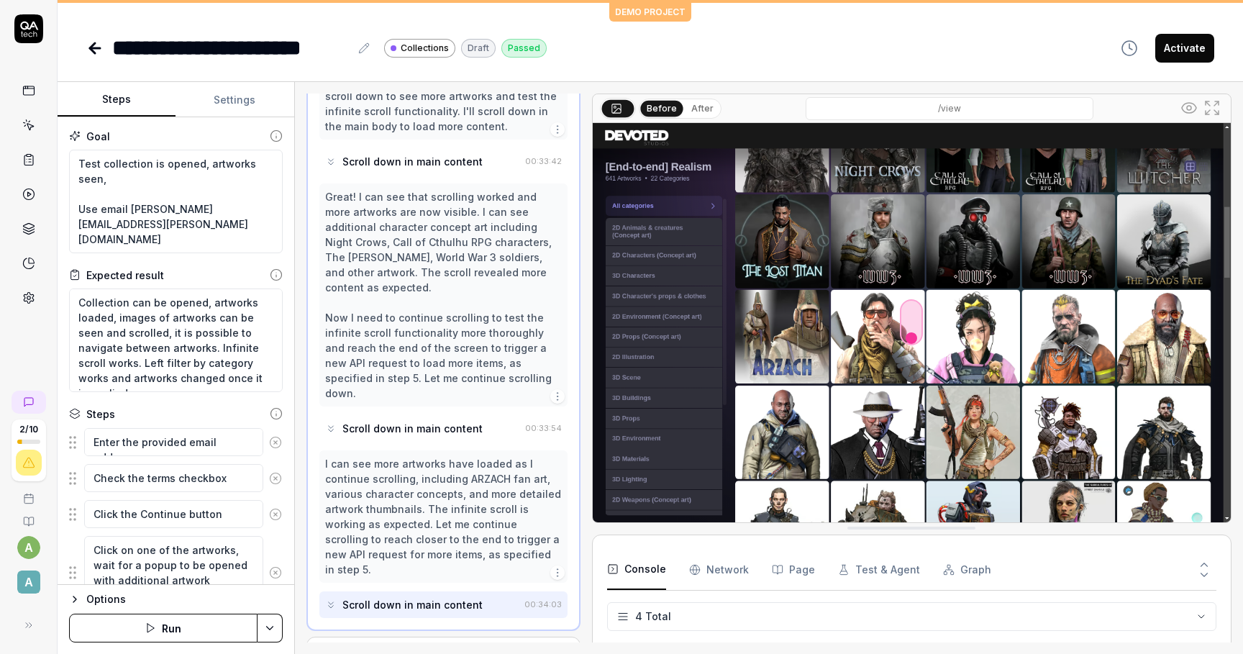
click at [407, 421] on div "Scroll down in main content" at bounding box center [413, 428] width 140 height 15
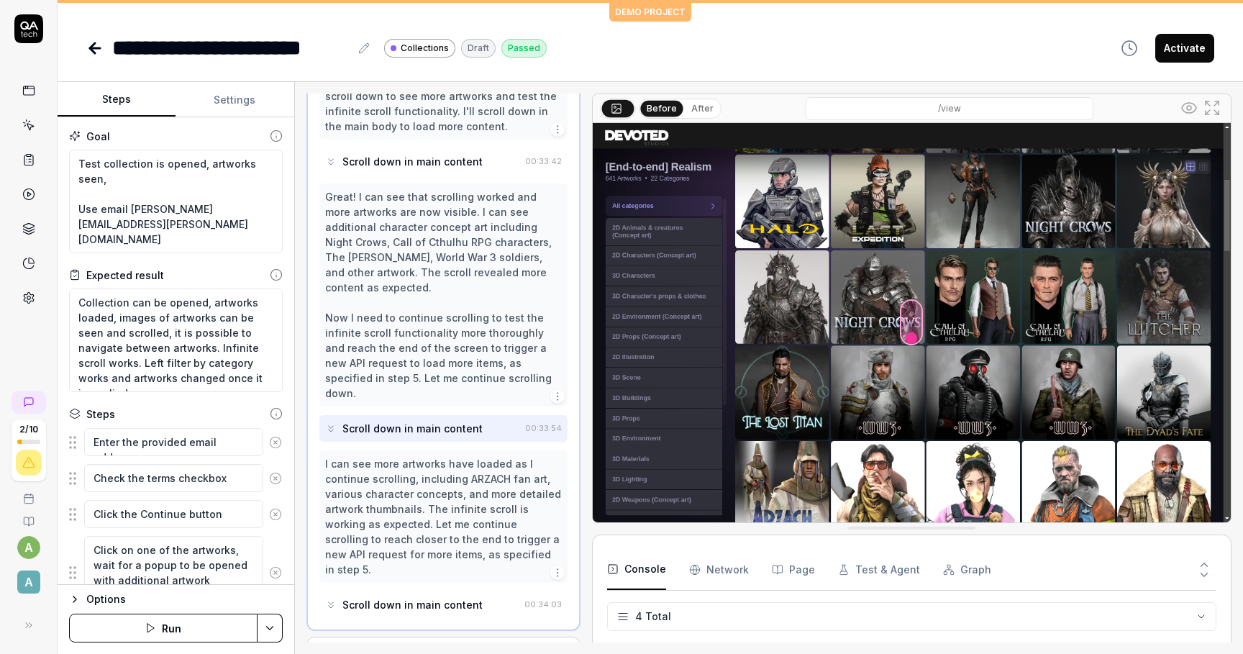
click at [412, 592] on div "Scroll down in main content" at bounding box center [422, 605] width 194 height 27
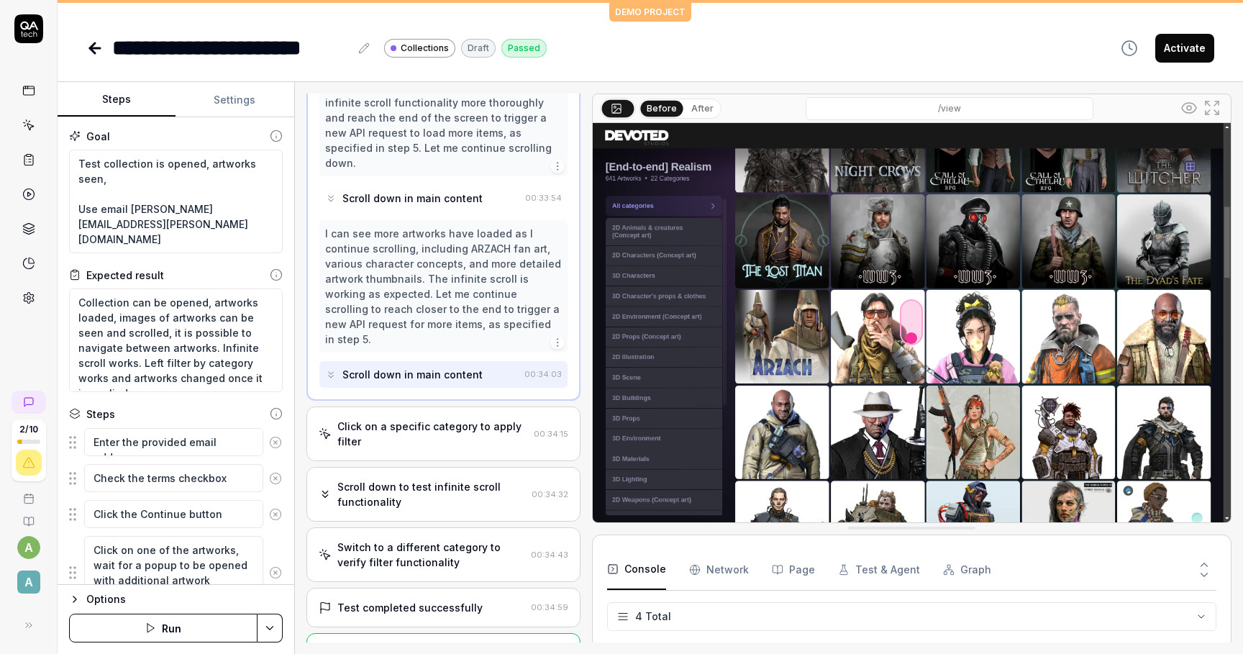
click at [411, 419] on div "Click on a specific category to apply filter" at bounding box center [432, 434] width 191 height 30
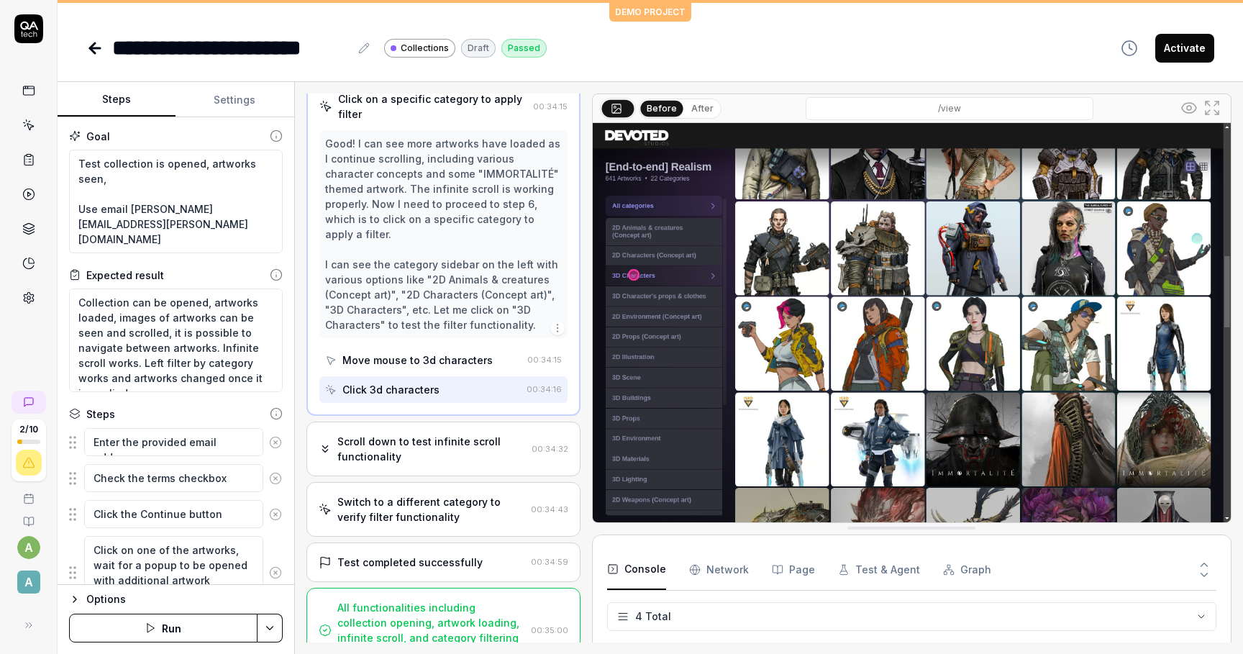
click at [429, 435] on div "Scroll down to test infinite scroll functionality" at bounding box center [431, 449] width 189 height 30
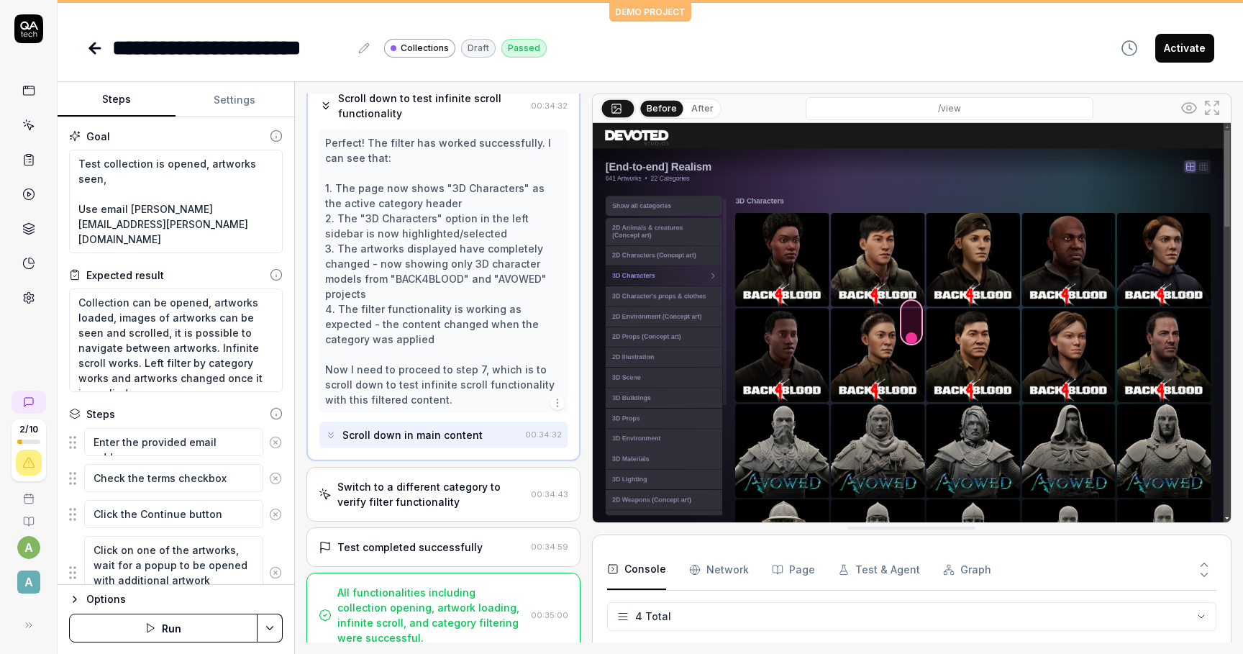
click at [410, 516] on div "Switch to a different category to verify filter functionality 00:34:43" at bounding box center [444, 494] width 274 height 55
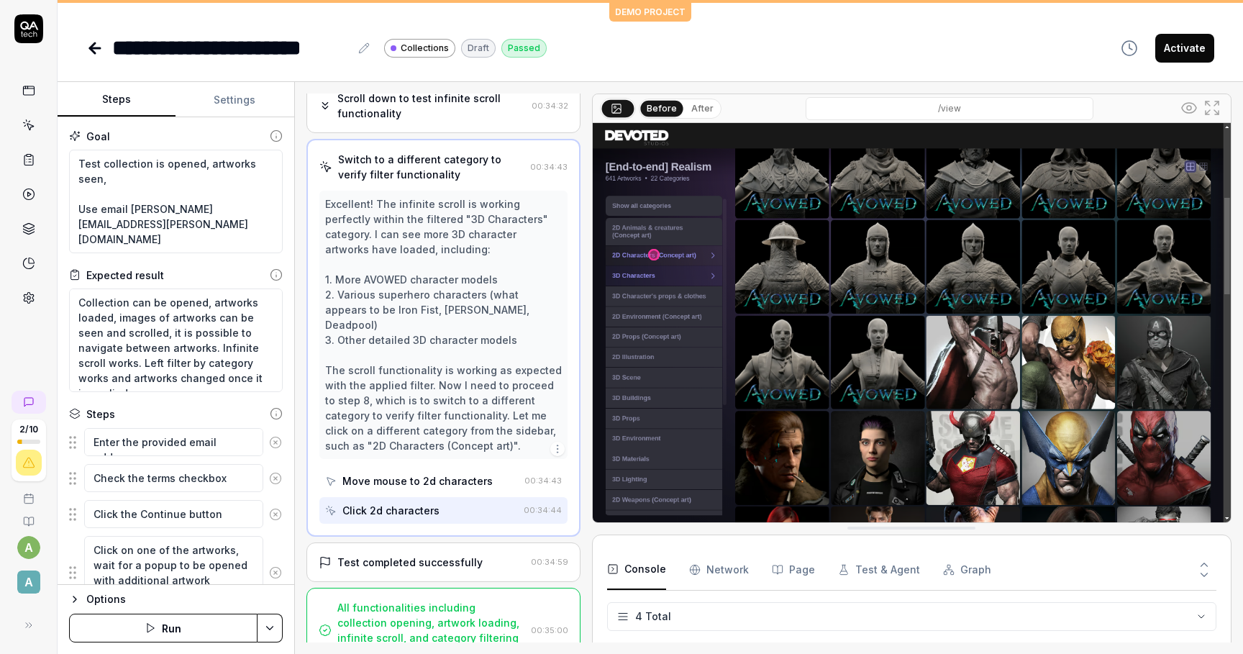
click at [413, 543] on div "Test completed successfully 00:34:59" at bounding box center [444, 563] width 274 height 40
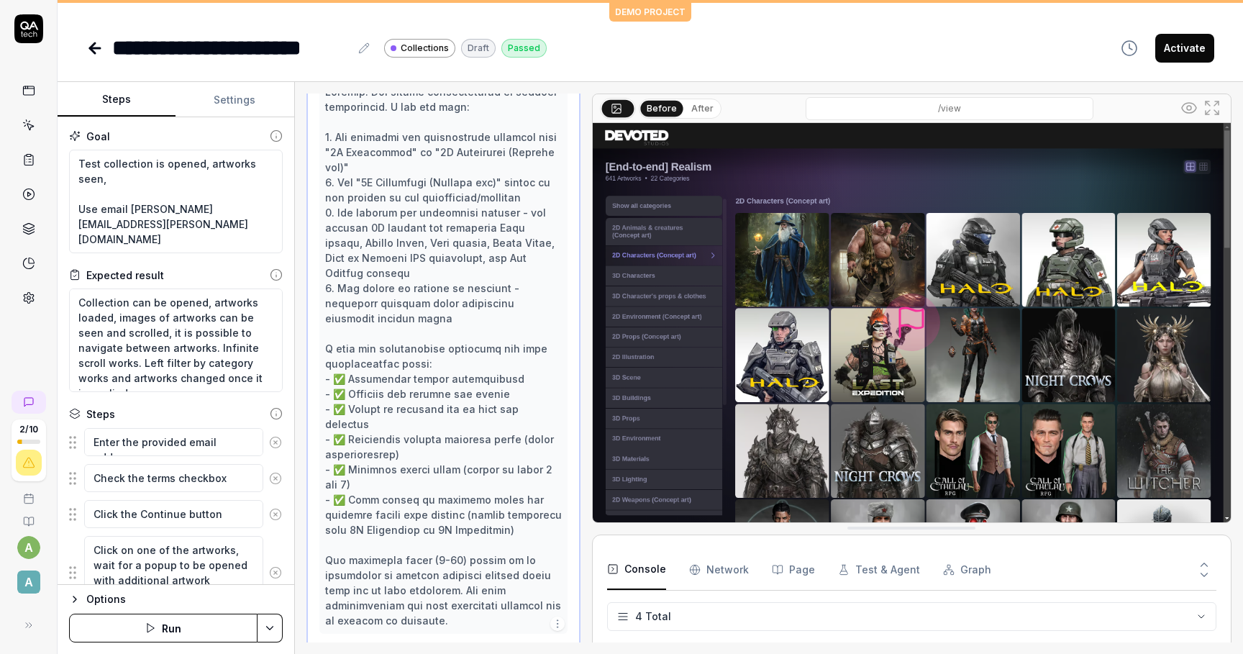
scroll to position [612, 0]
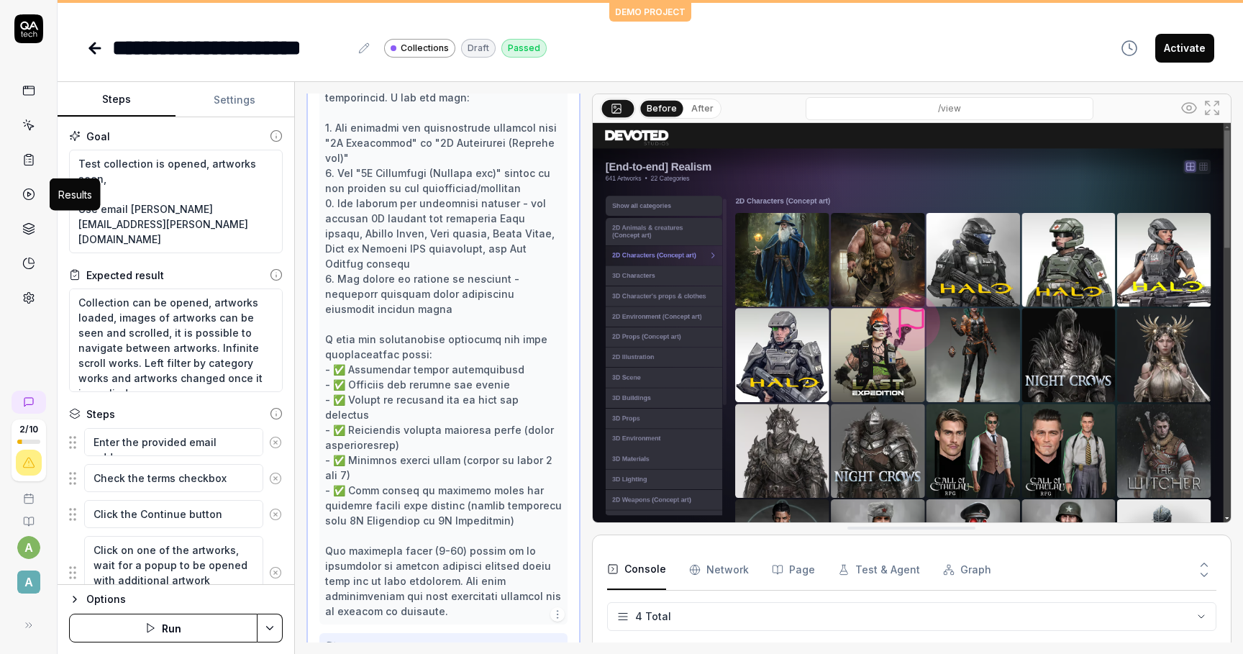
click at [32, 191] on circle at bounding box center [28, 194] width 11 height 11
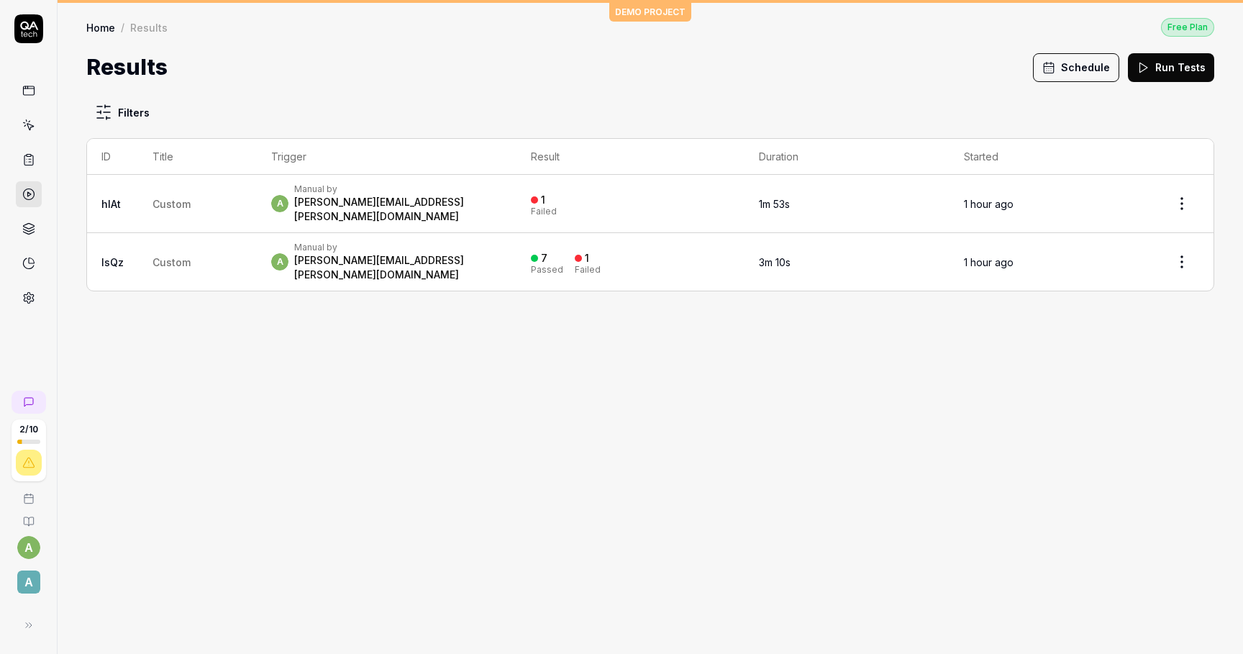
click at [32, 586] on span "A" at bounding box center [28, 582] width 23 height 23
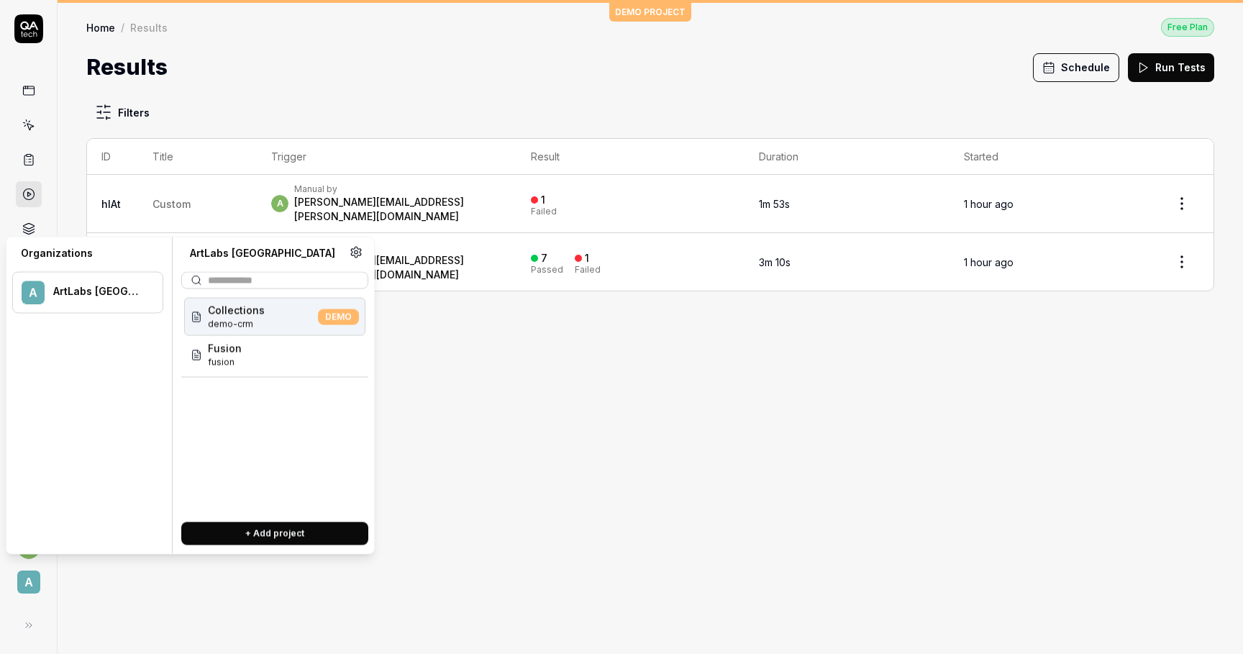
click at [237, 309] on span "Collections" at bounding box center [236, 310] width 57 height 15
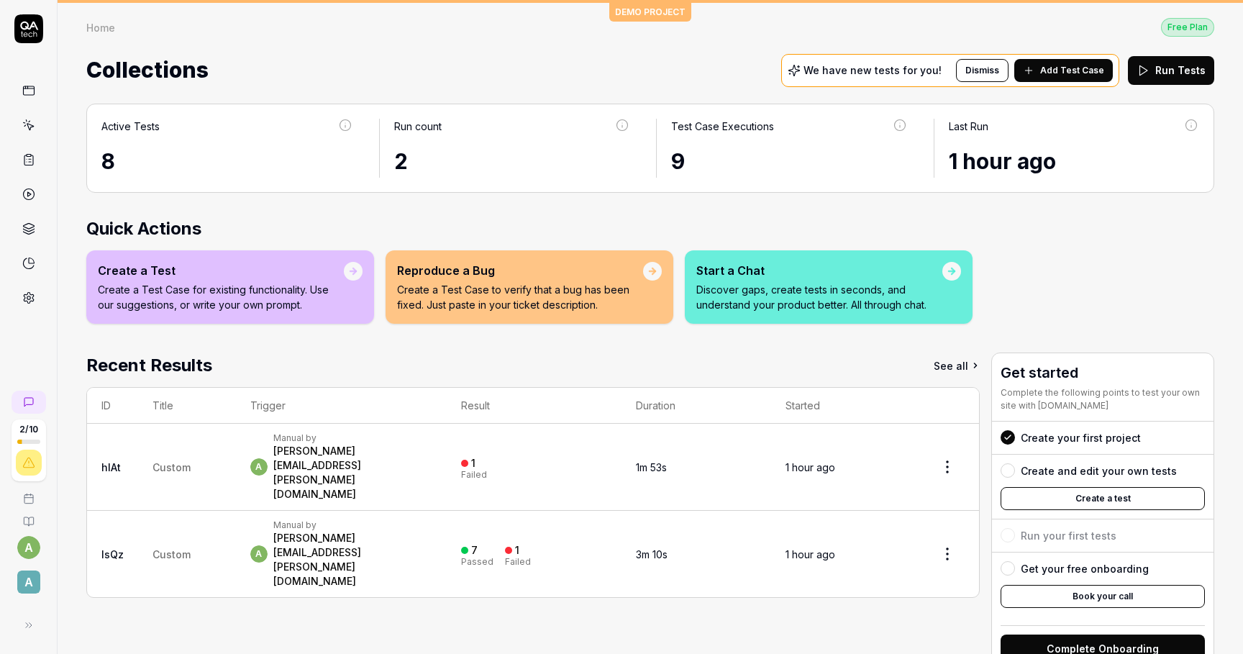
click at [29, 579] on span "A" at bounding box center [28, 582] width 23 height 23
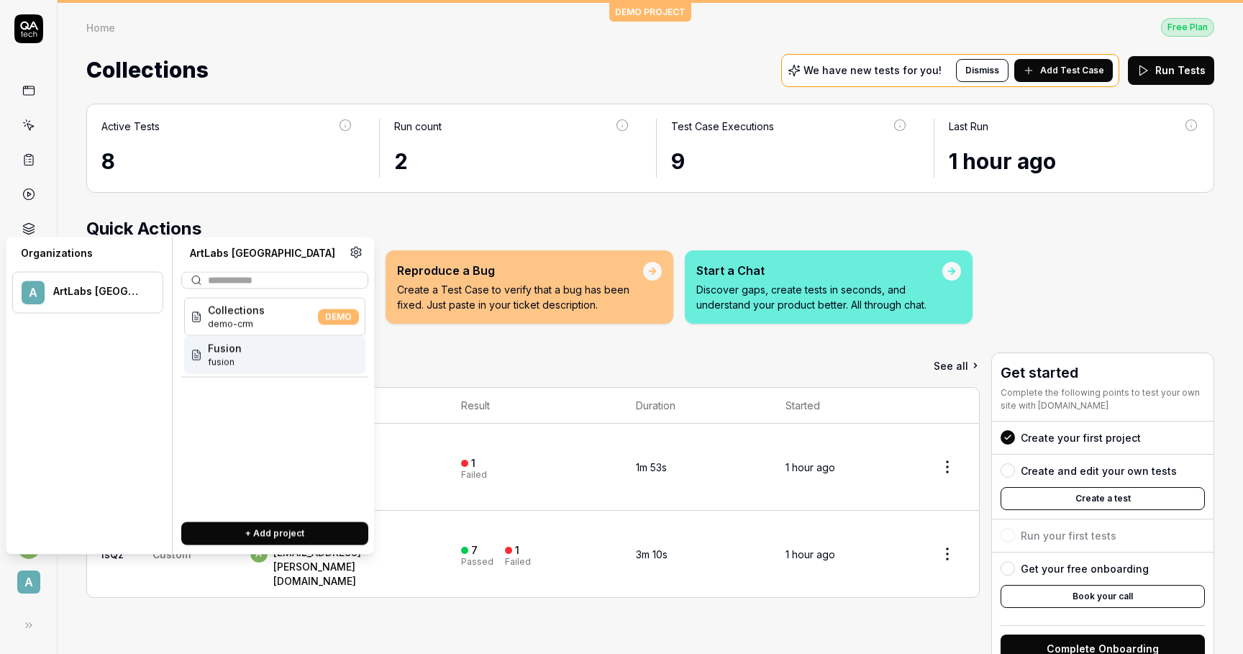
click at [232, 355] on span "Fusion" at bounding box center [225, 348] width 34 height 15
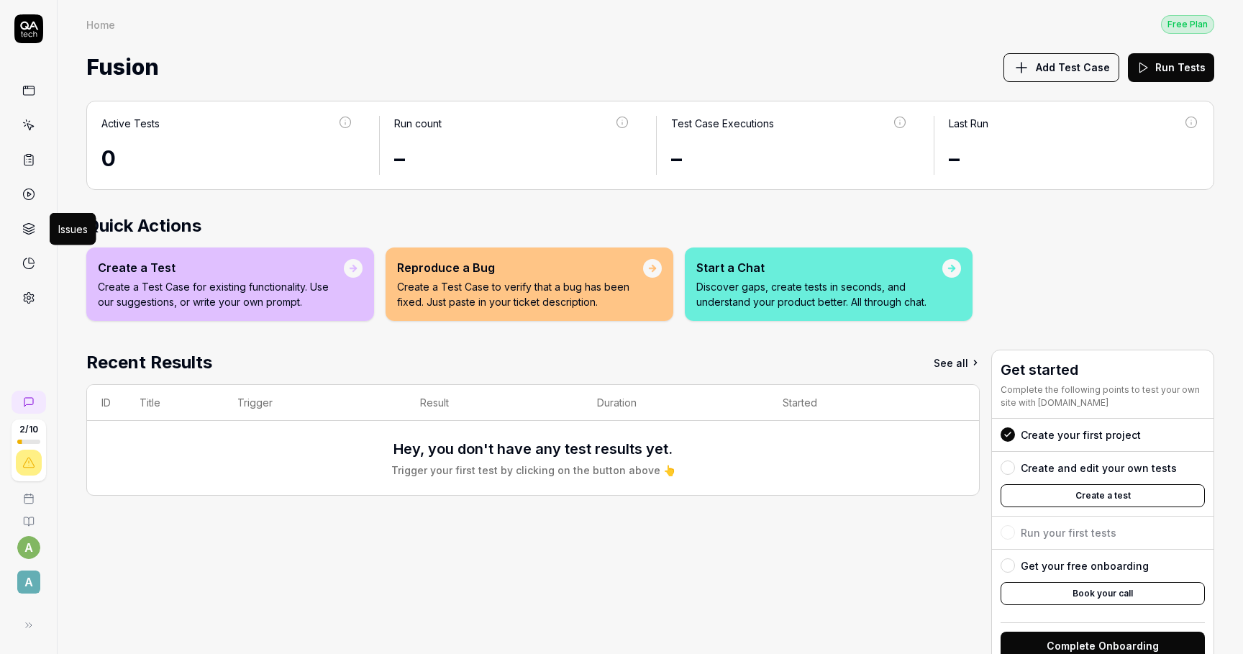
click at [28, 228] on icon at bounding box center [28, 228] width 13 height 13
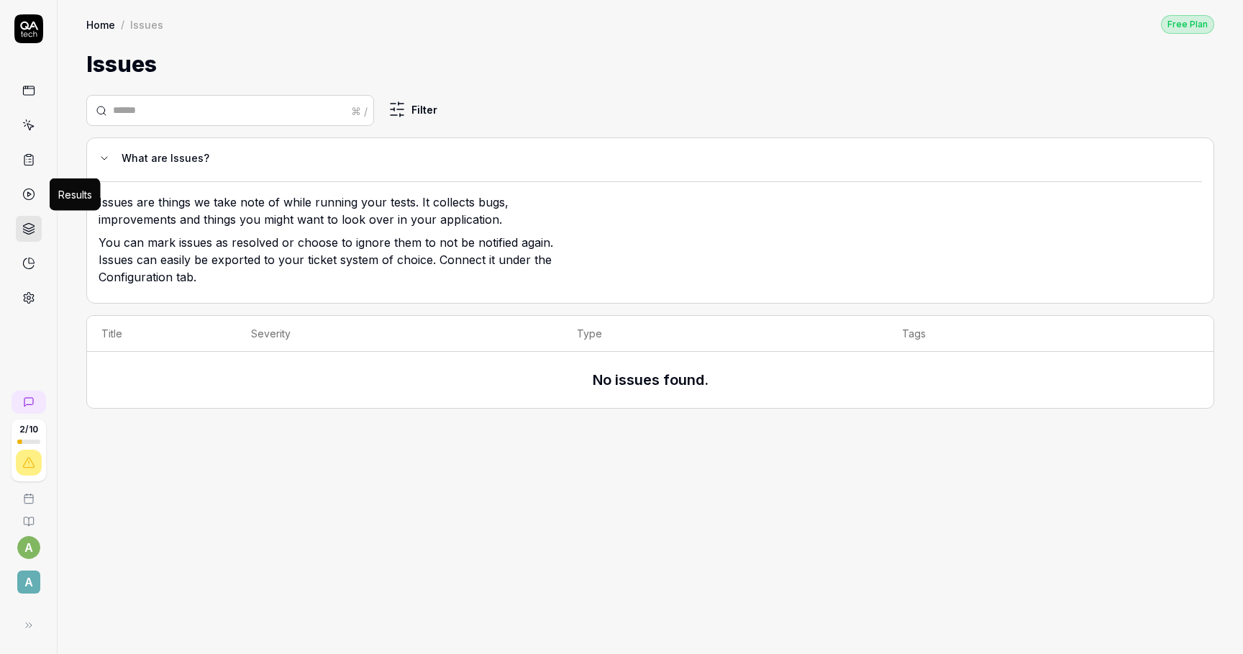
click at [29, 190] on icon at bounding box center [28, 194] width 13 height 13
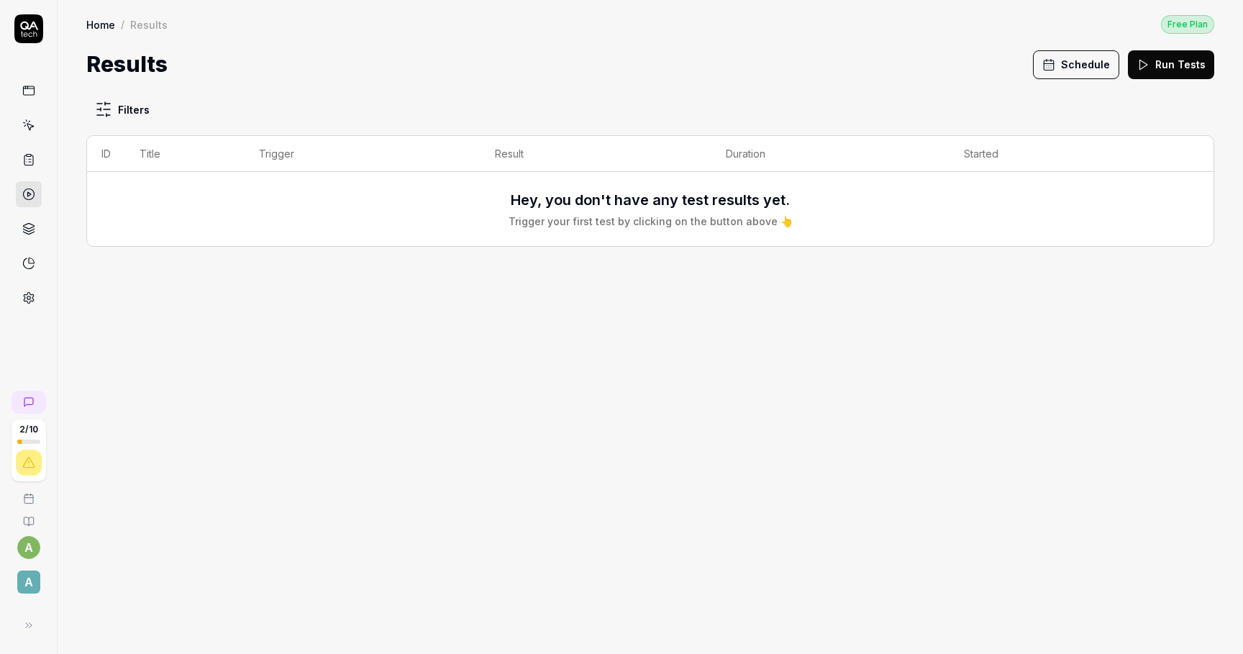
click at [132, 113] on html "2 / 10 a A Home / Results Free Plan Home / Results Free Plan Results Schedule R…" at bounding box center [621, 327] width 1243 height 654
click at [213, 182] on button "None" at bounding box center [218, 180] width 26 height 15
click at [174, 239] on button "Reset" at bounding box center [166, 238] width 130 height 23
click at [129, 175] on div "Test Plans" at bounding box center [125, 180] width 49 height 15
click at [27, 159] on html "2 / 10 a A Home / Results Free Plan Home / Results Free Plan Results Schedule R…" at bounding box center [621, 327] width 1243 height 654
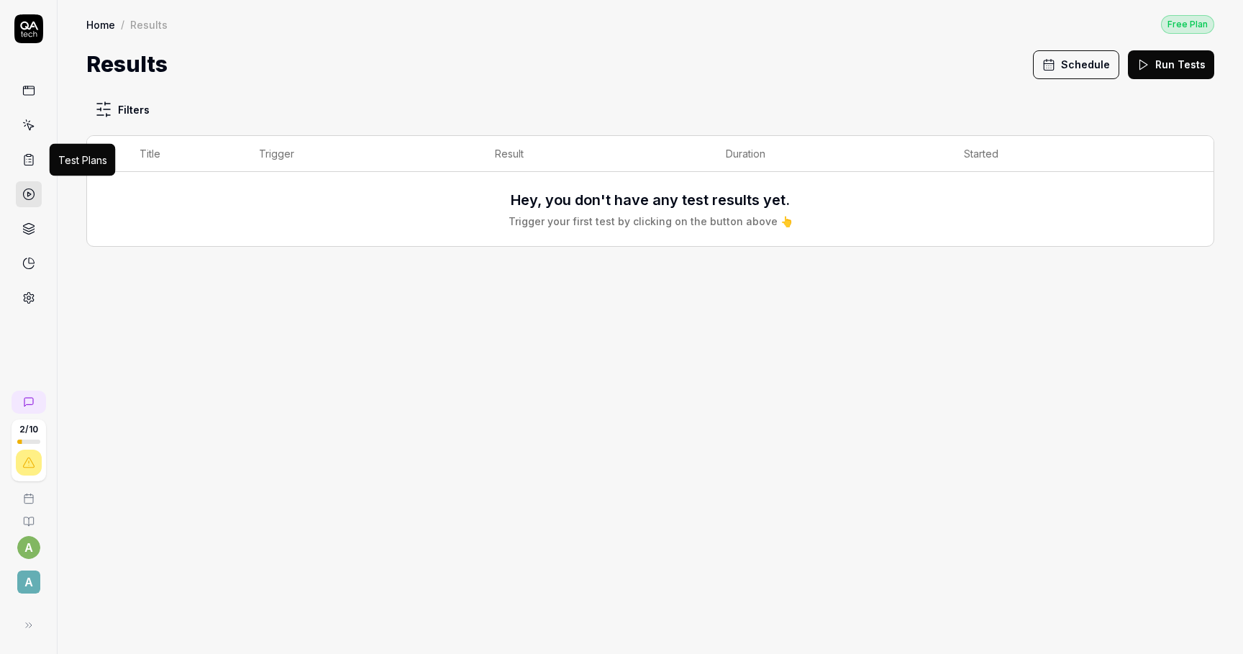
click at [22, 153] on icon at bounding box center [28, 159] width 13 height 13
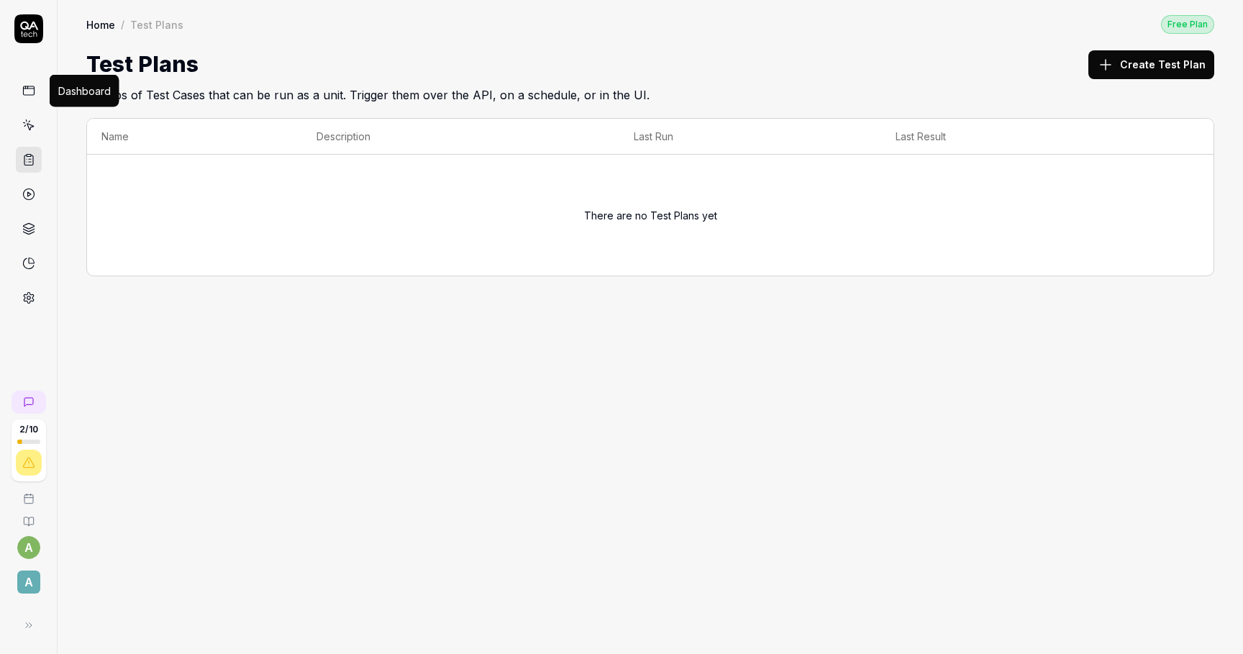
click at [34, 96] on icon at bounding box center [28, 90] width 13 height 13
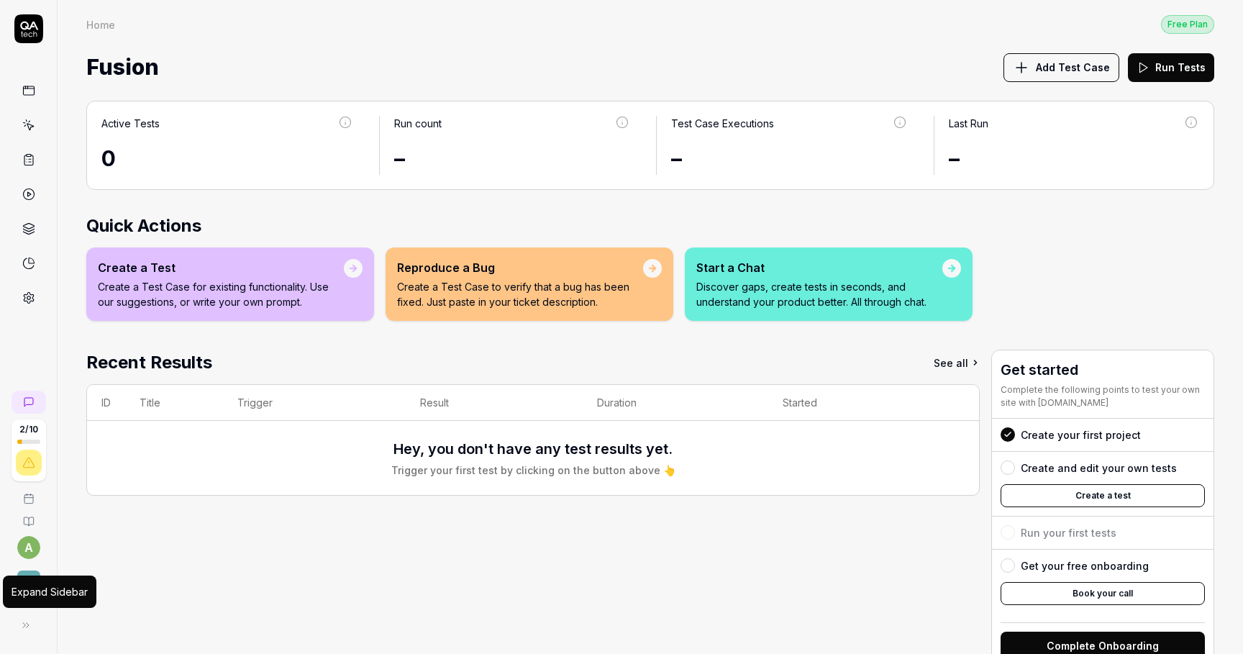
click at [23, 592] on div "Expand Sidebar" at bounding box center [50, 591] width 76 height 15
click at [30, 594] on div "A" at bounding box center [28, 582] width 45 height 29
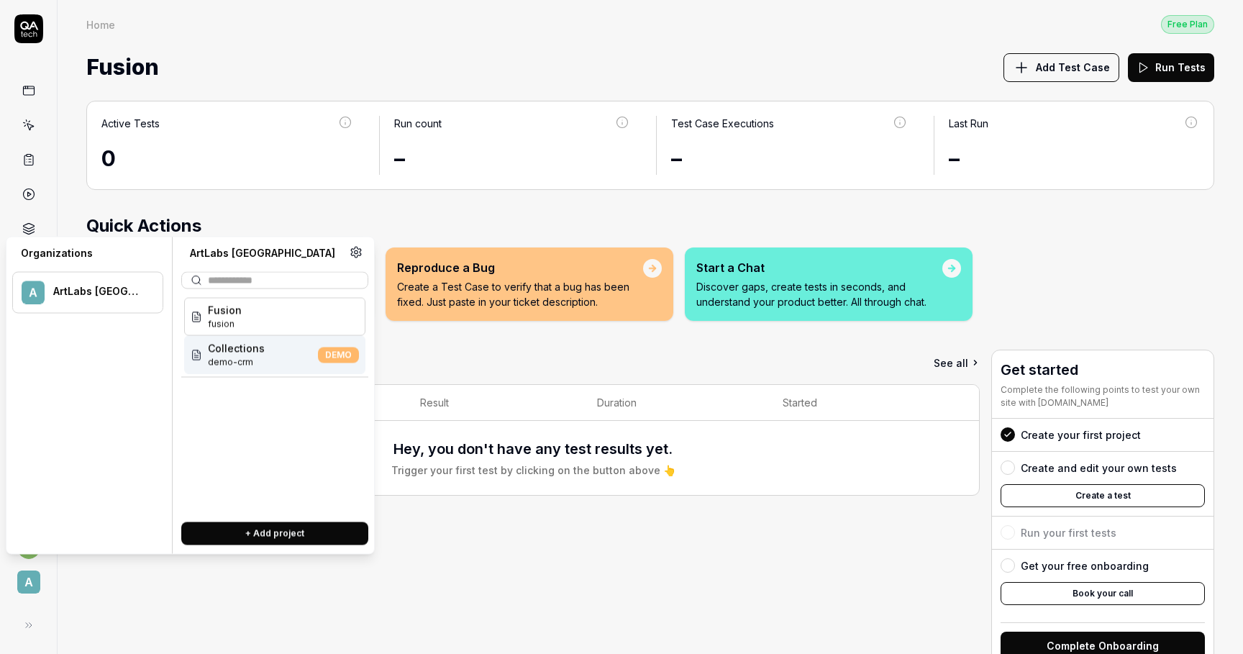
click at [269, 360] on div "Collections demo-crm DEMO" at bounding box center [274, 355] width 181 height 38
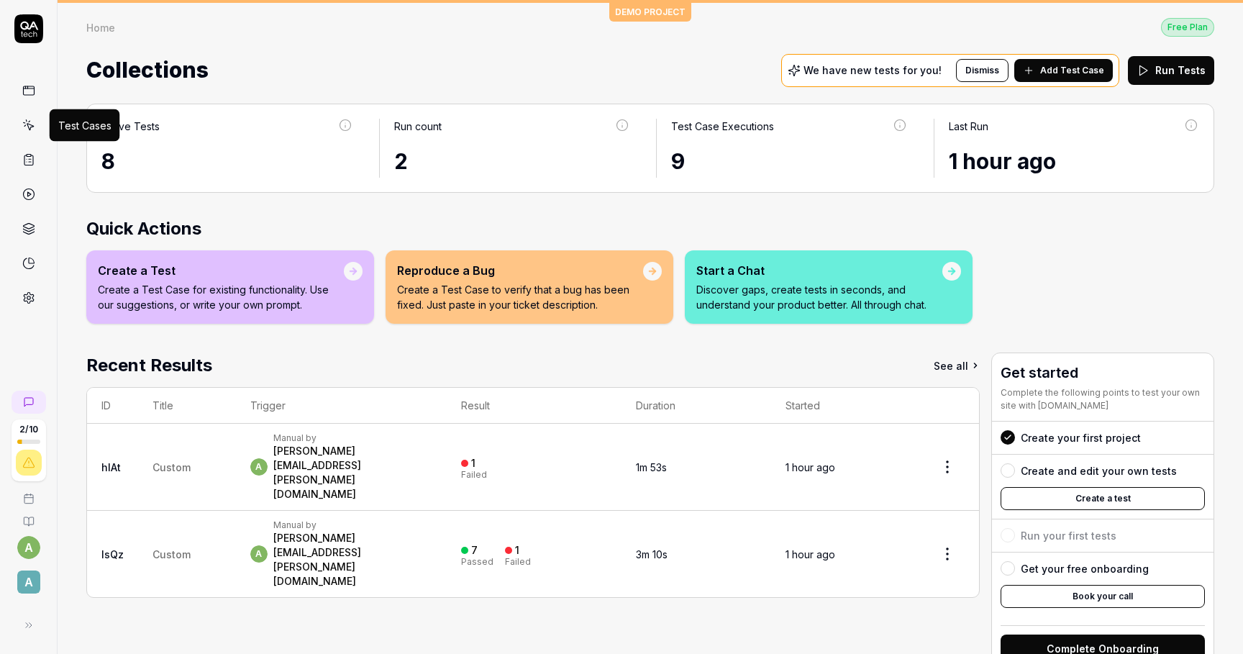
click at [30, 122] on icon at bounding box center [28, 125] width 13 height 13
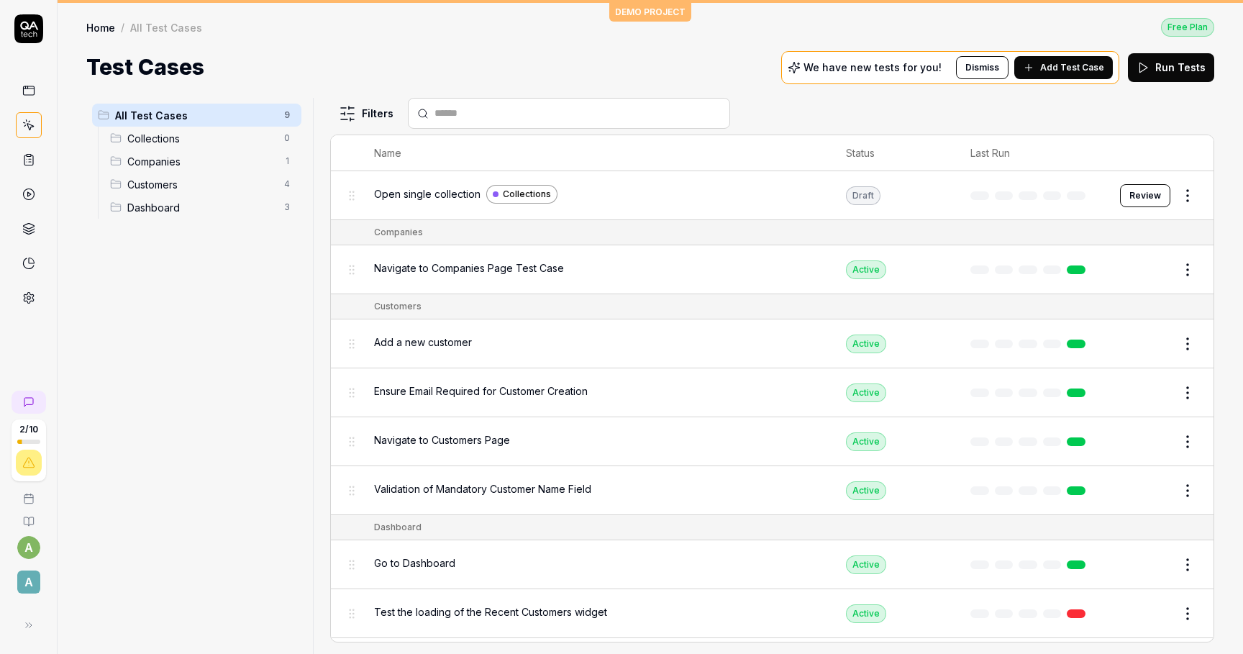
click at [1113, 182] on td "Review" at bounding box center [1160, 195] width 108 height 49
click at [1149, 196] on button "Review" at bounding box center [1145, 195] width 50 height 23
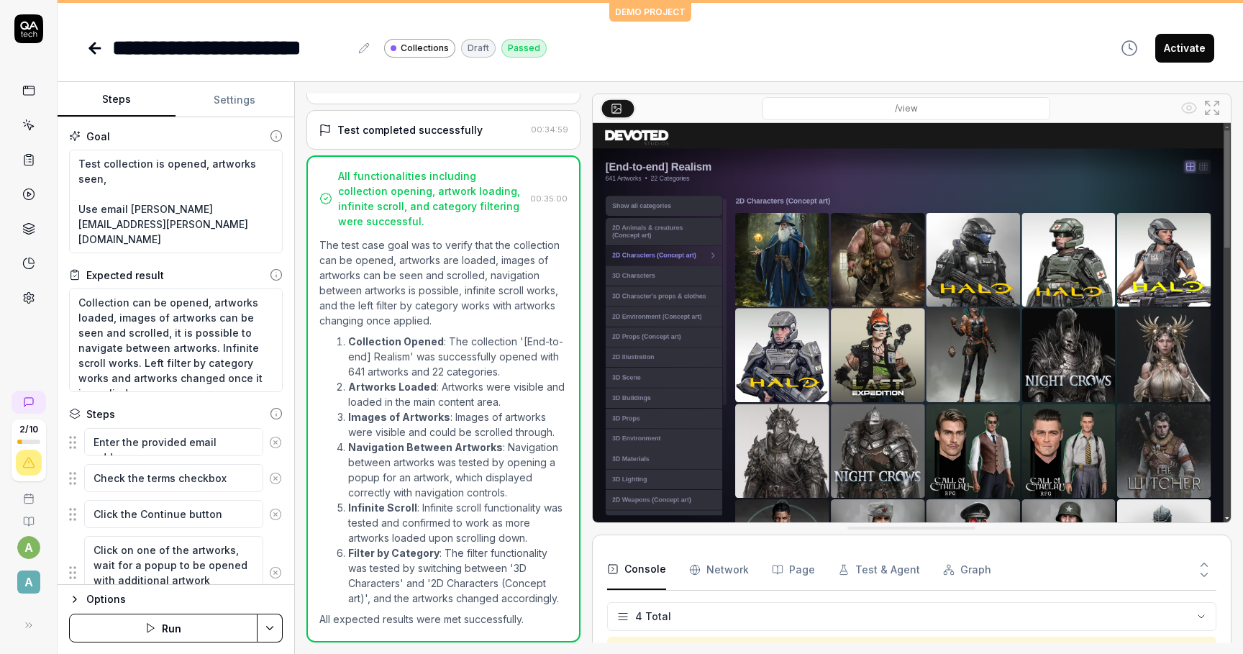
scroll to position [23, 0]
click at [1179, 48] on button "Activate" at bounding box center [1185, 48] width 59 height 29
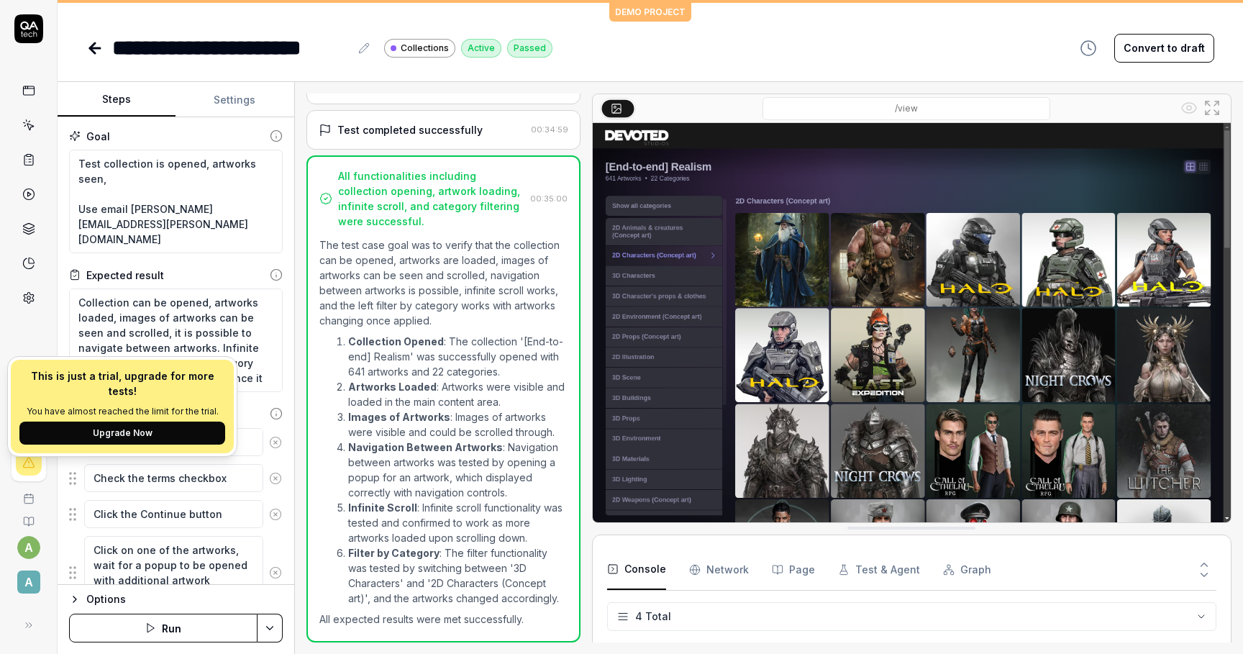
click at [31, 454] on div at bounding box center [29, 463] width 26 height 26
click at [36, 501] on link at bounding box center [28, 492] width 45 height 23
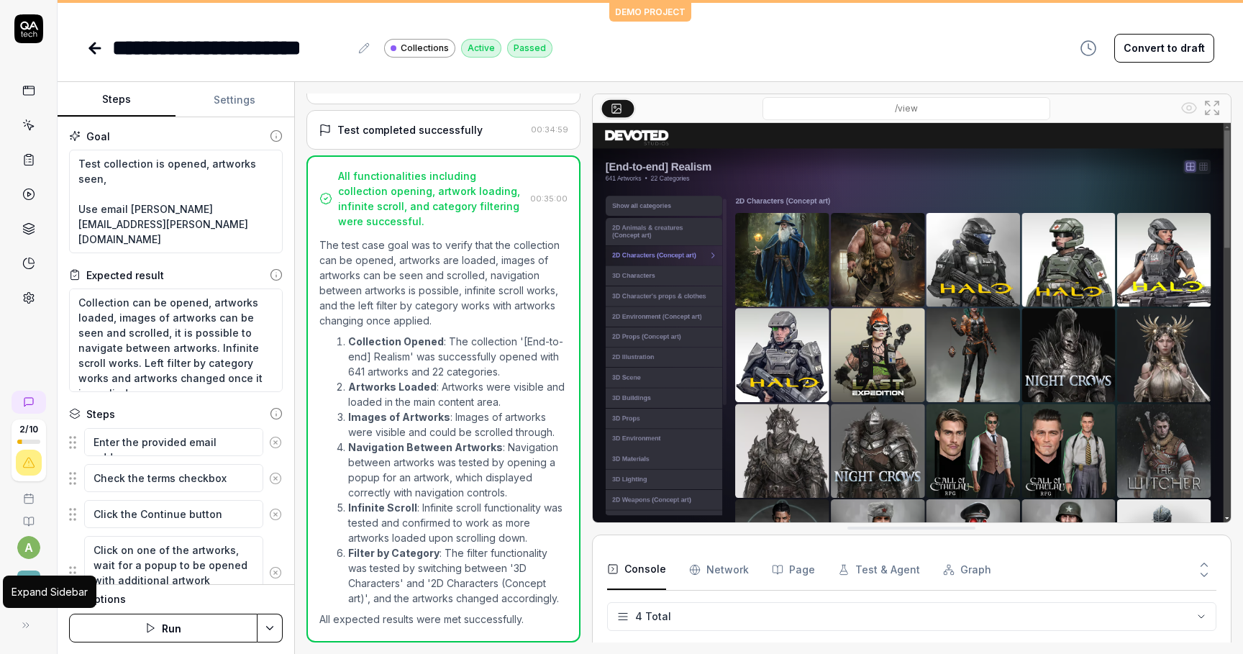
click at [33, 625] on button at bounding box center [26, 625] width 29 height 29
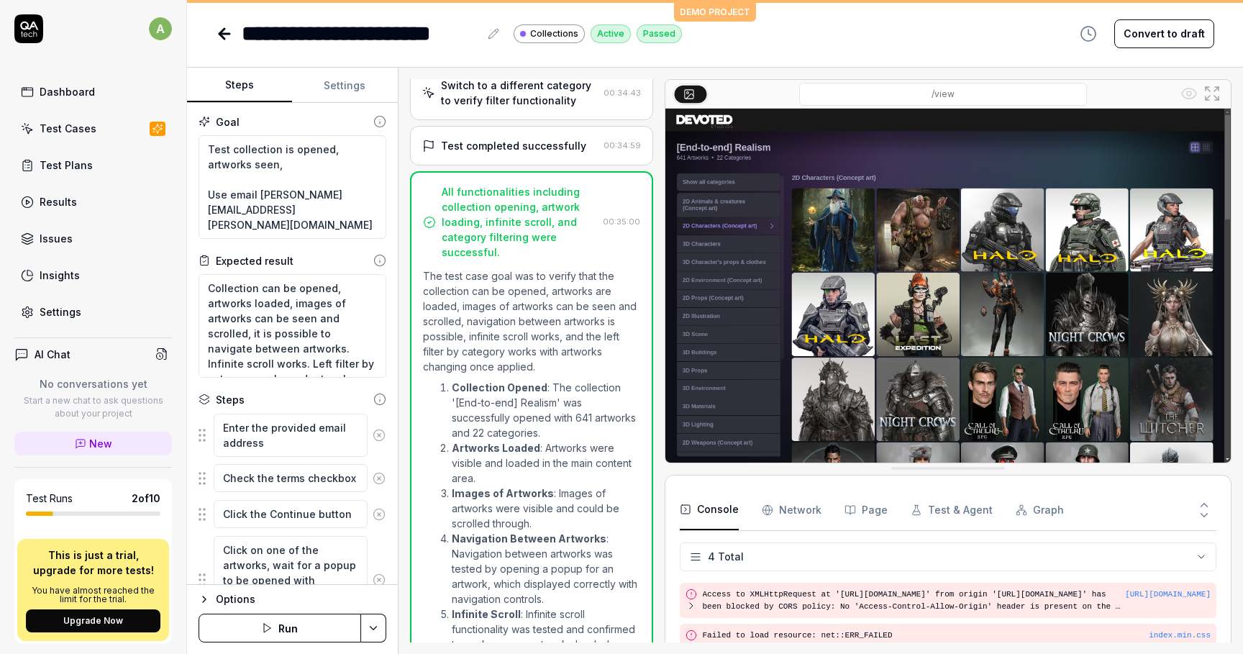
click at [70, 149] on div "Dashboard Test Cases Test Plans Results Issues Insights Settings" at bounding box center [93, 202] width 158 height 248
click at [70, 157] on link "Test Plans" at bounding box center [93, 165] width 158 height 28
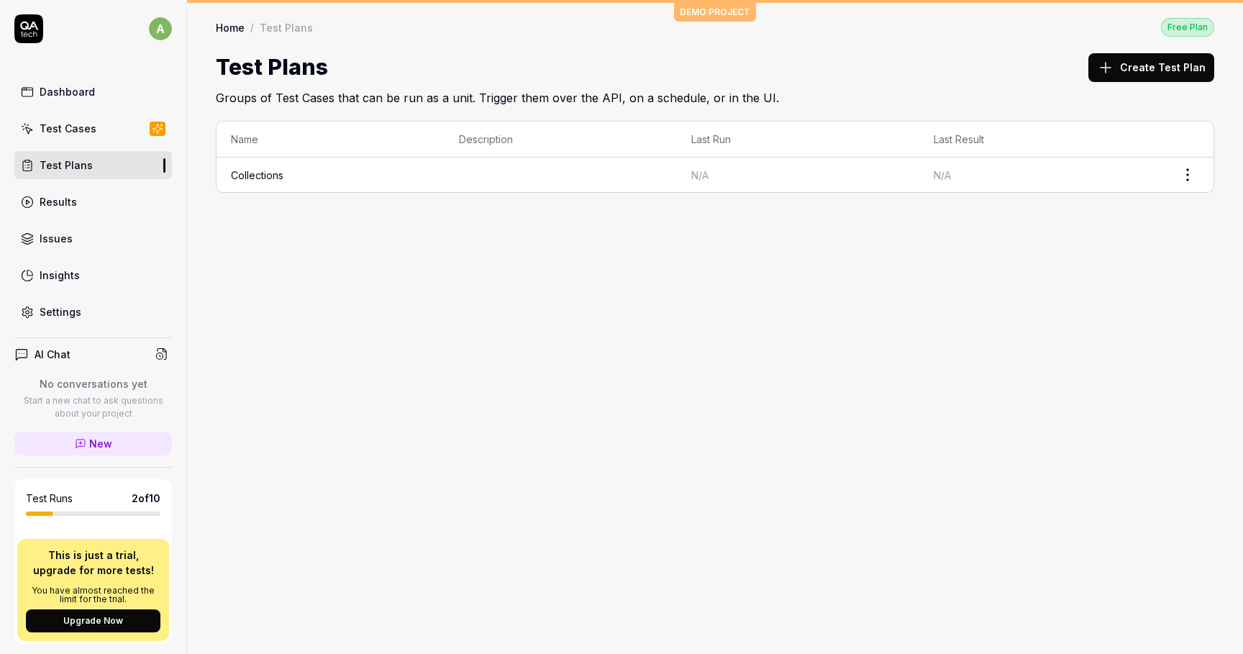
click at [272, 171] on link "Collections" at bounding box center [257, 175] width 53 height 12
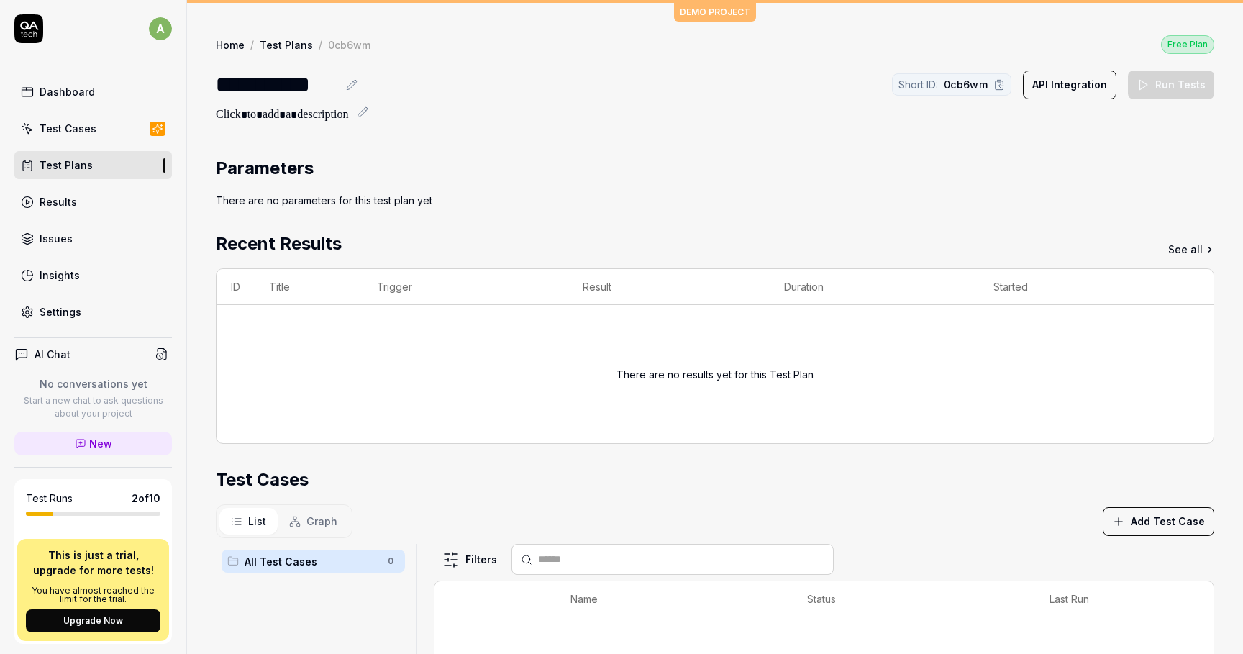
click at [60, 136] on link "Test Cases" at bounding box center [93, 128] width 158 height 28
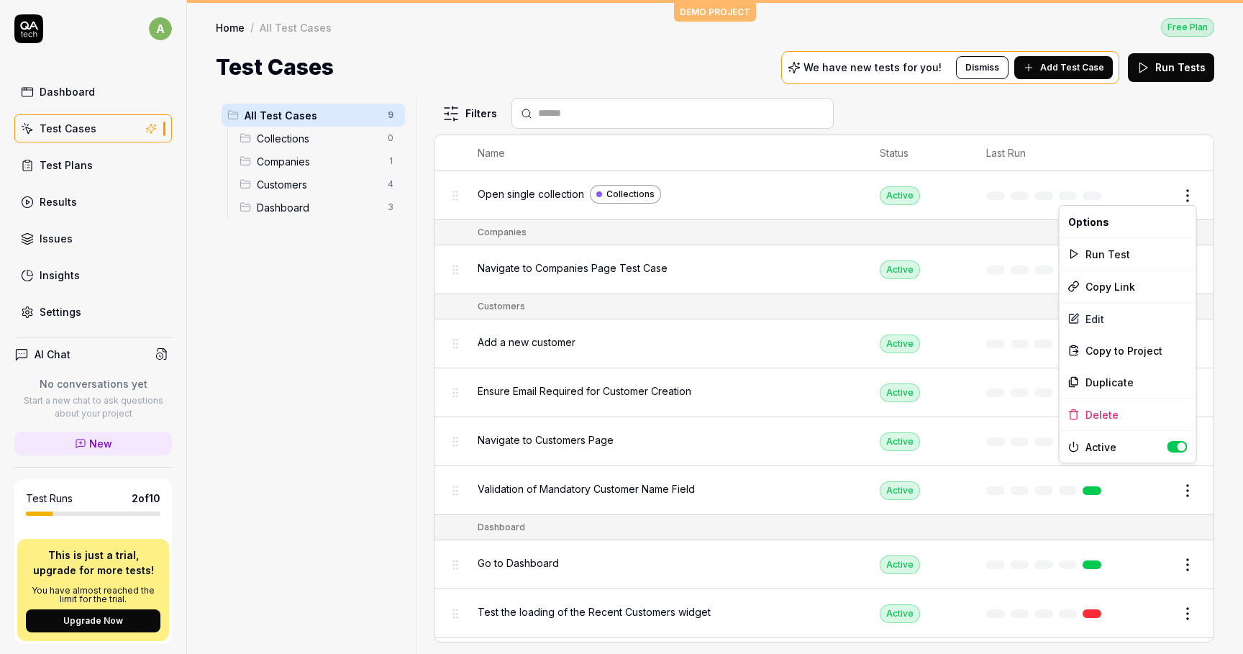
click at [1183, 191] on html "a Dashboard Test Cases Test Plans Results Issues Insights Settings AI Chat No c…" at bounding box center [621, 327] width 1243 height 654
click at [1115, 255] on div "Run Test" at bounding box center [1128, 254] width 137 height 32
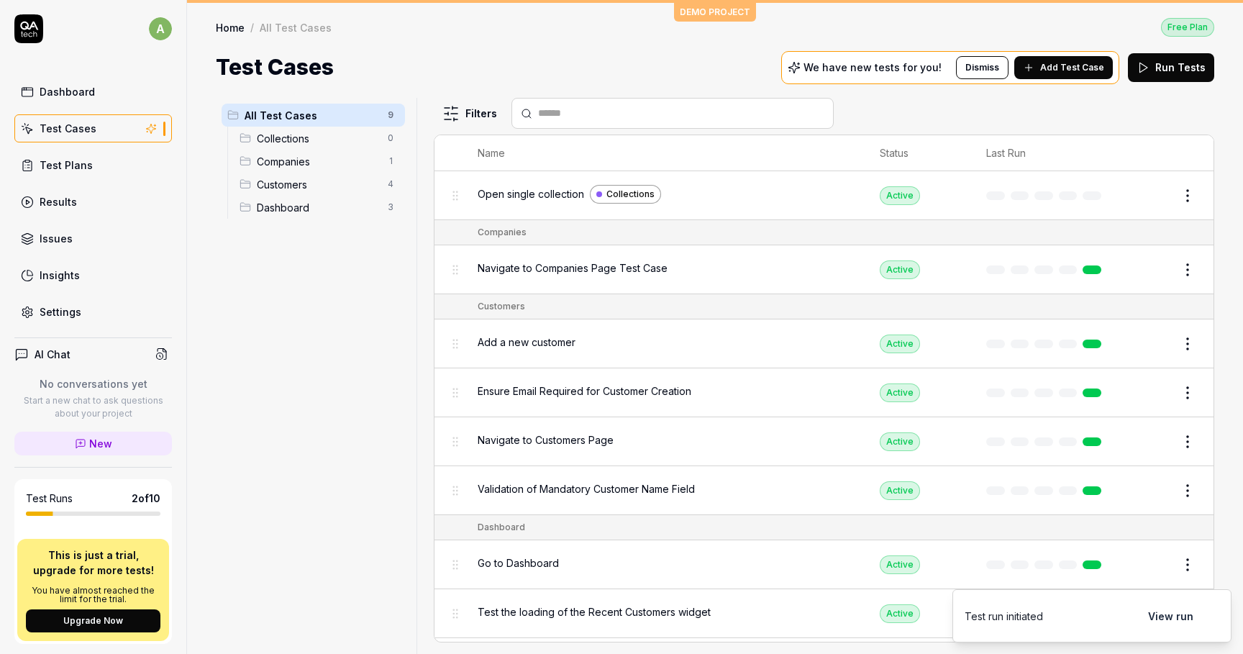
click at [77, 164] on div "Test Plans" at bounding box center [66, 165] width 53 height 15
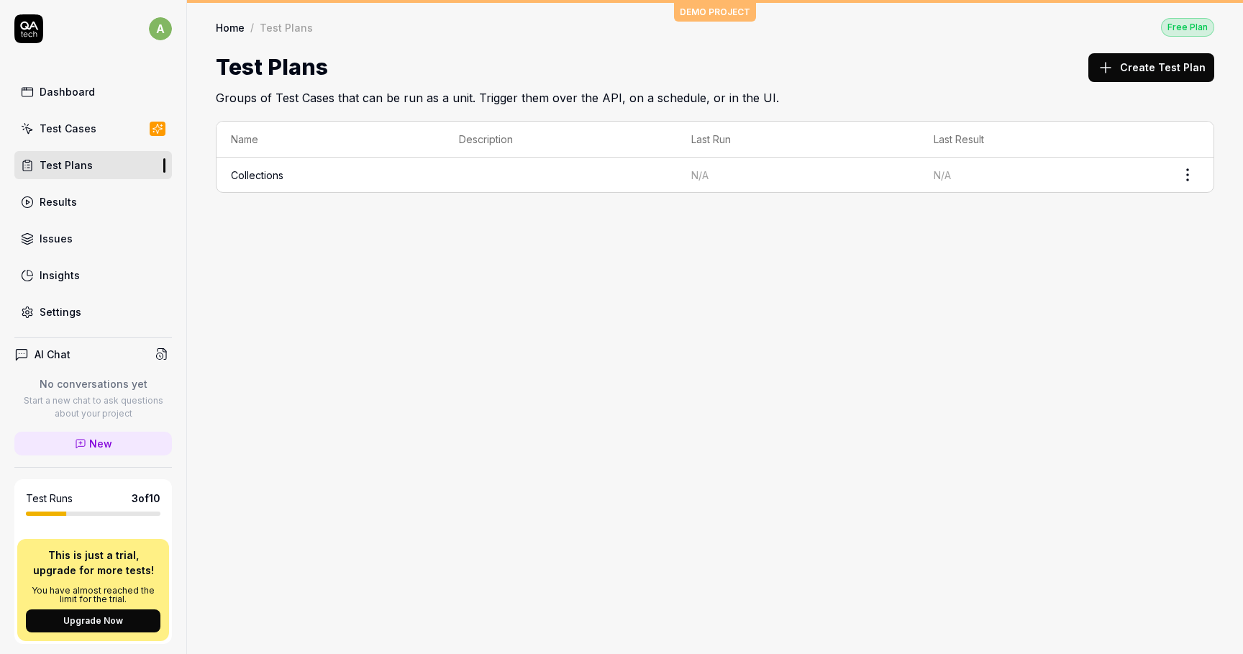
click at [87, 168] on div "Test Plans" at bounding box center [66, 165] width 53 height 15
click at [255, 180] on td "Collections" at bounding box center [331, 175] width 228 height 35
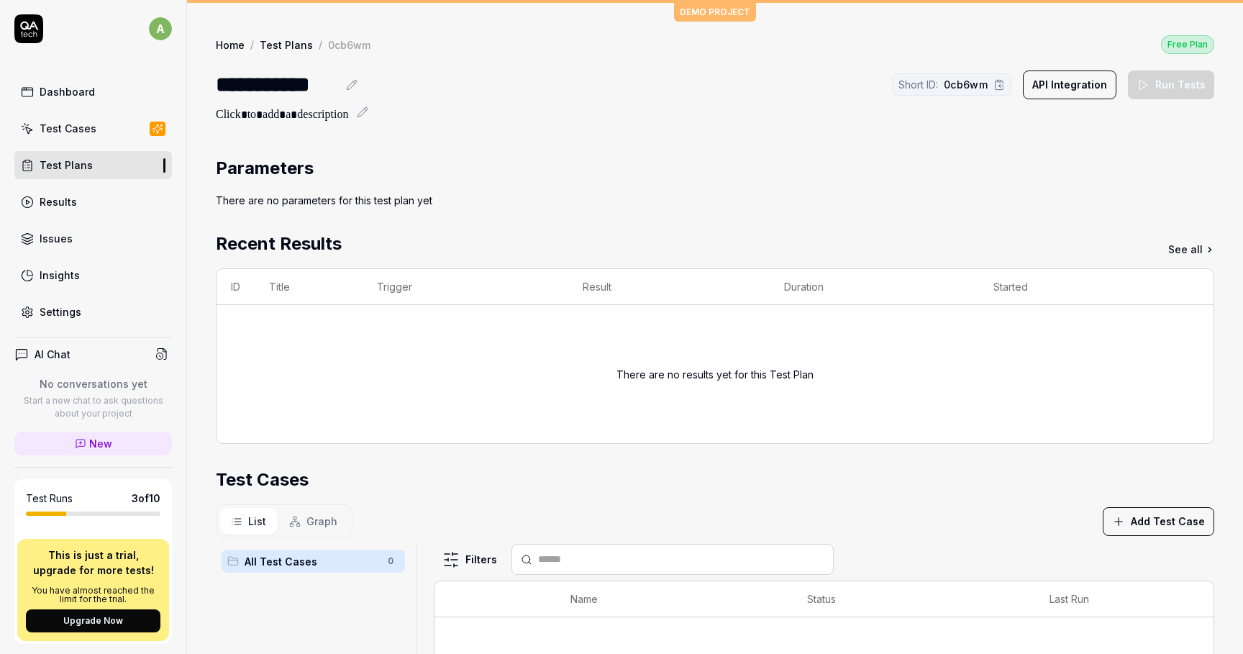
click at [98, 131] on link "Test Cases" at bounding box center [93, 128] width 158 height 28
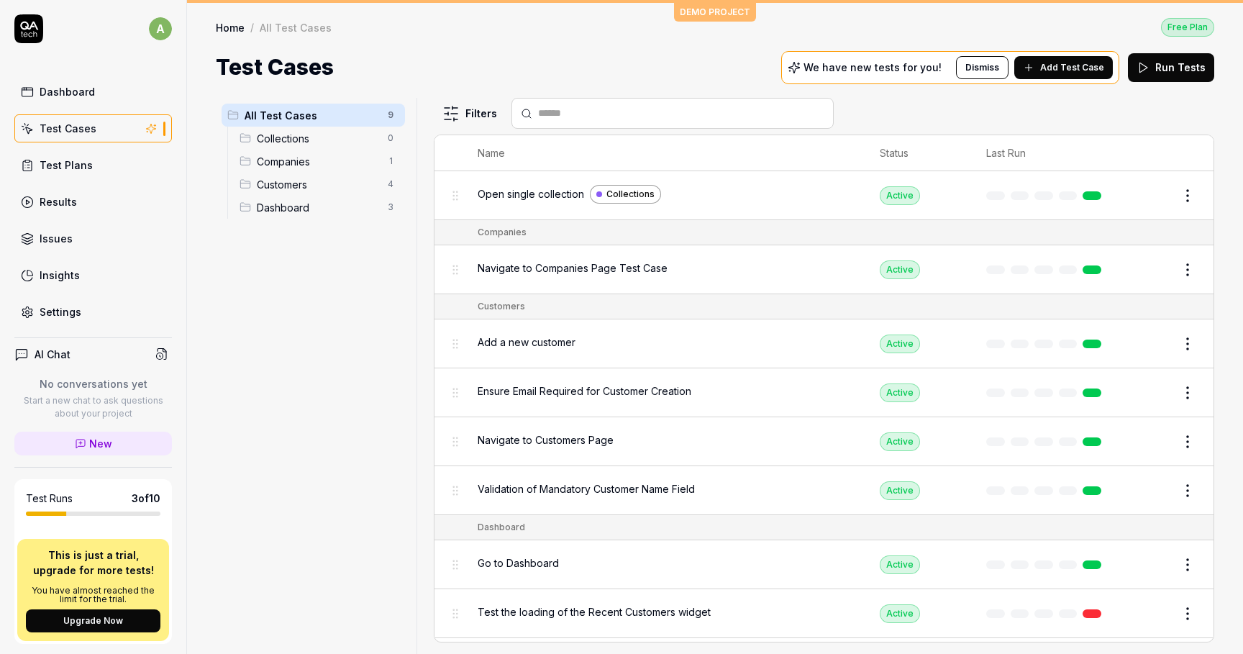
click at [304, 135] on span "Collections" at bounding box center [318, 138] width 122 height 15
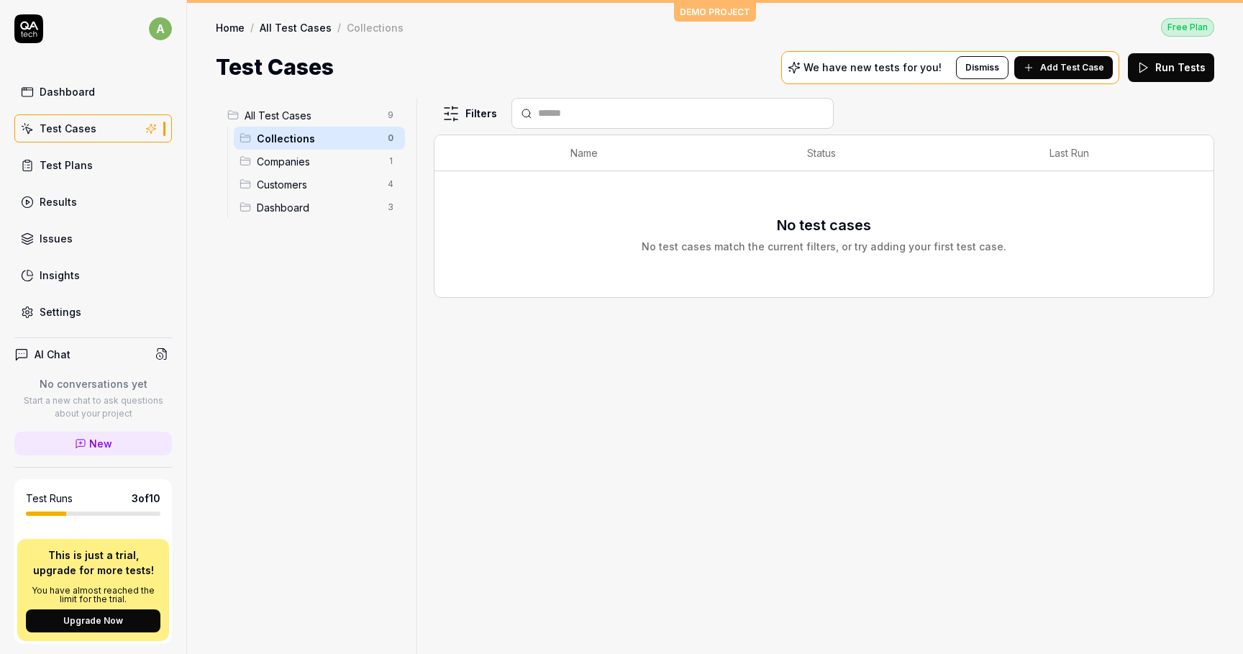
click at [341, 163] on span "Companies" at bounding box center [318, 161] width 122 height 15
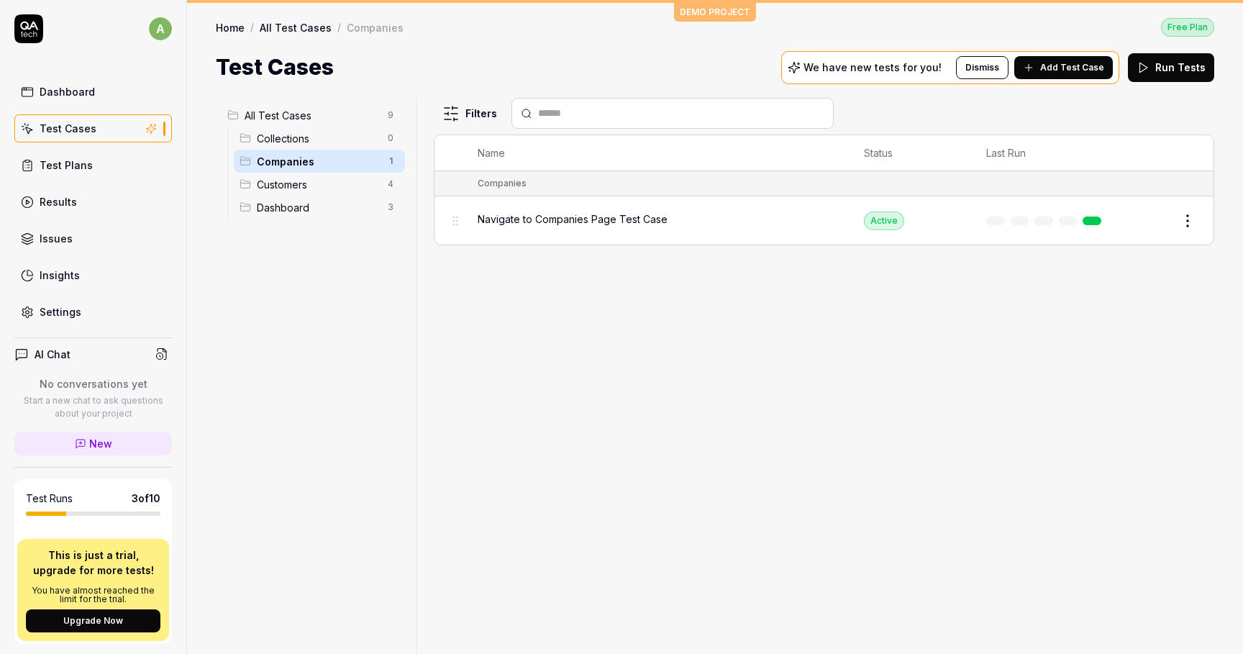
click at [331, 137] on span "Collections" at bounding box center [318, 138] width 122 height 15
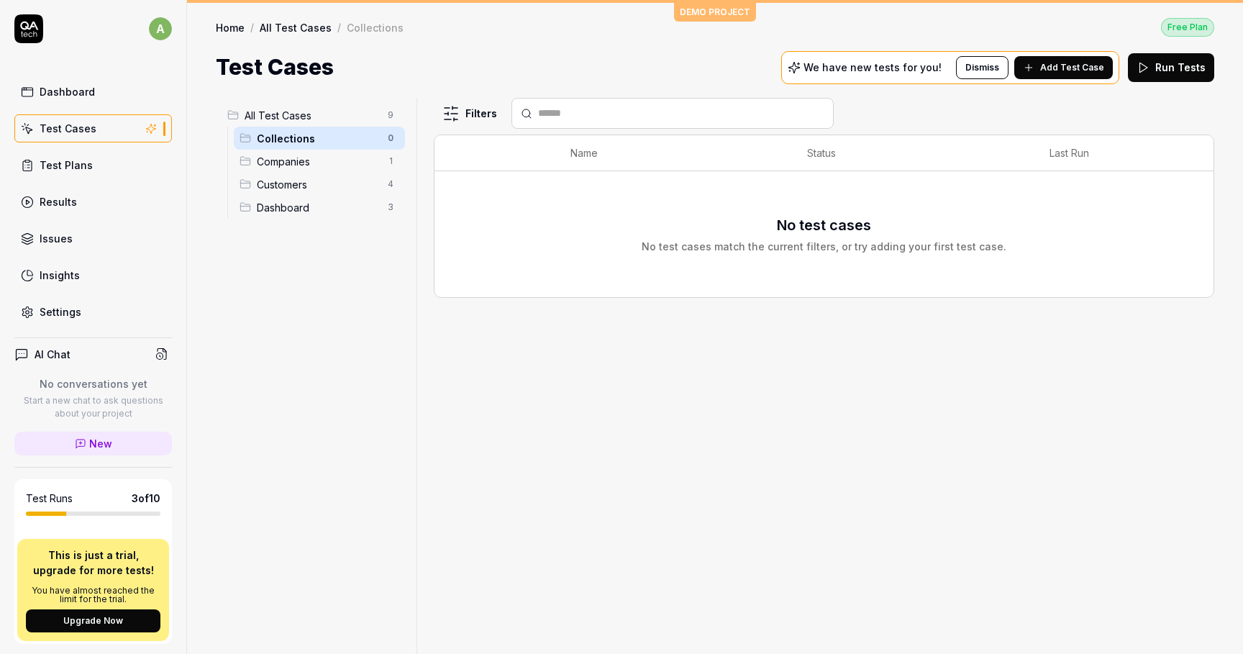
click at [289, 29] on link "All Test Cases" at bounding box center [296, 27] width 72 height 14
click at [359, 22] on div "Collections" at bounding box center [375, 27] width 57 height 14
click at [274, 117] on span "All Test Cases" at bounding box center [312, 115] width 135 height 15
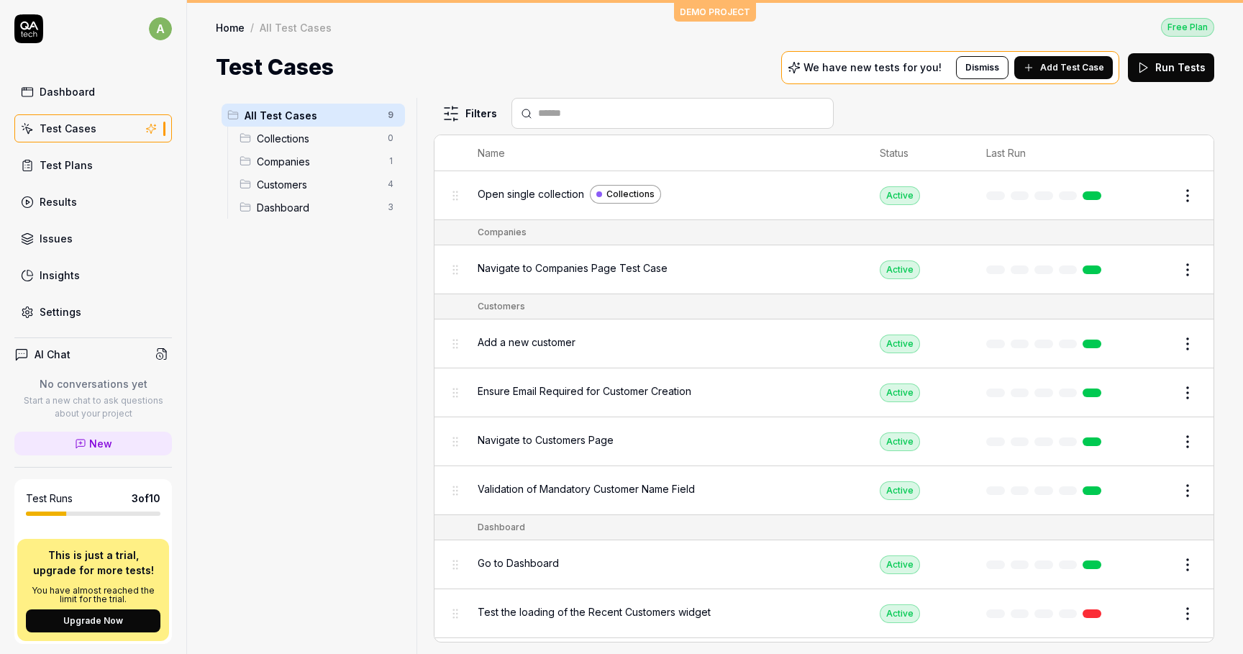
click at [558, 205] on div "Open single collection Collections" at bounding box center [664, 195] width 373 height 31
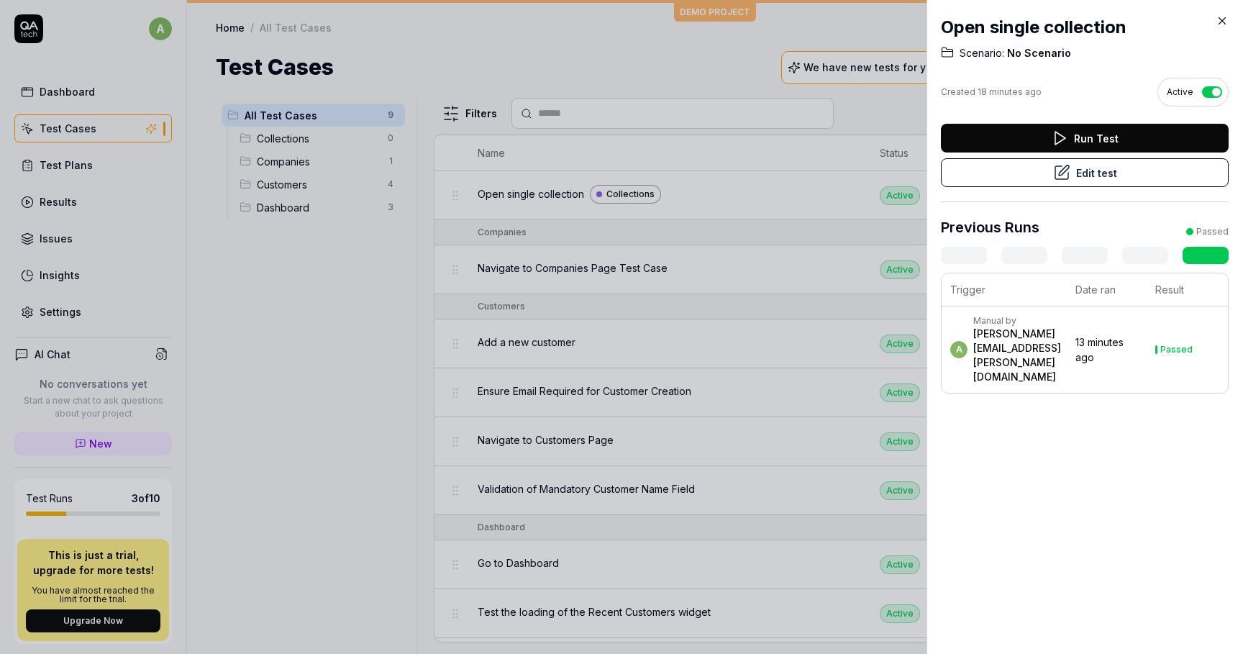
click at [1124, 353] on time "13 minutes ago" at bounding box center [1100, 349] width 48 height 27
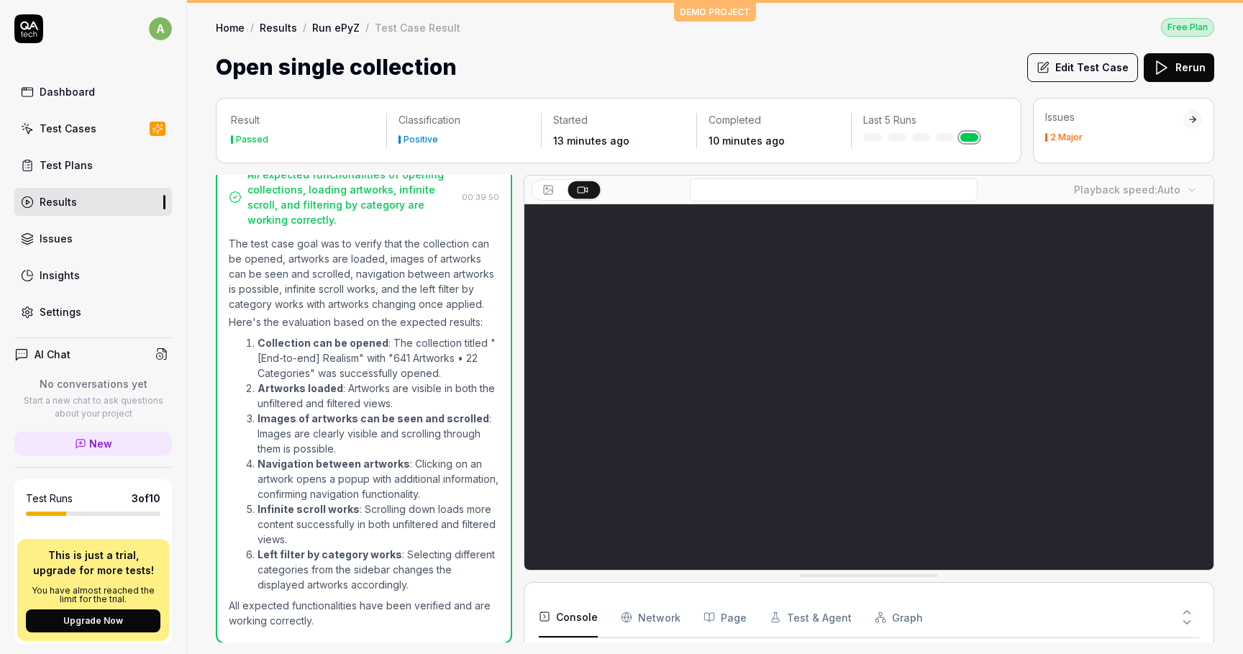
scroll to position [23, 0]
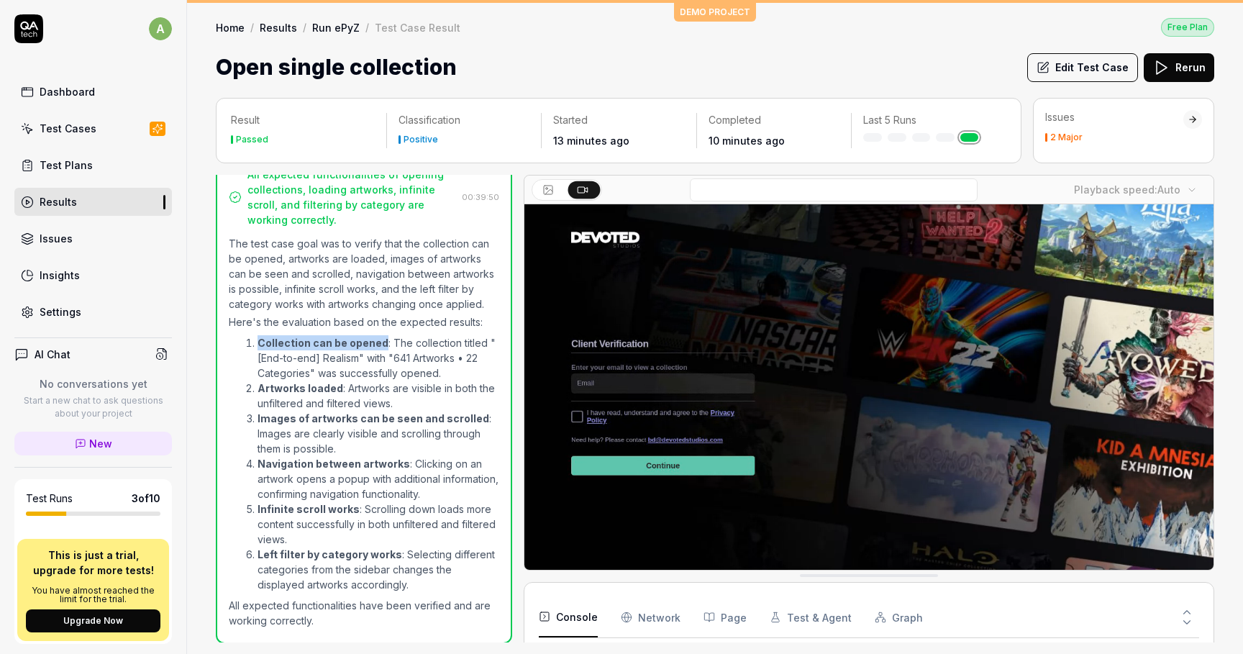
drag, startPoint x: 254, startPoint y: 337, endPoint x: 380, endPoint y: 337, distance: 125.9
click at [380, 337] on li "Collection can be opened : The collection titled "[End-to-end] Realism" with "6…" at bounding box center [379, 357] width 242 height 45
click at [1150, 182] on body "a Dashboard Test Cases Test Plans Results Issues Insights Settings AI Chat No c…" at bounding box center [621, 327] width 1243 height 654
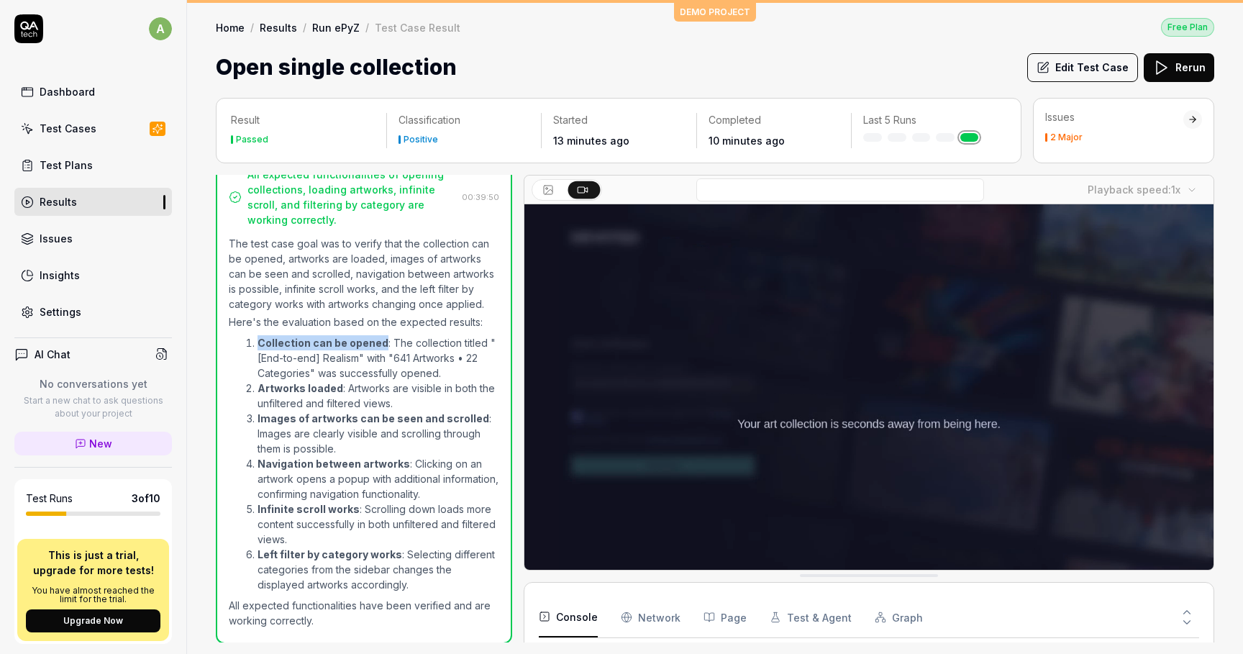
click at [791, 403] on video at bounding box center [869, 419] width 689 height 431
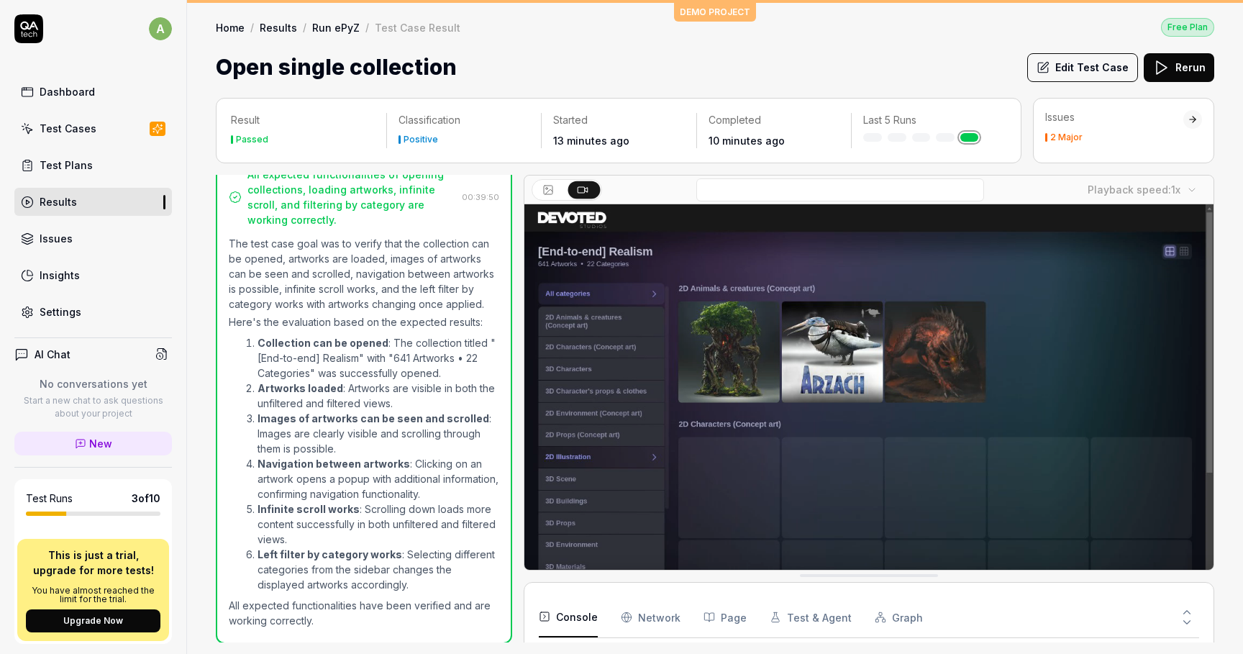
click at [336, 329] on div "The test case goal was to verify that the collection can be opened, artworks ar…" at bounding box center [364, 432] width 271 height 392
click at [592, 184] on button at bounding box center [584, 189] width 32 height 17
click at [1092, 57] on button "Edit Test Case" at bounding box center [1083, 67] width 111 height 29
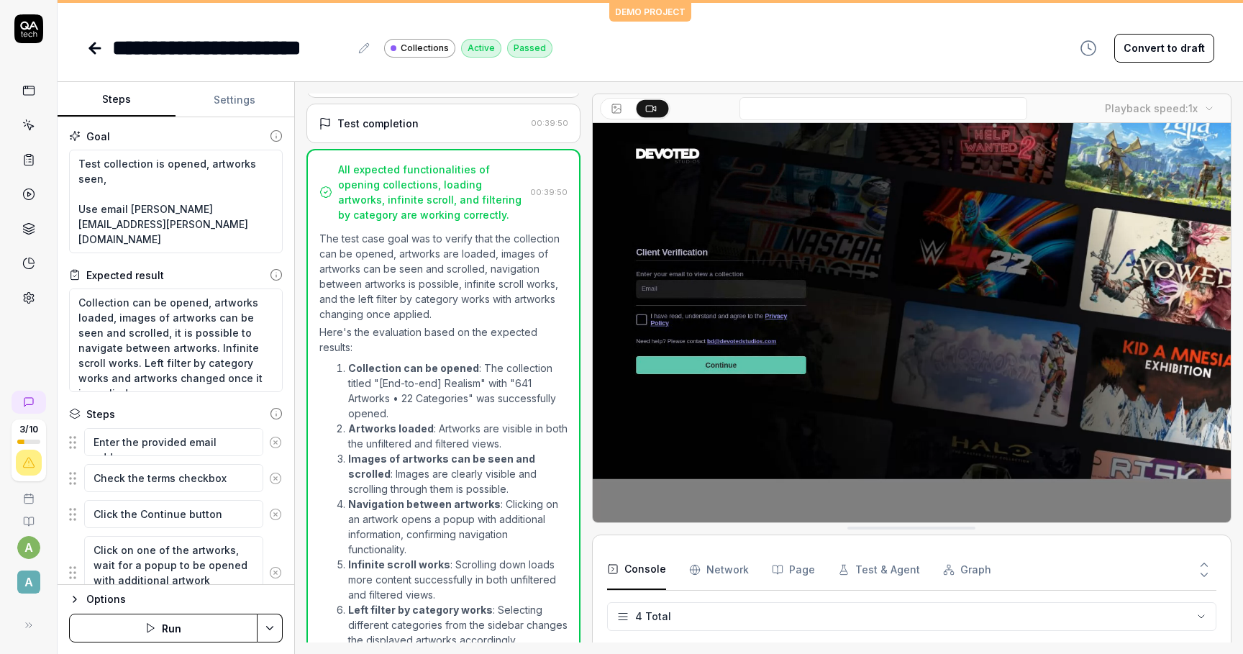
scroll to position [582, 0]
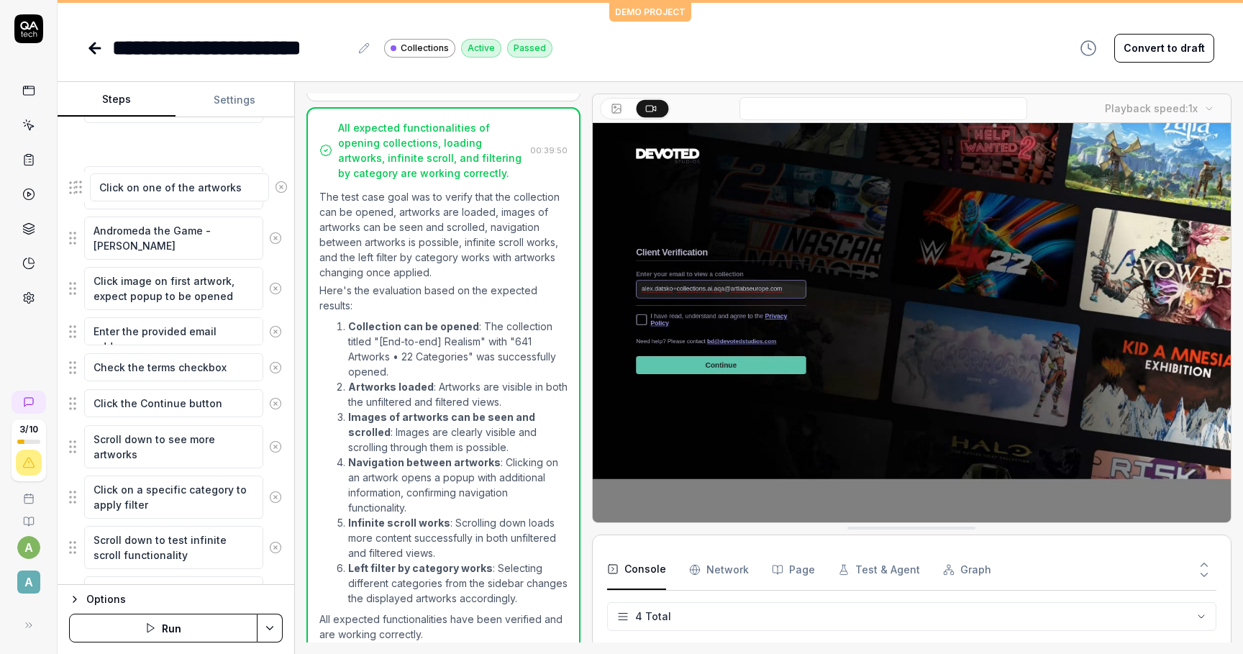
scroll to position [905, 0]
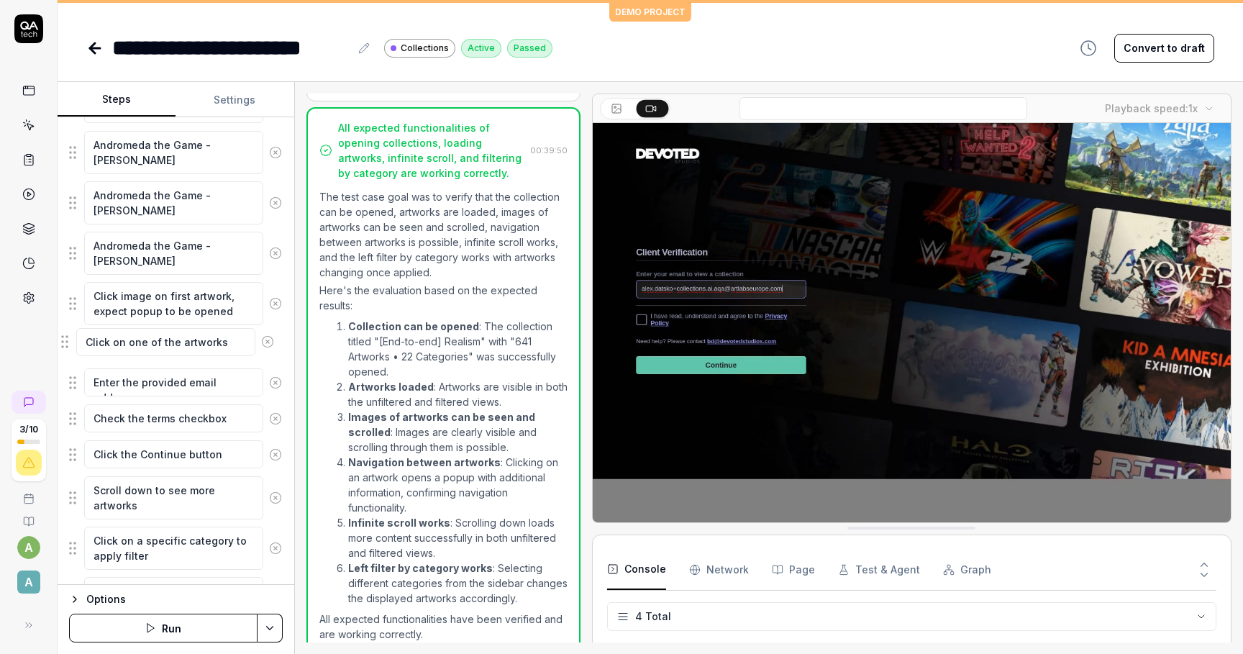
drag, startPoint x: 71, startPoint y: 375, endPoint x: 63, endPoint y: 343, distance: 32.6
click at [69, 343] on fieldset "Enter the provided email address Check the terms checkbox Click the Continue bu…" at bounding box center [176, 97] width 214 height 1148
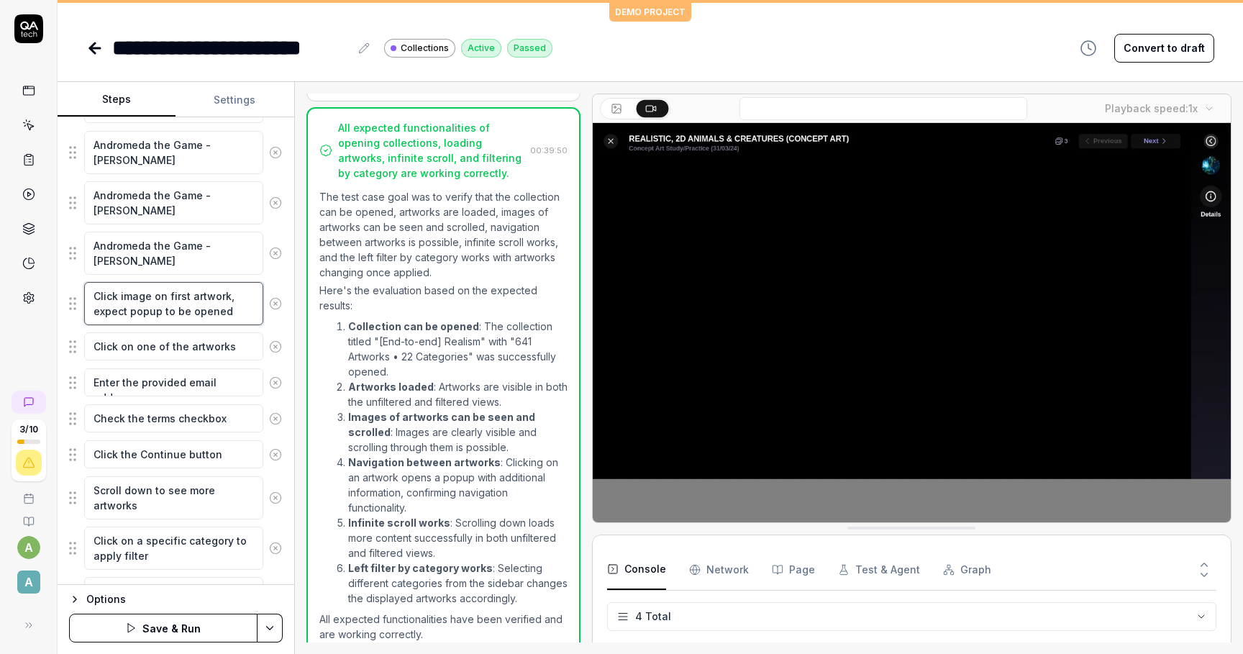
click at [155, 291] on textarea "Click image on first artwork, expect popup to be opened" at bounding box center [173, 303] width 179 height 43
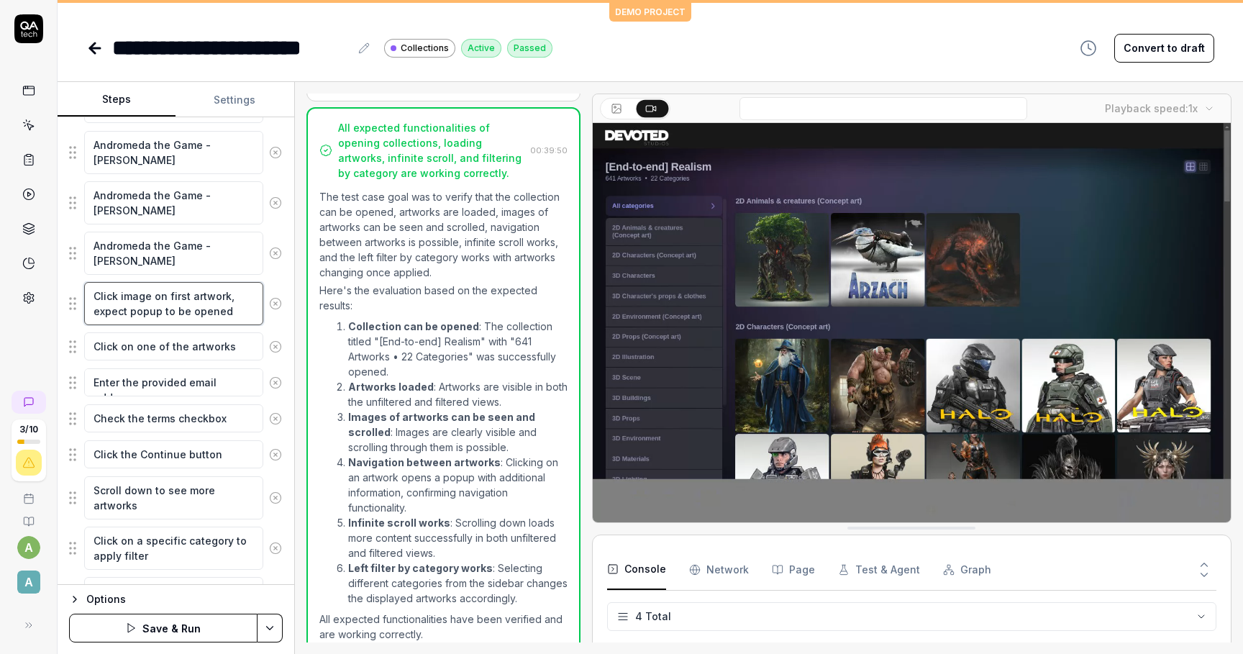
click at [181, 314] on textarea "Click image on first artwork, expect popup to be opened" at bounding box center [173, 303] width 179 height 43
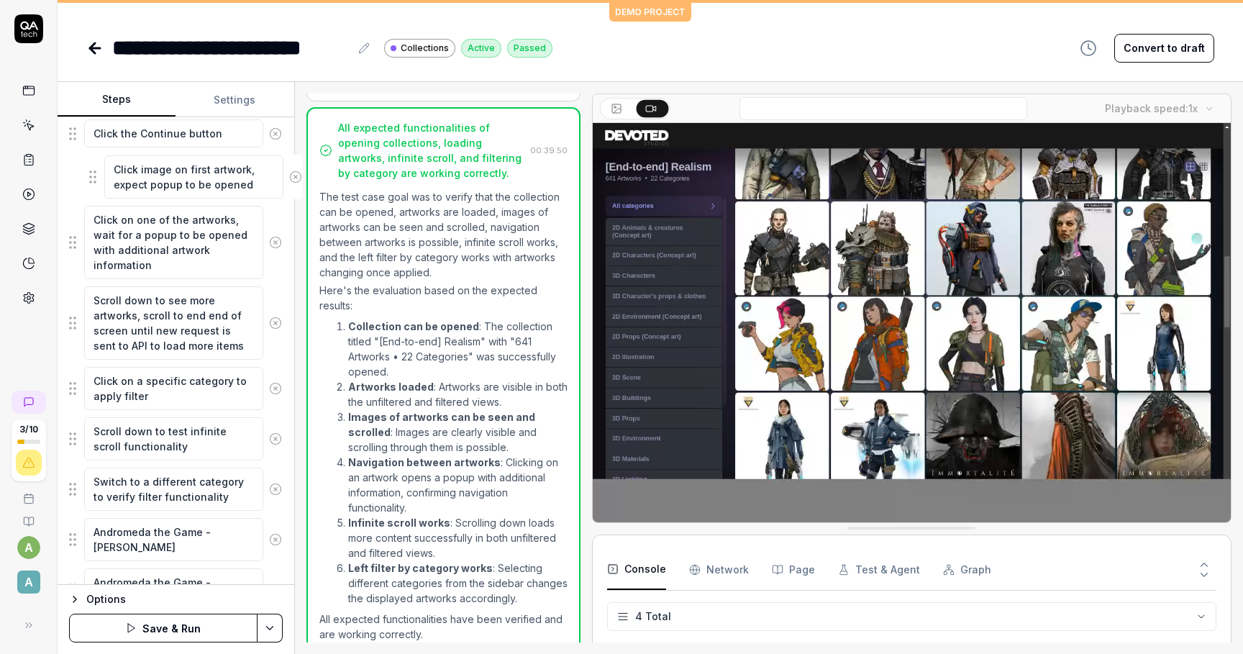
scroll to position [342, 0]
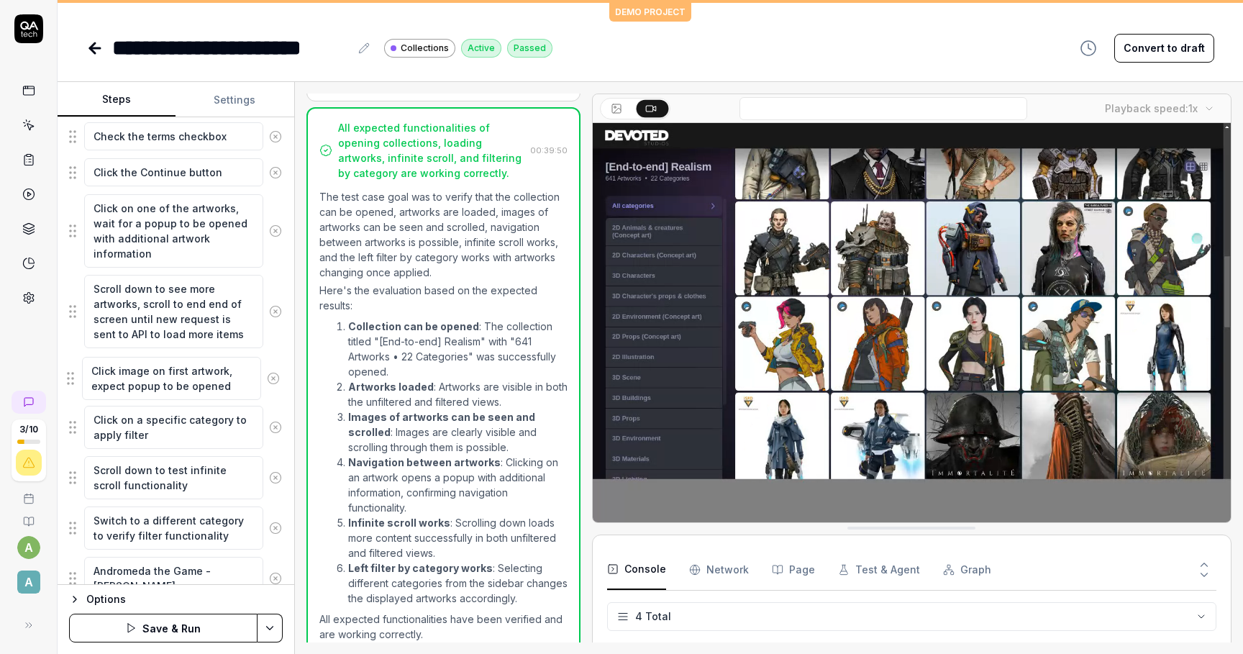
drag, startPoint x: 72, startPoint y: 511, endPoint x: 70, endPoint y: 372, distance: 138.9
click at [70, 372] on fieldset "Enter the provided email address Check the terms checkbox Click the Continue bu…" at bounding box center [176, 660] width 214 height 1148
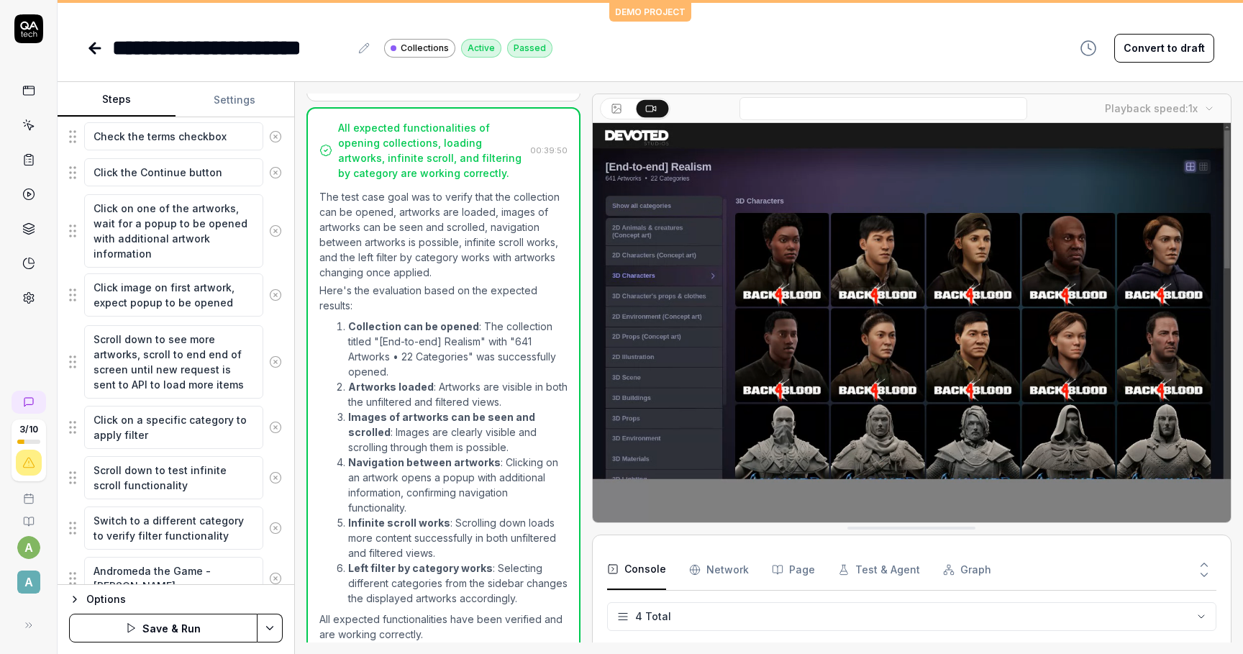
drag, startPoint x: 77, startPoint y: 374, endPoint x: 77, endPoint y: 292, distance: 82.0
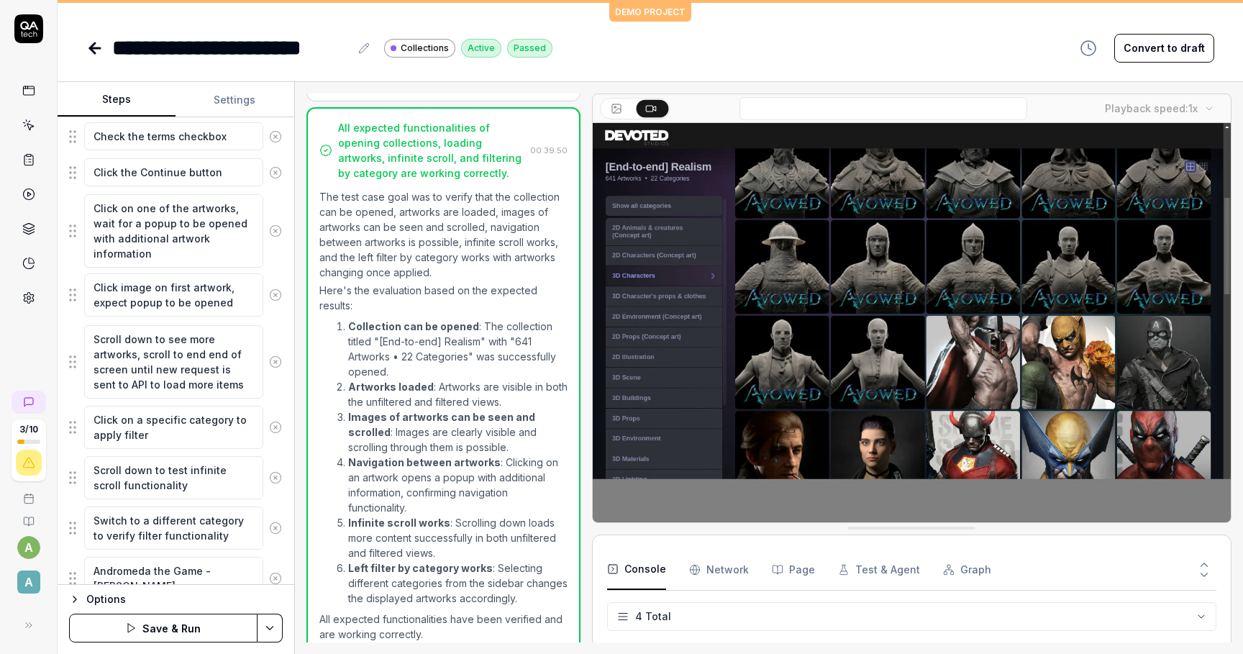
click at [77, 292] on fieldset "Enter the provided email address Check the terms checkbox Click the Continue bu…" at bounding box center [176, 660] width 214 height 1148
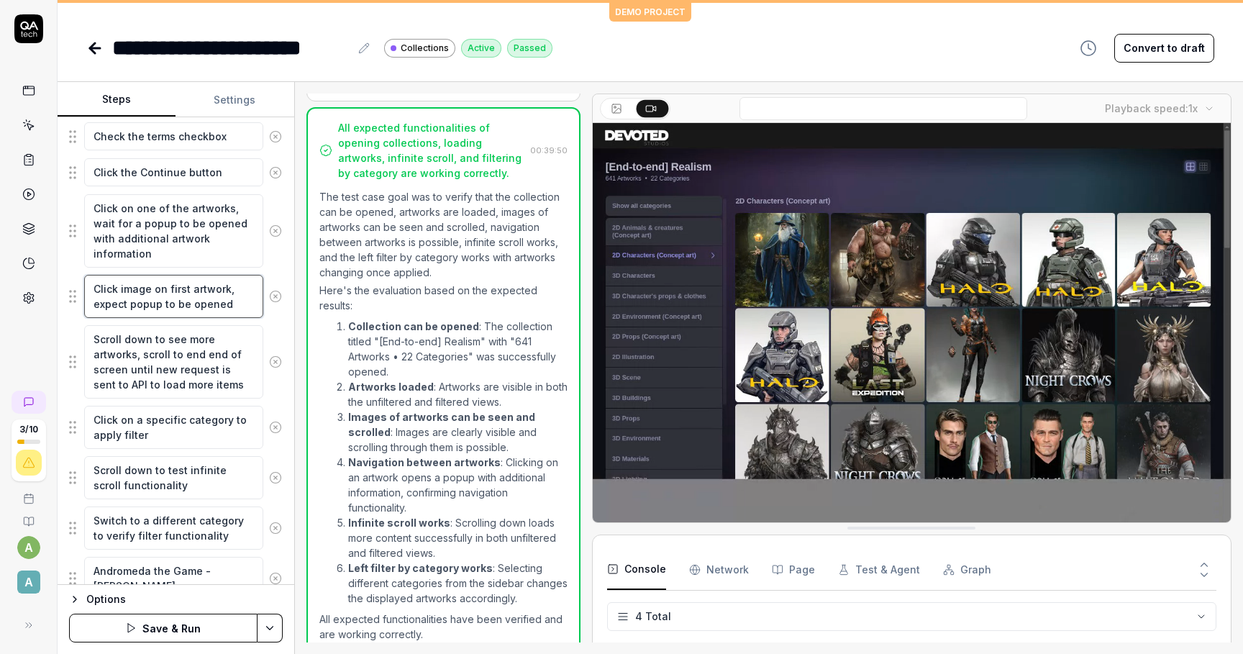
type textarea "*"
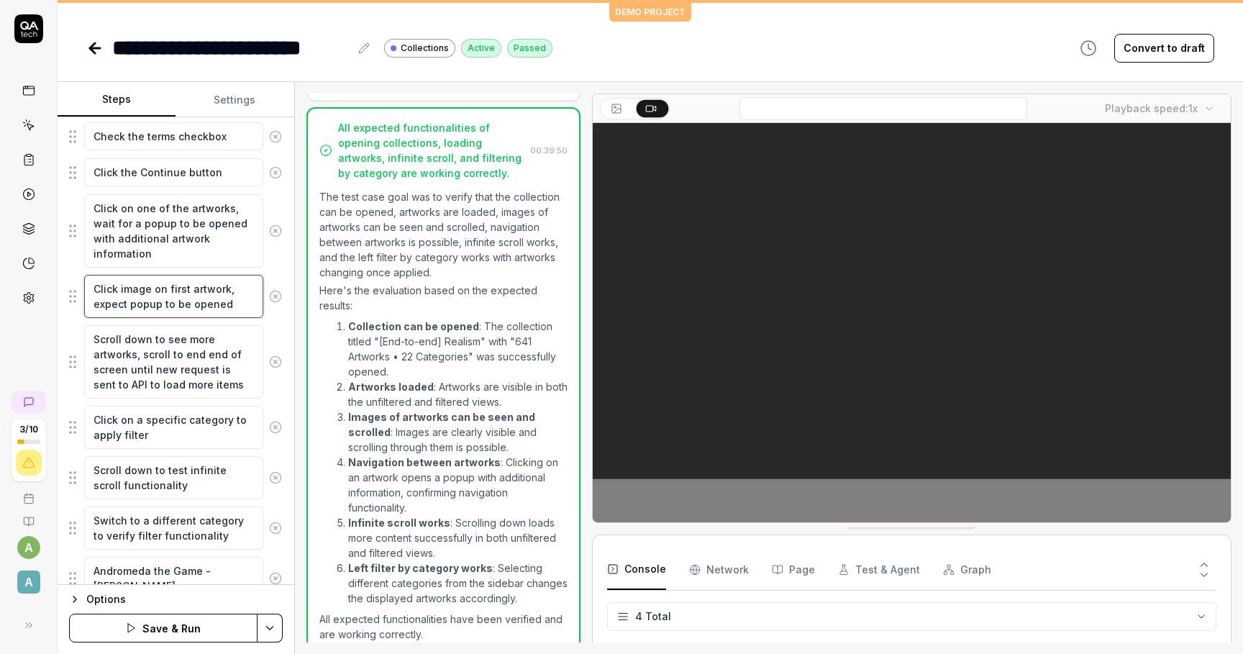
drag, startPoint x: 94, startPoint y: 287, endPoint x: 242, endPoint y: 312, distance: 150.4
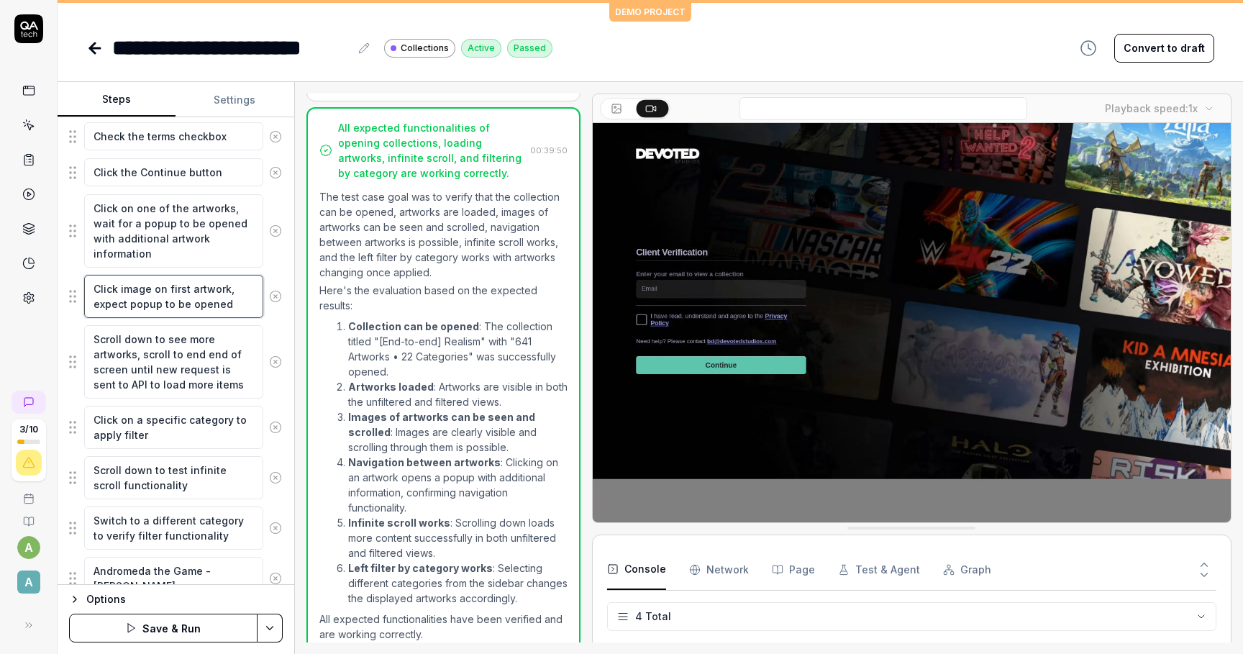
click at [242, 312] on textarea "Click image on first artwork, expect popup to be opened" at bounding box center [173, 296] width 179 height 43
type textarea "Ы"
type textarea "*"
type textarea "ЫВ"
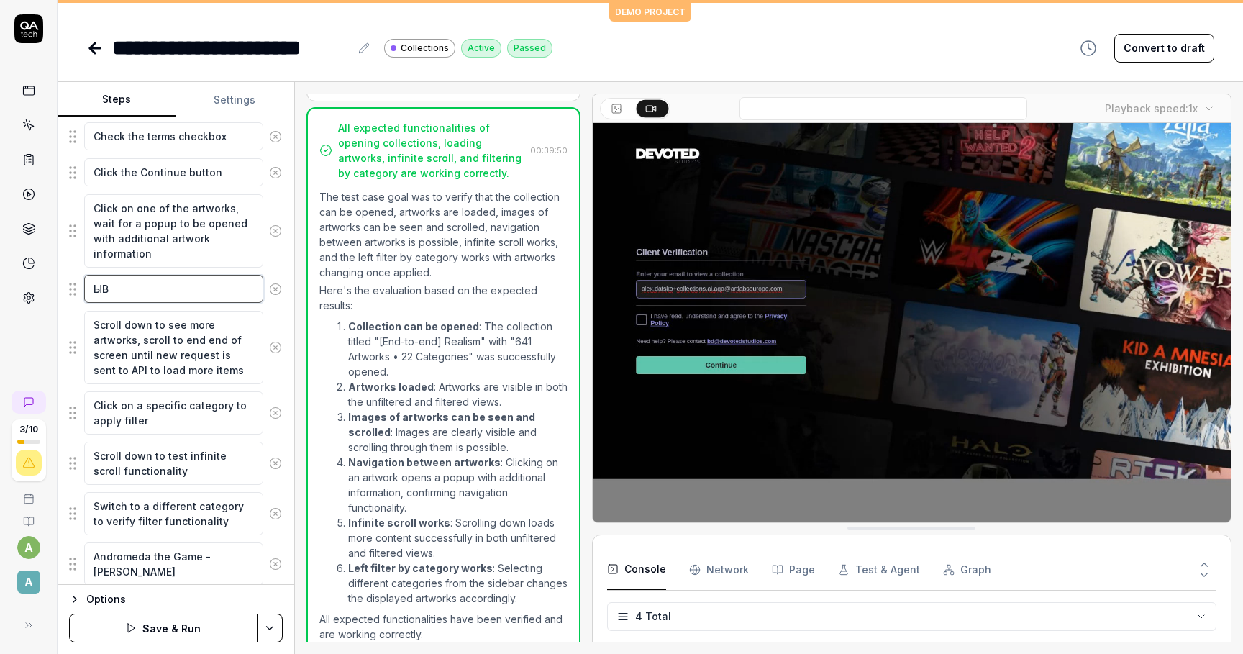
type textarea "*"
type textarea "ЫВс"
type textarea "*"
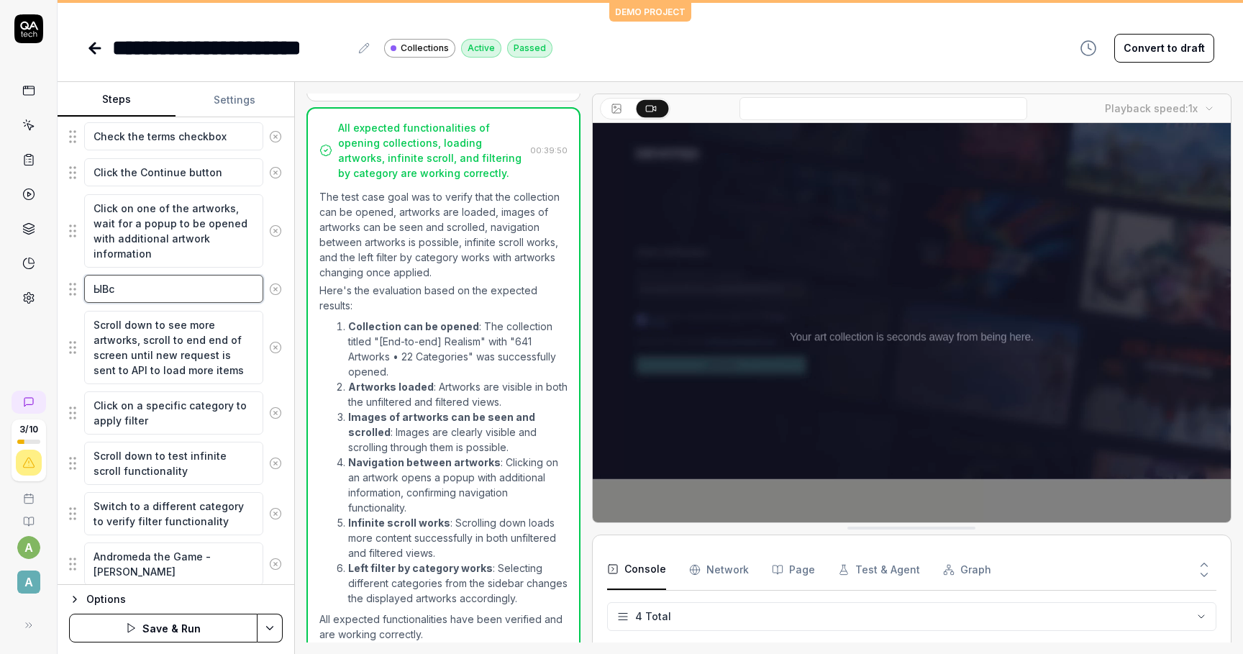
type textarea "ЫВсу"
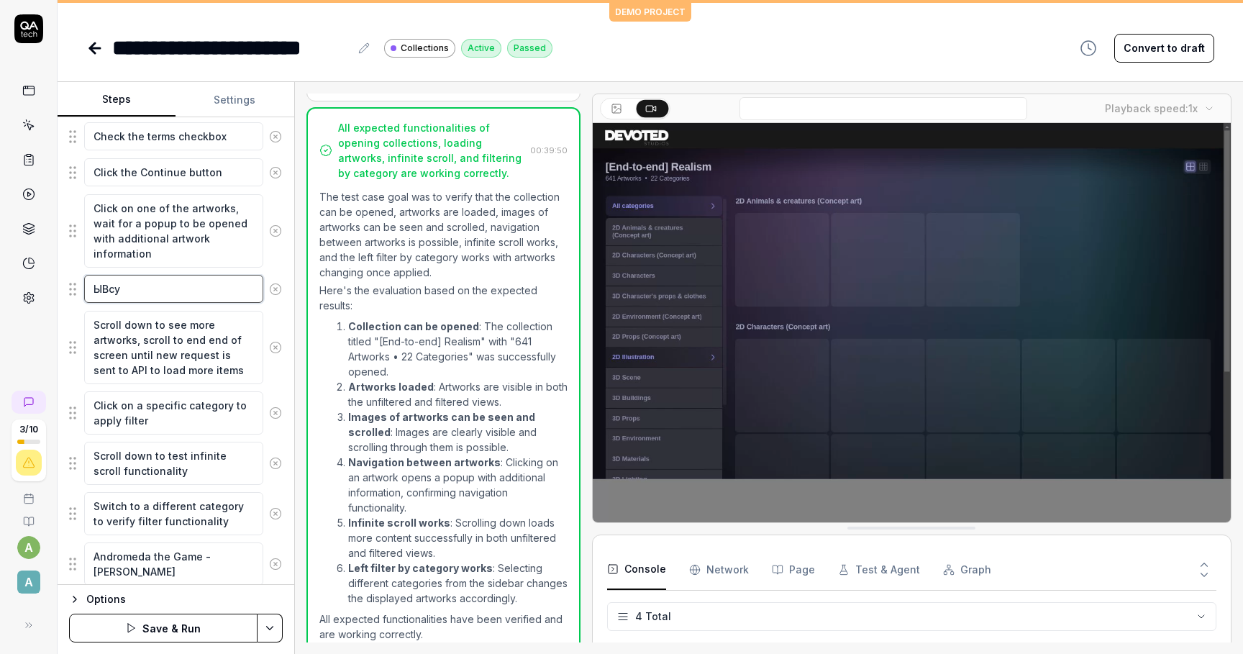
type textarea "*"
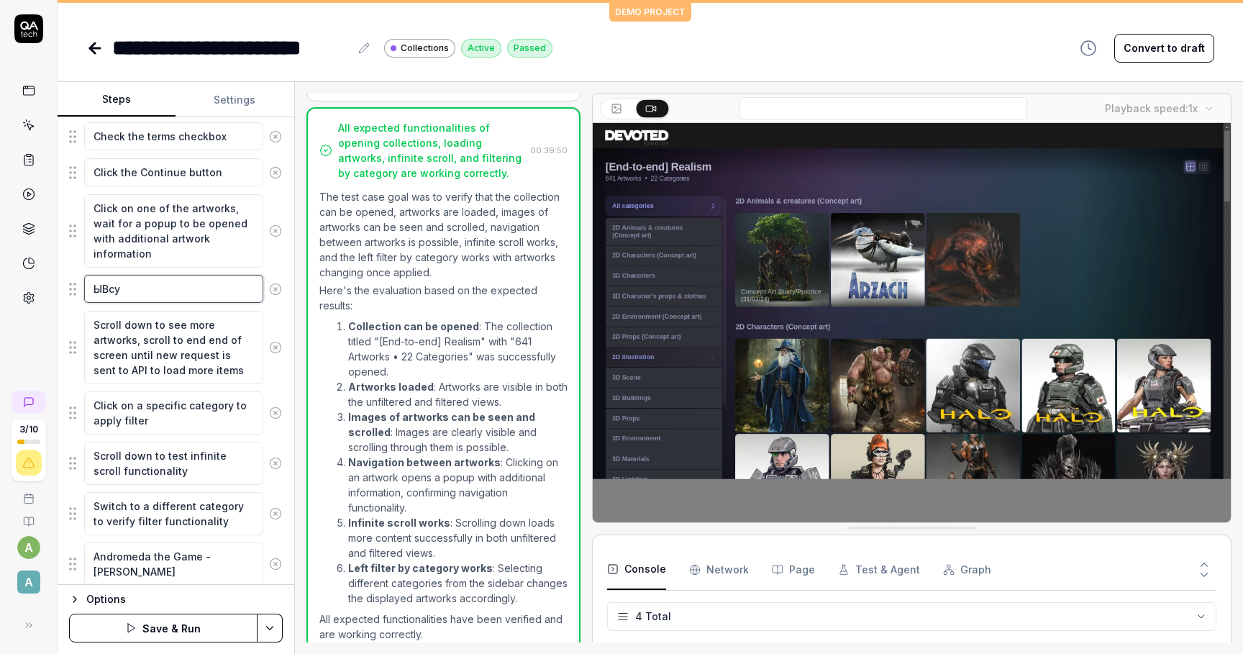
type textarea "ЫВс"
type textarea "*"
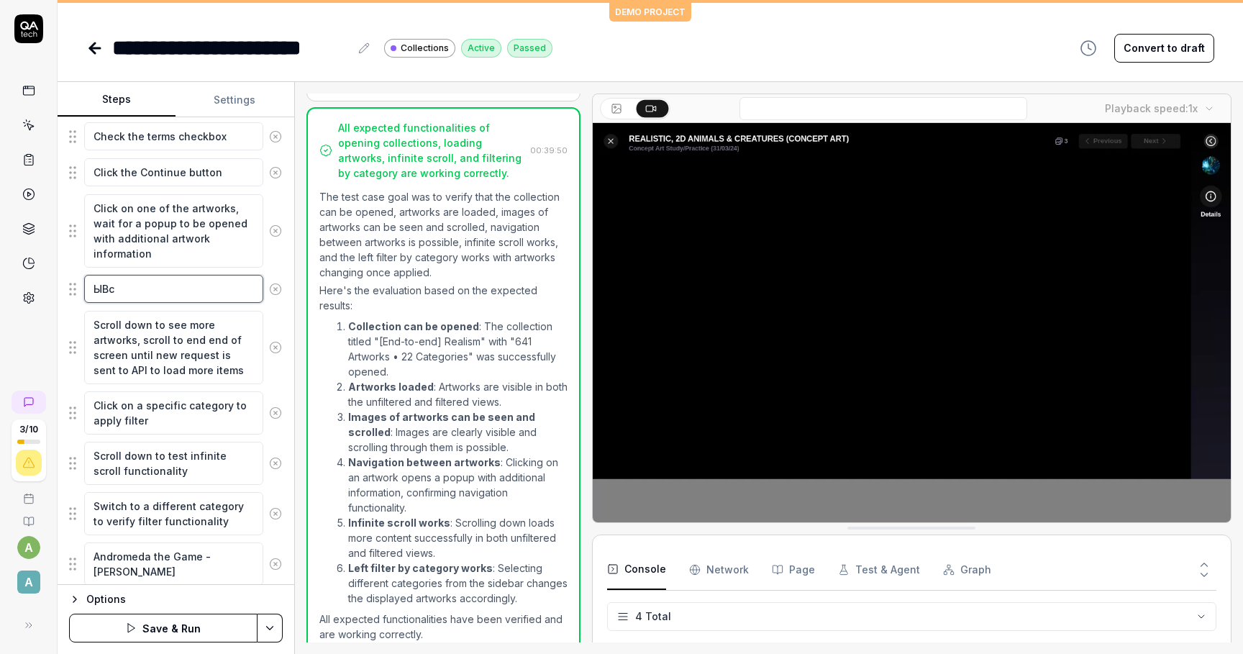
type textarea "ЫВ"
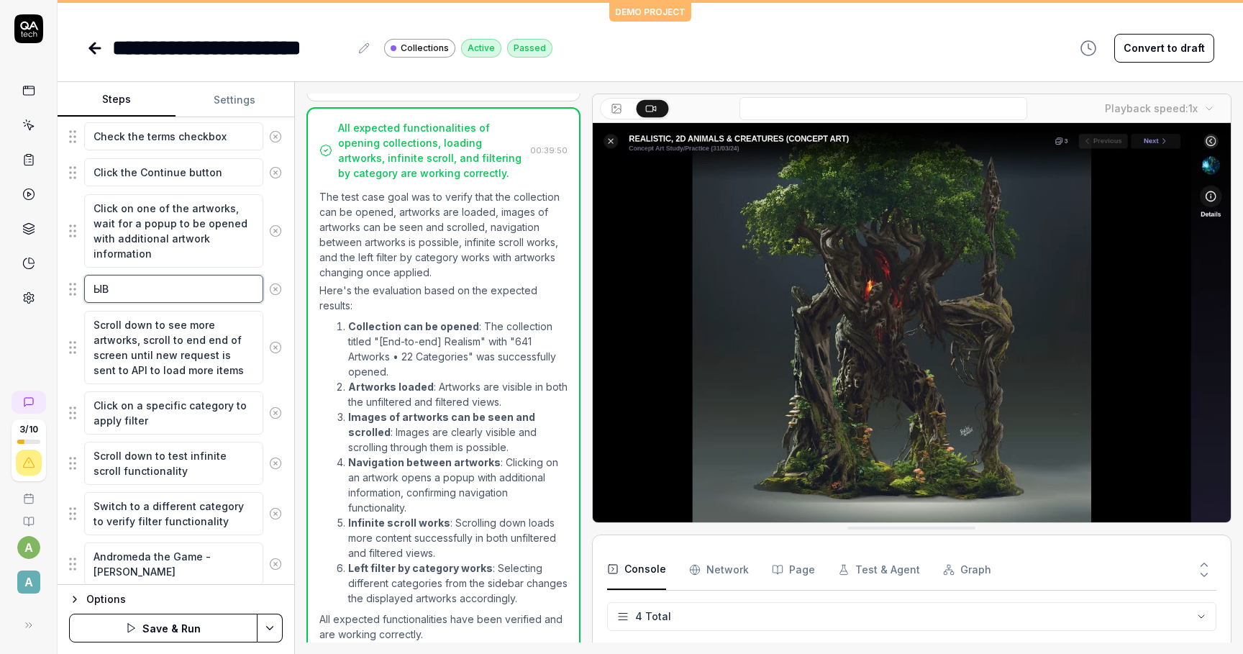
type textarea "*"
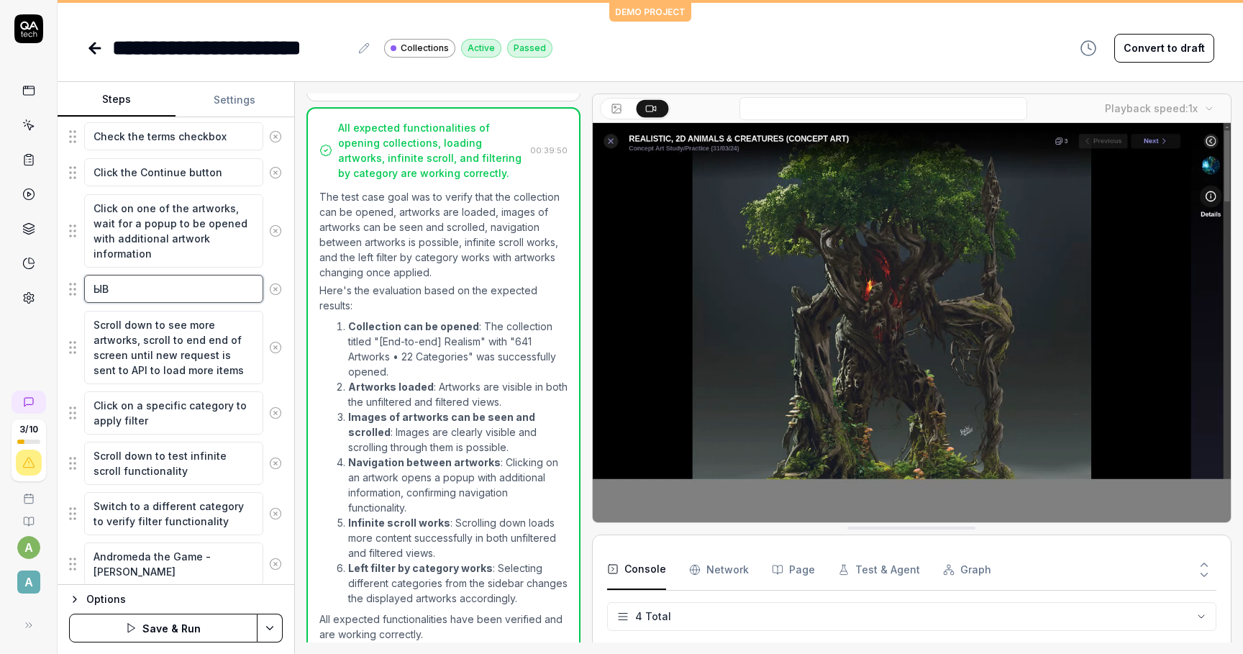
type textarea "Ы"
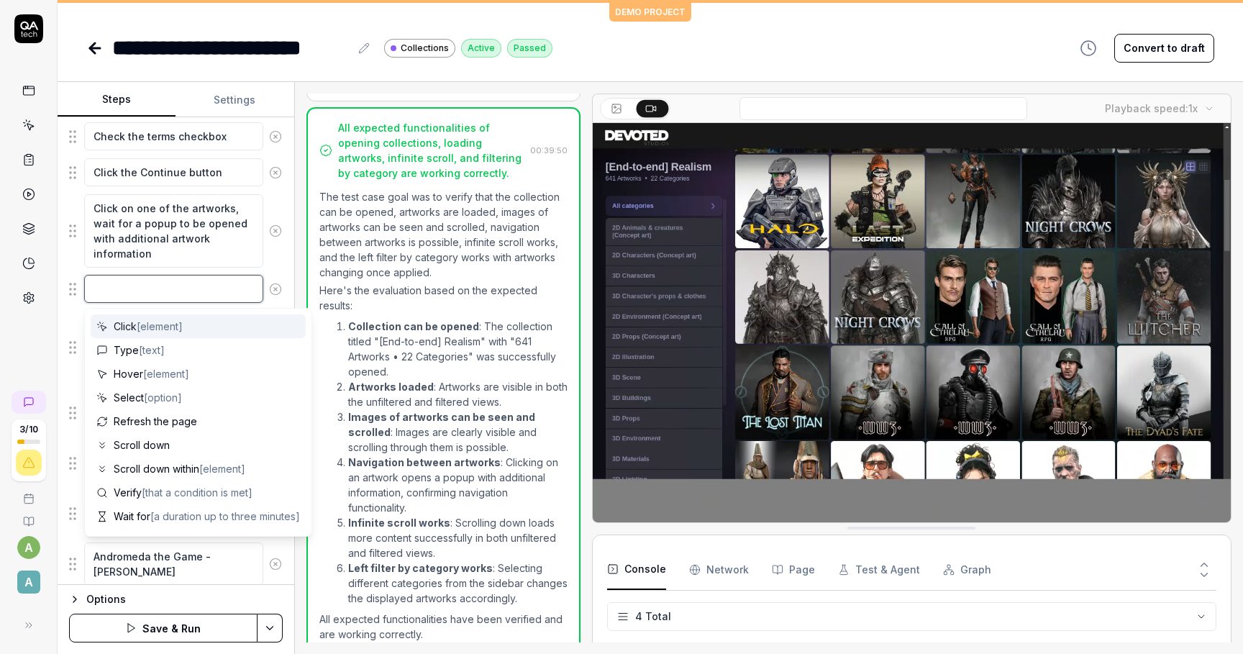
type textarea "*"
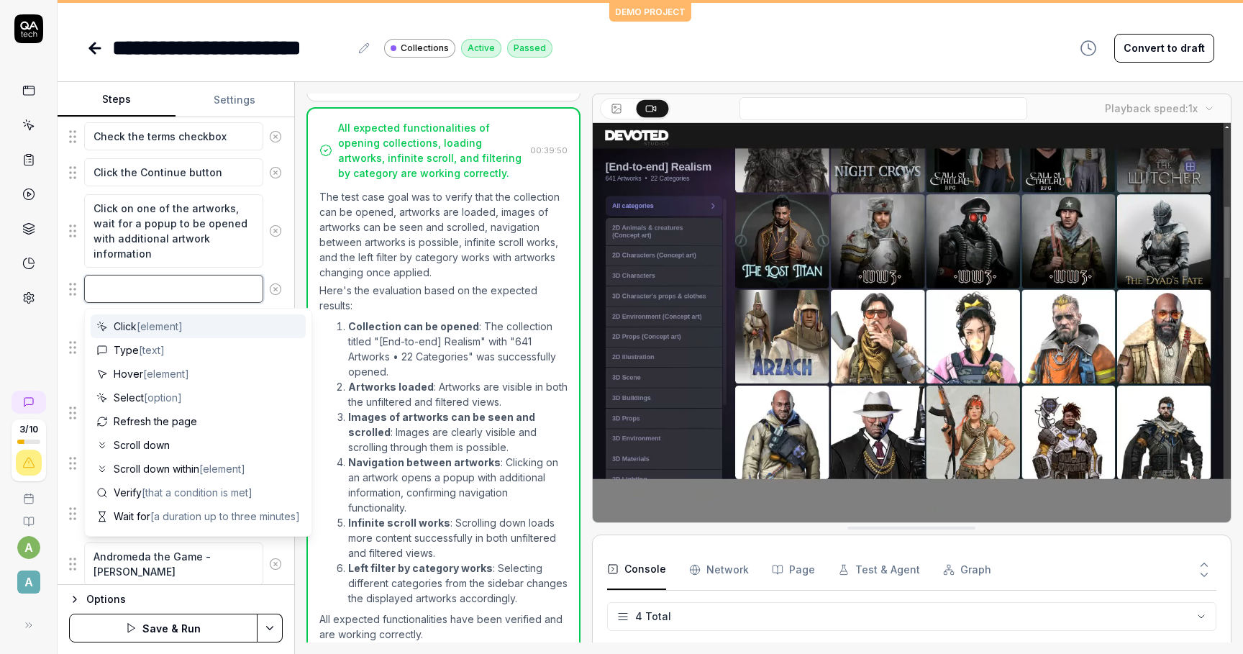
type textarea "S"
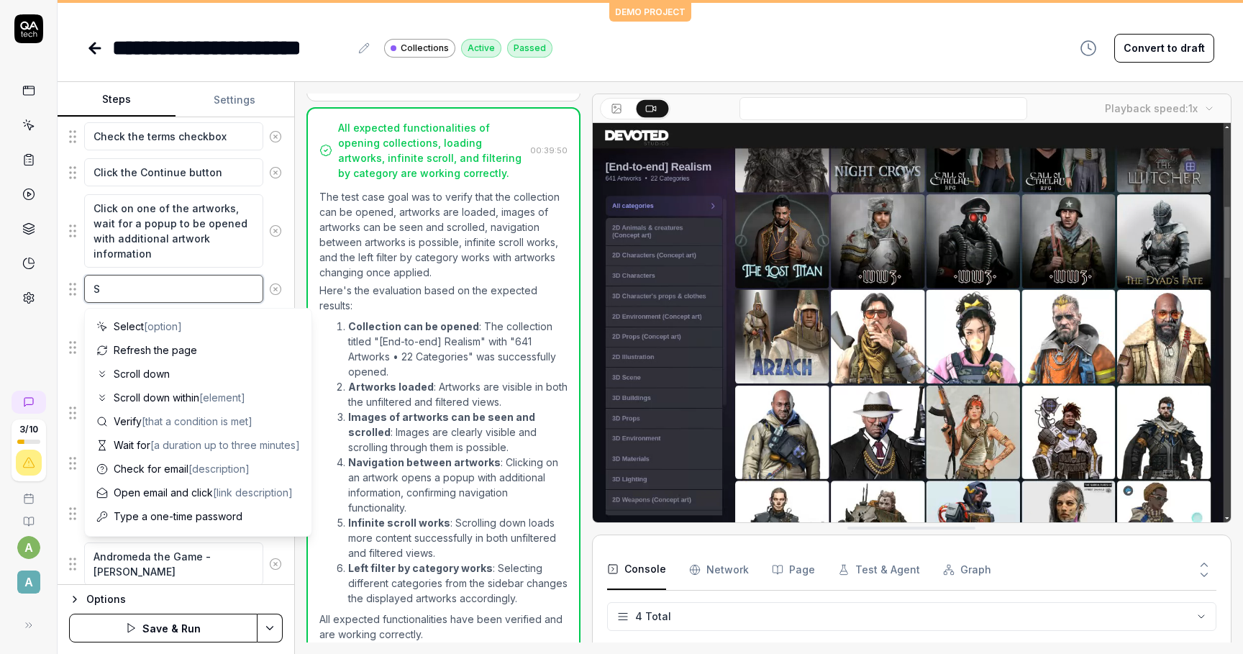
type textarea "*"
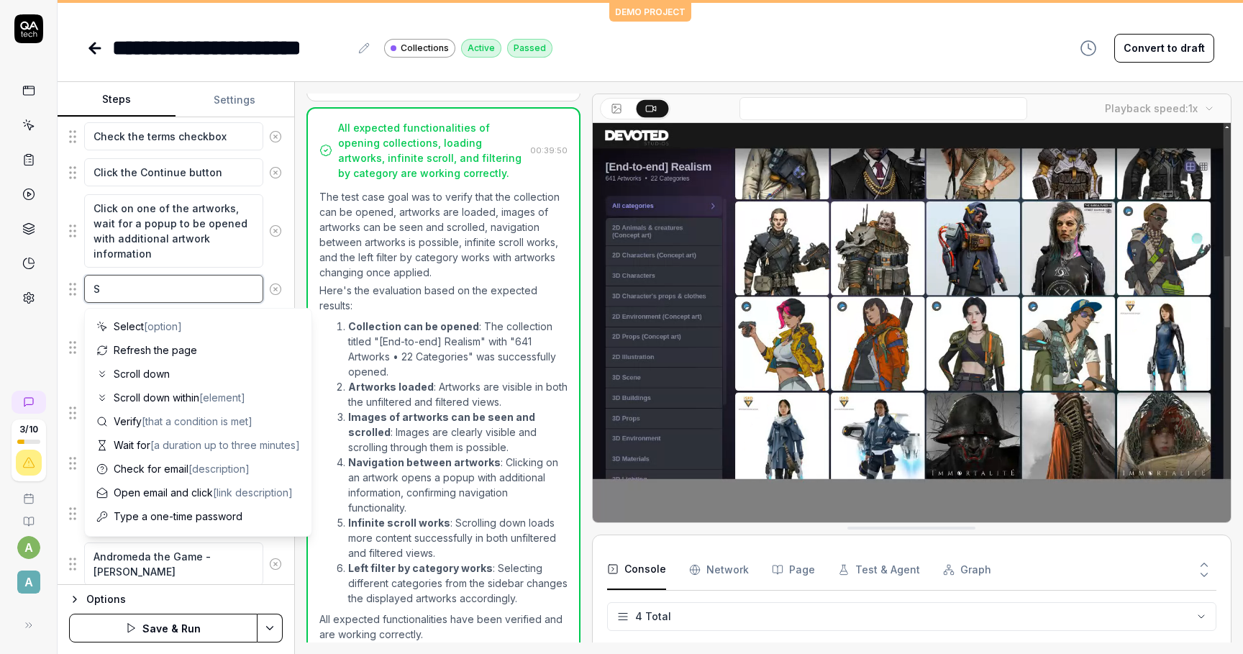
type textarea "Sc"
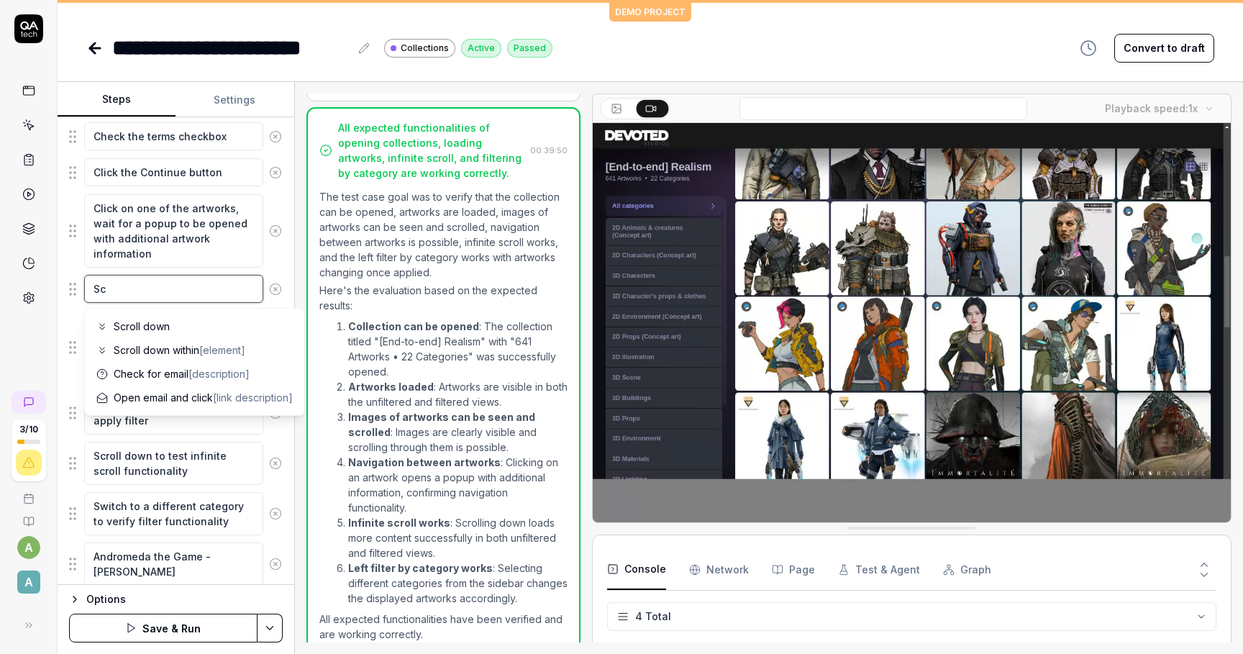
type textarea "*"
type textarea "Sce"
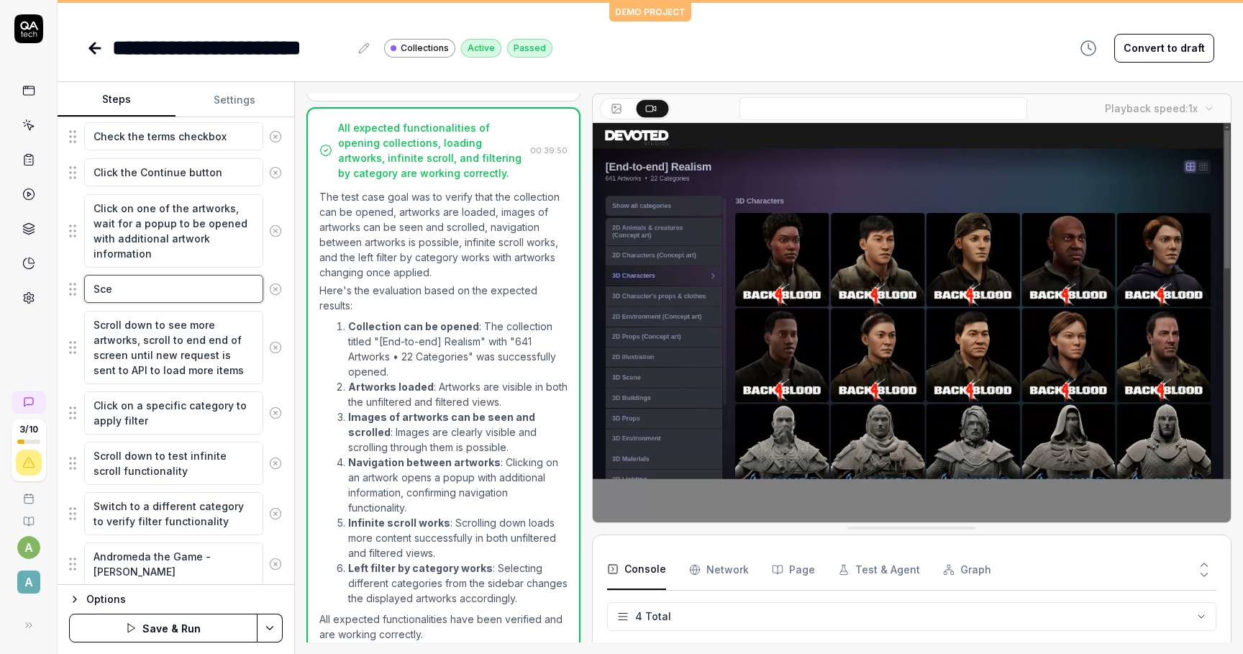
type textarea "*"
type textarea "Sc"
type textarea "*"
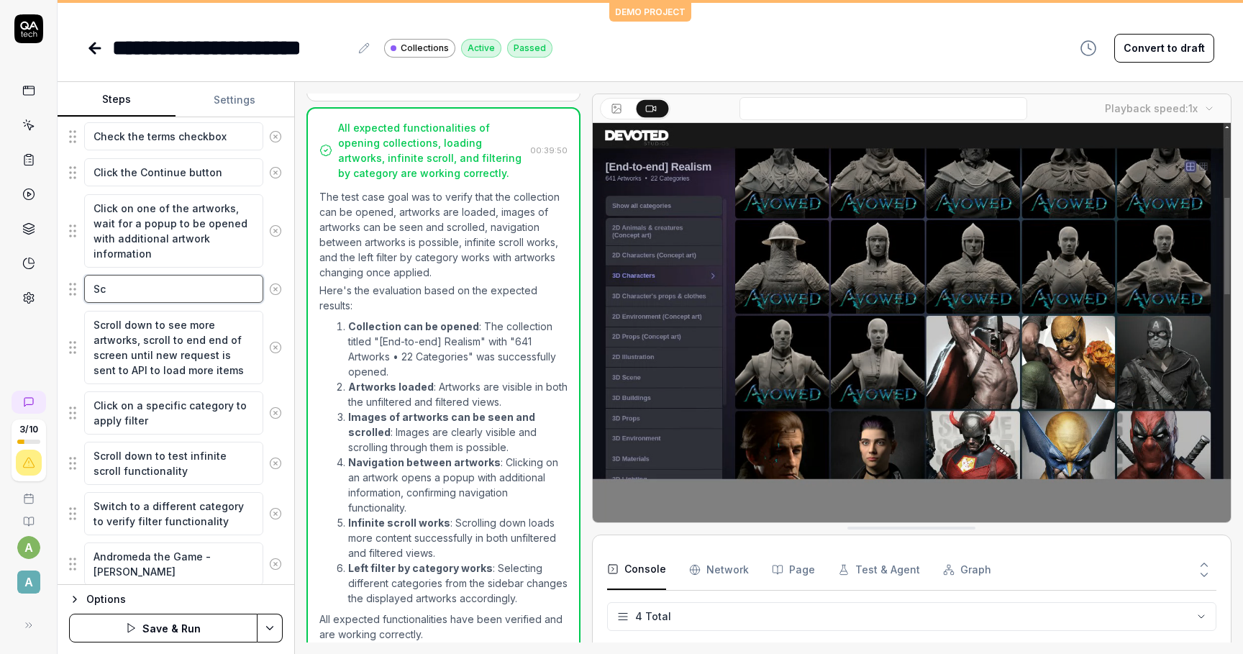
type textarea "Scr"
type textarea "*"
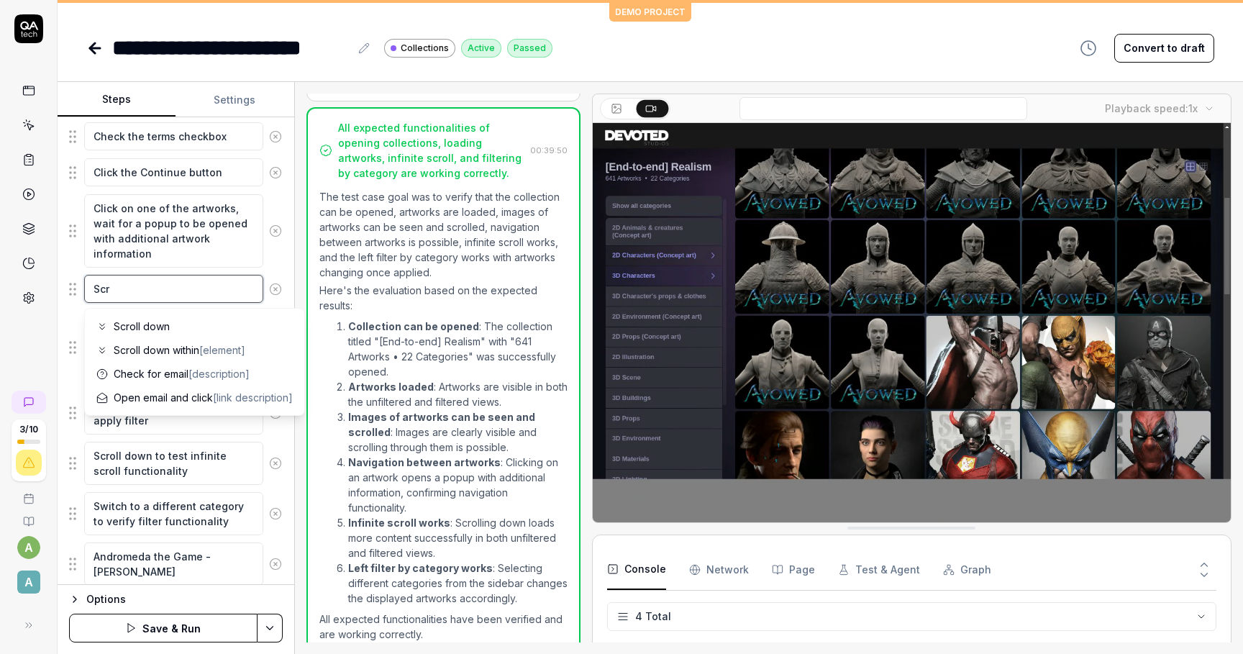
type textarea "Scro"
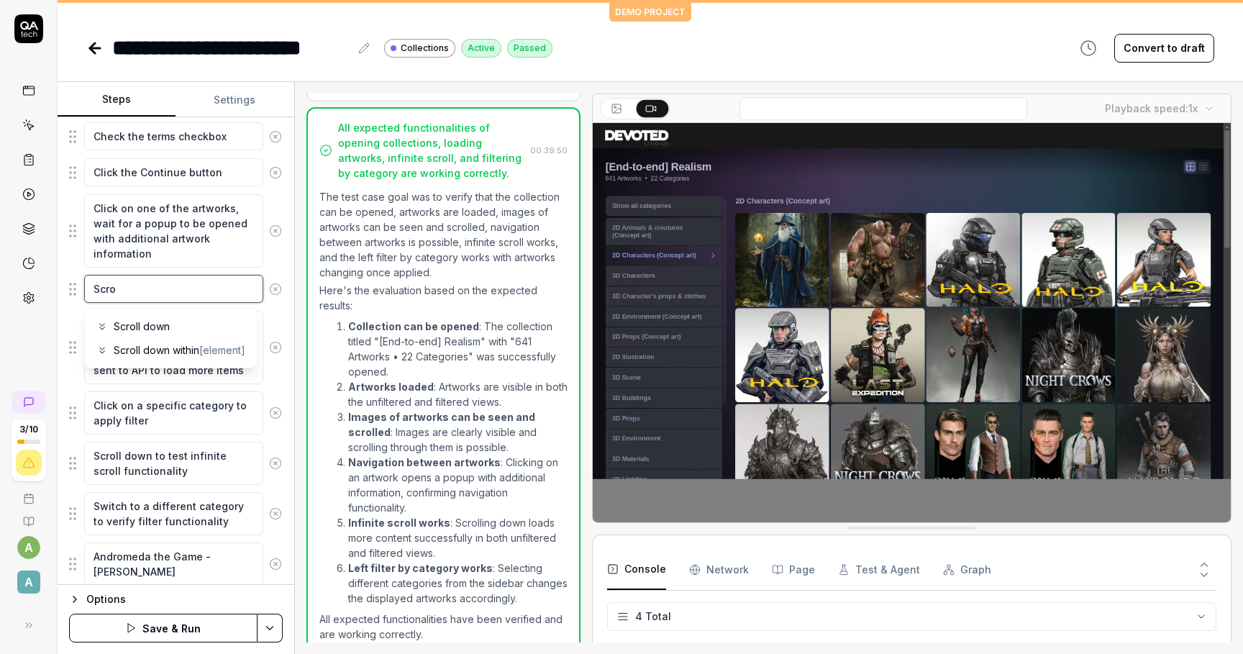
type textarea "*"
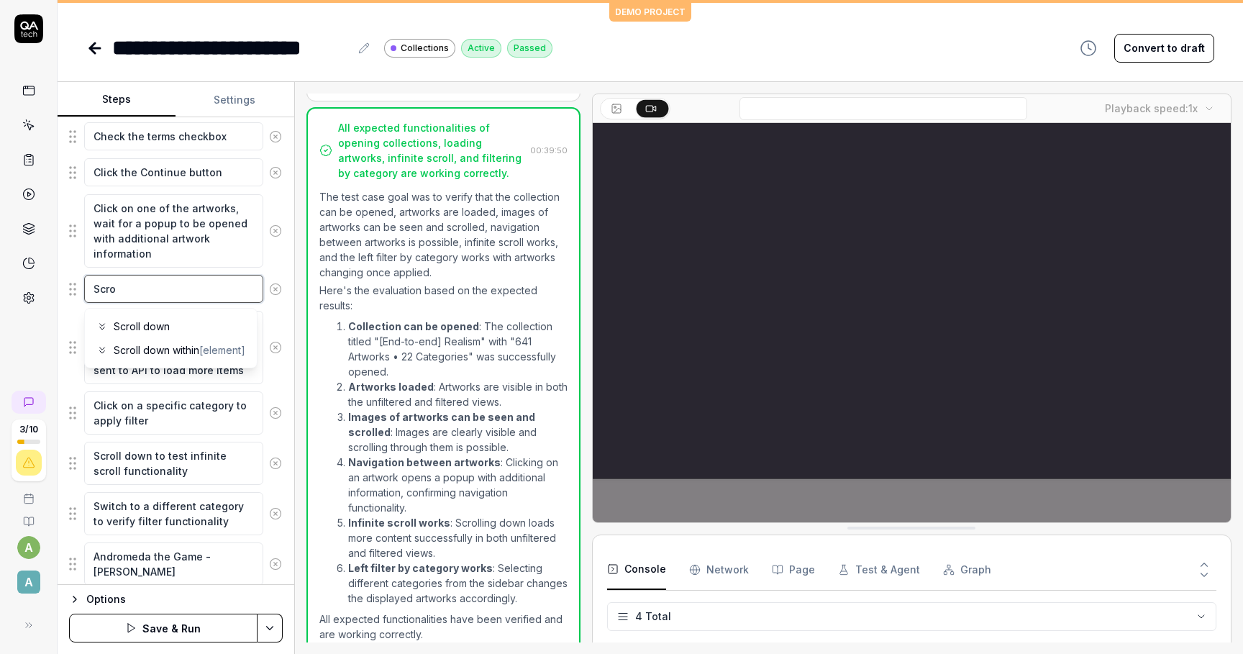
type textarea "Scrol"
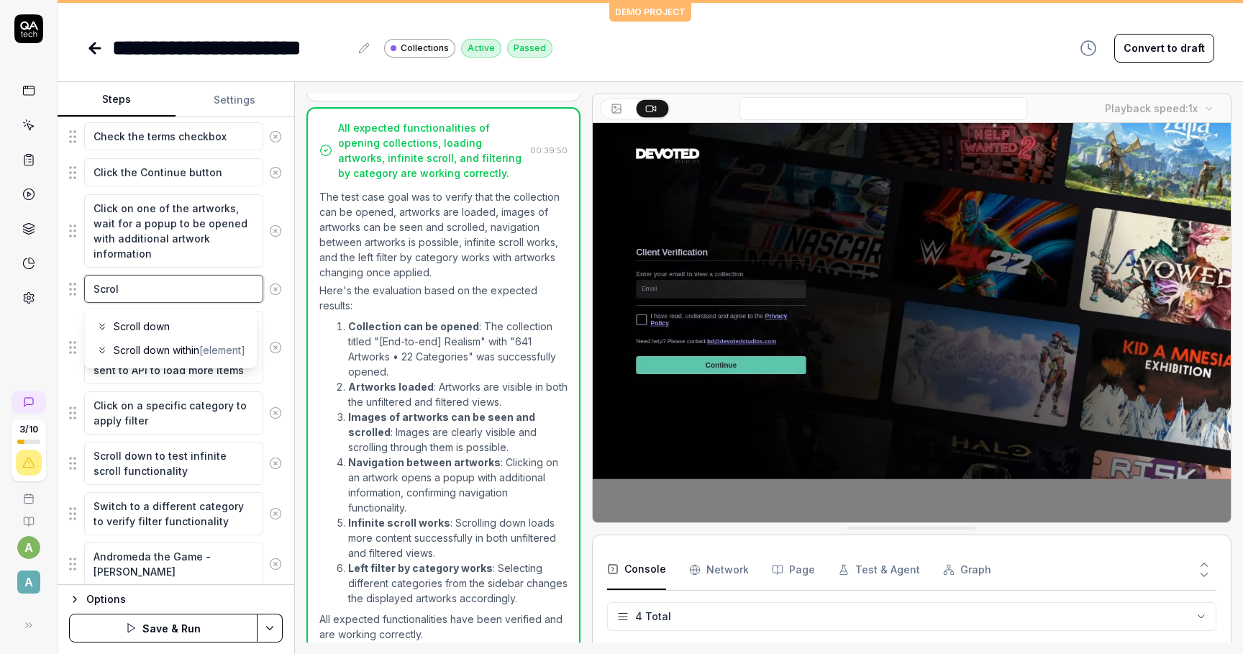
type textarea "*"
type textarea "Scroll"
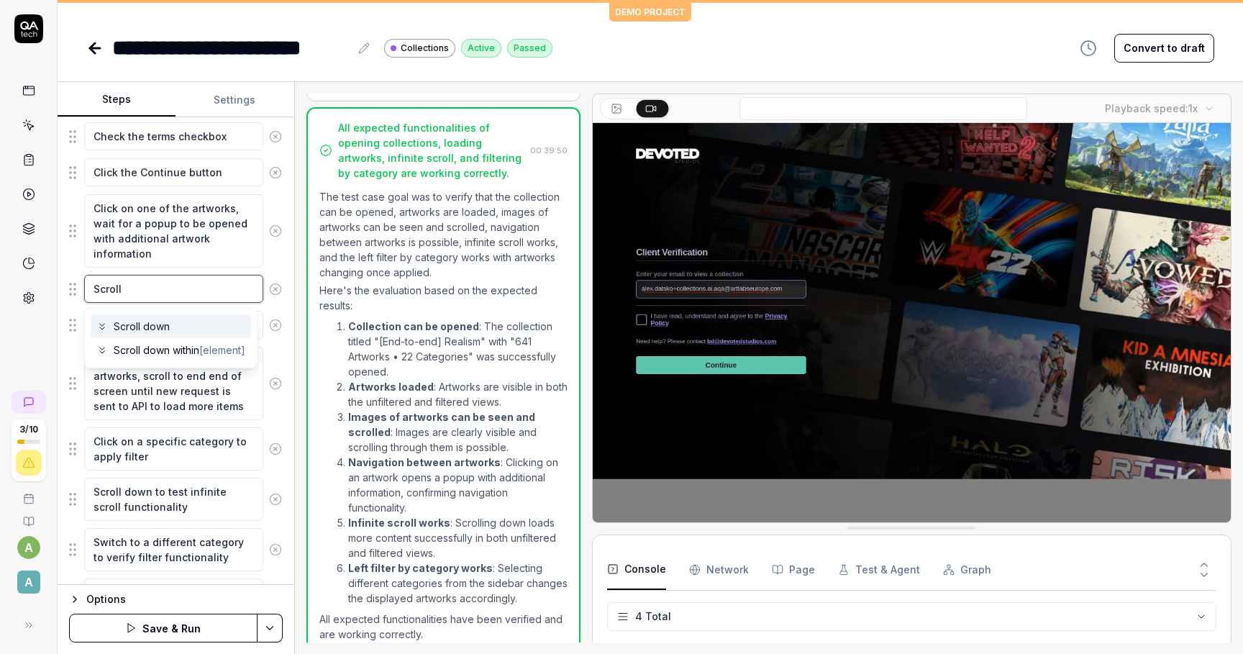
click at [208, 292] on textarea "Scroll" at bounding box center [173, 289] width 179 height 28
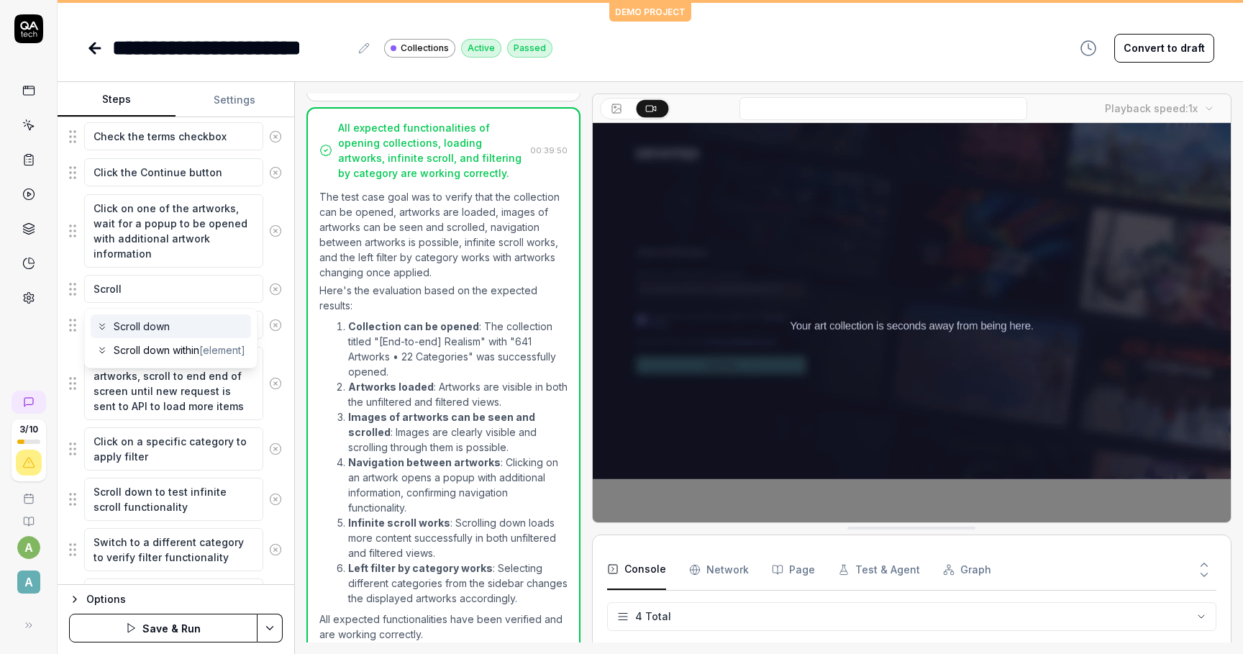
click at [196, 329] on div "Scroll down" at bounding box center [171, 326] width 160 height 24
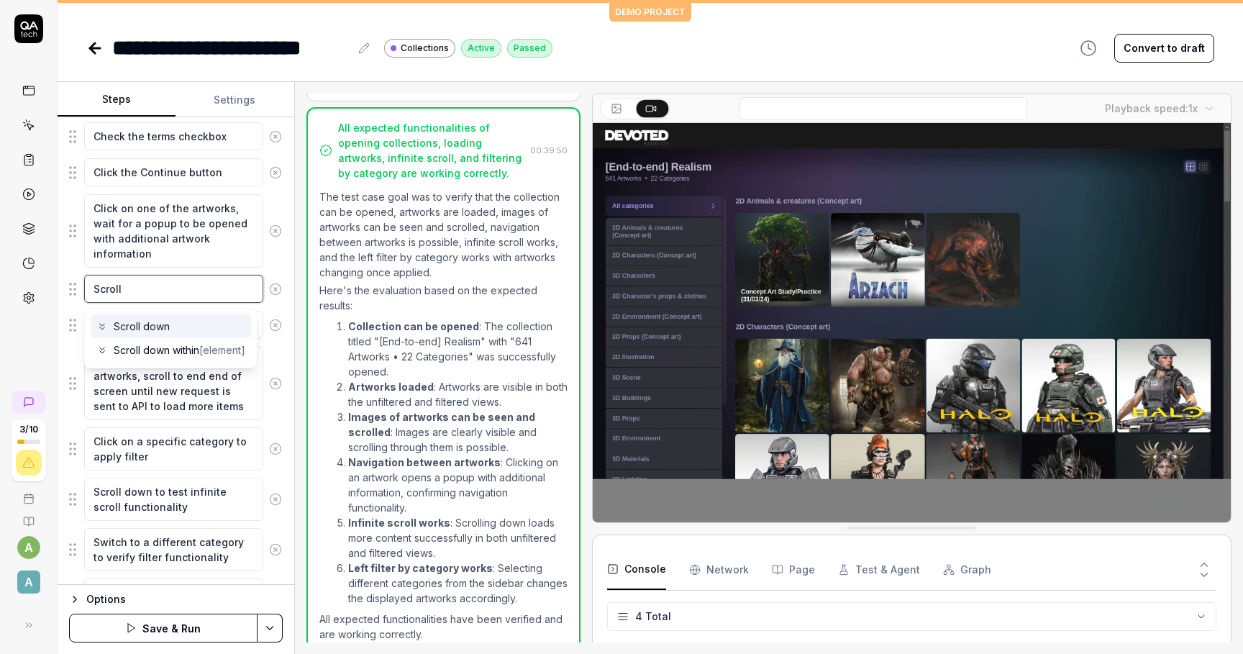
type textarea "*"
type textarea "Scroll down"
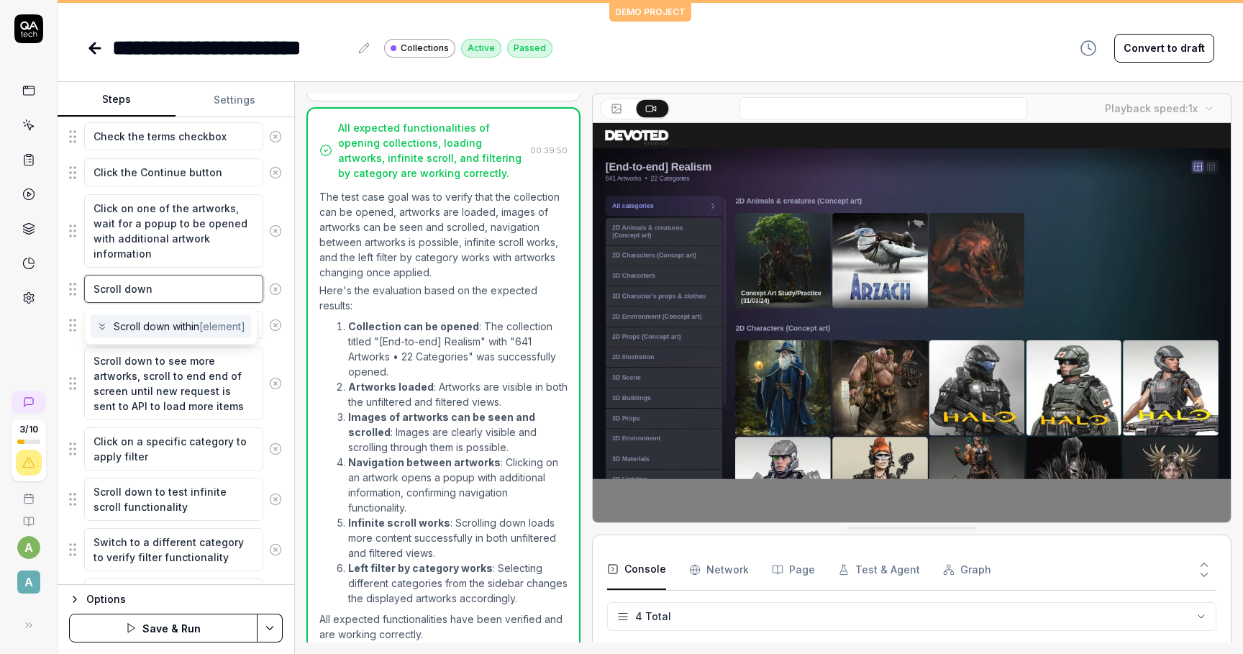
type textarea "*"
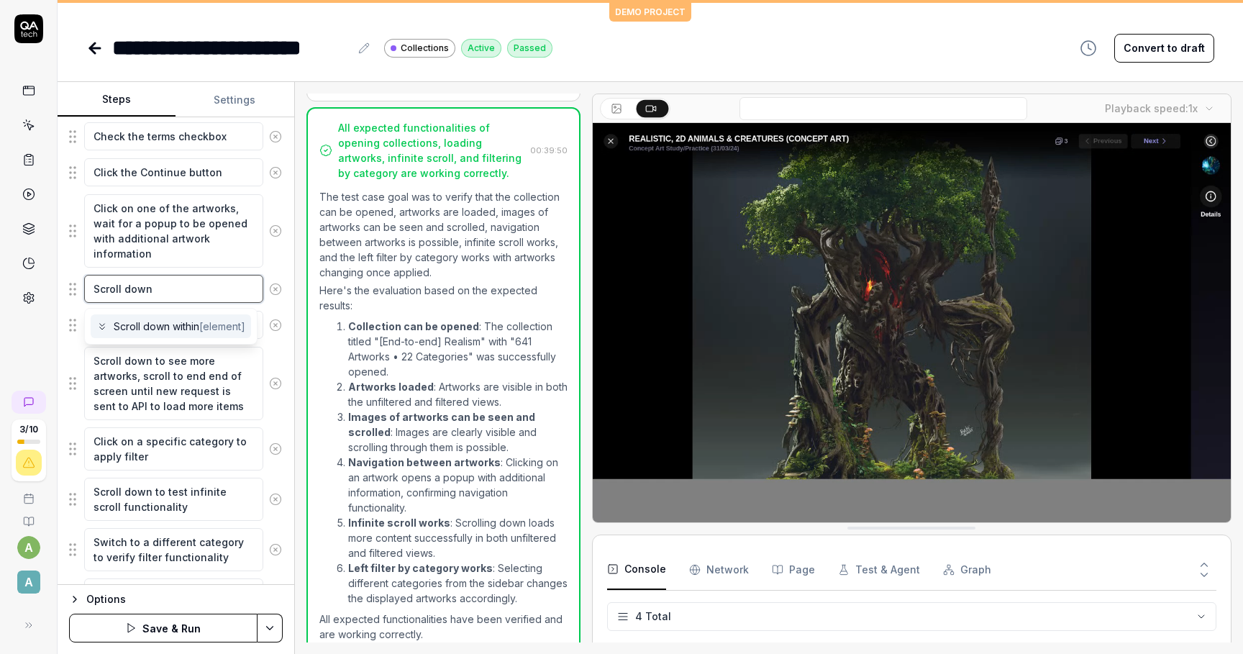
type textarea "Scroll down a"
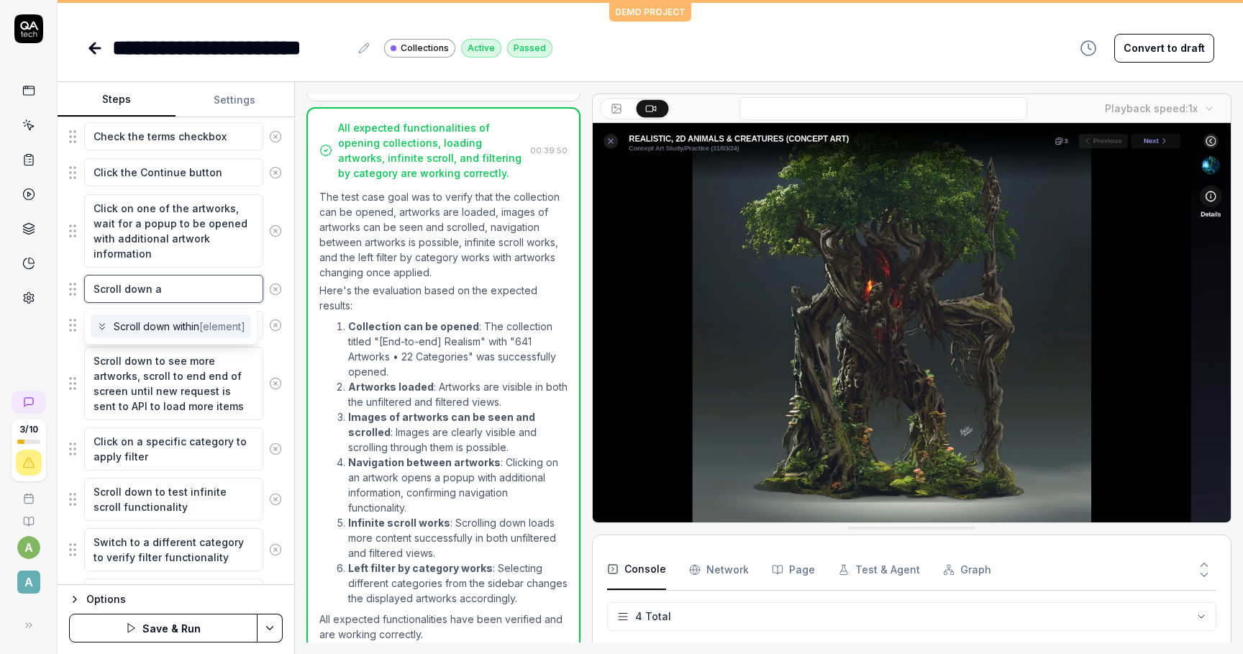
type textarea "*"
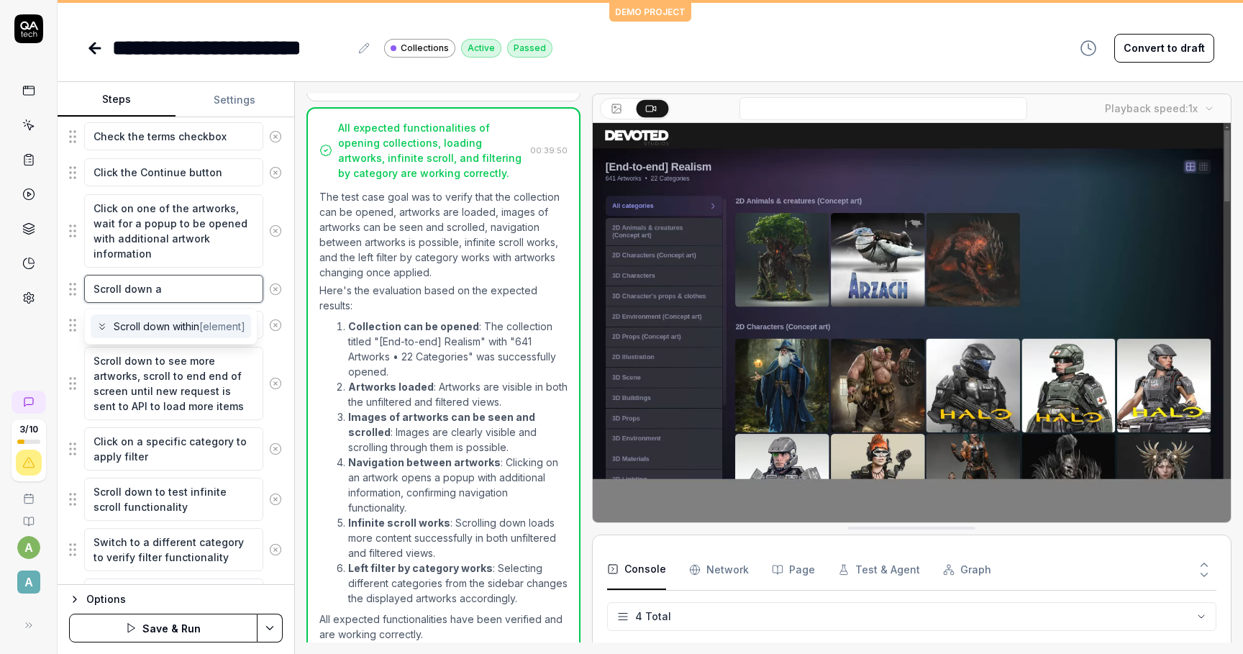
type textarea "Scroll down an"
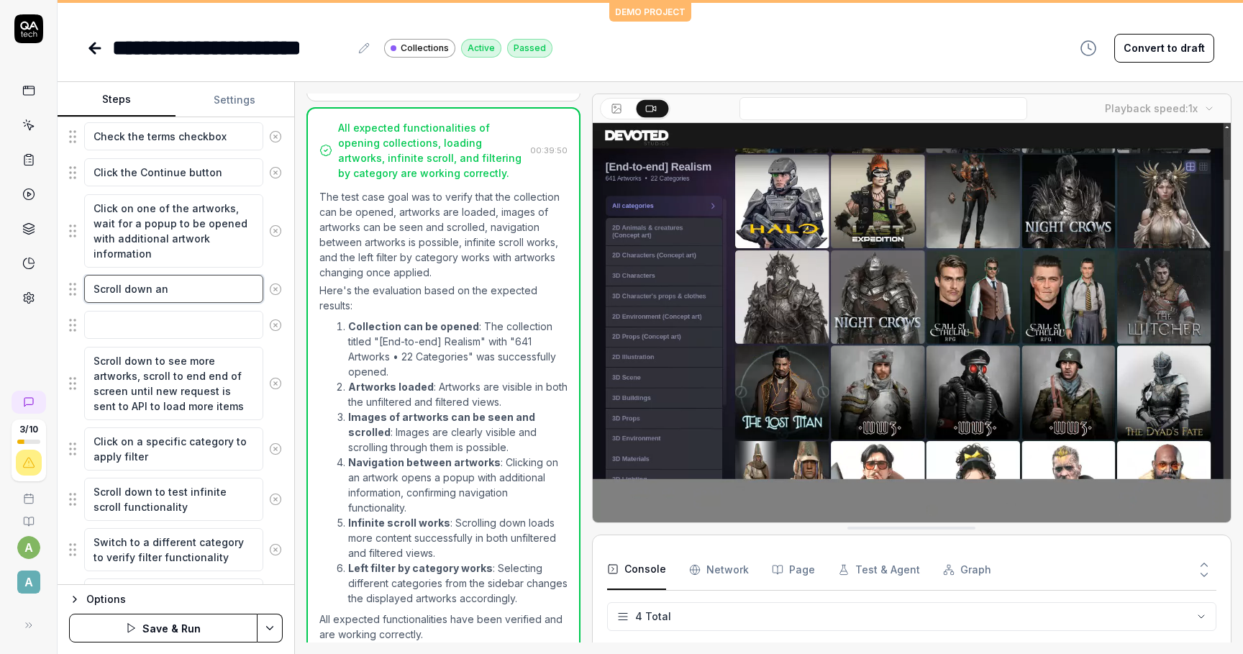
type textarea "*"
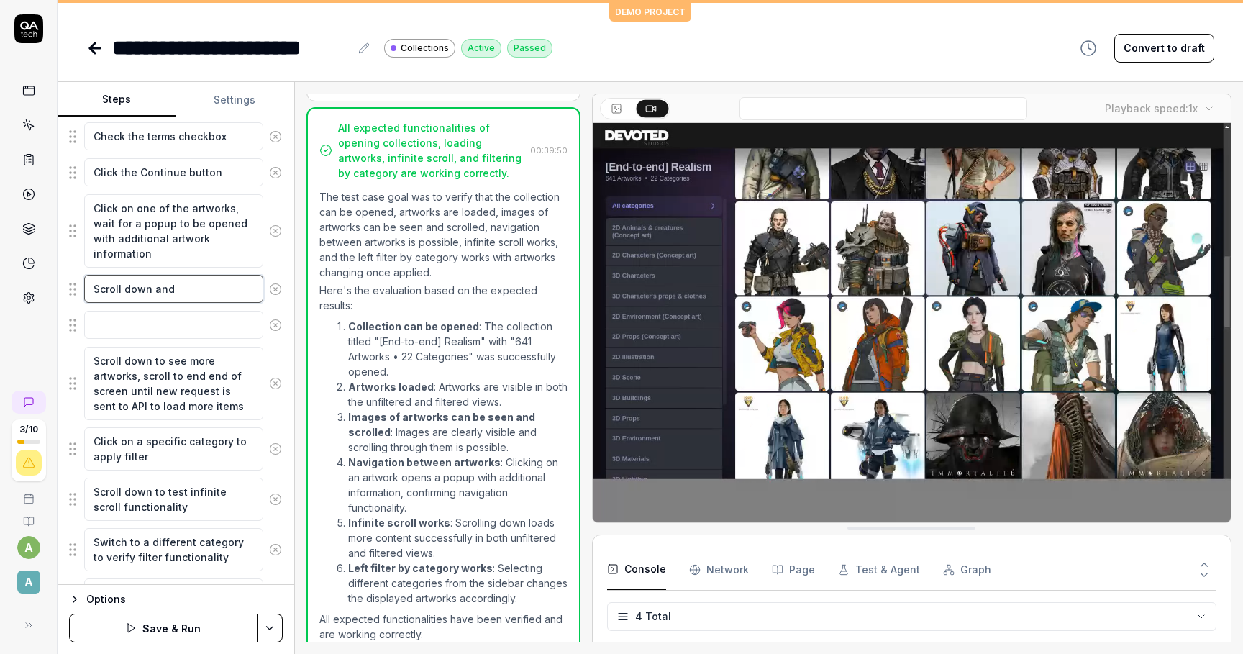
type textarea "Scroll down and"
type textarea "*"
type textarea "Scroll down and w"
type textarea "*"
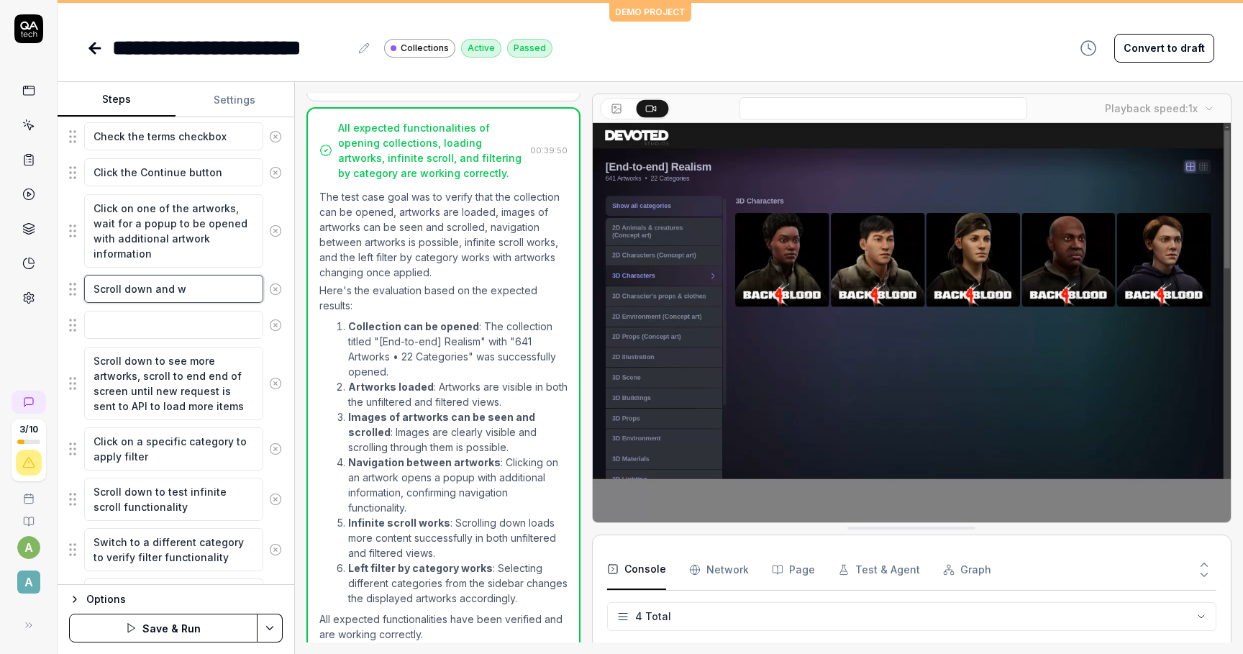
type textarea "Scroll down and wa"
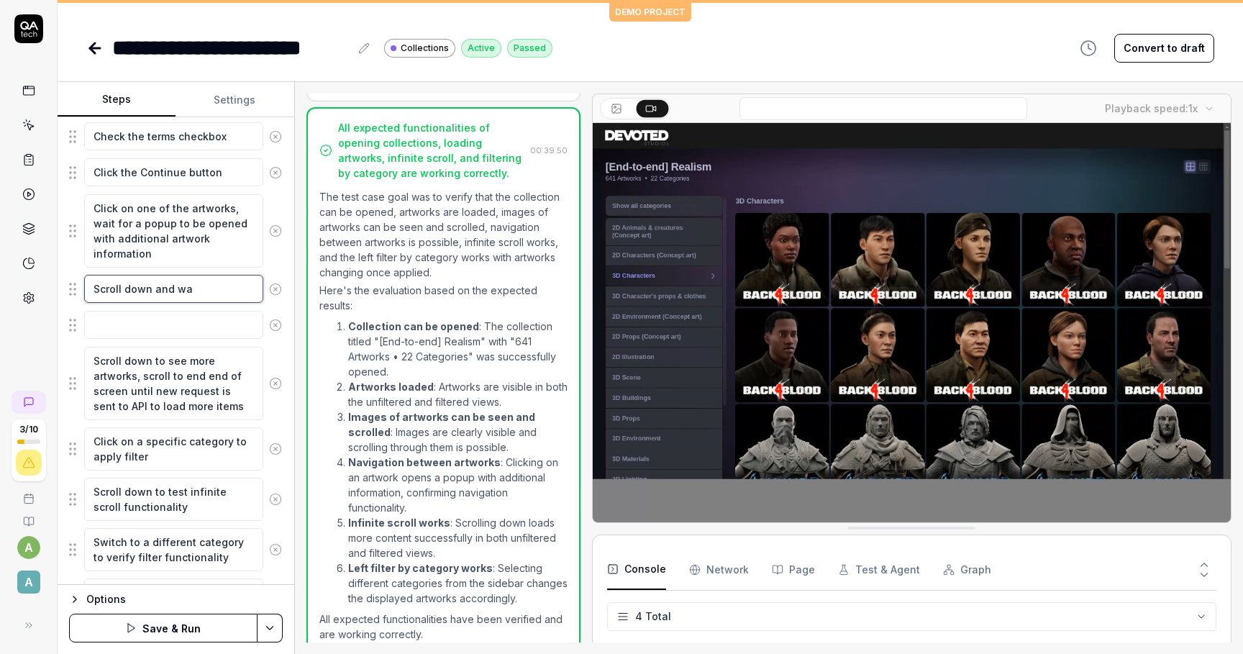
type textarea "*"
type textarea "Scroll down and wai"
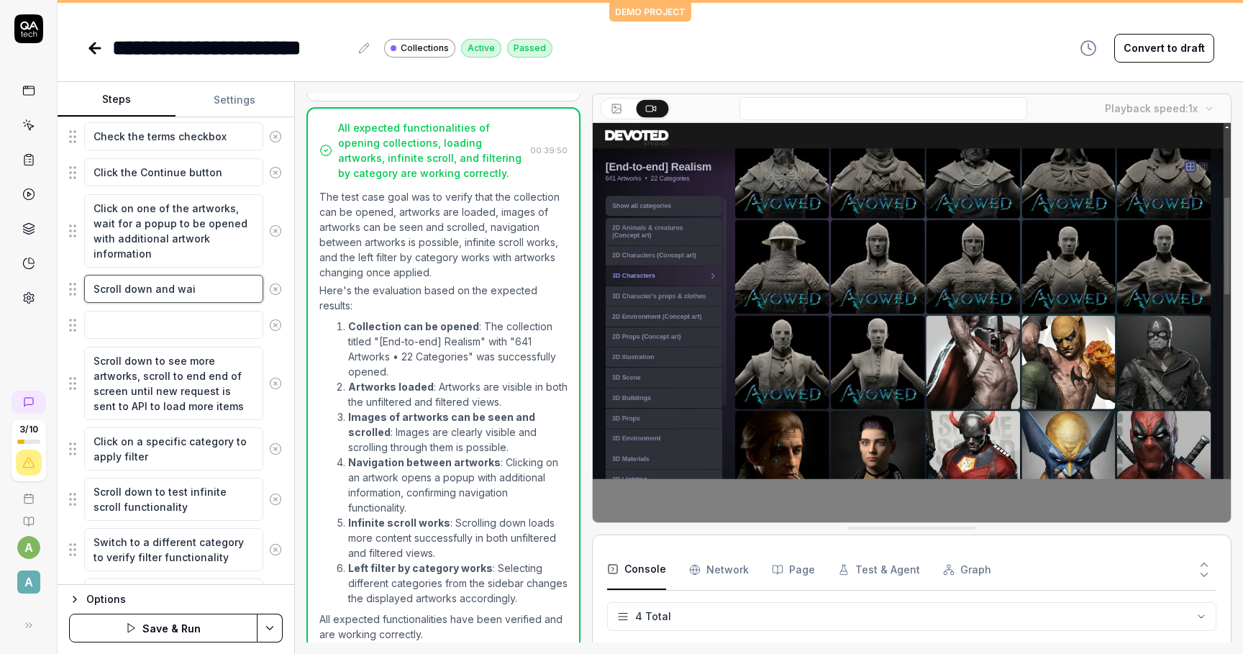
type textarea "*"
type textarea "Scroll down and wait"
type textarea "*"
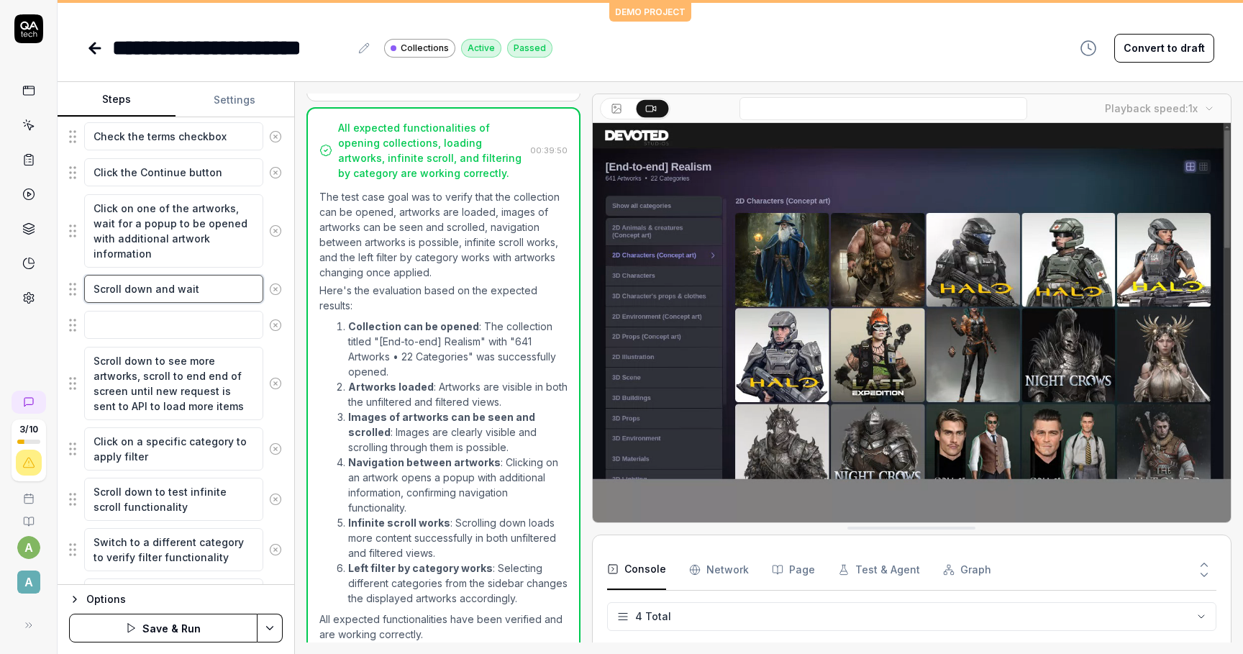
type textarea "Scroll down and wait"
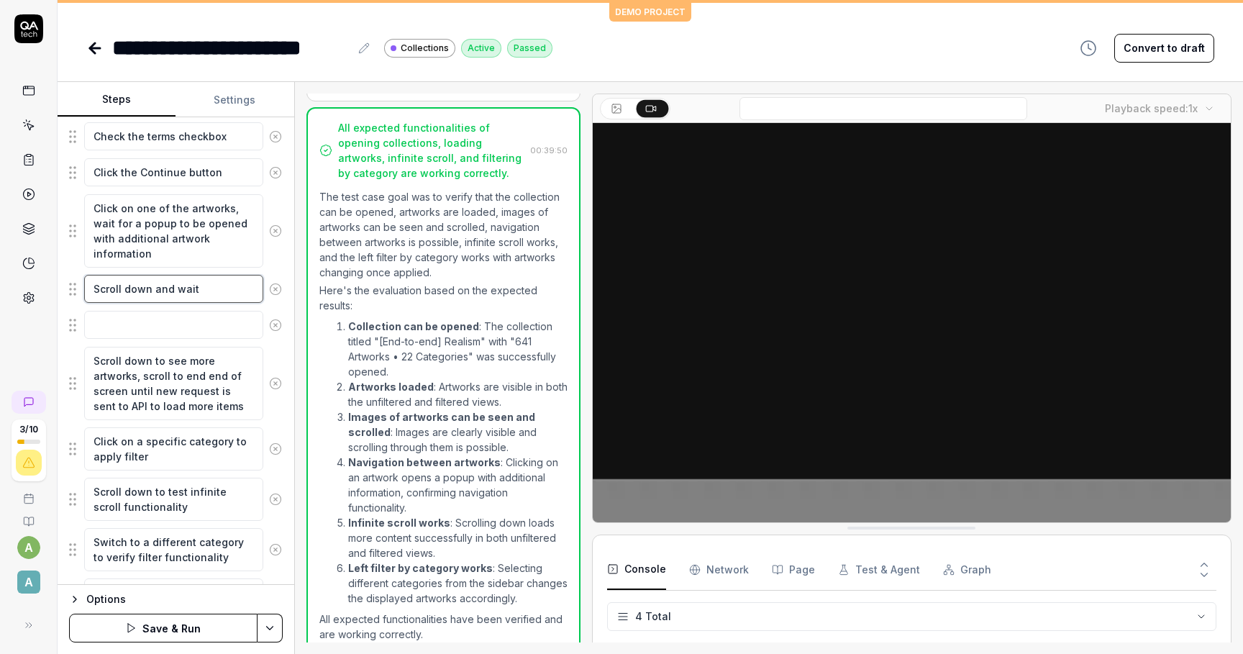
type textarea "*"
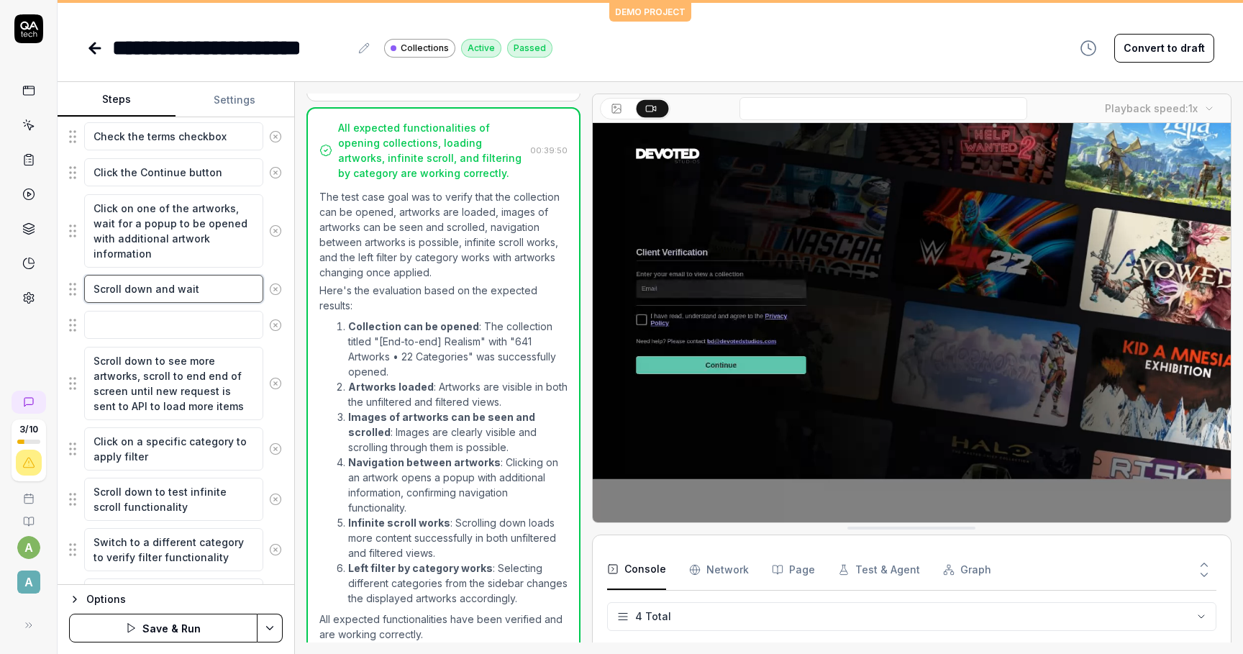
type textarea "Scroll down and wait"
type textarea "*"
type textarea "Scroll down and wai"
type textarea "*"
type textarea "Scroll down and wa"
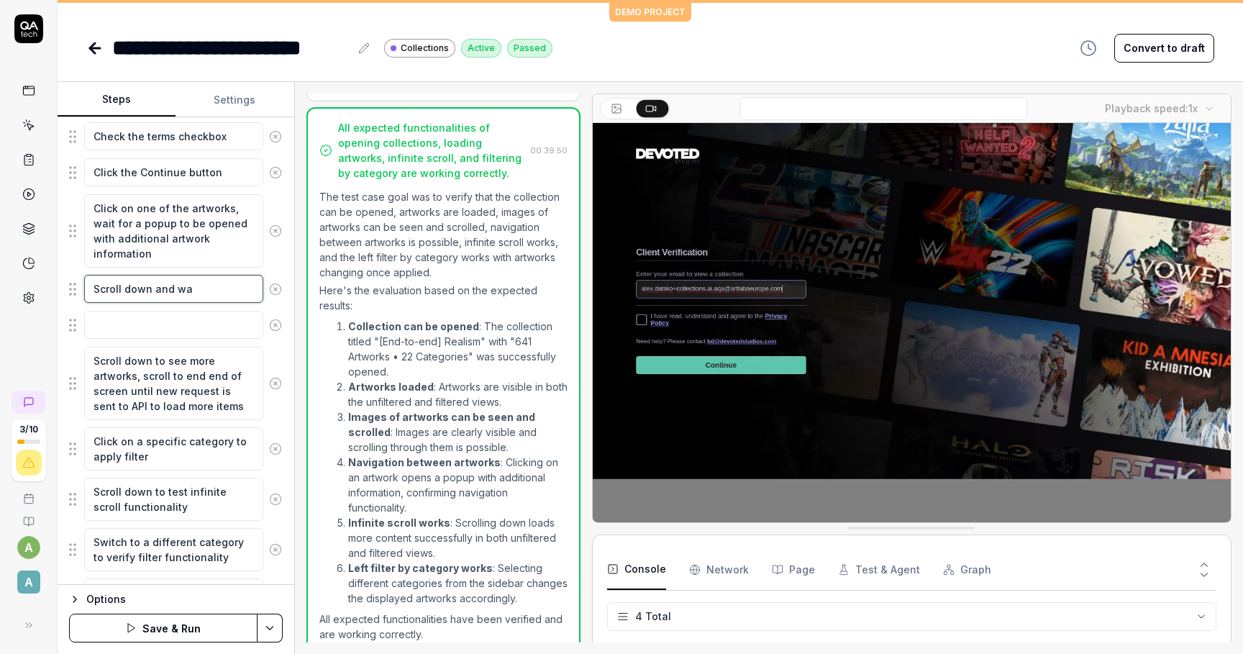
type textarea "*"
type textarea "Scroll down and w"
type textarea "*"
type textarea "Scroll down and"
type textarea "*"
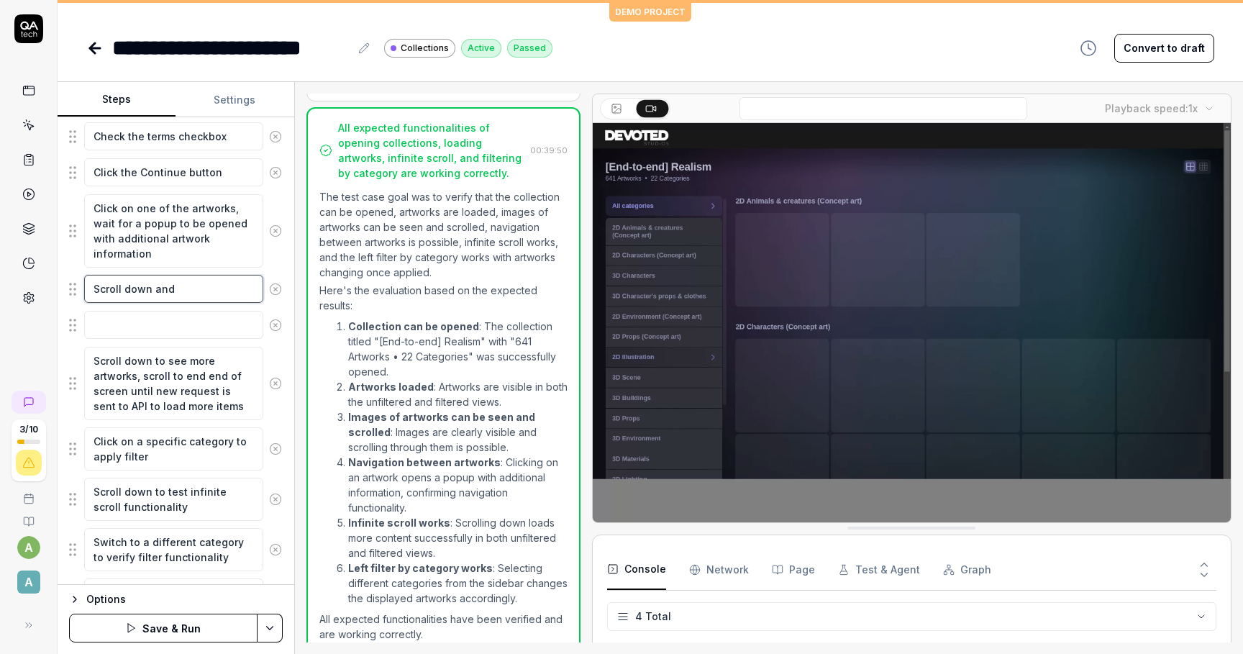
type textarea "Scroll down and s"
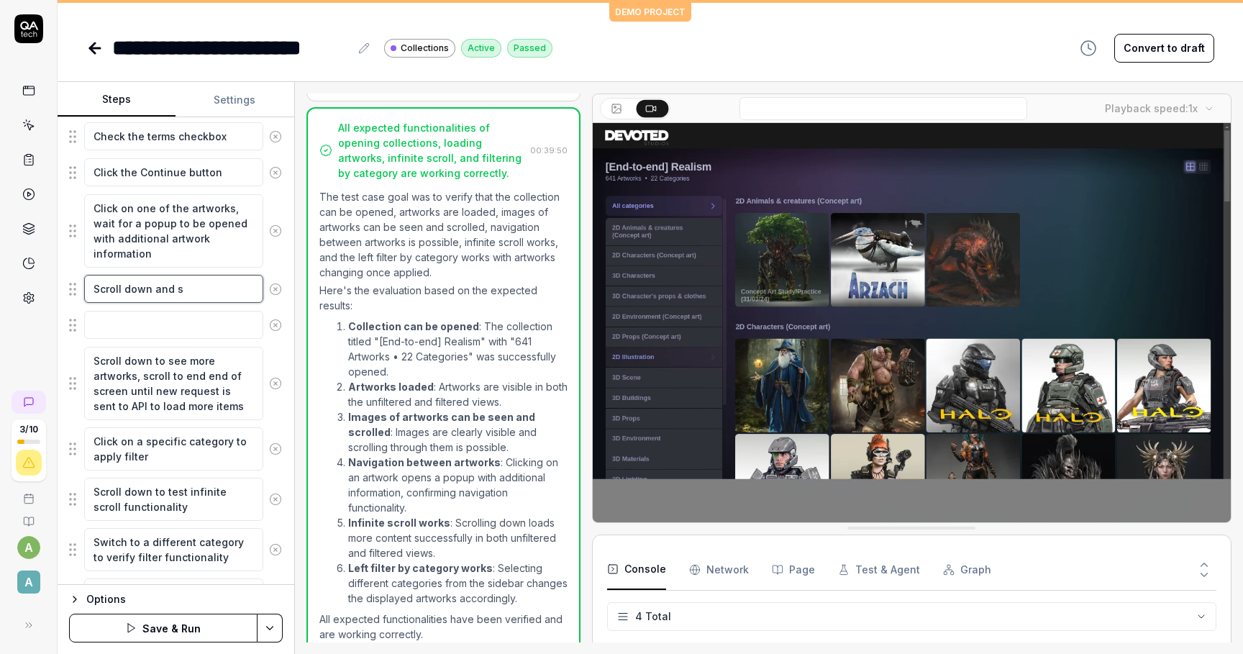
type textarea "*"
type textarea "Scroll down and se"
type textarea "*"
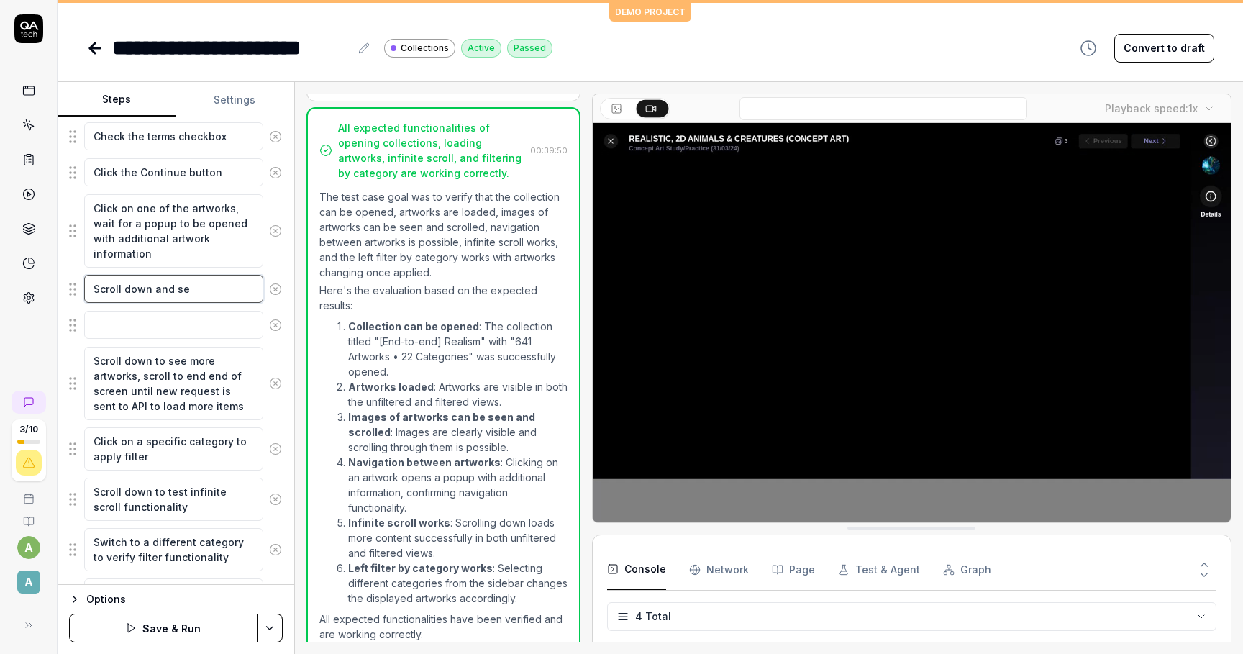
type textarea "Scroll down and see"
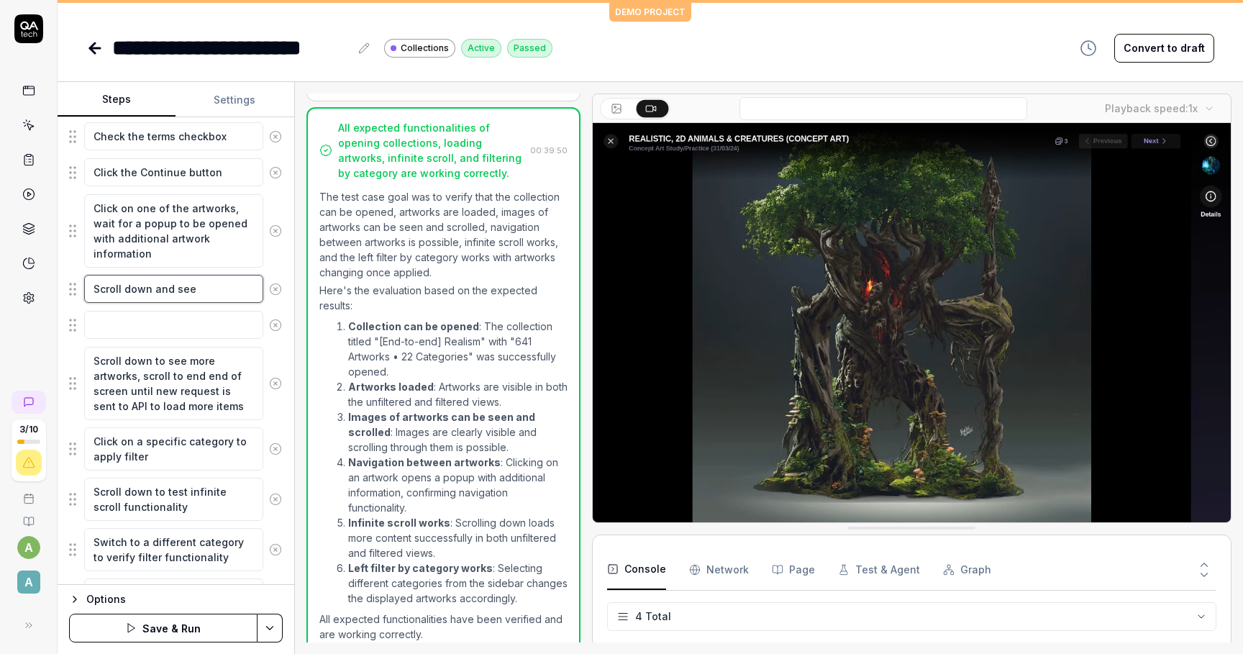
type textarea "*"
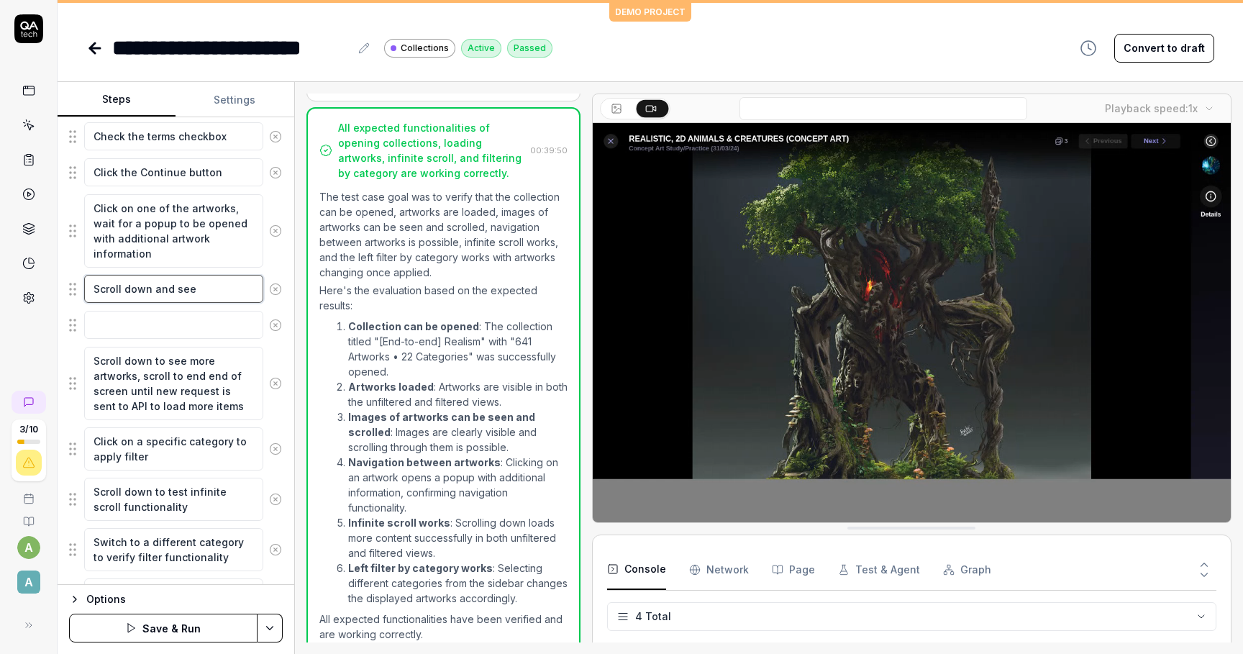
type textarea "Scroll down and see"
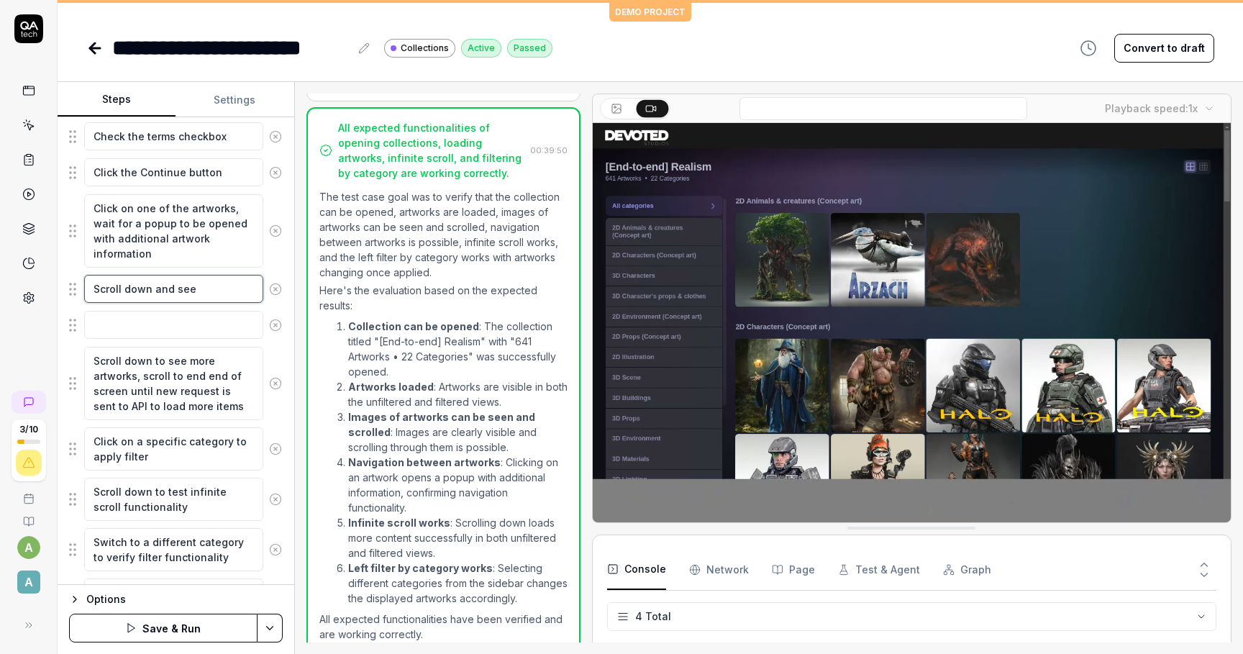
type textarea "*"
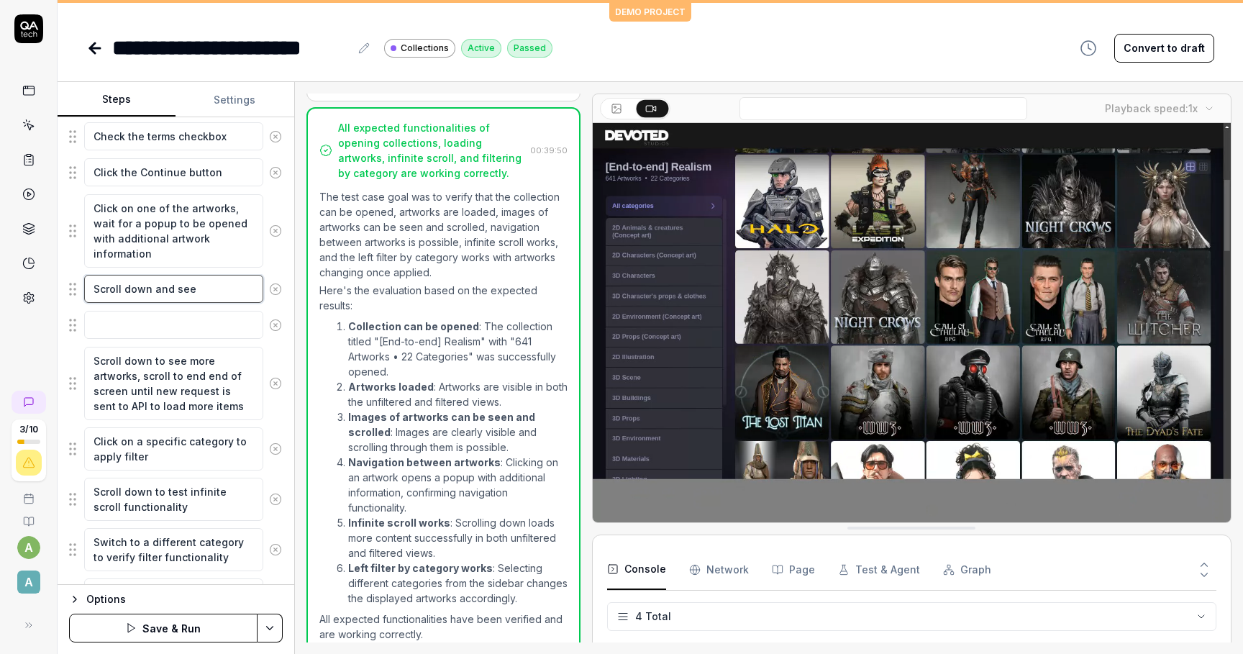
type textarea "Scroll down and see o"
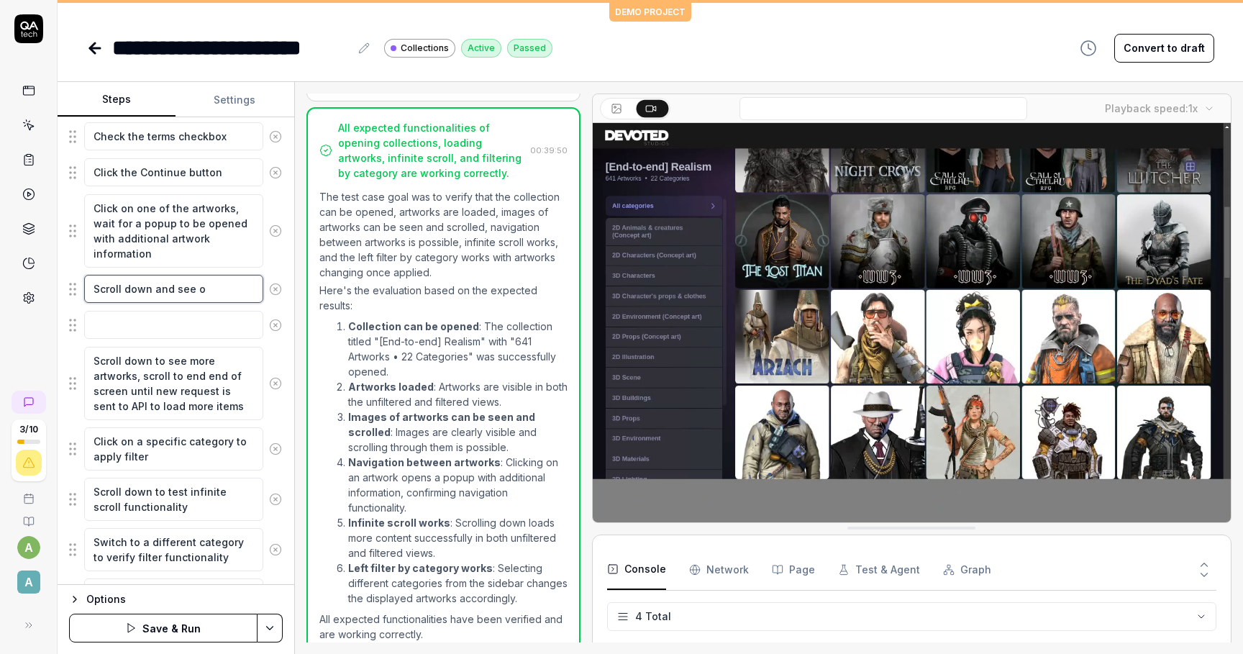
type textarea "*"
type textarea "Scroll down and see ot"
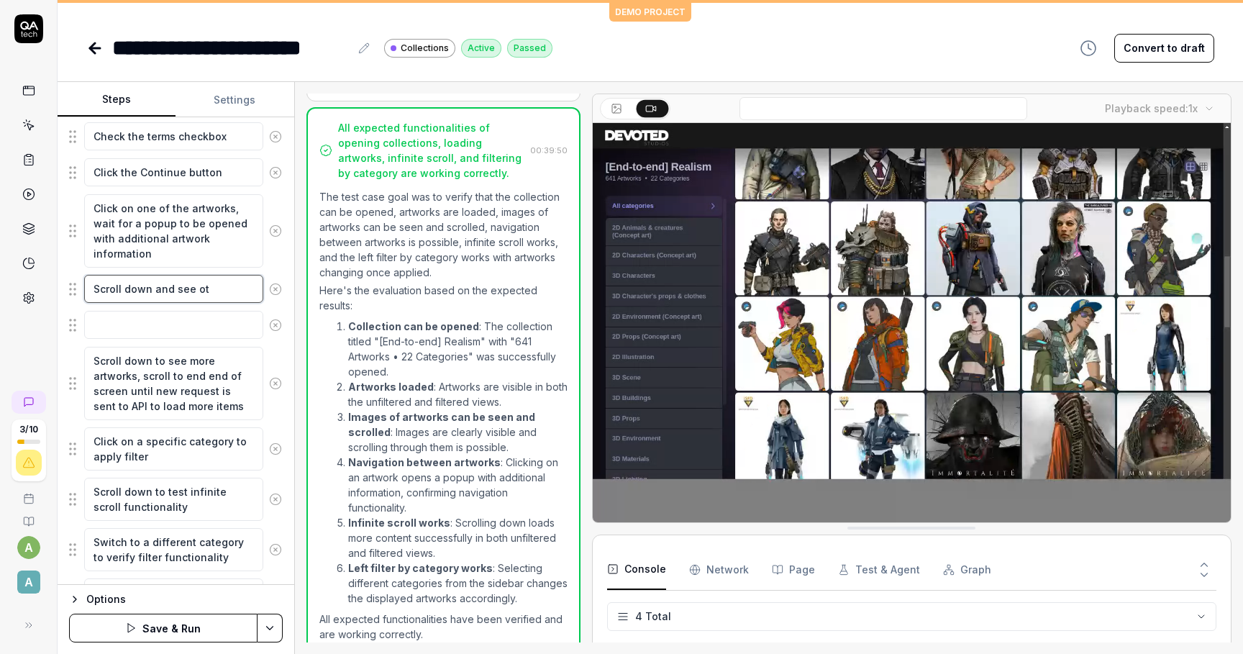
type textarea "*"
type textarea "Scroll down and see oth"
type textarea "*"
type textarea "Scroll down and see othe"
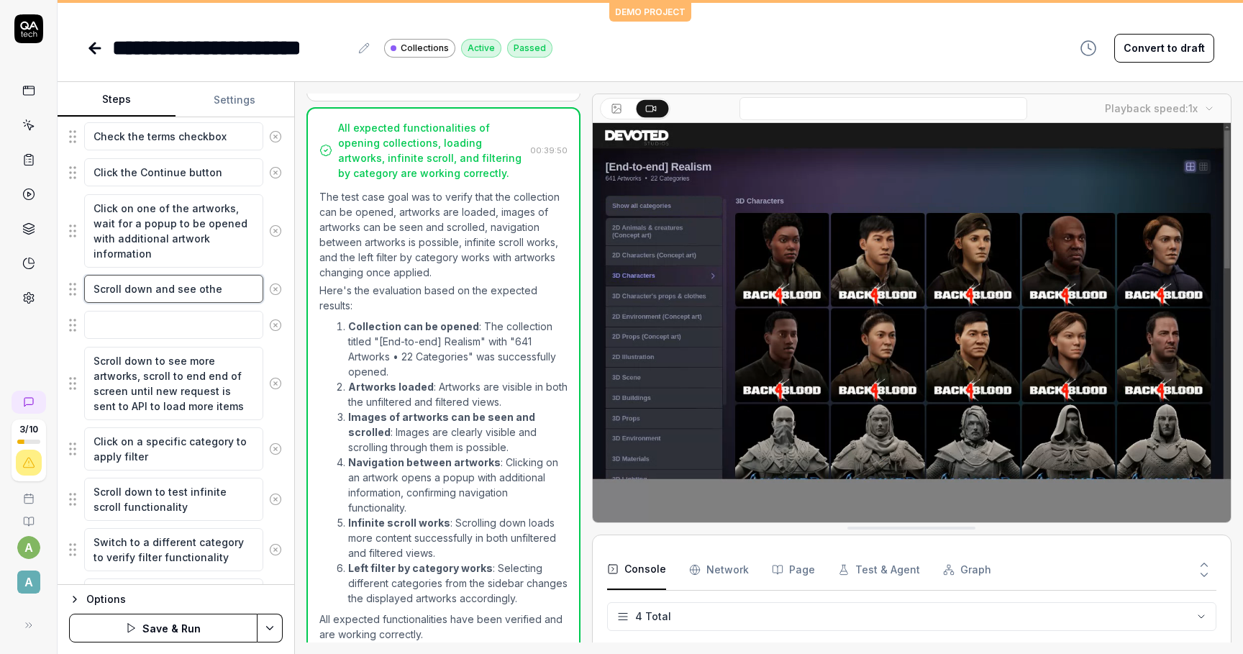
type textarea "*"
type textarea "Scroll down and see other"
type textarea "*"
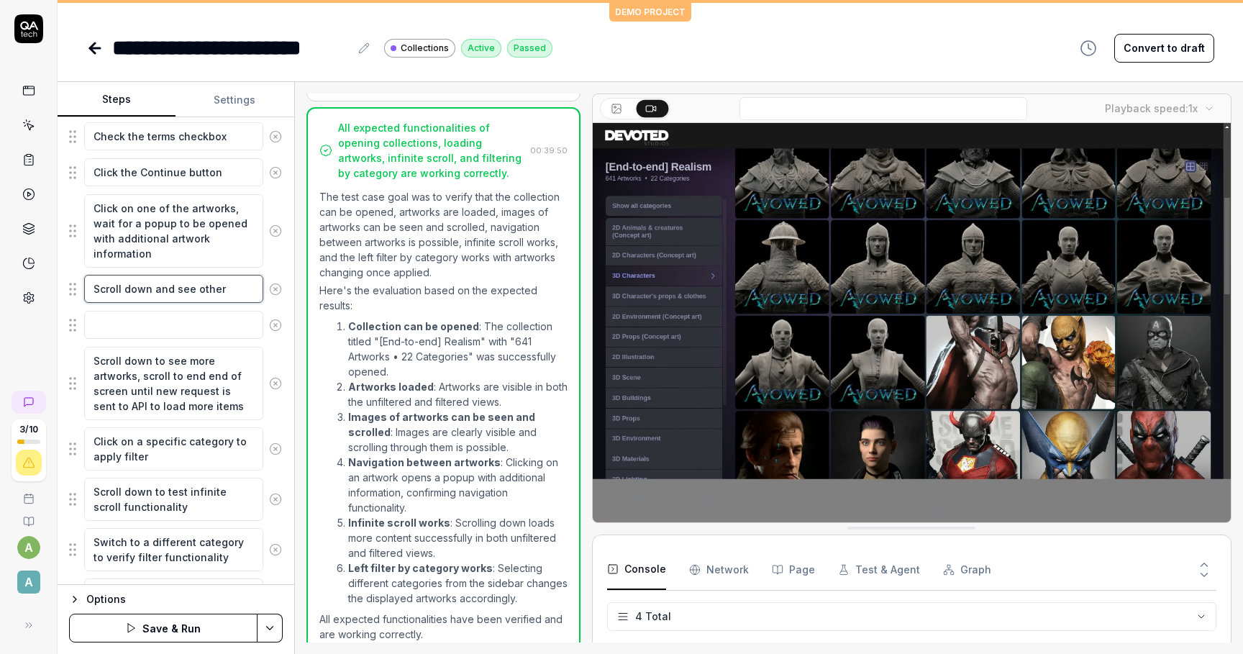
type textarea "Scroll down and see other"
type textarea "*"
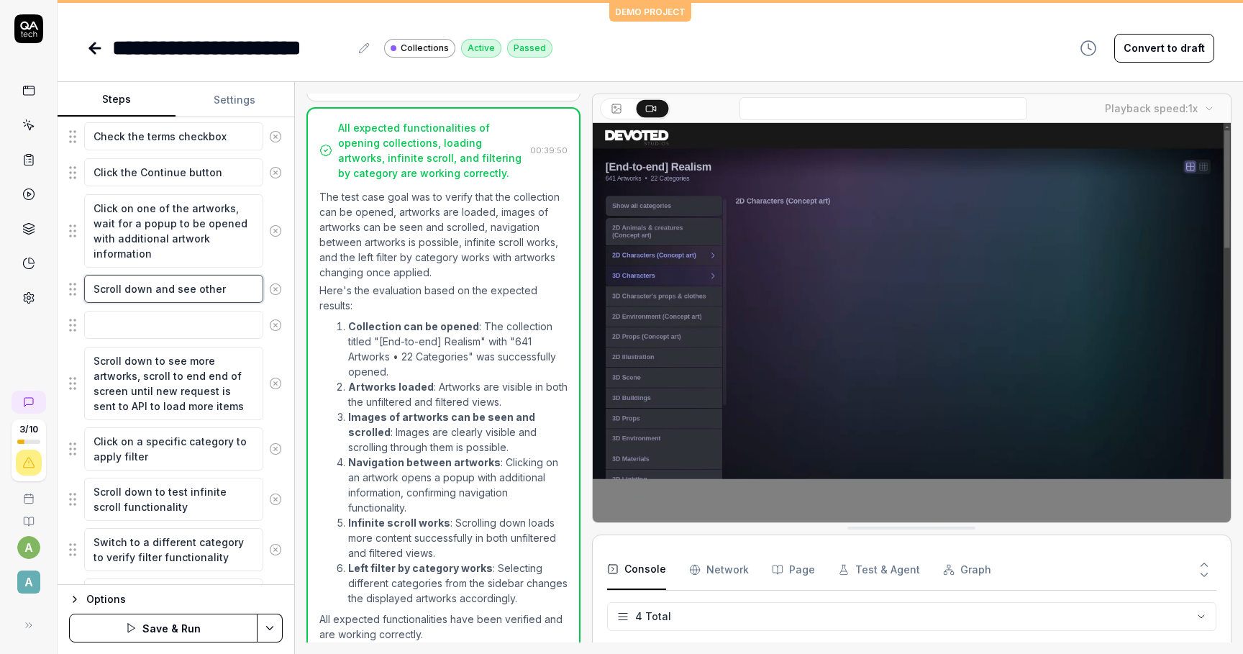
type textarea "Scroll down and see other i"
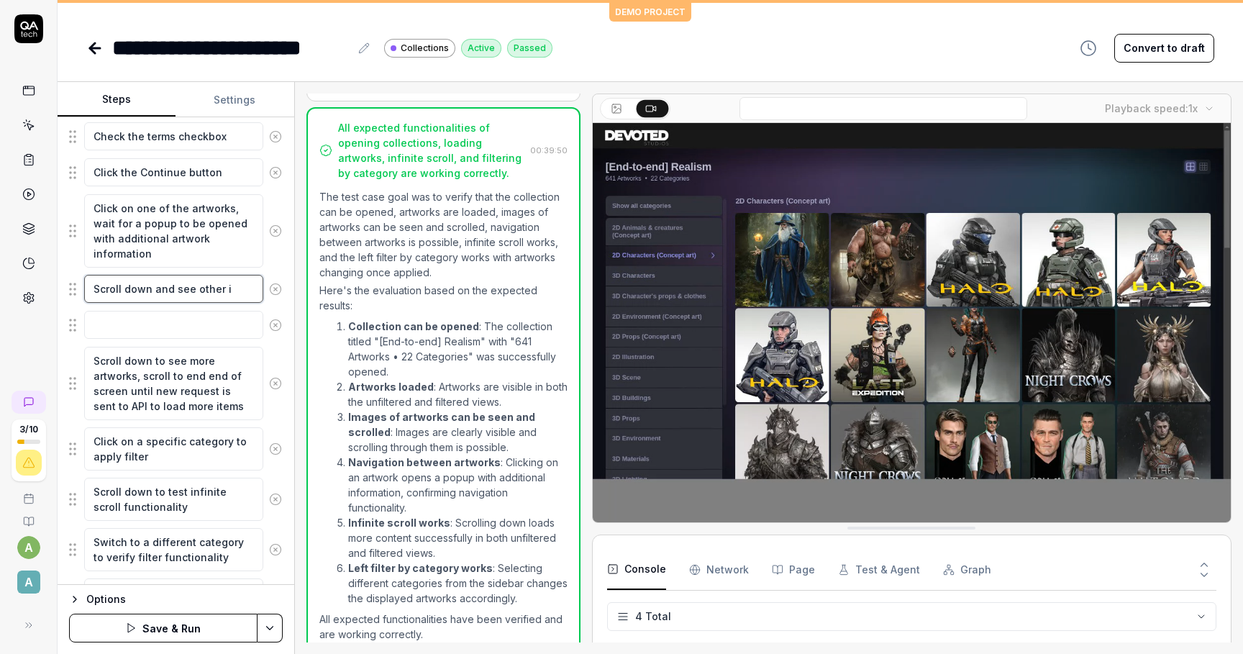
type textarea "*"
type textarea "Scroll down and see other im"
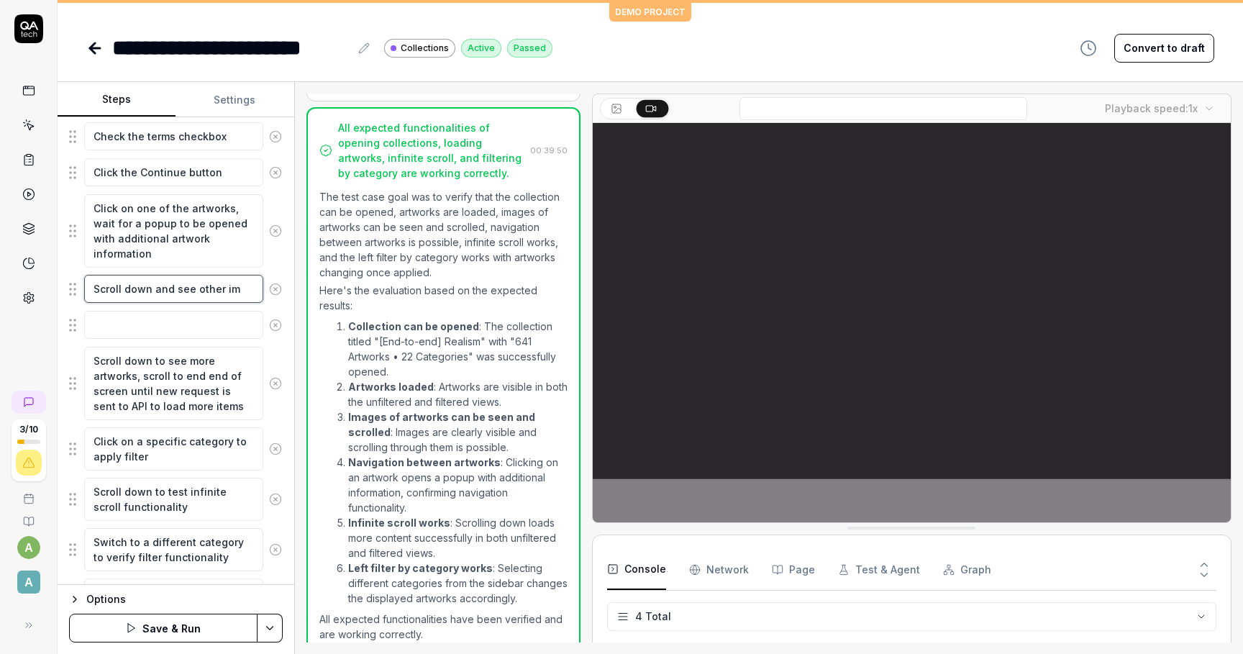
type textarea "*"
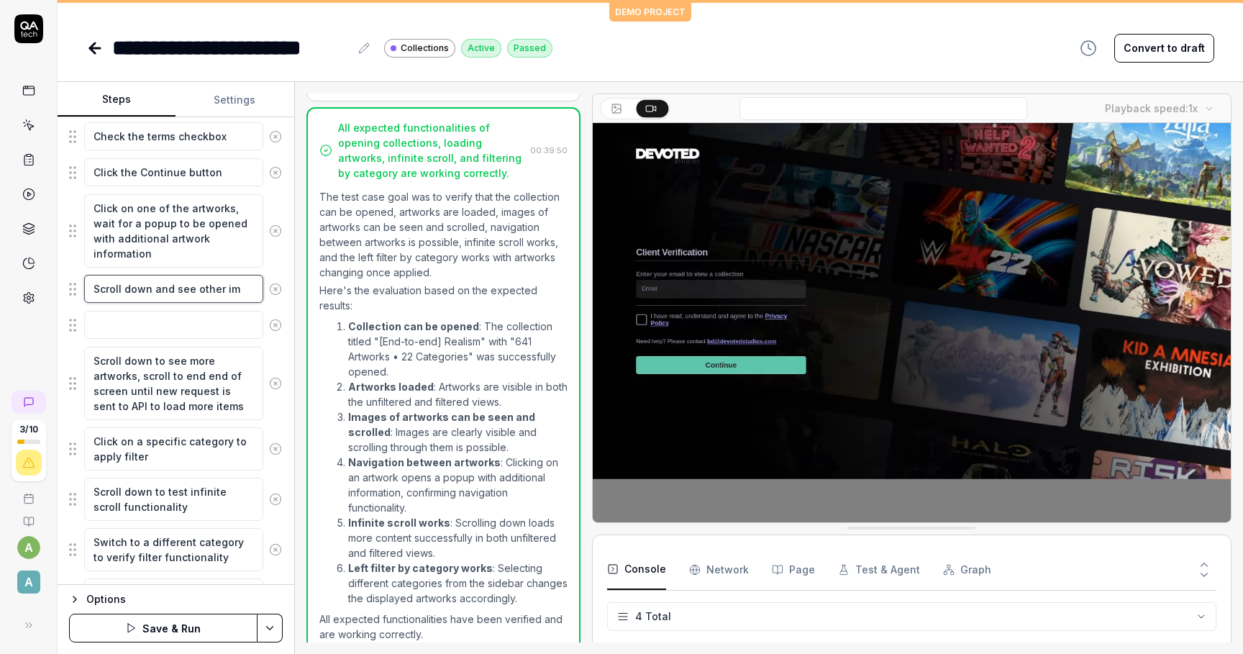
type textarea "Scroll down and see other ima"
type textarea "*"
type textarea "Scroll down and see other imag"
type textarea "*"
type textarea "Scroll down and see other image"
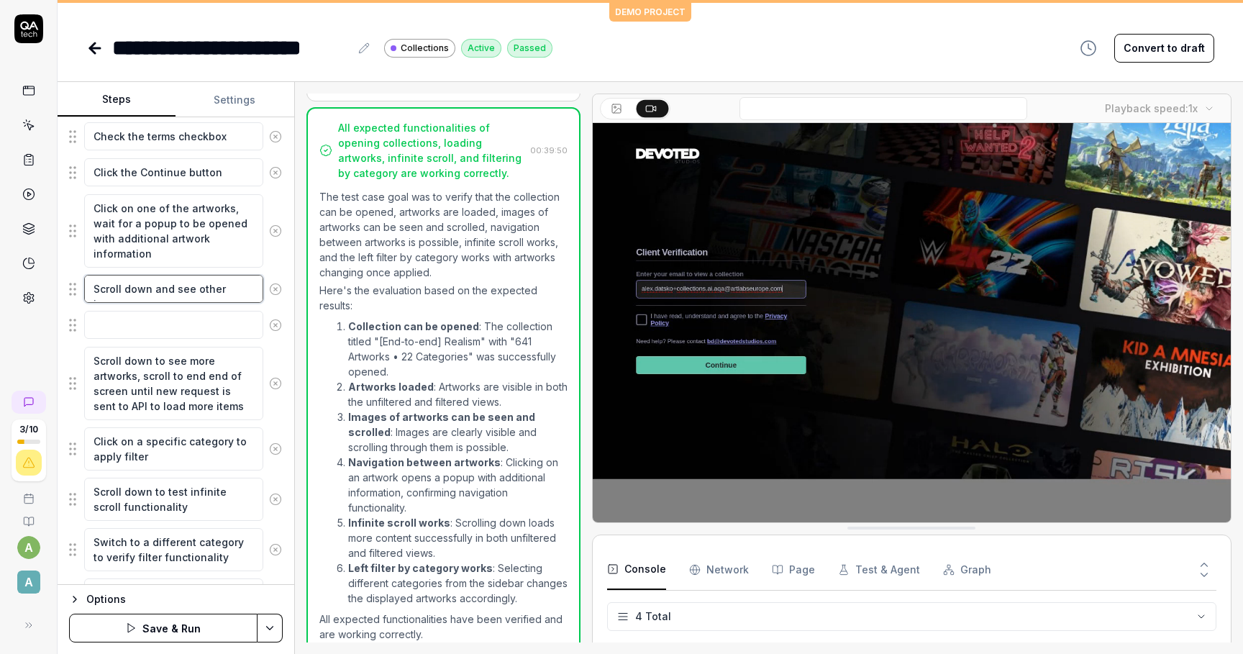
type textarea "*"
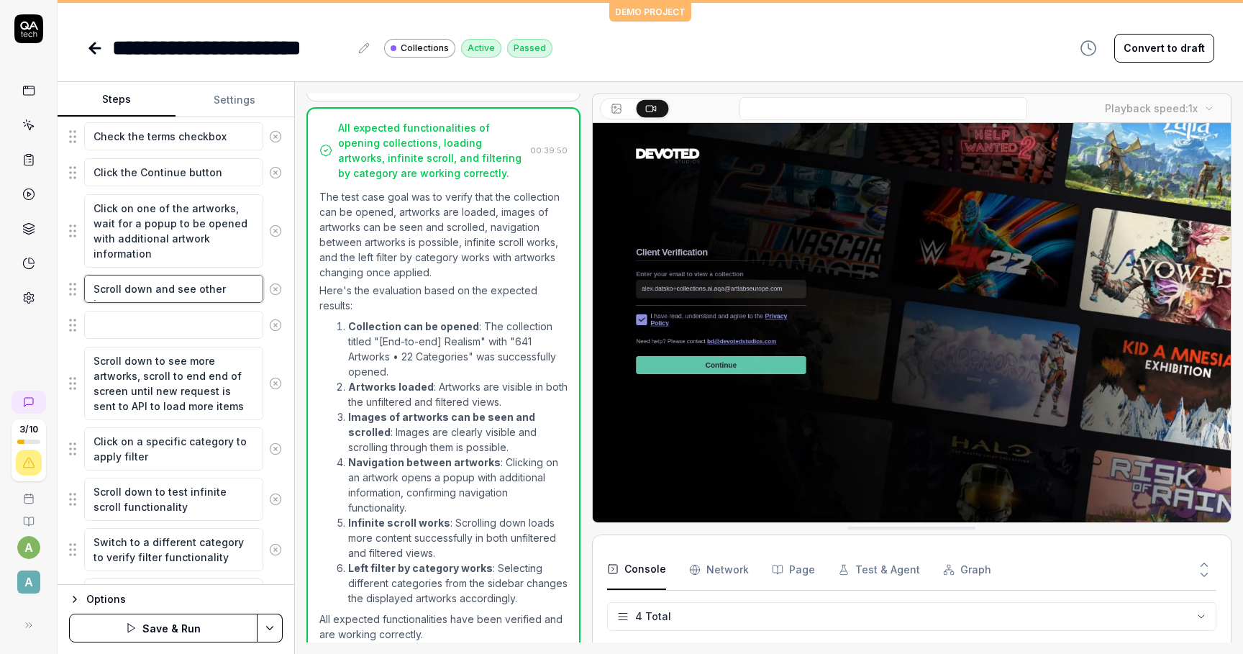
type textarea "Scroll down and see other images"
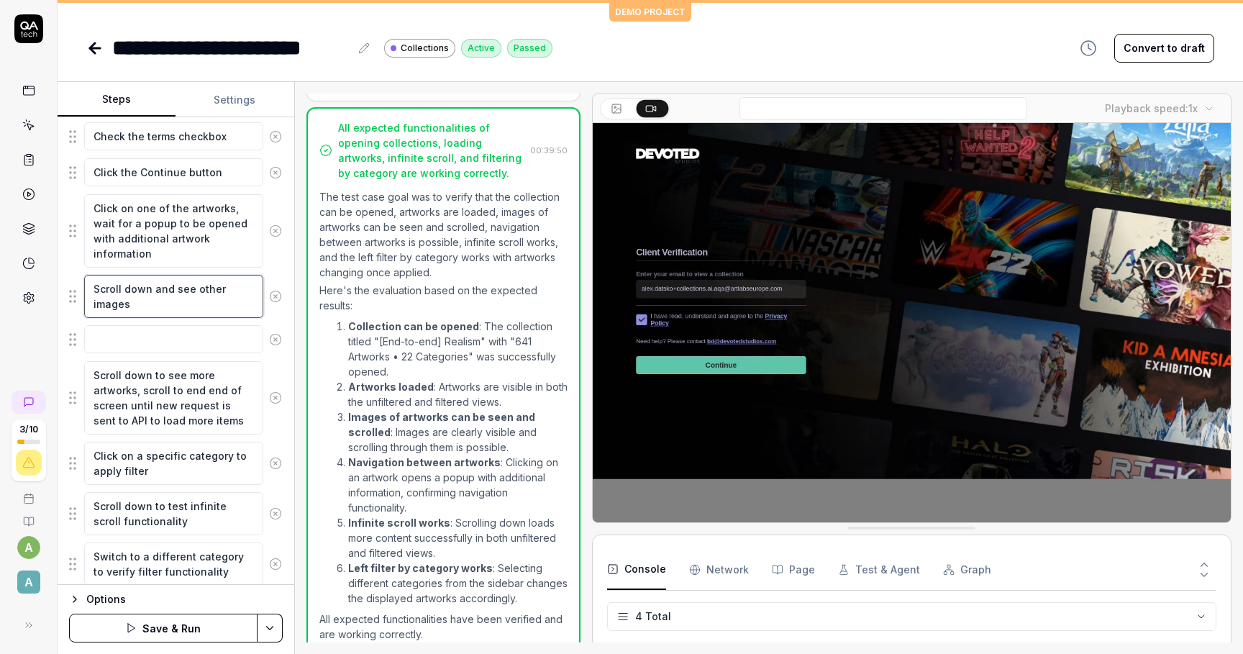
type textarea "*"
type textarea "Scroll down and see other images"
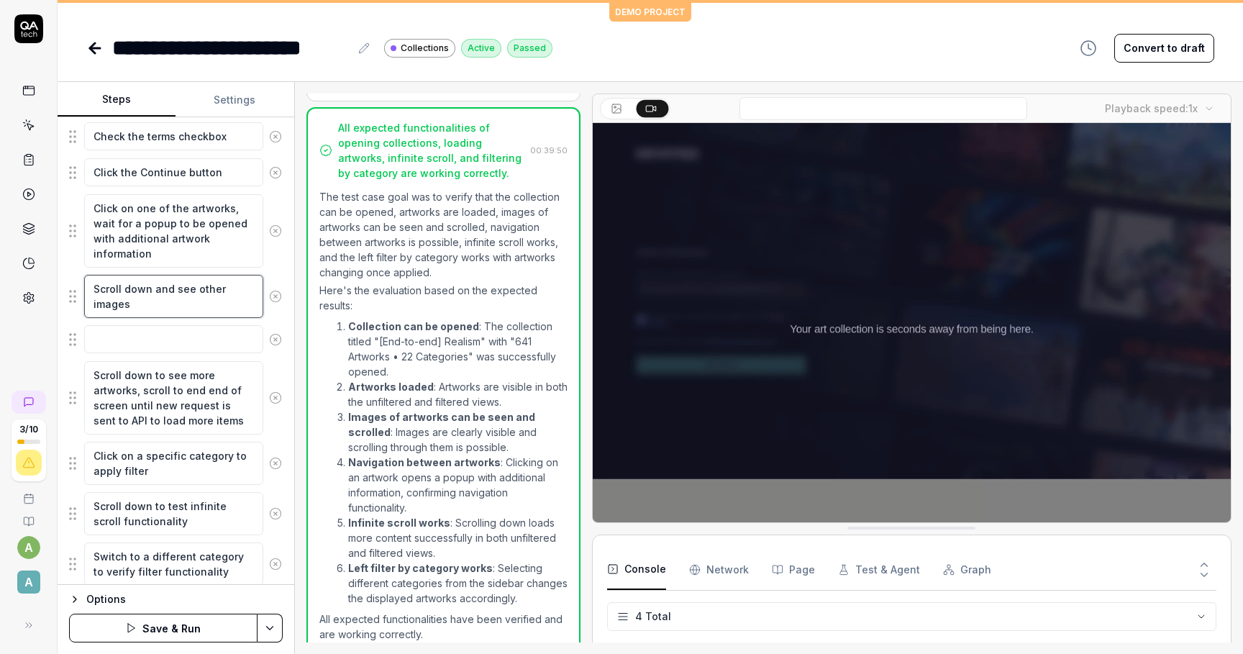
type textarea "*"
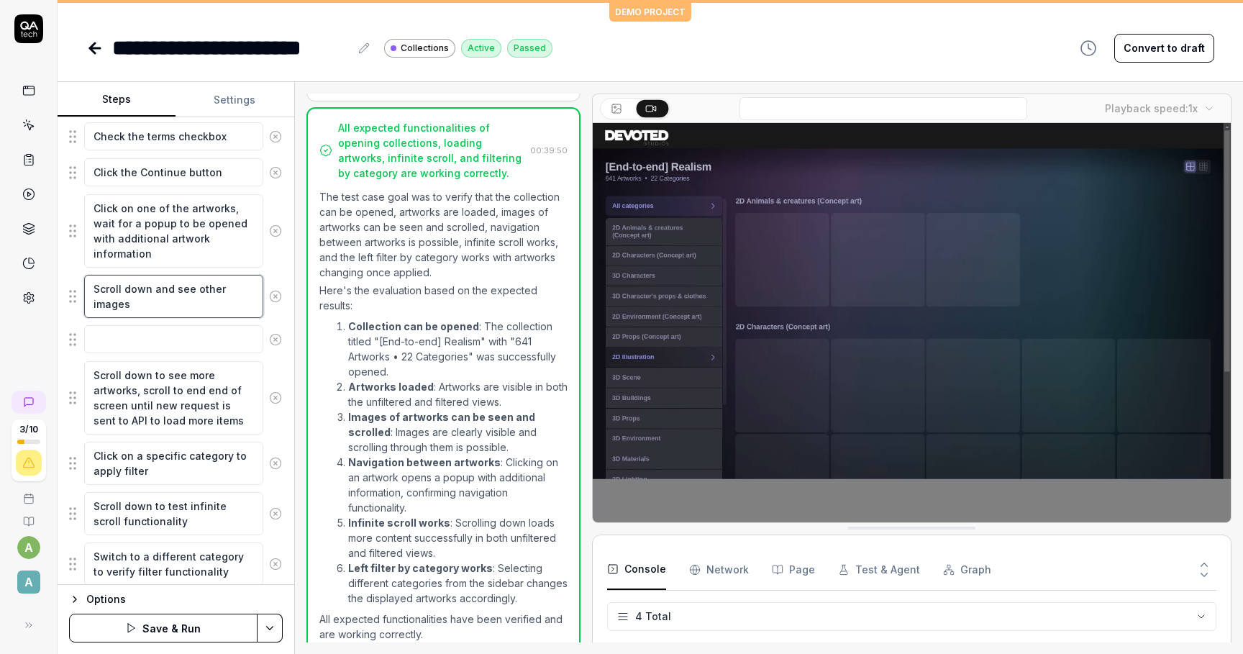
type textarea "Scroll down and see other images o"
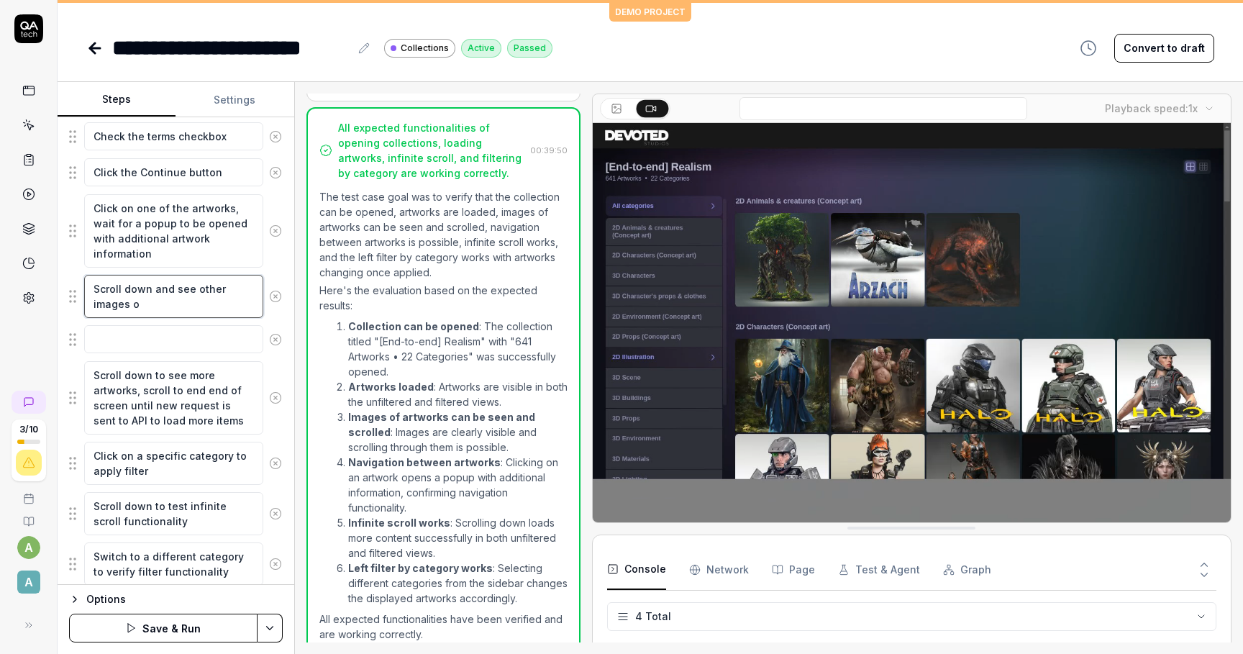
type textarea "*"
type textarea "Scroll down and see other images ope"
type textarea "*"
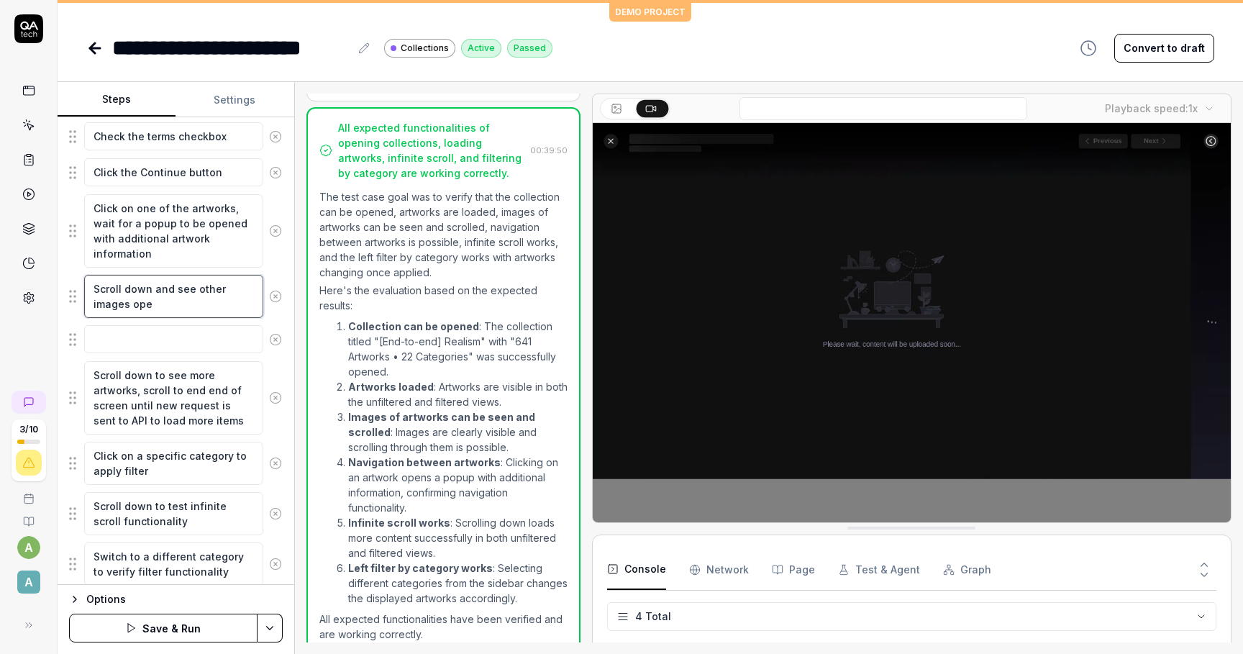
type textarea "Scroll down and see other images open"
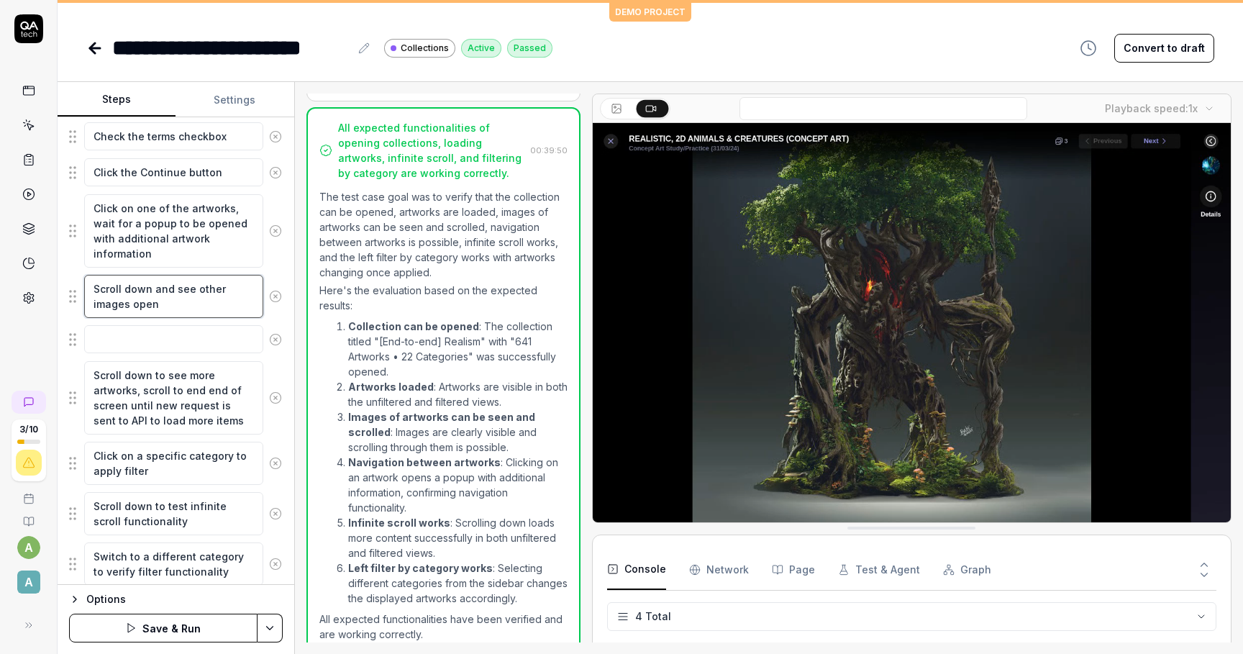
type textarea "*"
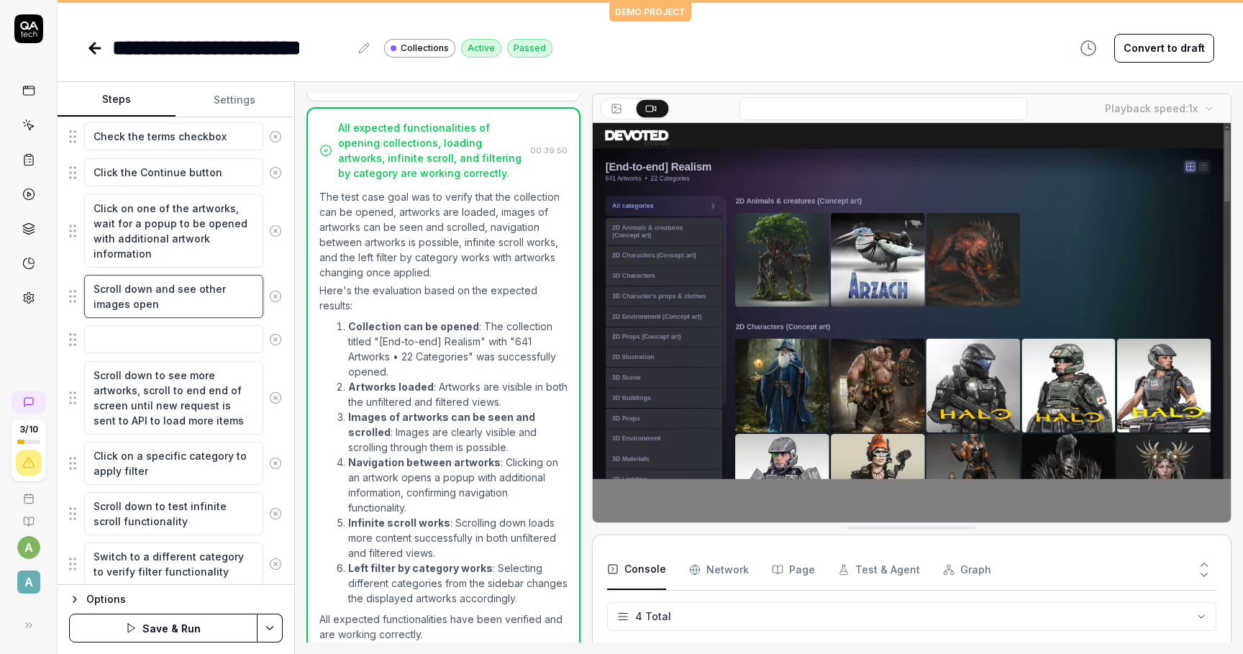
type textarea "Scroll down and see other images opene"
type textarea "*"
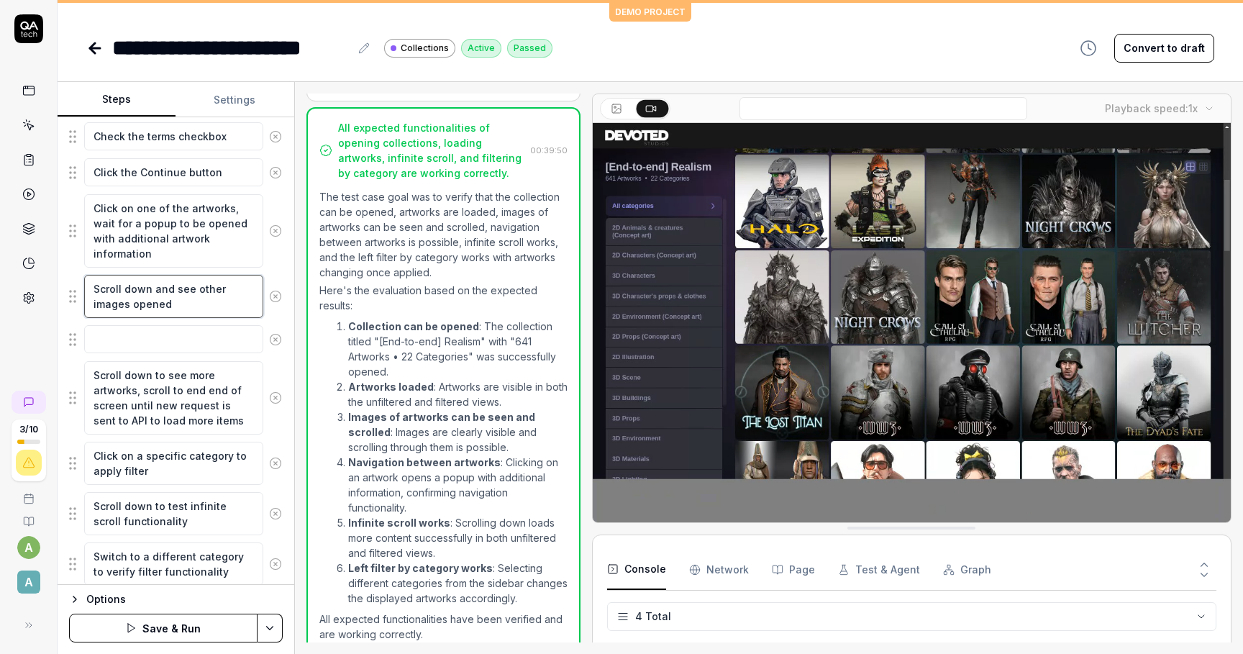
type textarea "Scroll down and see other images opened"
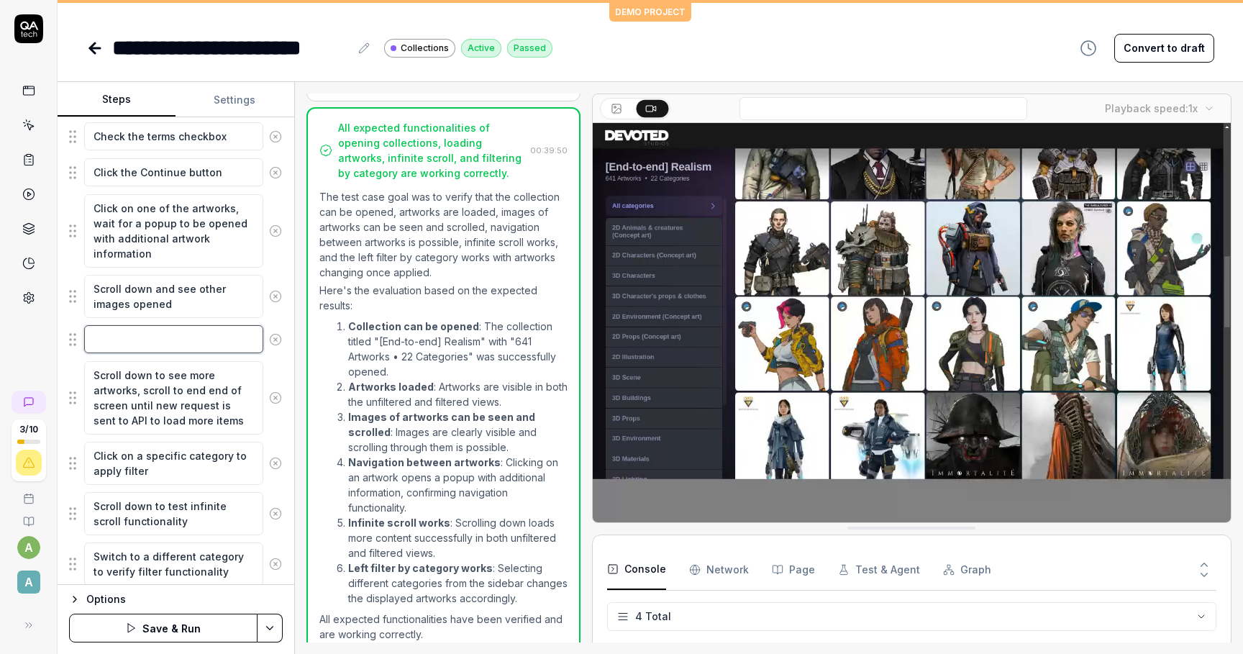
click at [168, 344] on textarea at bounding box center [173, 339] width 179 height 28
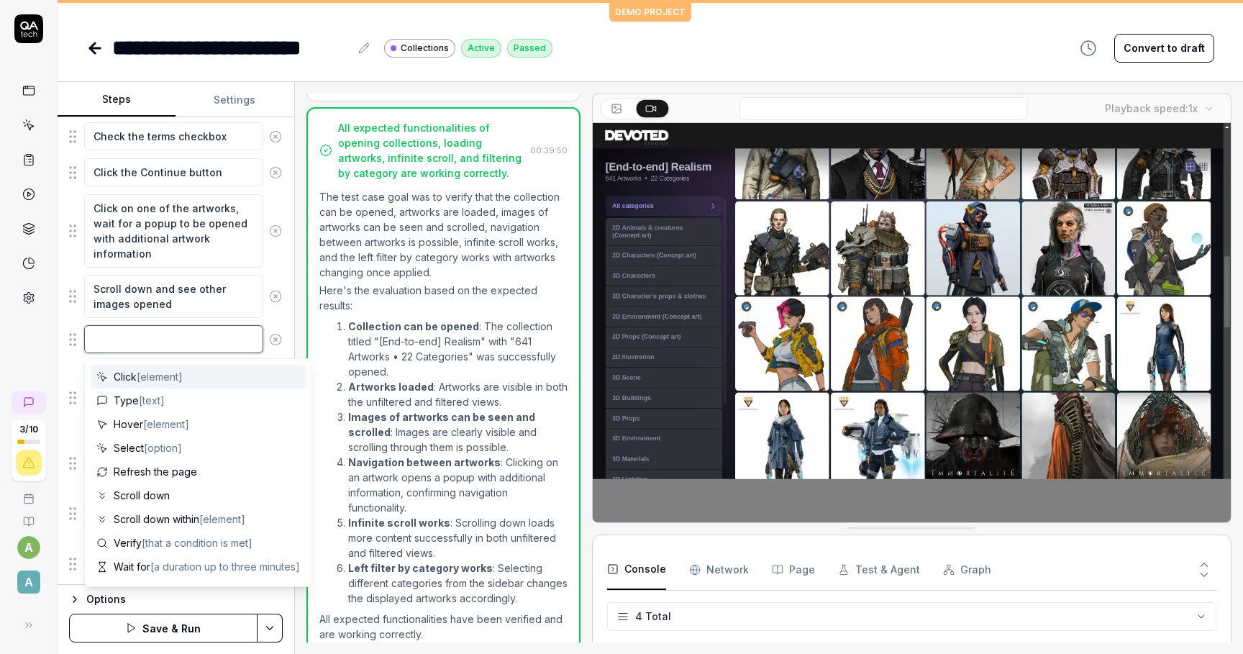
type textarea "*"
type textarea "N"
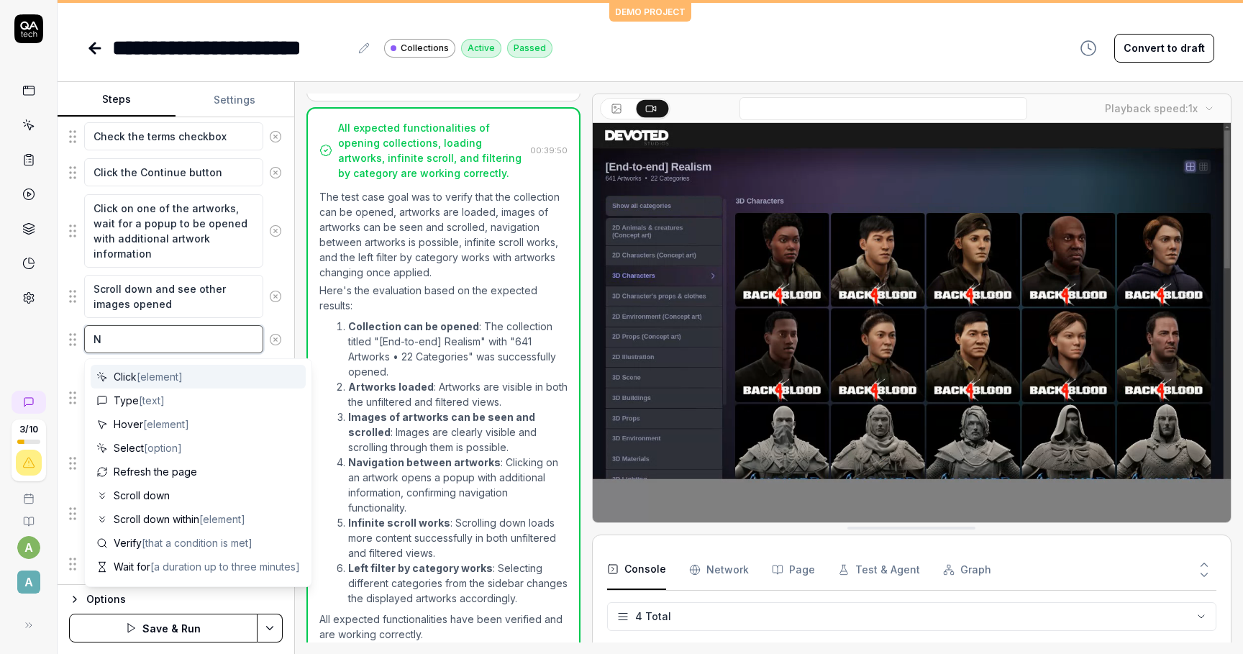
type textarea "*"
type textarea "Na"
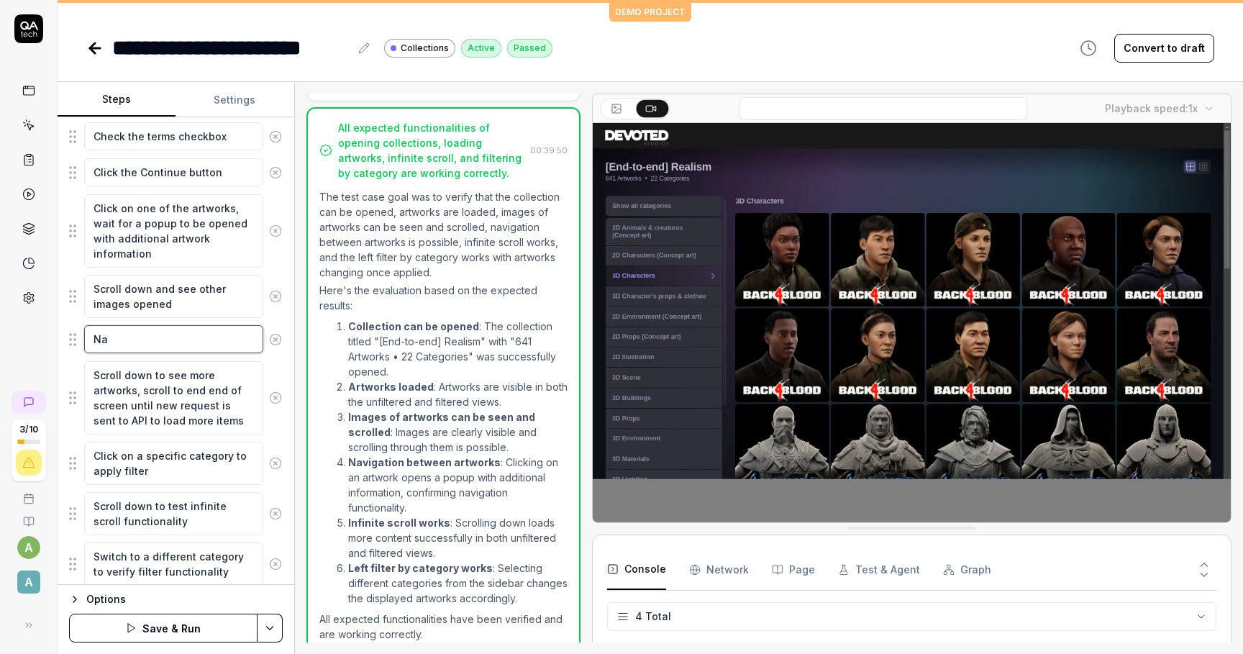
type textarea "*"
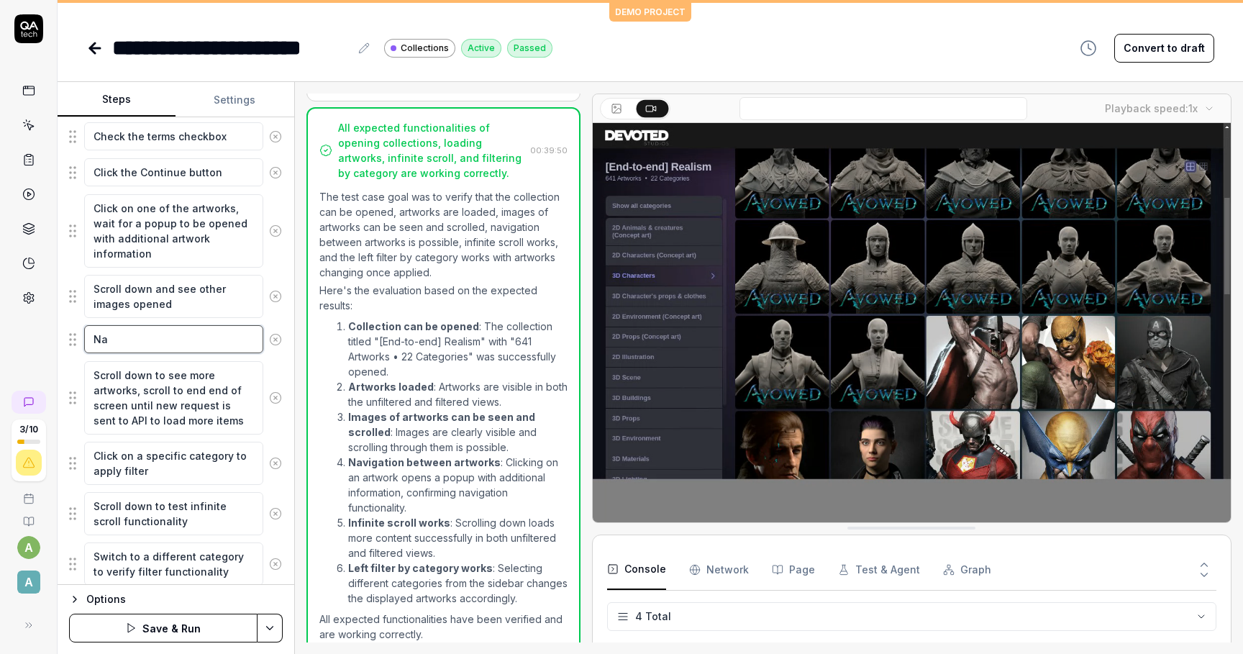
type textarea "Nav"
type textarea "*"
type textarea "Navi"
type textarea "*"
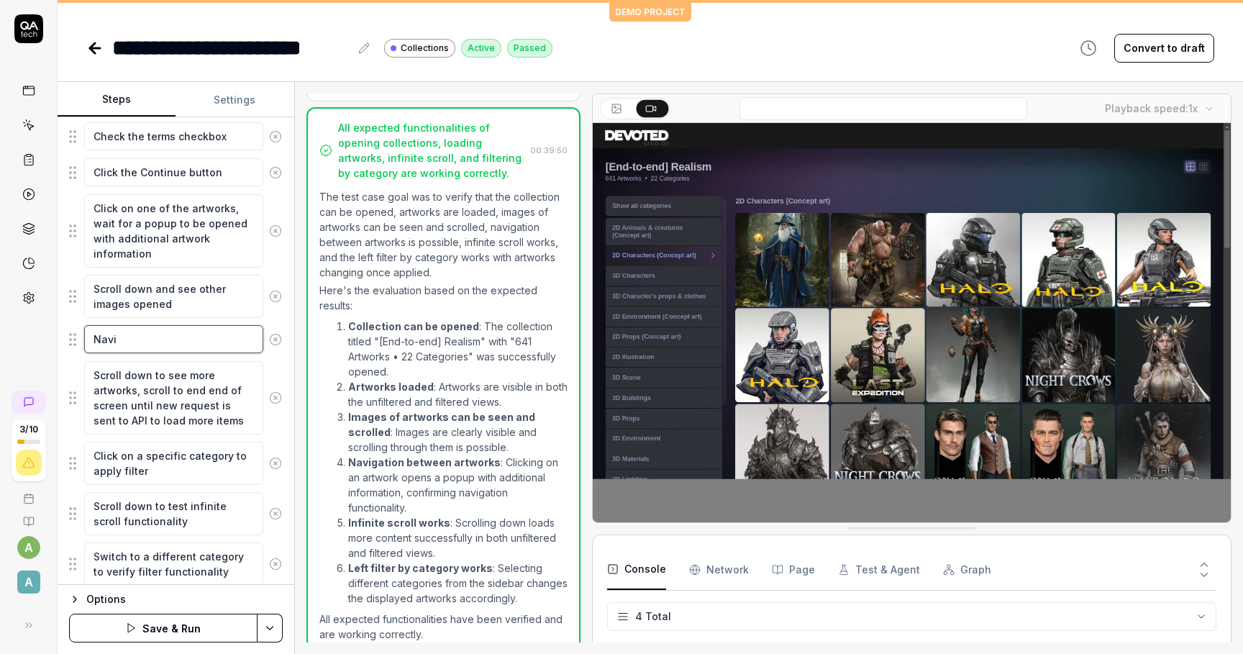
type textarea "Navit"
type textarea "*"
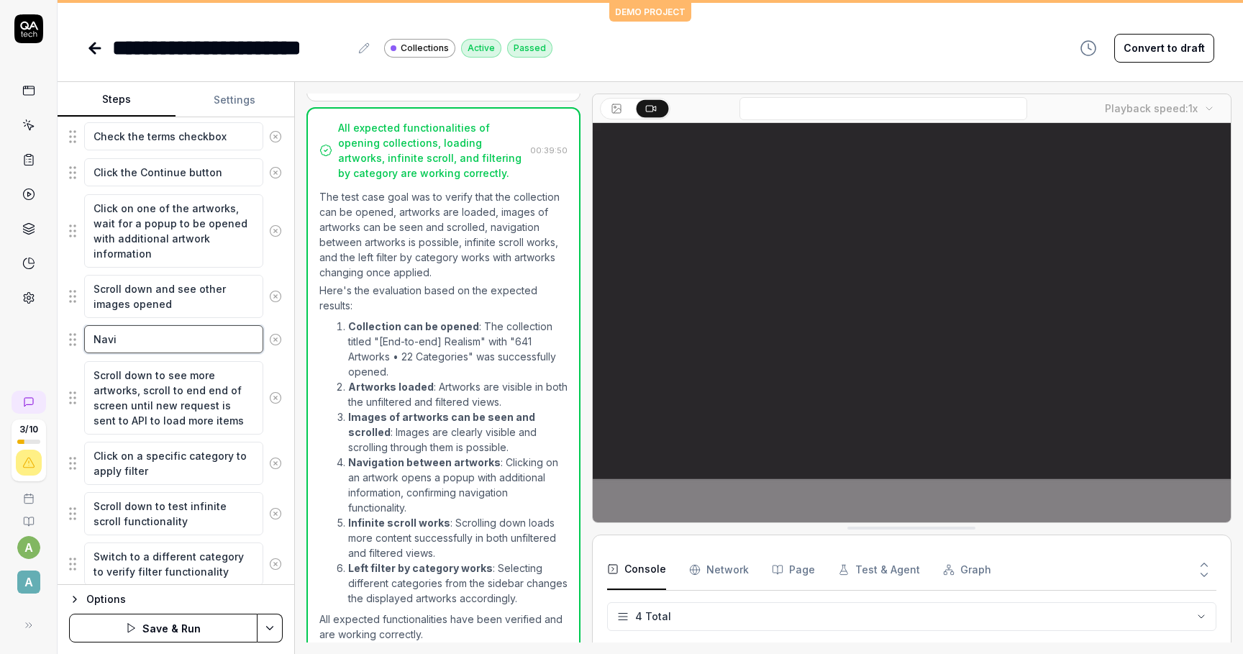
type textarea "Navia"
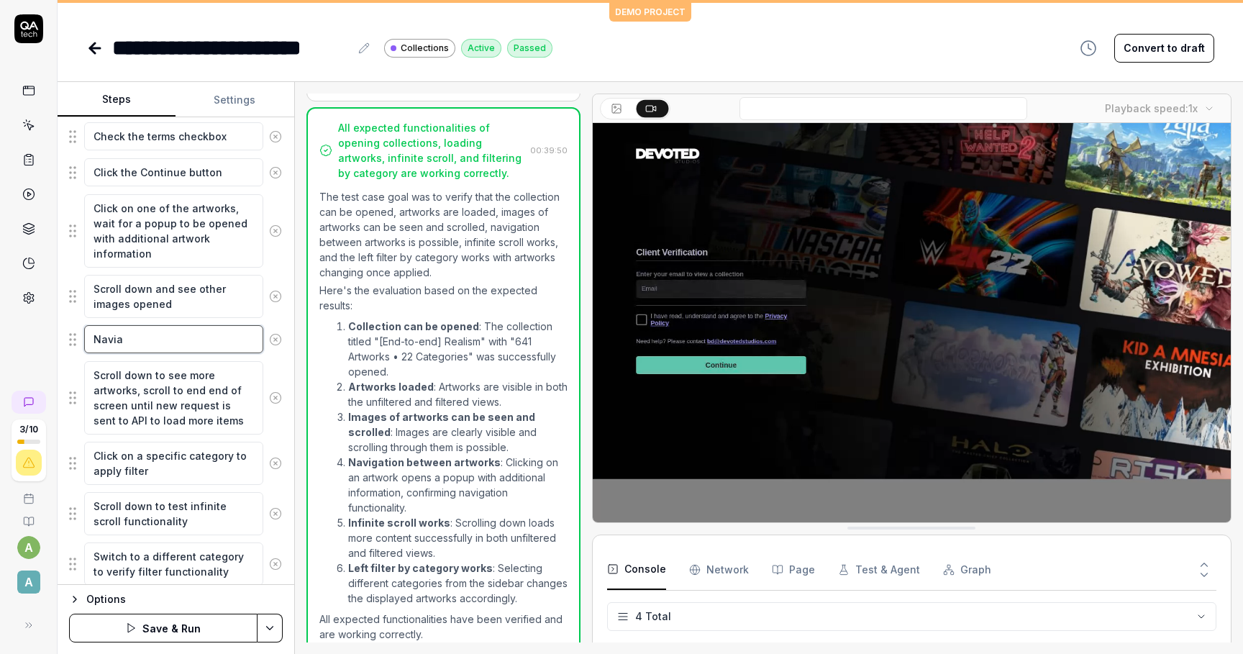
type textarea "*"
type textarea "Naviag"
type textarea "*"
type textarea "Navia"
type textarea "*"
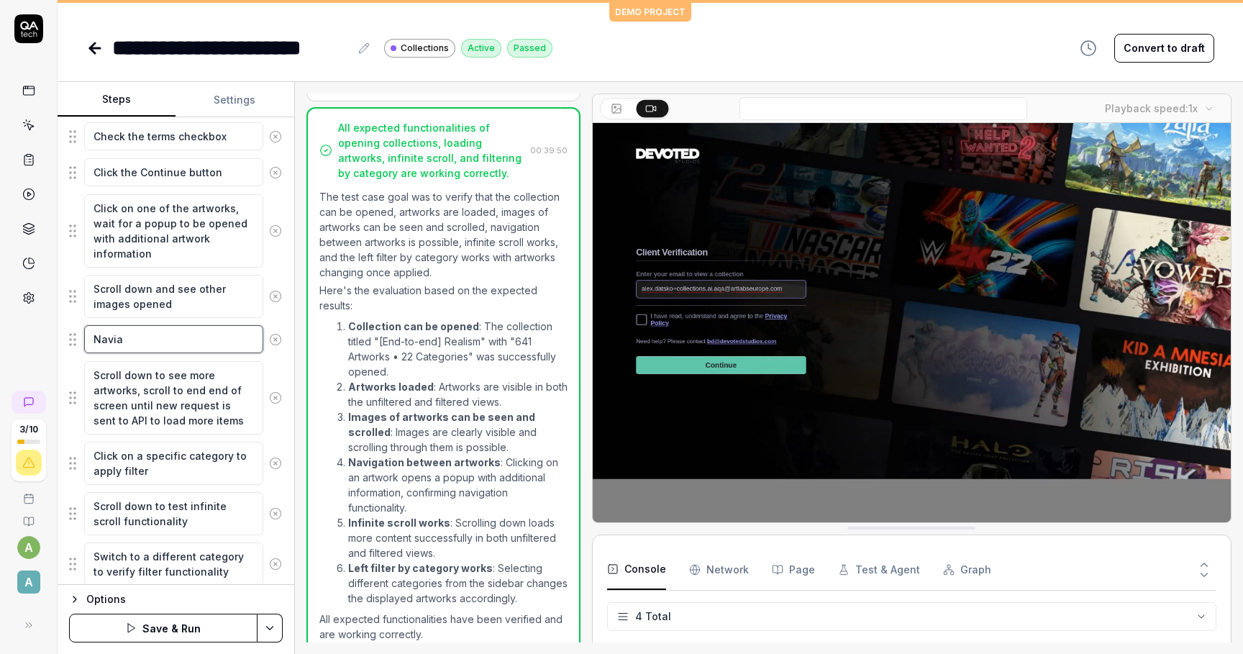
type textarea "Navi"
type textarea "*"
type textarea "Naviga"
type textarea "*"
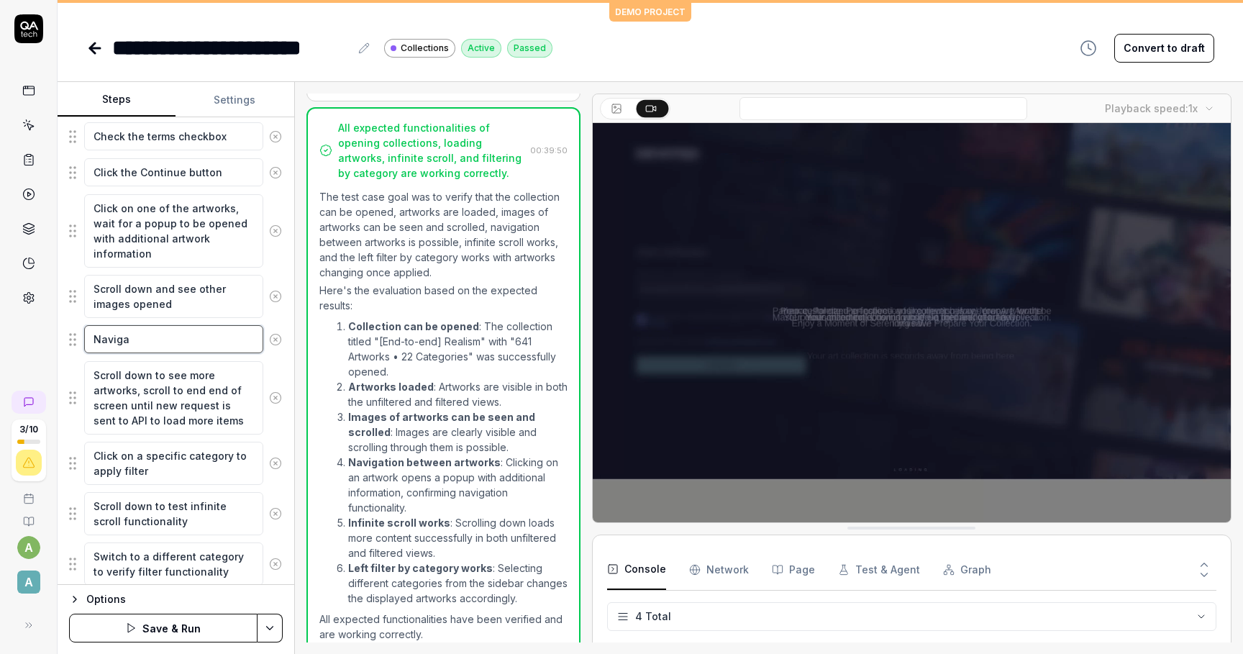
type textarea "Navigat"
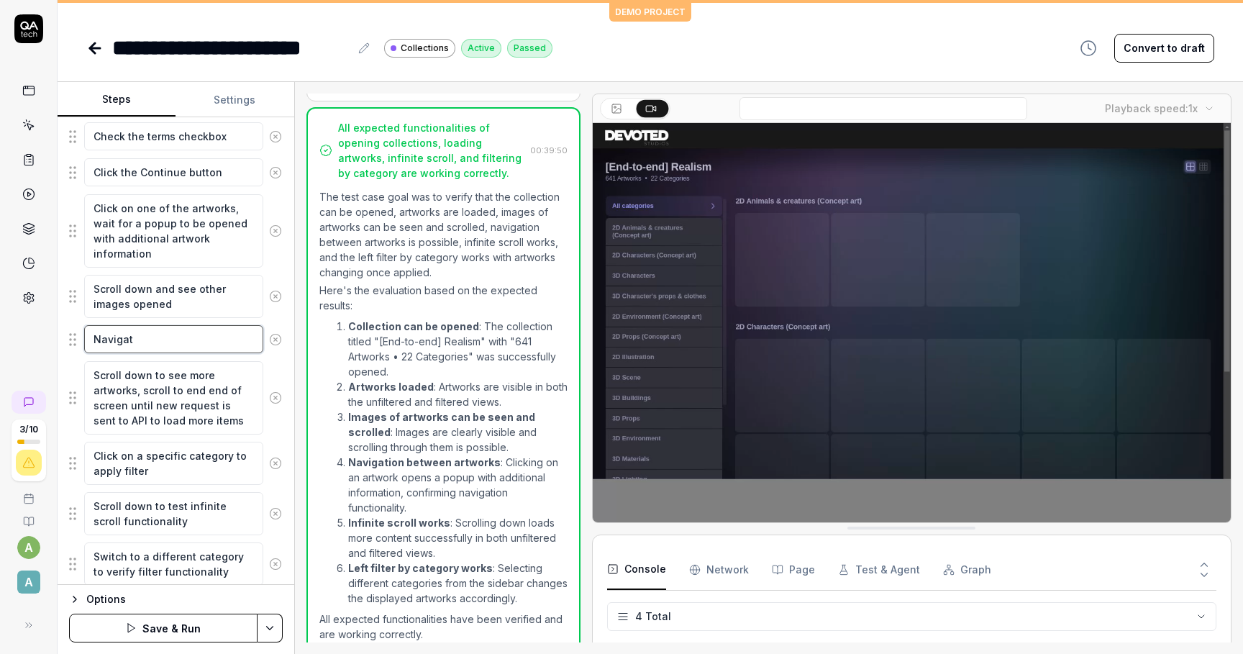
type textarea "*"
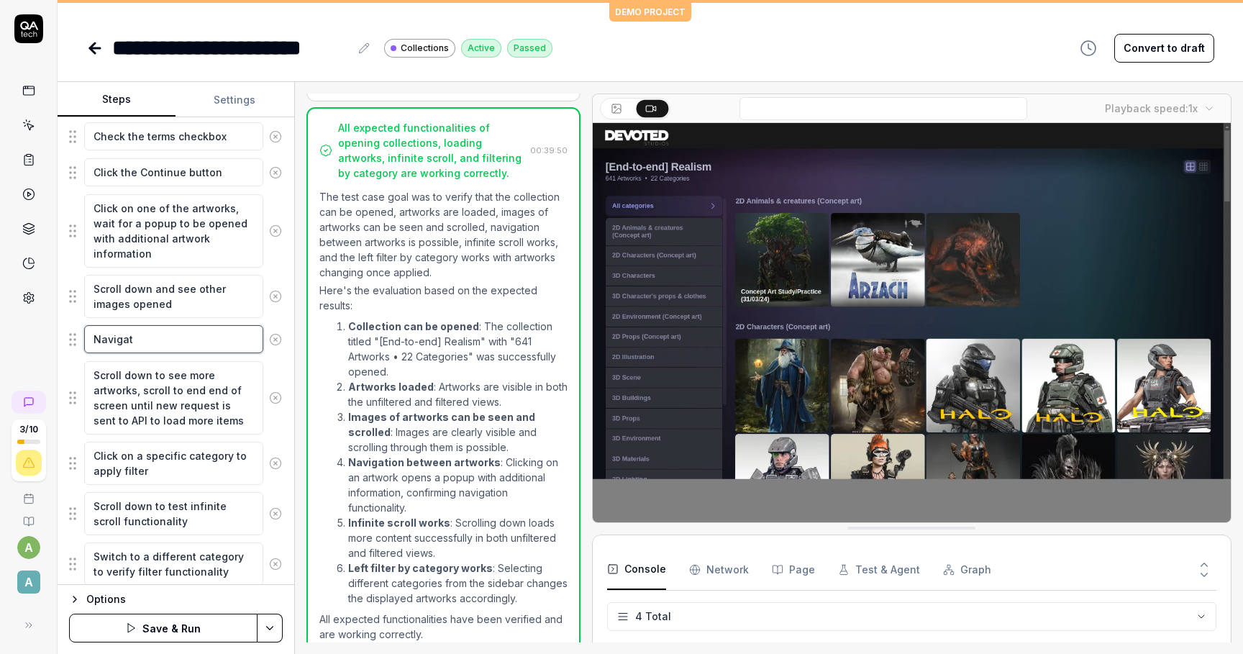
type textarea "Navigate"
type textarea "*"
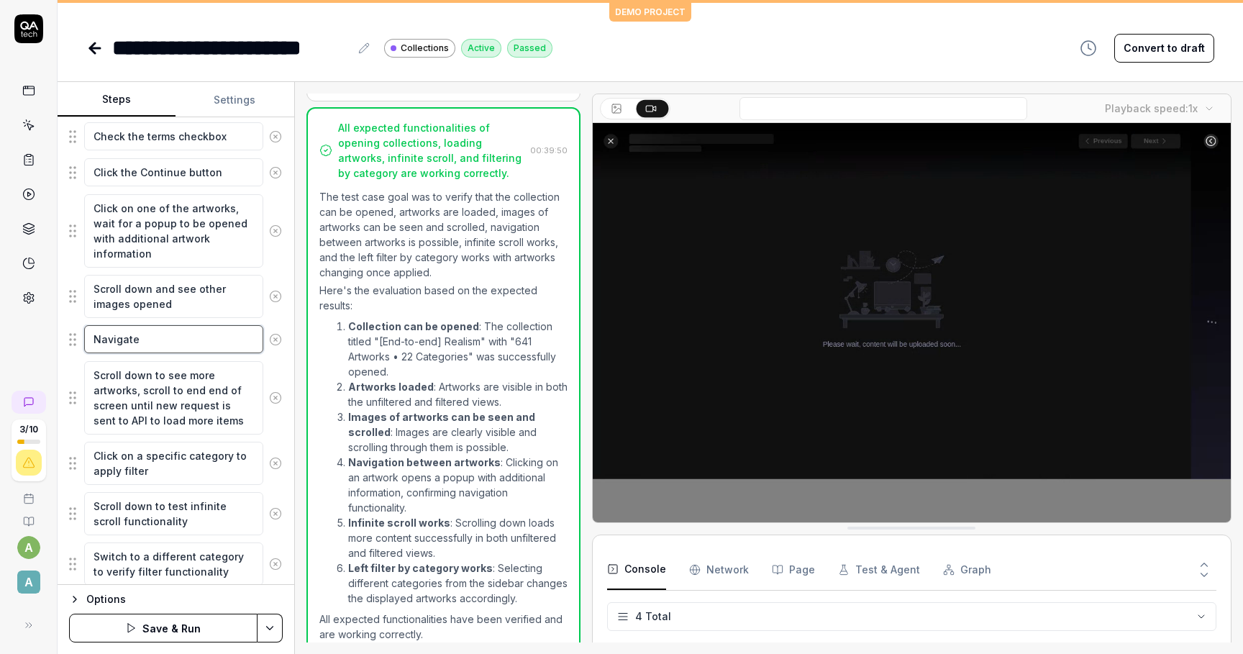
type textarea "Navigate"
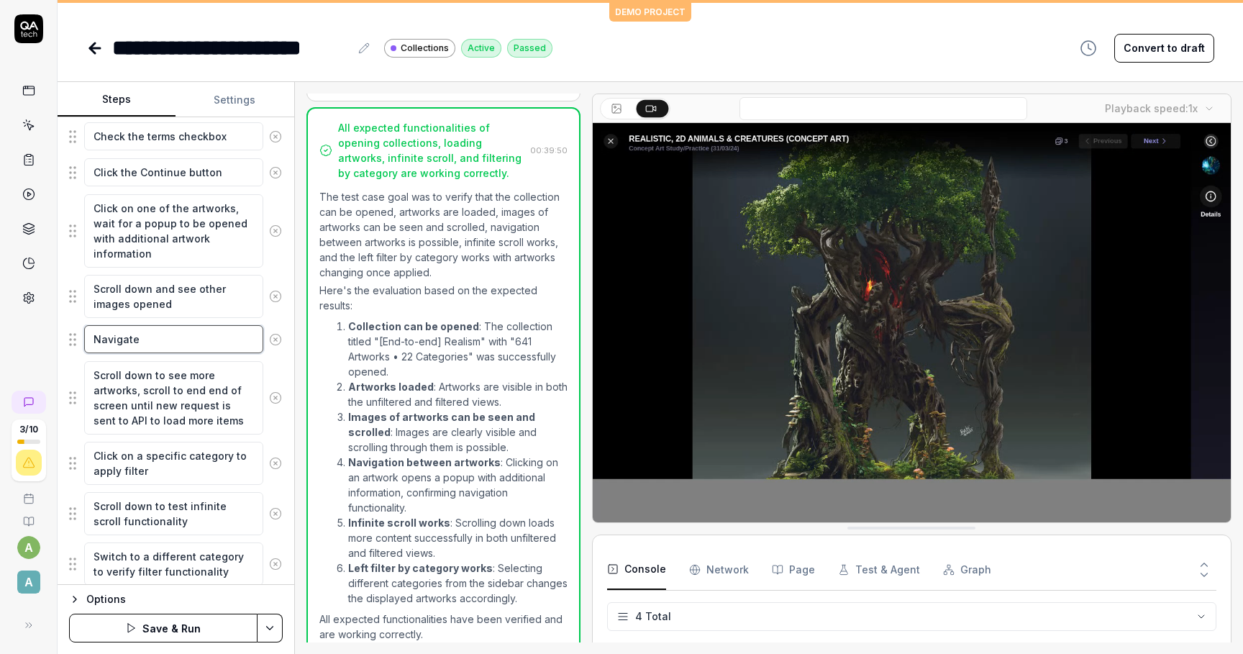
type textarea "*"
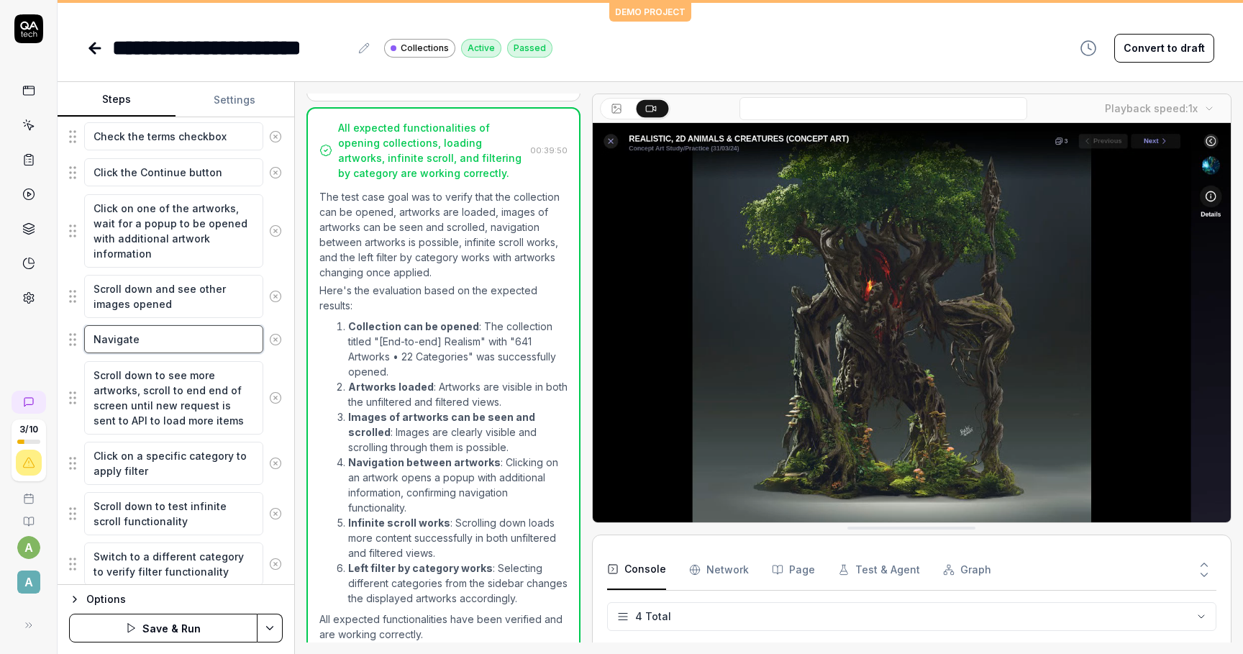
type textarea "Navigate t"
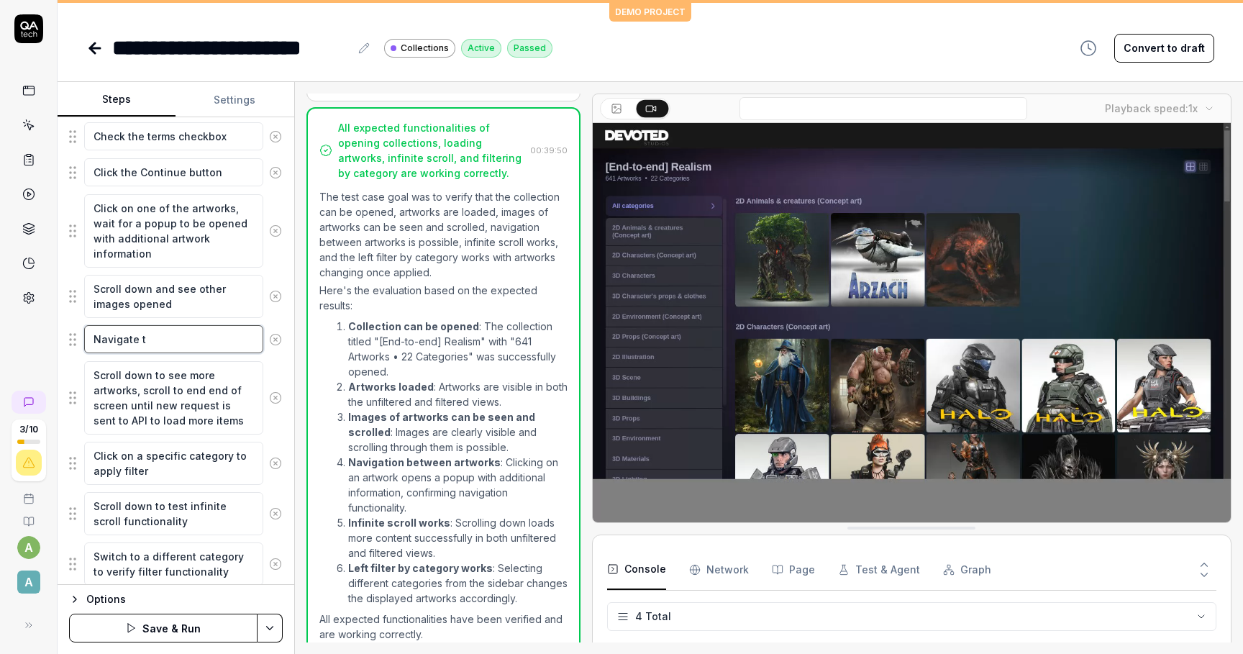
type textarea "*"
type textarea "Navigate to"
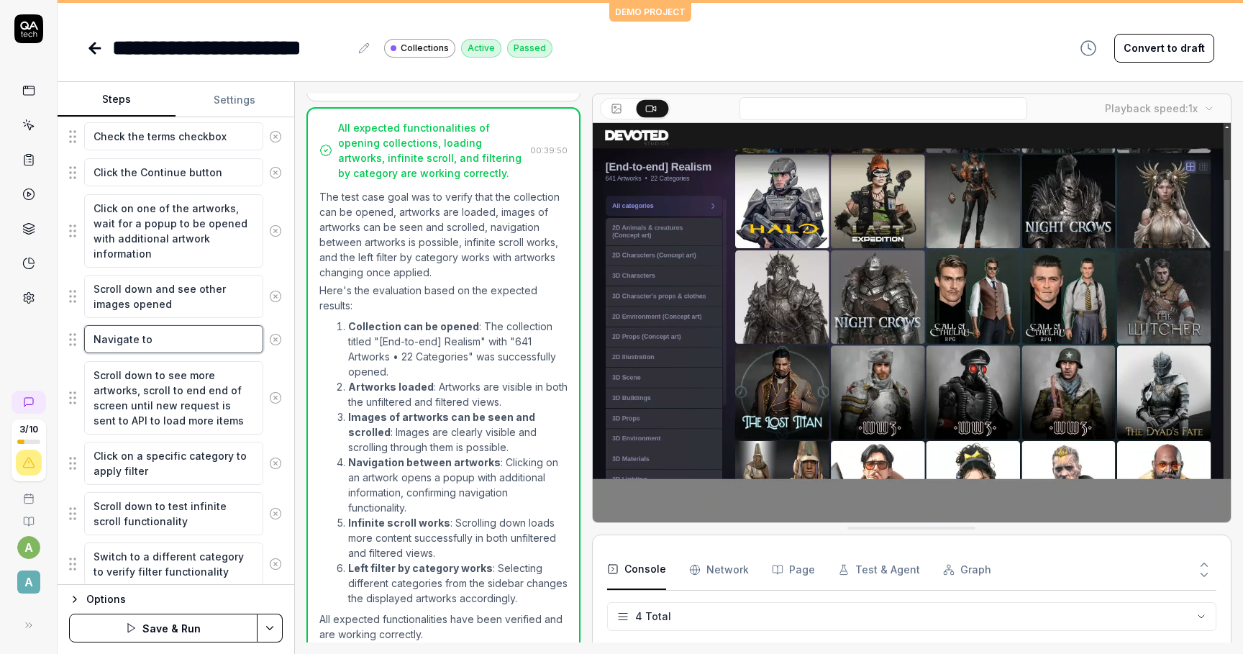
type textarea "*"
type textarea "Navigate to"
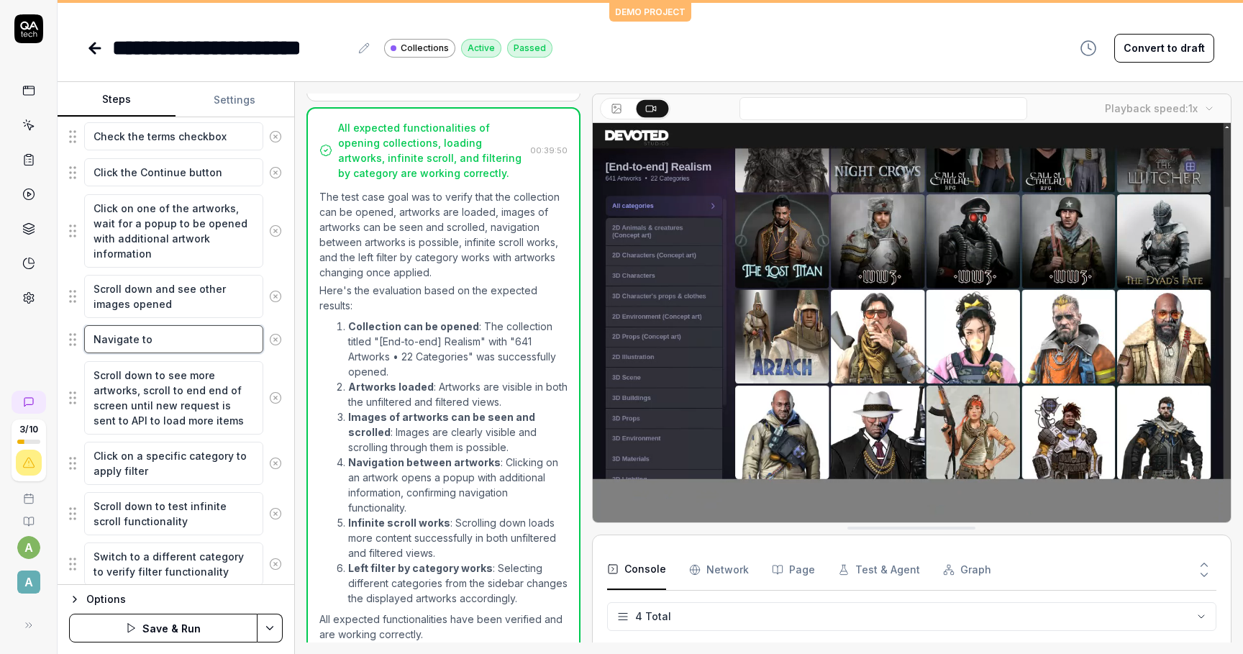
type textarea "*"
type textarea "Navigate to t"
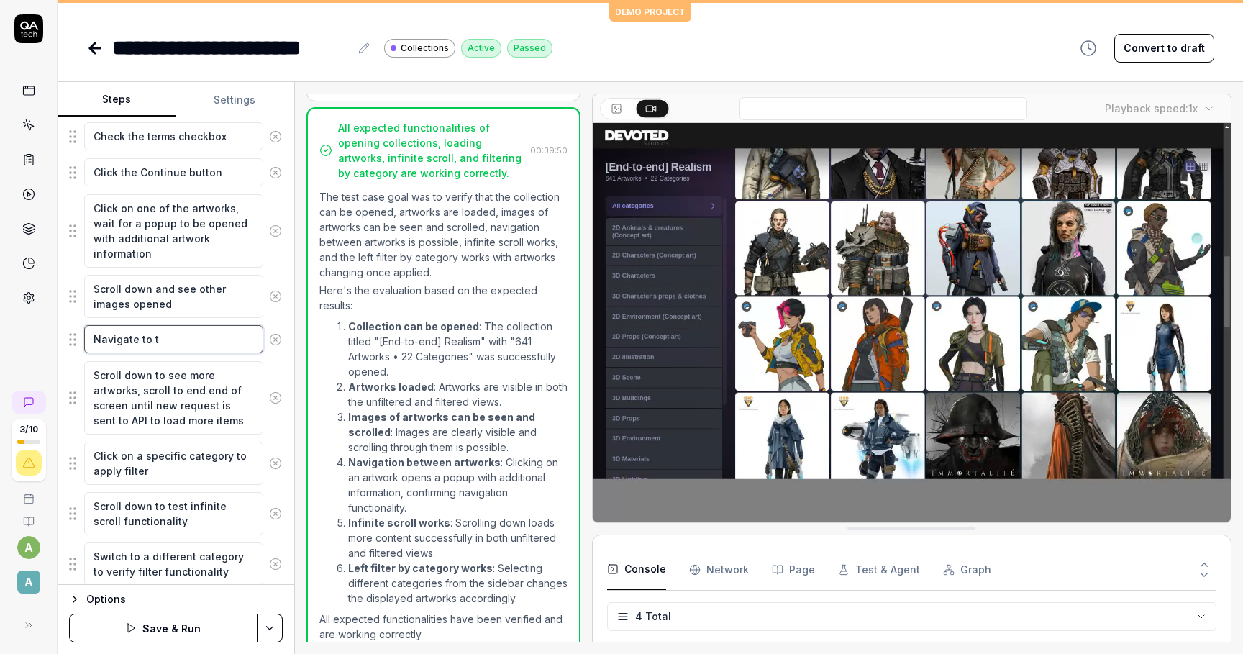
type textarea "*"
type textarea "Navigate to th"
type textarea "*"
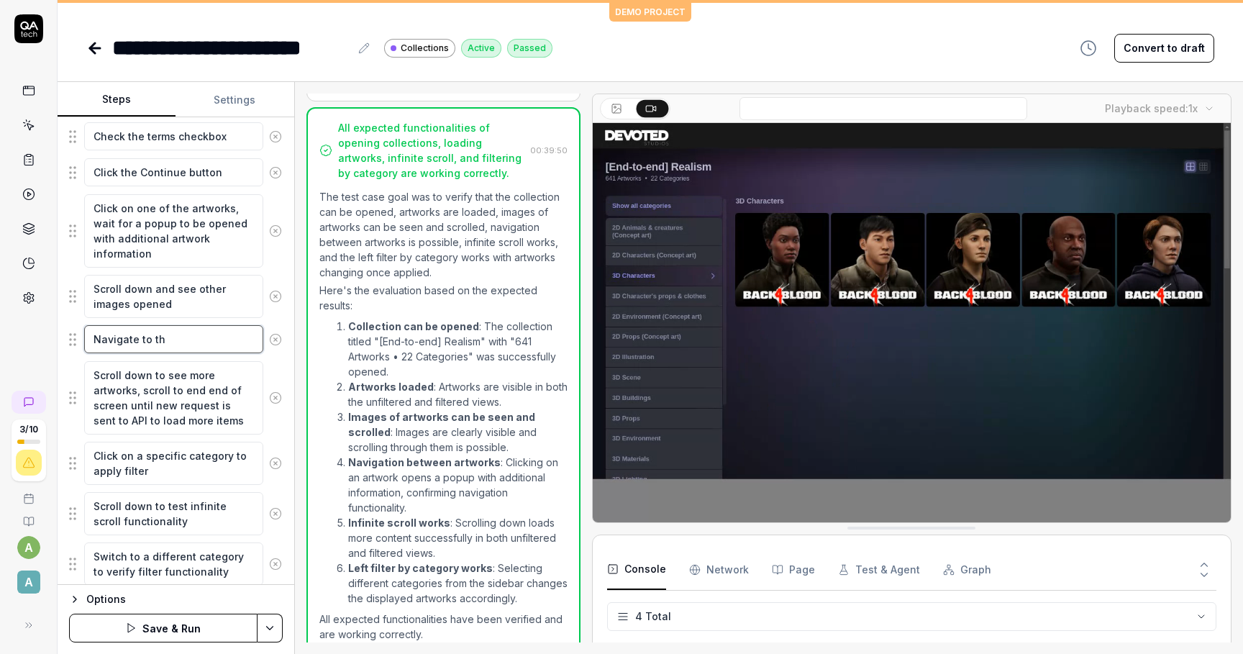
type textarea "Navigate to th"
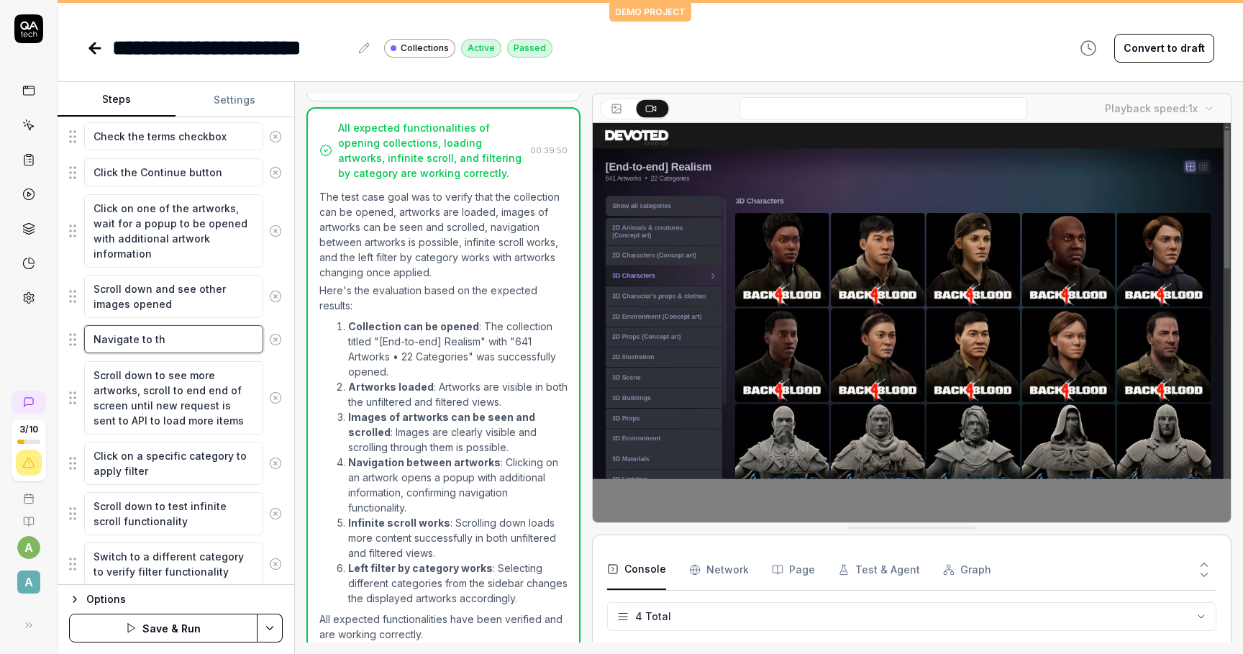
type textarea "*"
type textarea "Navigate to th"
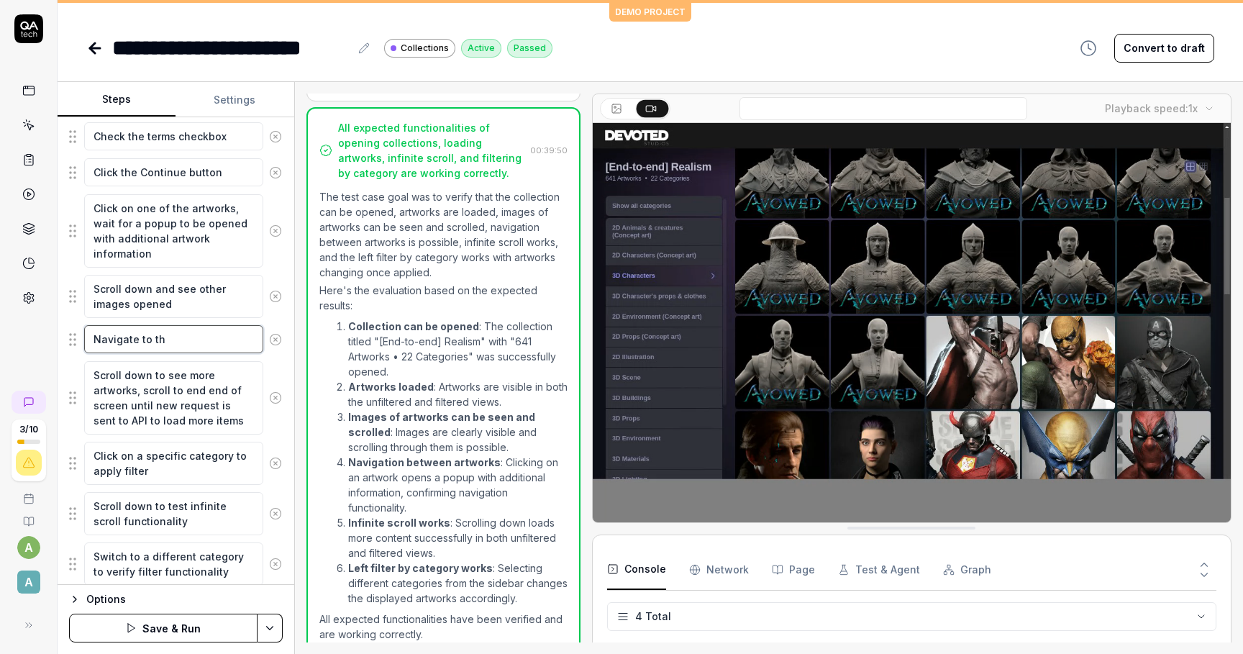
type textarea "*"
type textarea "Navigate to the"
type textarea "*"
type textarea "Navigate to the"
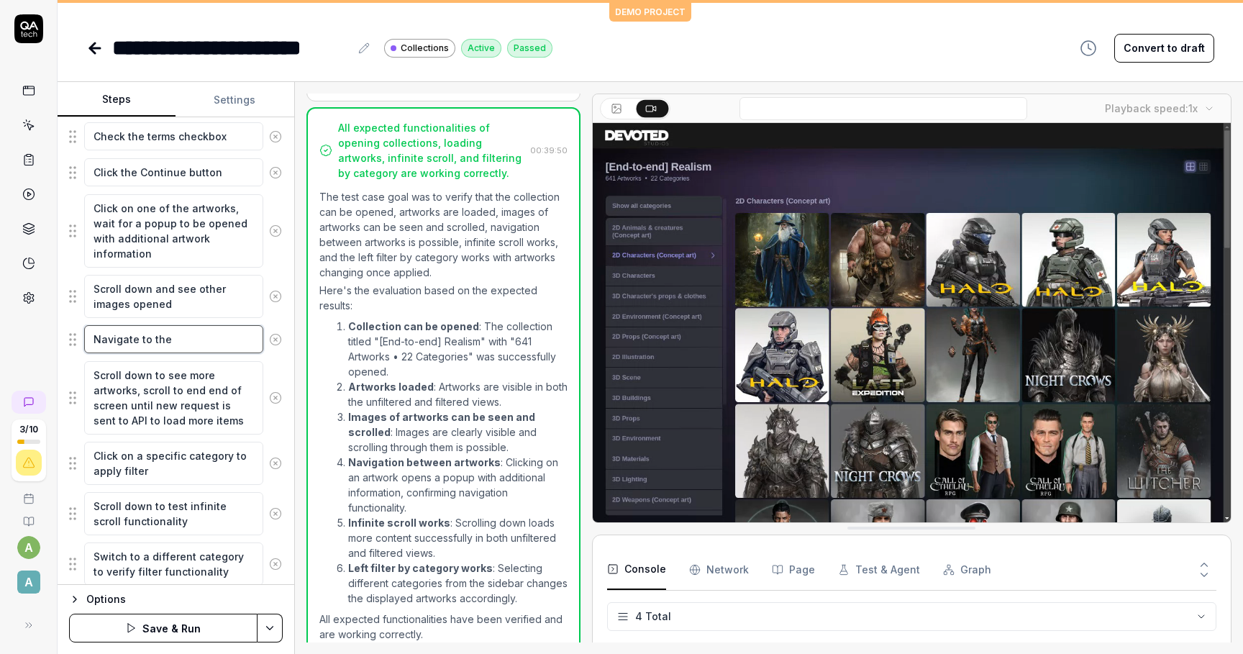
type textarea "*"
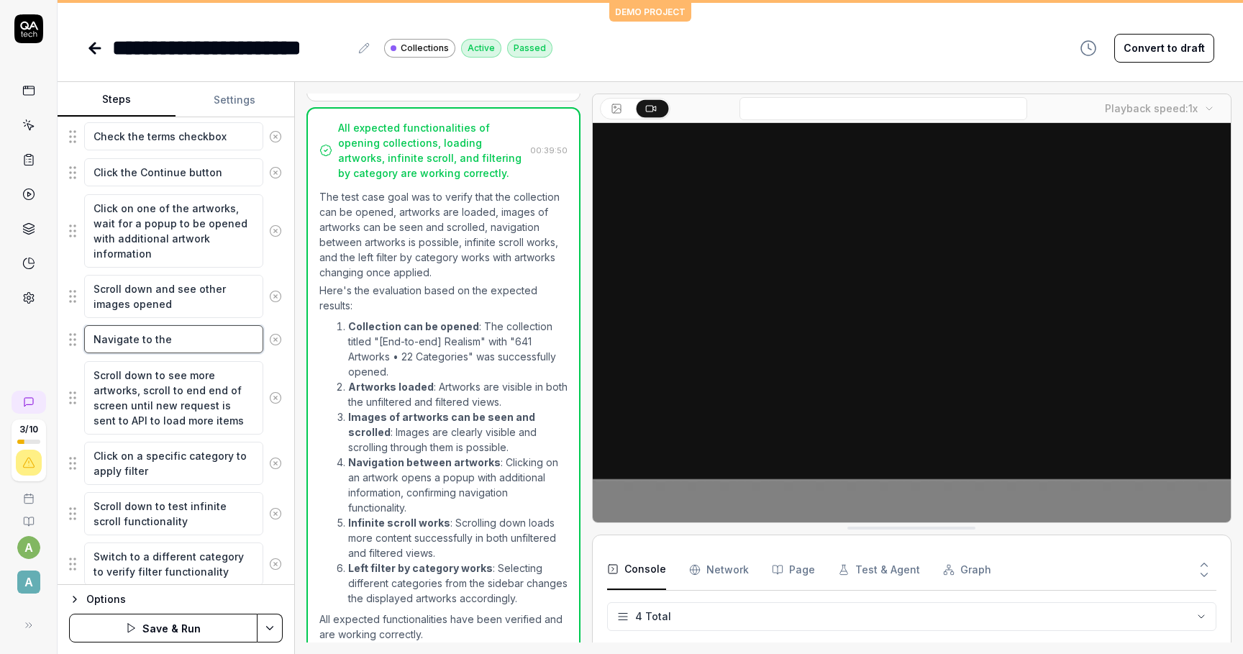
type textarea "Navigate to the n"
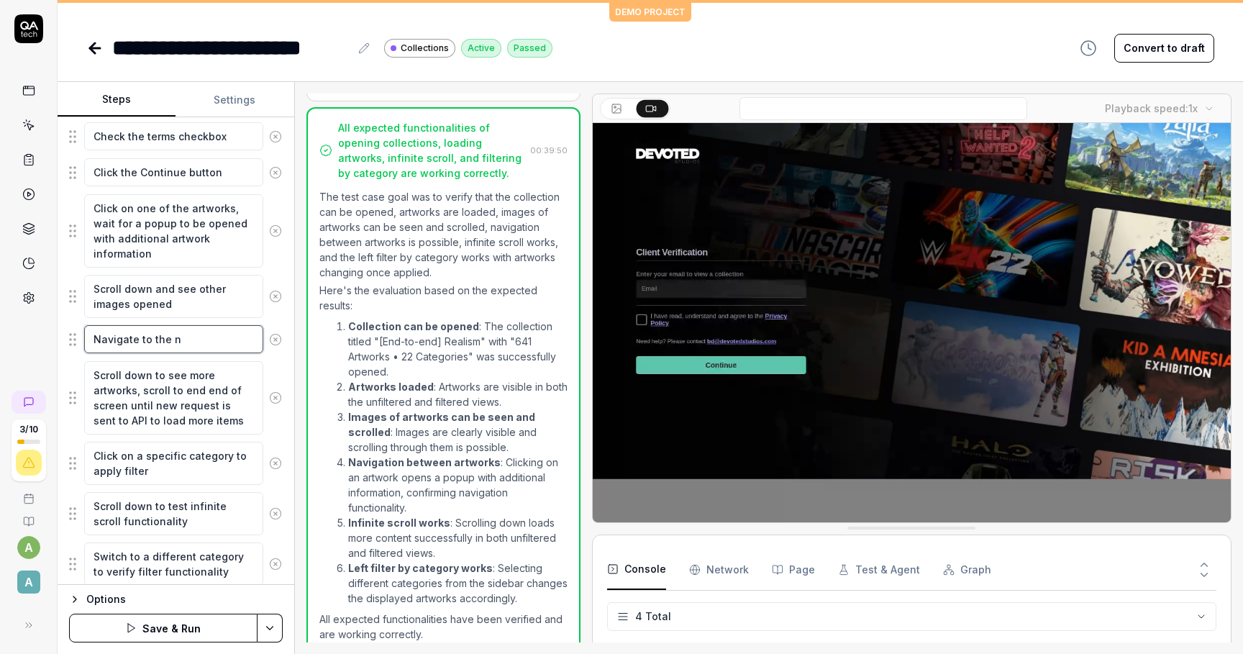
type textarea "*"
type textarea "Navigate to the ne"
type textarea "*"
type textarea "Navigate to the nex"
type textarea "*"
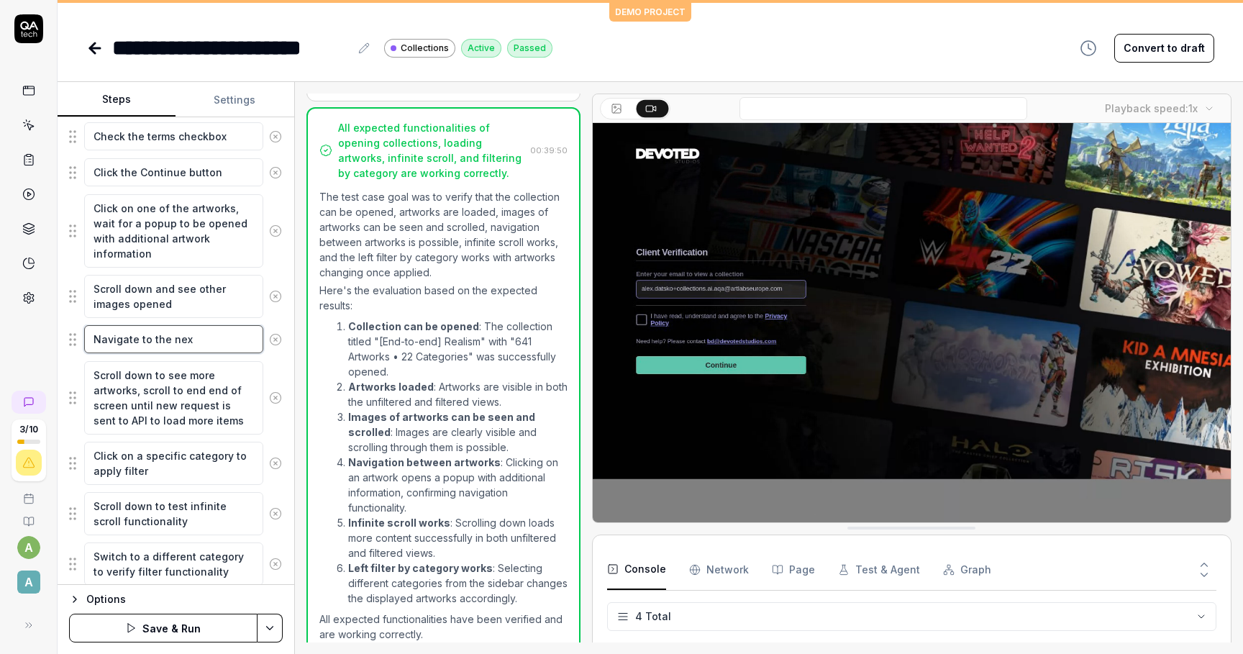
type textarea "Navigate to the next"
type textarea "*"
type textarea "Navigate to the next"
type textarea "*"
type textarea "Navigate to the next i"
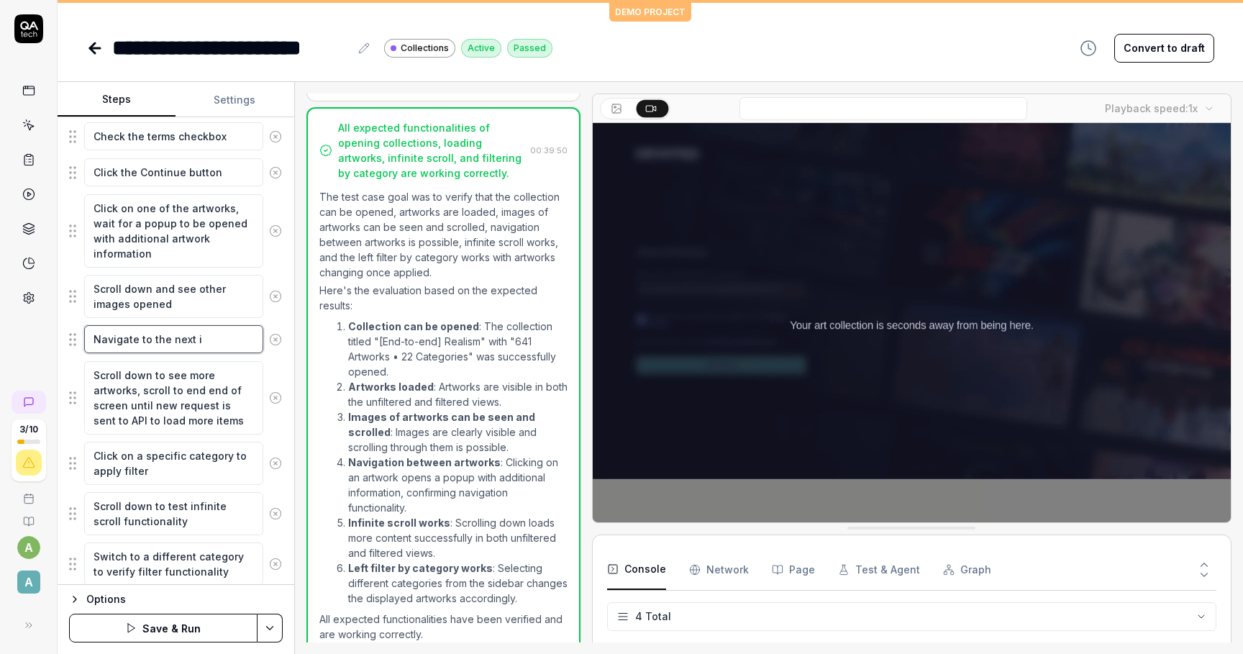
type textarea "*"
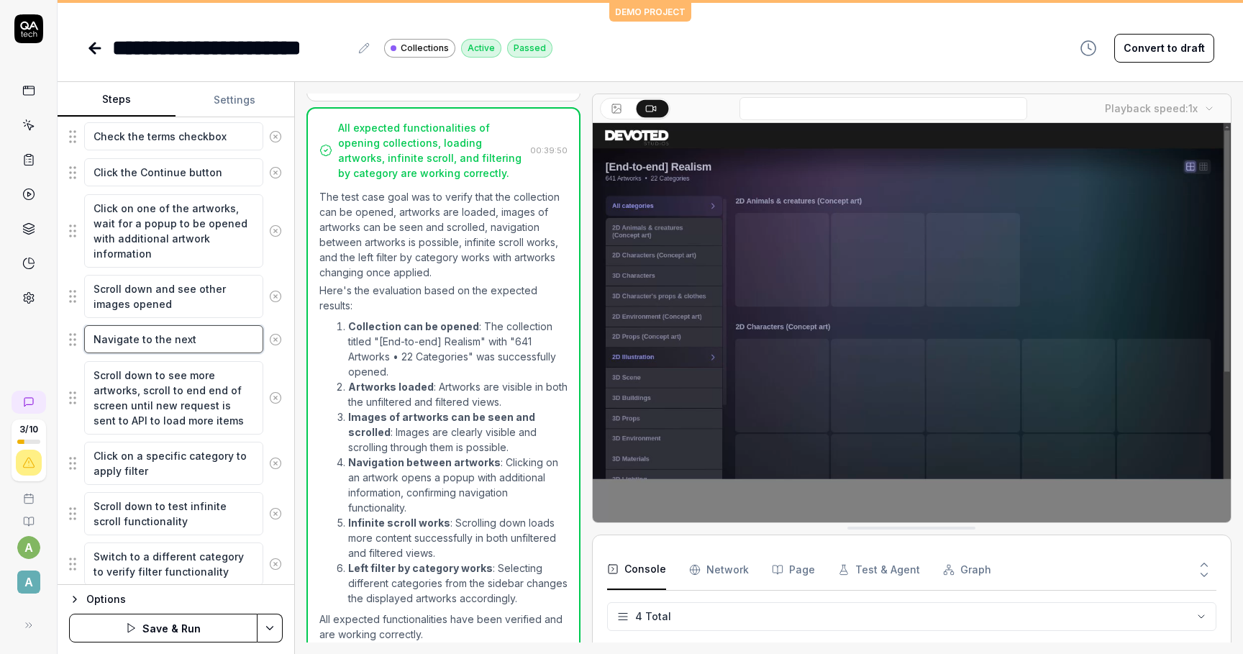
type textarea "Navigate to the next a"
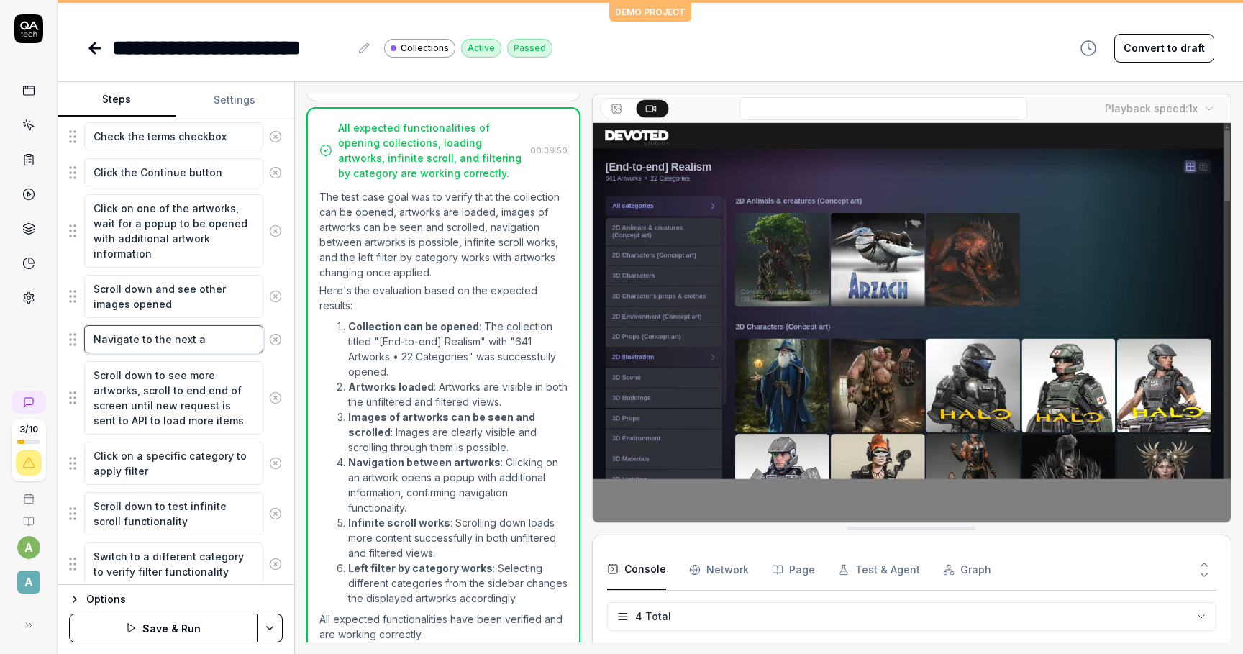
type textarea "*"
type textarea "Navigate to the next ar"
type textarea "*"
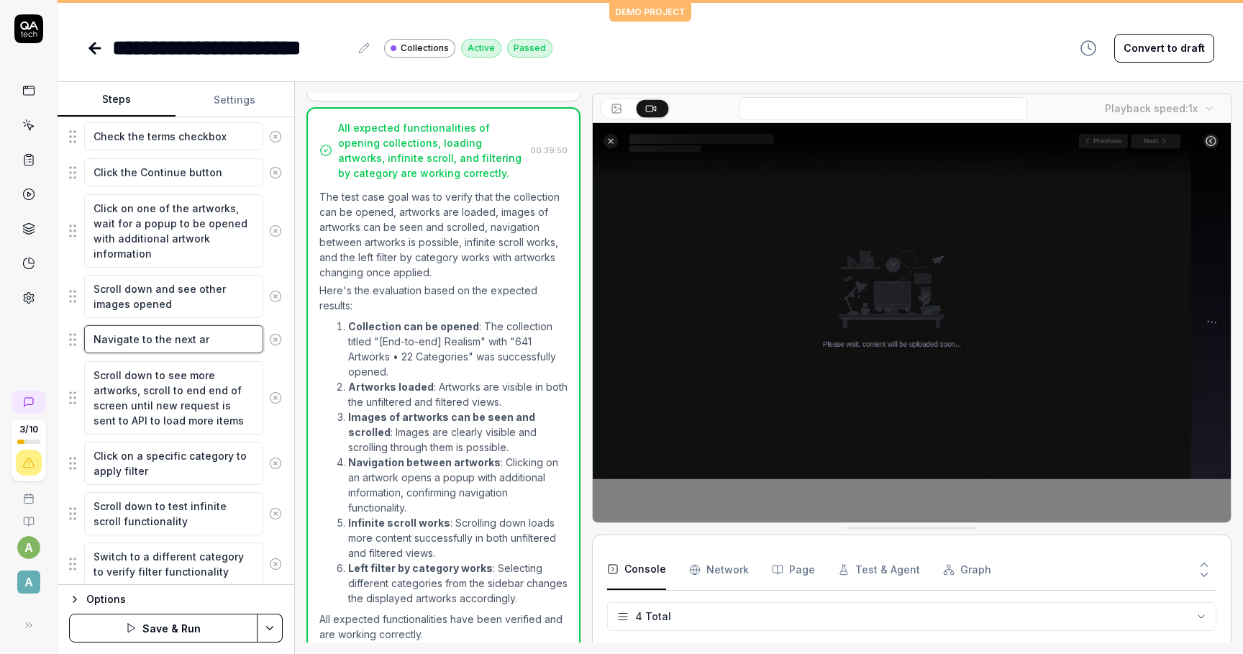
type textarea "Navigate to the next art"
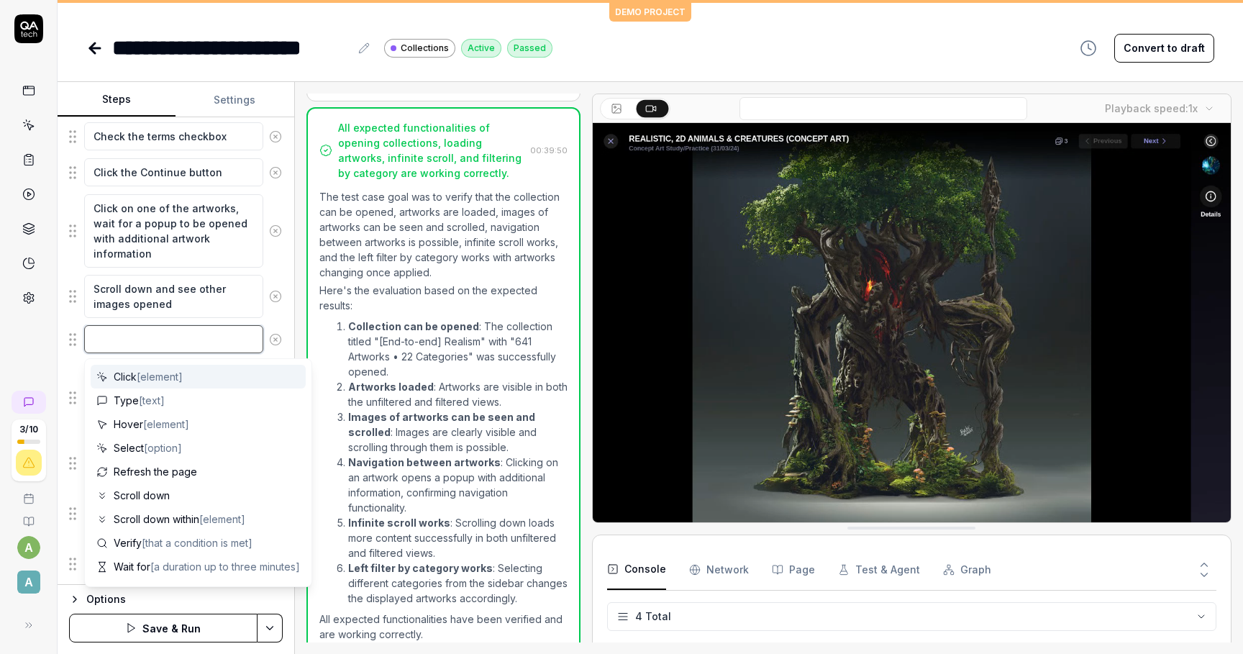
type textarea "*"
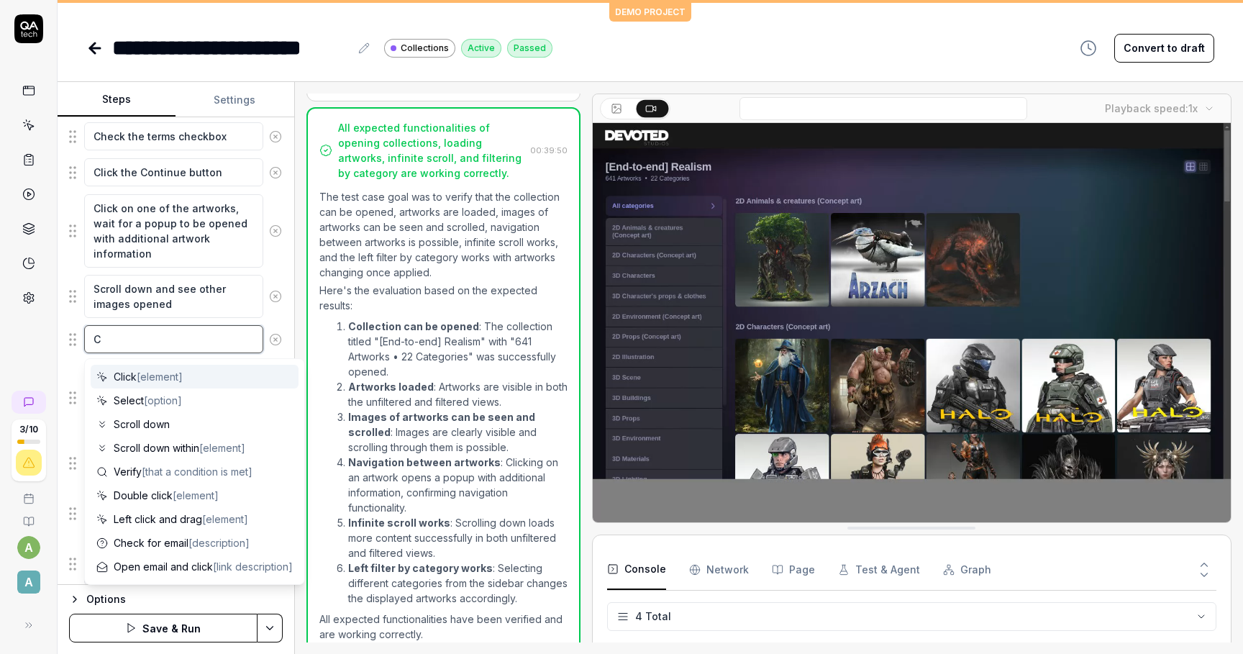
type textarea "C"
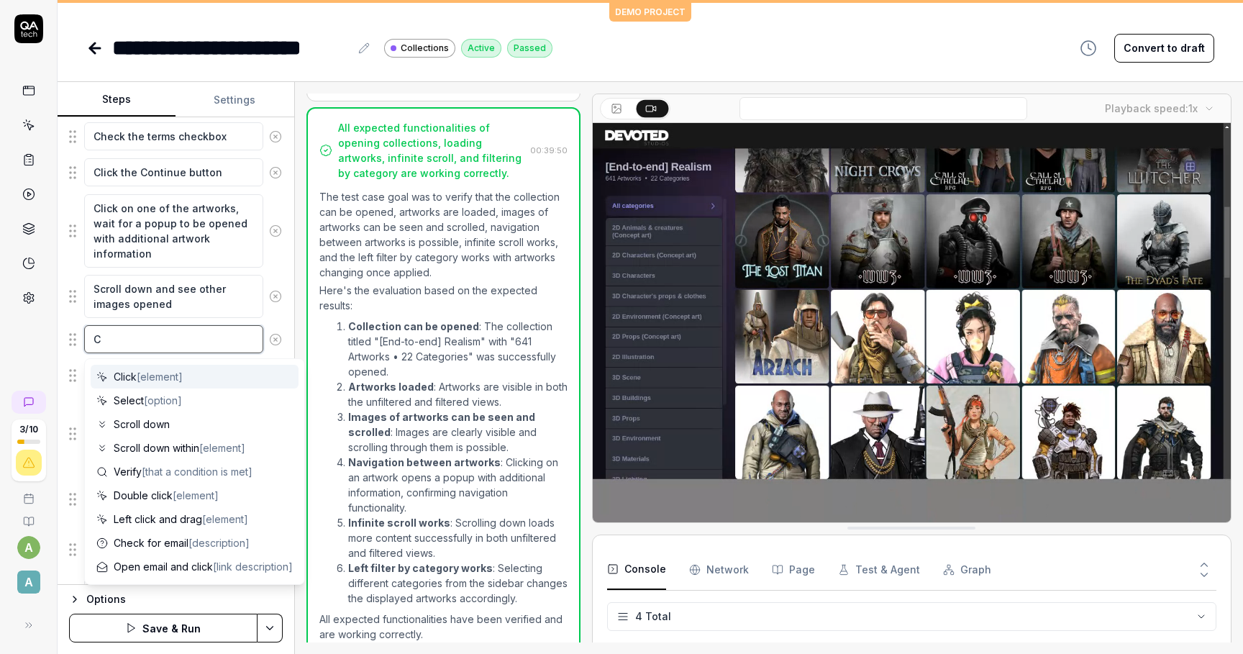
click at [163, 335] on textarea "C" at bounding box center [173, 339] width 179 height 28
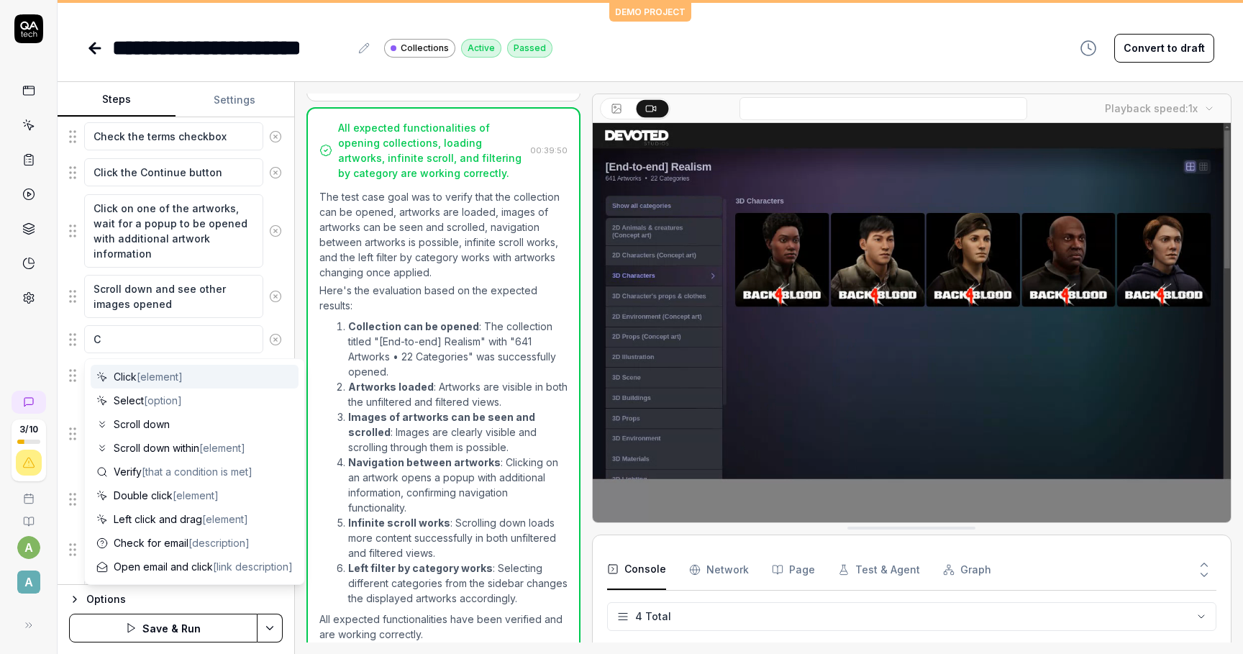
click at [153, 371] on span "[element]" at bounding box center [160, 377] width 46 height 12
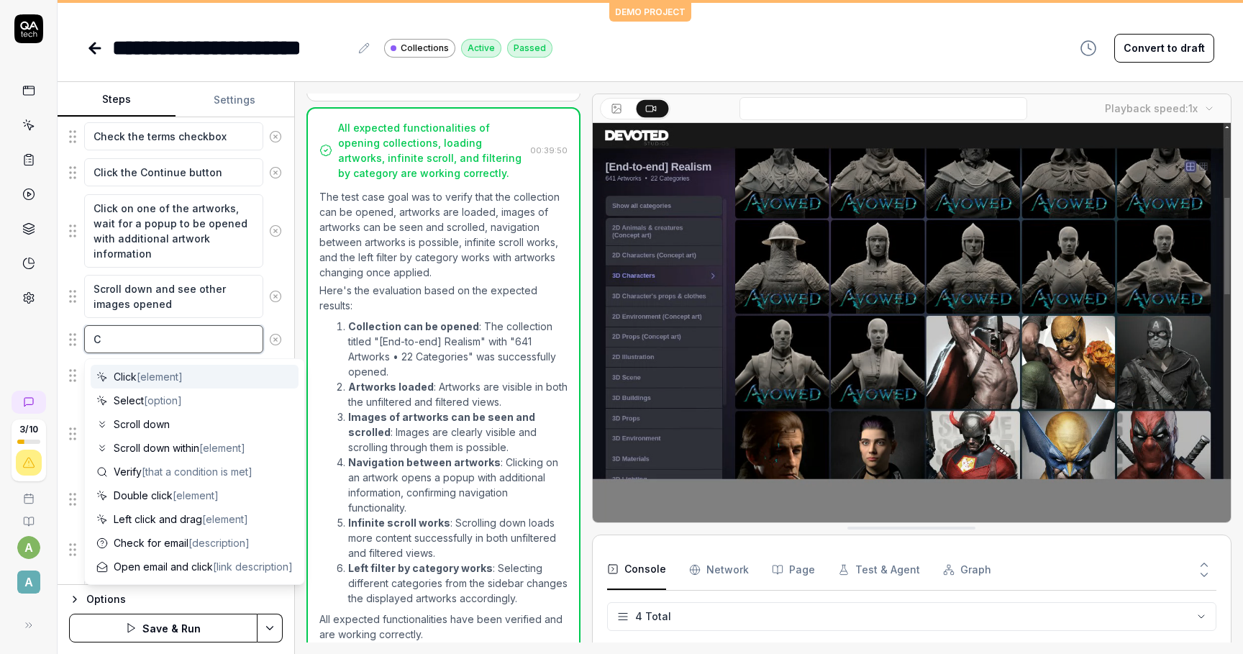
type textarea "*"
type textarea "Click"
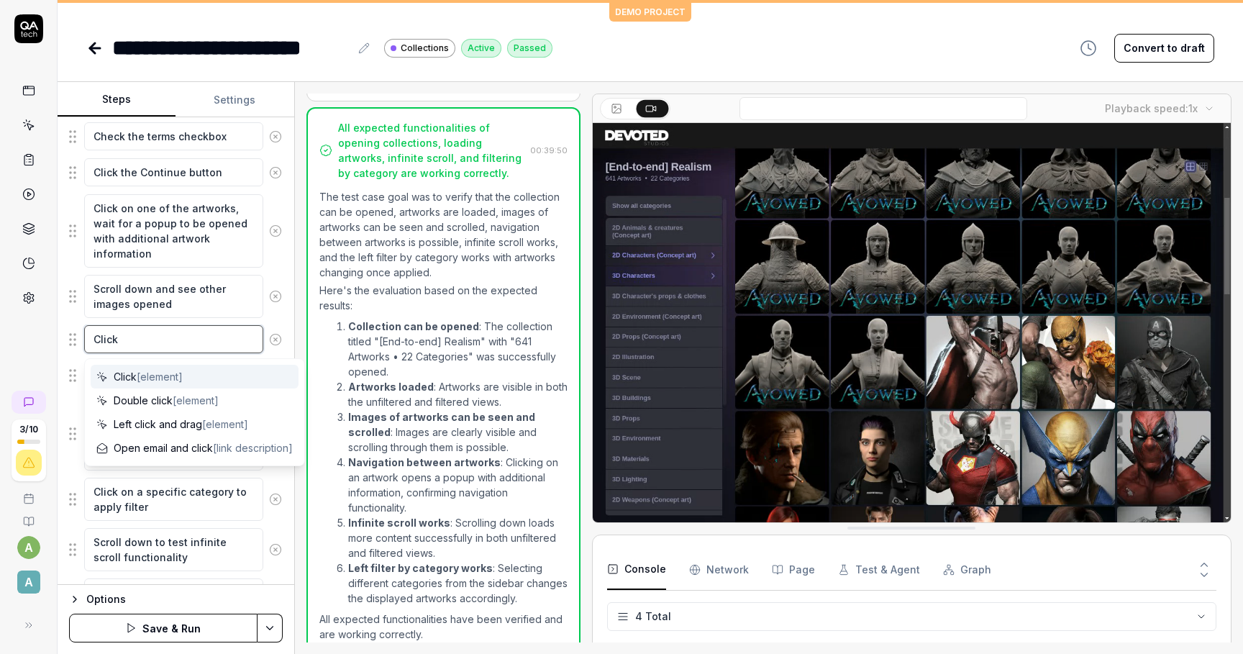
type textarea "*"
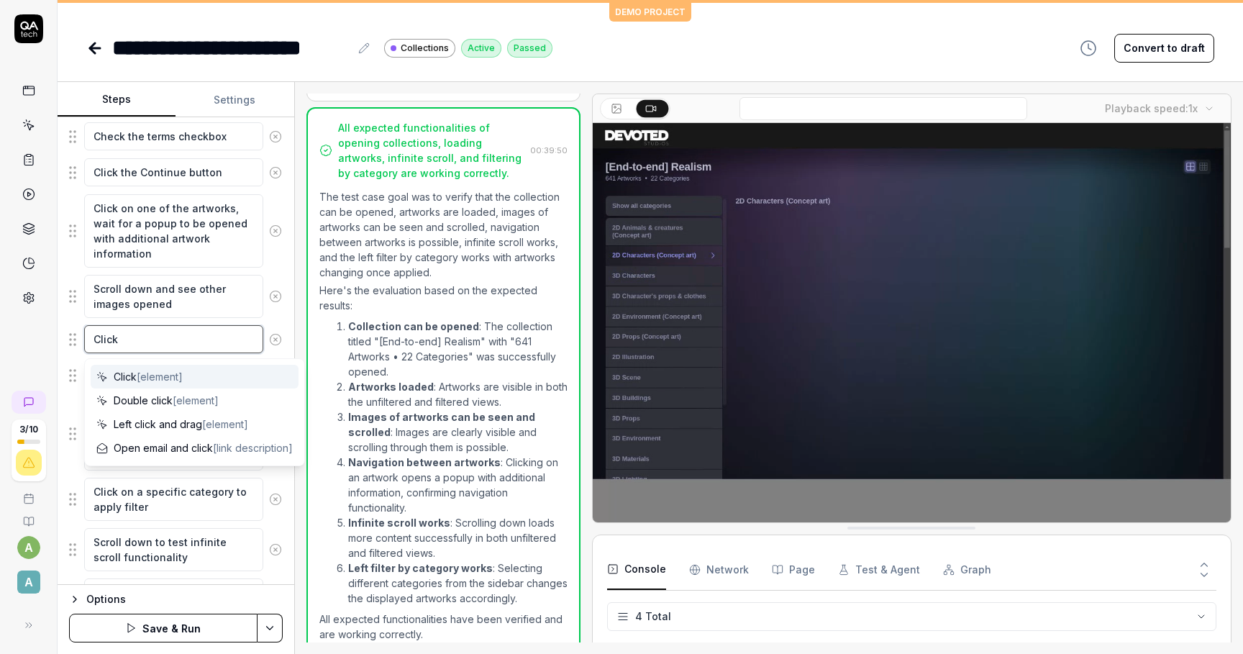
type textarea "Click N"
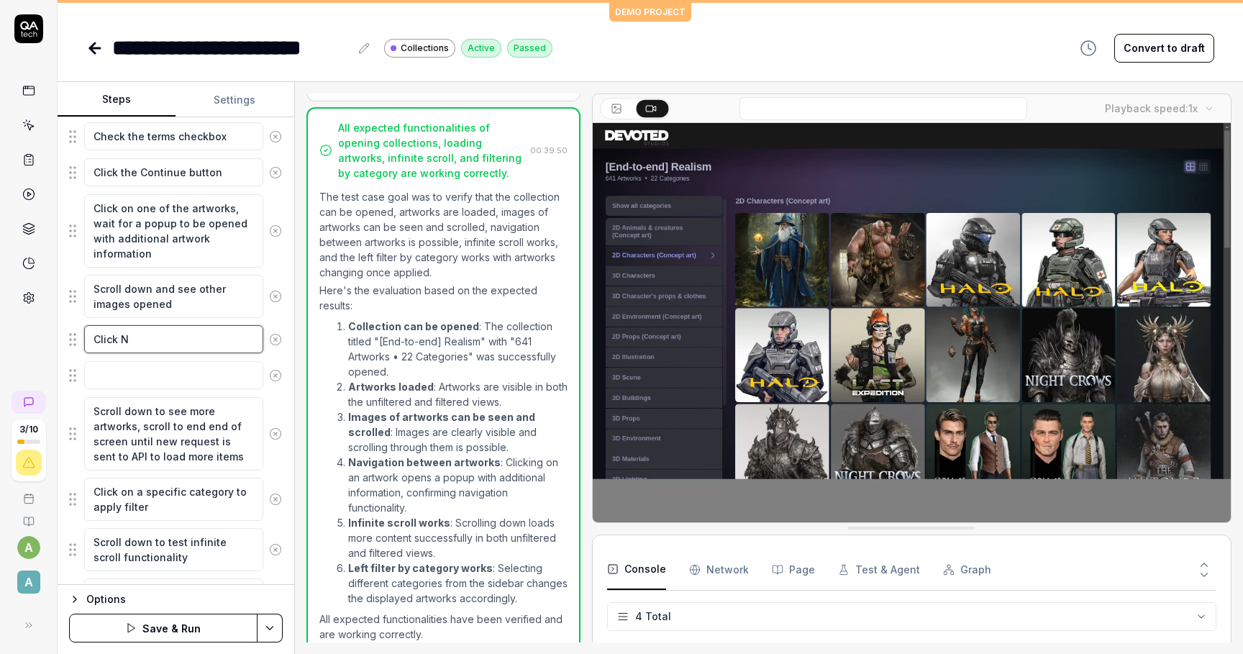
type textarea "*"
type textarea "Click Ne"
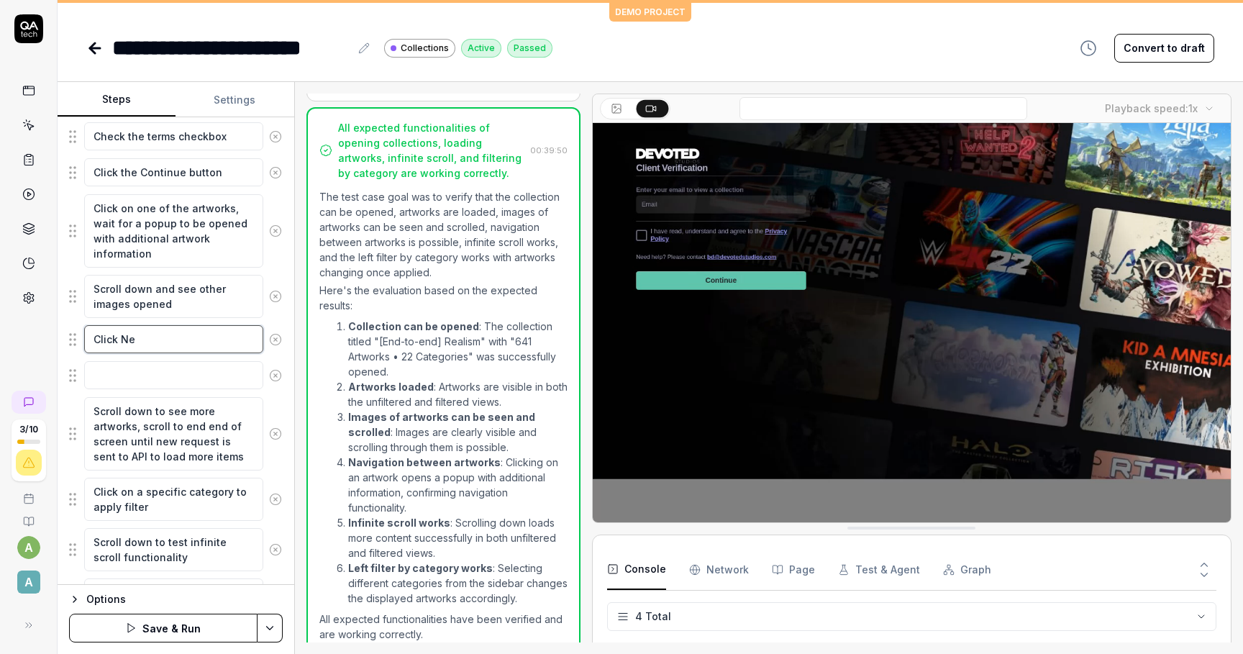
type textarea "*"
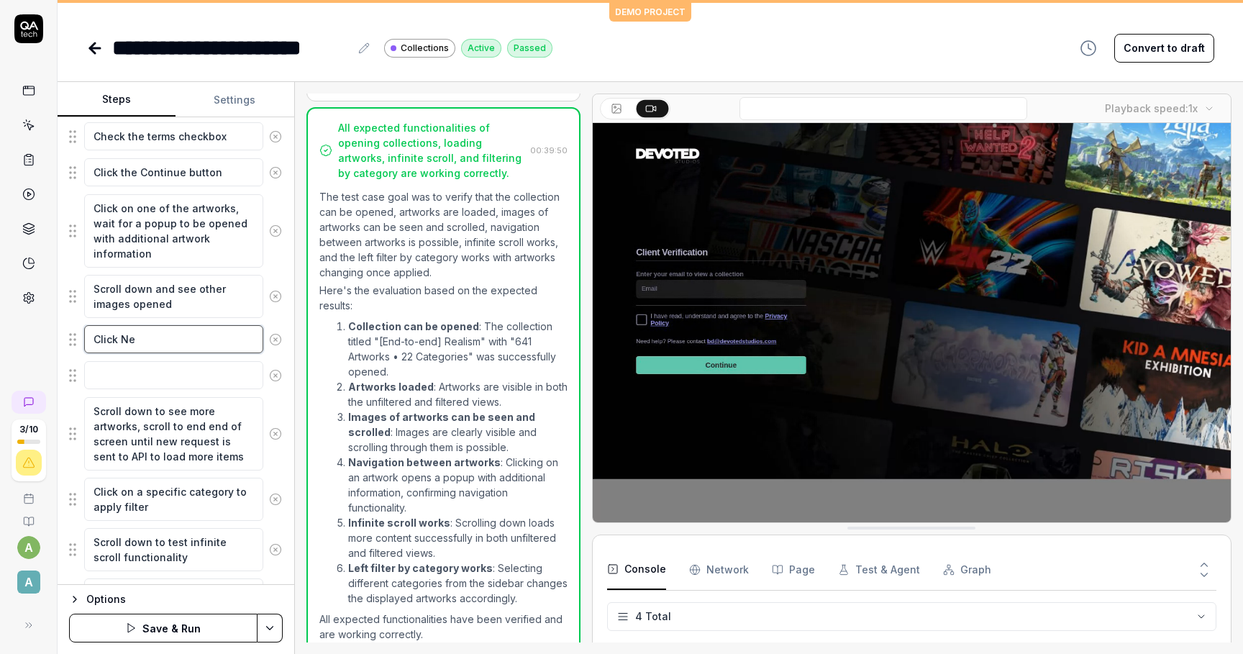
type textarea "Click Nex"
type textarea "*"
type textarea "Click Next"
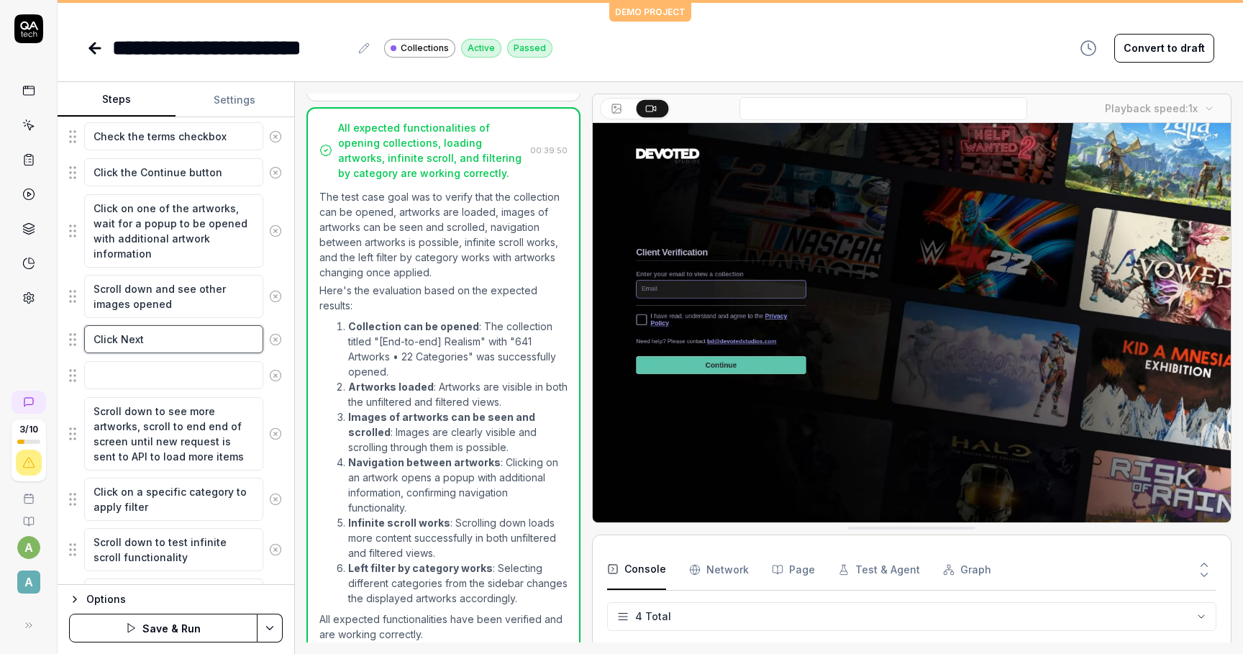
type textarea "*"
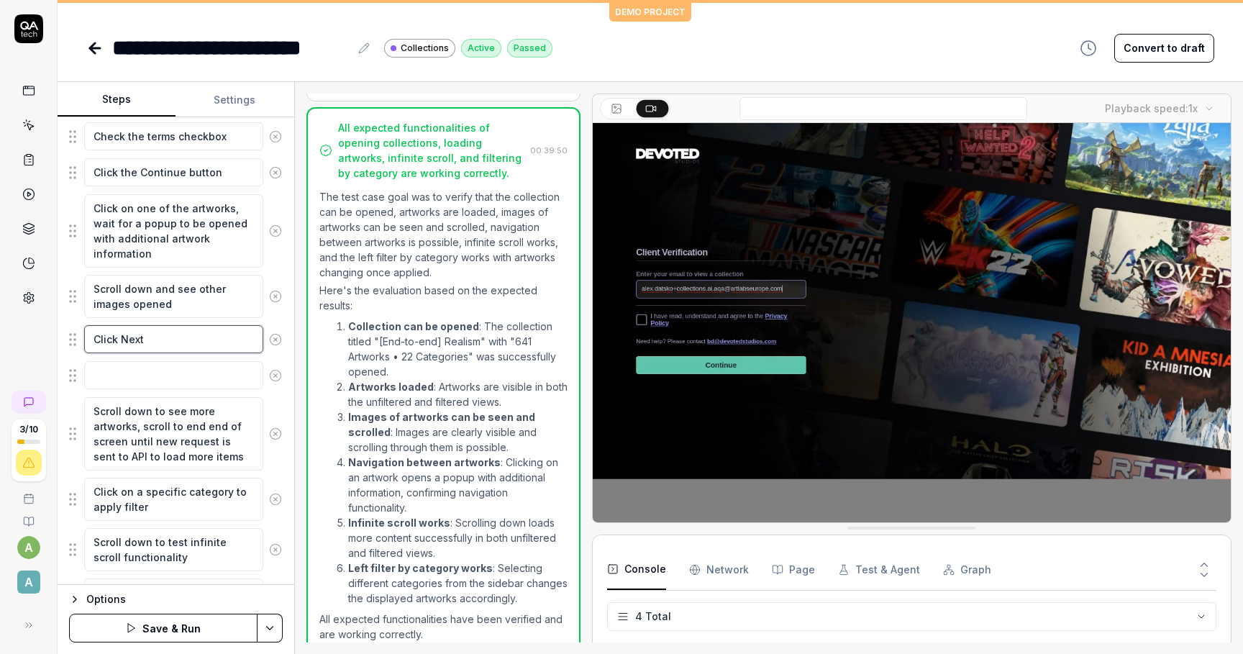
type textarea "Click Next"
type textarea "*"
type textarea "Click Next b"
type textarea "*"
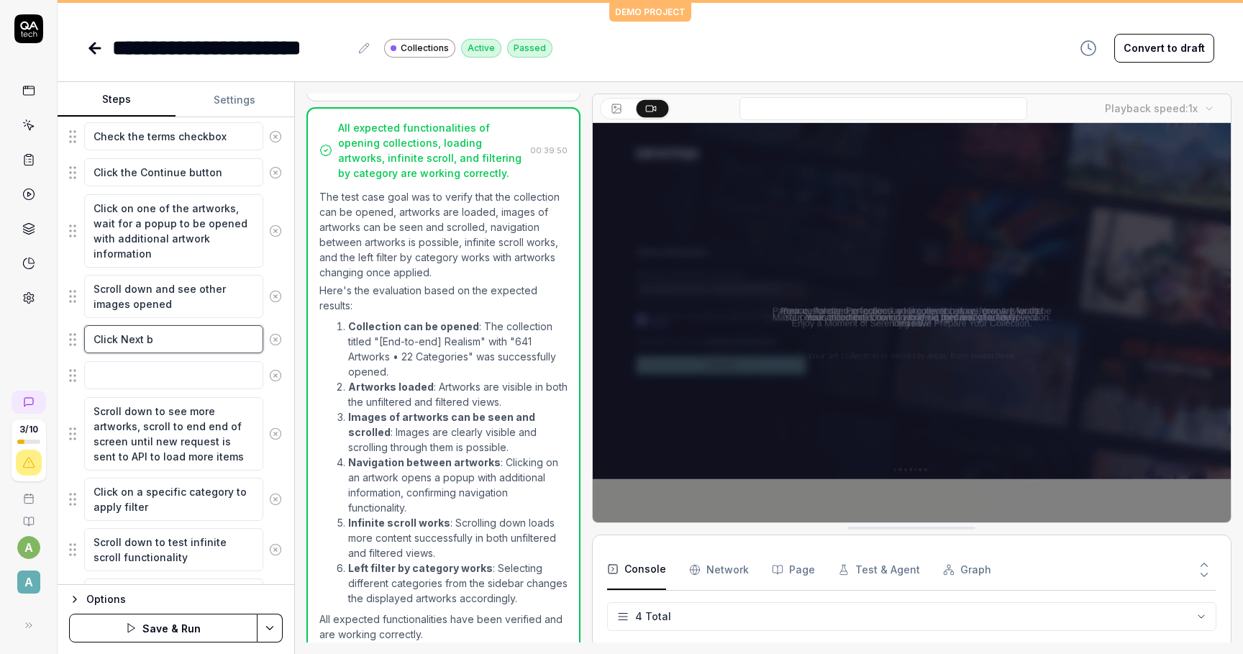
type textarea "Click Next bu"
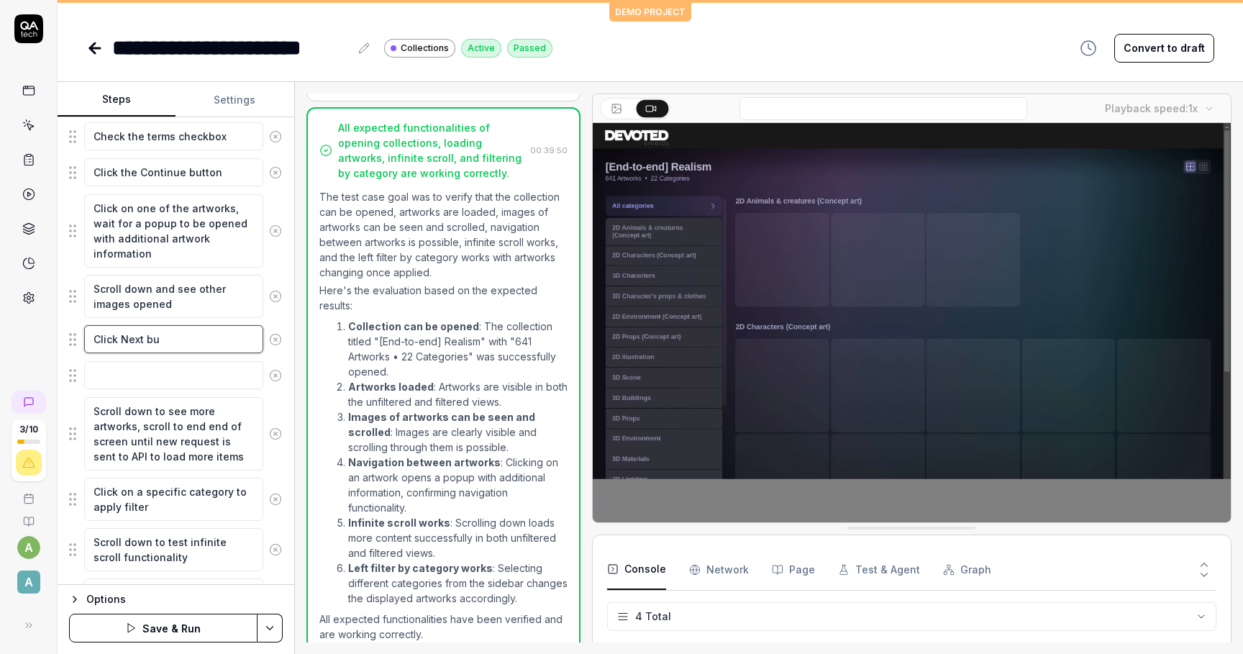
type textarea "*"
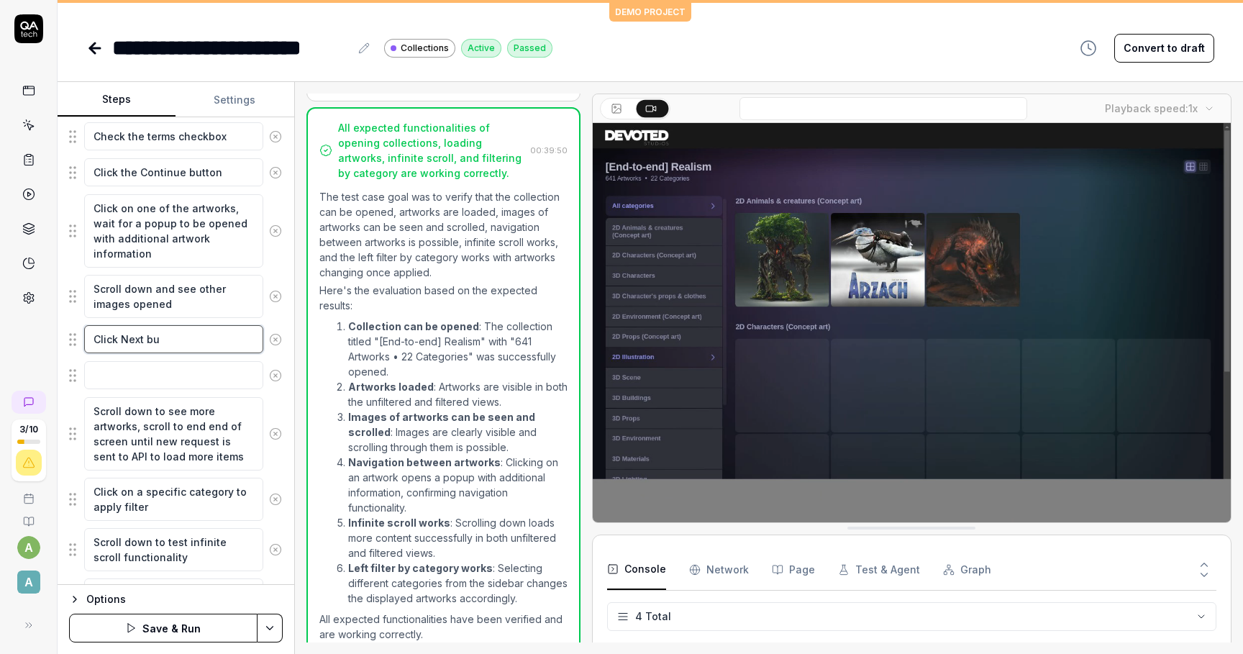
type textarea "Click Next but"
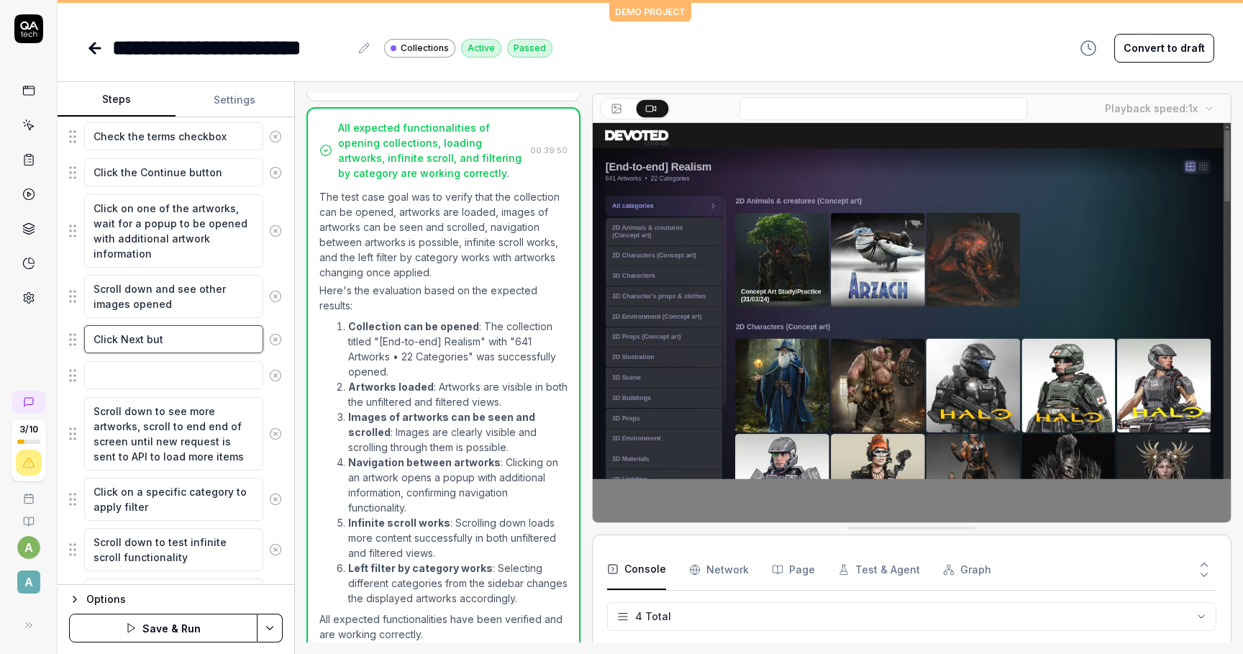
type textarea "*"
type textarea "Click Next butt"
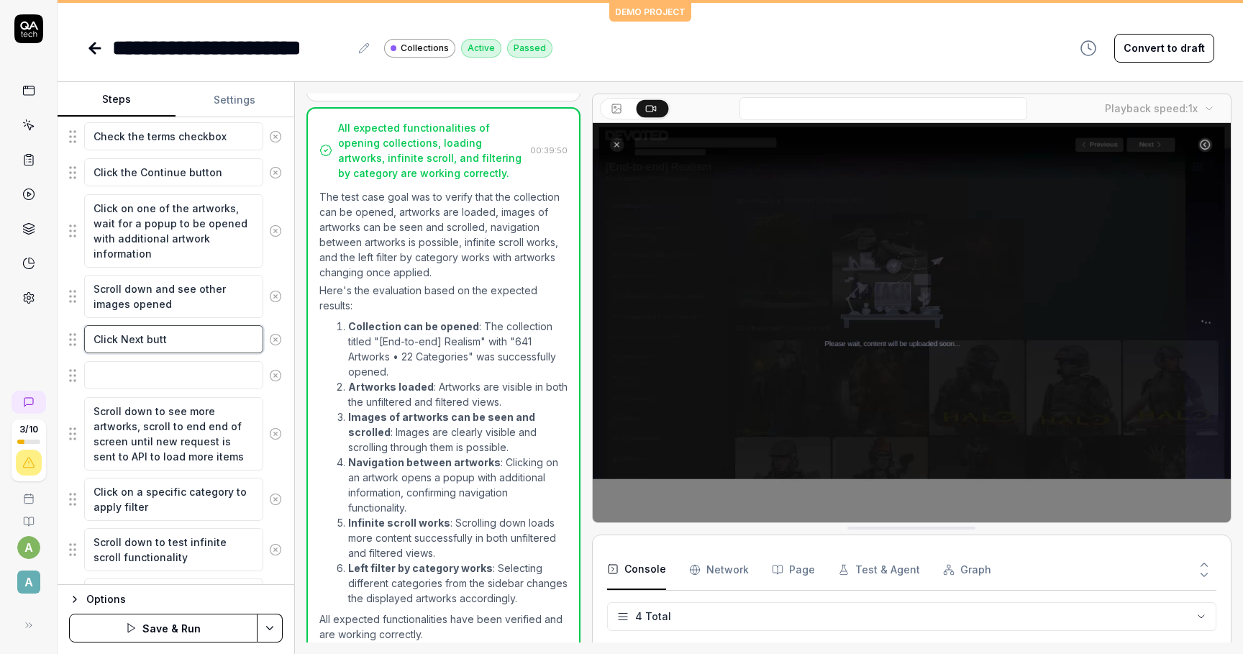
type textarea "*"
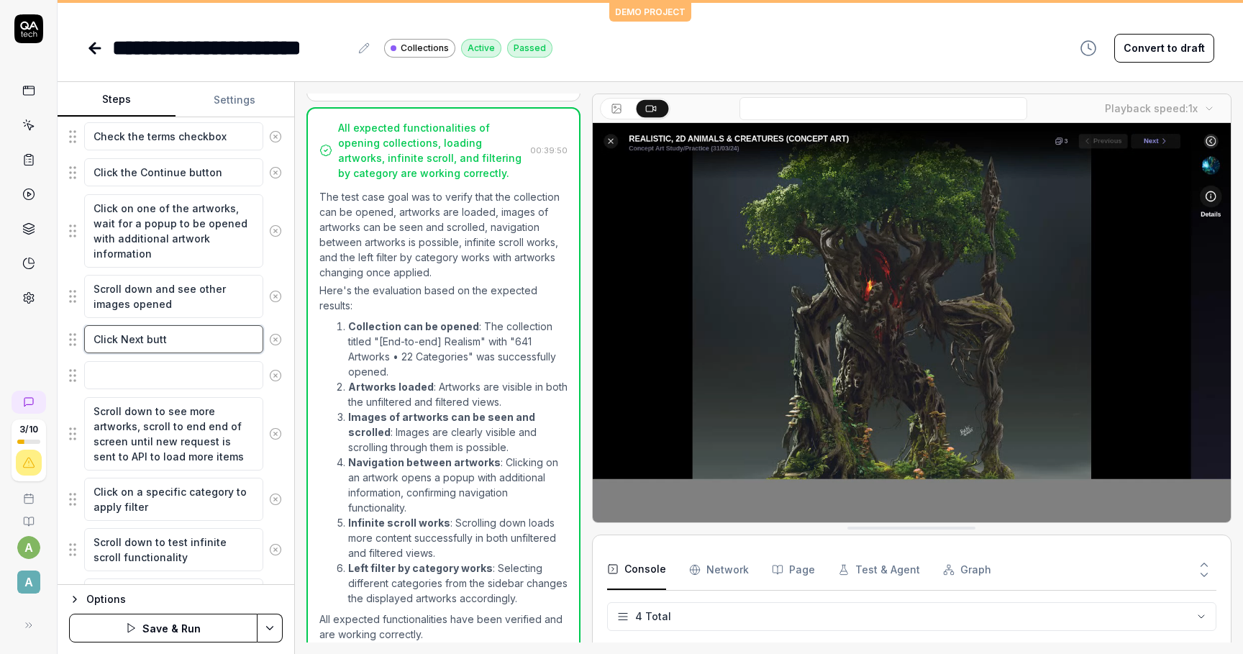
type textarea "Click Next butto"
type textarea "*"
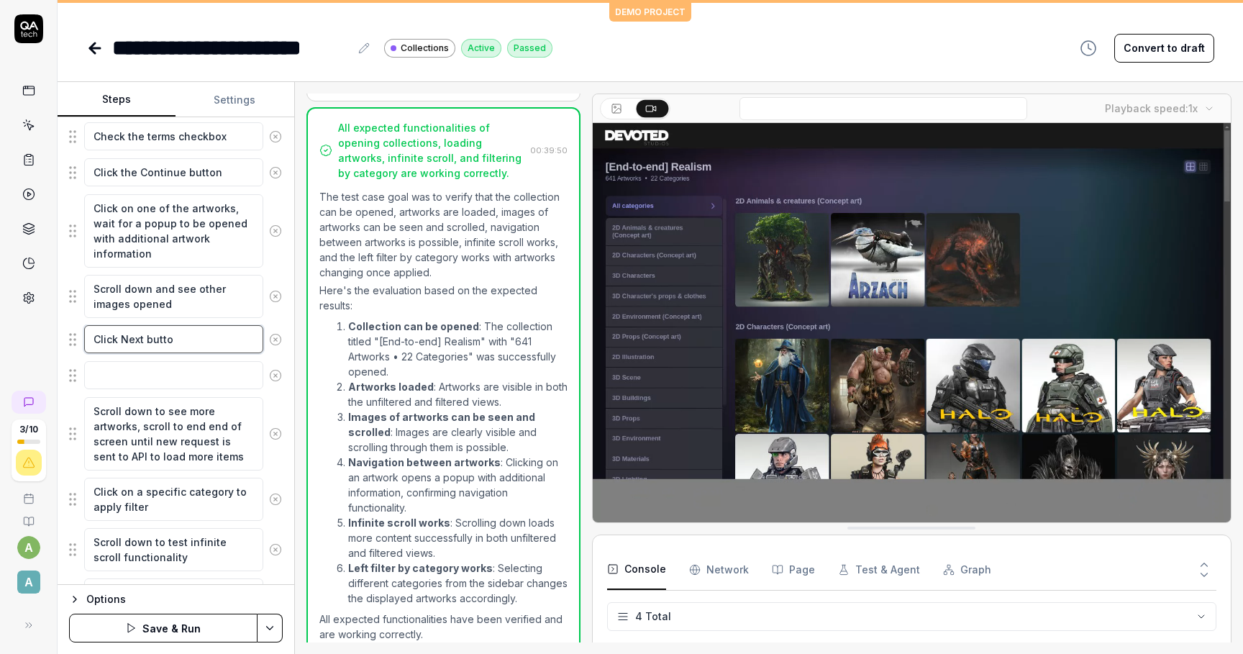
type textarea "Click Next button"
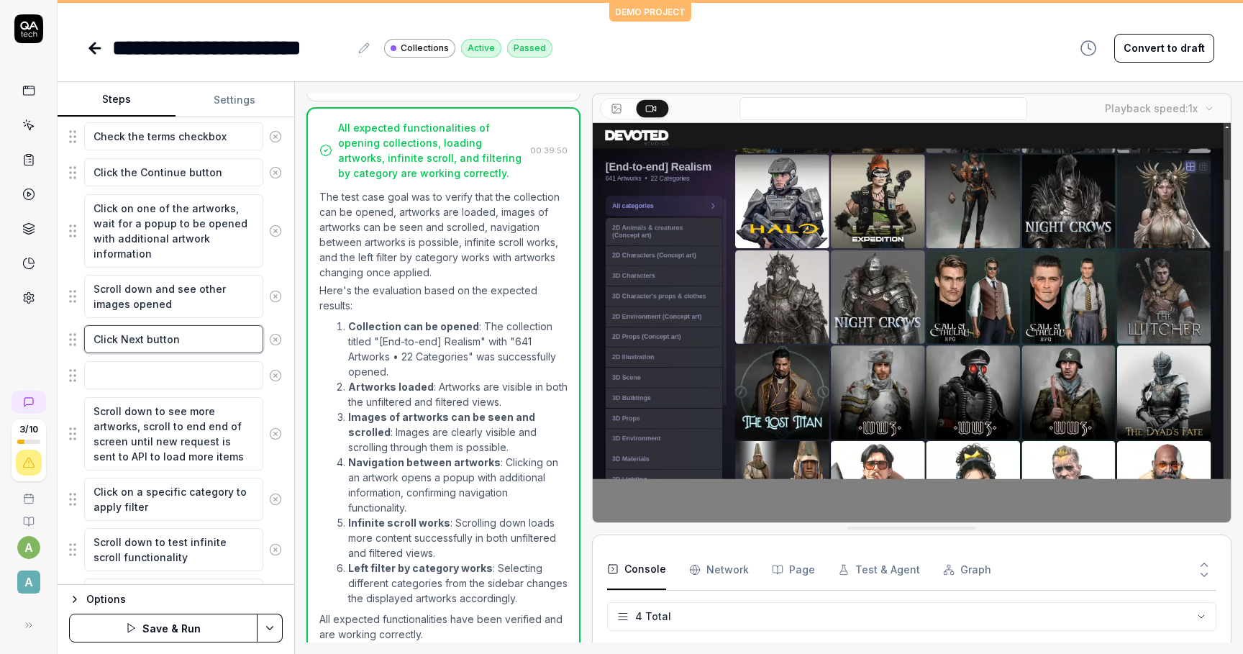
type textarea "*"
type textarea "Click Next button"
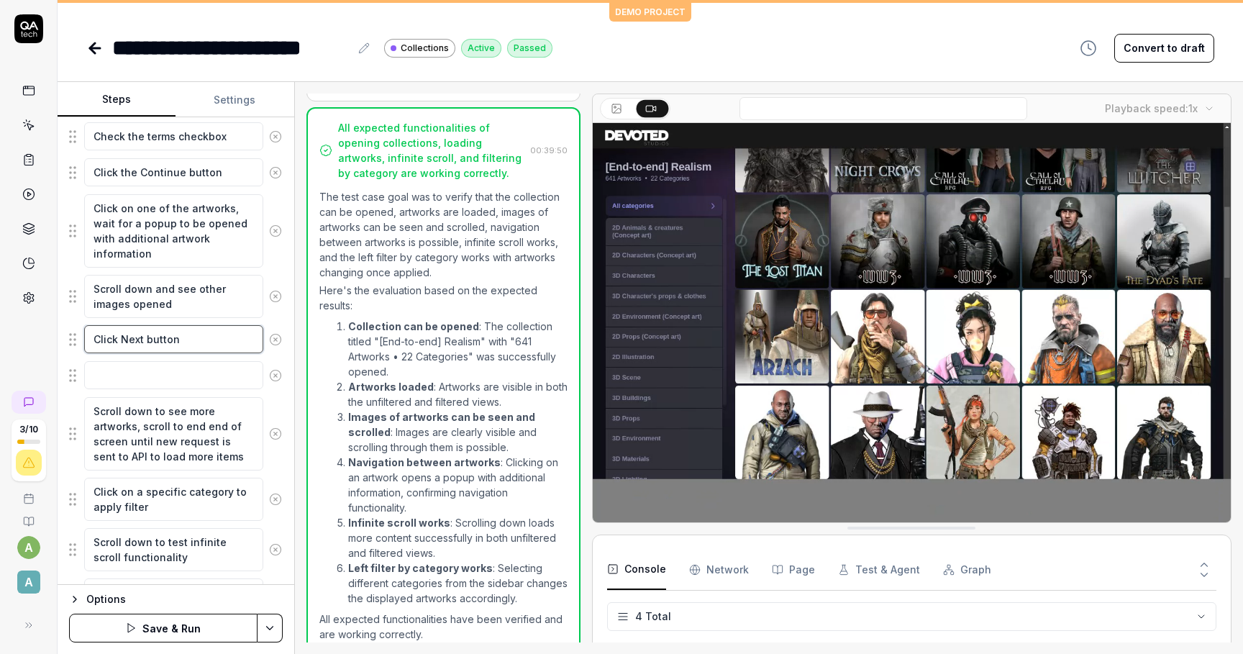
type textarea "*"
type textarea "Click Next button t"
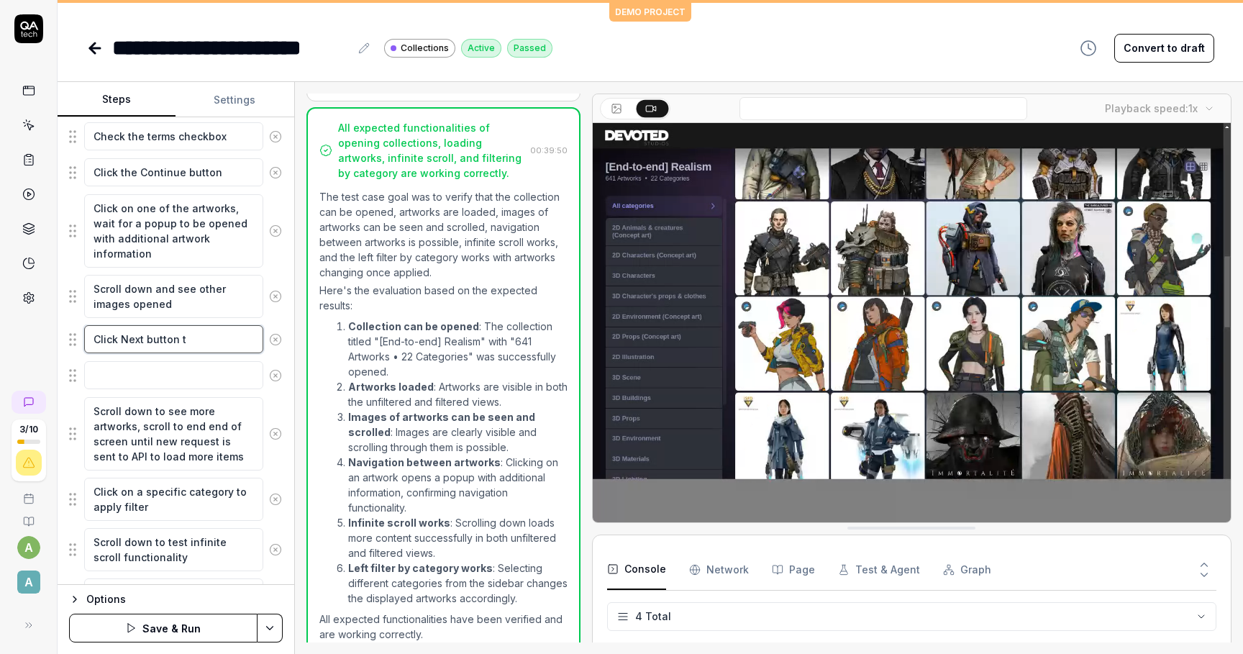
type textarea "*"
type textarea "Click Next button to"
type textarea "*"
type textarea "Click Next button to"
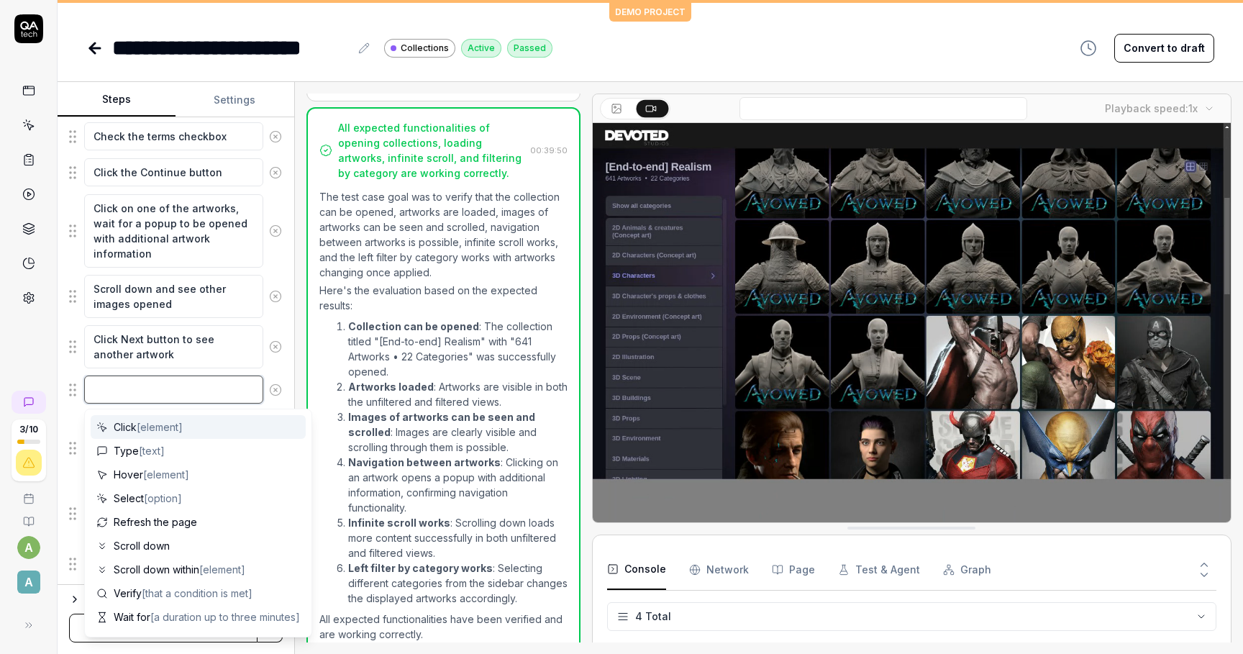
click at [155, 376] on textarea at bounding box center [173, 390] width 179 height 28
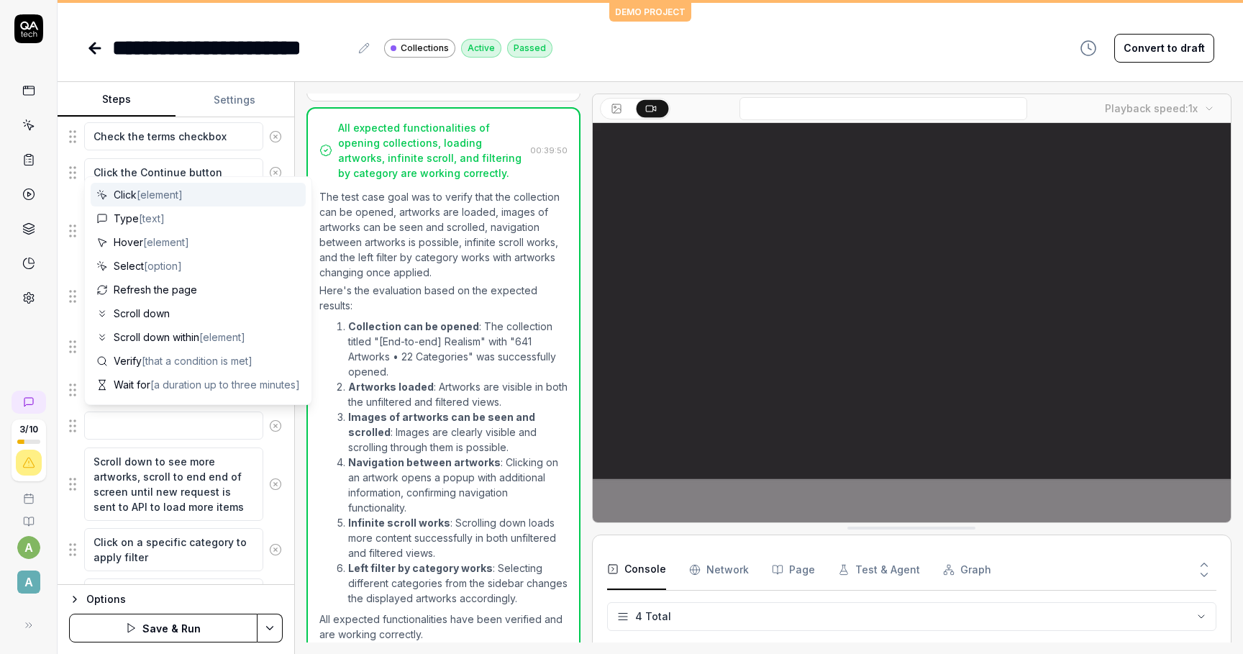
click at [149, 202] on div "Click [element]" at bounding box center [198, 195] width 215 height 24
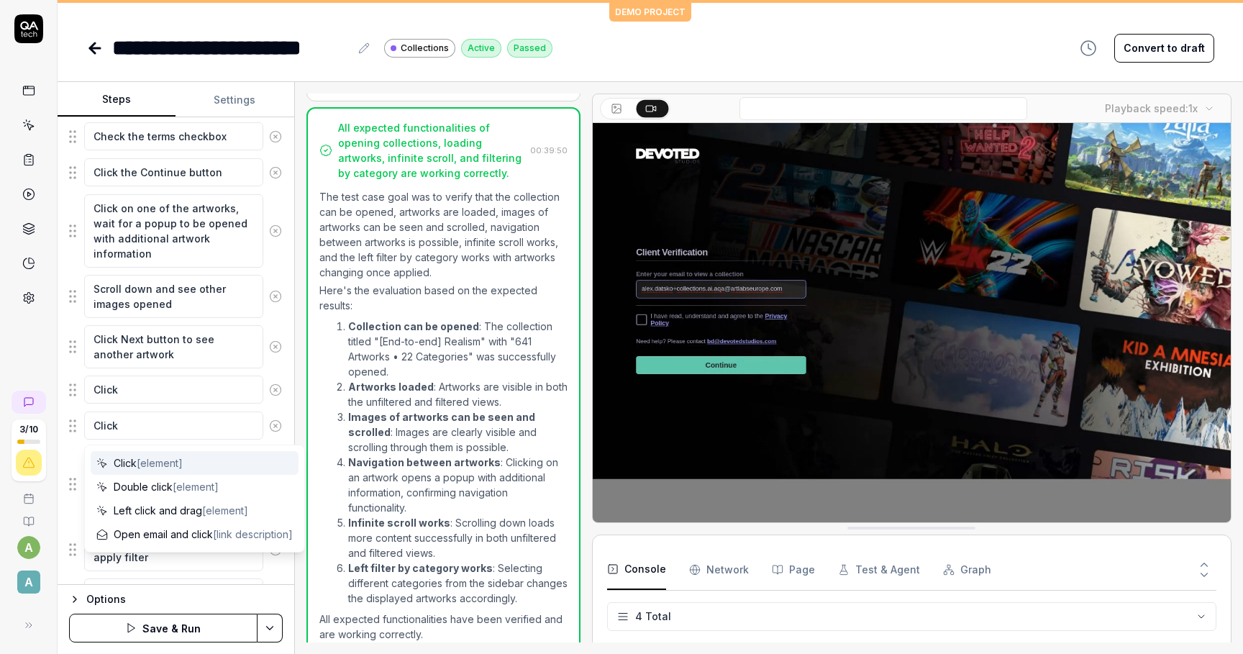
click at [276, 427] on icon at bounding box center [275, 426] width 13 height 13
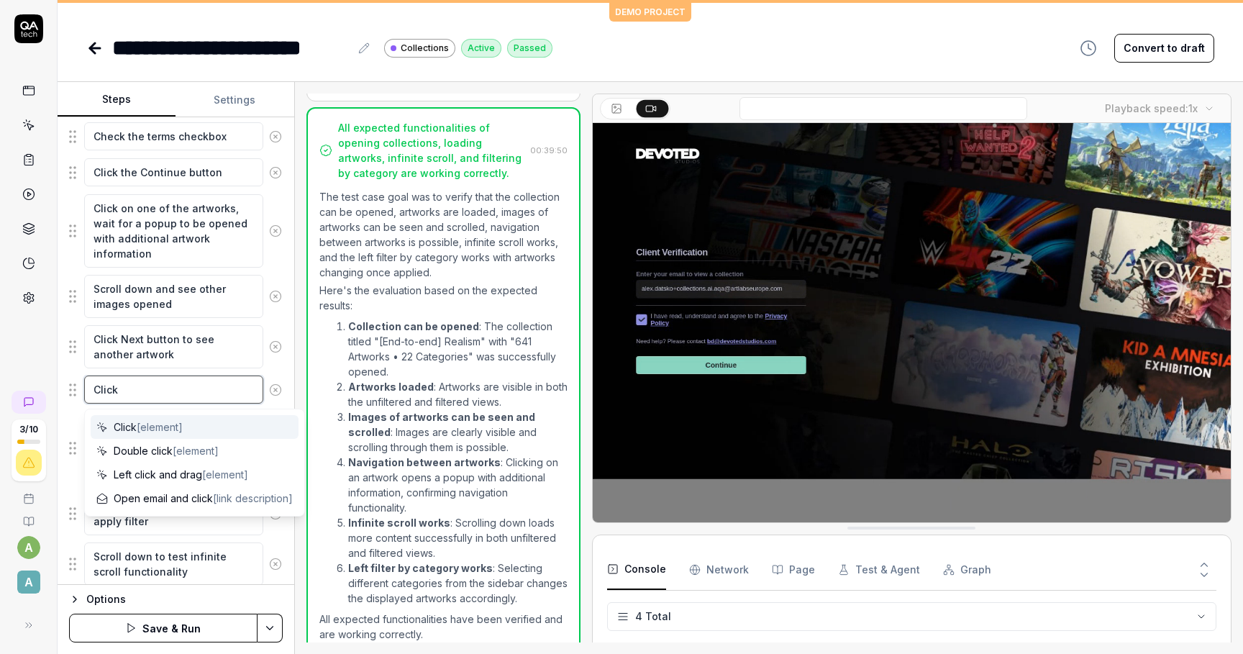
click at [207, 397] on textarea "Click" at bounding box center [173, 390] width 179 height 28
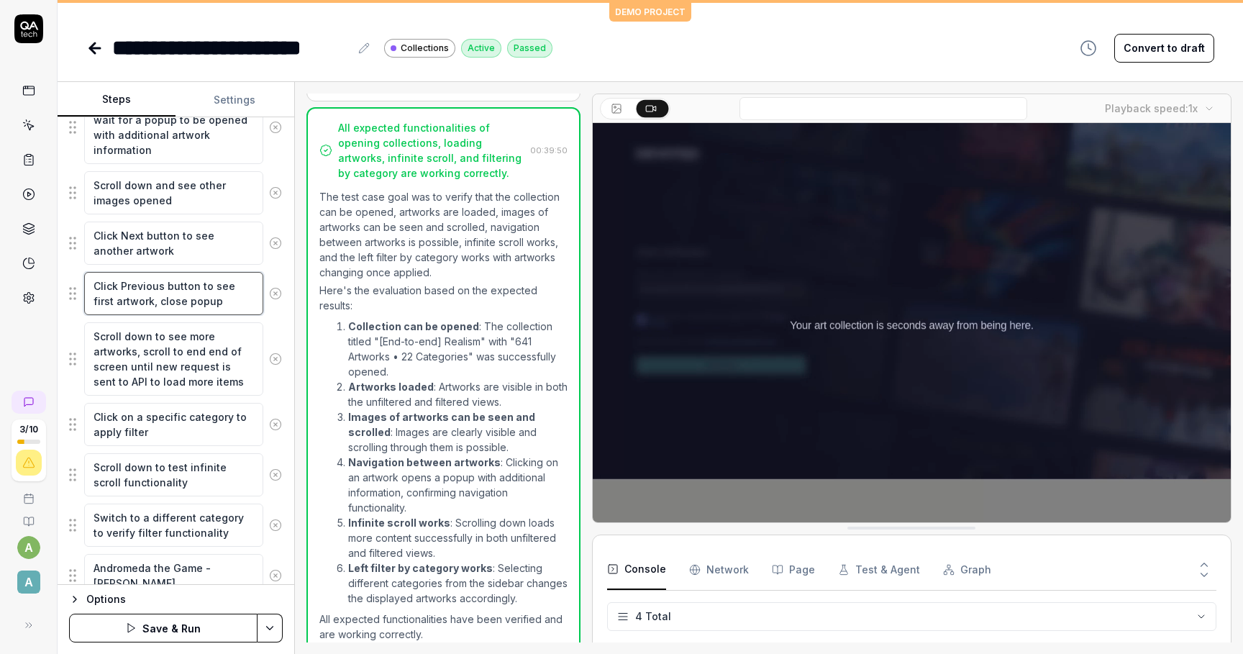
scroll to position [862, 0]
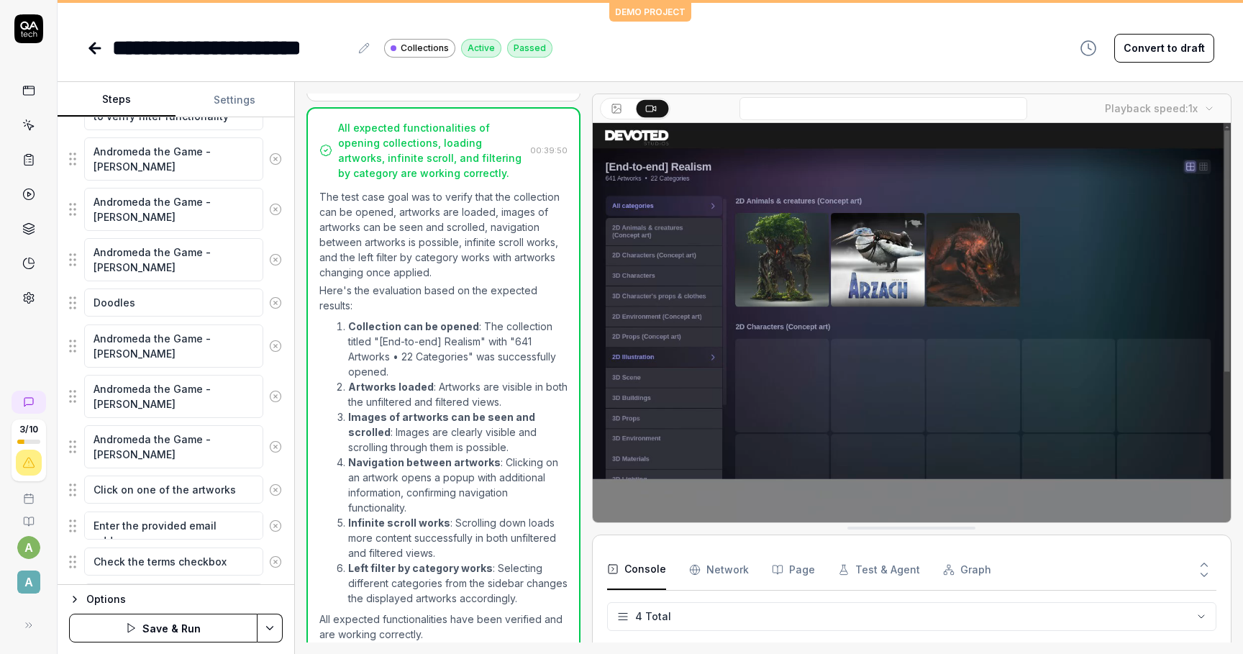
click at [278, 623] on html "**********" at bounding box center [621, 327] width 1243 height 654
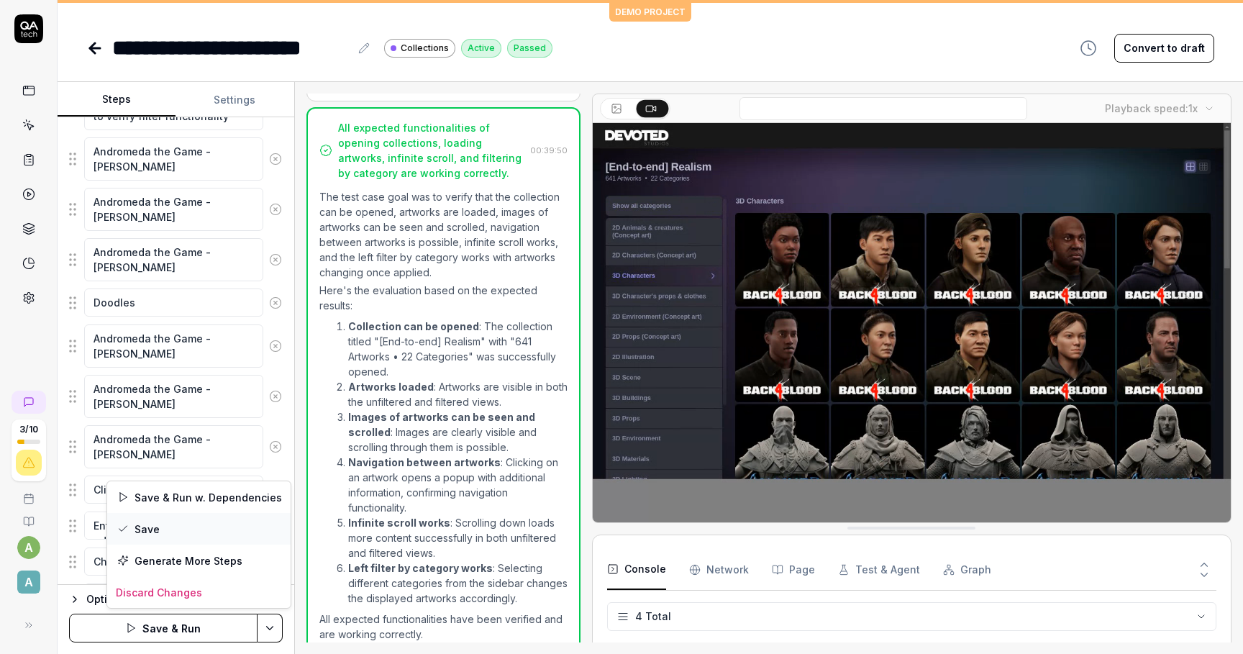
click at [171, 527] on div "Save" at bounding box center [198, 529] width 183 height 32
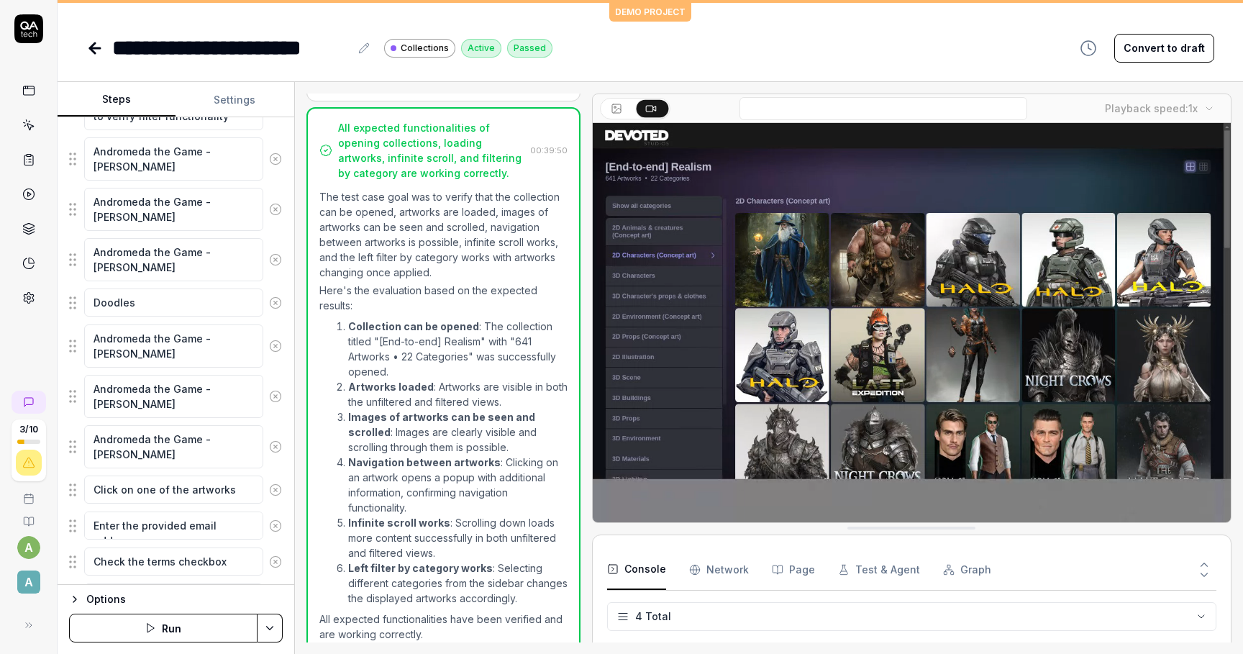
click at [1154, 42] on button "Convert to draft" at bounding box center [1165, 48] width 100 height 29
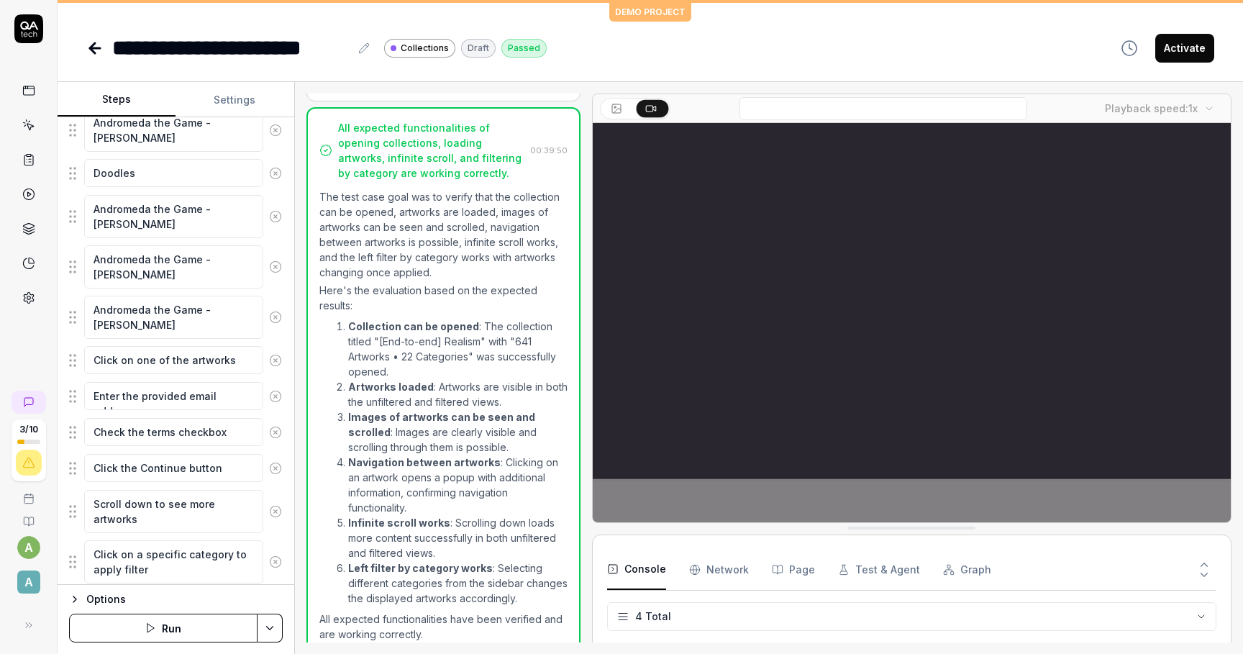
scroll to position [1136, 0]
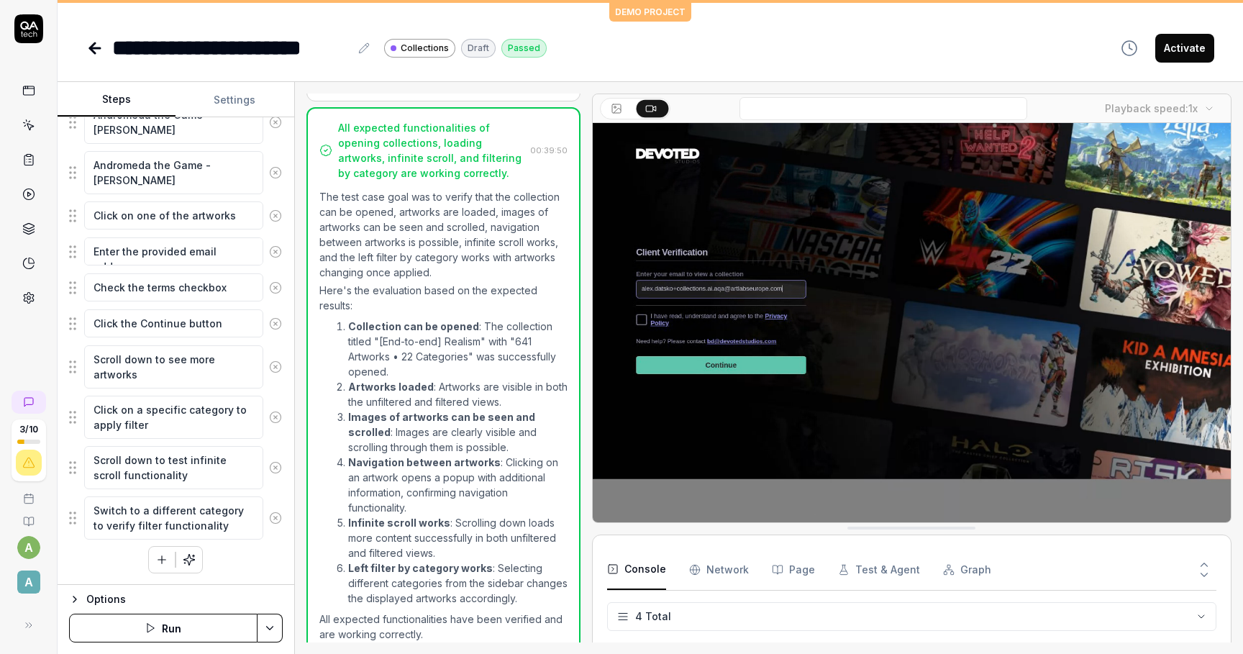
click at [98, 597] on div "Options" at bounding box center [184, 599] width 196 height 17
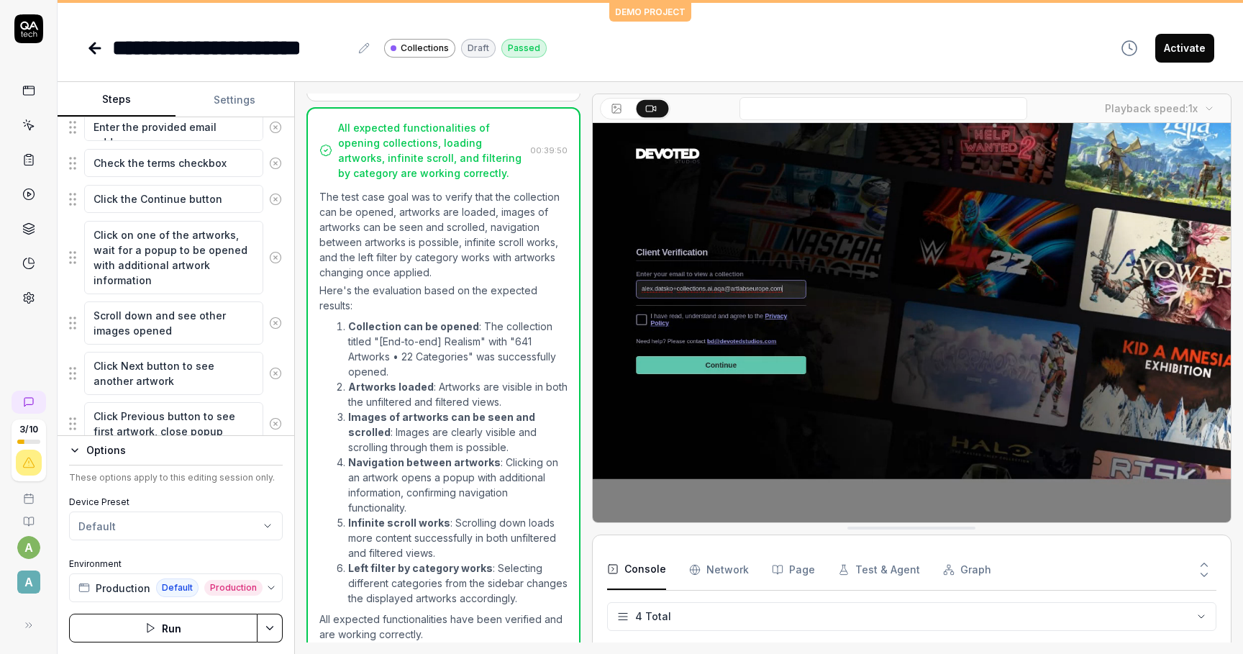
scroll to position [316, 0]
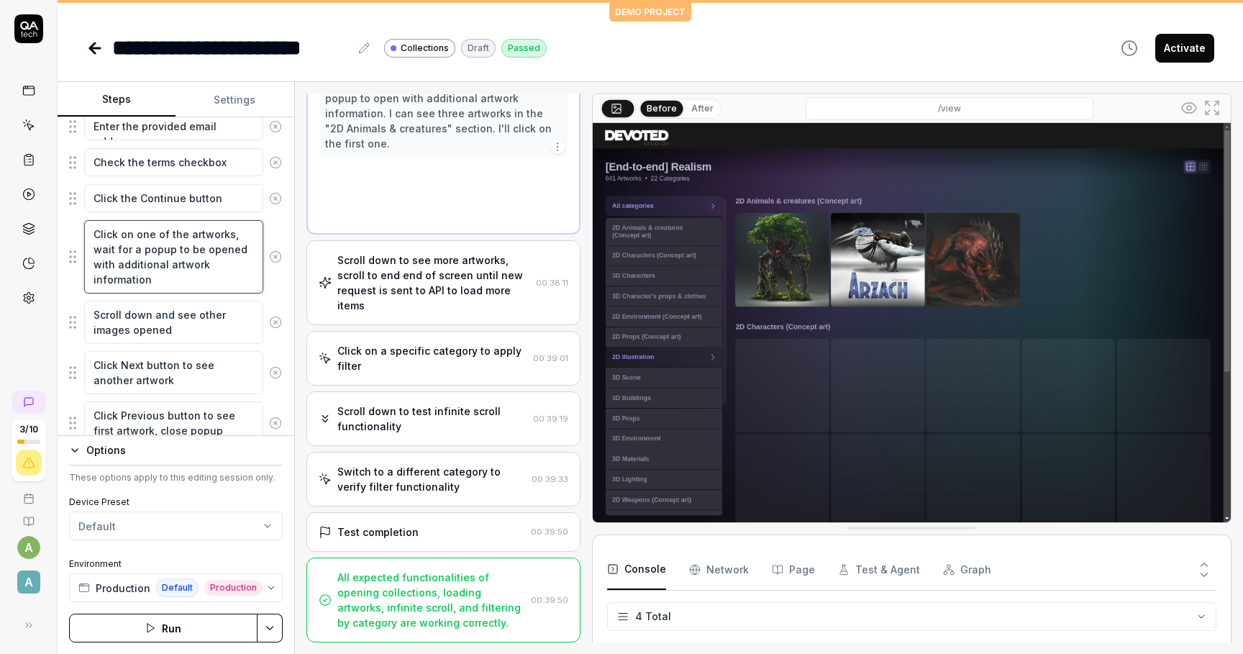
click at [172, 273] on textarea "Click on one of the artworks, wait for a popup to be opened with additional art…" at bounding box center [173, 256] width 179 height 73
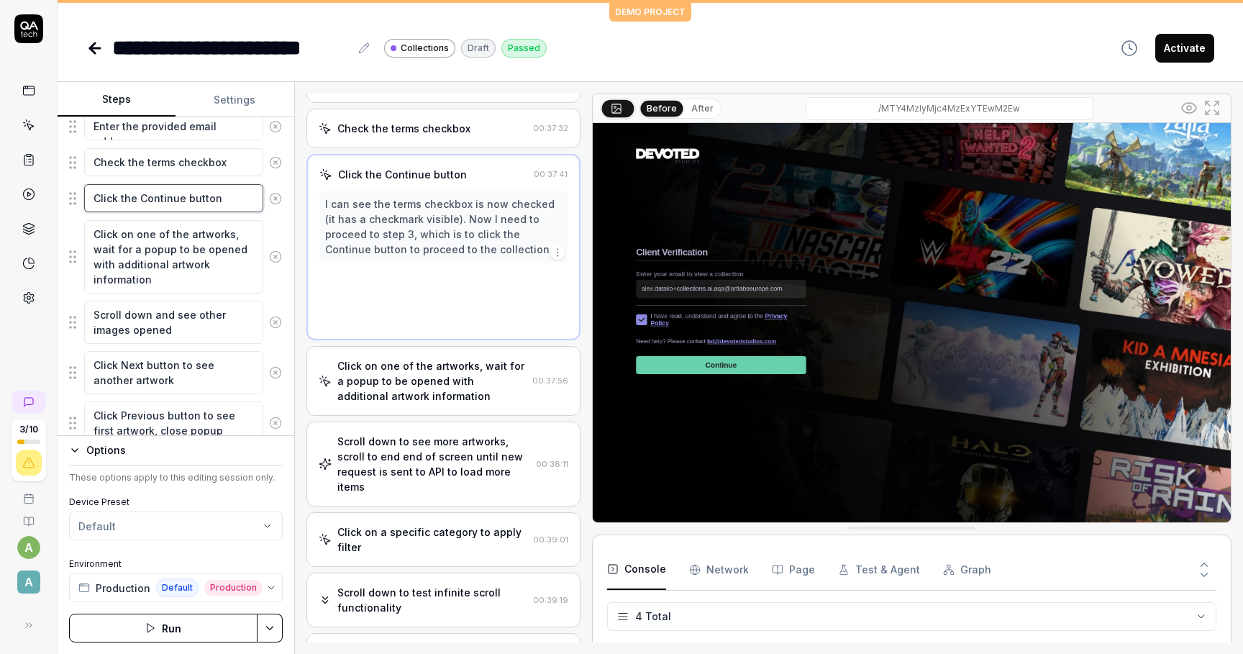
click at [185, 197] on textarea "Click the Continue button" at bounding box center [173, 198] width 179 height 28
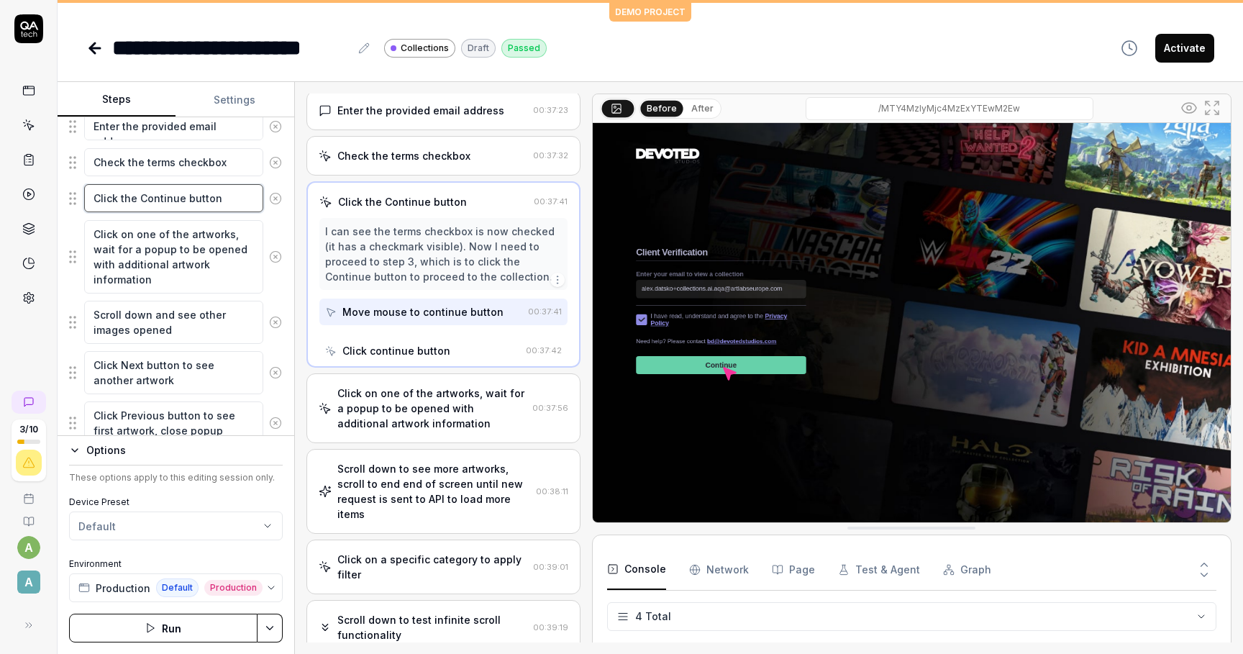
scroll to position [0, 0]
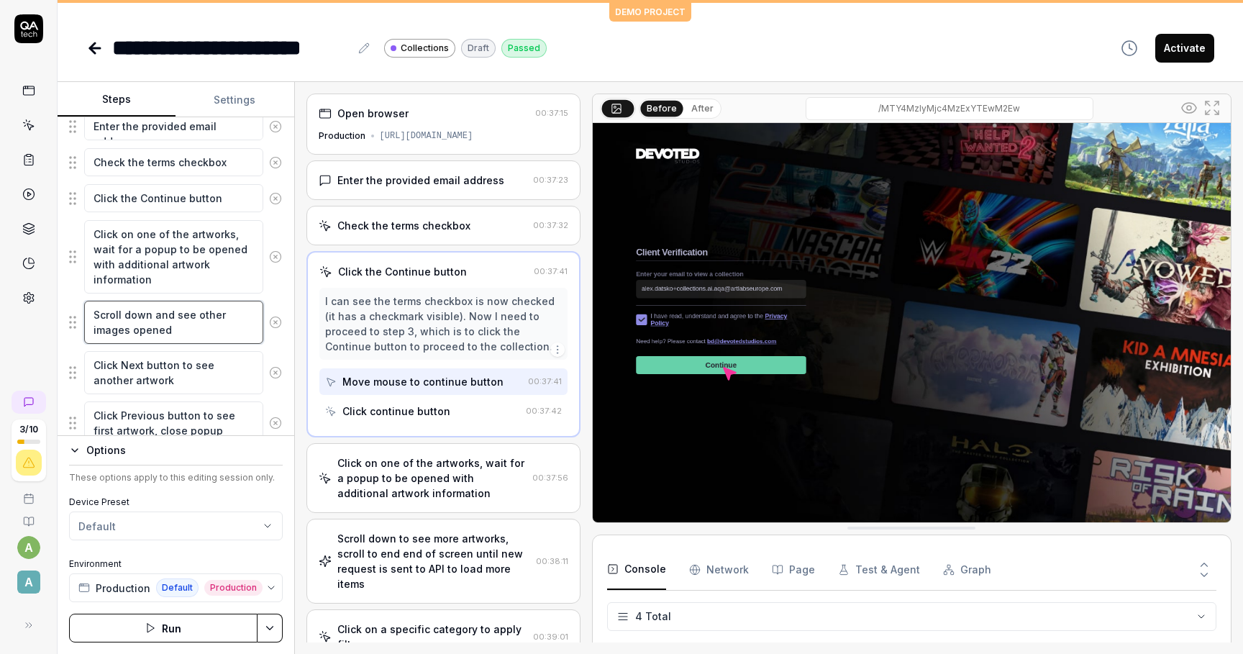
click at [177, 331] on textarea "Scroll down and see other images opened" at bounding box center [173, 322] width 179 height 43
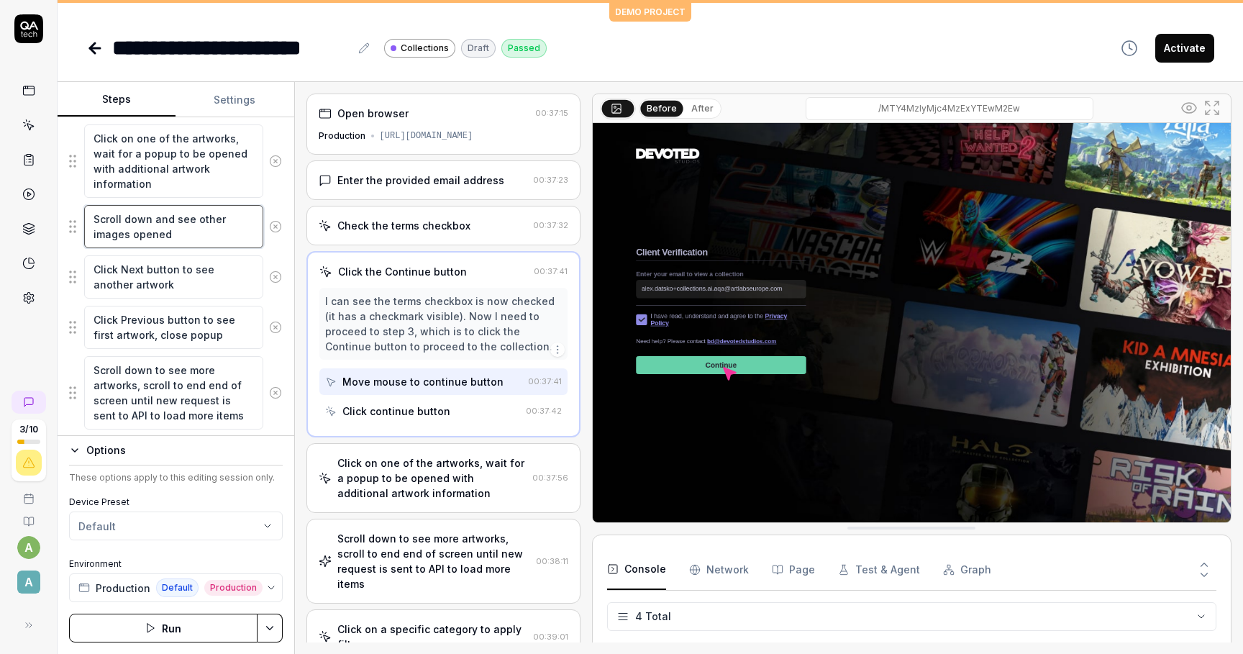
scroll to position [417, 0]
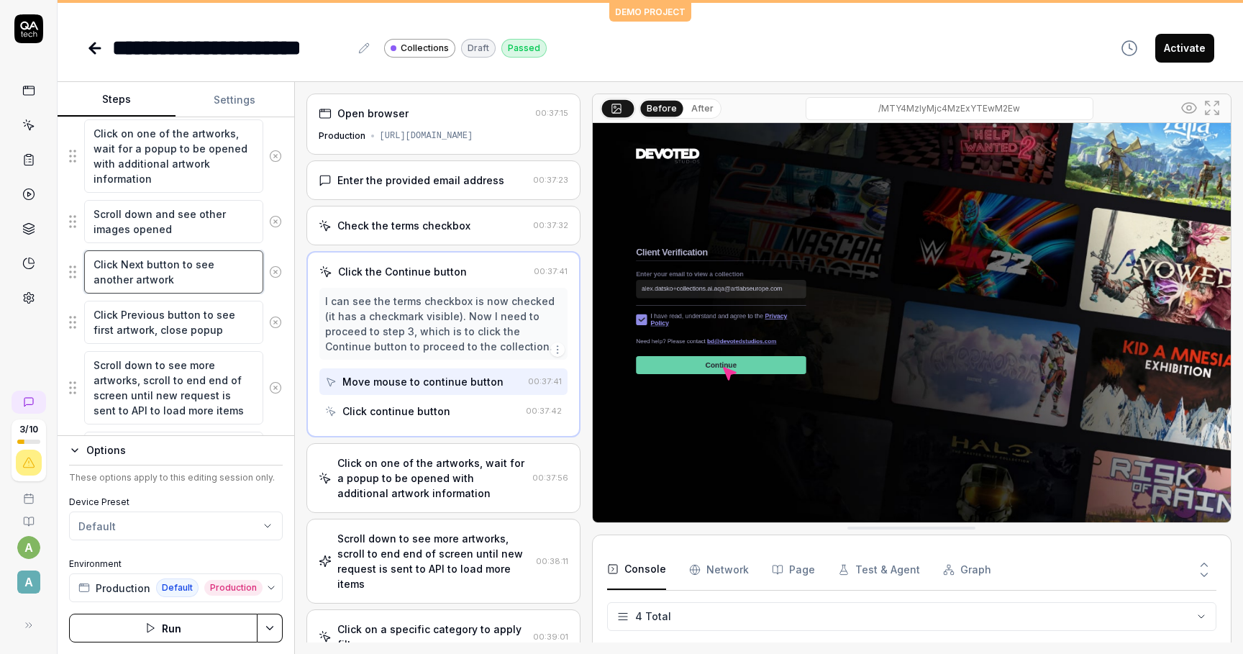
click at [168, 281] on textarea "Click Next button to see another artwork" at bounding box center [173, 271] width 179 height 43
click at [172, 322] on textarea "Click Previous button to see first artwork, close popup" at bounding box center [173, 322] width 179 height 43
click at [176, 361] on textarea "Scroll down to see more artworks, scroll to end end of screen until new request…" at bounding box center [173, 387] width 179 height 73
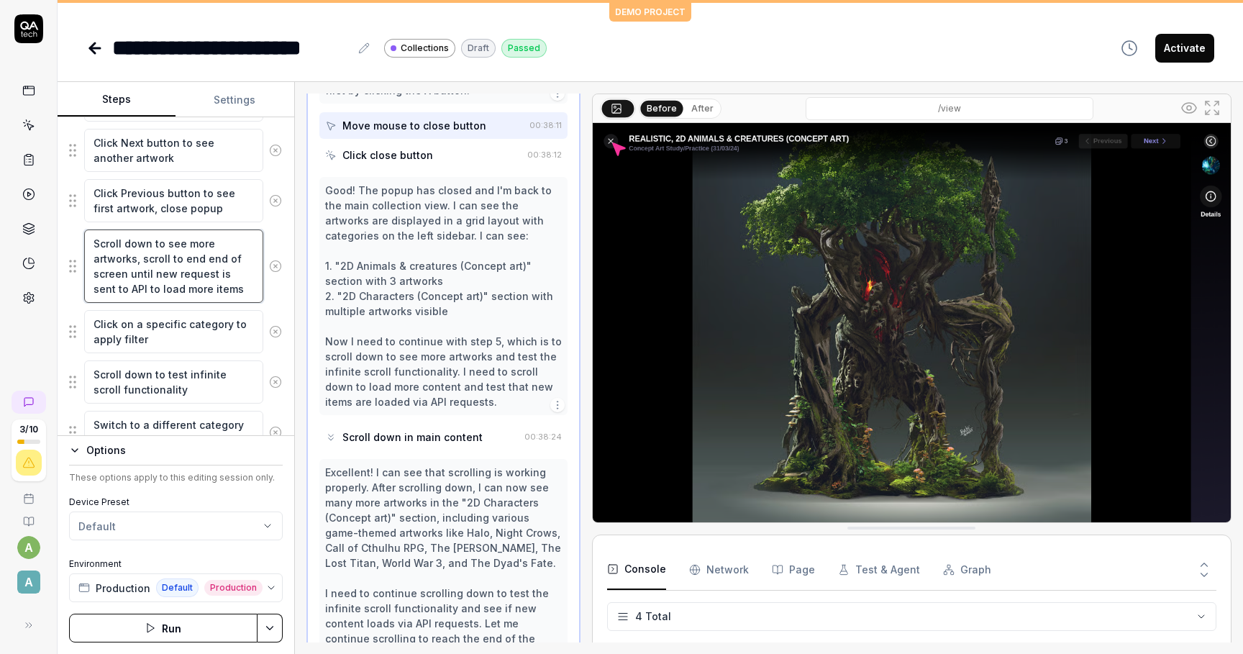
scroll to position [575, 0]
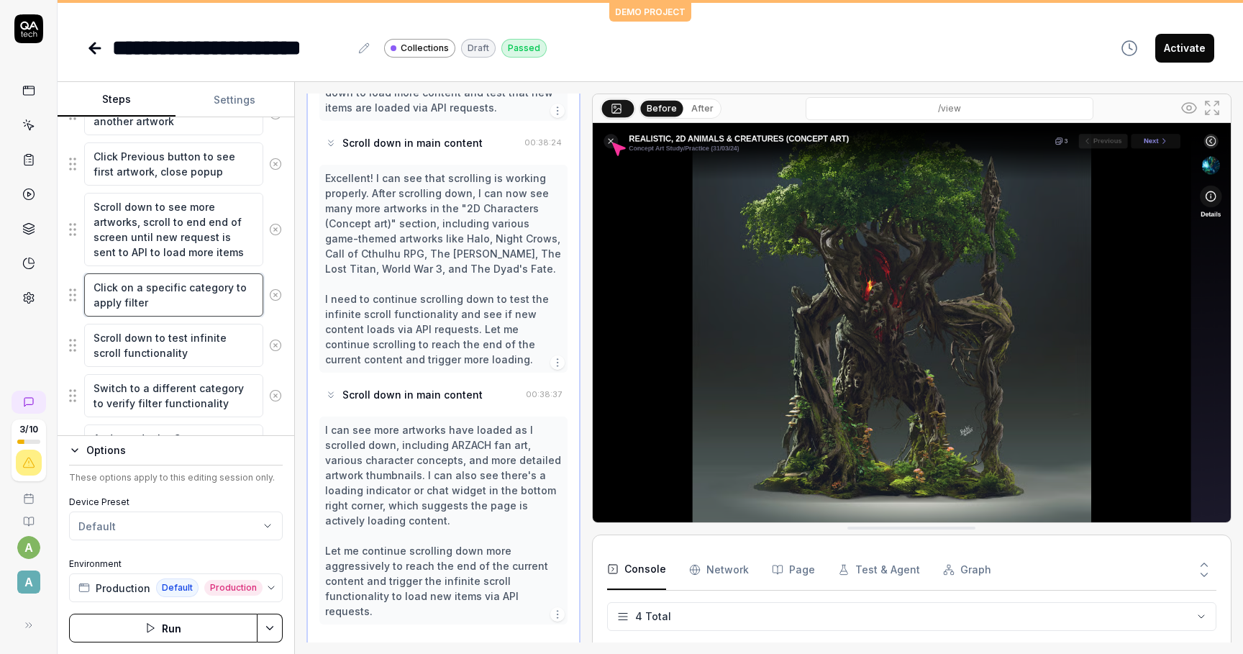
click at [161, 302] on textarea "Click on a specific category to apply filter" at bounding box center [173, 294] width 179 height 43
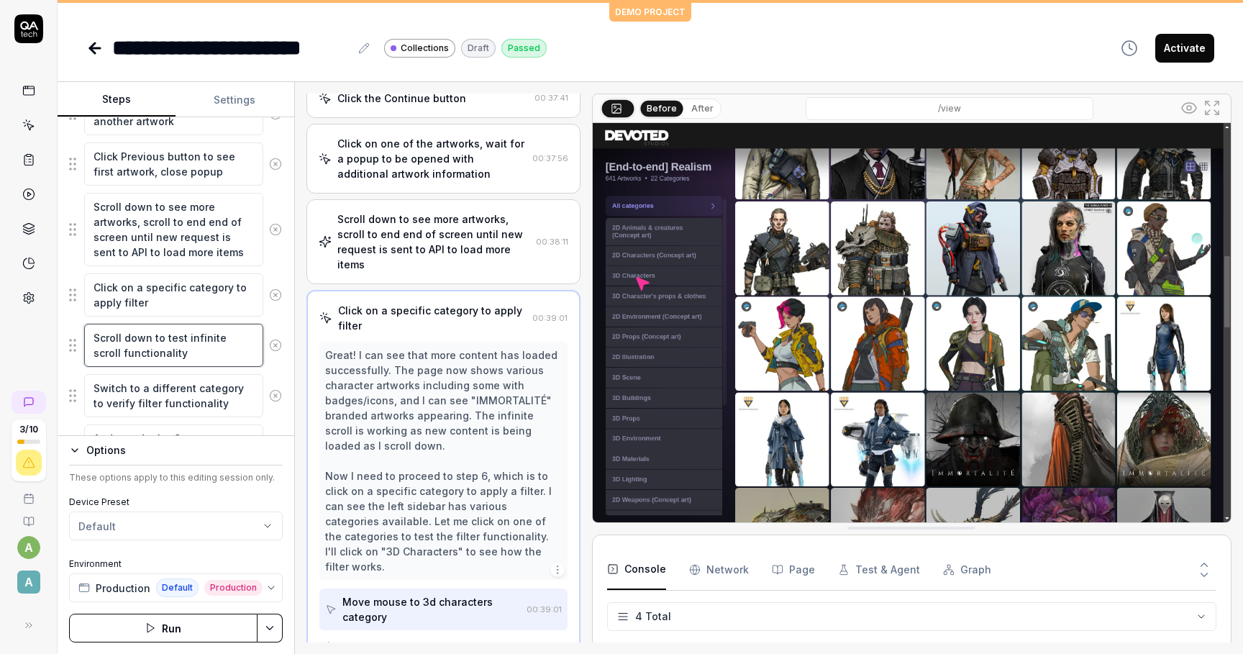
click at [163, 345] on textarea "Scroll down to test infinite scroll functionality" at bounding box center [173, 345] width 179 height 43
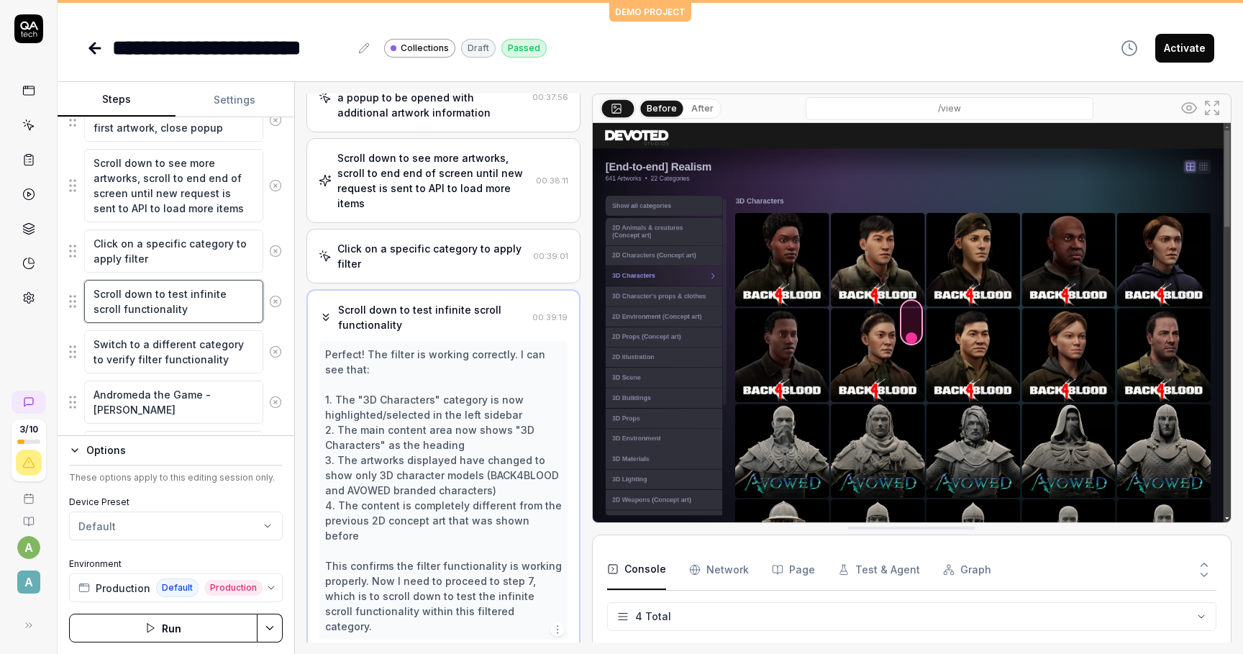
scroll to position [646, 0]
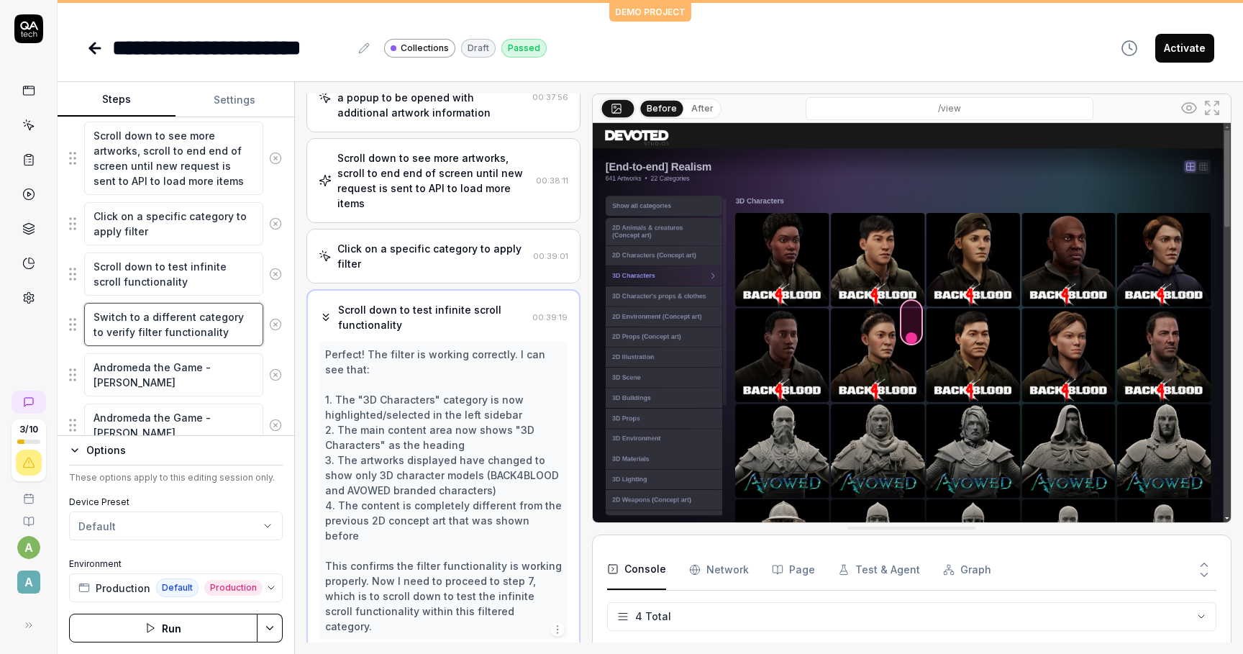
click at [183, 324] on textarea "Switch to a different category to verify filter functionality" at bounding box center [173, 324] width 179 height 43
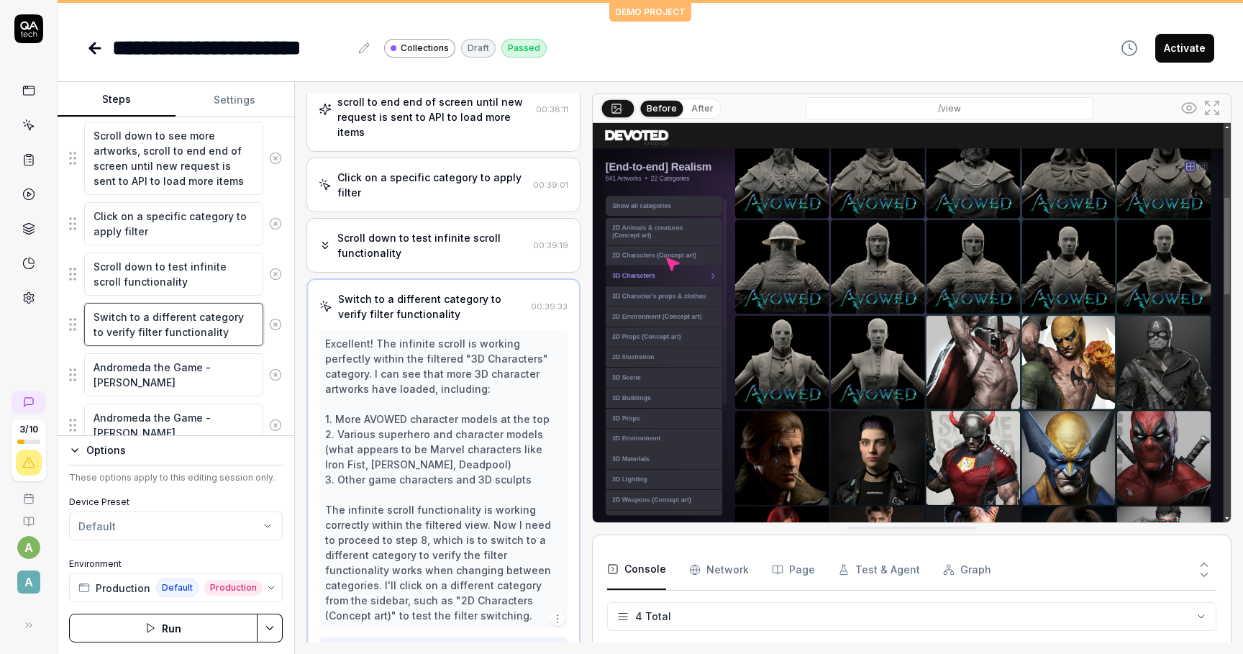
scroll to position [369, 0]
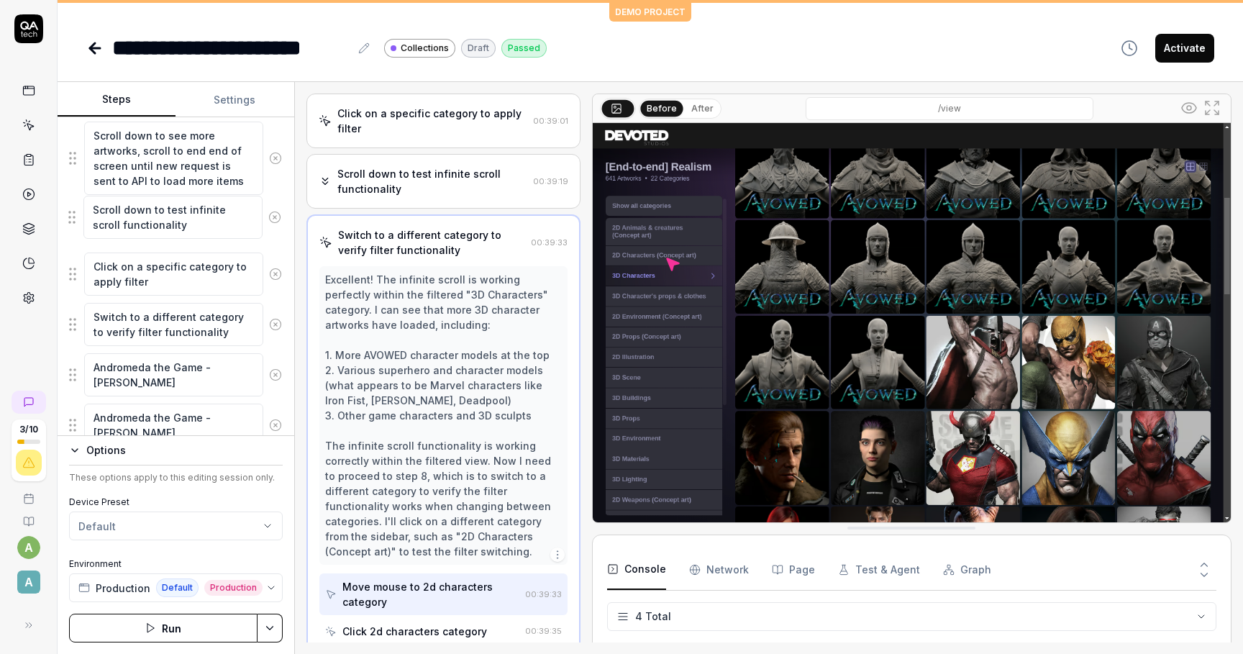
drag, startPoint x: 69, startPoint y: 272, endPoint x: 68, endPoint y: 216, distance: 56.1
click at [69, 216] on fieldset "Enter the provided email address Check the terms checkbox Click the Continue bu…" at bounding box center [176, 405] width 214 height 1249
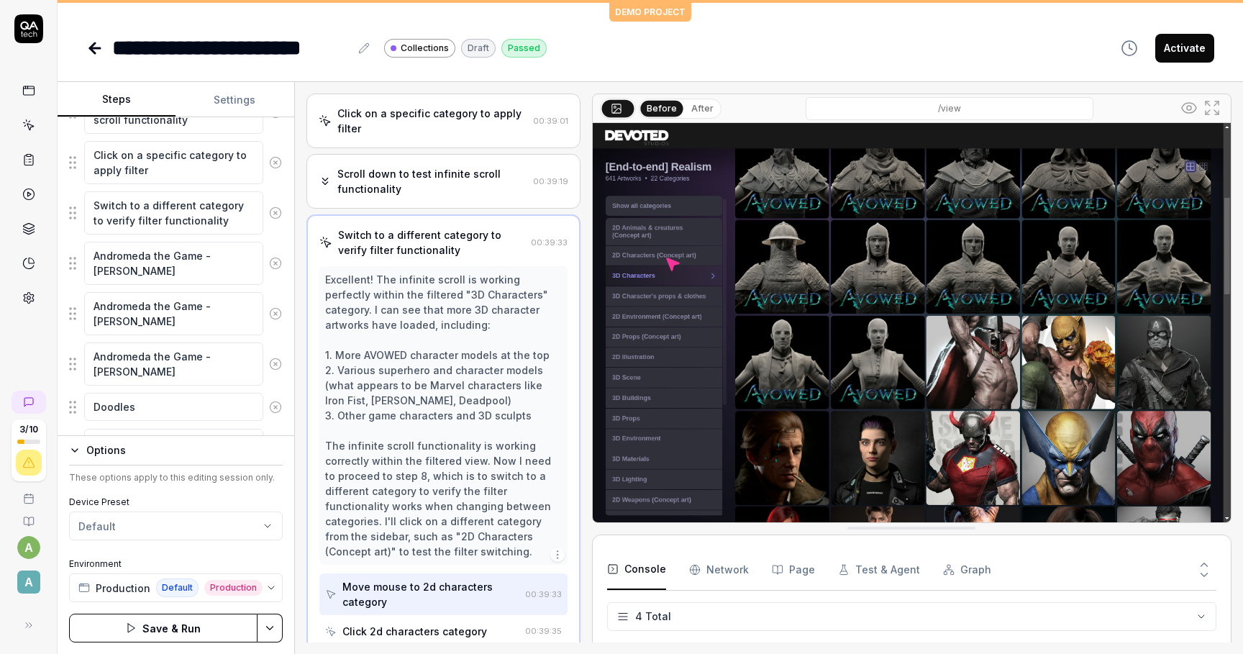
scroll to position [778, 0]
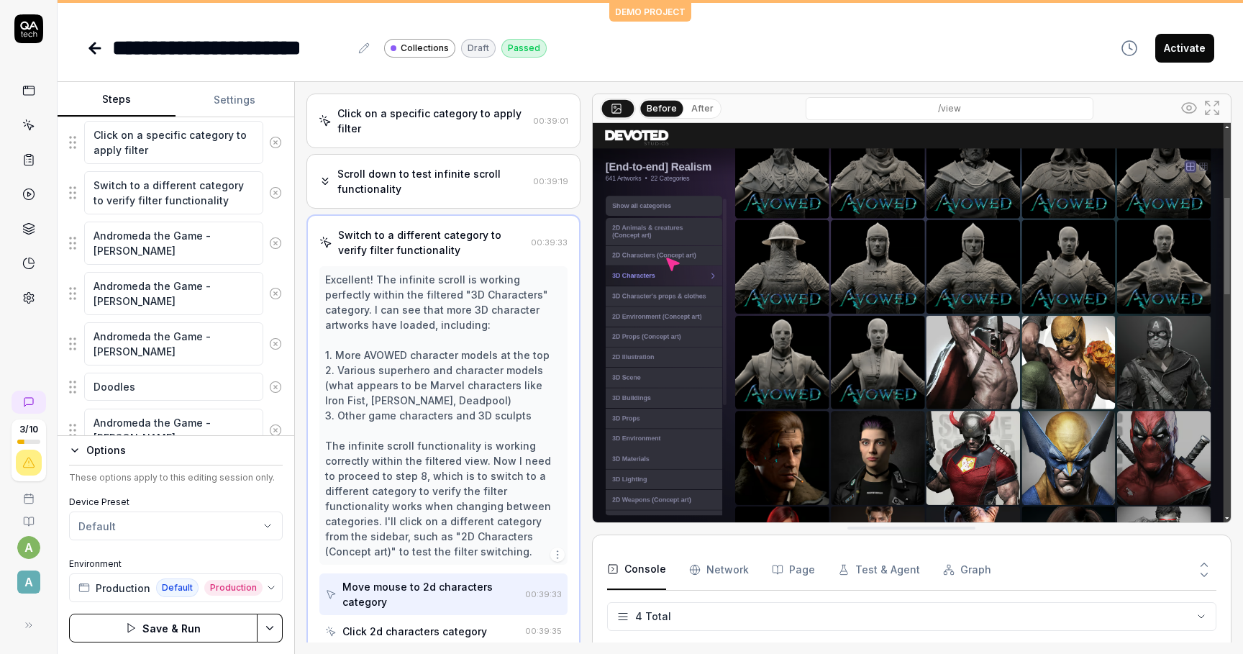
click at [276, 243] on icon at bounding box center [275, 243] width 4 height 4
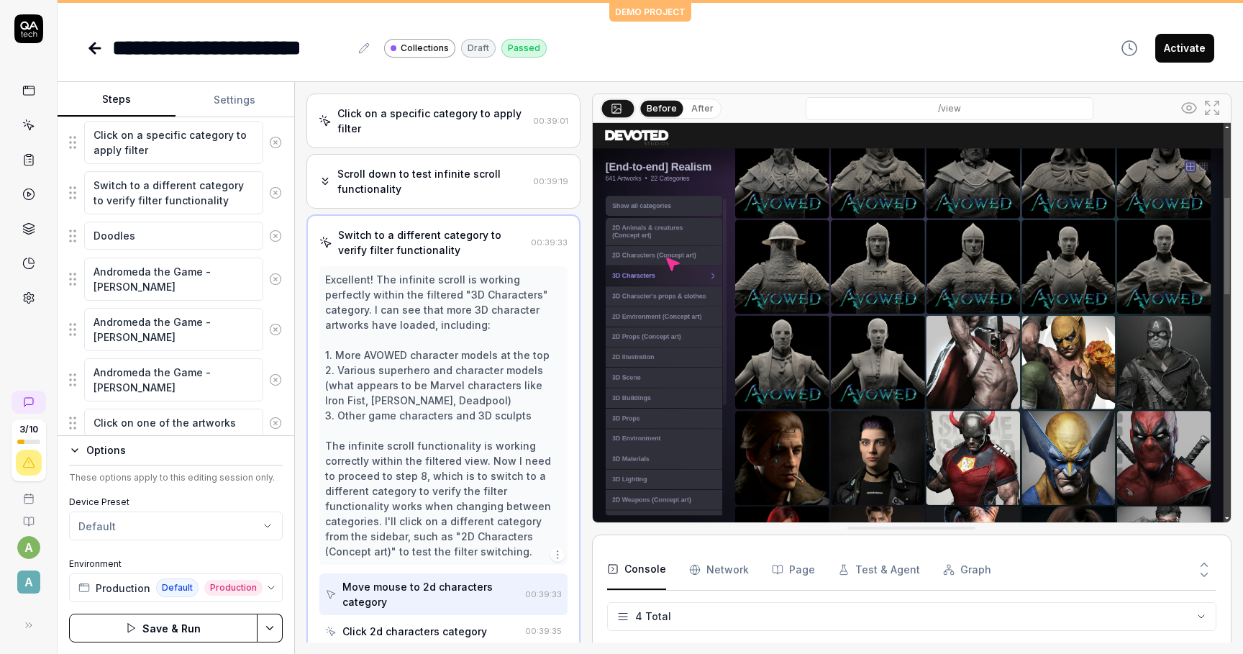
click at [276, 243] on button at bounding box center [275, 236] width 24 height 29
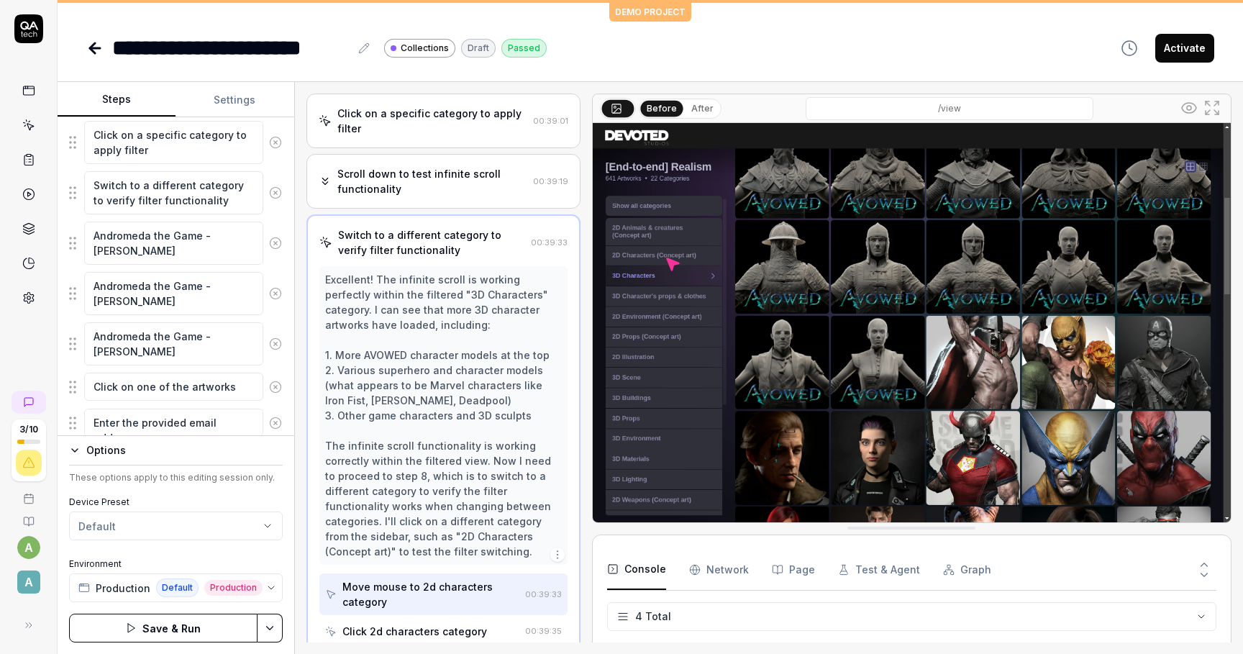
click at [276, 243] on icon at bounding box center [275, 243] width 4 height 4
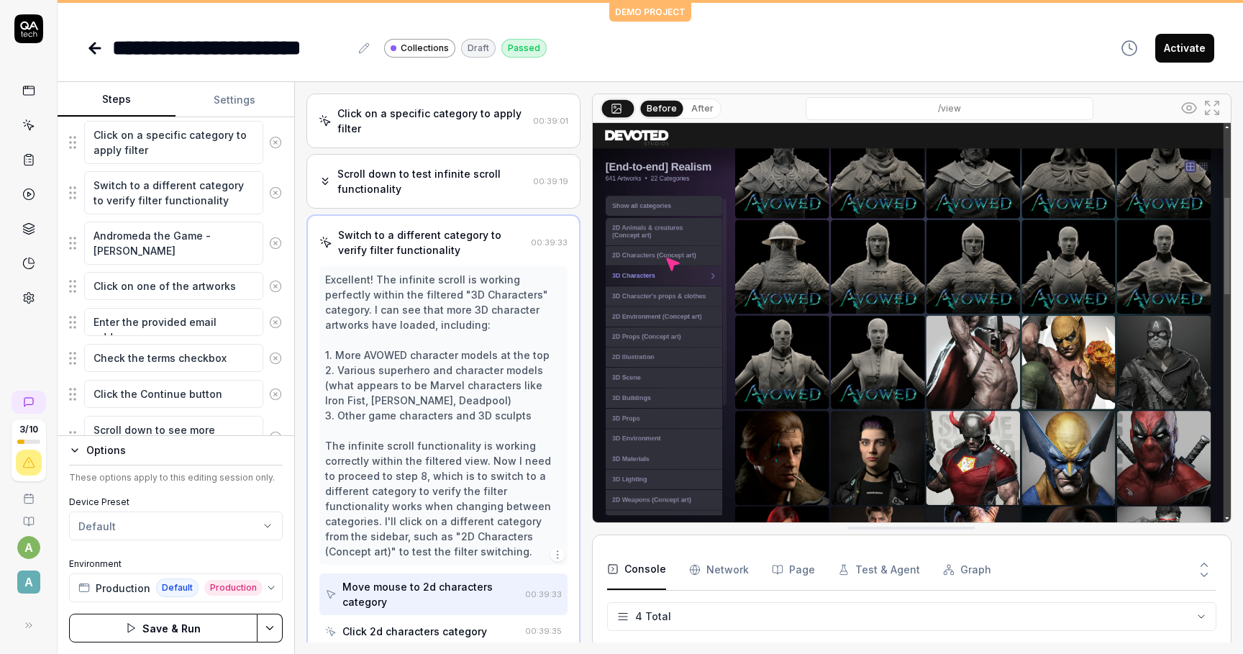
click at [276, 243] on icon at bounding box center [275, 243] width 4 height 4
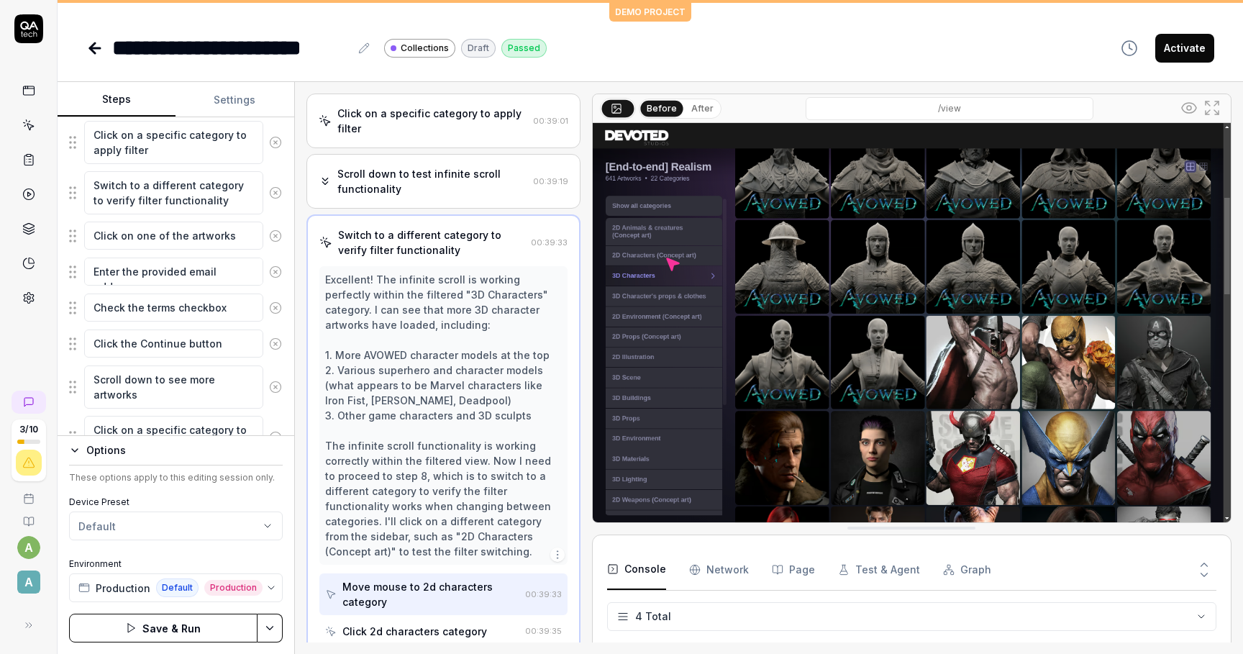
click at [276, 243] on button at bounding box center [275, 236] width 24 height 29
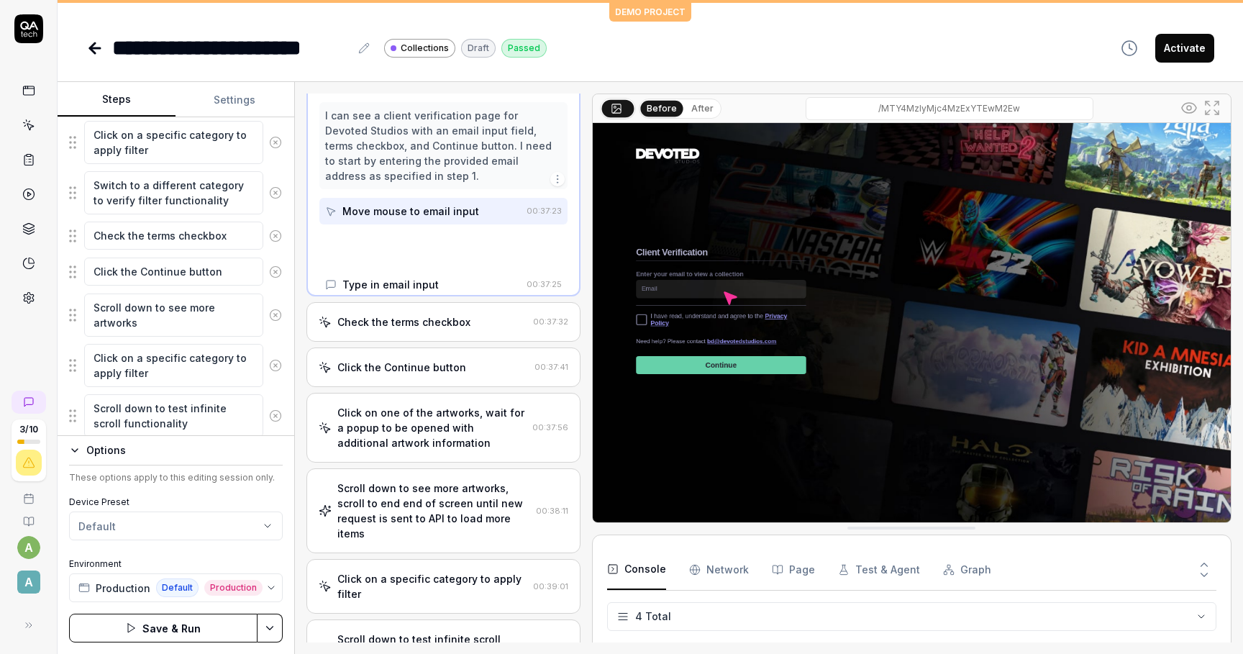
scroll to position [0, 0]
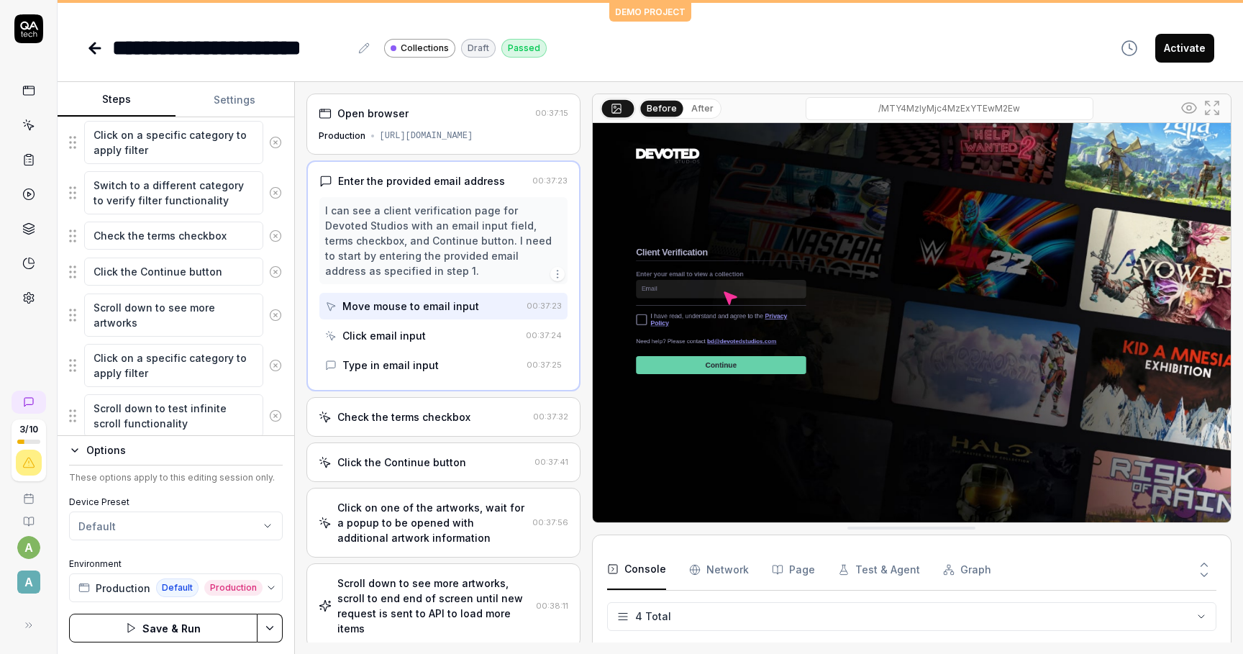
click at [276, 243] on button at bounding box center [275, 236] width 24 height 29
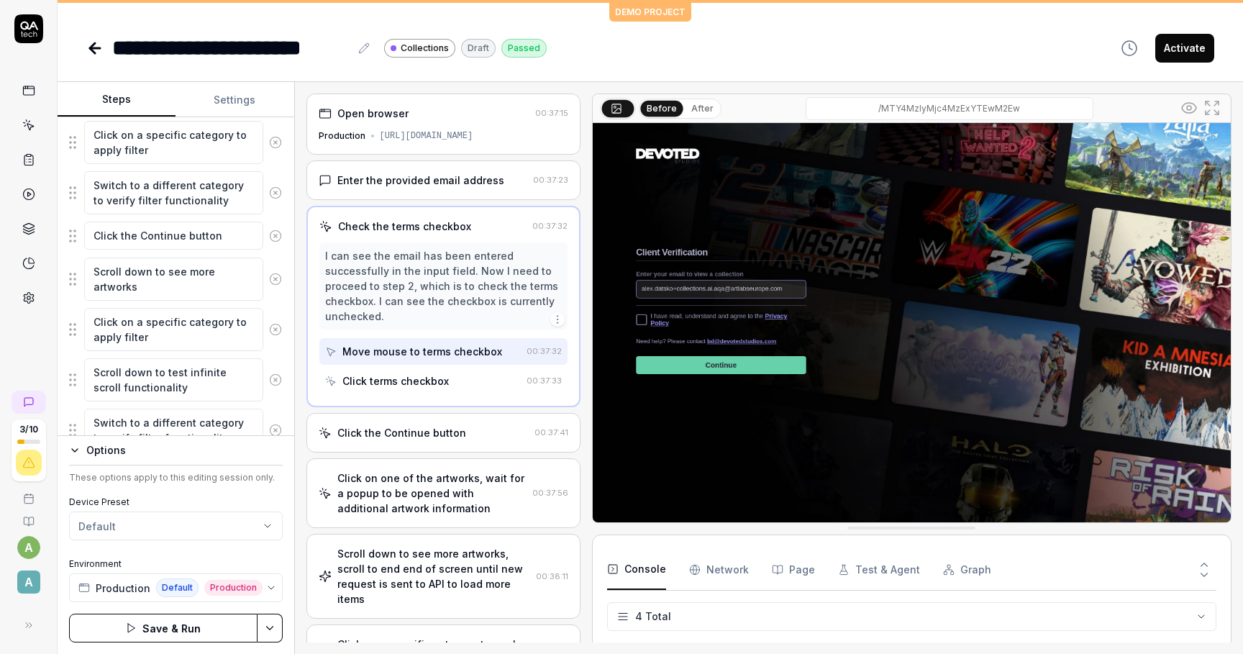
click at [276, 243] on button at bounding box center [275, 236] width 24 height 29
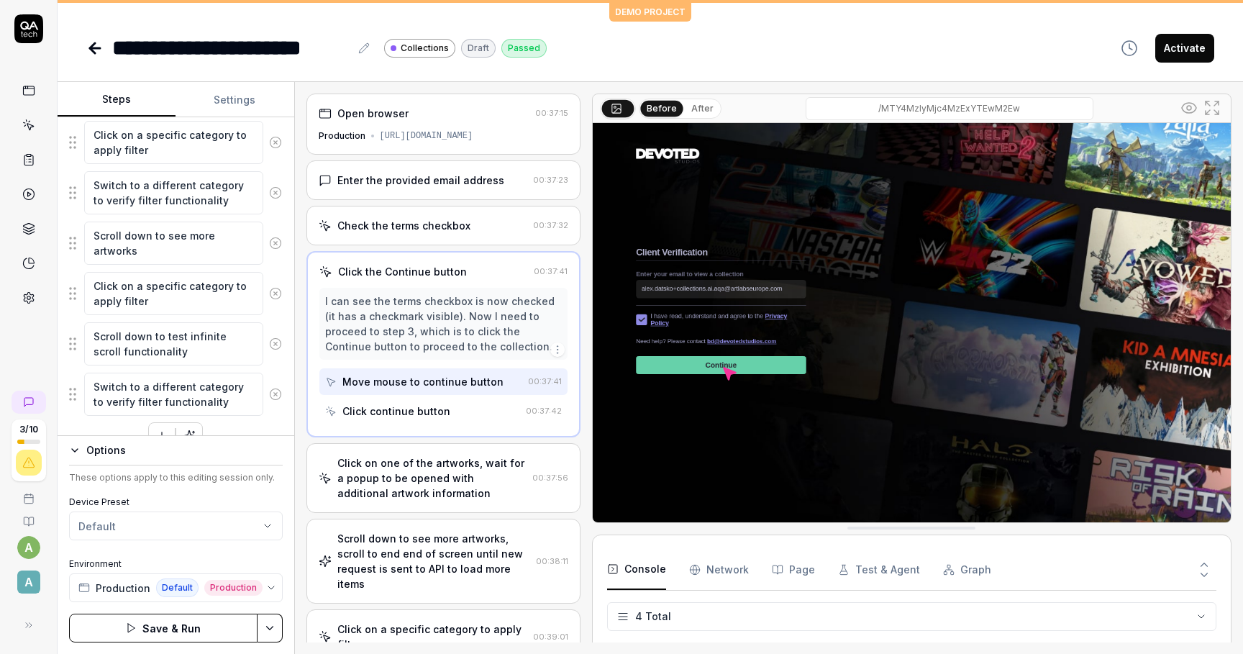
click at [276, 243] on icon at bounding box center [275, 243] width 4 height 4
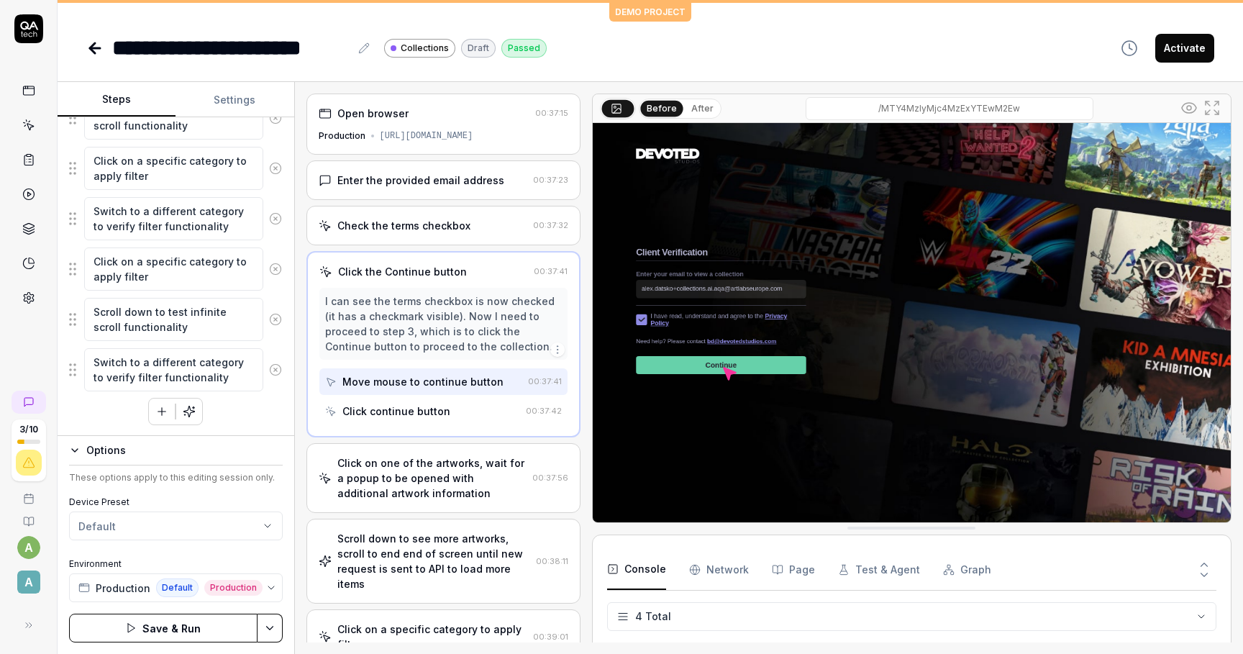
click at [273, 268] on icon at bounding box center [275, 269] width 13 height 13
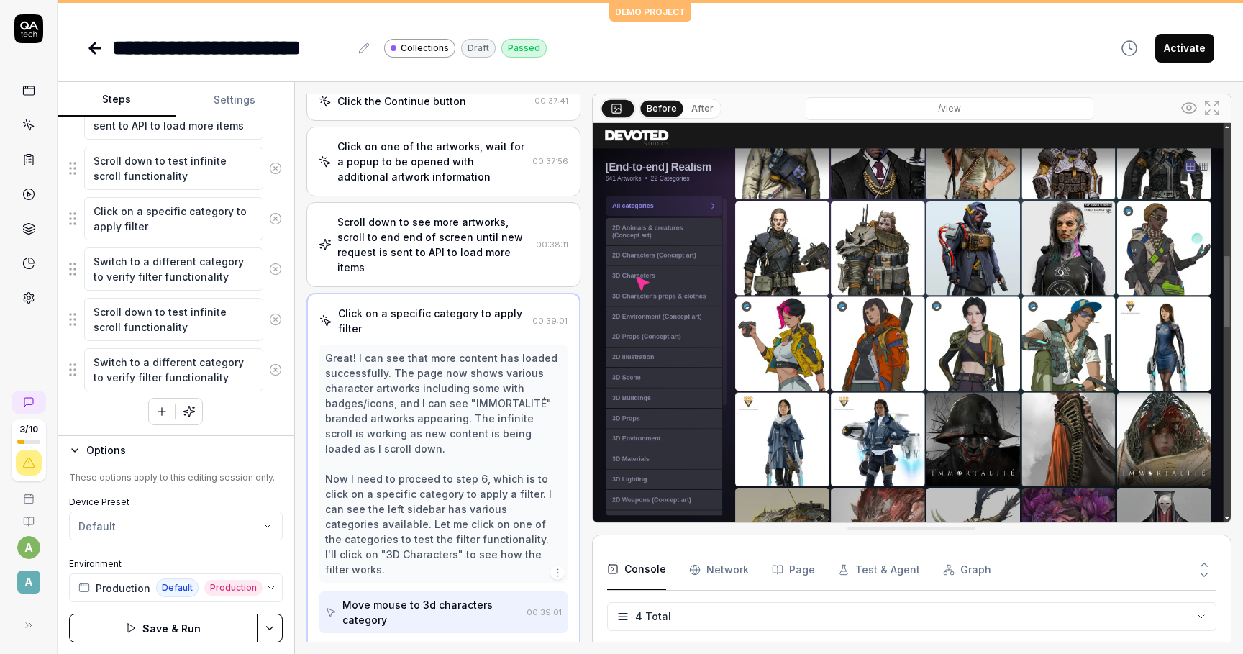
scroll to position [173, 0]
click at [273, 318] on icon at bounding box center [275, 319] width 13 height 13
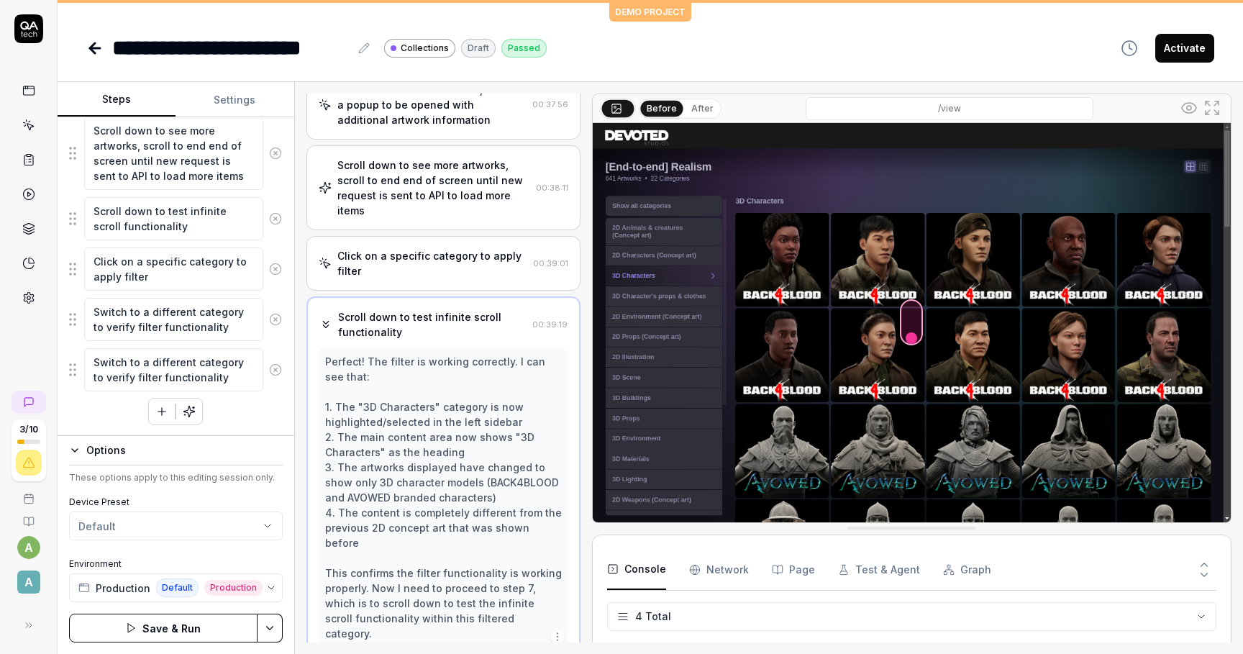
scroll to position [234, 0]
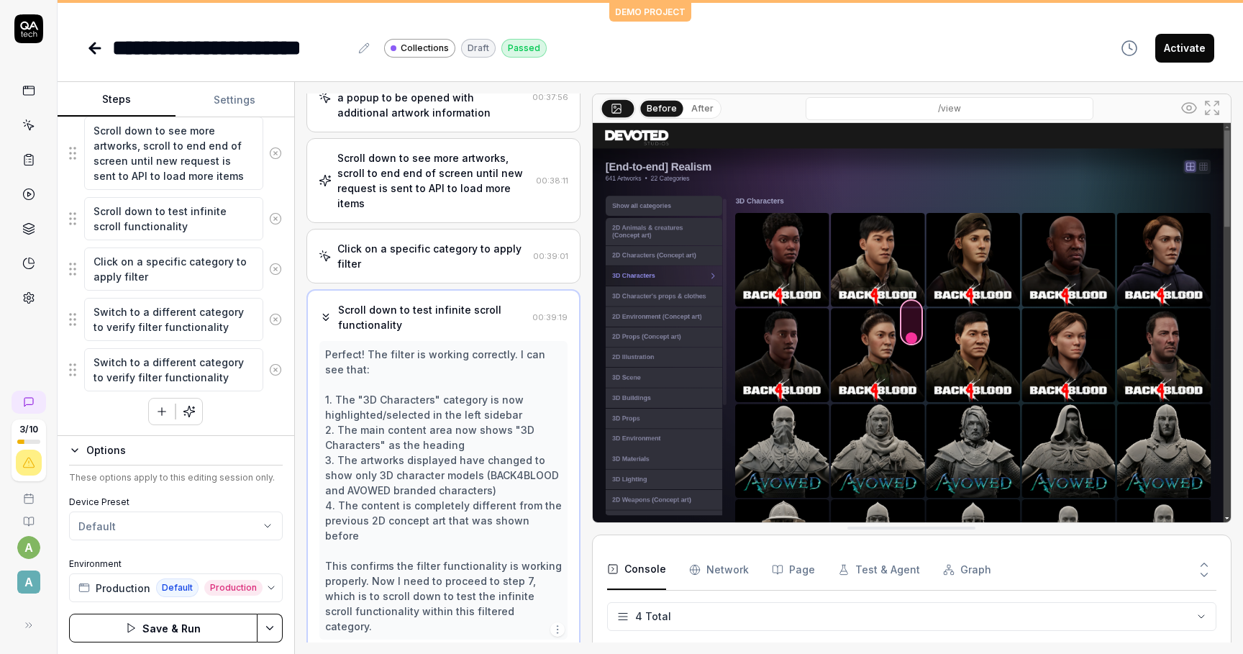
click at [276, 366] on icon at bounding box center [275, 369] width 13 height 13
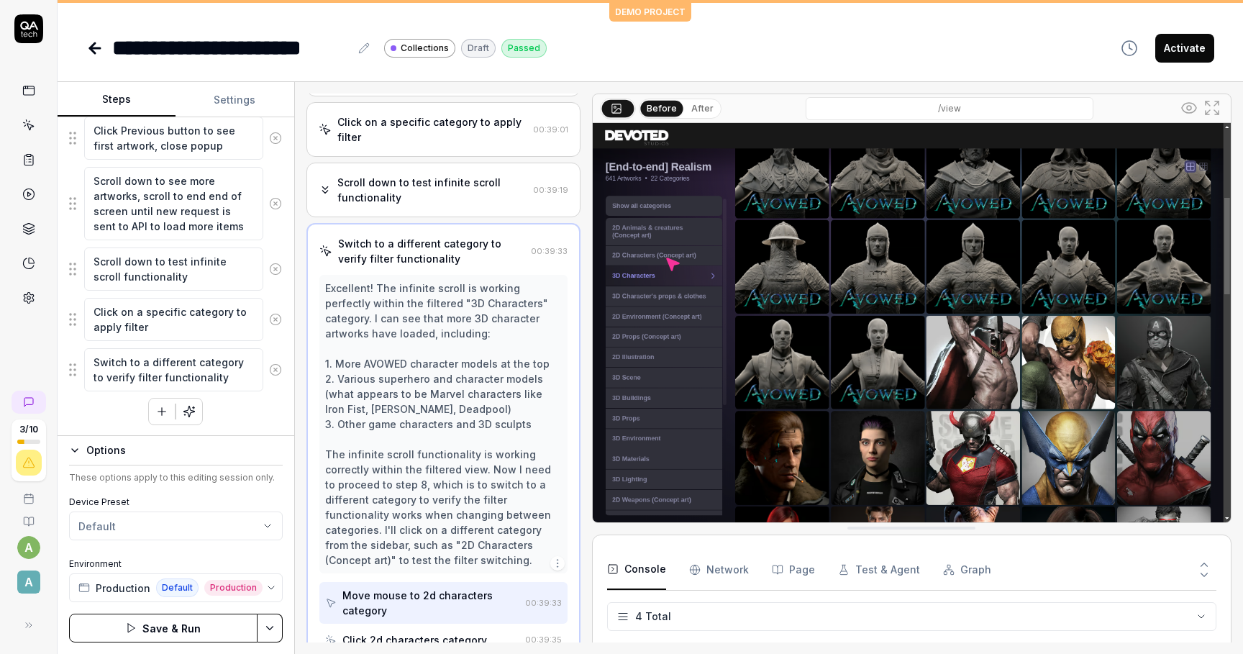
scroll to position [369, 0]
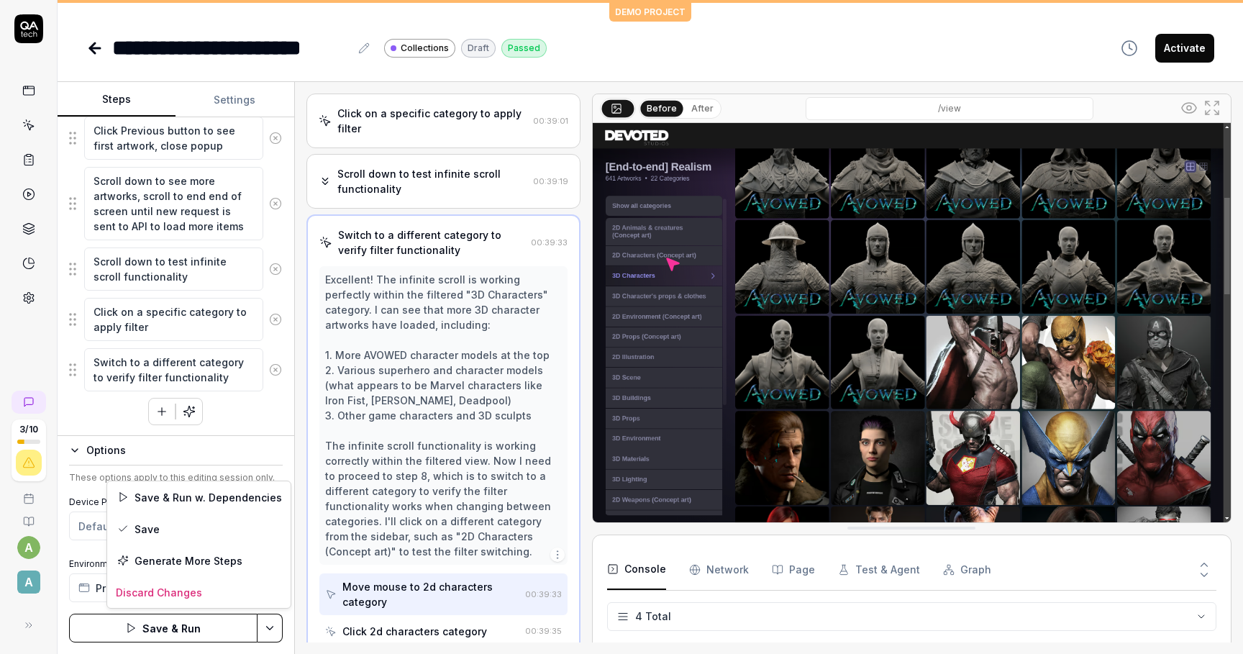
click at [261, 633] on html "**********" at bounding box center [621, 327] width 1243 height 654
click at [173, 527] on div "Save" at bounding box center [198, 529] width 183 height 32
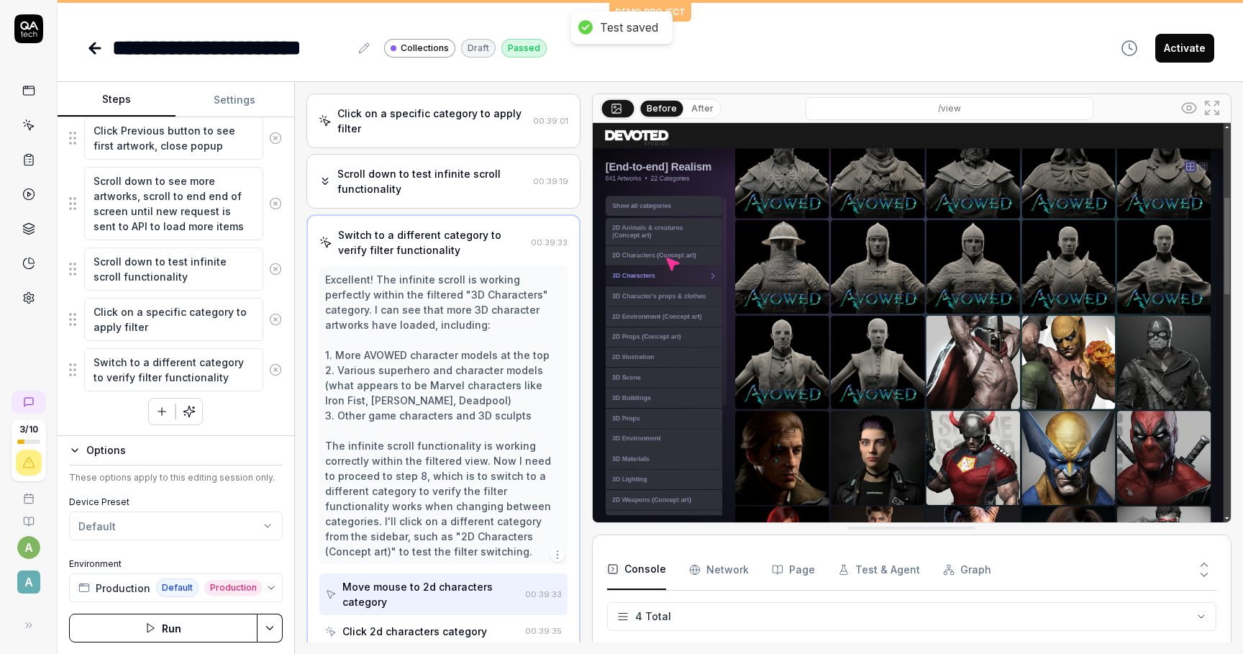
click at [270, 622] on html "**********" at bounding box center [621, 327] width 1243 height 654
click at [263, 497] on html "**********" at bounding box center [621, 327] width 1243 height 654
click at [153, 625] on icon "button" at bounding box center [151, 628] width 12 height 12
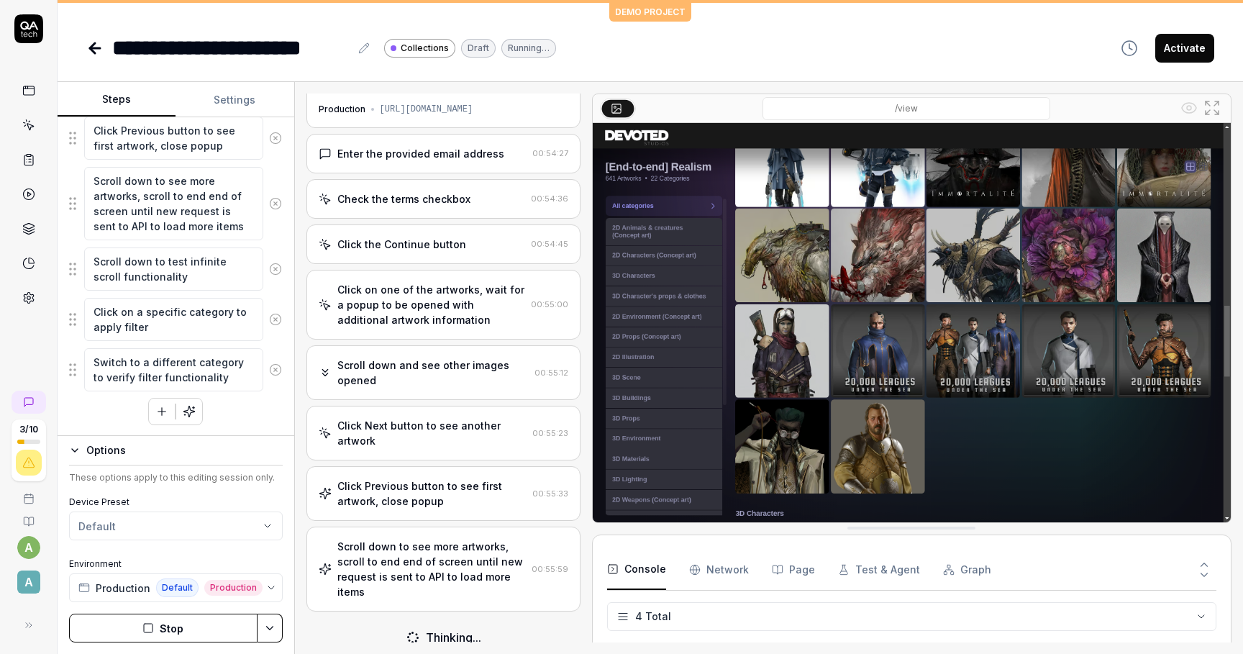
scroll to position [23, 0]
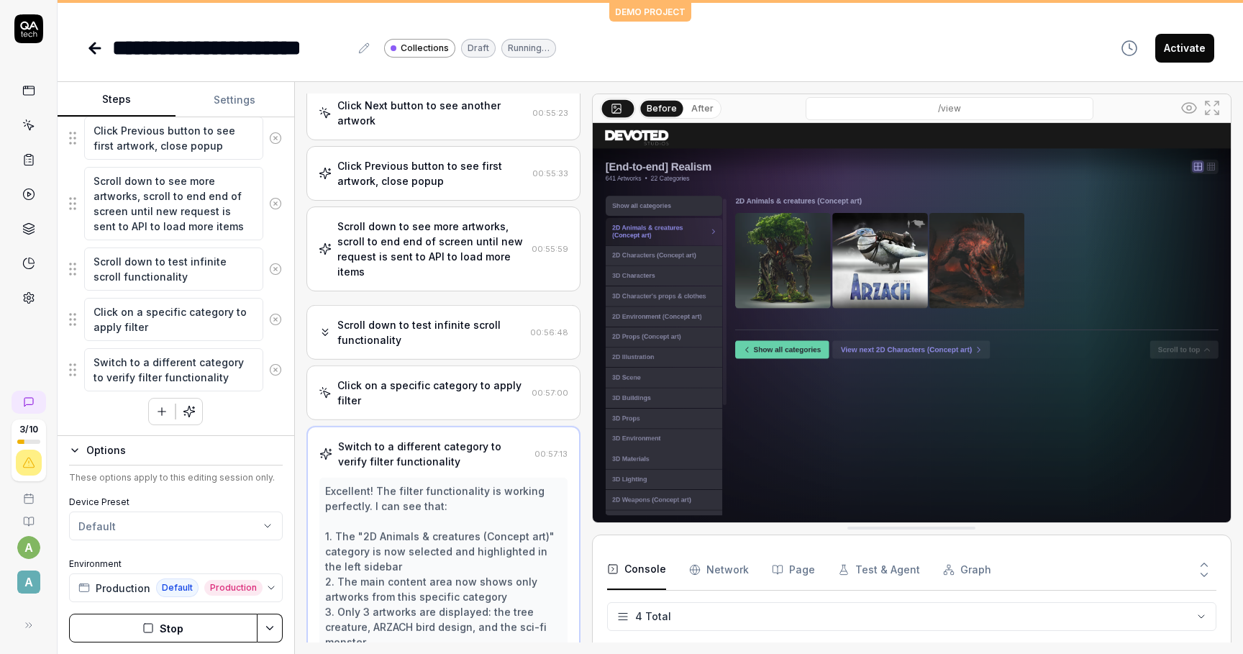
click at [433, 358] on div "Open browser 00:54:14 Production [URL][DOMAIN_NAME] Enter the provided email ad…" at bounding box center [444, 368] width 274 height 549
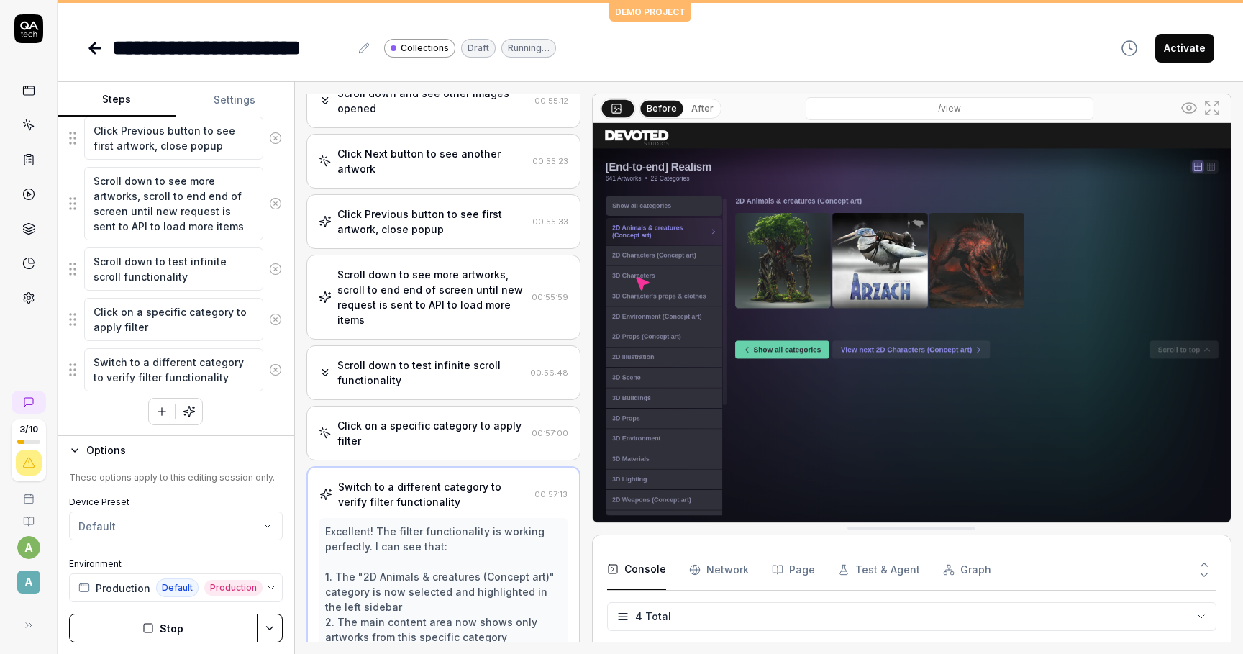
scroll to position [0, 0]
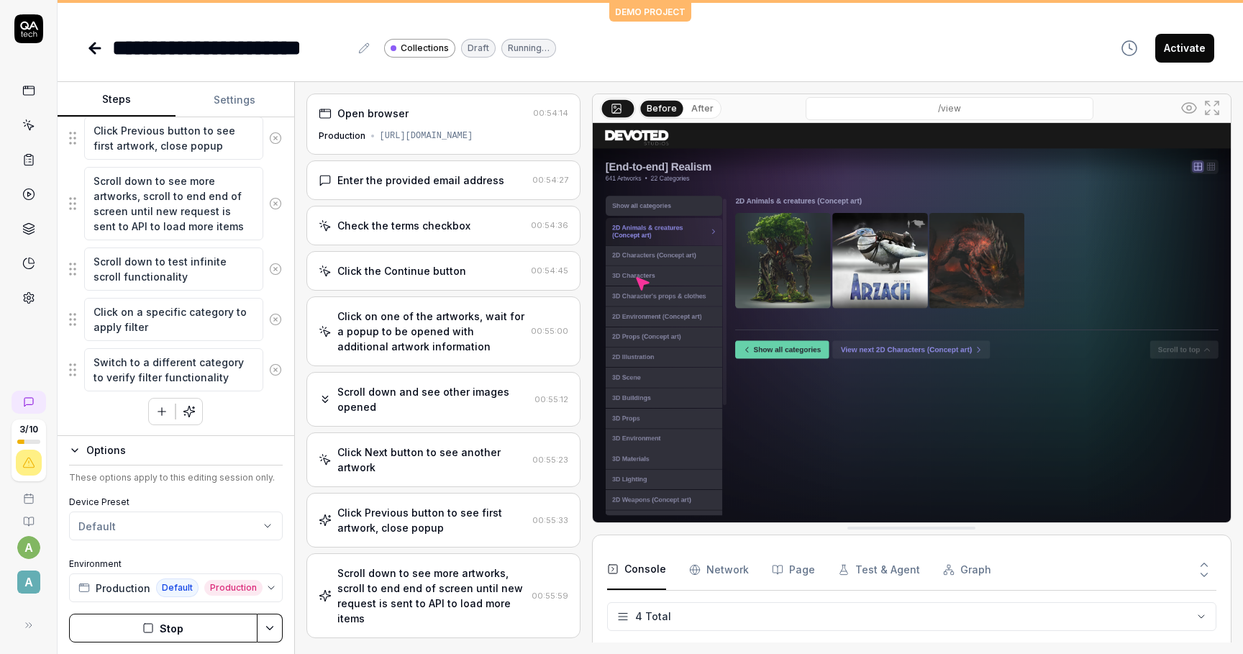
click at [404, 194] on div "Enter the provided email address 00:54:27" at bounding box center [444, 180] width 274 height 40
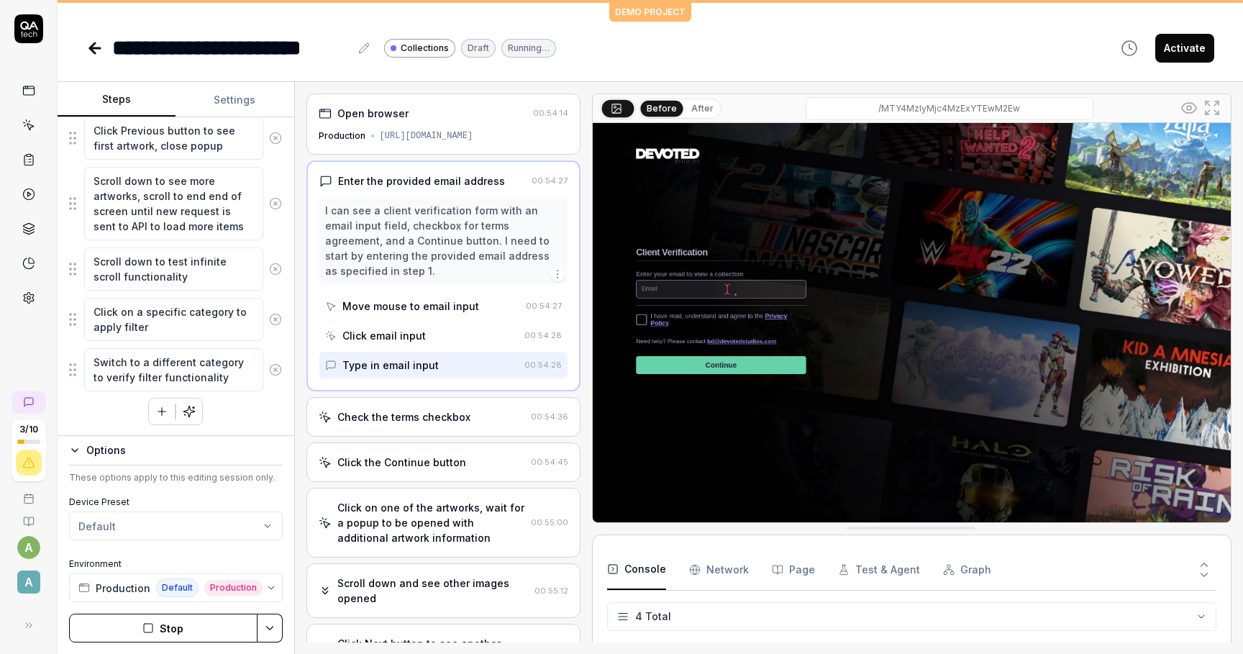
click at [426, 461] on div "Click the Continue button 00:54:45" at bounding box center [444, 463] width 274 height 40
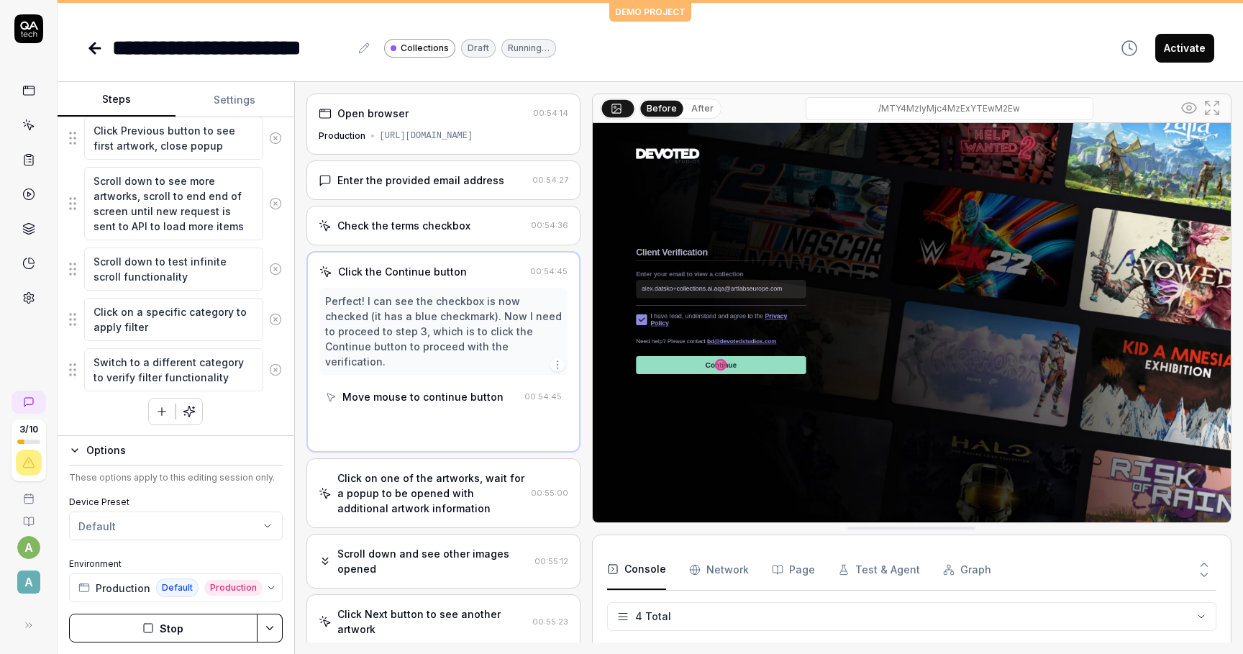
click at [425, 491] on div "Click on one of the artworks, wait for a popup to be opened with additional art…" at bounding box center [431, 493] width 188 height 45
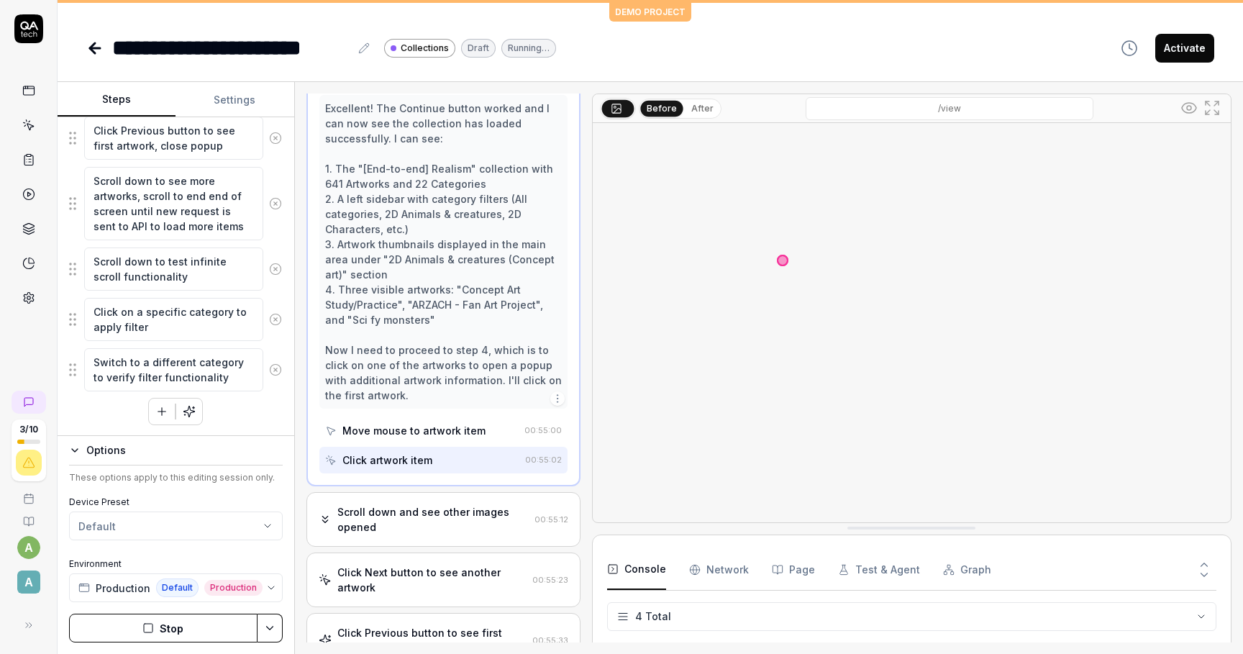
scroll to position [287, 0]
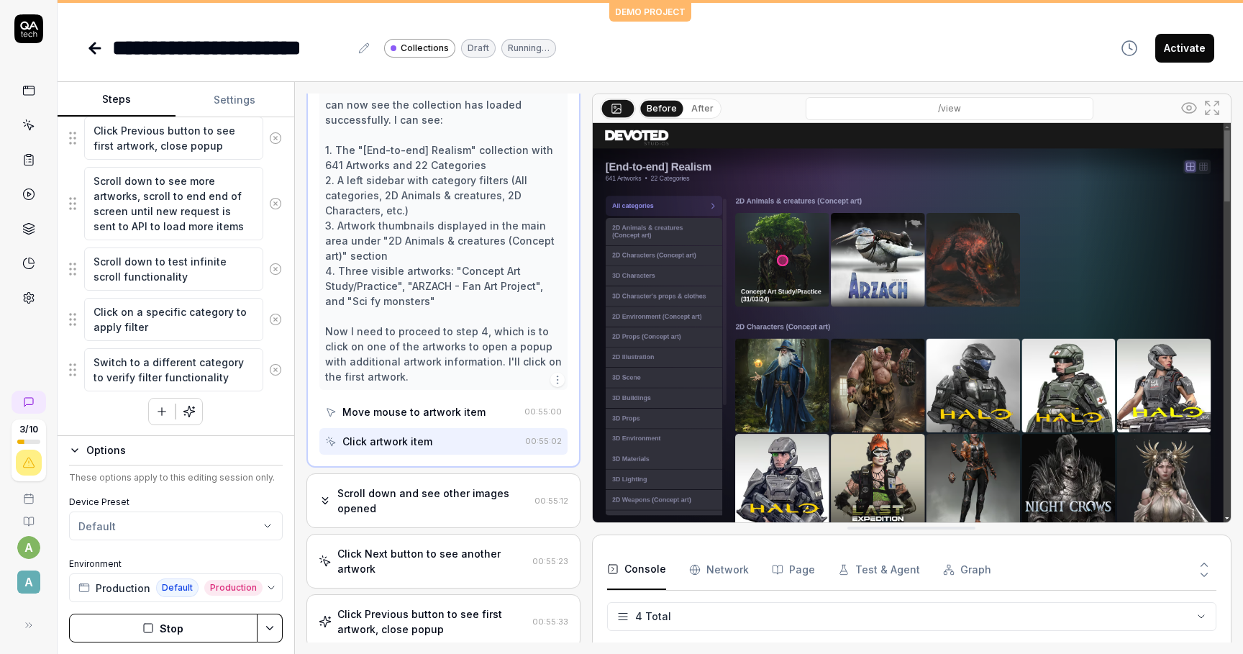
click at [427, 502] on div "Scroll down and see other images opened" at bounding box center [432, 501] width 191 height 30
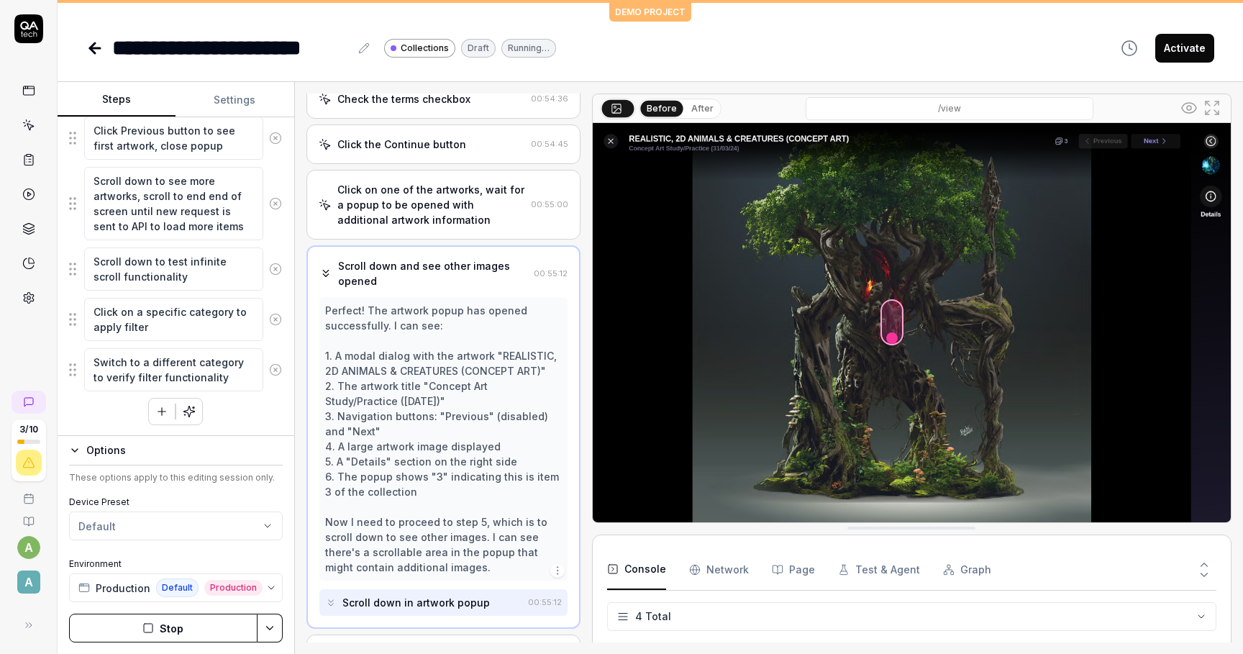
scroll to position [113, 0]
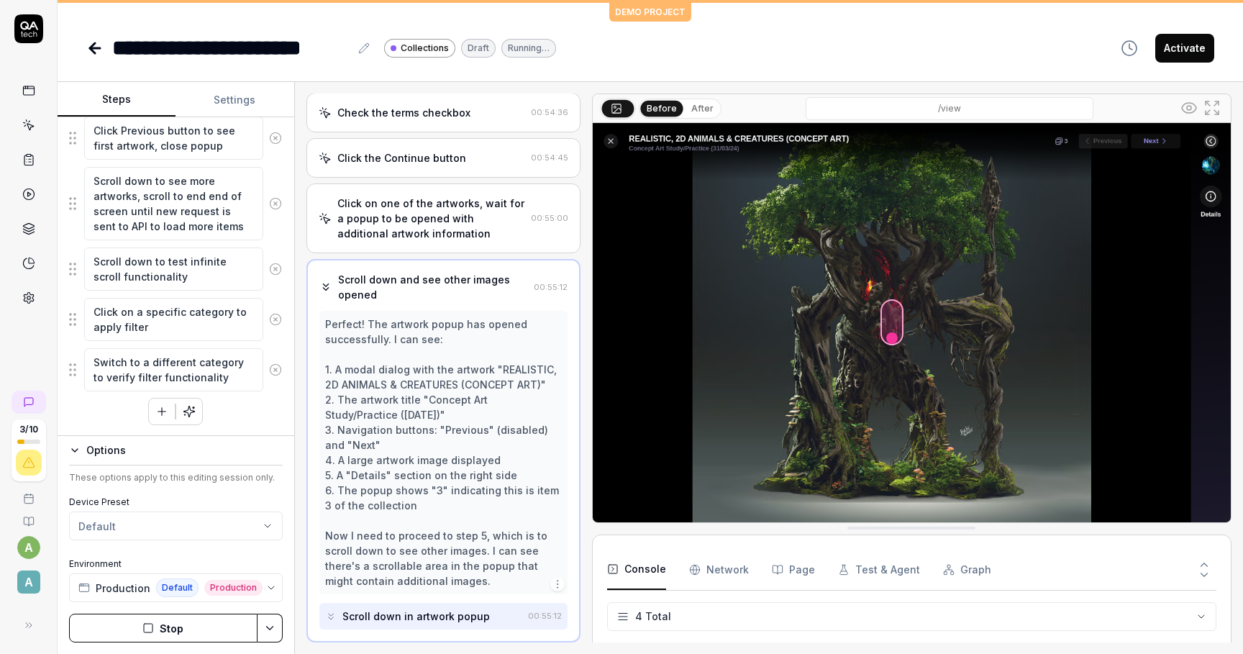
click at [692, 112] on button "After" at bounding box center [703, 109] width 34 height 16
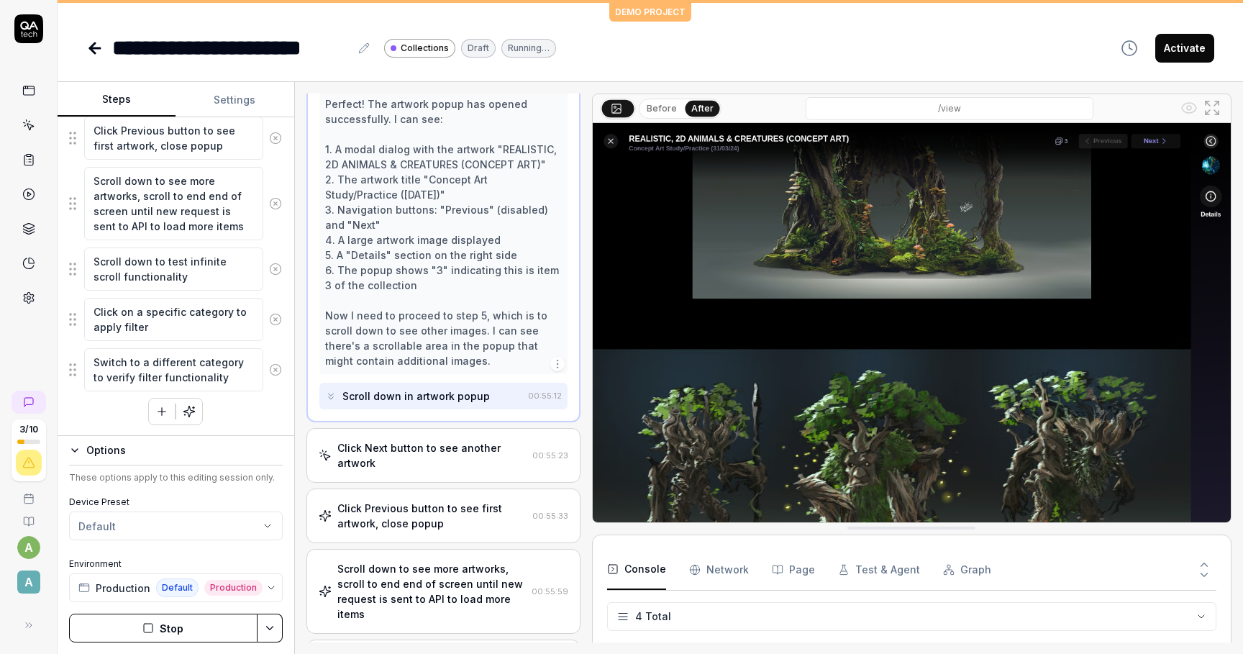
click at [409, 456] on div "Click Next button to see another artwork" at bounding box center [431, 455] width 189 height 30
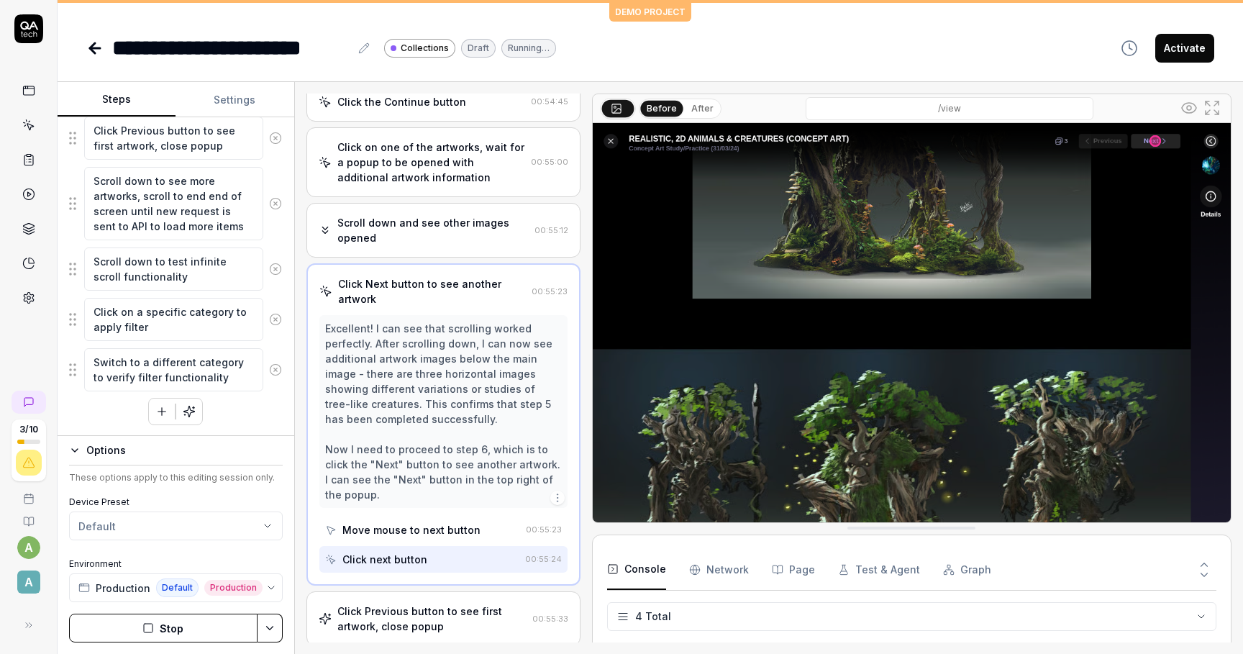
scroll to position [112, 0]
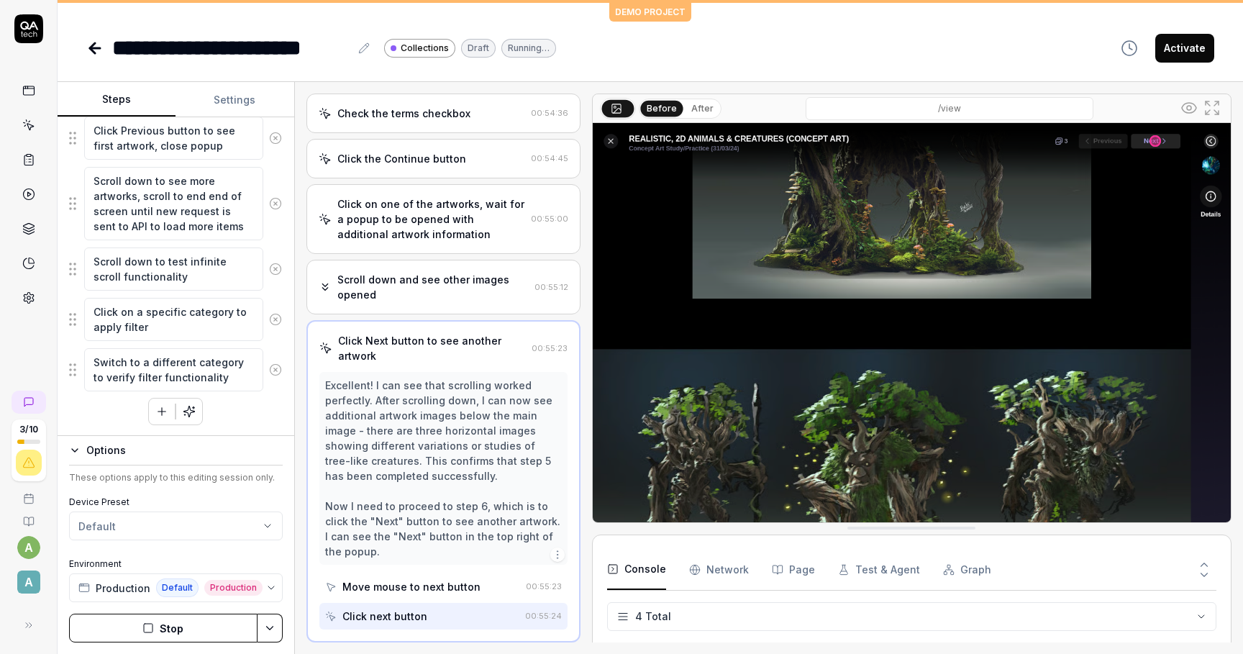
click at [697, 107] on button "After" at bounding box center [703, 109] width 34 height 16
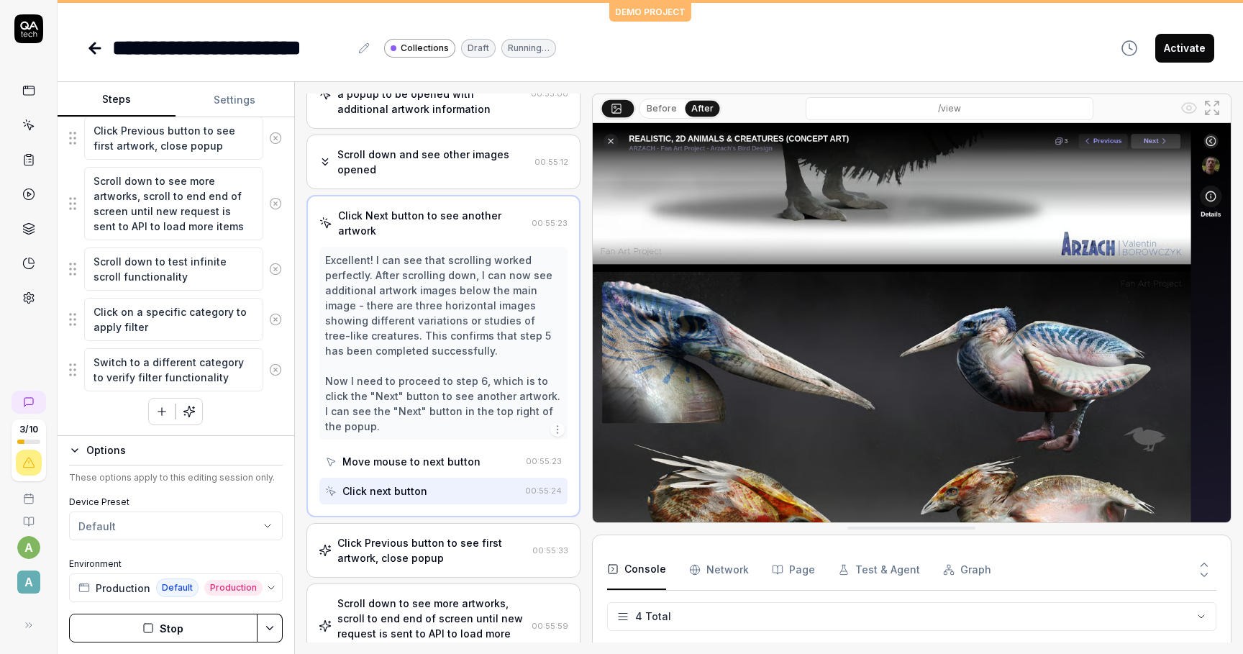
click at [407, 548] on div "Click Previous button to see first artwork, close popup" at bounding box center [431, 550] width 189 height 30
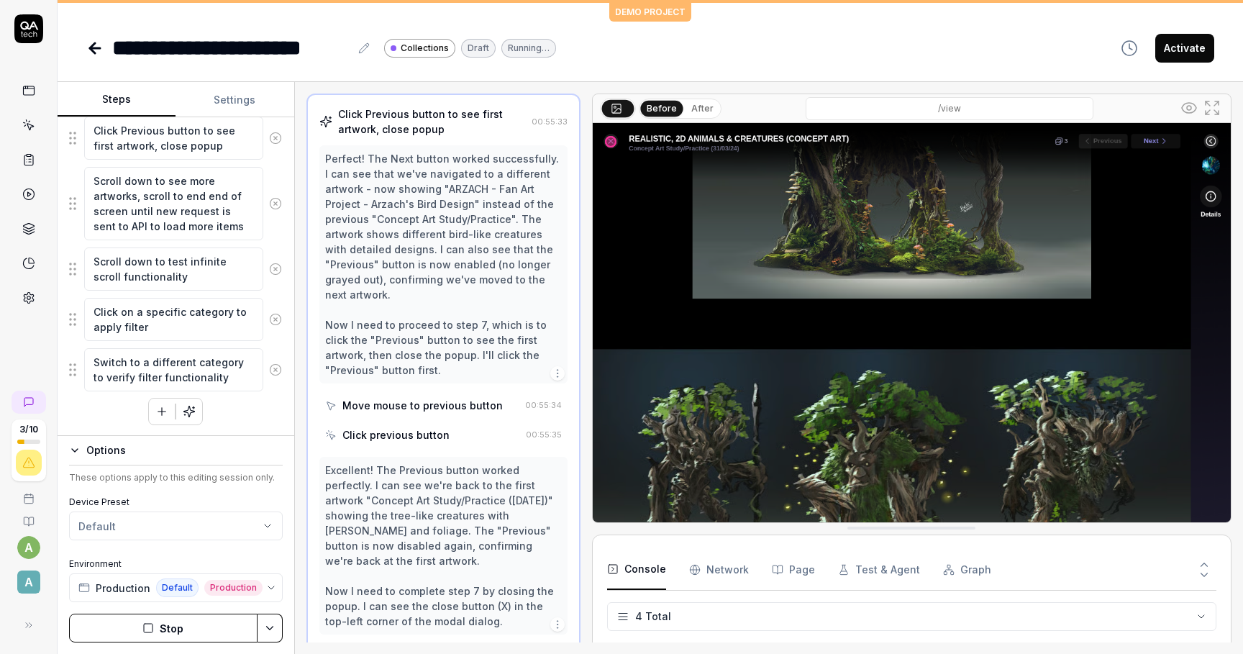
scroll to position [454, 0]
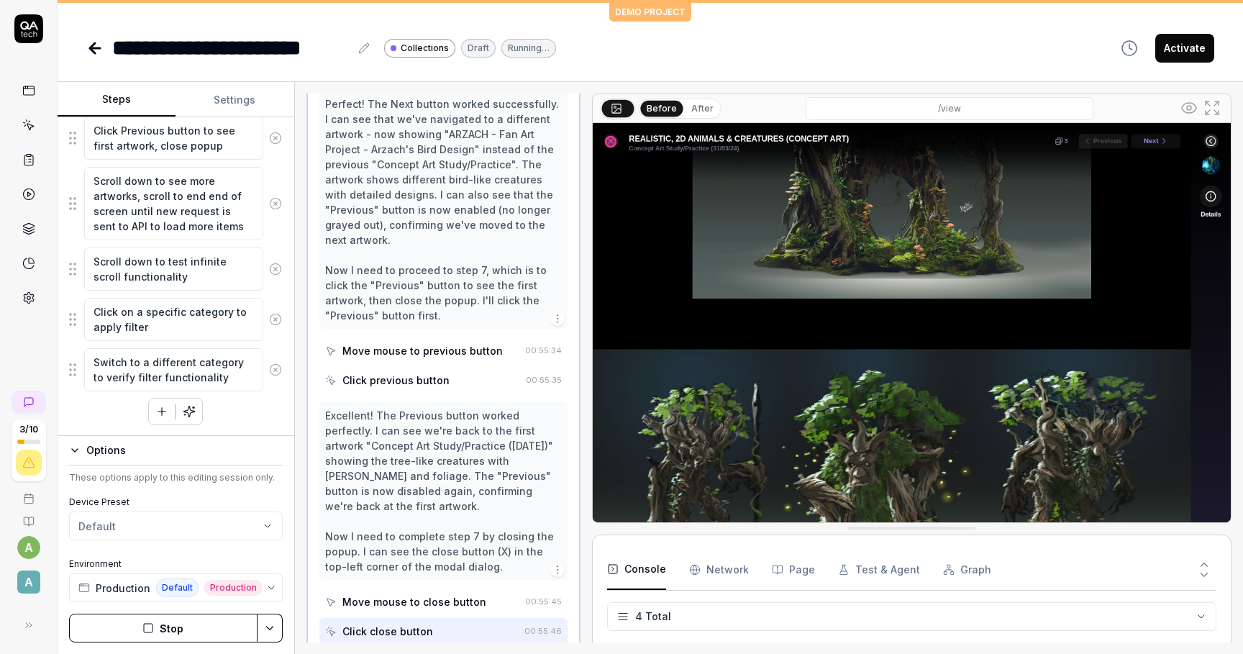
click at [697, 106] on button "After" at bounding box center [703, 109] width 34 height 16
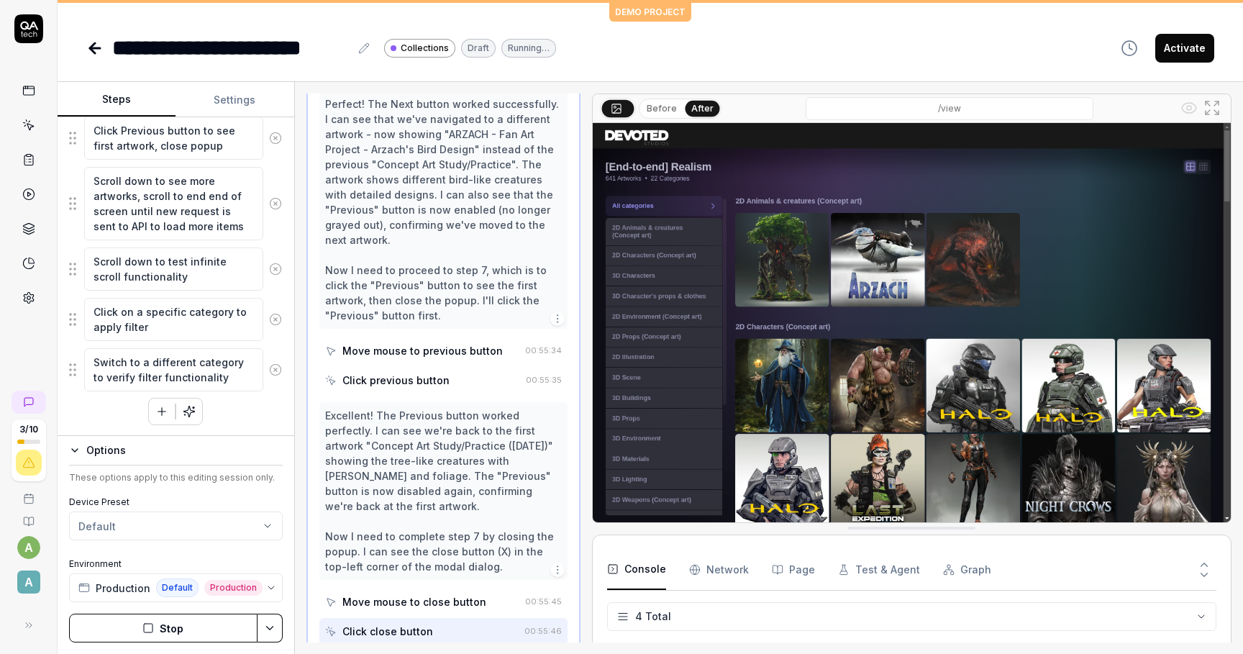
click at [425, 400] on div "Click Previous button to see first artwork, close popup 00:55:33 Perfect! The N…" at bounding box center [444, 348] width 274 height 619
click at [645, 110] on button "Before" at bounding box center [662, 109] width 42 height 16
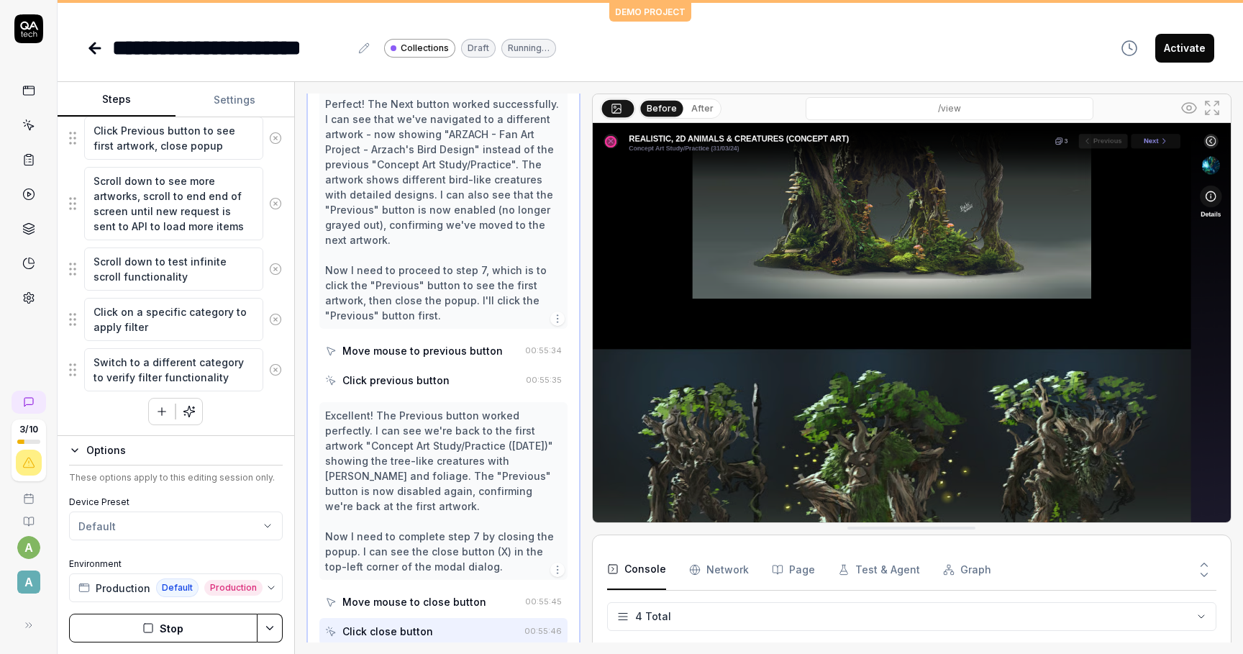
click at [414, 594] on div "Move mouse to close button" at bounding box center [415, 601] width 144 height 15
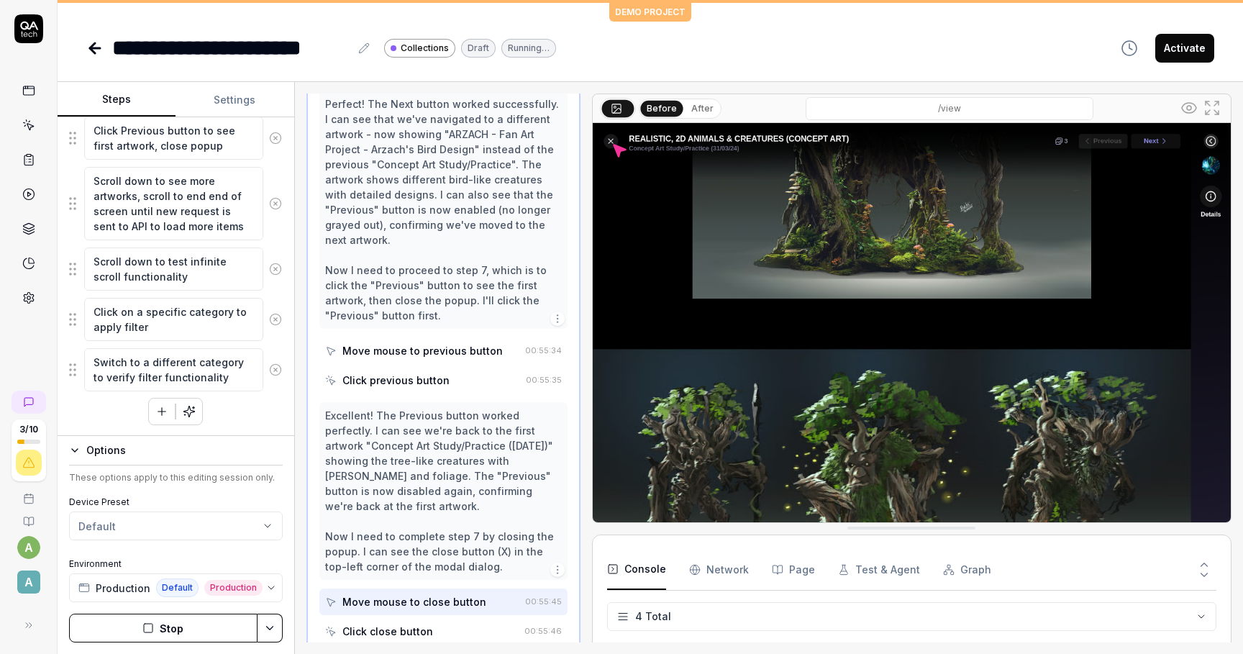
click at [430, 341] on div "Move mouse to previous button" at bounding box center [422, 350] width 194 height 27
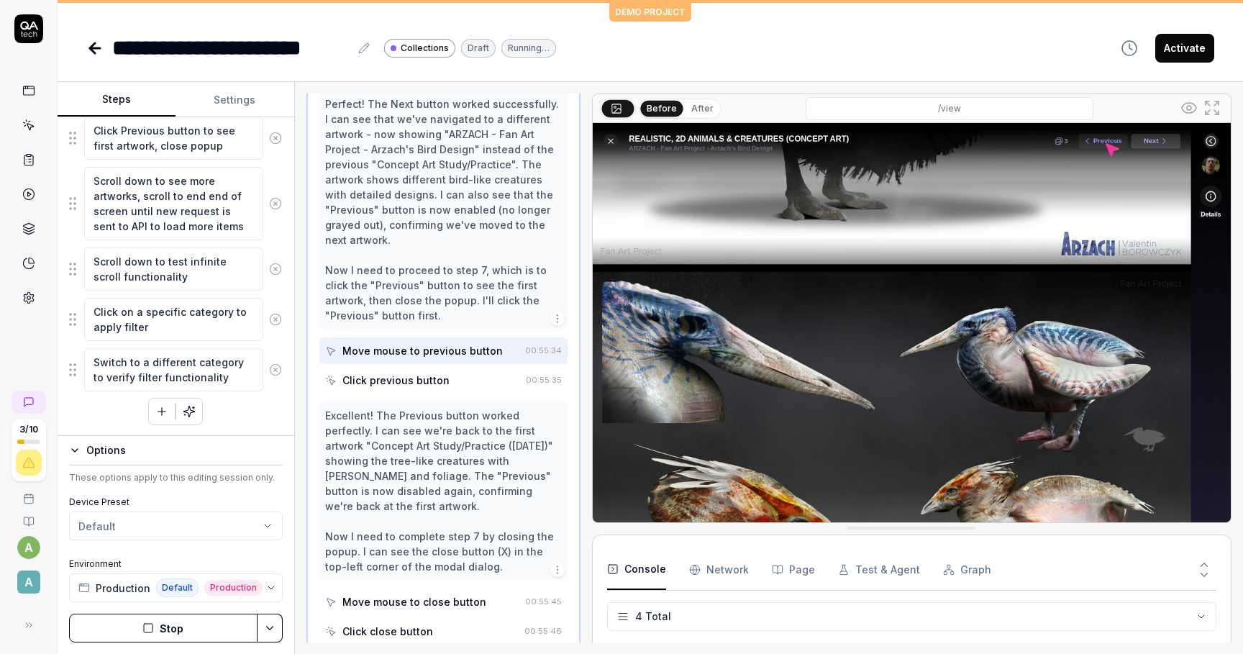
click at [431, 381] on div "Click previous button" at bounding box center [396, 380] width 107 height 15
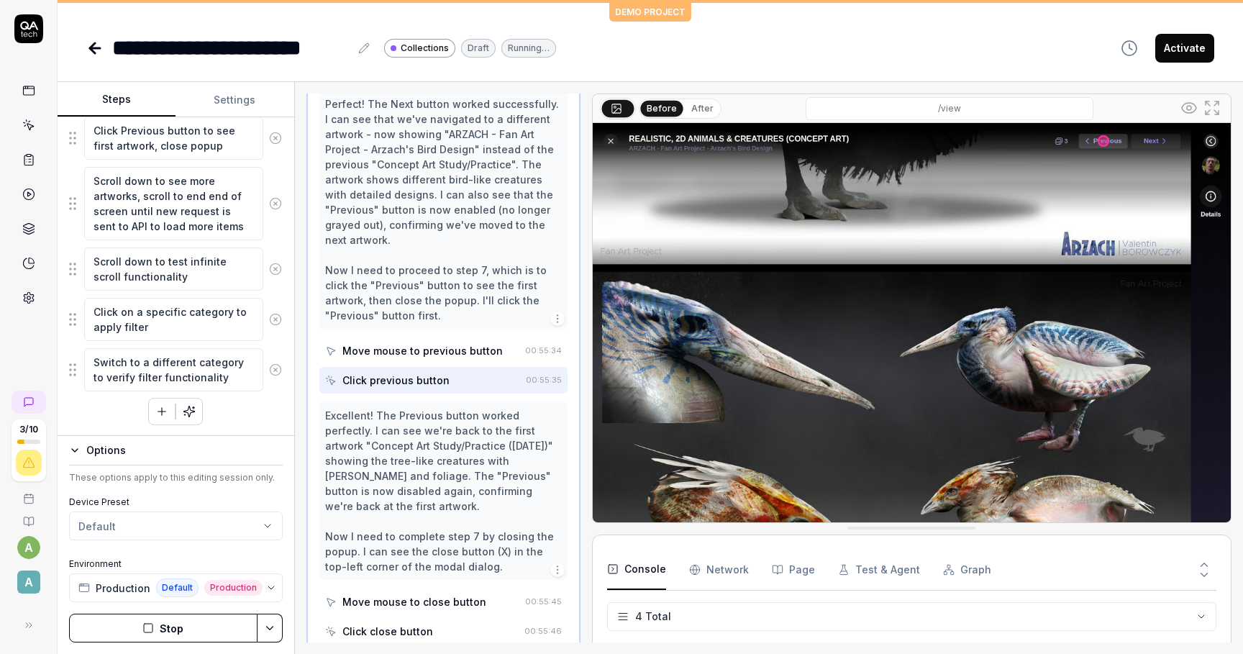
click at [698, 103] on button "After" at bounding box center [703, 109] width 34 height 16
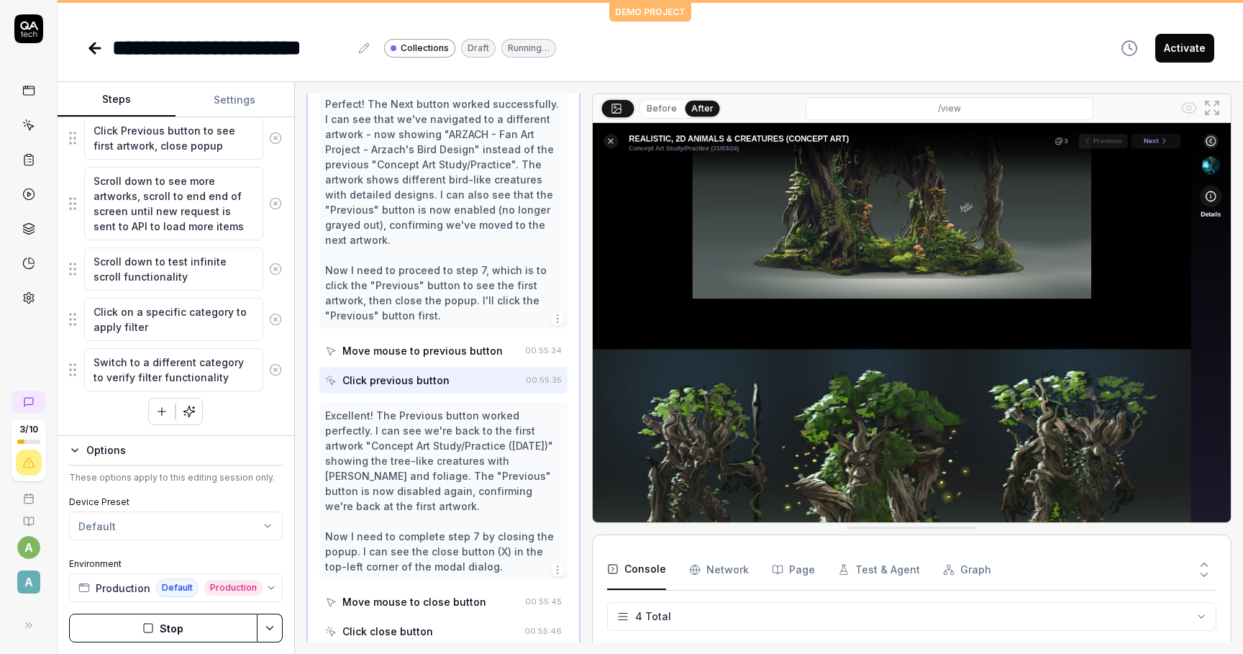
click at [424, 589] on div "Move mouse to close button" at bounding box center [422, 602] width 194 height 27
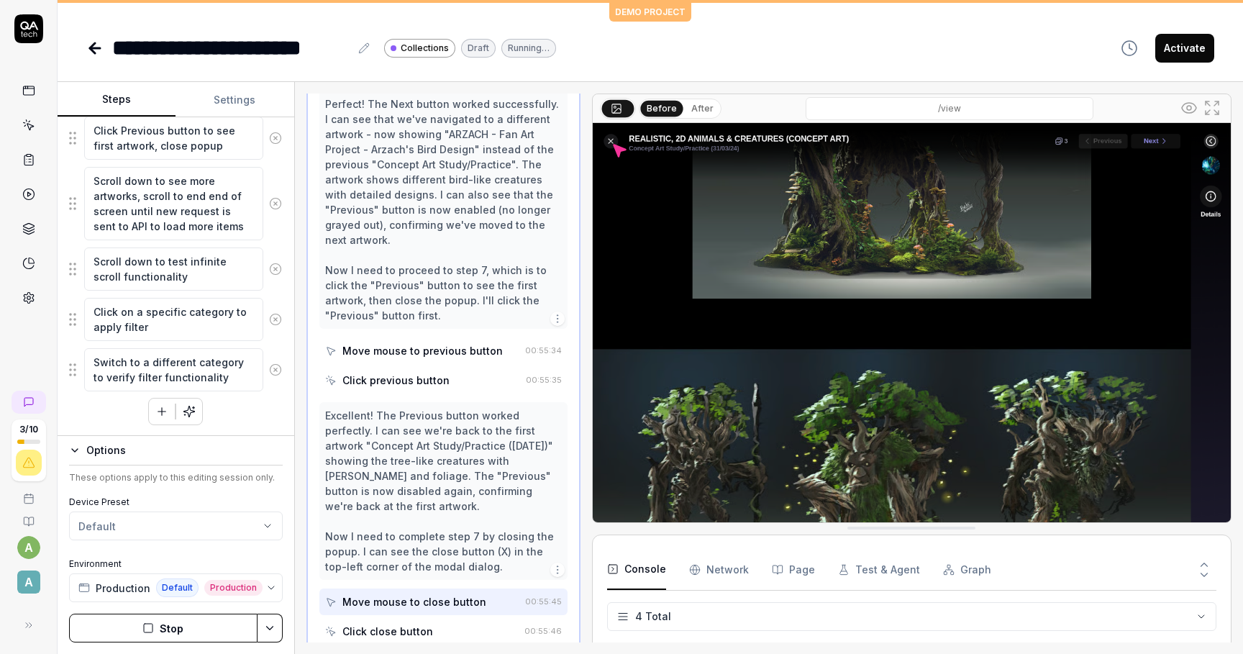
click at [424, 624] on div "Click close button" at bounding box center [388, 631] width 91 height 15
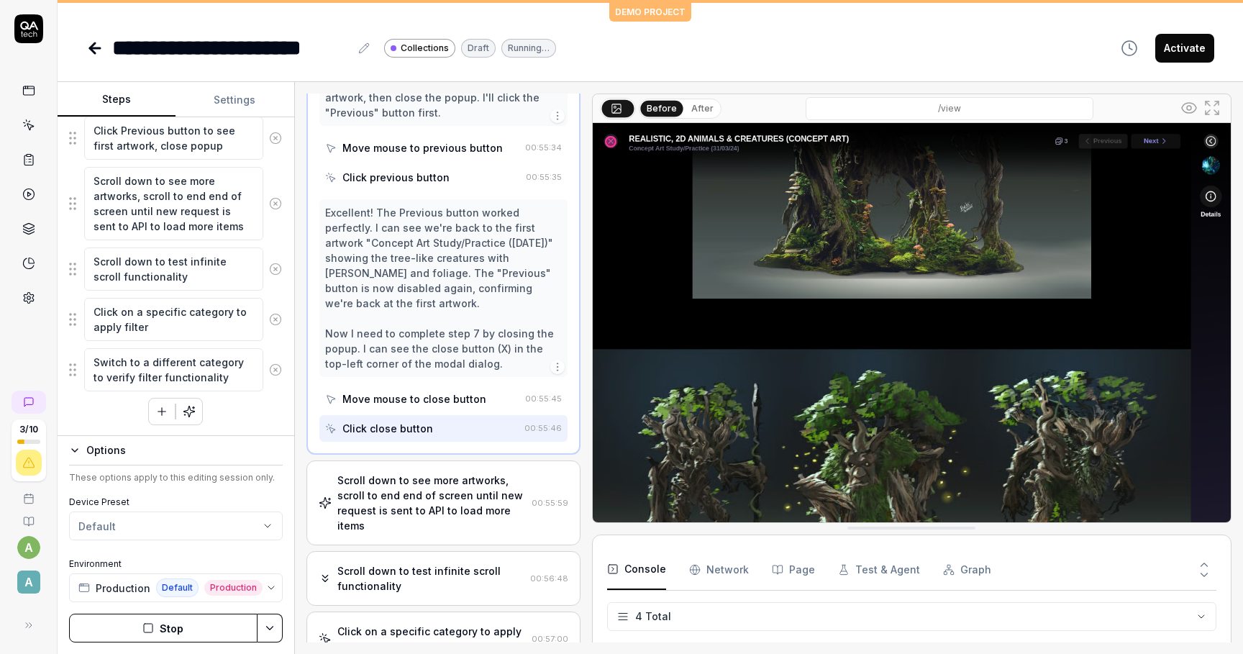
click at [419, 473] on div "Scroll down to see more artworks, scroll to end end of screen until new request…" at bounding box center [431, 503] width 189 height 60
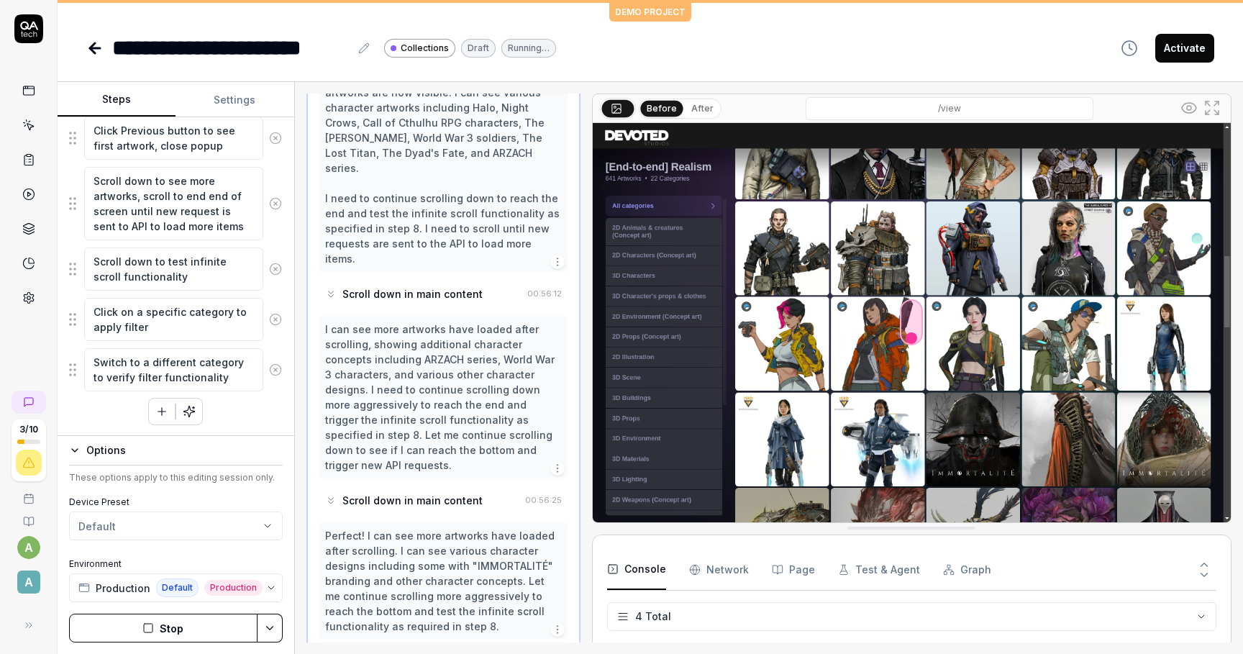
scroll to position [1231, 0]
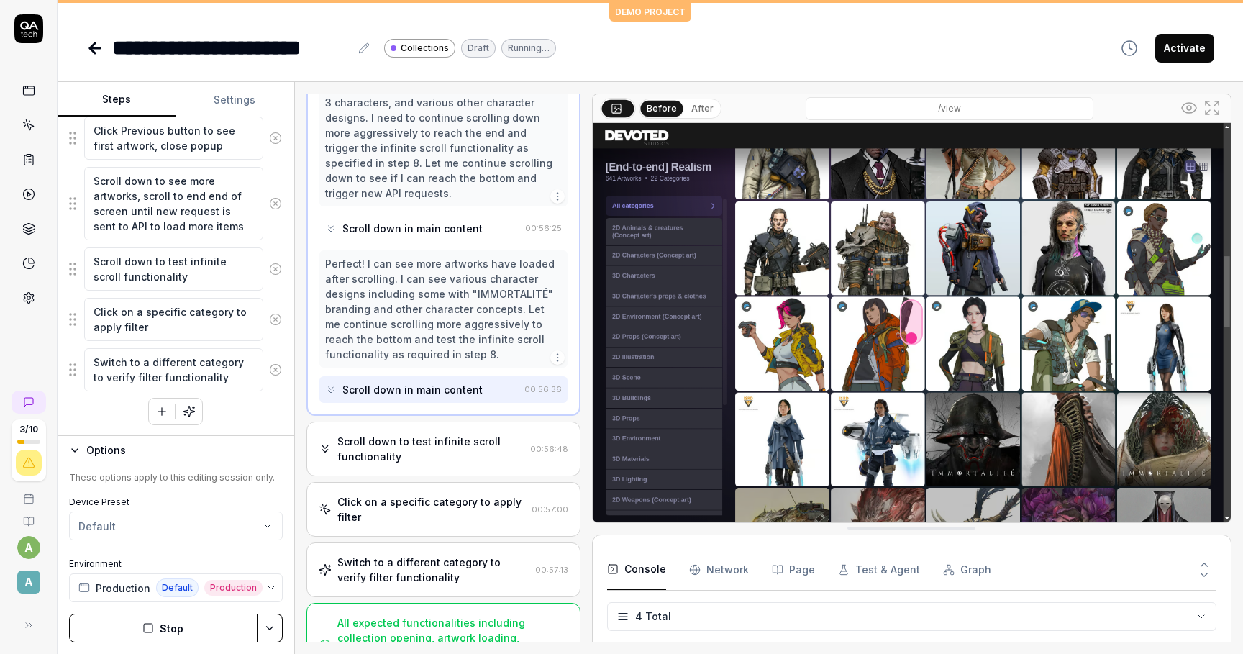
click at [430, 494] on div "Click on a specific category to apply filter" at bounding box center [431, 509] width 189 height 30
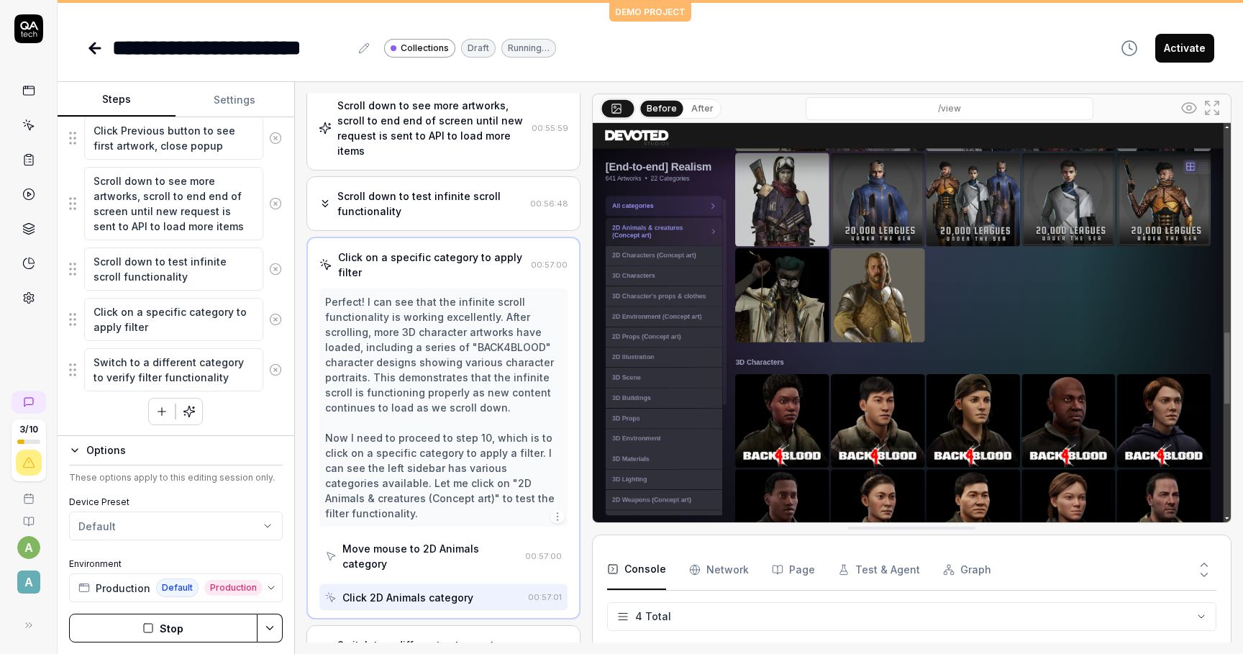
scroll to position [414, 0]
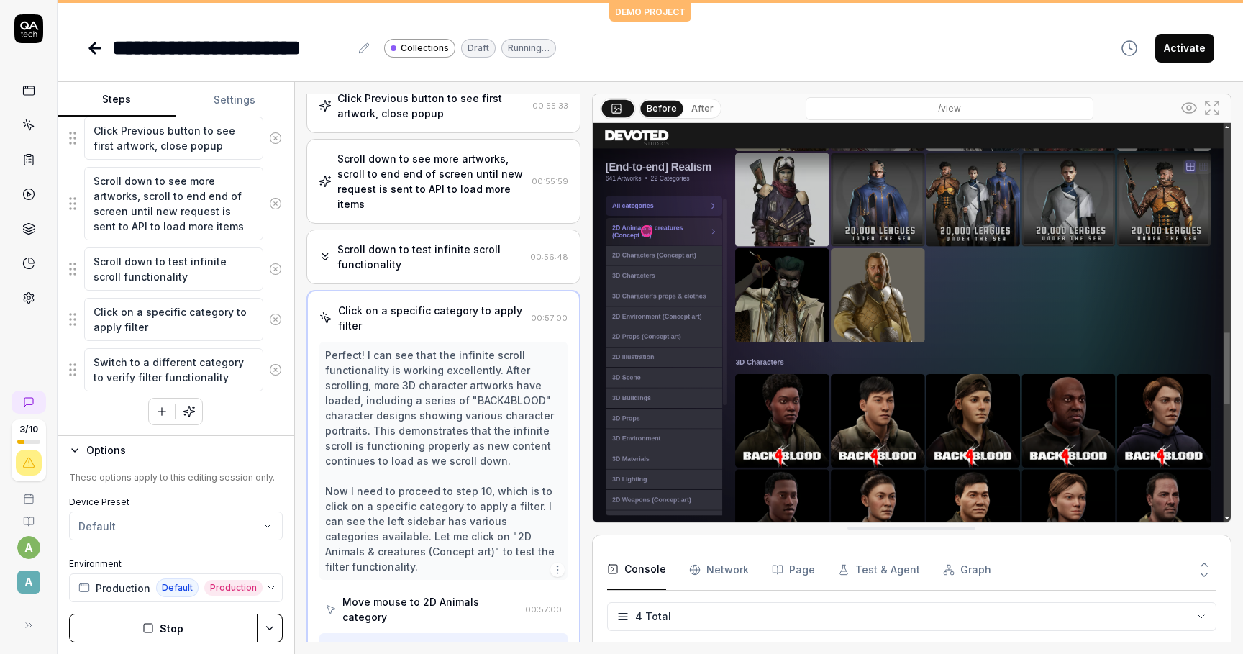
click at [703, 107] on button "After" at bounding box center [703, 109] width 34 height 16
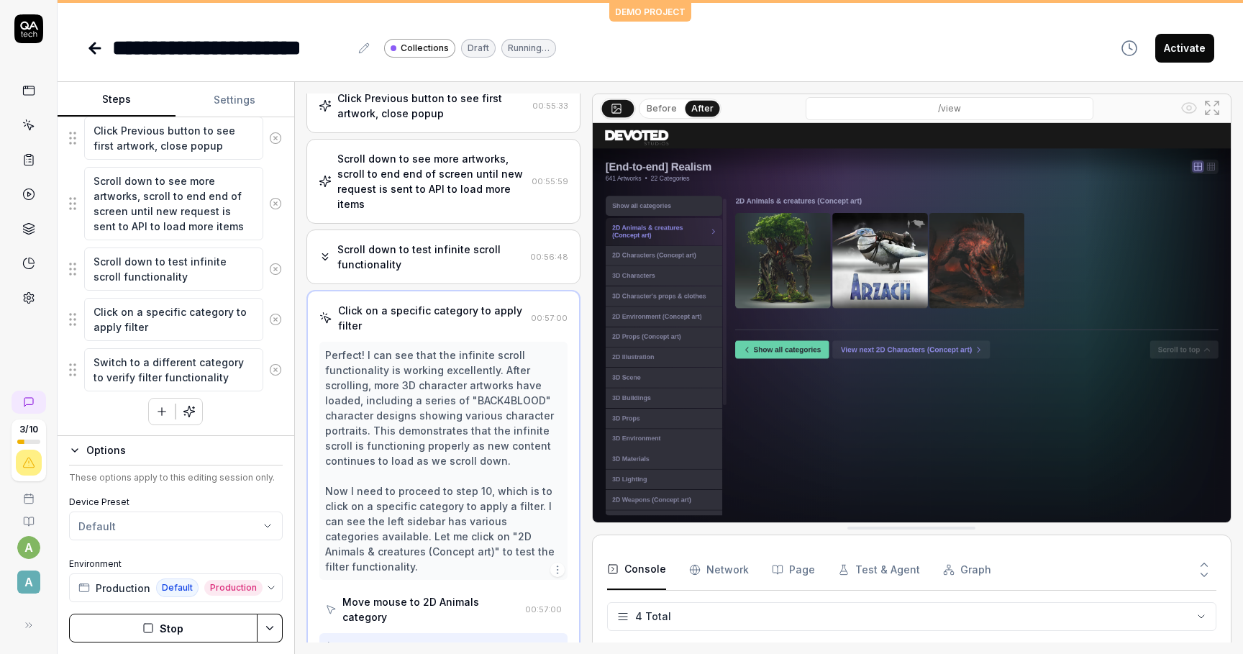
scroll to position [427, 0]
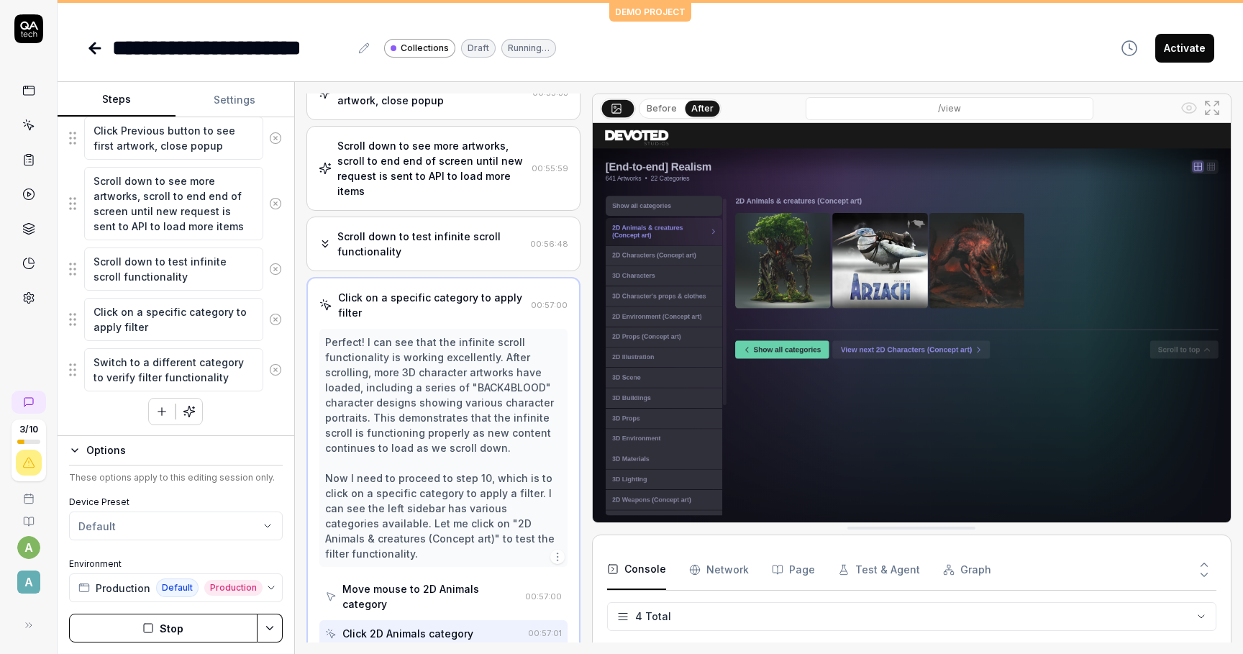
click at [1197, 55] on button "Activate" at bounding box center [1185, 48] width 59 height 29
click at [28, 127] on icon at bounding box center [30, 127] width 6 height 6
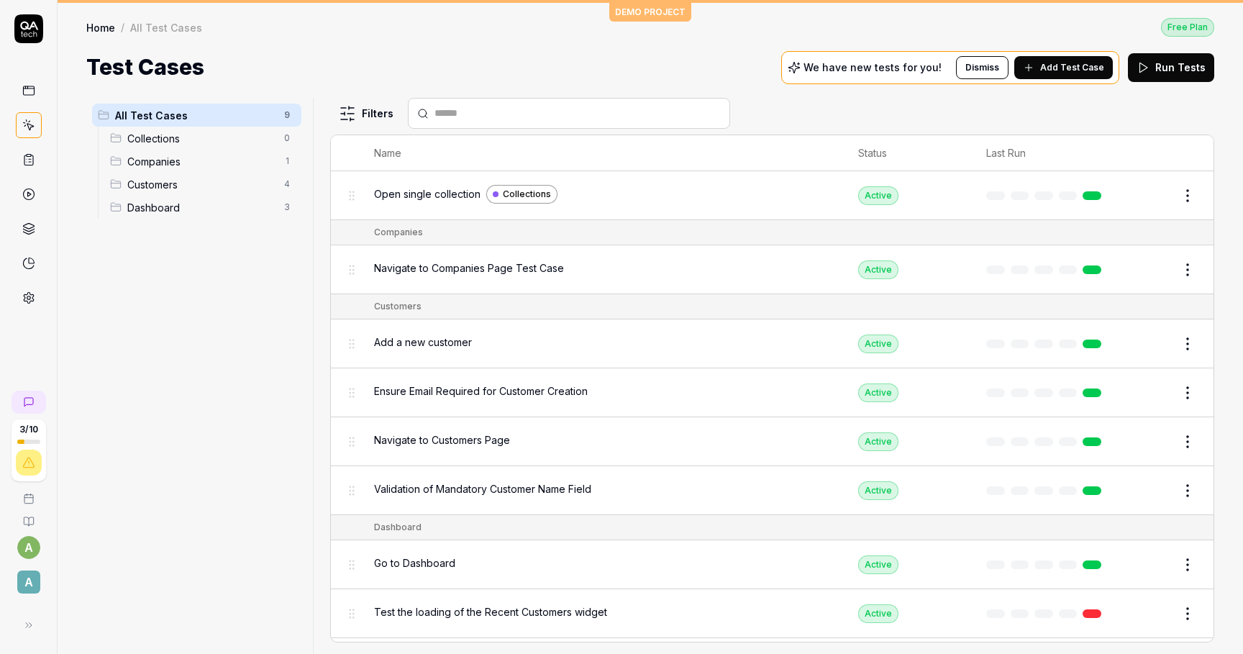
click at [31, 196] on icon at bounding box center [28, 194] width 13 height 13
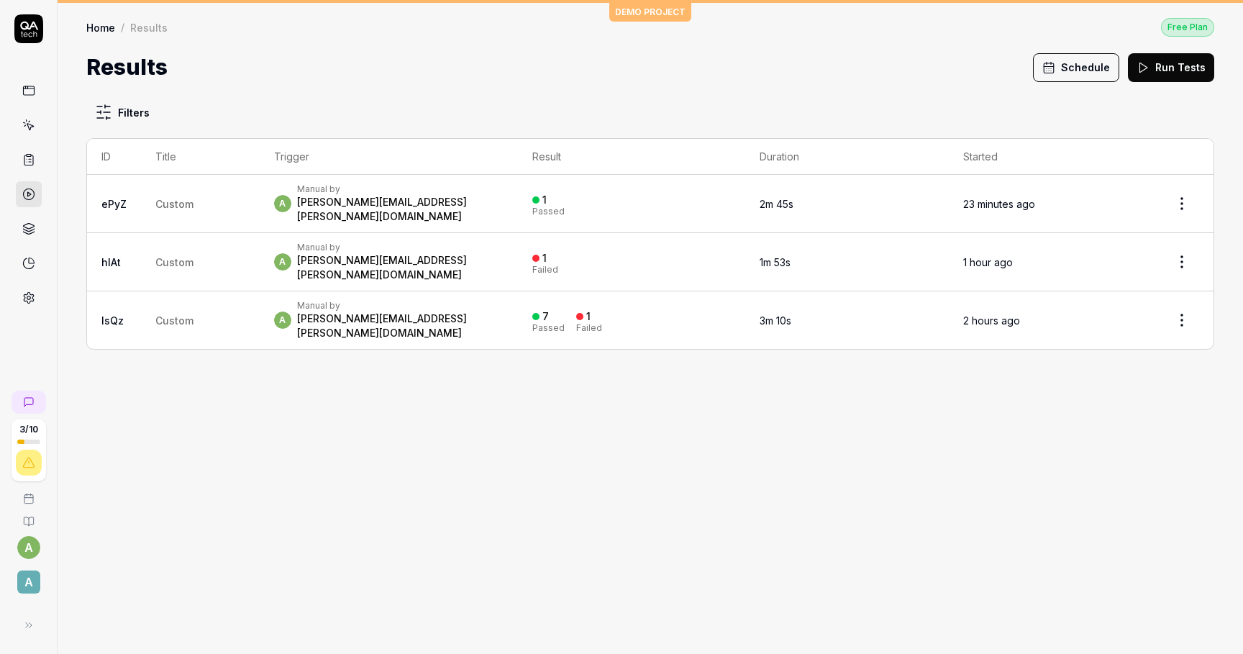
click at [1175, 60] on button "Run Tests" at bounding box center [1171, 67] width 86 height 29
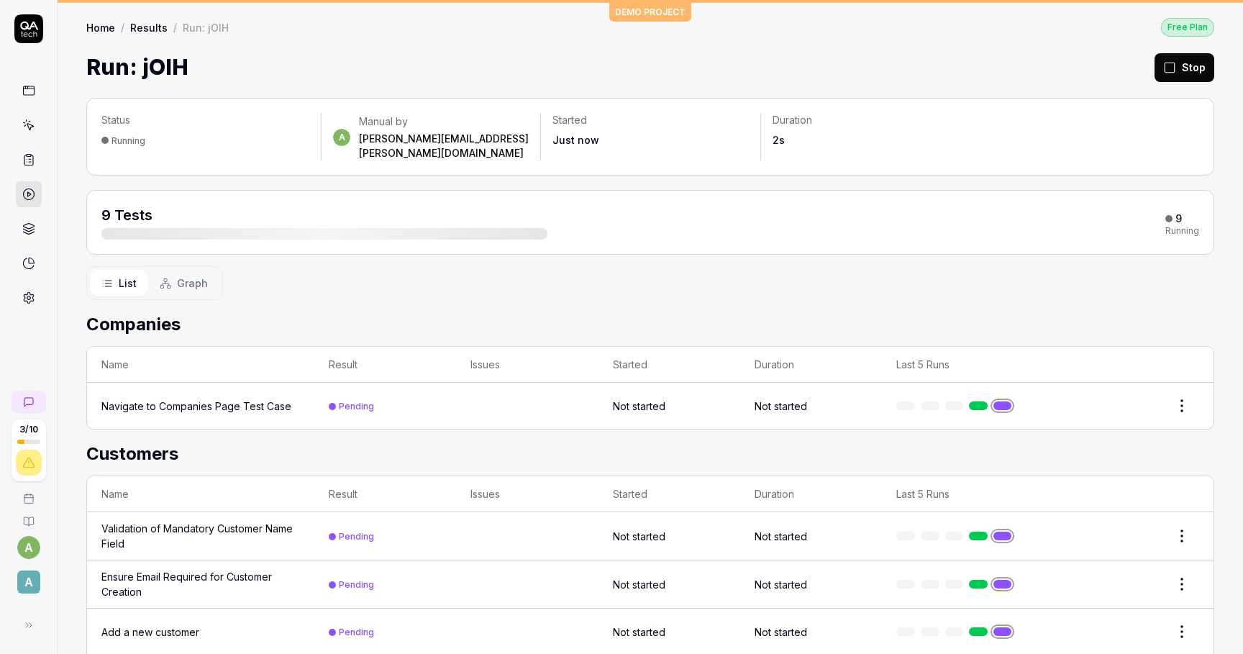
click at [1184, 389] on html "Run started 3 / 10 a A DEMO PROJECT Home / Results / Run: jOIH Free Plan Home /…" at bounding box center [621, 327] width 1243 height 654
click at [1053, 256] on html "4 / 10 a A DEMO PROJECT Home / Results / Run: jOIH Free Plan Home / Results / R…" at bounding box center [621, 327] width 1243 height 654
click at [1168, 212] on div "9" at bounding box center [1174, 218] width 17 height 13
click at [201, 205] on div "9 Tests" at bounding box center [324, 222] width 446 height 35
click at [201, 228] on div at bounding box center [324, 234] width 446 height 12
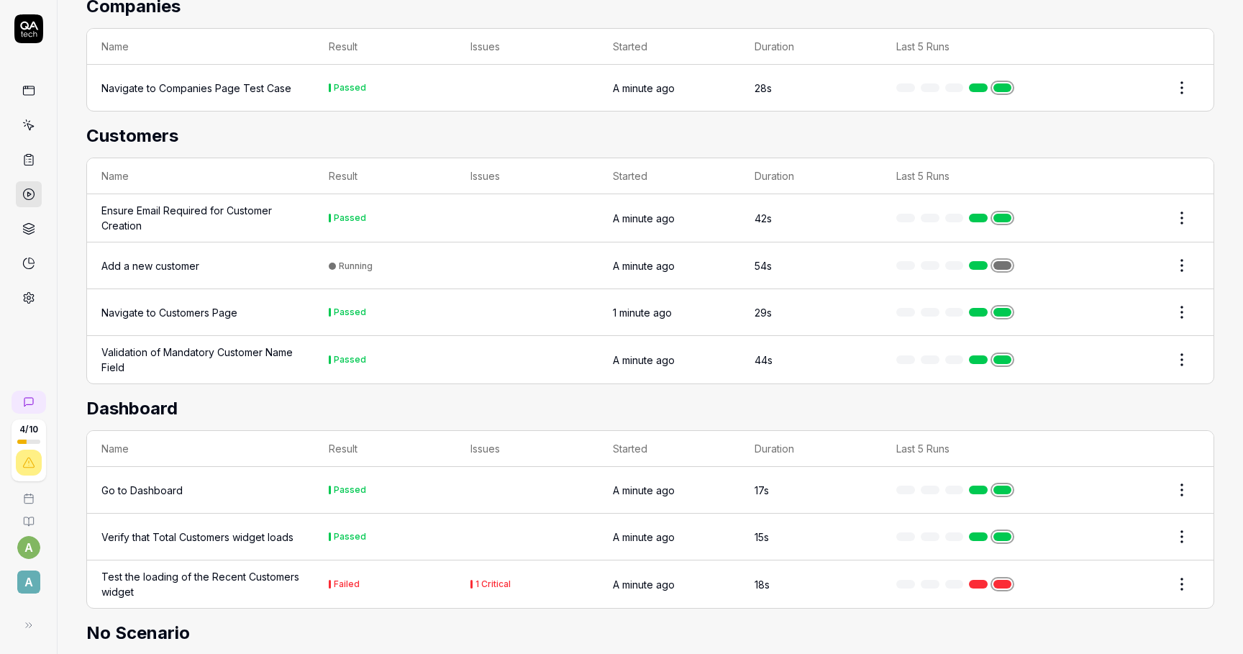
scroll to position [490, 0]
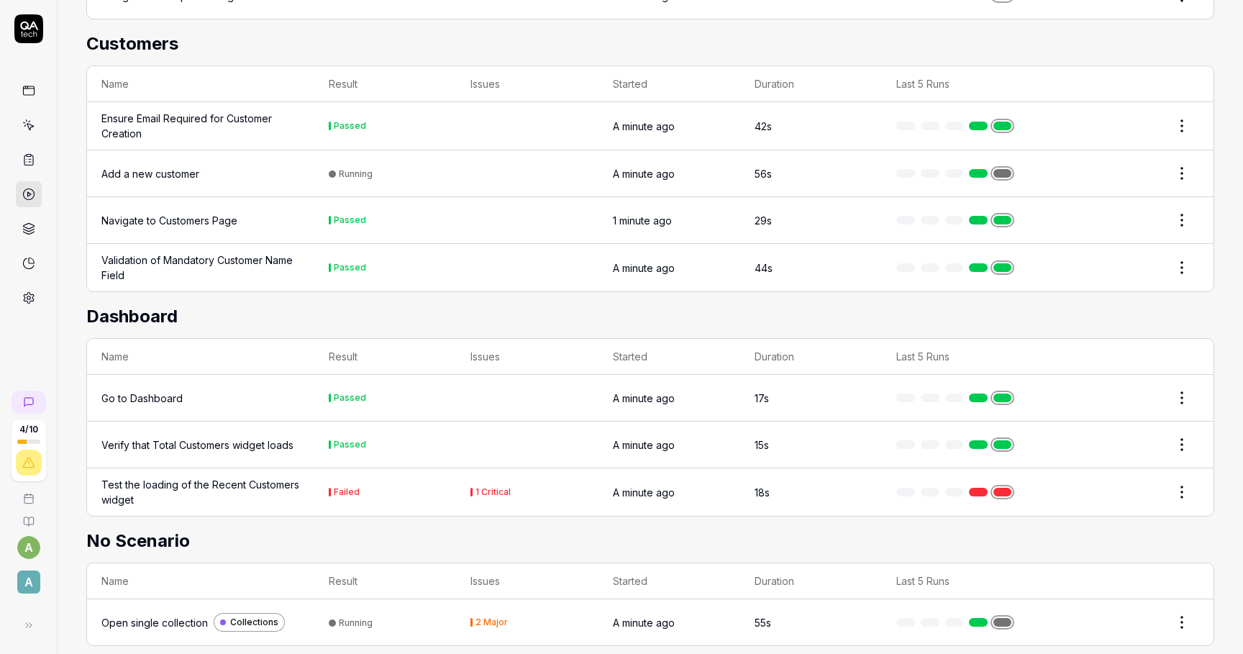
click at [848, 611] on td "55s" at bounding box center [811, 622] width 142 height 46
click at [137, 615] on div "Open single collection" at bounding box center [154, 622] width 107 height 15
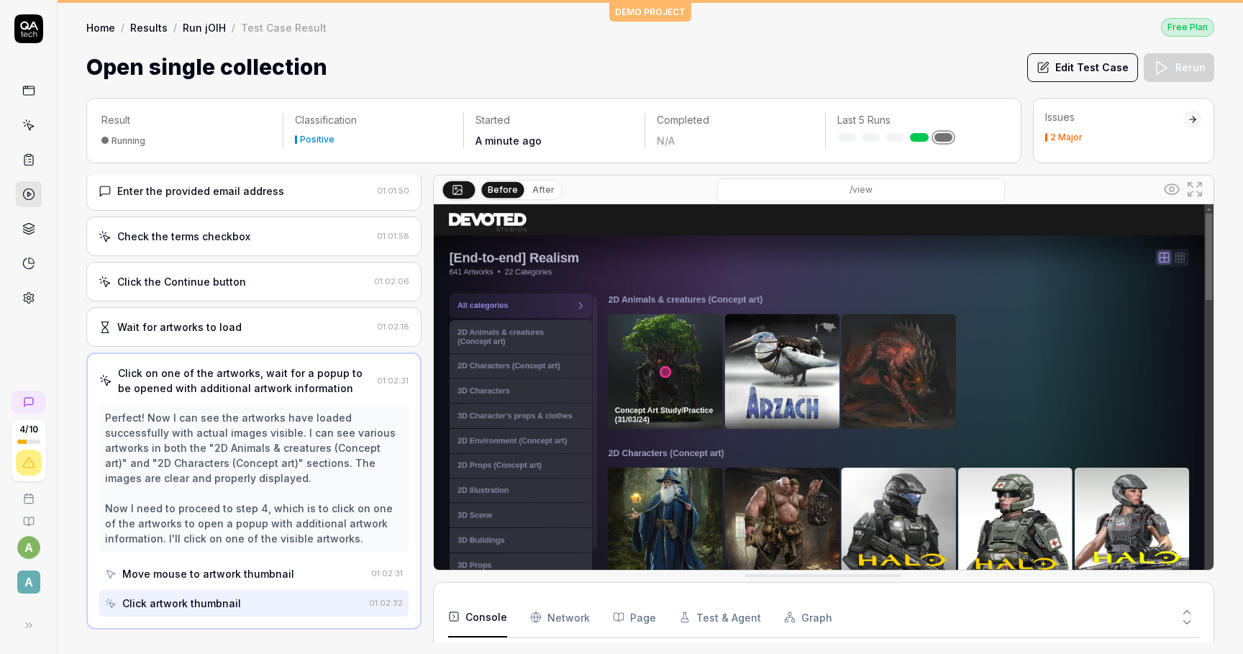
scroll to position [23, 0]
click at [1061, 135] on div "2 Major" at bounding box center [1067, 137] width 32 height 9
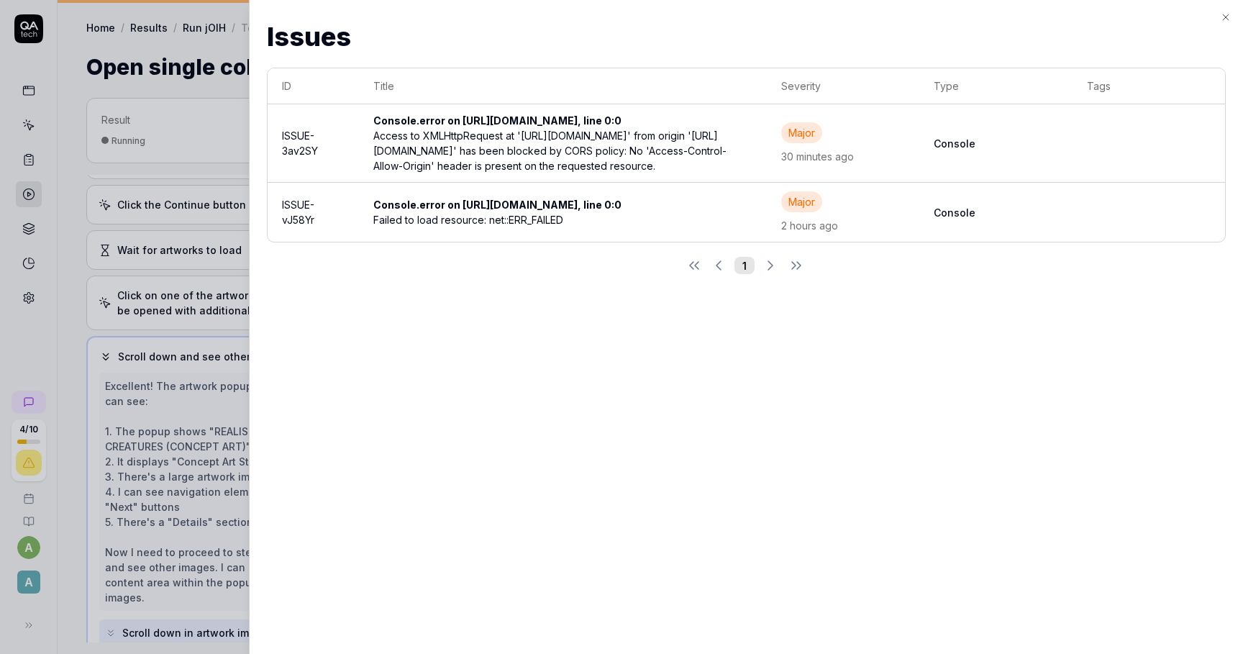
click at [1231, 14] on icon "button" at bounding box center [1226, 18] width 12 height 12
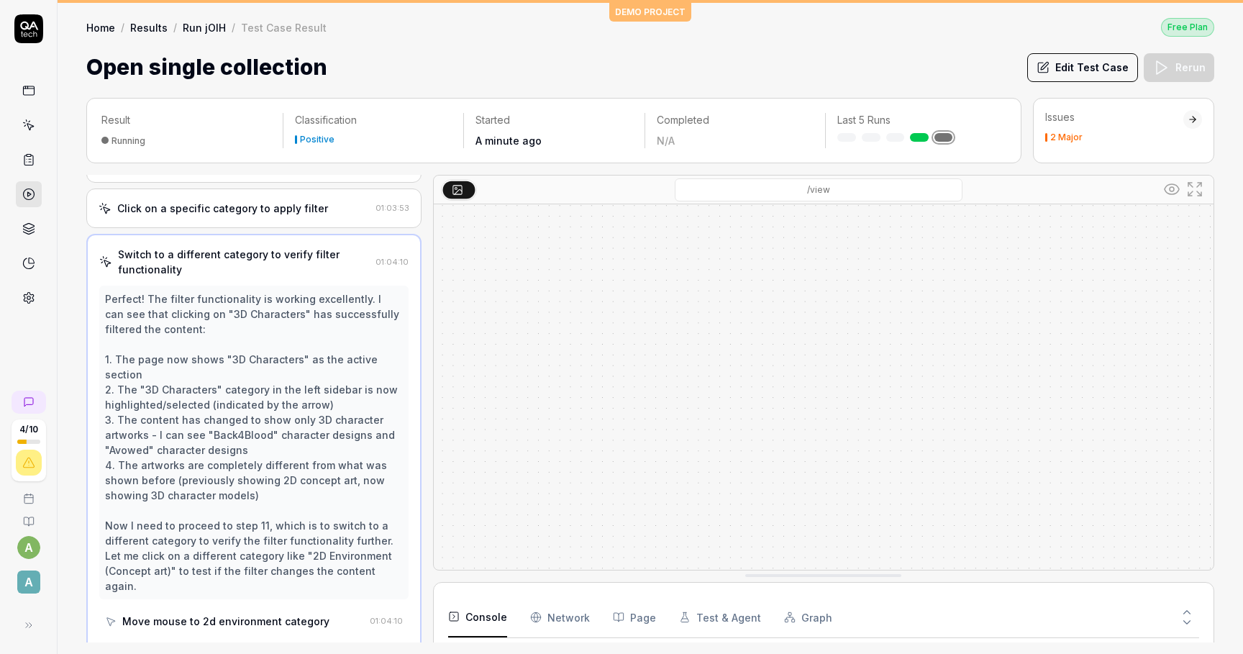
scroll to position [570, 0]
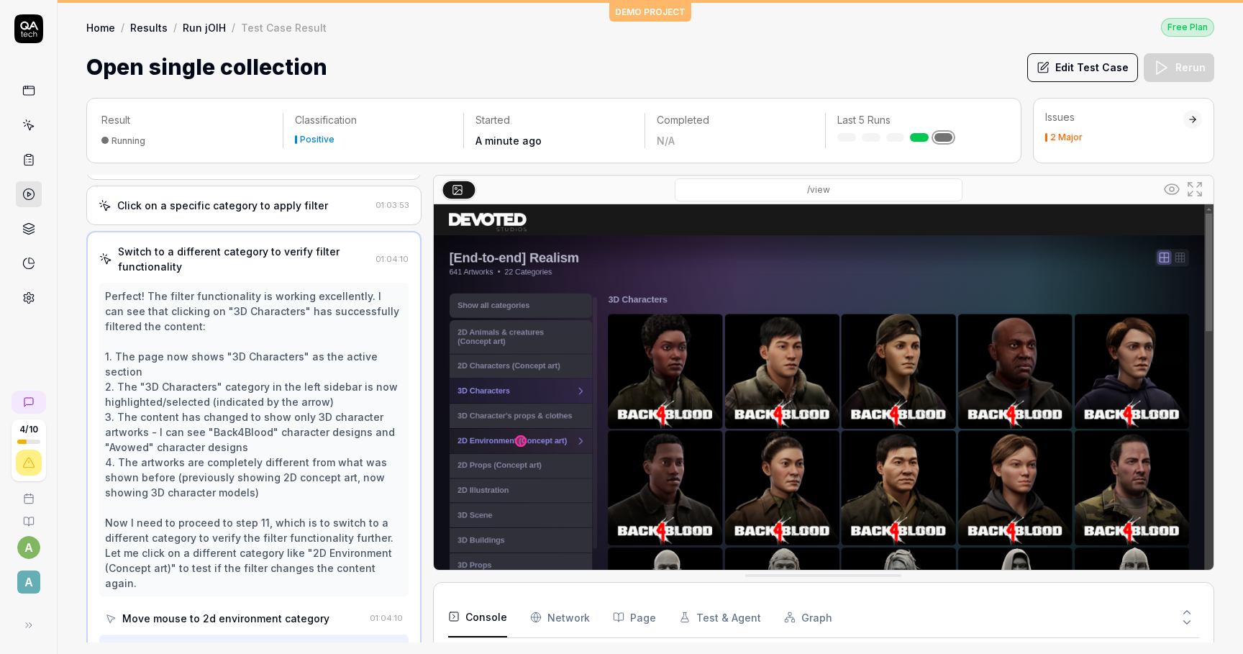
click at [327, 135] on div "Positive" at bounding box center [317, 139] width 35 height 9
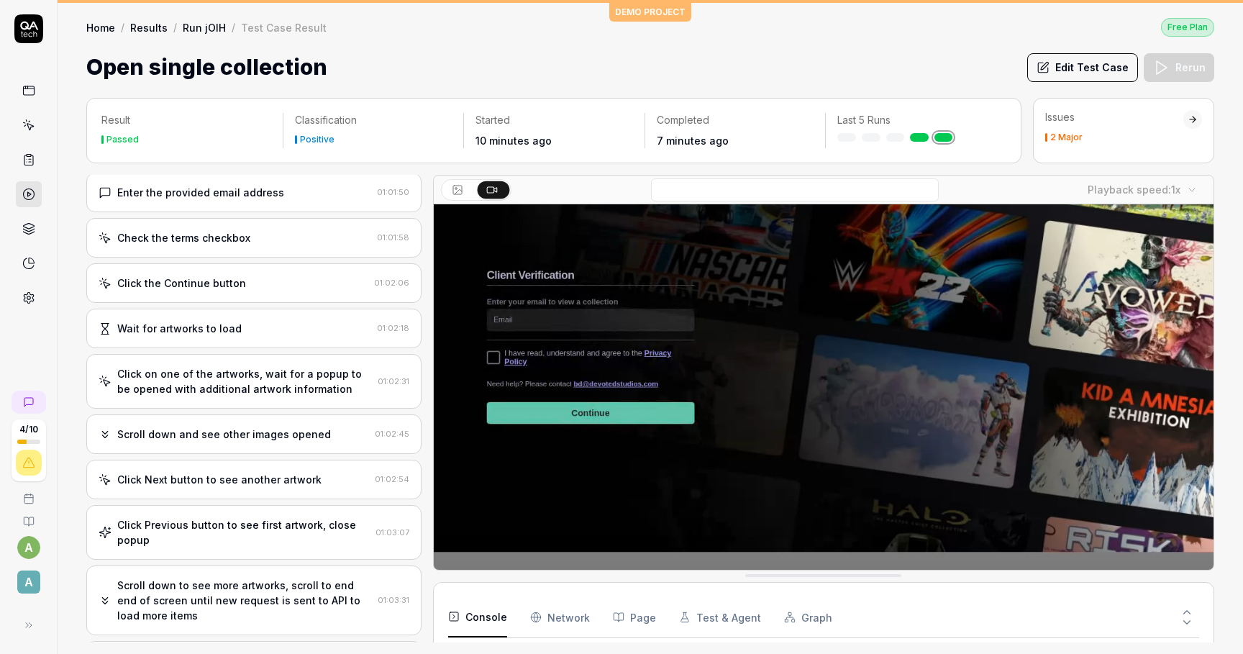
scroll to position [0, 0]
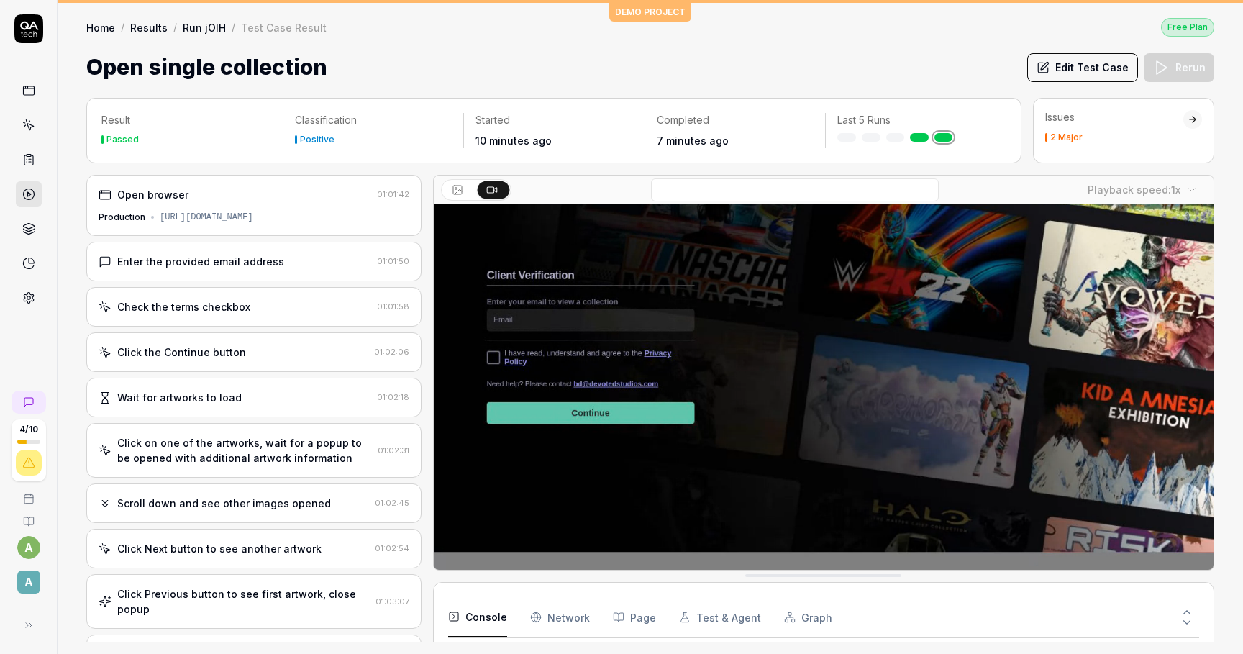
click at [282, 255] on div "Enter the provided email address" at bounding box center [235, 261] width 273 height 15
